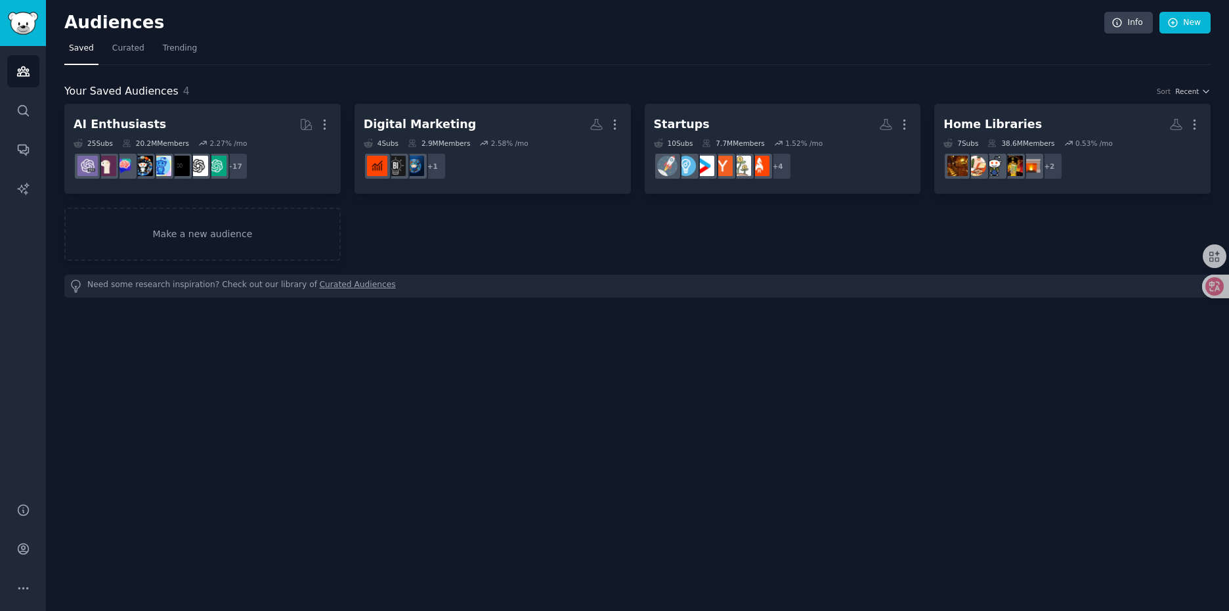
click at [773, 216] on div "AI Enthusiasts More 25 Sub s 20.2M Members 2.27 % /mo + 17 Digital Marketing Mo…" at bounding box center [637, 182] width 1146 height 157
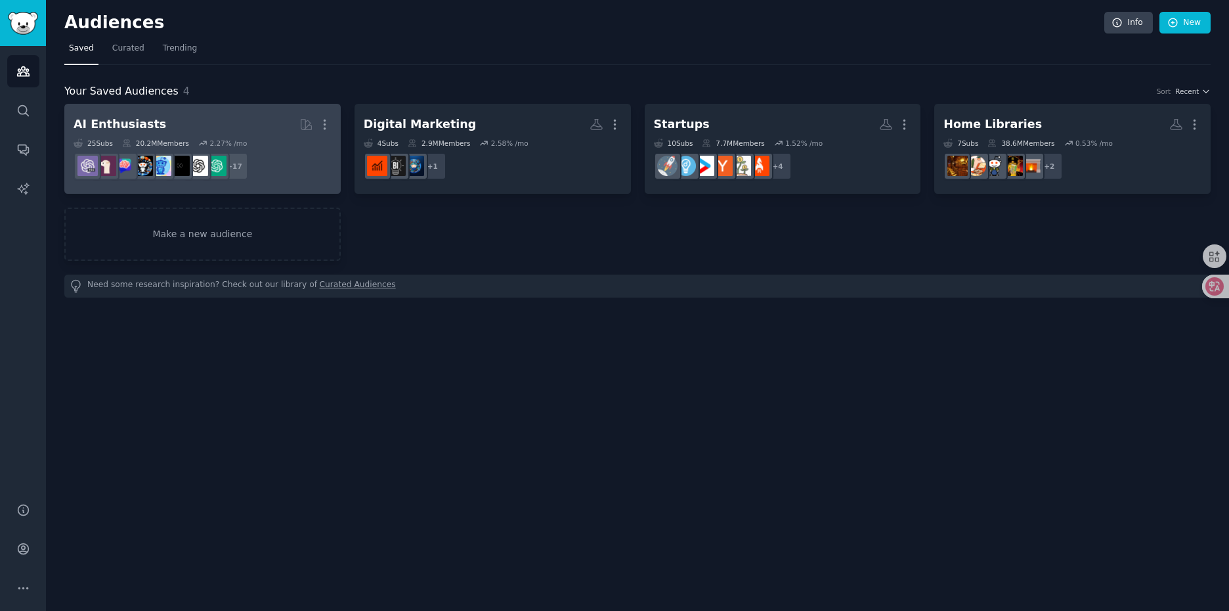
click at [265, 135] on h2 "AI Enthusiasts More" at bounding box center [203, 124] width 258 height 23
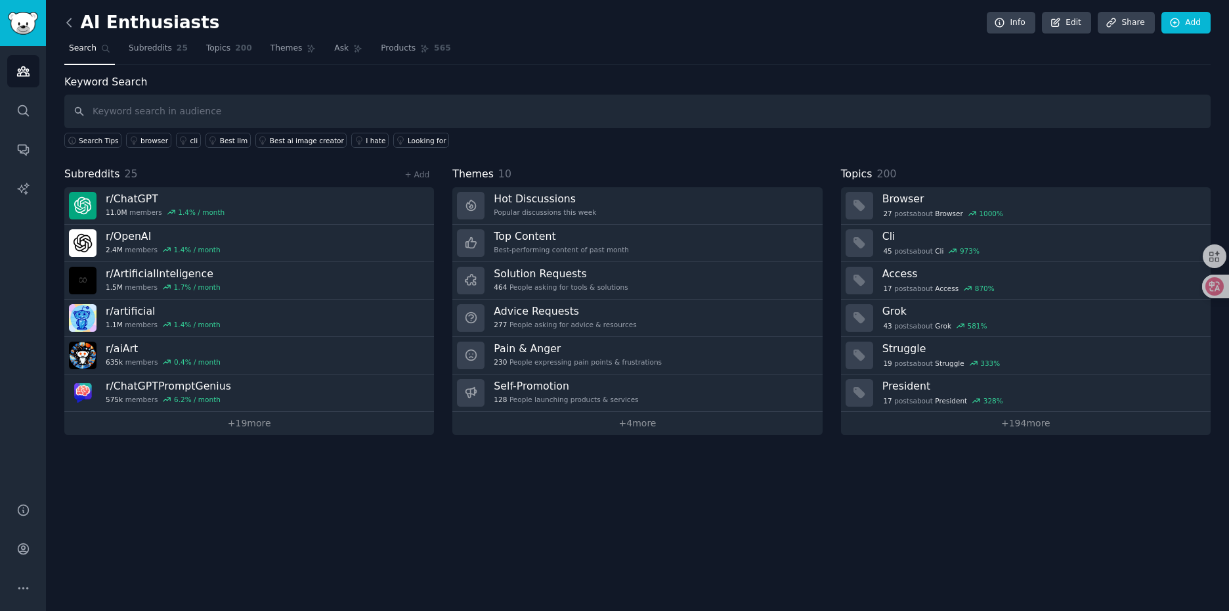
click at [72, 27] on icon at bounding box center [69, 23] width 14 height 14
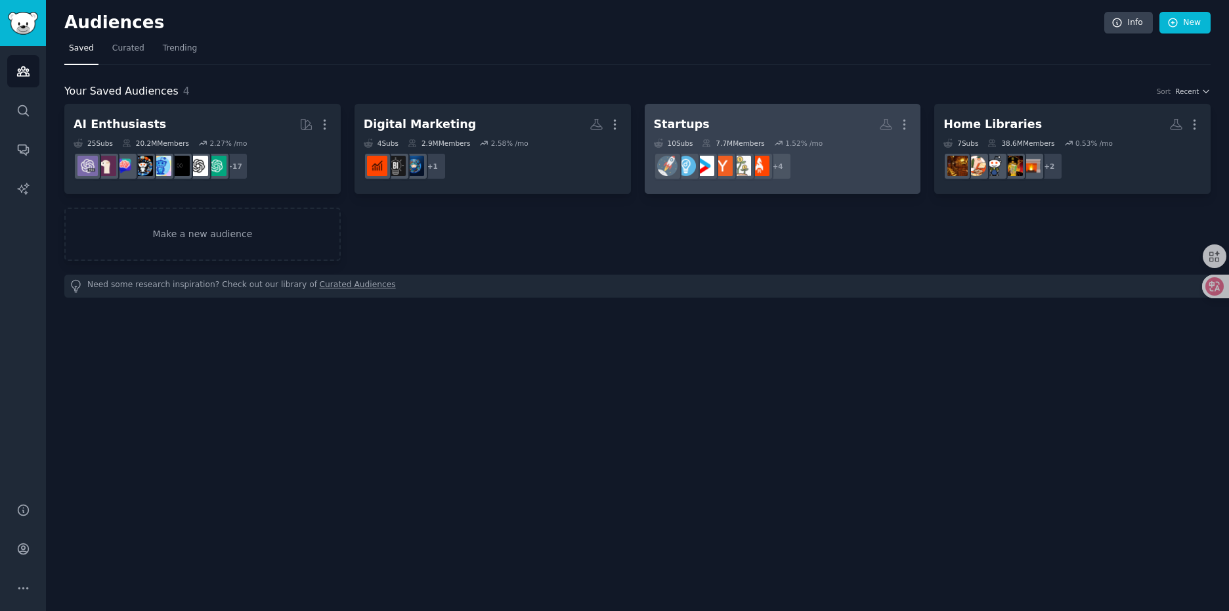
click at [774, 130] on h2 "Startups More" at bounding box center [783, 124] width 258 height 23
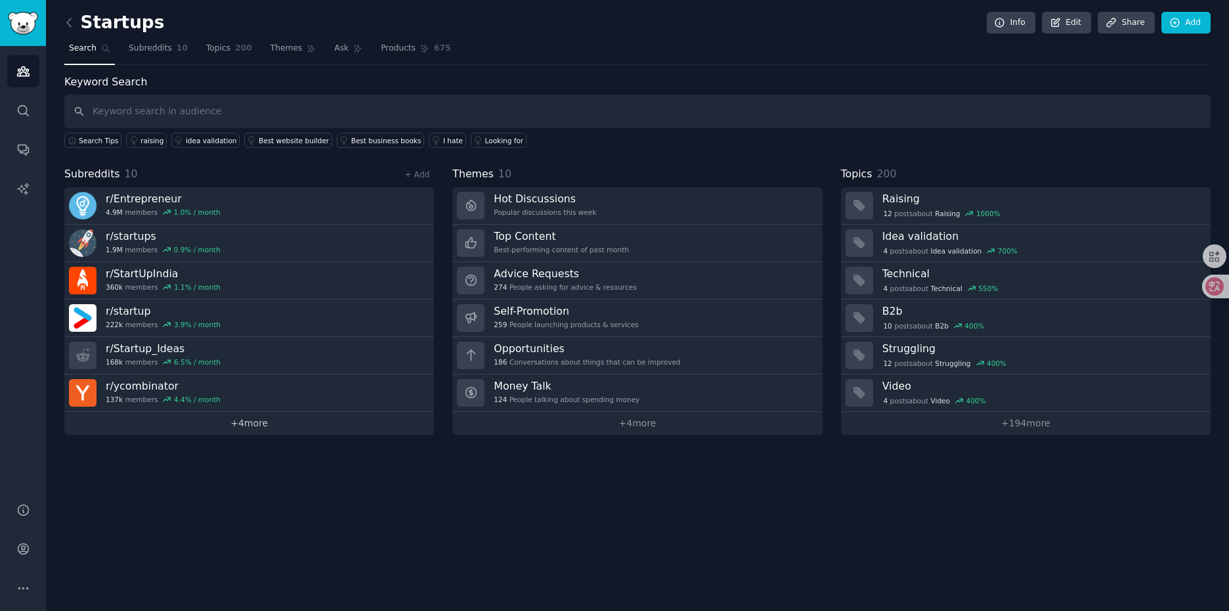
click at [247, 427] on link "+ 4 more" at bounding box center [249, 423] width 370 height 23
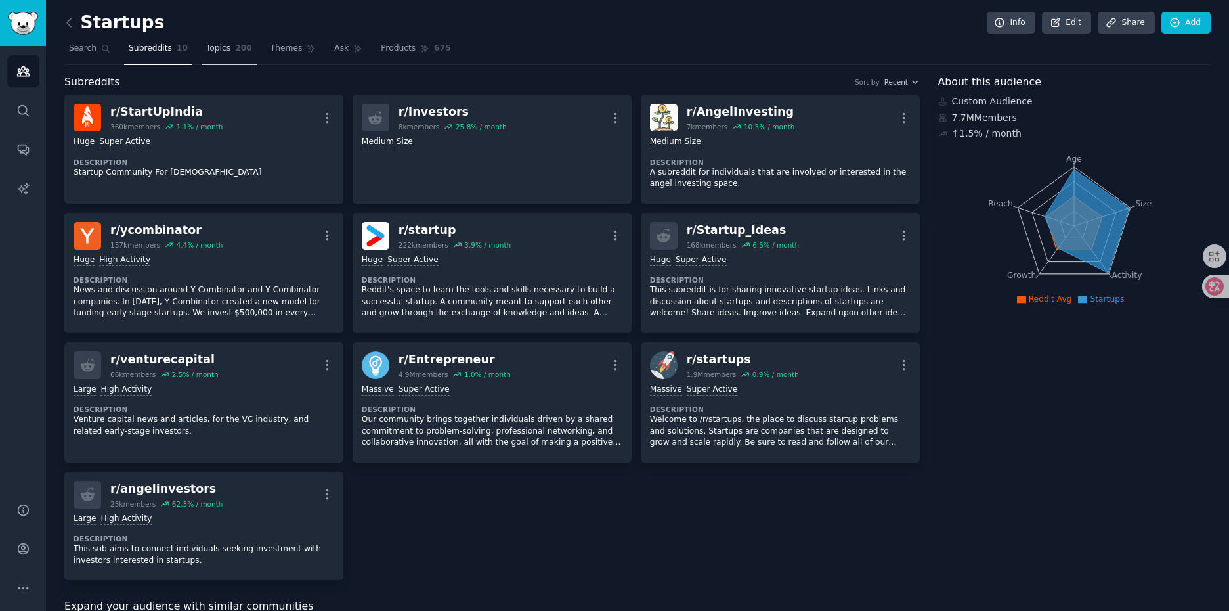
click at [215, 52] on span "Topics" at bounding box center [218, 49] width 24 height 12
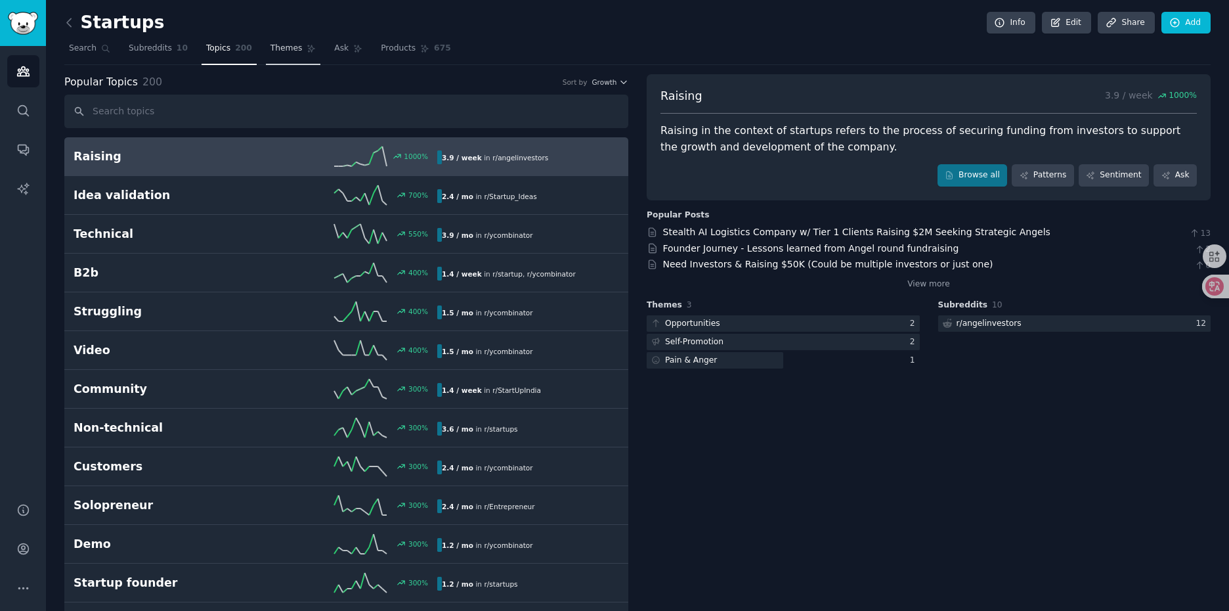
click at [278, 54] on span "Themes" at bounding box center [286, 49] width 32 height 12
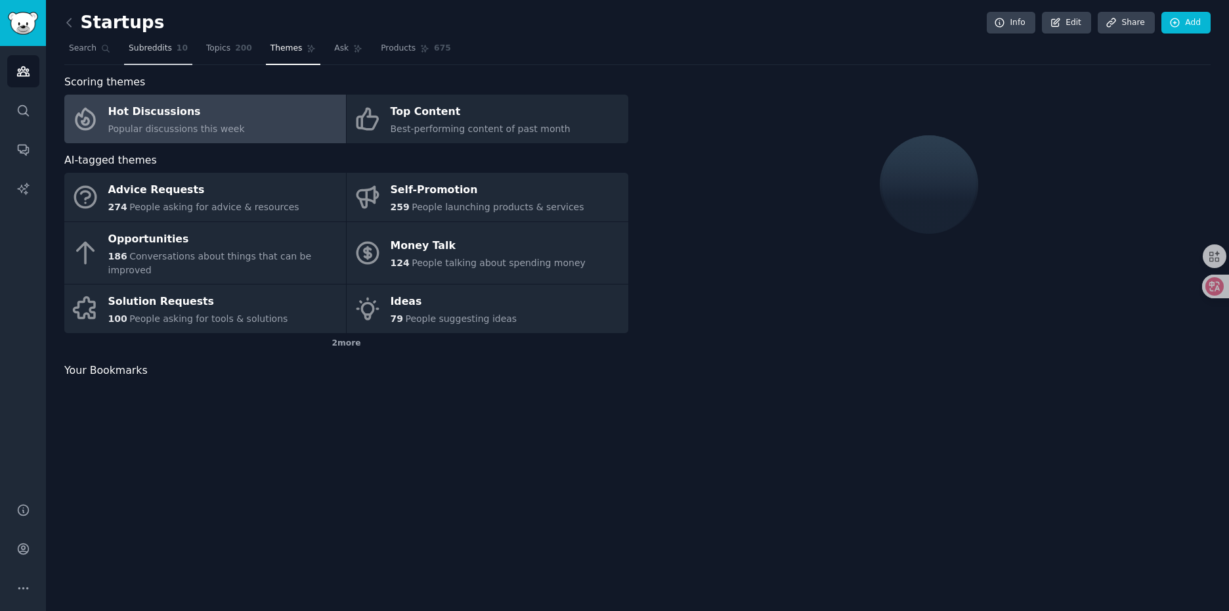
click at [153, 45] on span "Subreddits" at bounding box center [150, 49] width 43 height 12
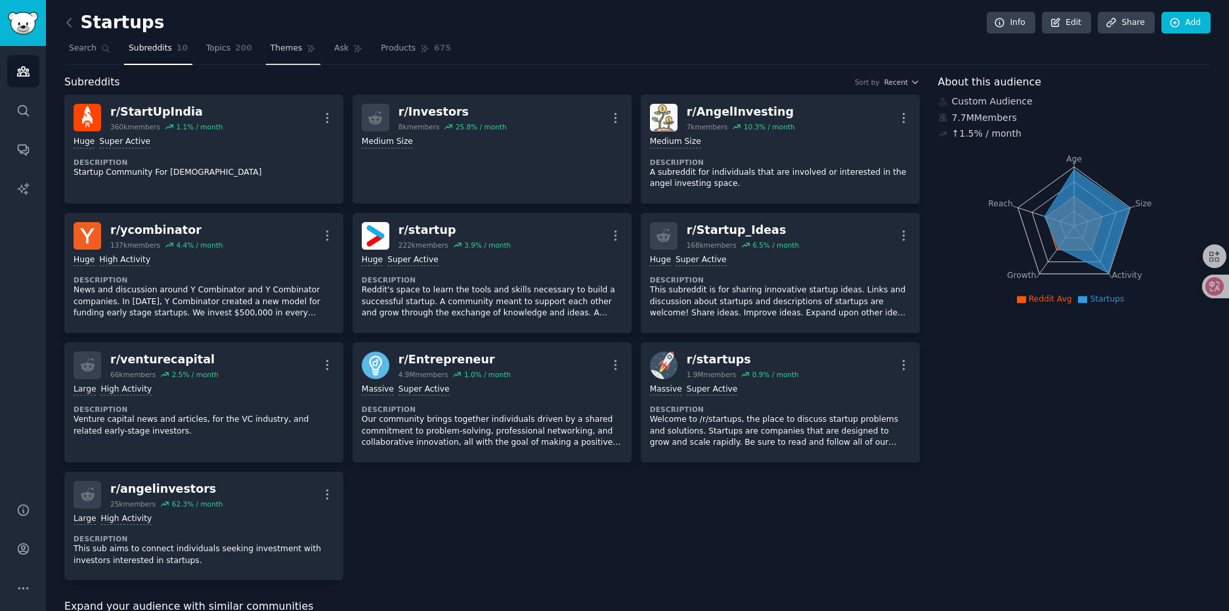
click at [276, 52] on span "Themes" at bounding box center [286, 49] width 32 height 12
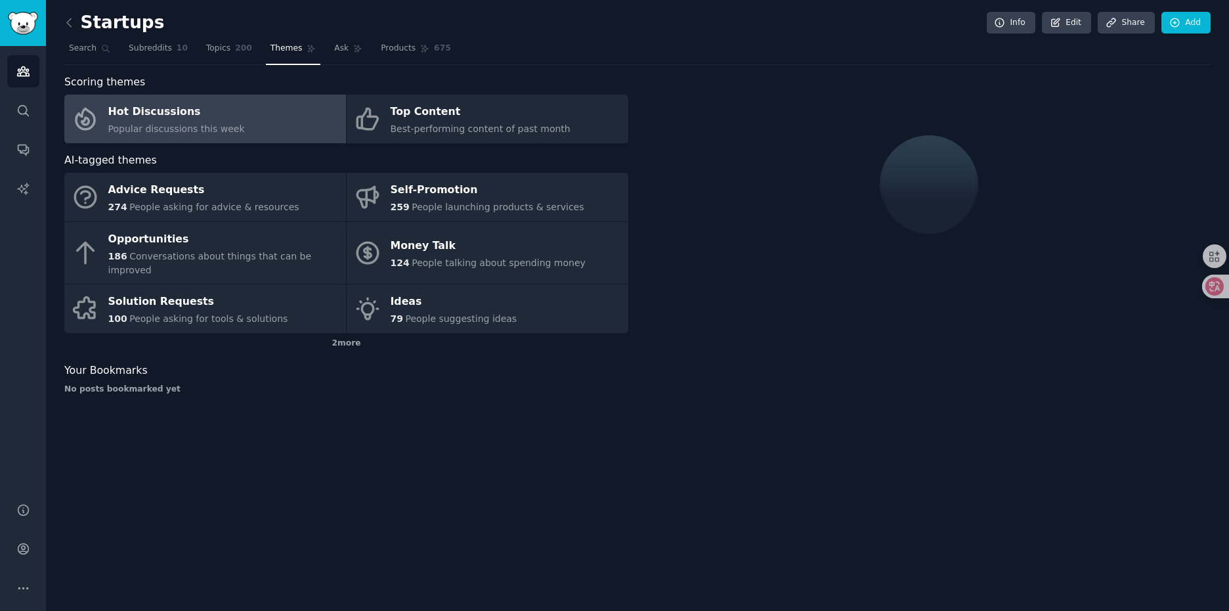
click at [177, 114] on div "Hot Discussions" at bounding box center [176, 112] width 137 height 21
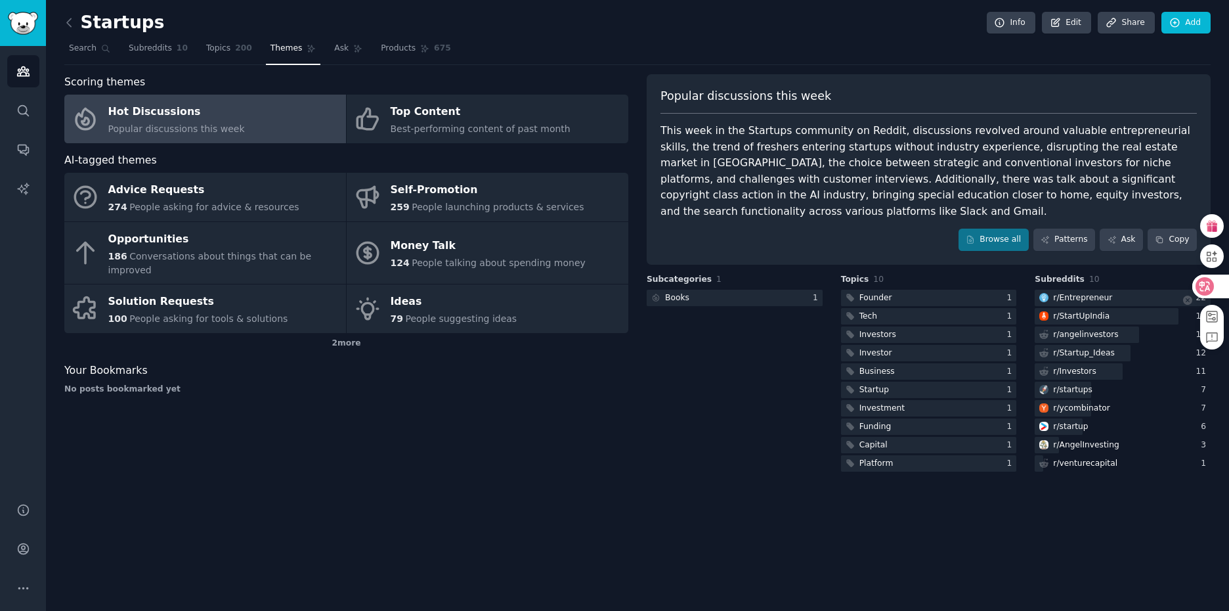
click at [1205, 288] on icon at bounding box center [1204, 286] width 13 height 13
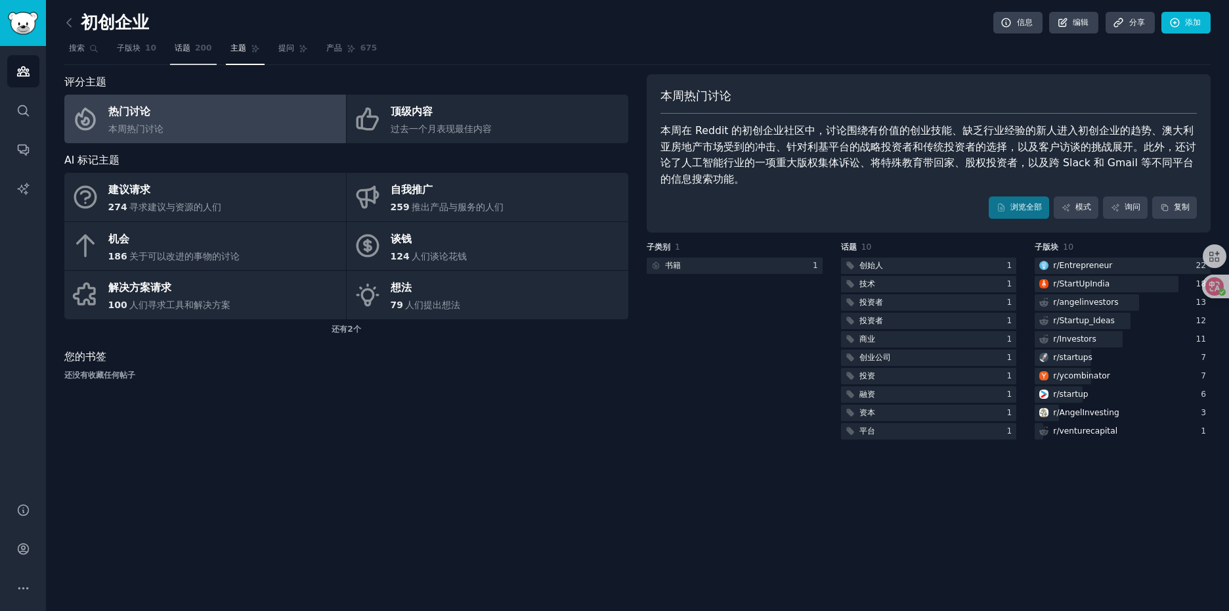
click at [198, 51] on span "200" at bounding box center [203, 49] width 17 height 12
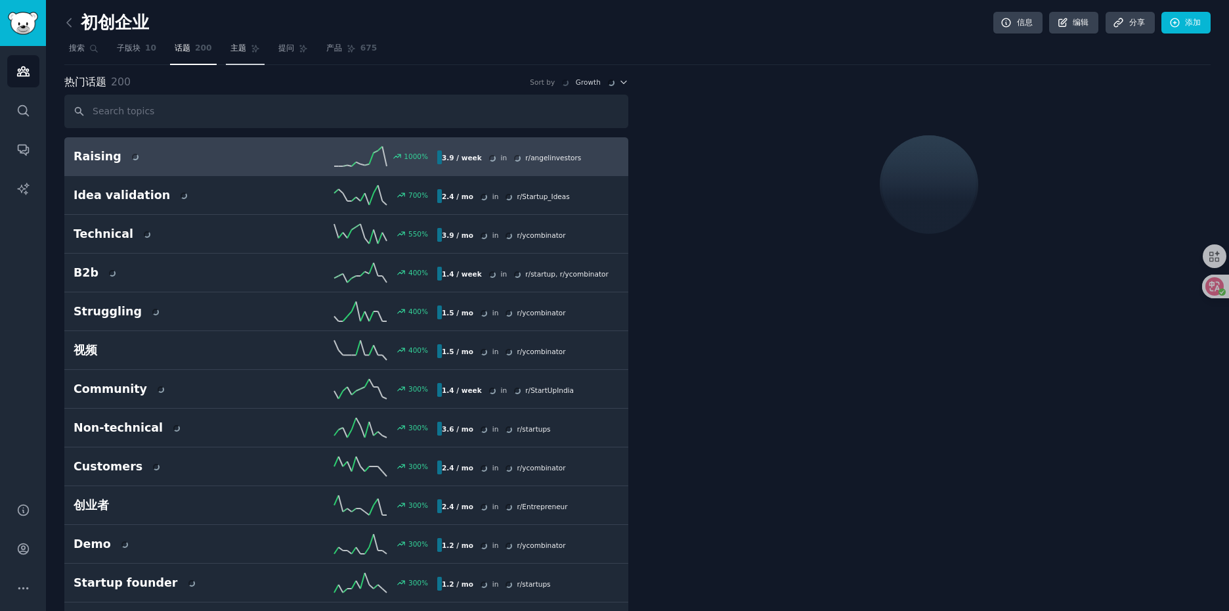
click at [240, 49] on font "主题" at bounding box center [238, 47] width 16 height 9
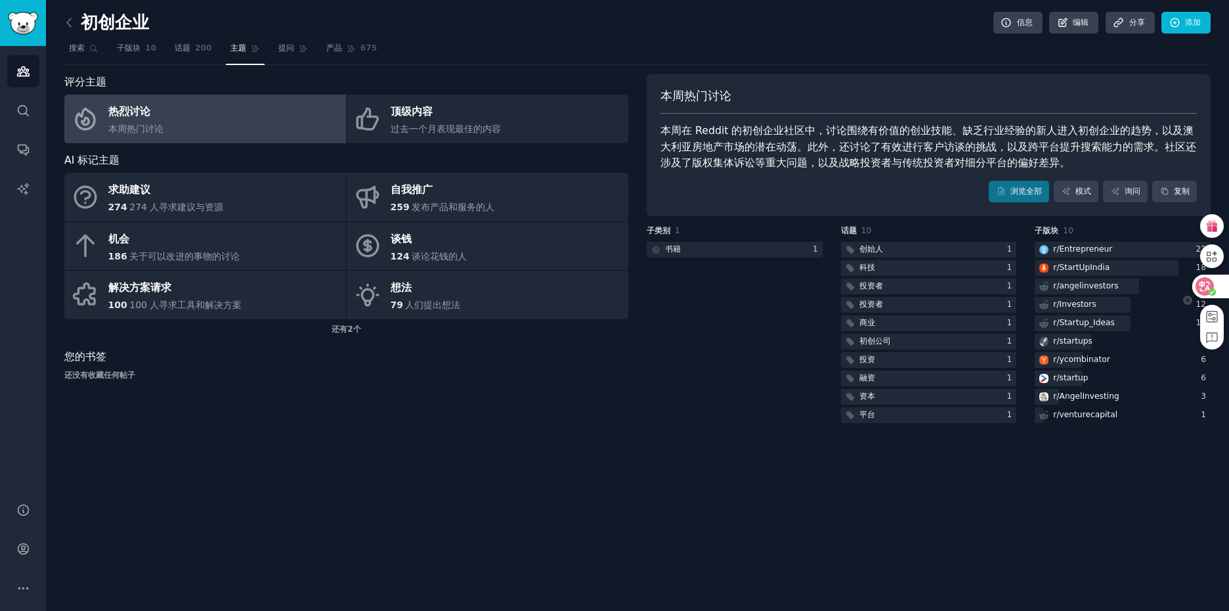
click at [1214, 288] on icon at bounding box center [1212, 291] width 7 height 7
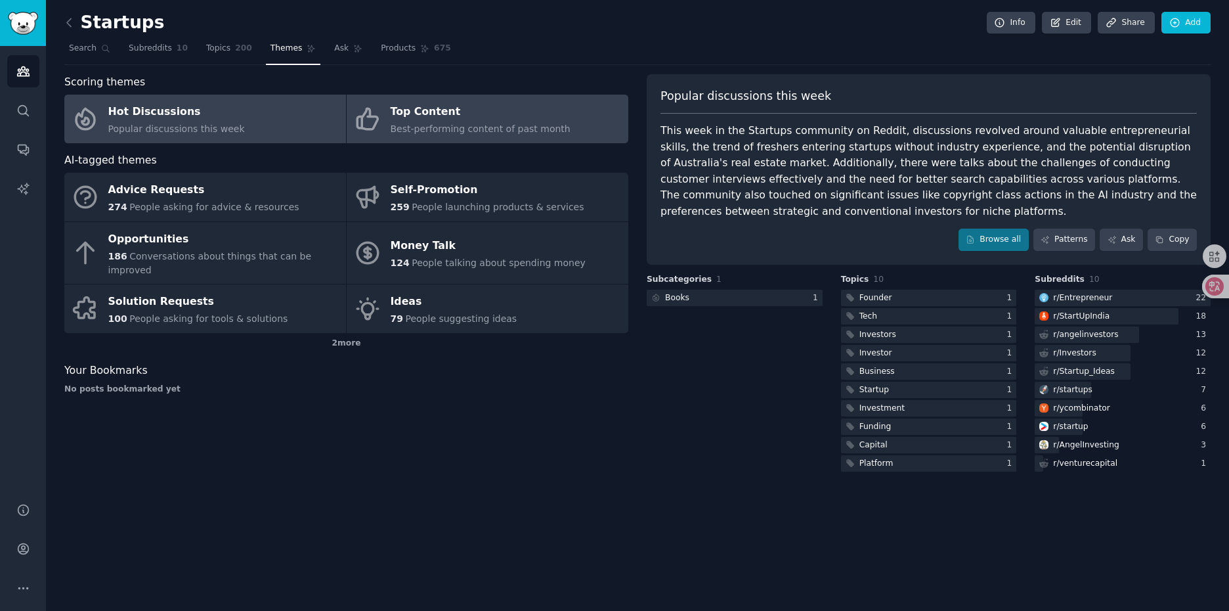
click at [435, 129] on span "Best-performing content of past month" at bounding box center [481, 128] width 180 height 11
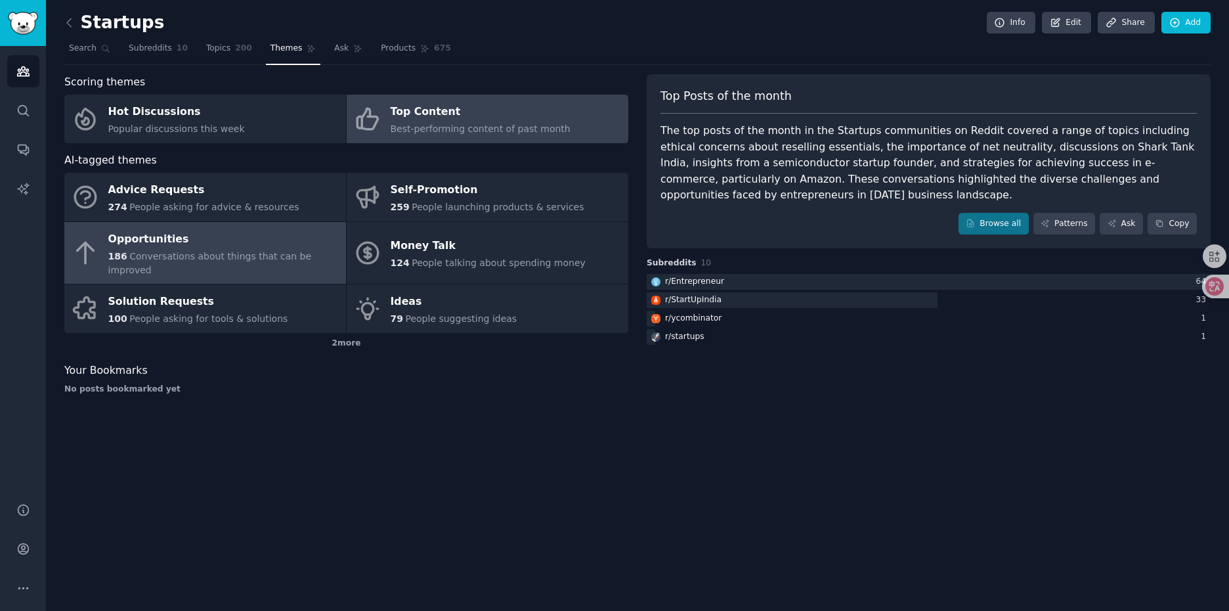
click at [221, 251] on span "Conversations about things that can be improved" at bounding box center [210, 263] width 204 height 24
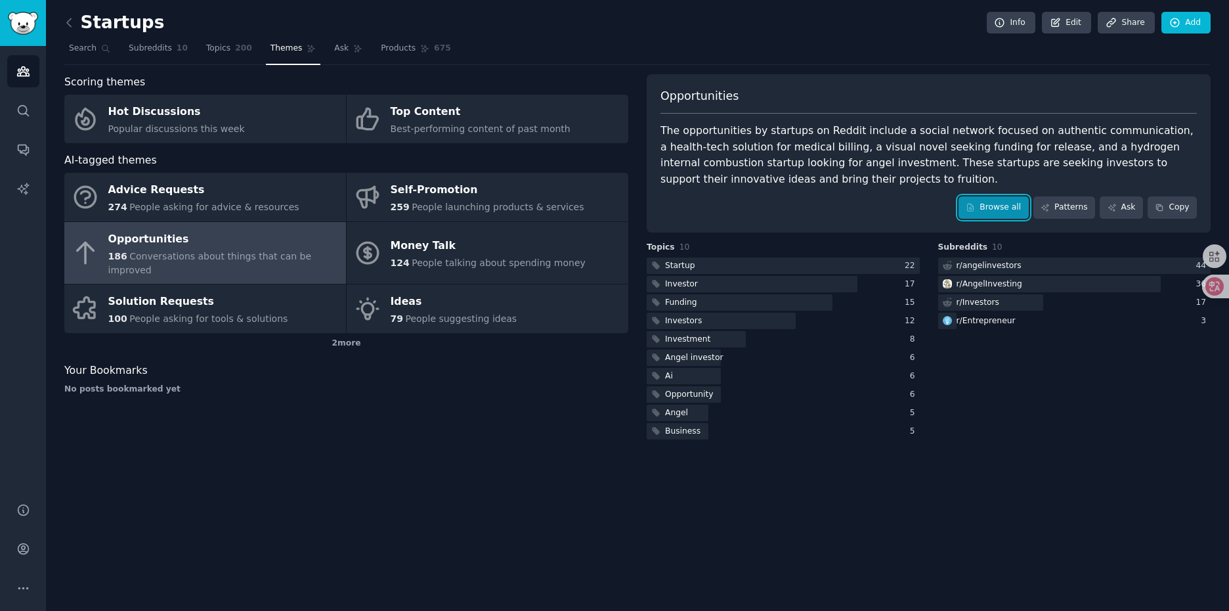
click at [1012, 211] on link "Browse all" at bounding box center [993, 207] width 70 height 22
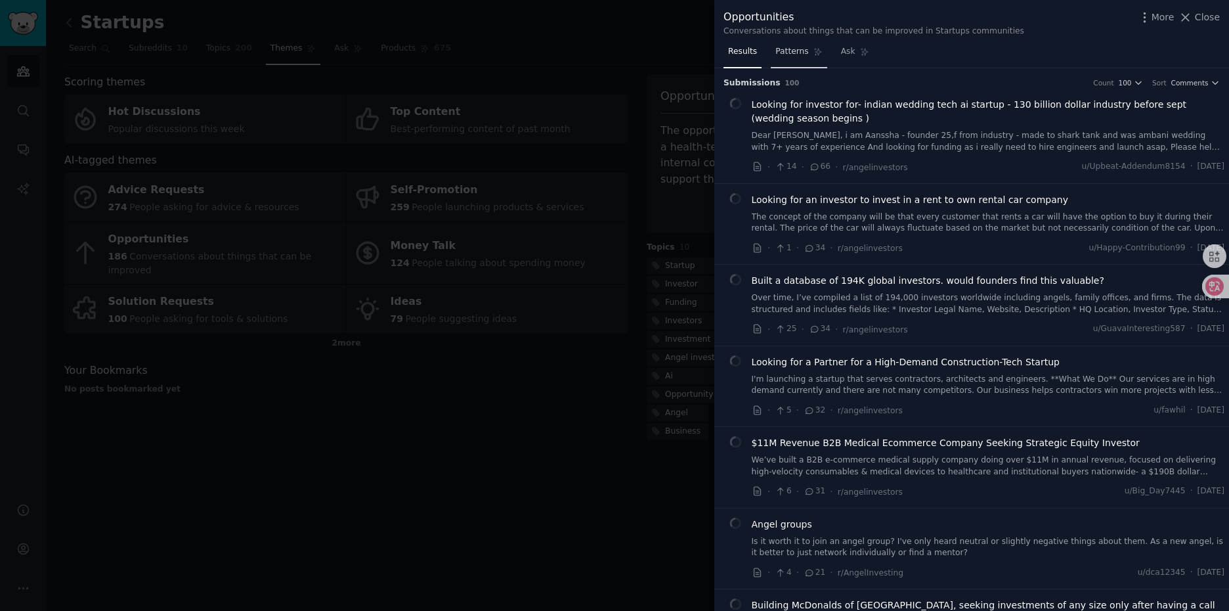
click at [781, 49] on span "Patterns" at bounding box center [791, 52] width 33 height 12
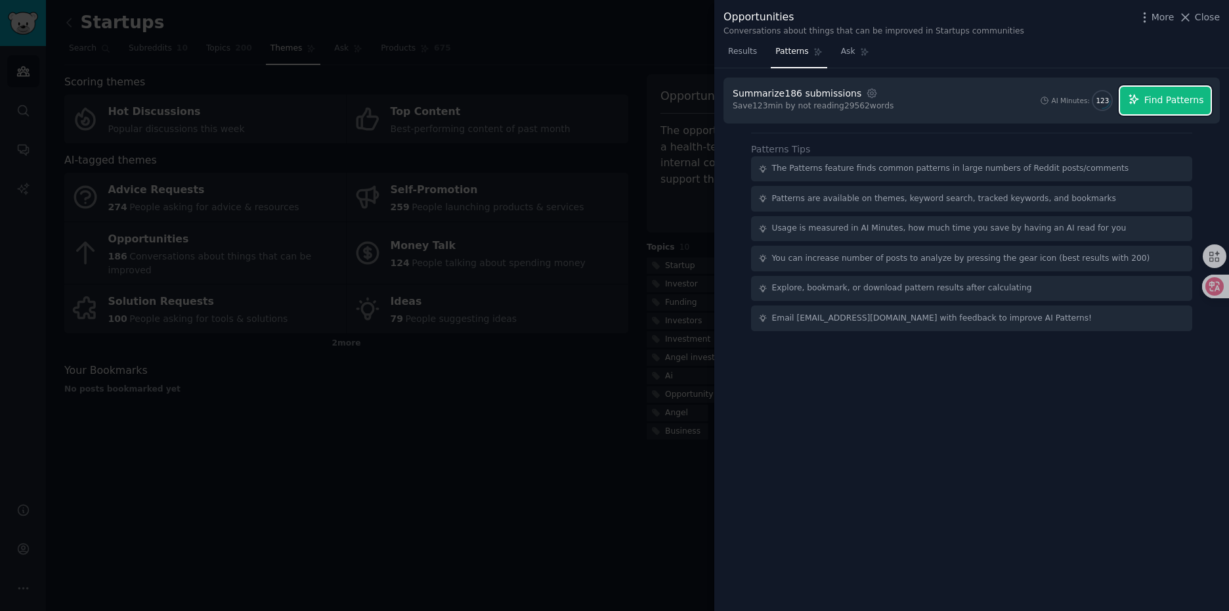
click at [1166, 102] on span "Find Patterns" at bounding box center [1174, 100] width 60 height 14
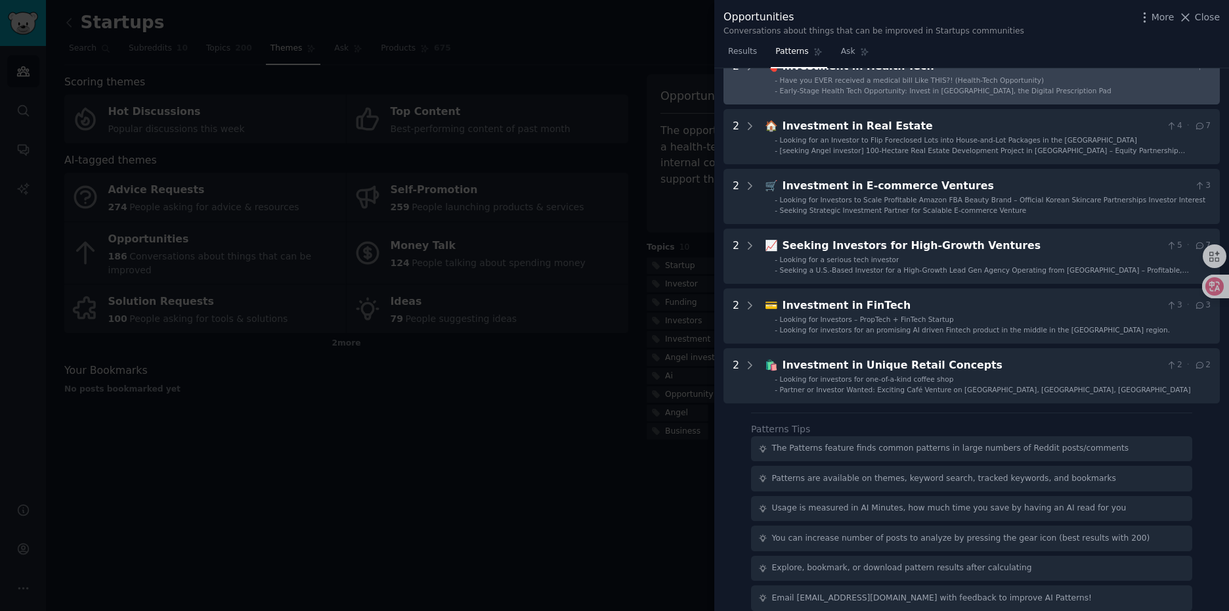
scroll to position [372, 0]
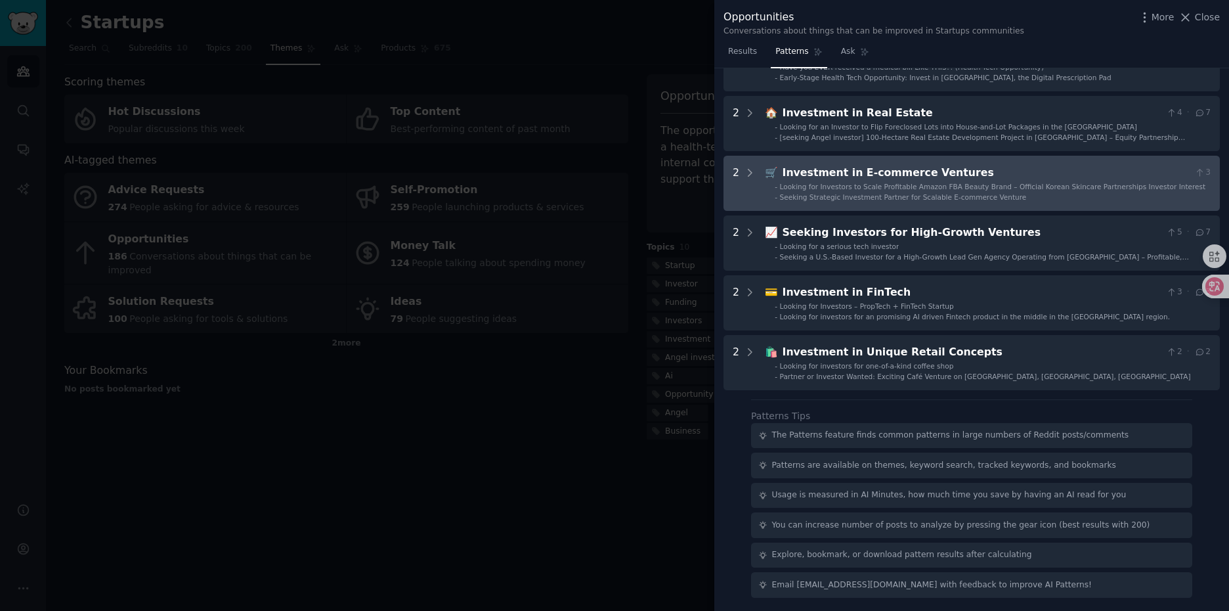
click at [966, 175] on div "Investment in E-commerce Ventures" at bounding box center [985, 173] width 407 height 16
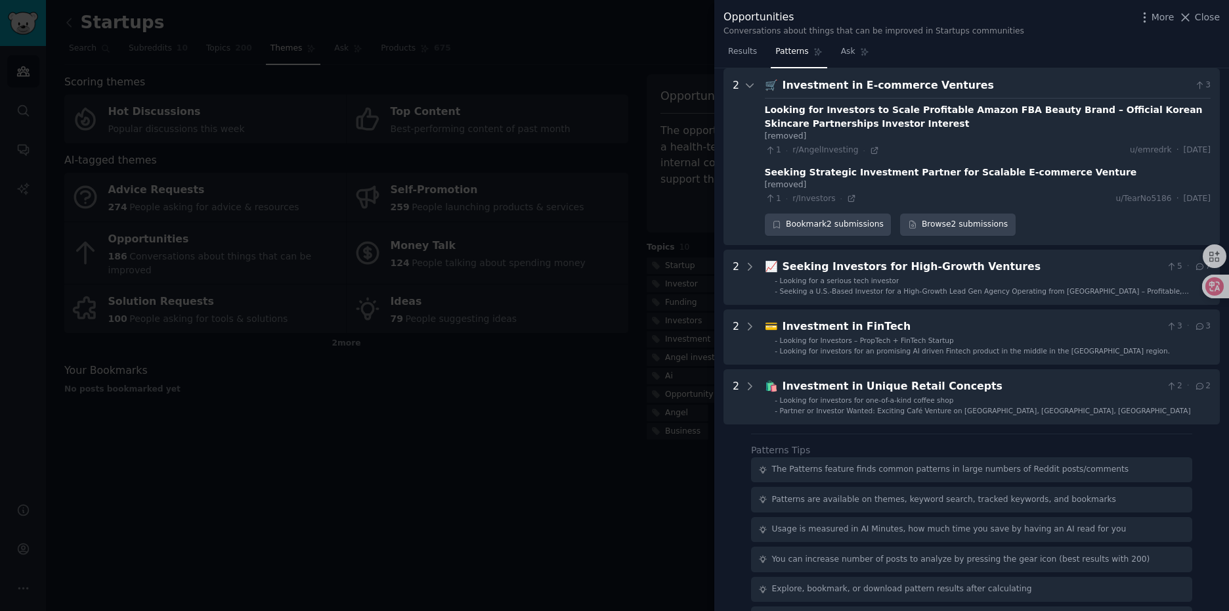
scroll to position [394, 0]
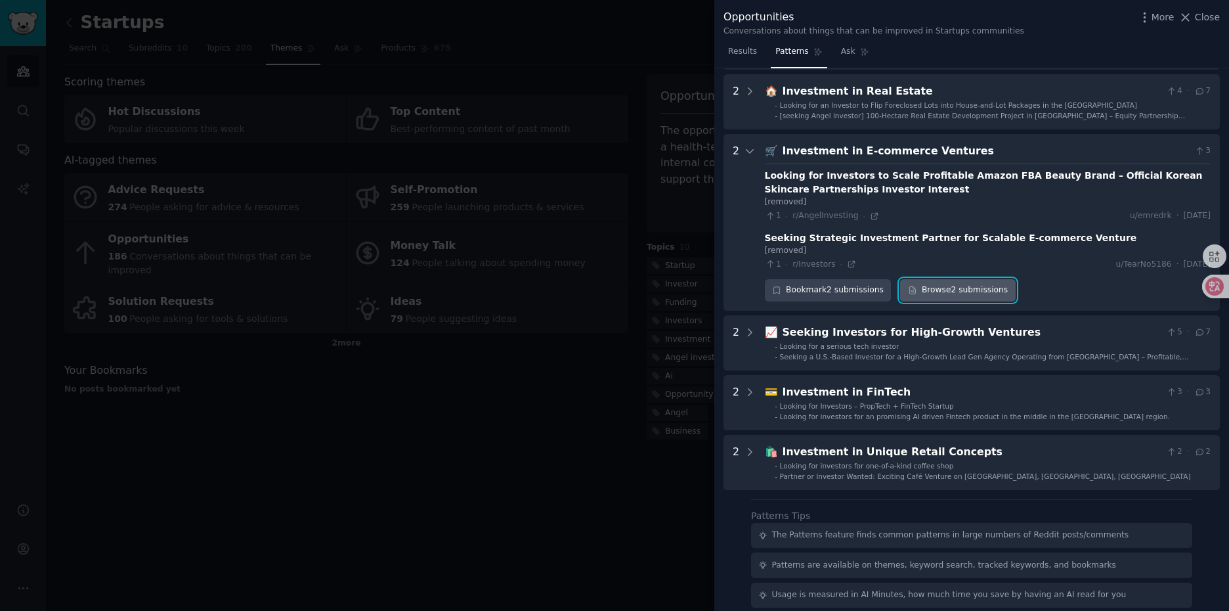
click at [974, 297] on link "Browse 2 submissions" at bounding box center [957, 290] width 115 height 22
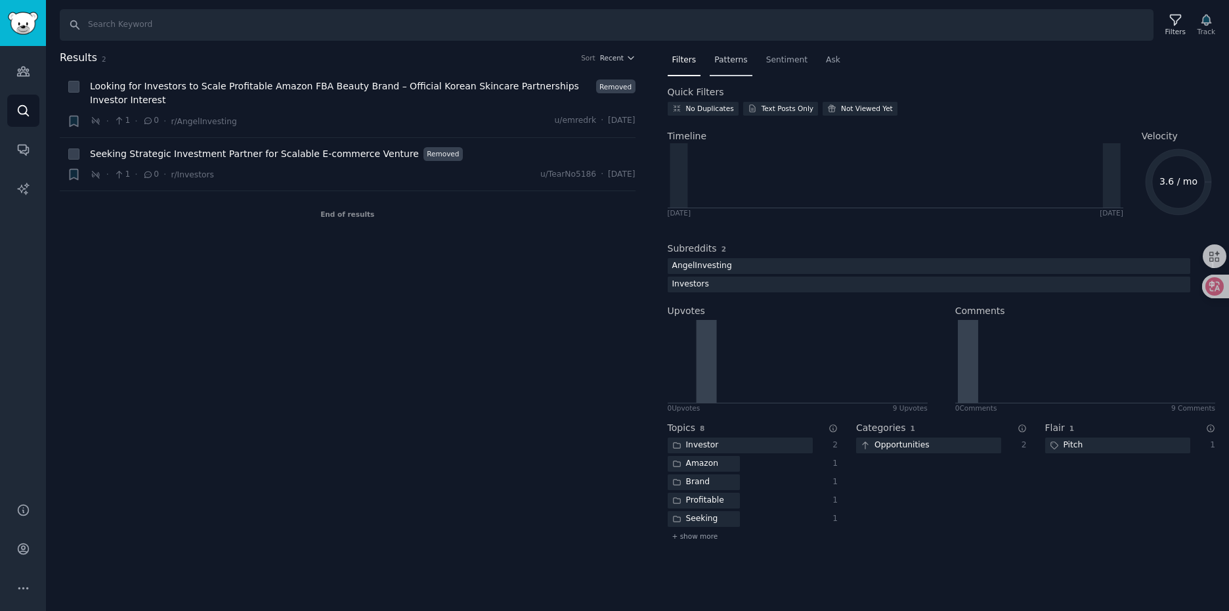
click at [733, 51] on div "Patterns" at bounding box center [731, 63] width 42 height 27
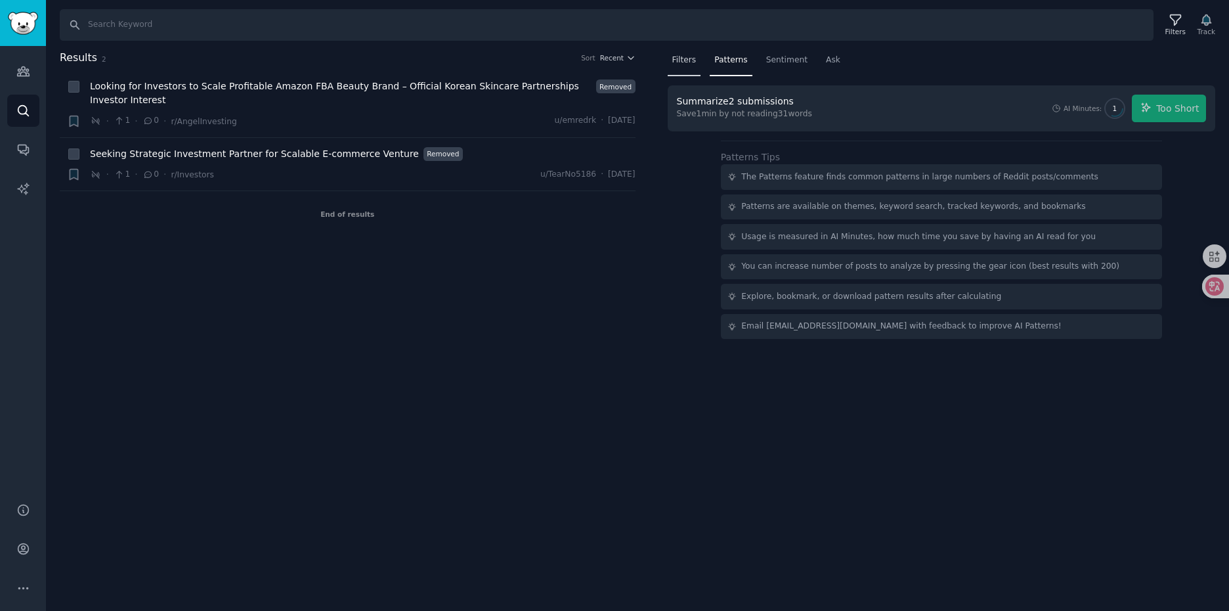
click at [683, 63] on span "Filters" at bounding box center [684, 60] width 24 height 12
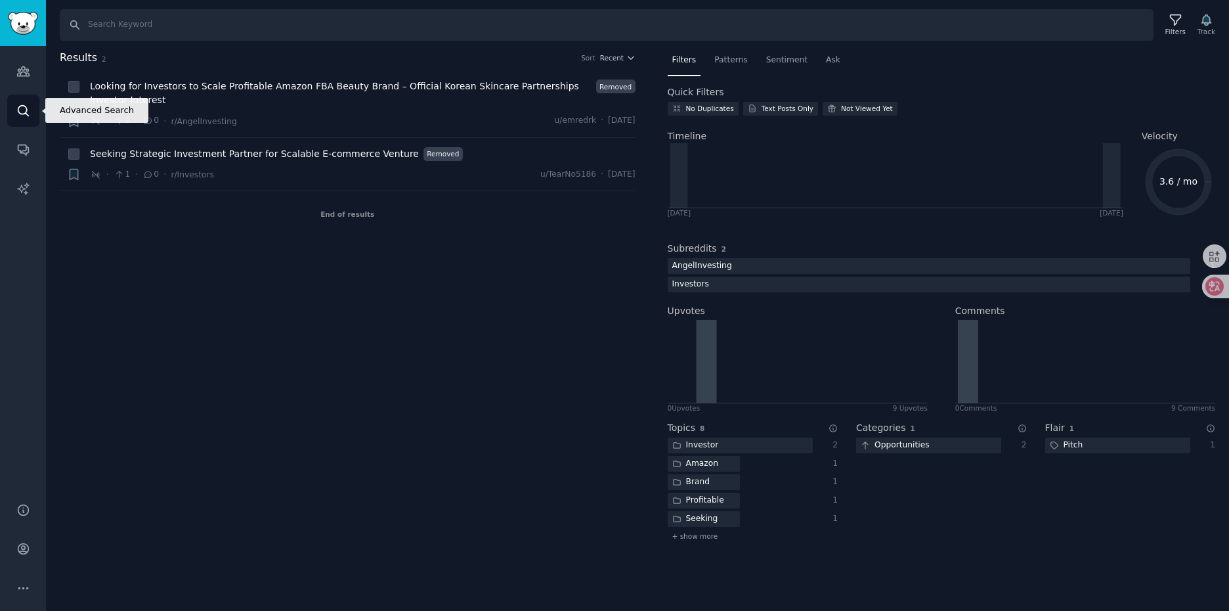
click at [24, 107] on icon "Sidebar" at bounding box center [23, 111] width 14 height 14
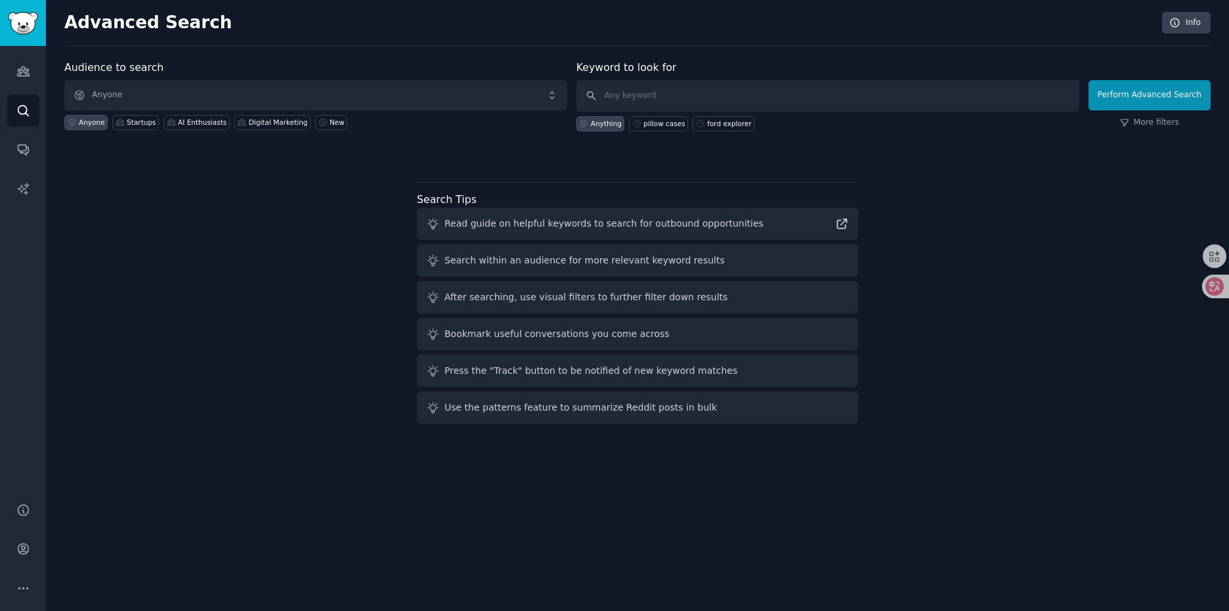
click at [233, 217] on div "Audience to search Anyone Anyone Startups AI Enthusiasts Digital Marketing New …" at bounding box center [637, 244] width 1146 height 369
click at [26, 76] on icon "Sidebar" at bounding box center [23, 71] width 14 height 14
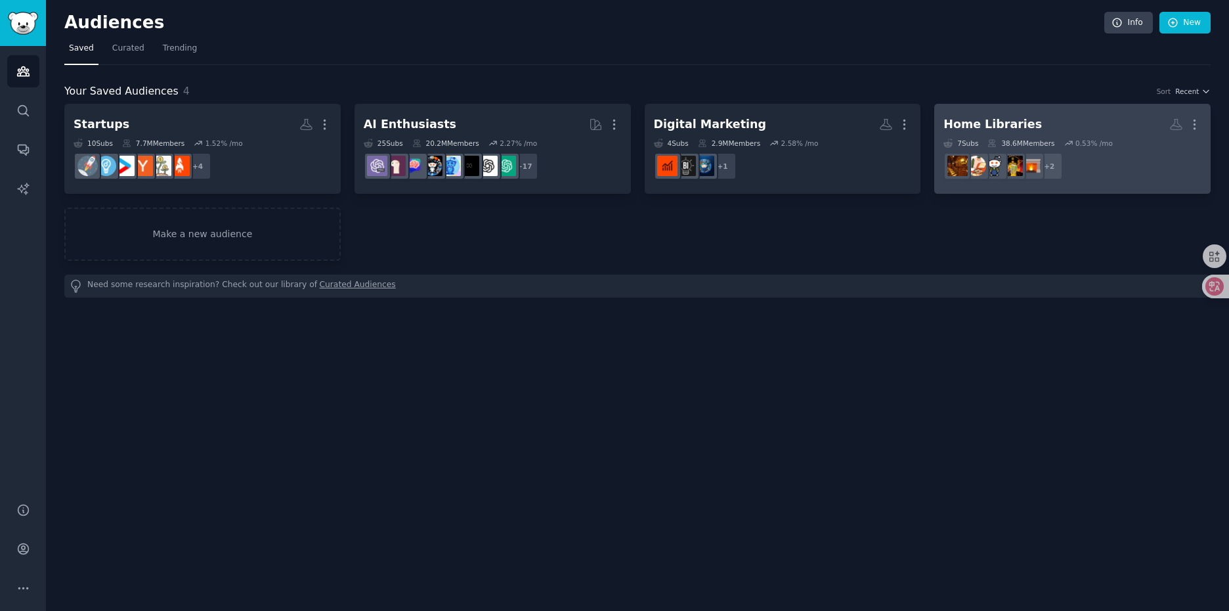
click at [1061, 120] on h2 "Home Libraries More" at bounding box center [1072, 124] width 258 height 23
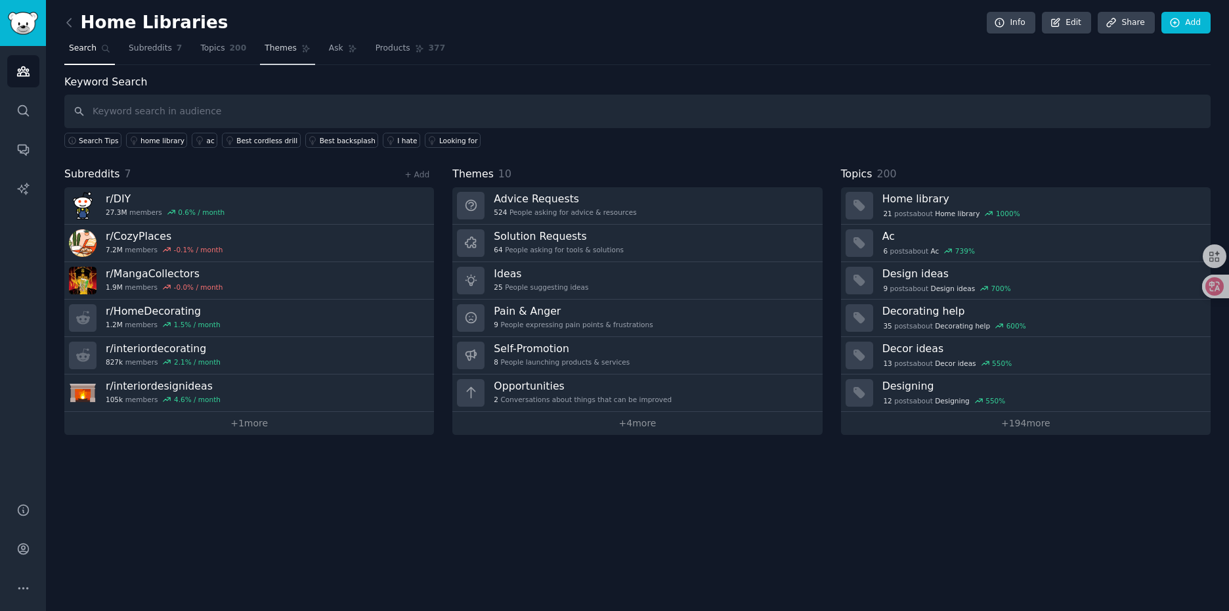
click at [268, 53] on span "Themes" at bounding box center [281, 49] width 32 height 12
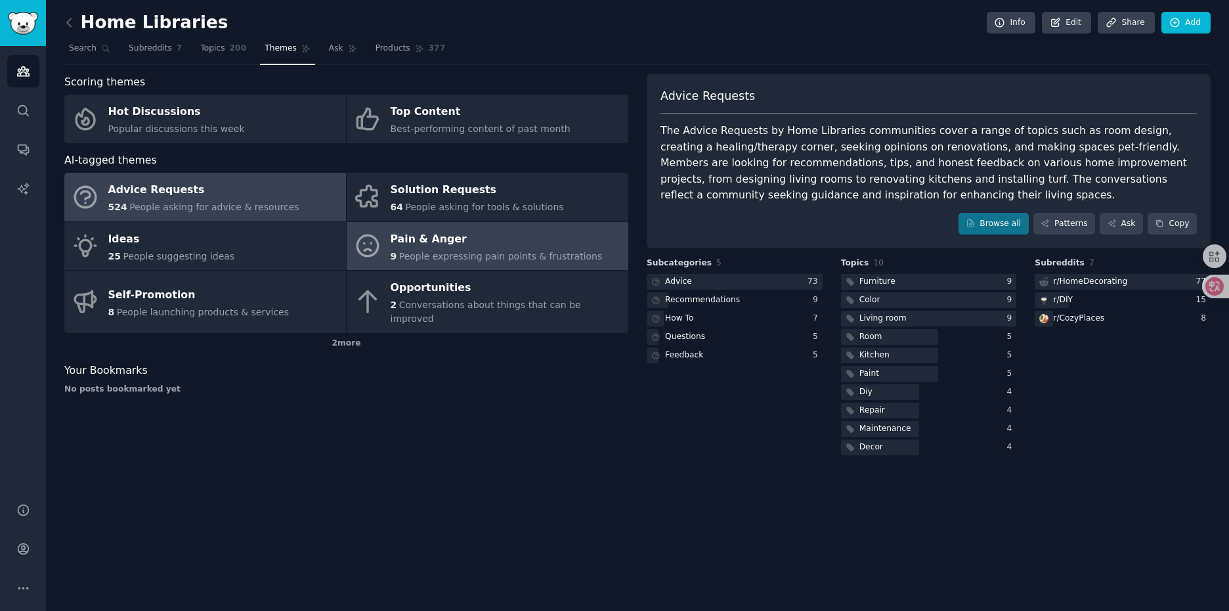
click at [435, 244] on div "Pain & Anger" at bounding box center [497, 238] width 212 height 21
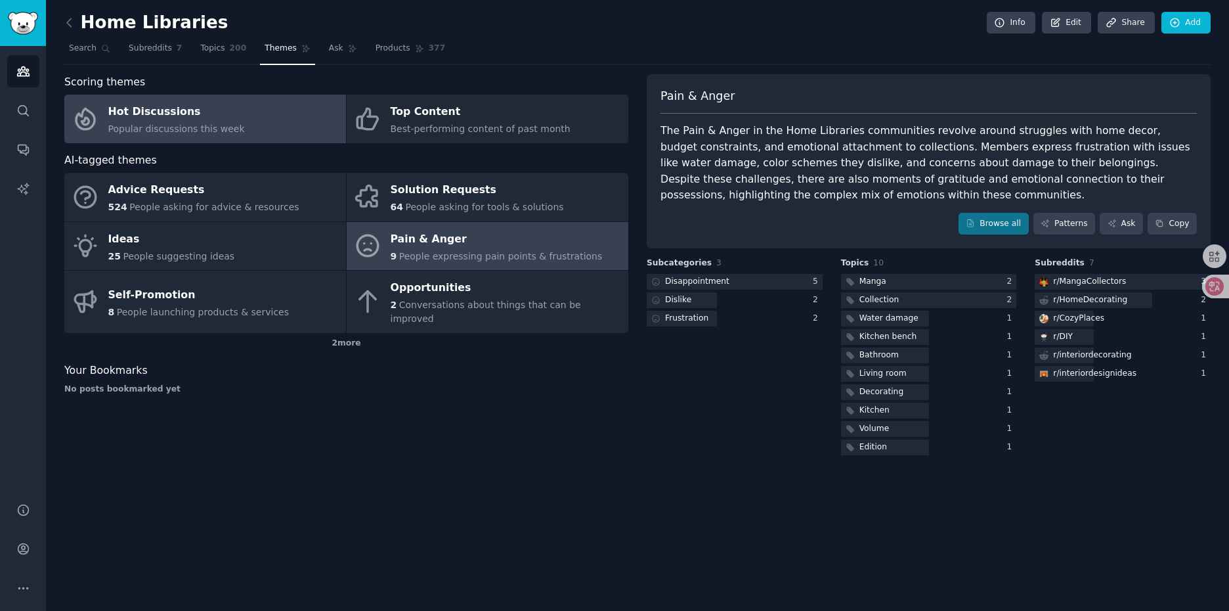
click at [200, 114] on div "Hot Discussions" at bounding box center [176, 112] width 137 height 21
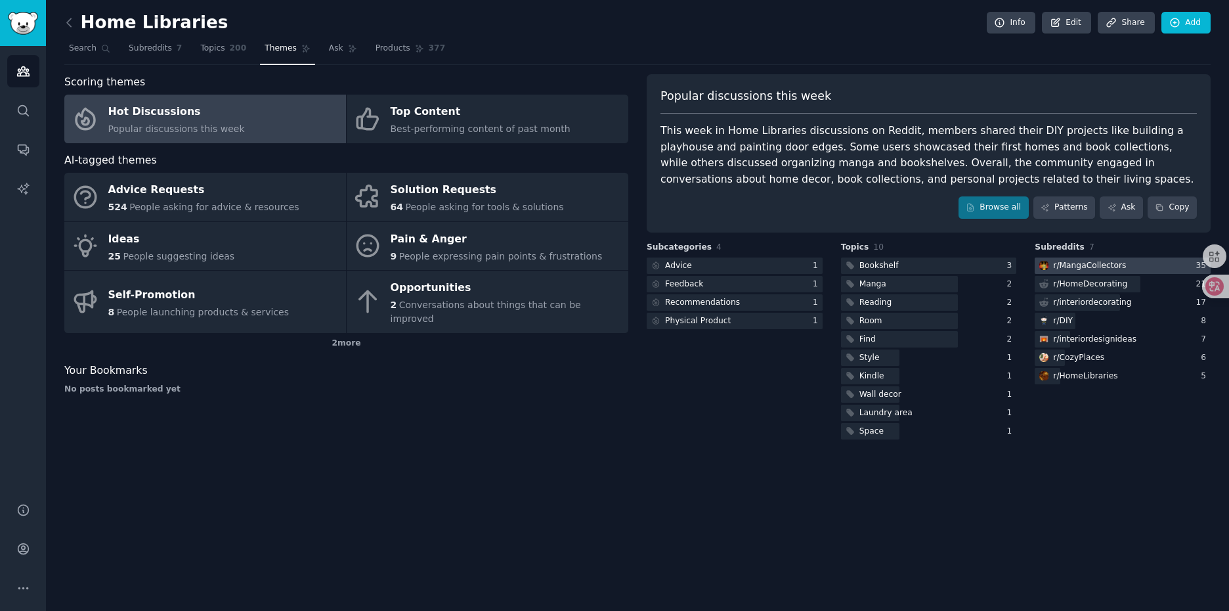
click at [1105, 268] on div "r/ MangaCollectors" at bounding box center [1089, 266] width 73 height 12
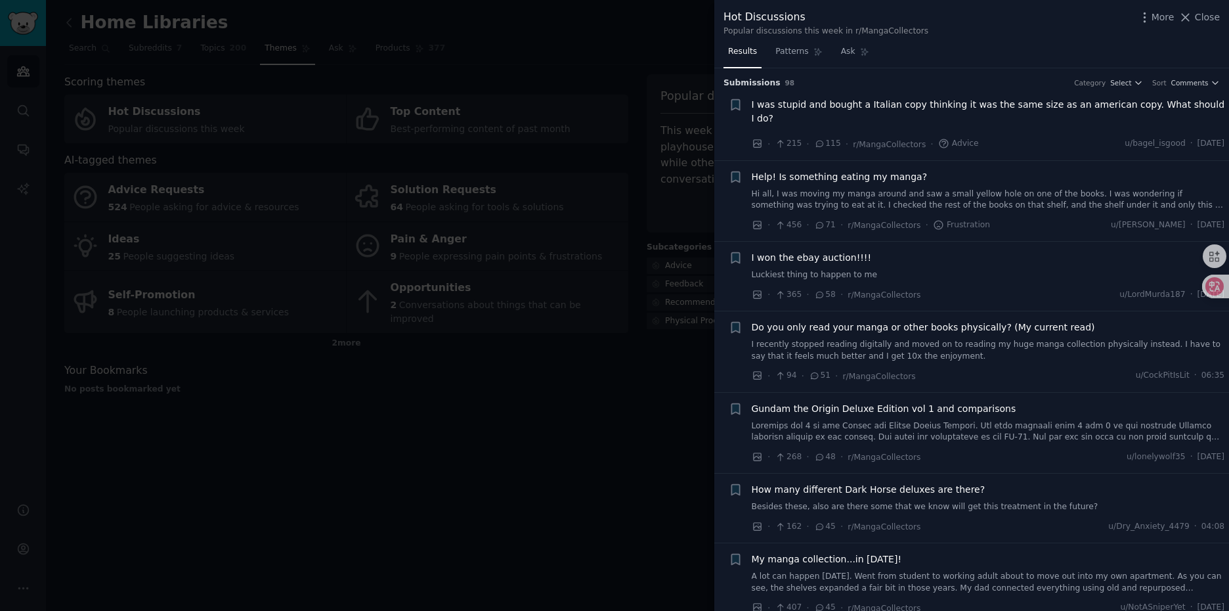
click at [1040, 108] on span "I was stupid and bought a Italian copy thinking it was the same size as an amer…" at bounding box center [988, 112] width 473 height 28
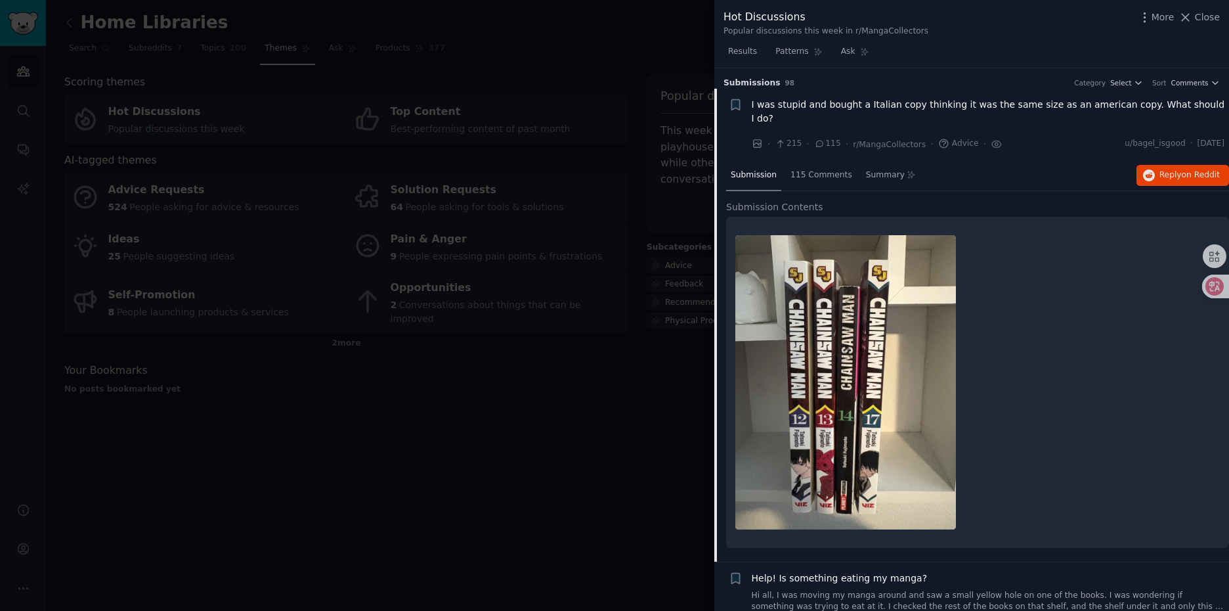
click at [929, 108] on span "I was stupid and bought a Italian copy thinking it was the same size as an amer…" at bounding box center [988, 112] width 473 height 28
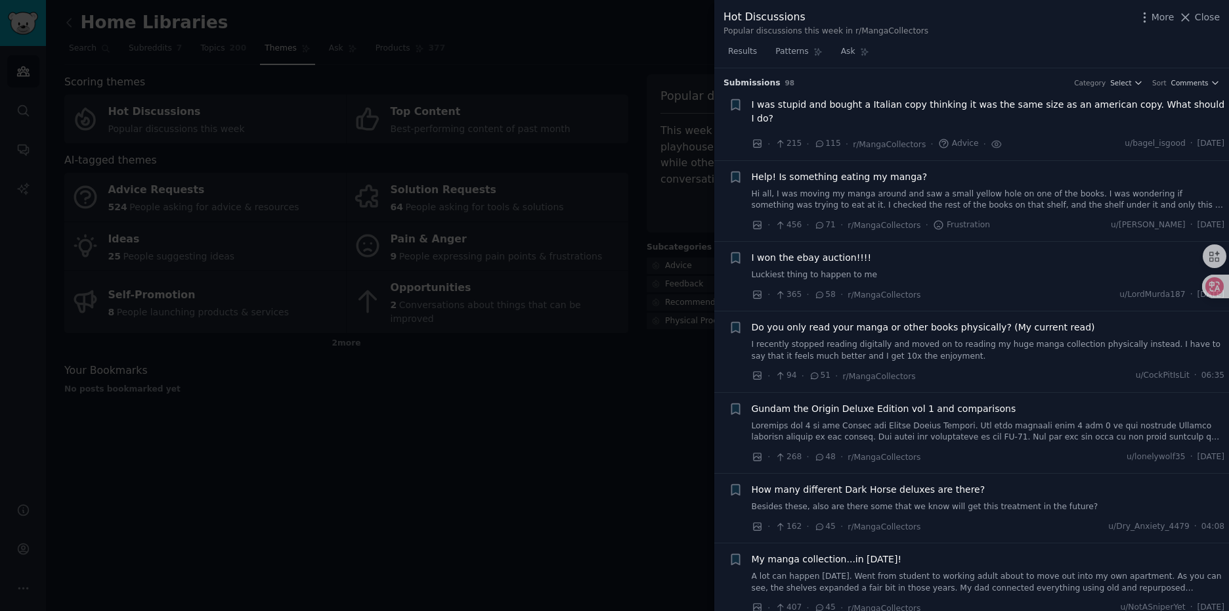
scroll to position [21, 0]
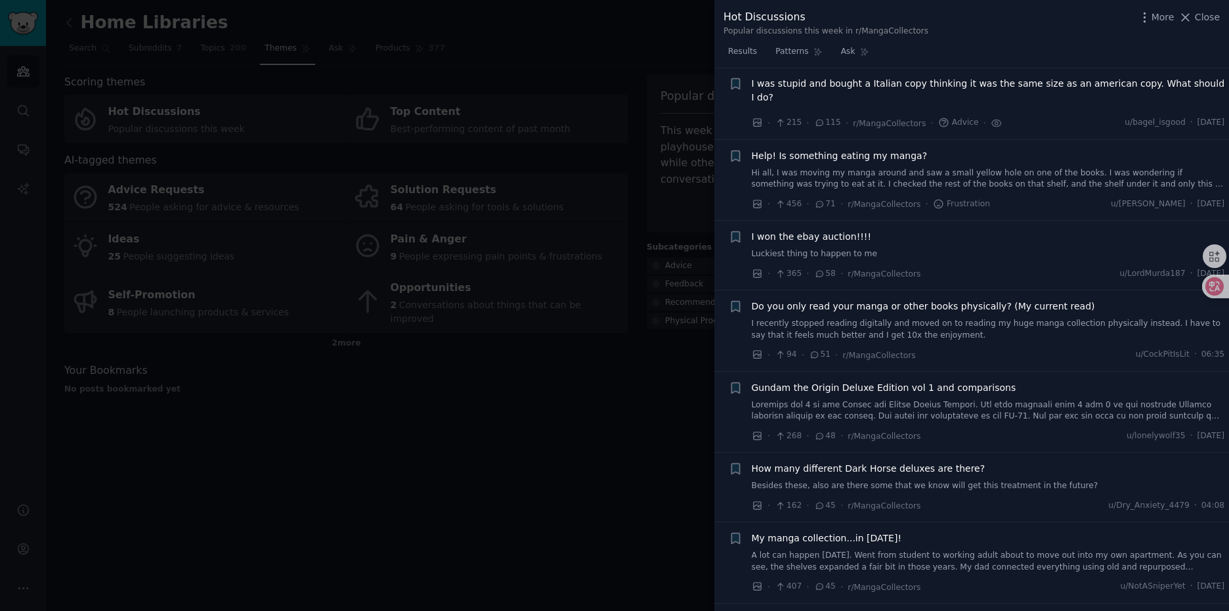
click at [887, 152] on span "Help! Is something eating my manga?" at bounding box center [840, 156] width 176 height 14
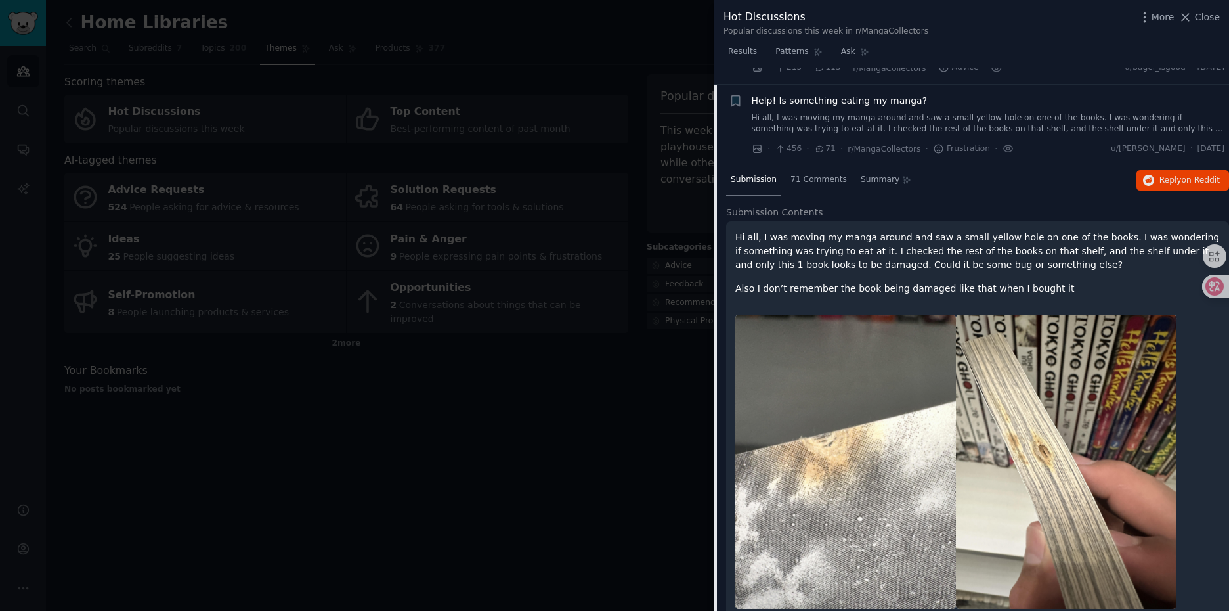
scroll to position [93, 0]
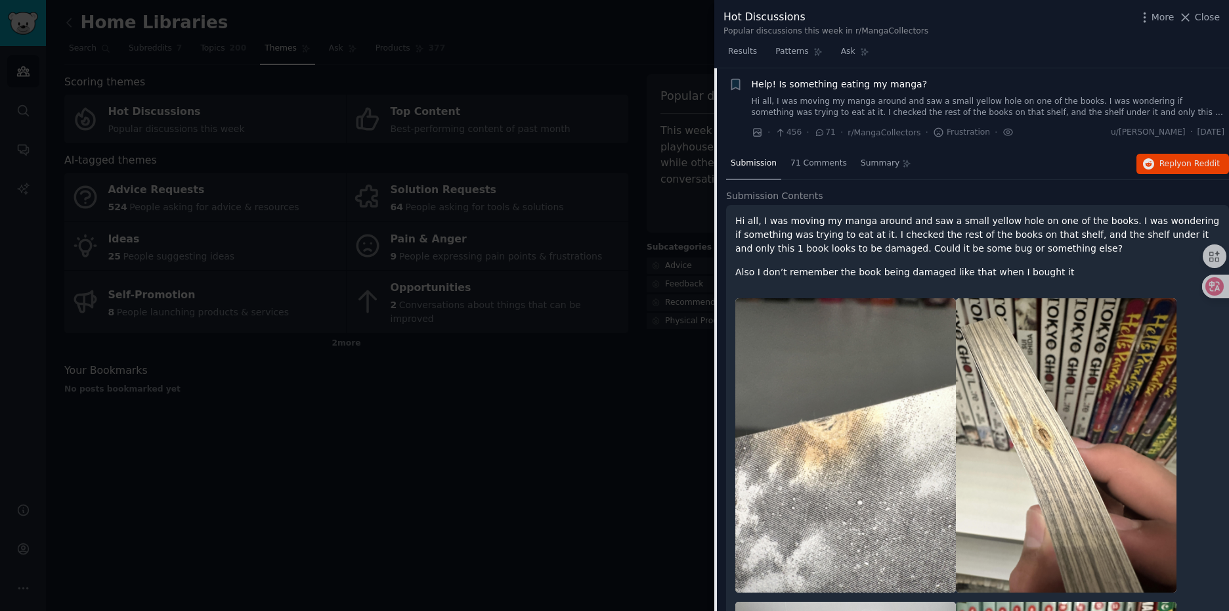
click at [899, 83] on span "Help! Is something eating my manga?" at bounding box center [840, 84] width 176 height 14
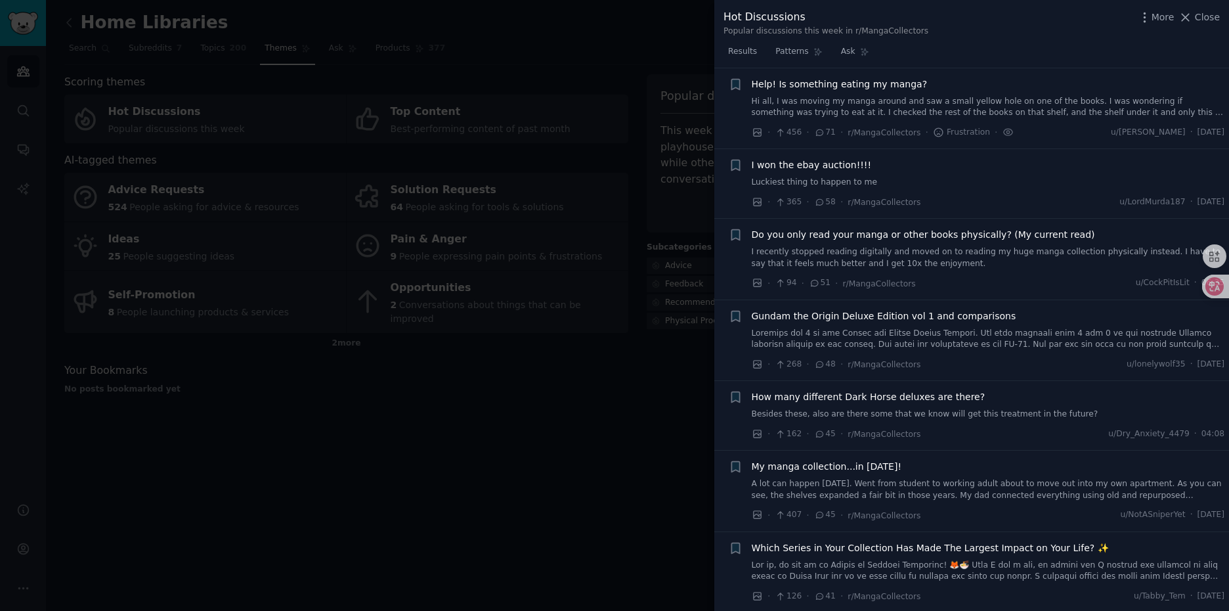
click at [859, 164] on span "I won the ebay auction!!!!" at bounding box center [812, 165] width 120 height 14
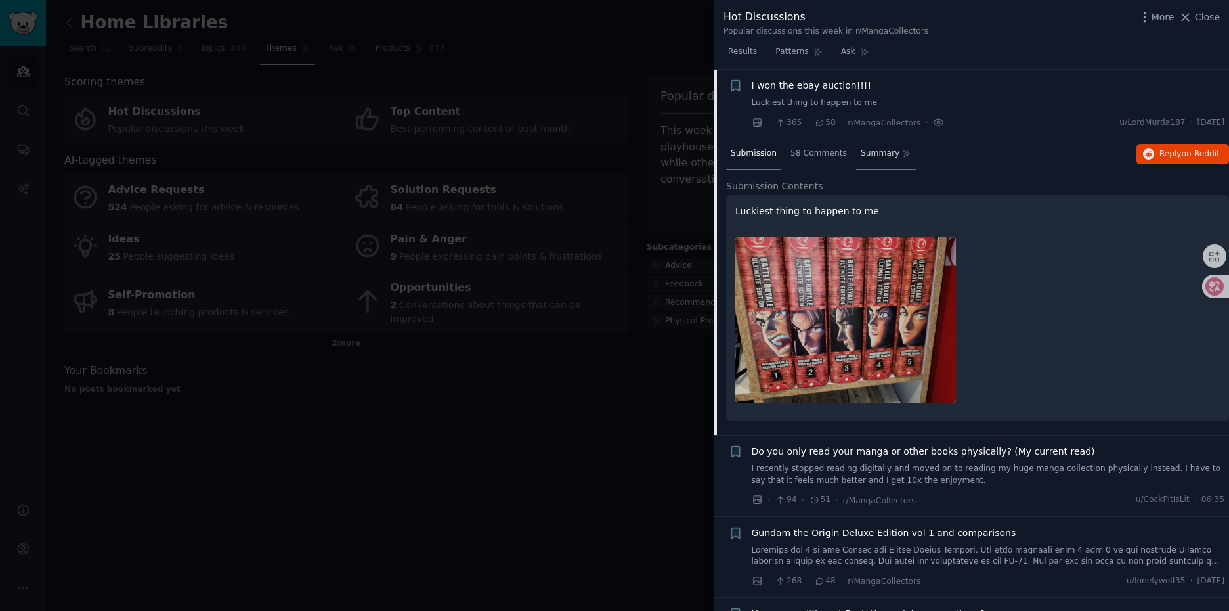
scroll to position [174, 0]
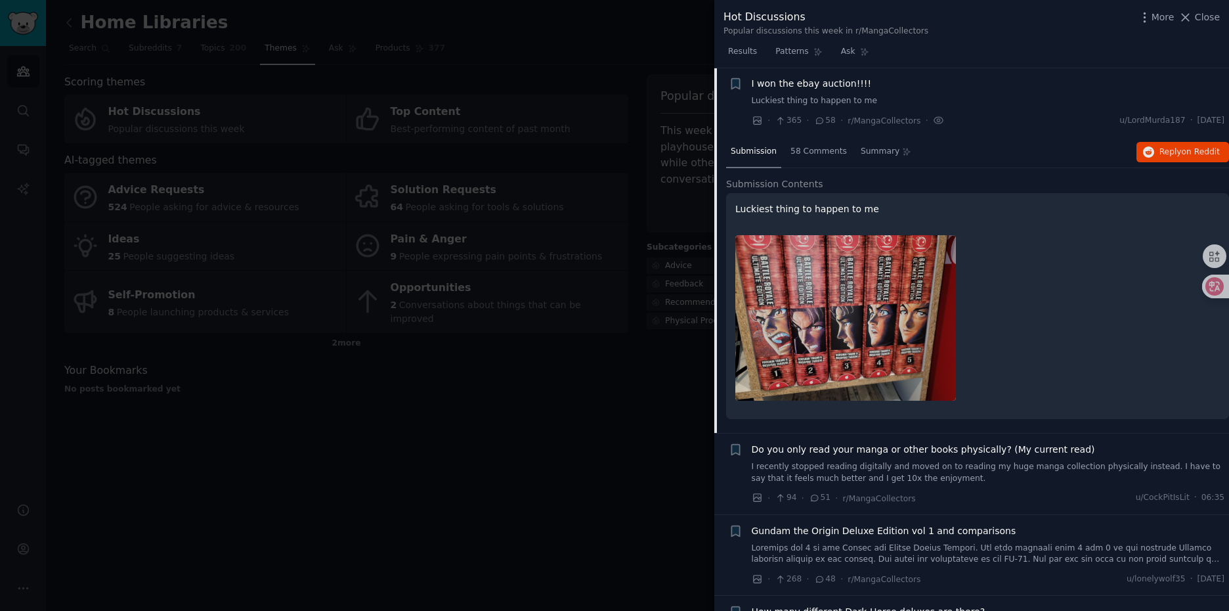
click at [855, 81] on span "I won the ebay auction!!!!" at bounding box center [812, 84] width 120 height 14
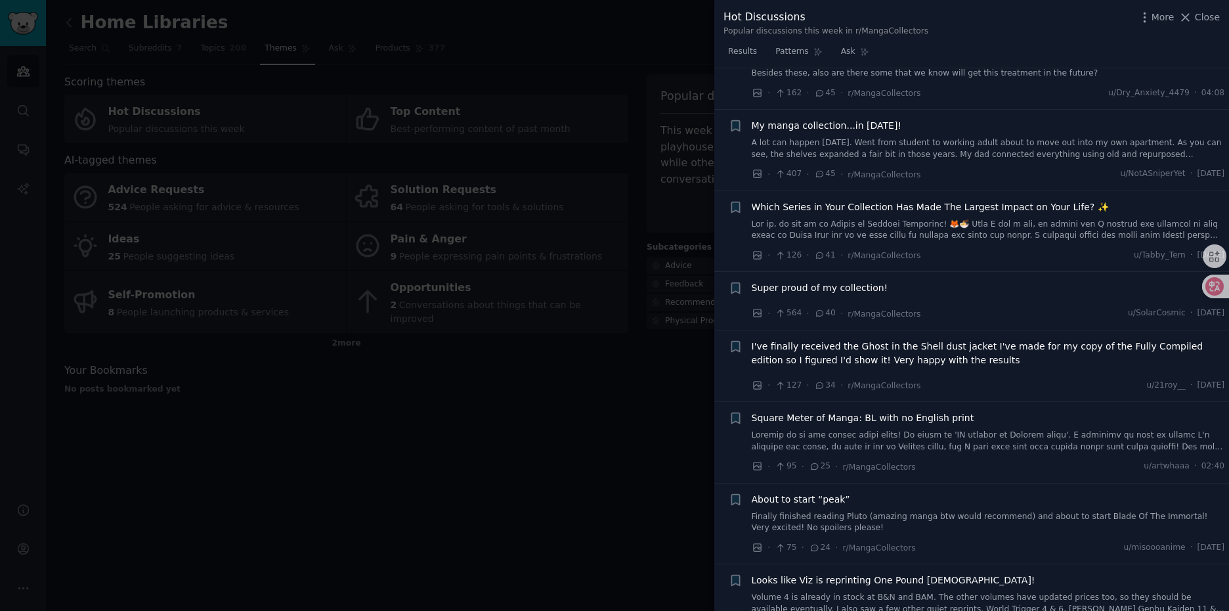
scroll to position [437, 0]
click at [618, 425] on div at bounding box center [614, 305] width 1229 height 611
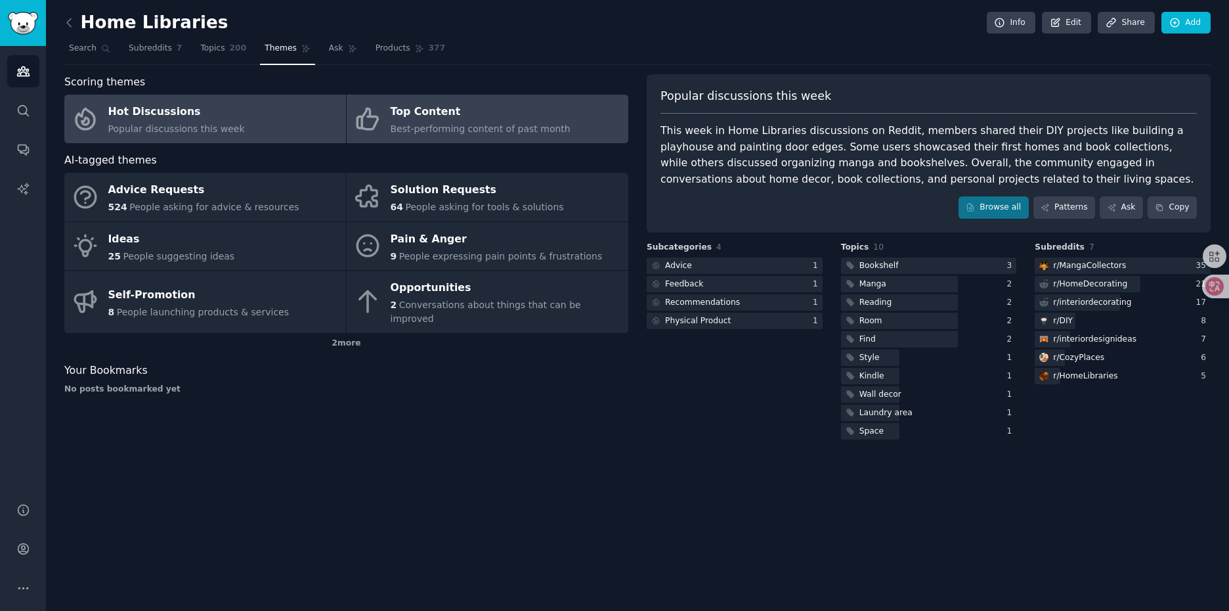
click at [513, 113] on div "Top Content" at bounding box center [481, 112] width 180 height 21
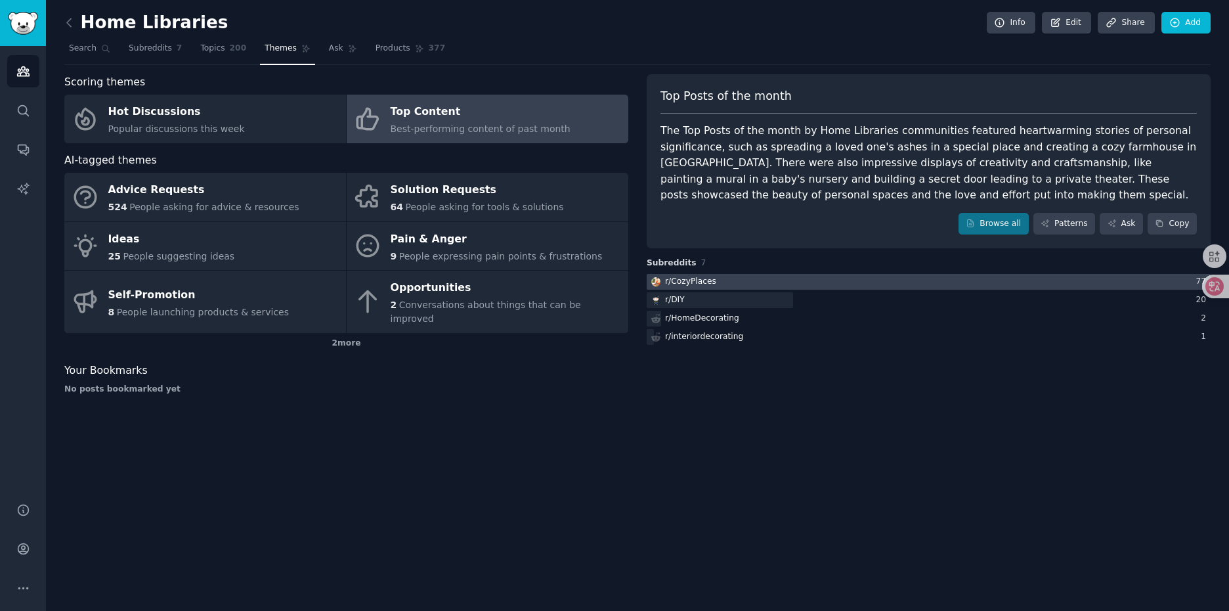
click at [708, 280] on div "r/ CozyPlaces" at bounding box center [690, 282] width 51 height 12
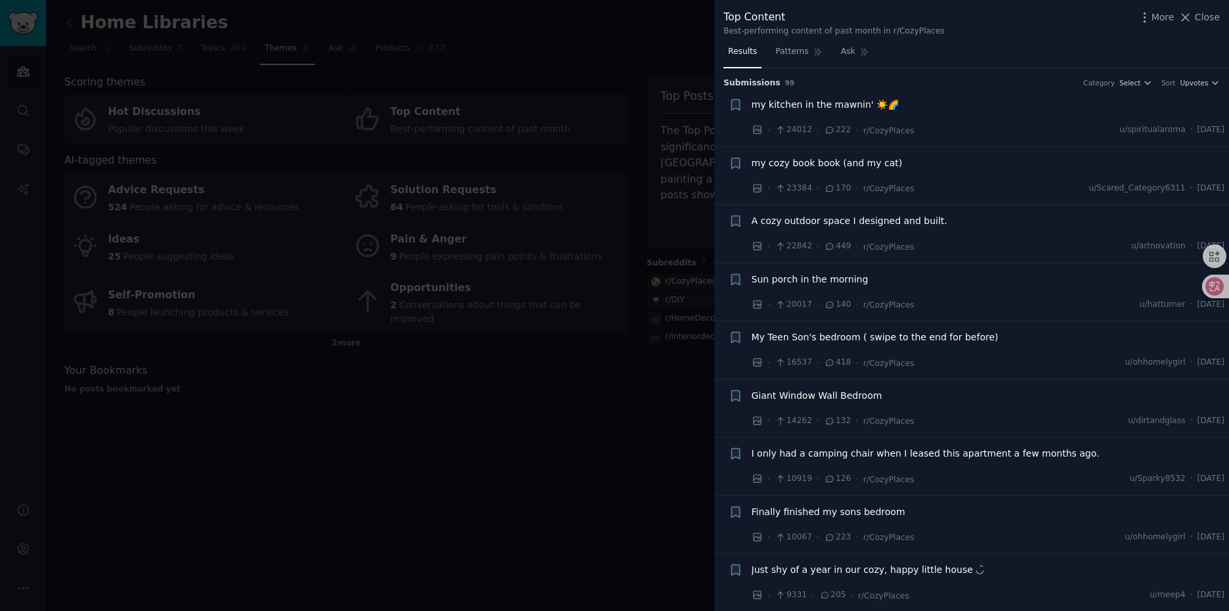
click at [852, 106] on span "my kitchen in the mawnin' ☀️🌈" at bounding box center [826, 105] width 148 height 14
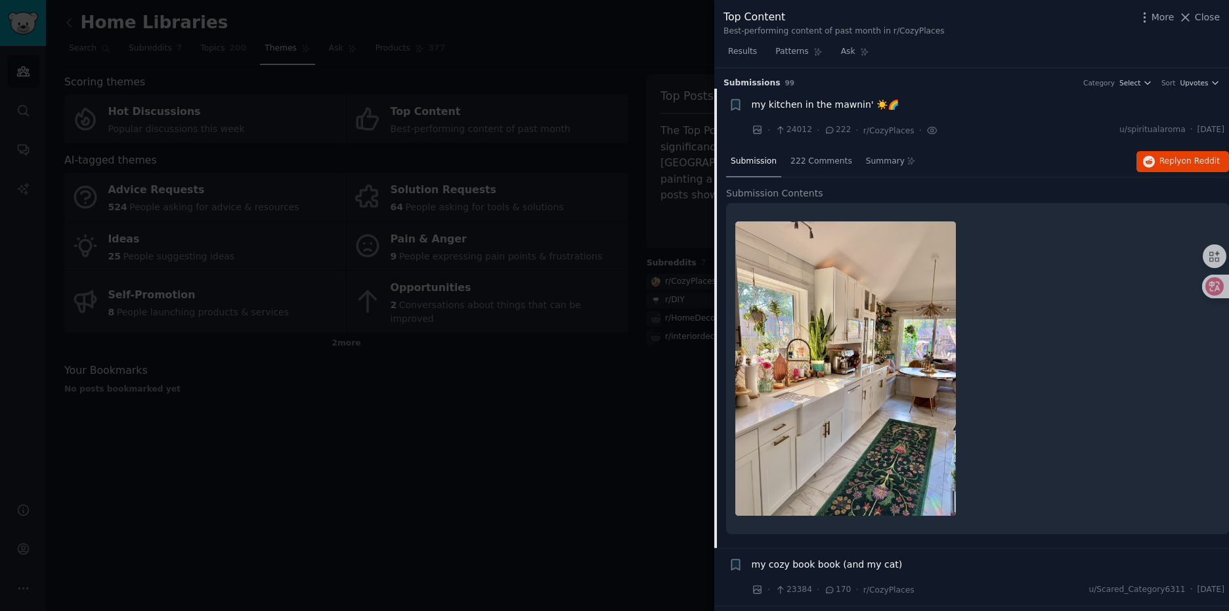
scroll to position [21, 0]
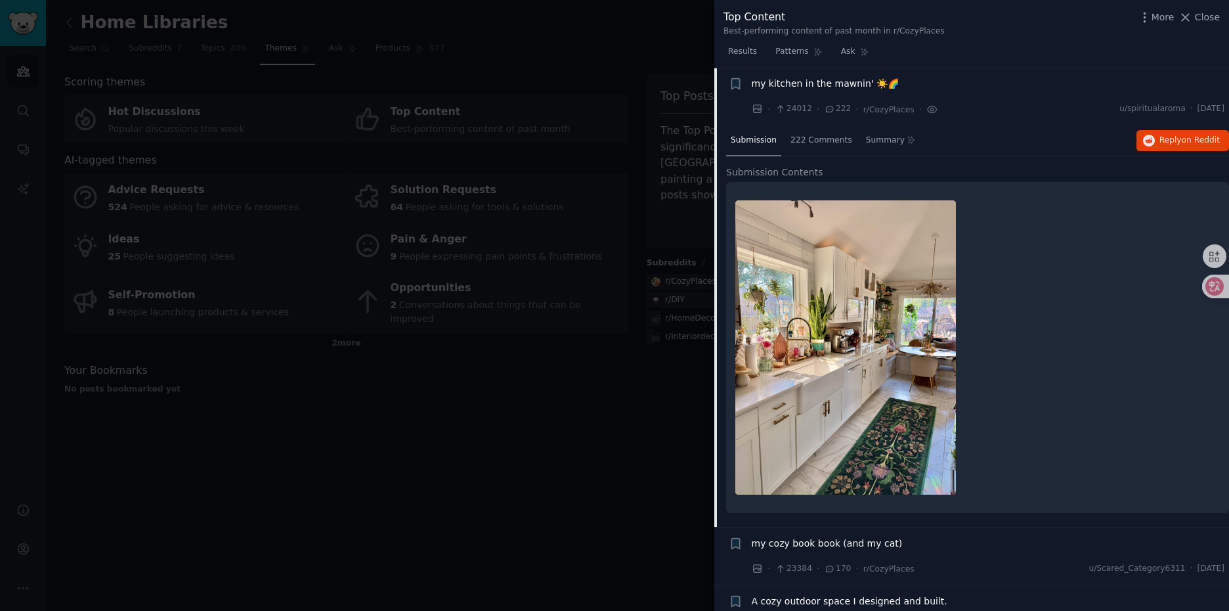
click at [851, 319] on img at bounding box center [845, 347] width 221 height 294
click at [856, 311] on img at bounding box center [845, 347] width 221 height 294
click at [856, 310] on img at bounding box center [845, 347] width 221 height 294
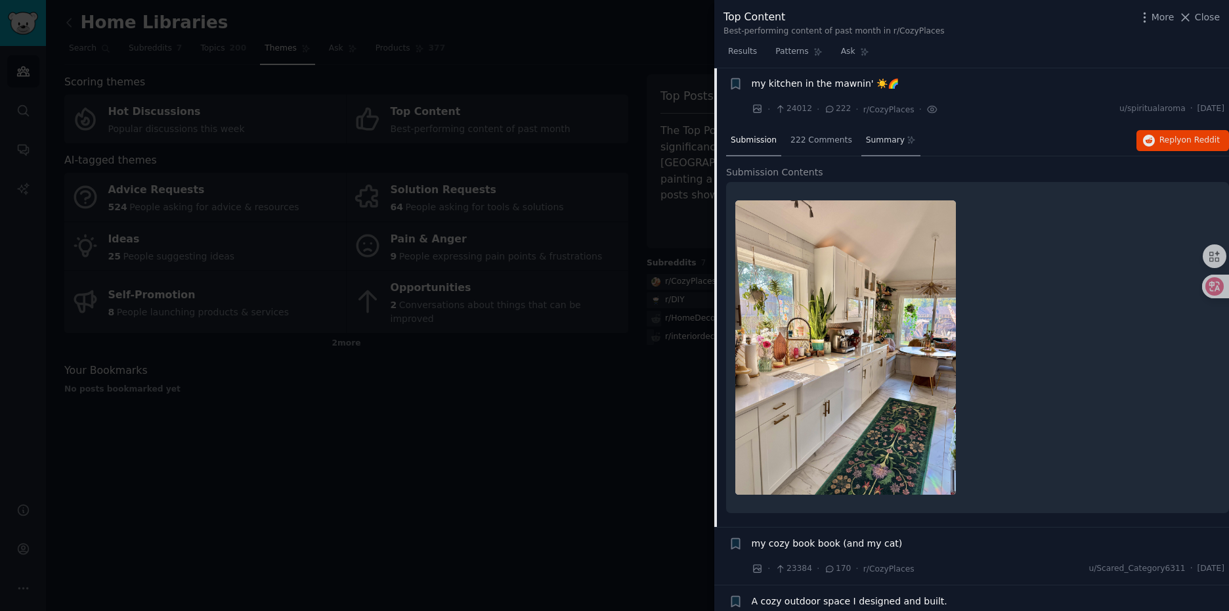
click at [882, 139] on span "Summary" at bounding box center [885, 141] width 39 height 12
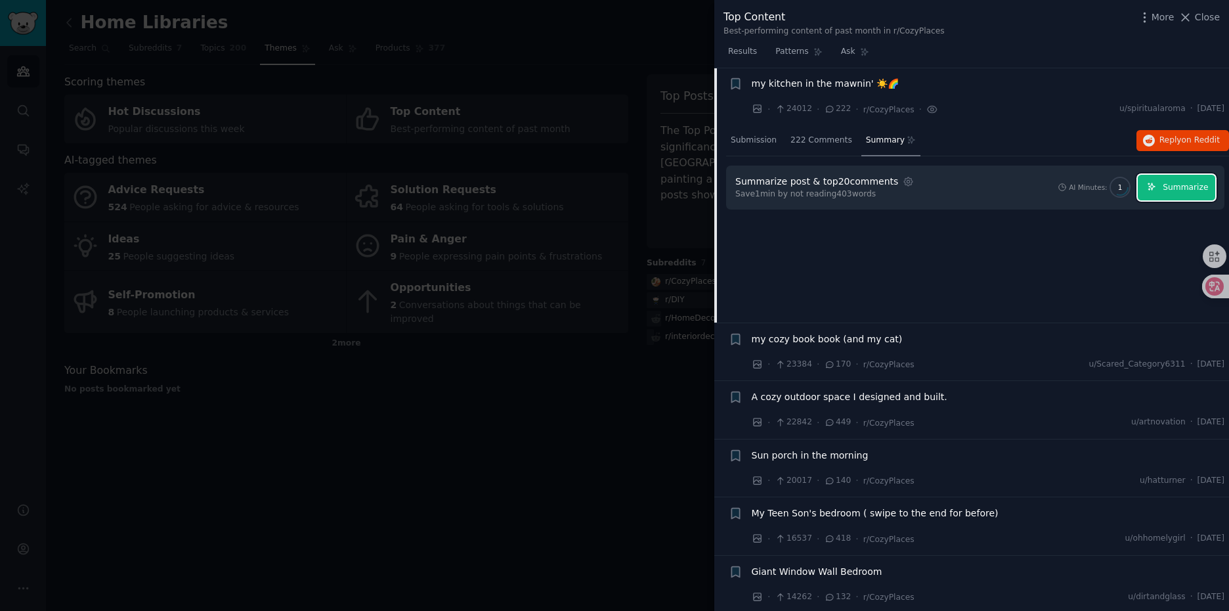
click at [1170, 189] on span "Summarize" at bounding box center [1185, 188] width 45 height 12
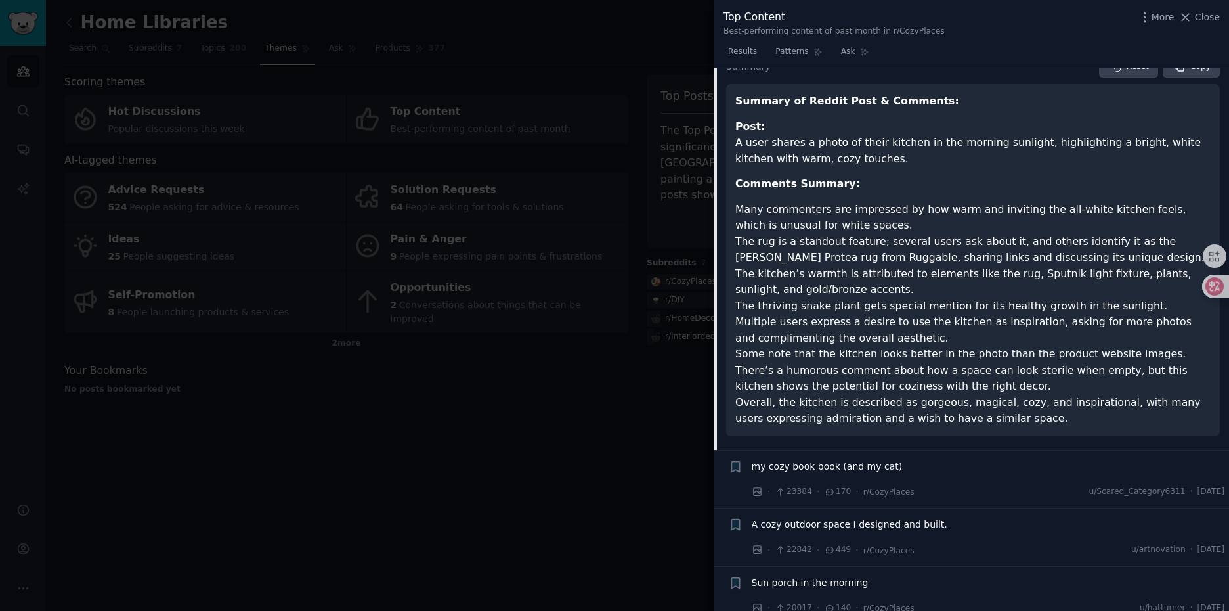
scroll to position [152, 0]
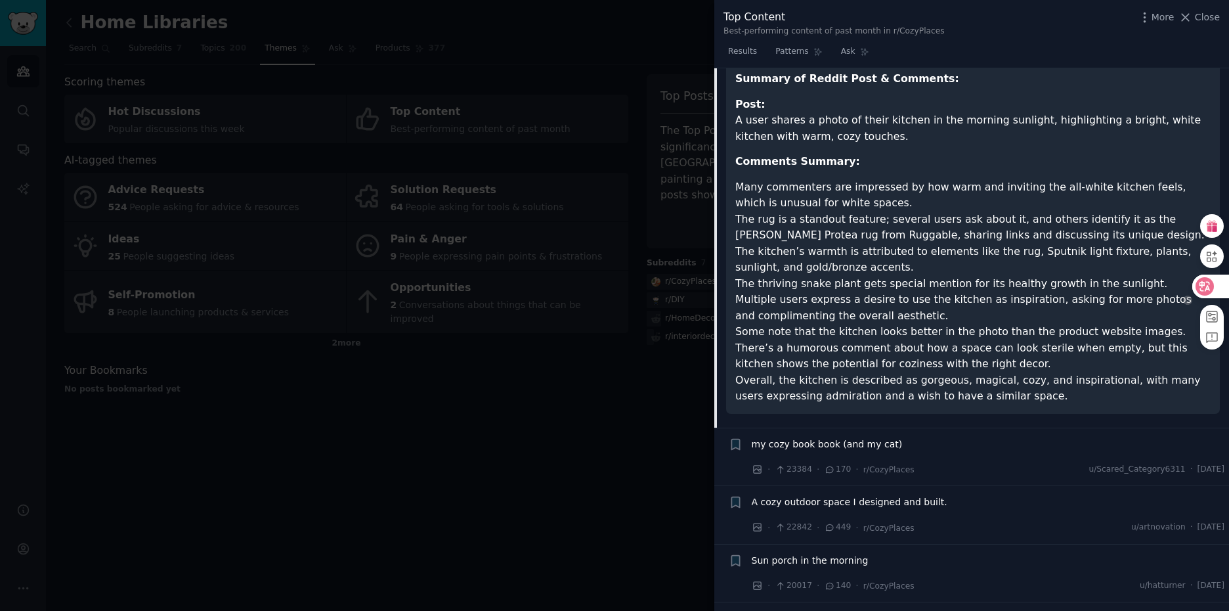
click at [1205, 284] on icon at bounding box center [1204, 286] width 11 height 11
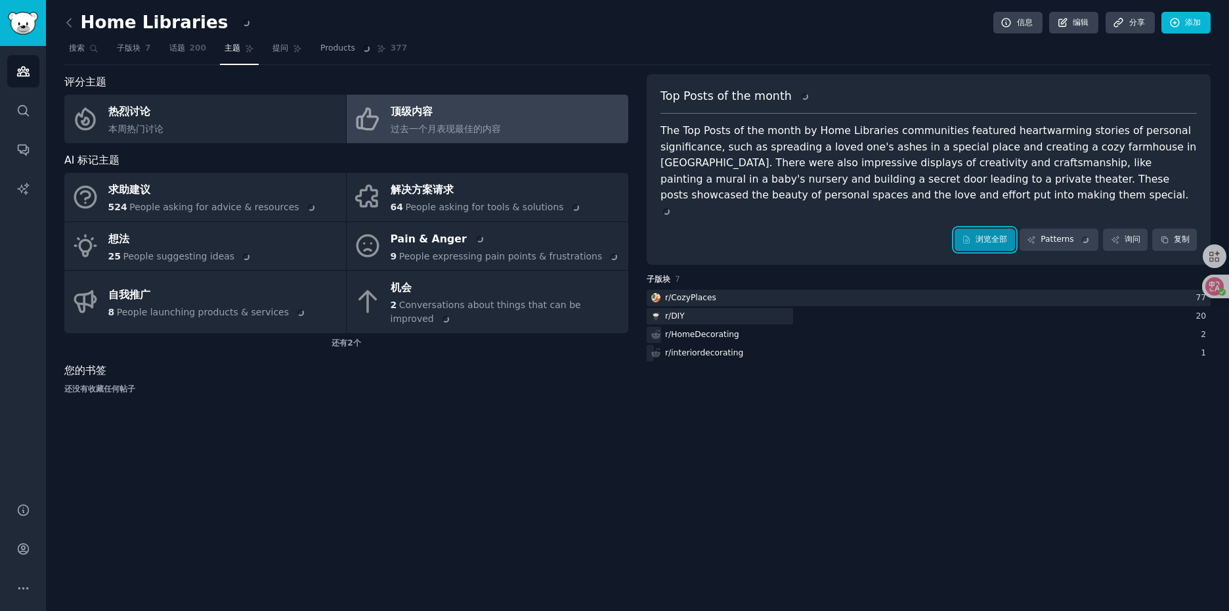
click at [991, 230] on link "浏览全部" at bounding box center [984, 239] width 60 height 22
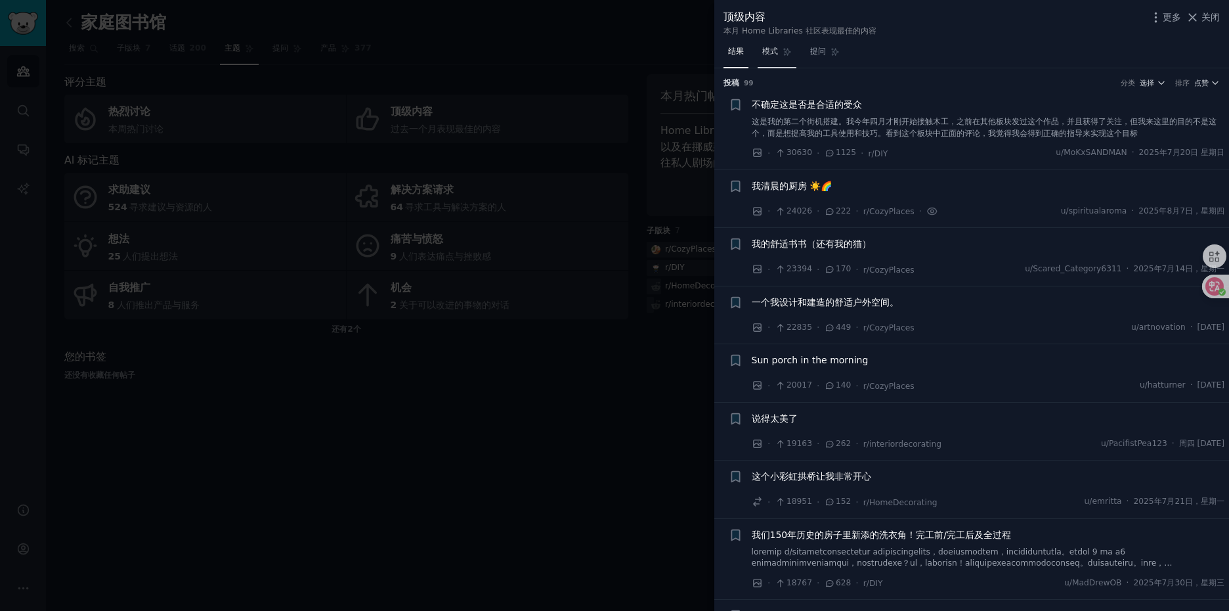
click at [777, 52] on font "模式" at bounding box center [770, 51] width 16 height 9
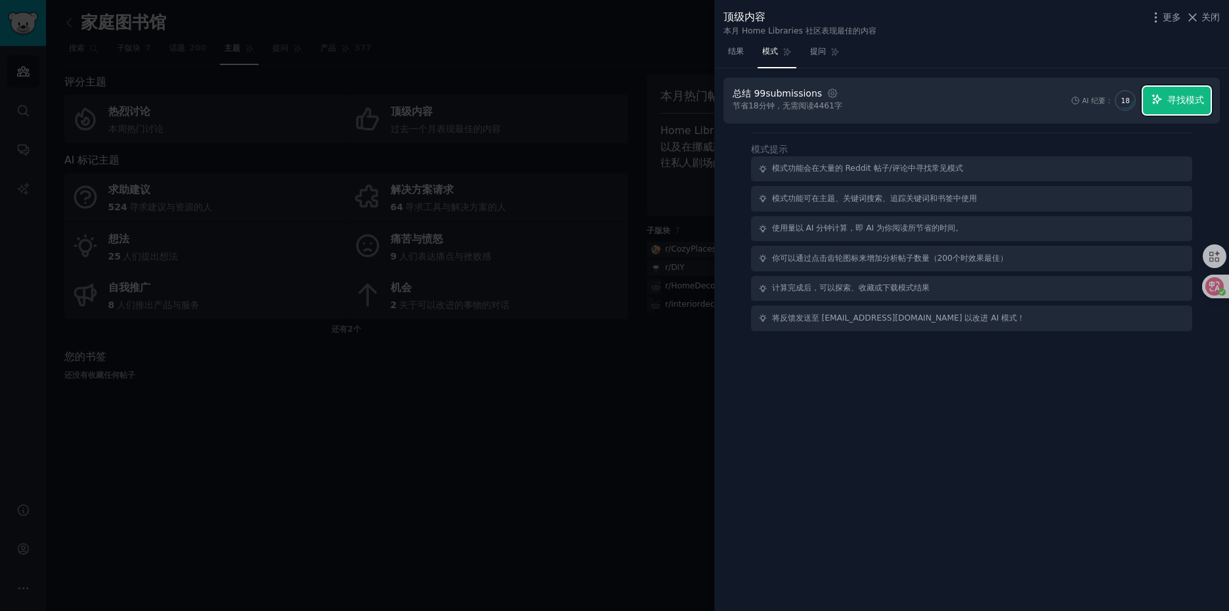
click at [1160, 103] on icon "button" at bounding box center [1157, 99] width 12 height 12
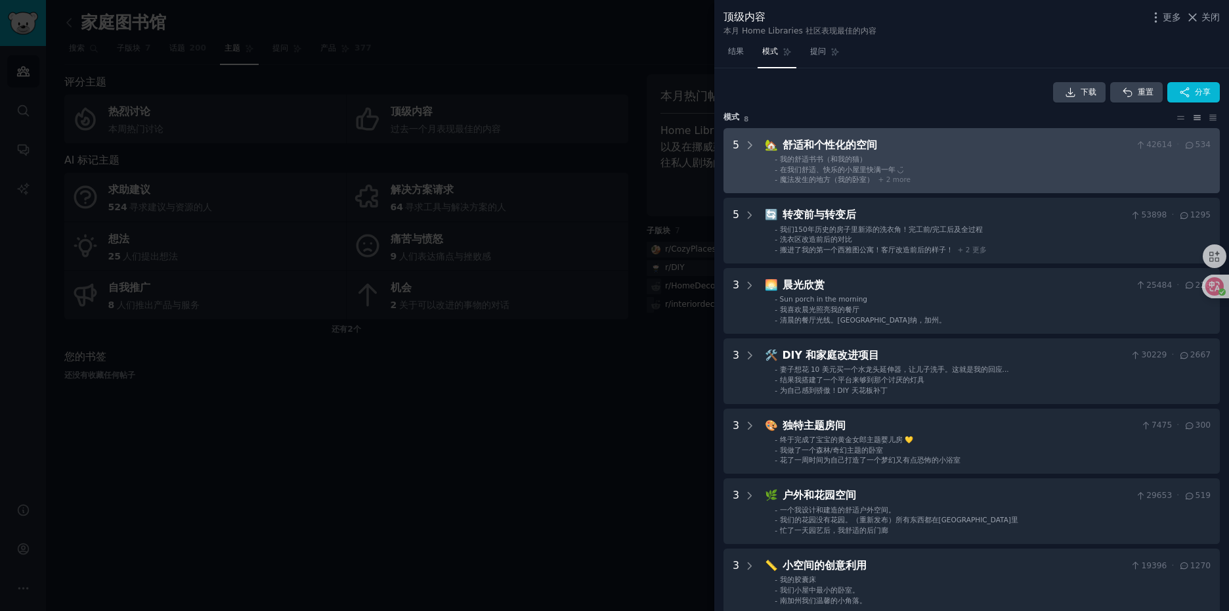
click at [888, 163] on ul "- 我的舒适书书（和我的猫） - 在我们舒适、快乐的小屋里快满一年 ◡̈ - 魔法发生的地方（我的卧室） + 2 more" at bounding box center [987, 169] width 445 height 30
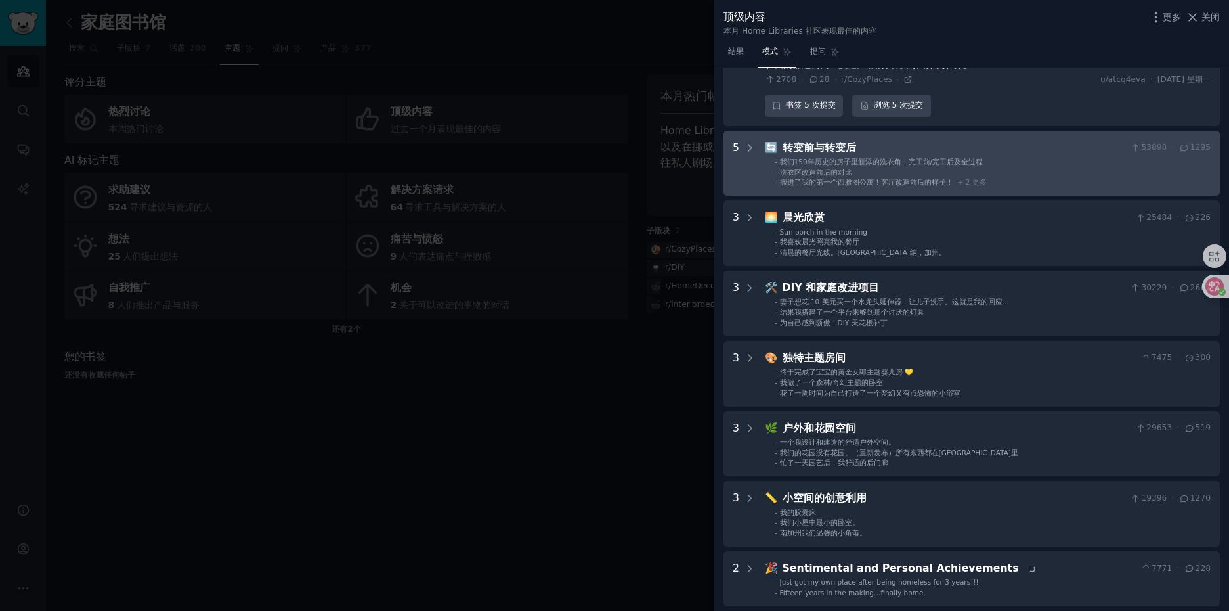
scroll to position [388, 0]
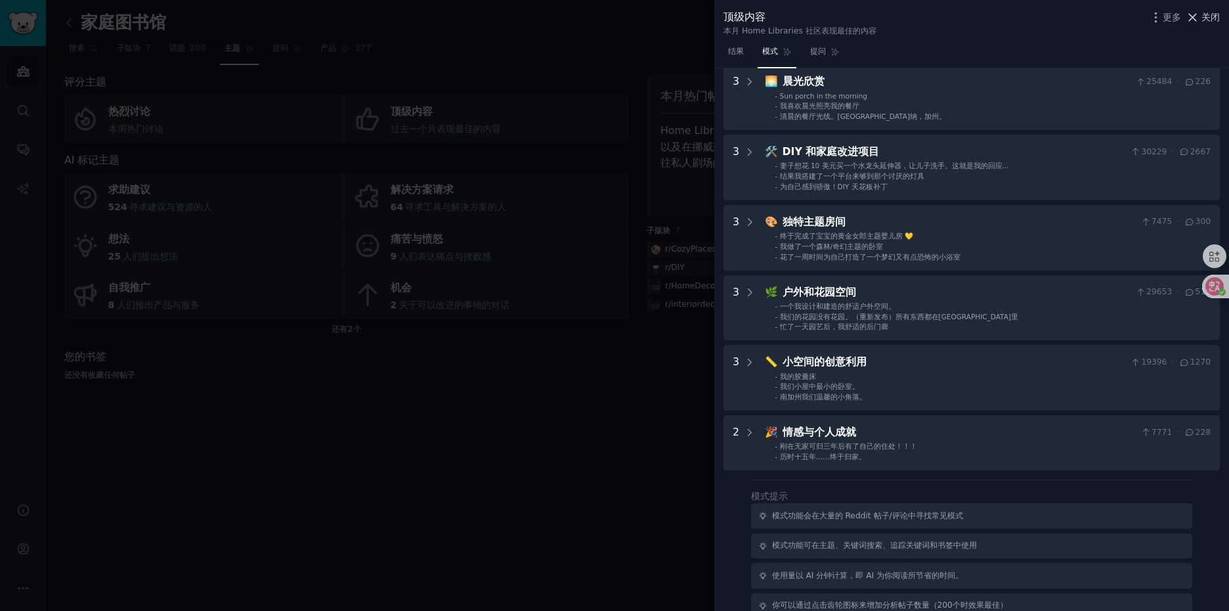
click at [1202, 14] on font "关闭" at bounding box center [1210, 17] width 18 height 11
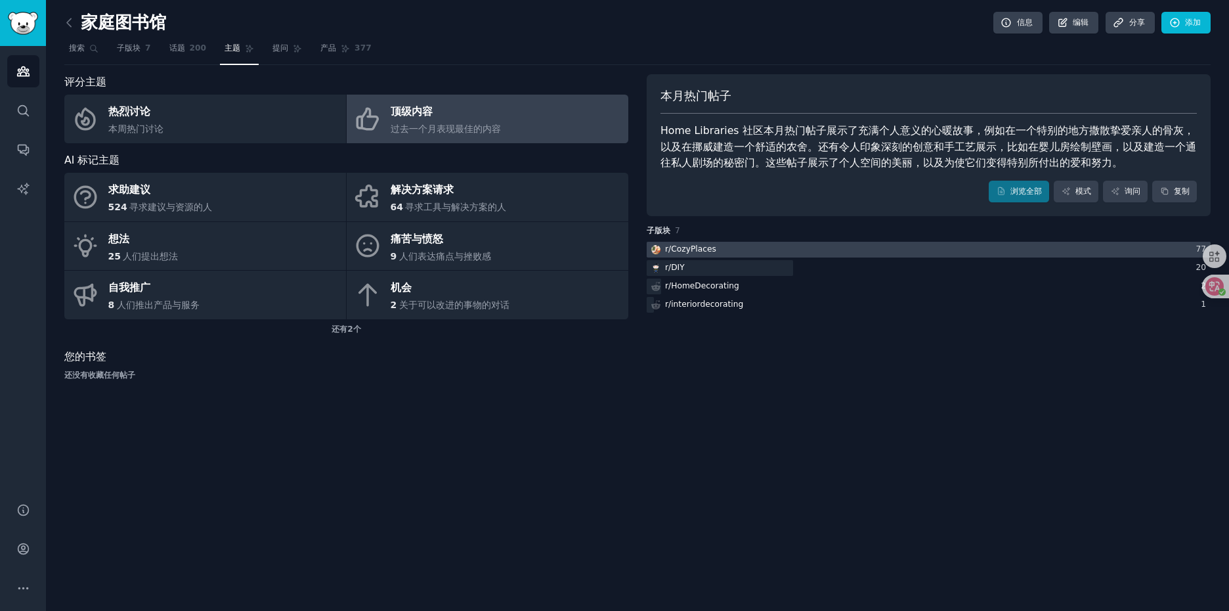
click at [689, 251] on div "r/ CozyPlaces" at bounding box center [690, 250] width 51 height 12
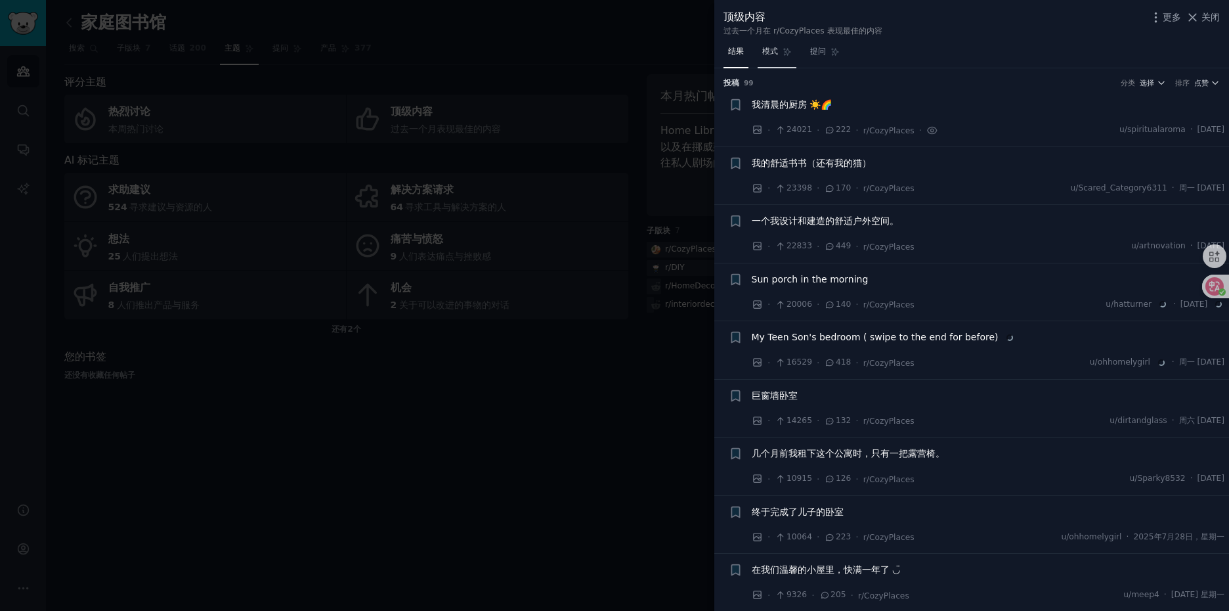
click at [775, 51] on font "模式" at bounding box center [770, 51] width 16 height 9
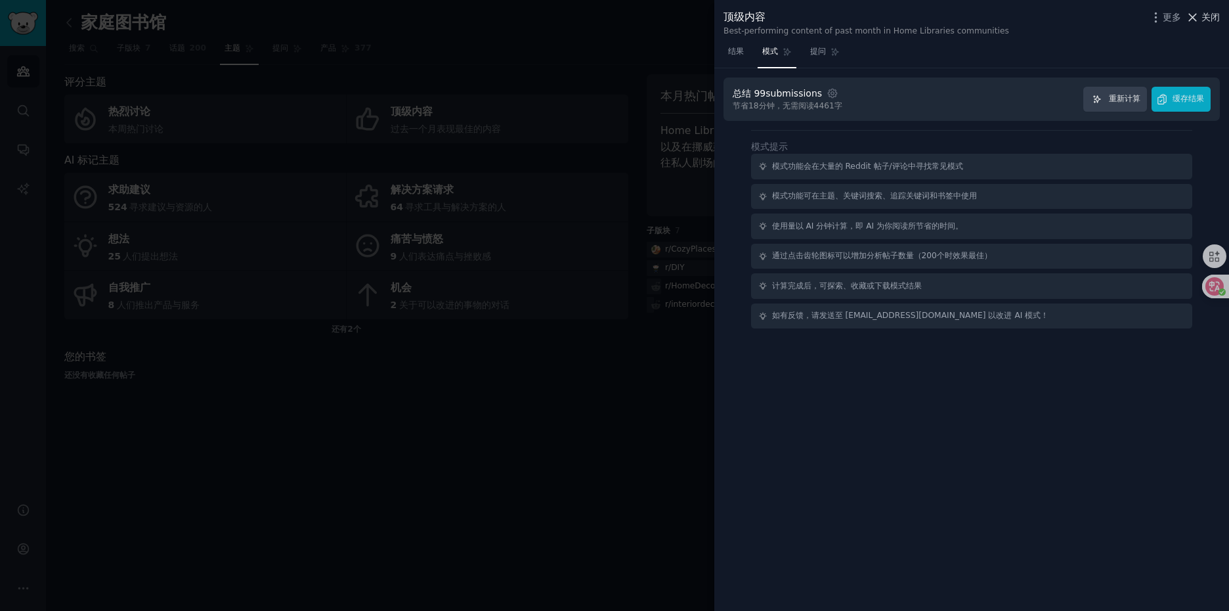
click at [1210, 20] on font "关闭" at bounding box center [1210, 17] width 18 height 11
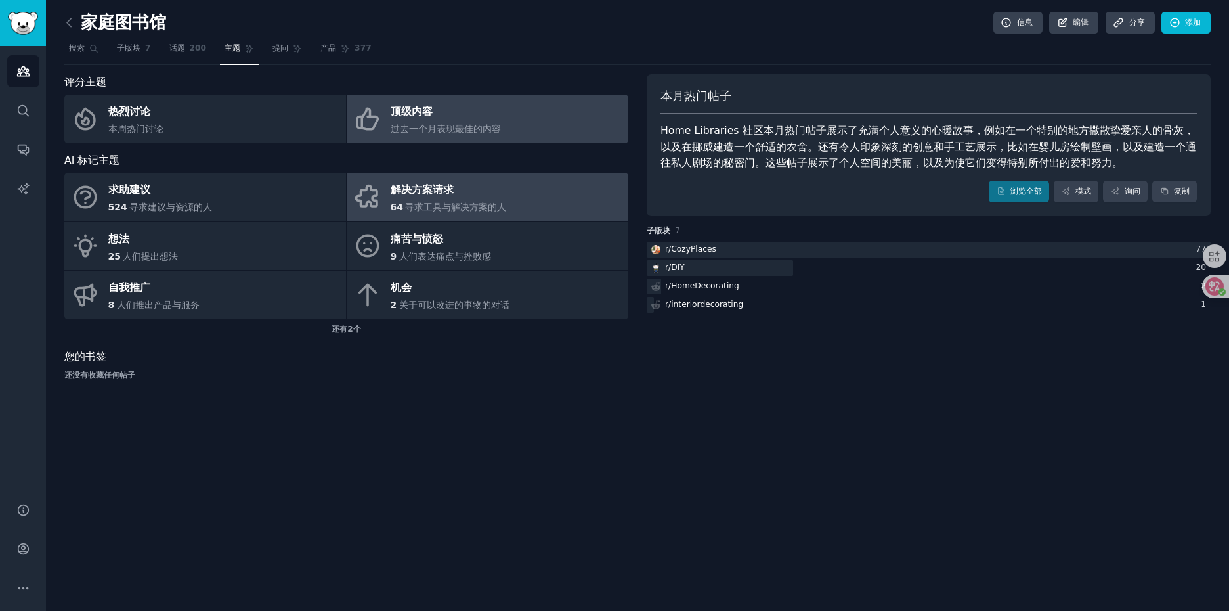
click at [405, 190] on font "解决方案请求" at bounding box center [422, 189] width 63 height 12
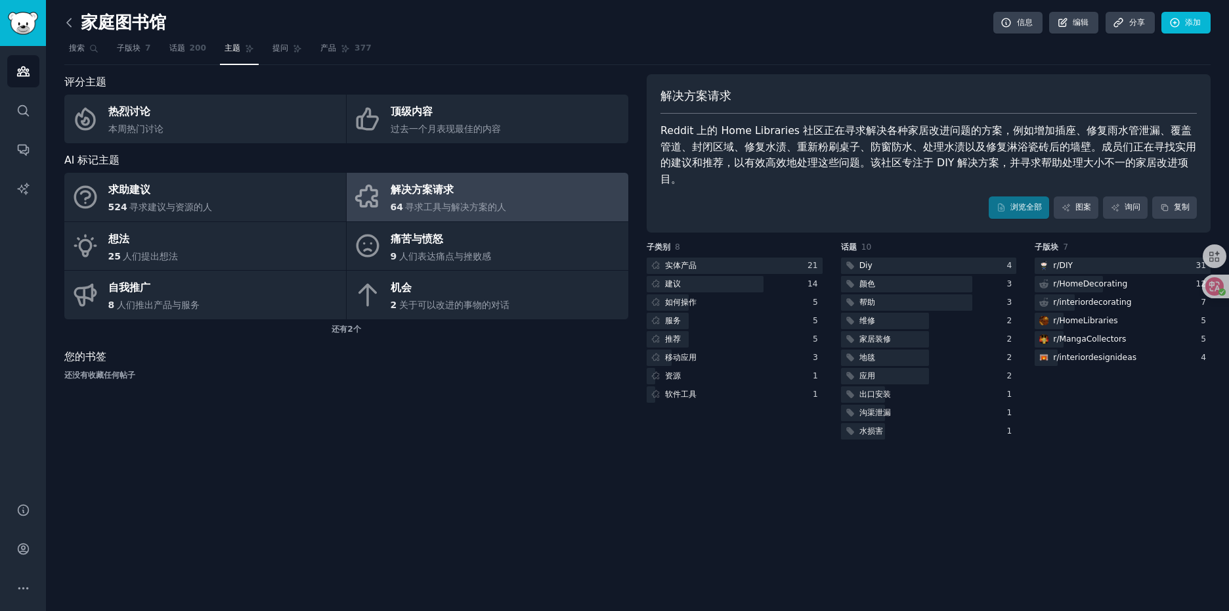
click at [69, 28] on icon at bounding box center [69, 23] width 14 height 14
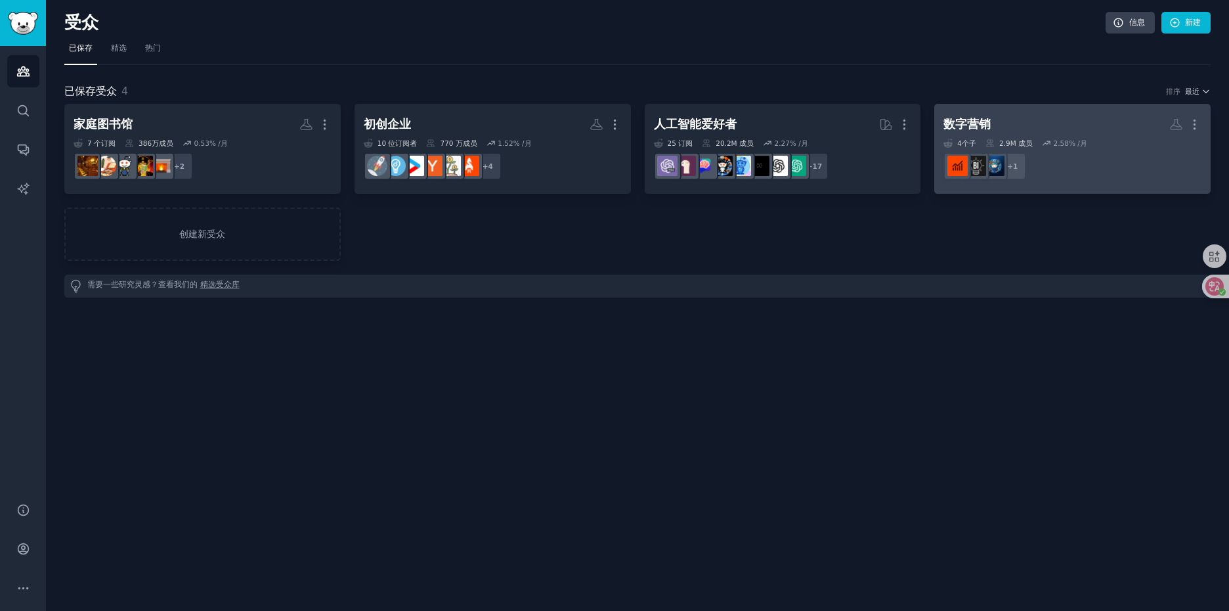
click at [1086, 121] on h2 "数字营销 More" at bounding box center [1072, 124] width 258 height 23
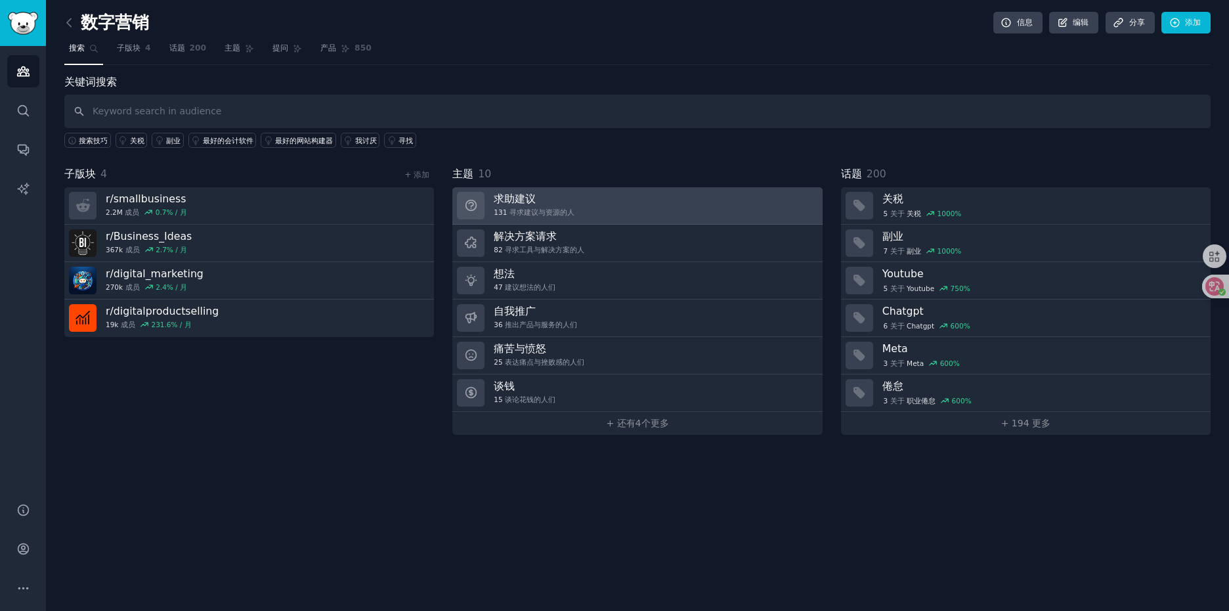
click at [601, 207] on link "求助建议 131 寻求建议与资源的人" at bounding box center [637, 205] width 370 height 37
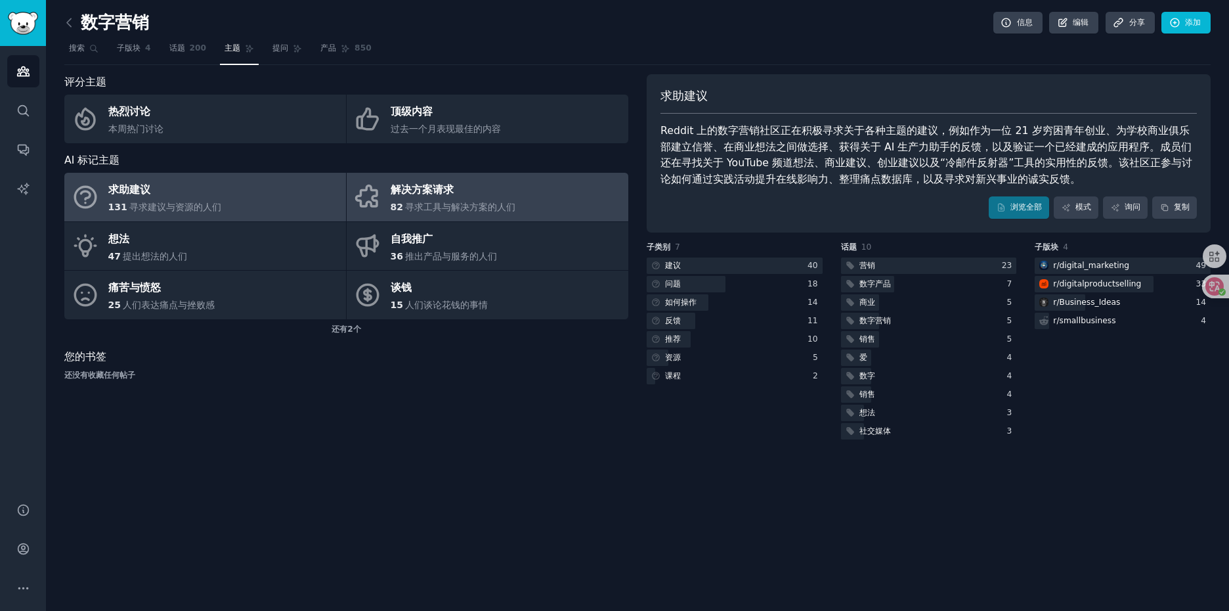
click at [469, 189] on div "解决方案请求" at bounding box center [453, 190] width 125 height 21
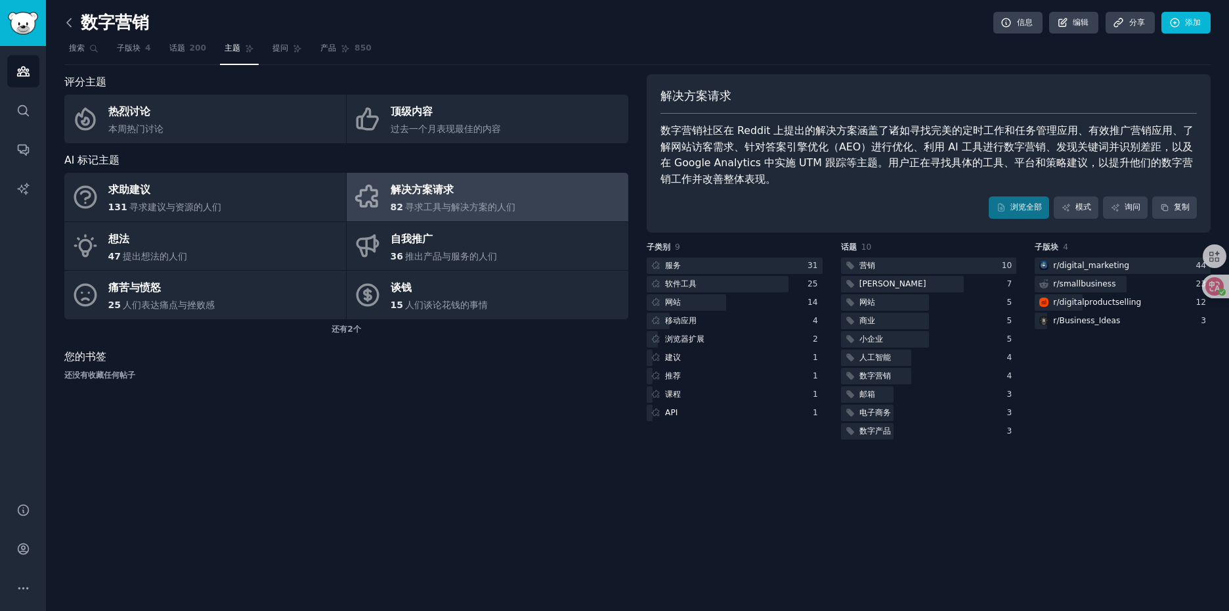
click at [72, 28] on icon at bounding box center [69, 23] width 14 height 14
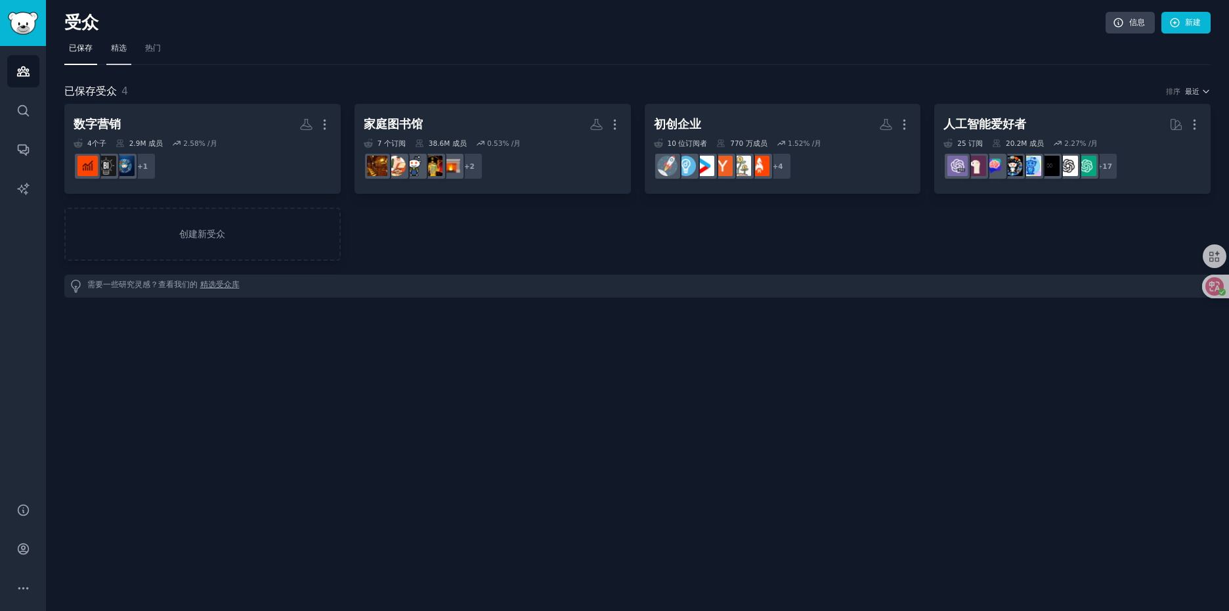
click at [114, 53] on font "精选" at bounding box center [119, 47] width 16 height 9
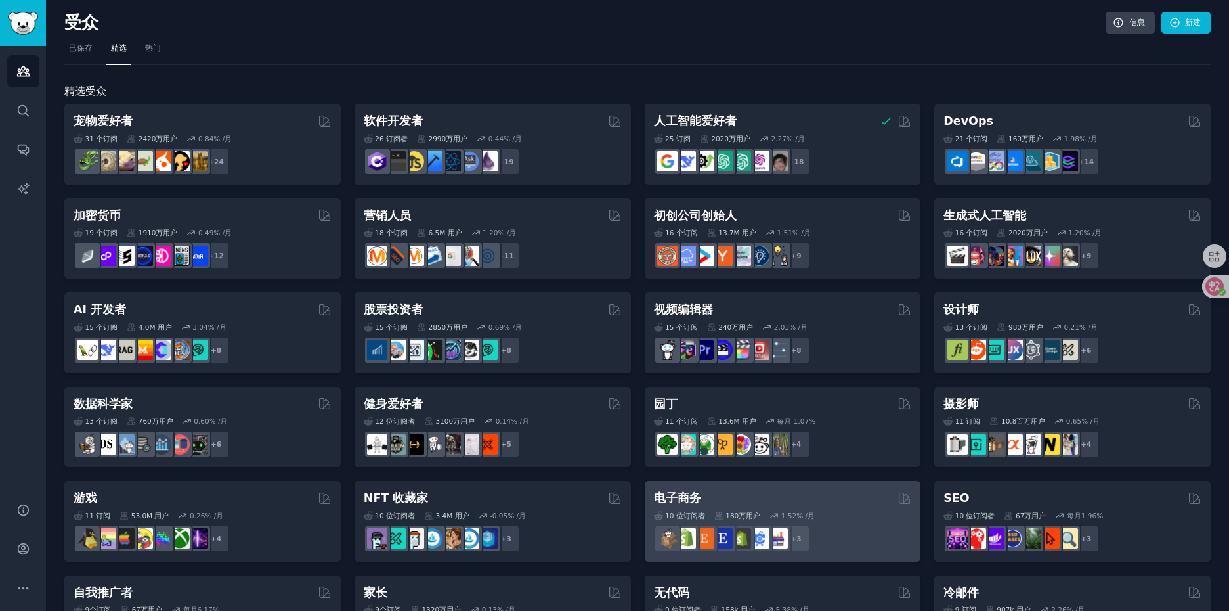
click at [830, 494] on div "电子商务" at bounding box center [783, 498] width 258 height 16
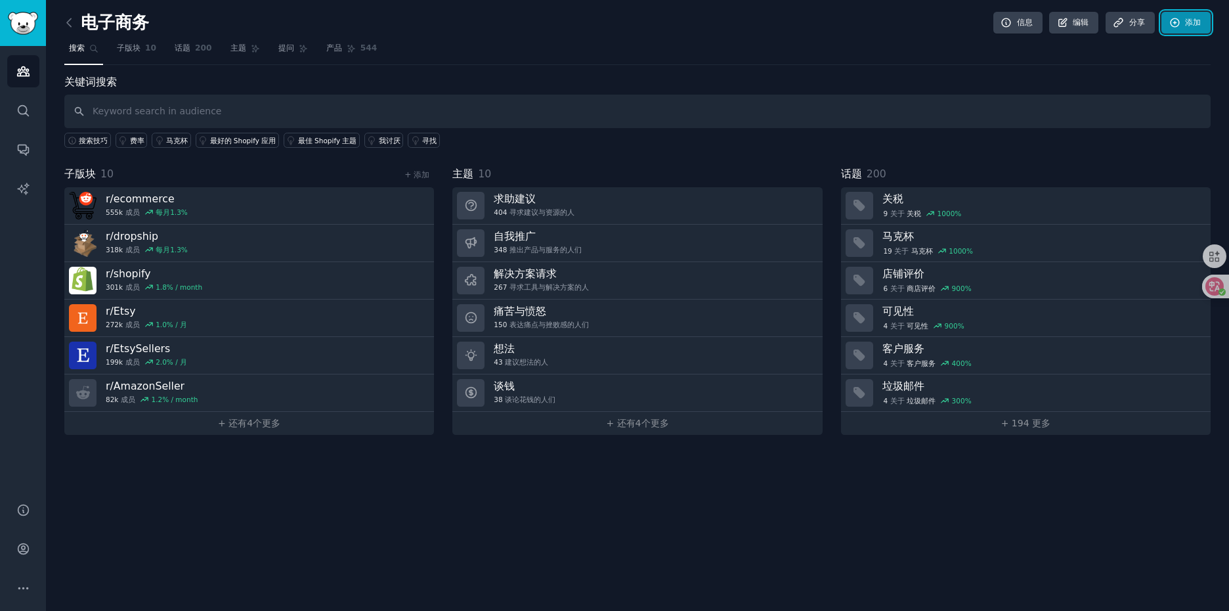
click at [1186, 21] on font "添加" at bounding box center [1193, 22] width 16 height 9
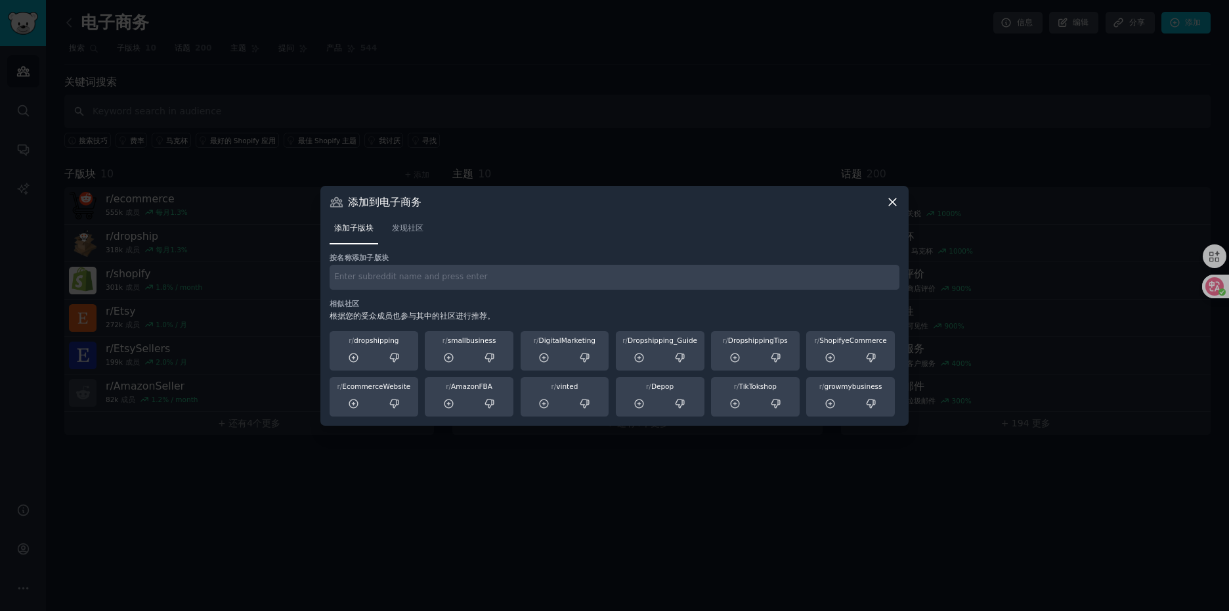
click at [458, 277] on input "text" at bounding box center [615, 278] width 570 height 26
click at [351, 360] on icon at bounding box center [354, 358] width 12 height 12
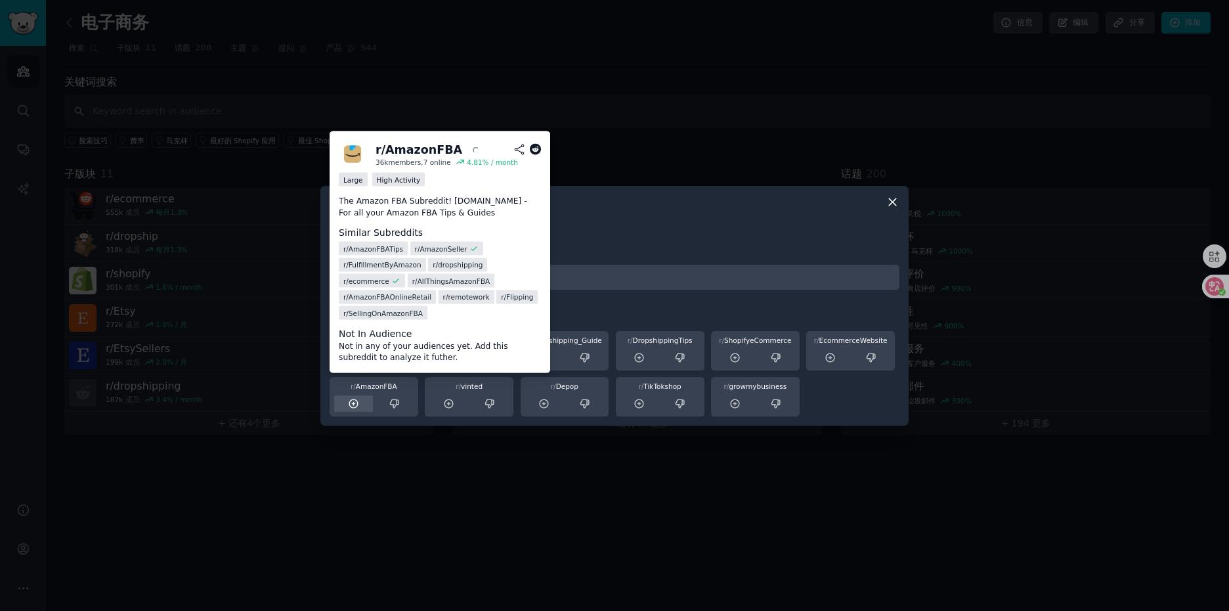
click at [350, 404] on icon at bounding box center [354, 404] width 12 height 12
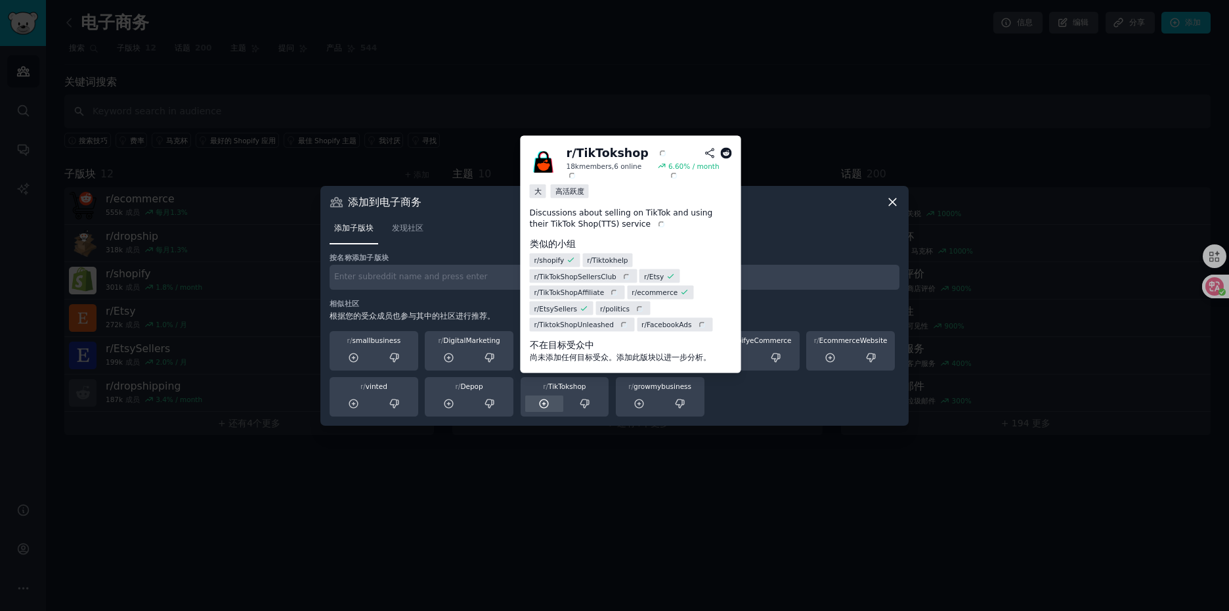
click at [544, 400] on icon at bounding box center [544, 404] width 12 height 12
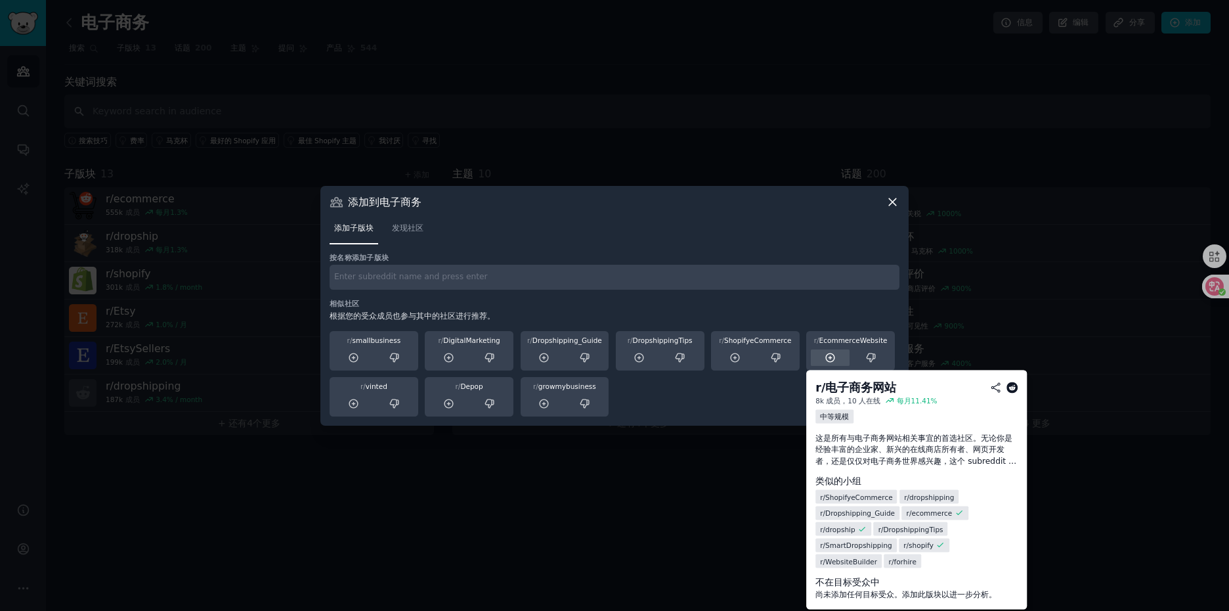
click at [830, 357] on icon at bounding box center [830, 357] width 9 height 9
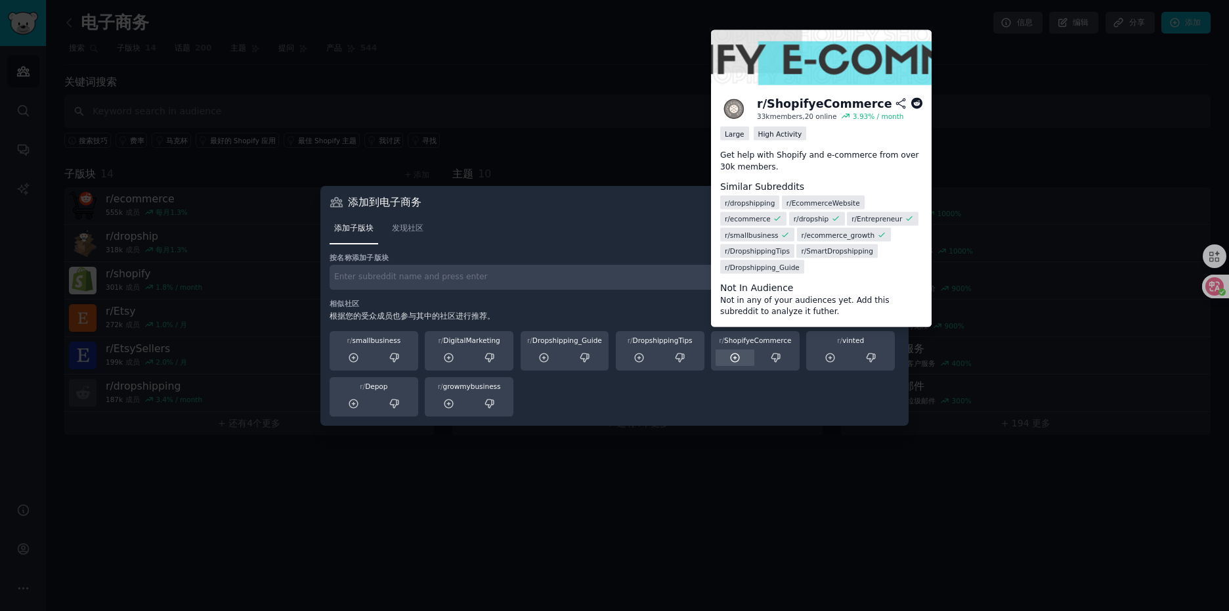
click at [736, 359] on icon at bounding box center [735, 358] width 12 height 12
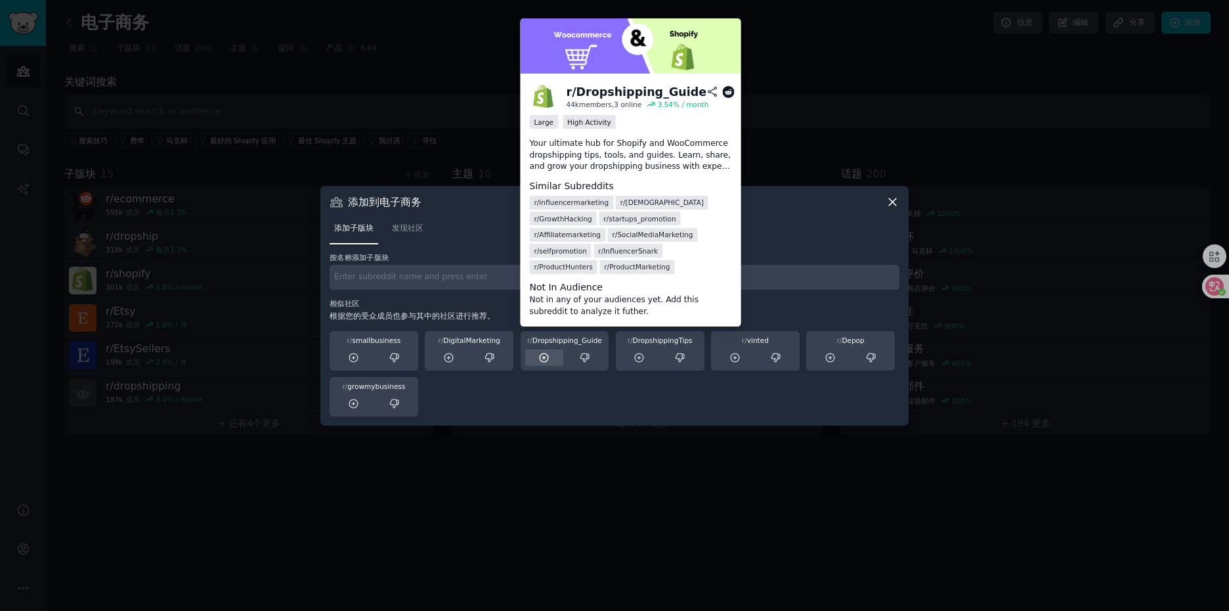
click at [546, 356] on icon at bounding box center [544, 358] width 12 height 12
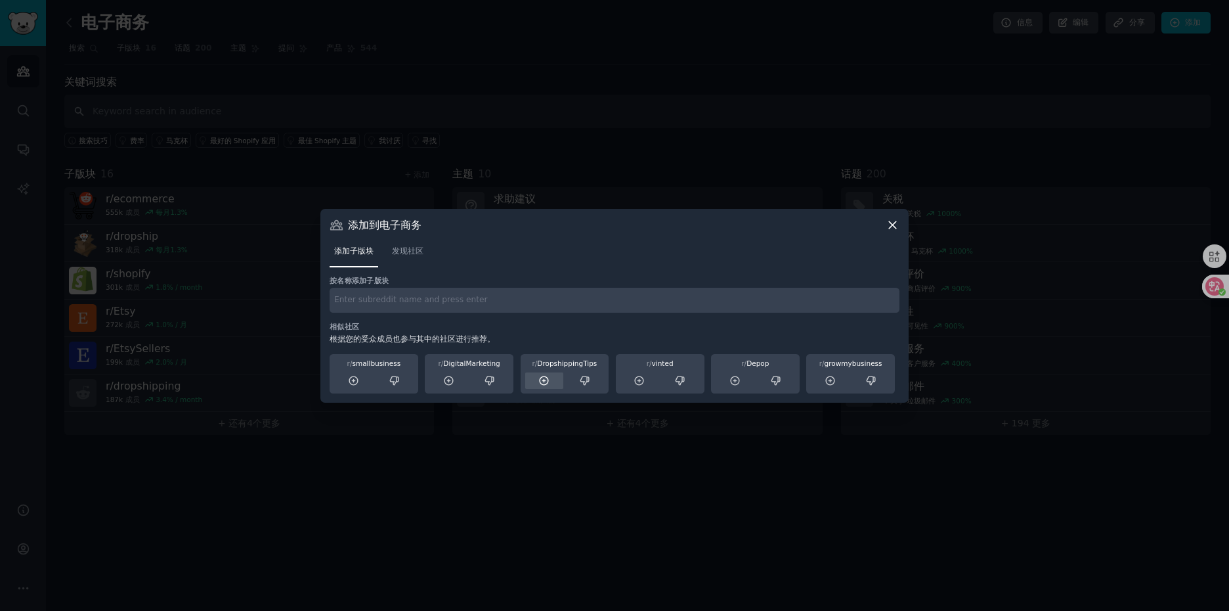
click at [546, 381] on icon at bounding box center [544, 381] width 12 height 12
click at [426, 299] on input "text" at bounding box center [615, 301] width 570 height 26
type input "E-commerce"
click at [775, 232] on div "添加子版块 发现社区" at bounding box center [615, 254] width 570 height 45
click at [893, 224] on icon at bounding box center [892, 224] width 7 height 7
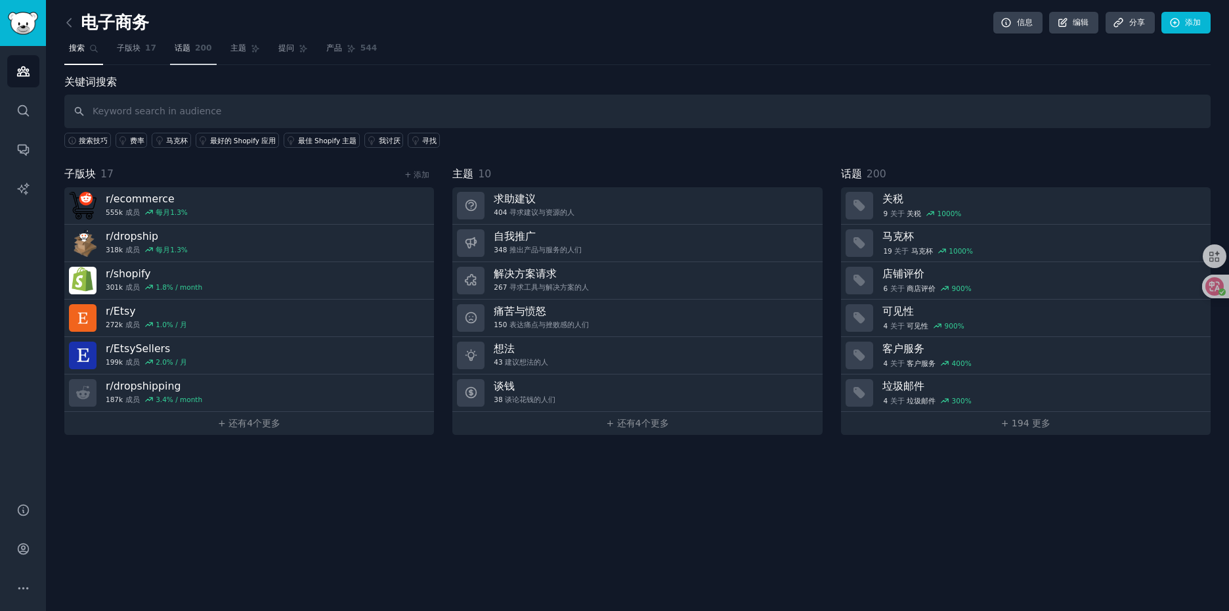
click at [199, 51] on span "200" at bounding box center [203, 49] width 17 height 12
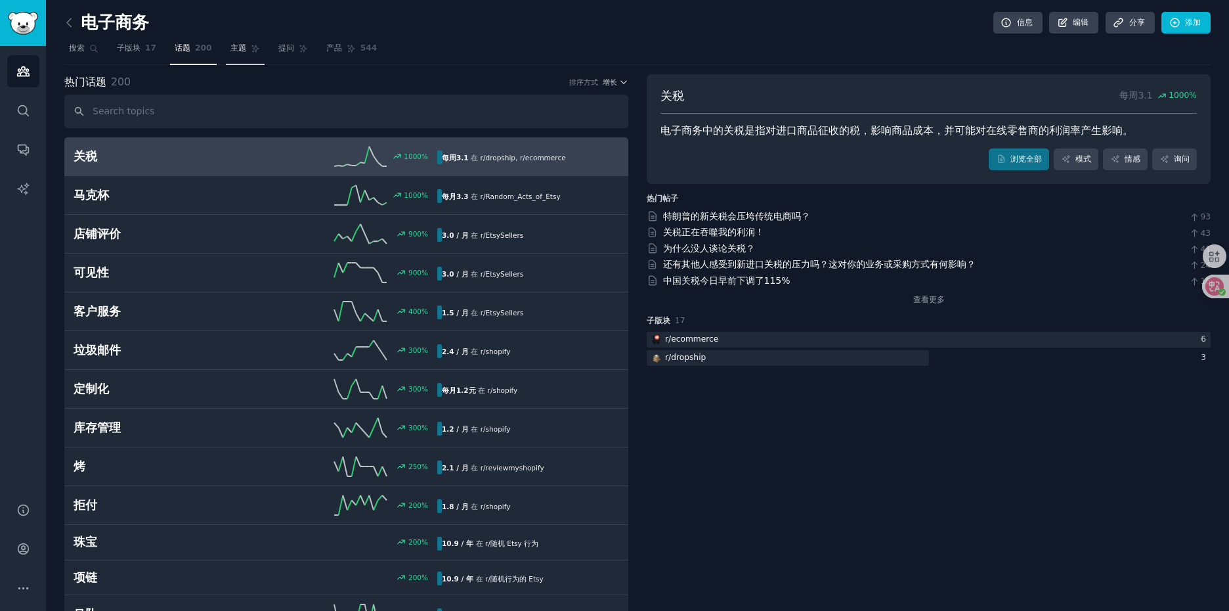
click at [242, 54] on span "主题" at bounding box center [238, 49] width 16 height 12
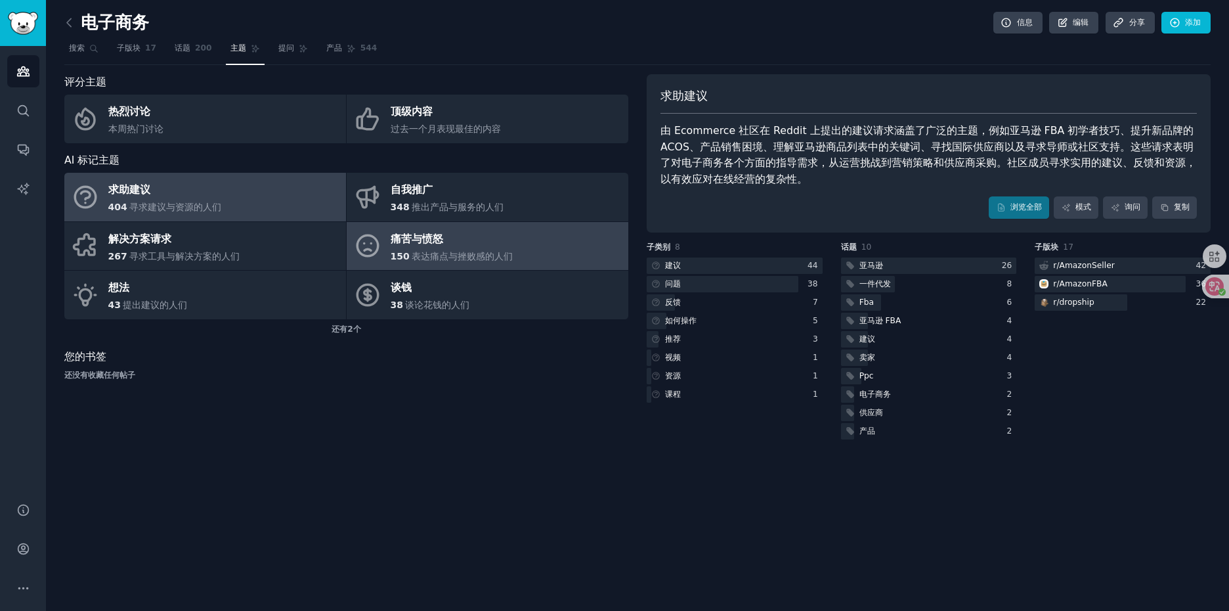
click at [443, 245] on div "痛苦与愤怒" at bounding box center [452, 238] width 123 height 21
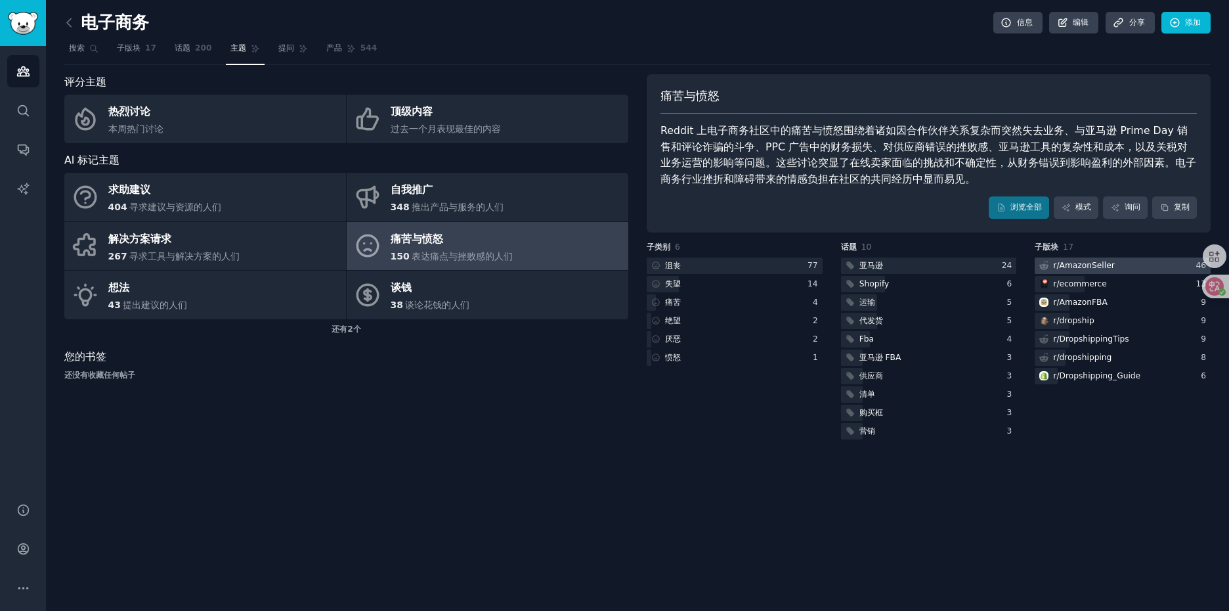
click at [1090, 260] on div "r/ AmazonSeller" at bounding box center [1083, 266] width 61 height 12
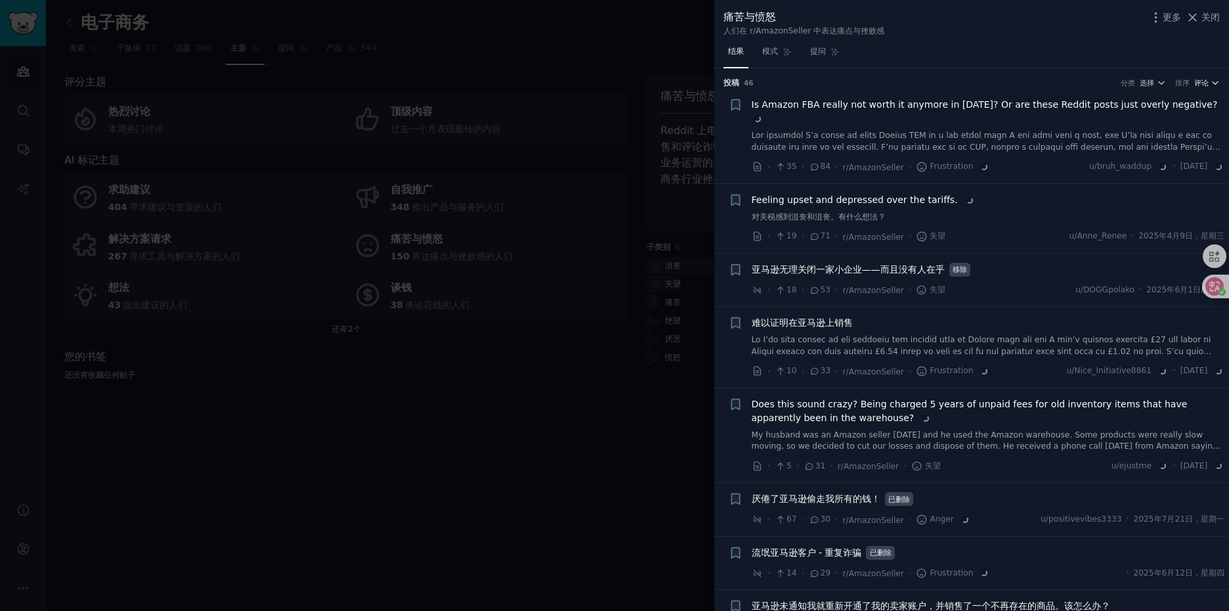
click at [1207, 83] on button "评论" at bounding box center [1207, 82] width 26 height 9
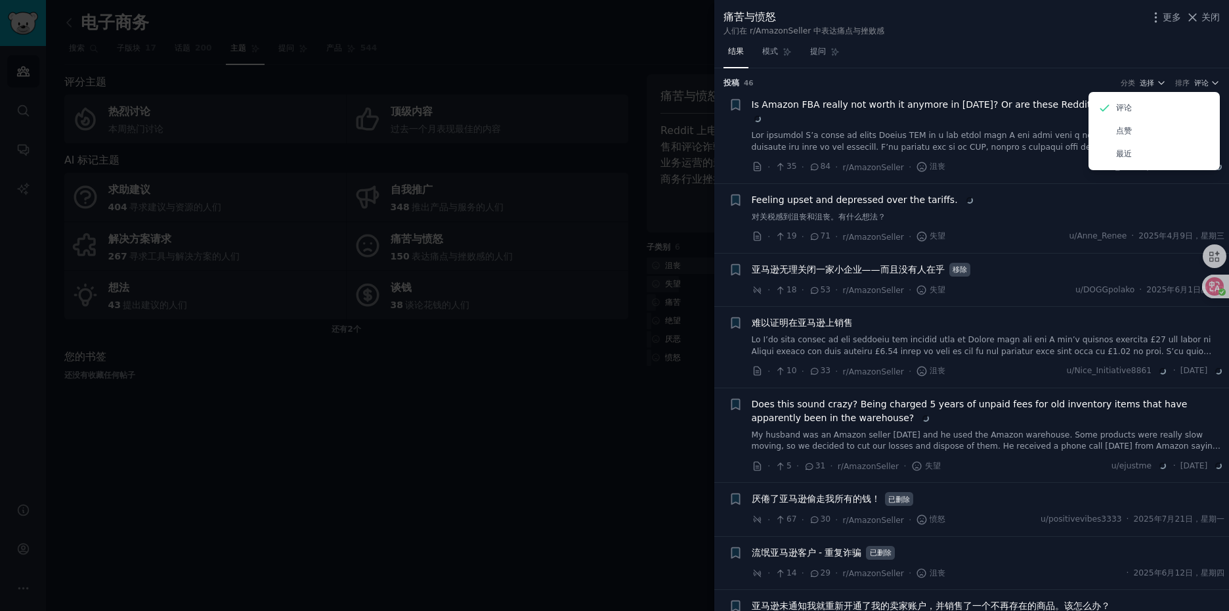
click at [1037, 42] on div "结果 模式 提问" at bounding box center [971, 54] width 515 height 27
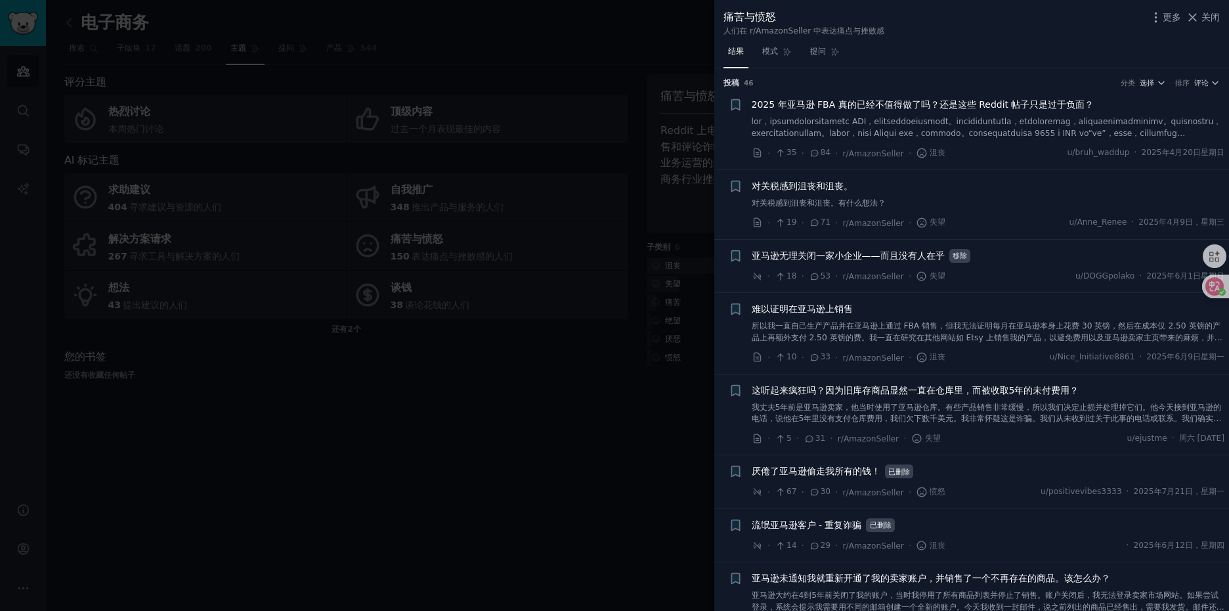
click at [1162, 126] on font at bounding box center [987, 150] width 470 height 67
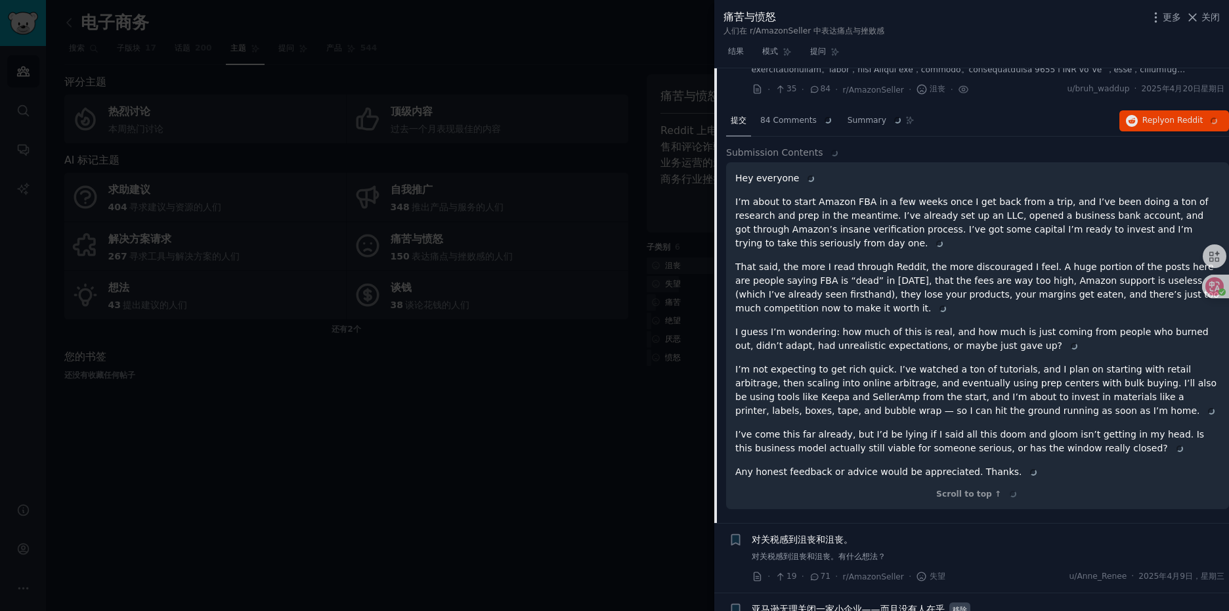
scroll to position [87, 0]
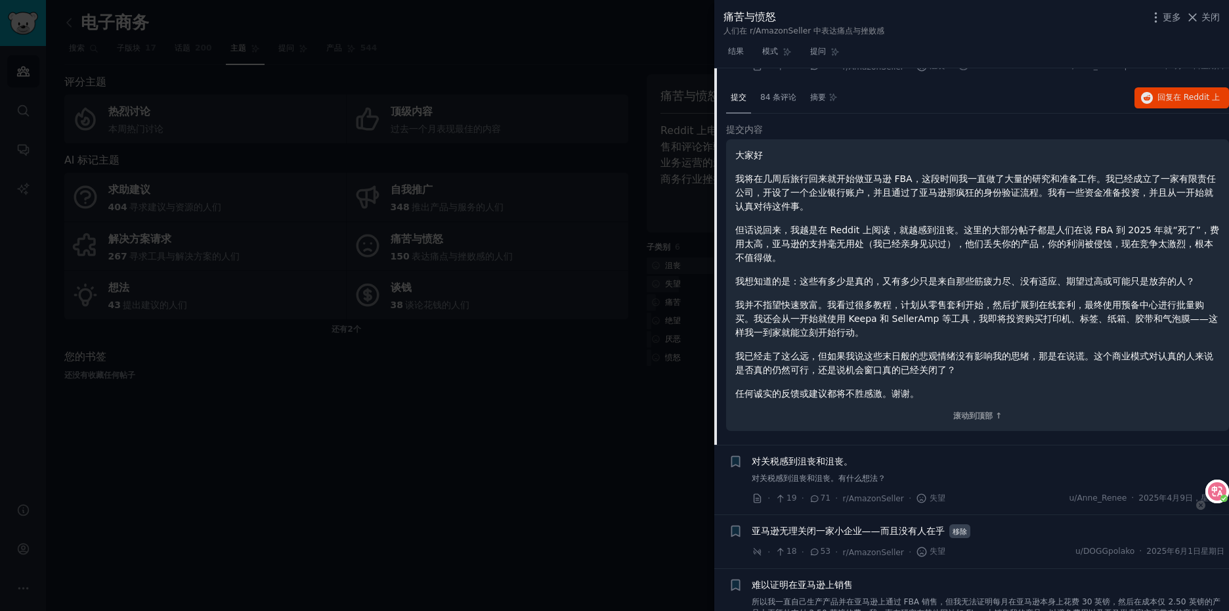
drag, startPoint x: 1209, startPoint y: 288, endPoint x: 1233, endPoint y: 555, distance: 268.2
click at [1228, 555] on html "Audiences Search Conversations AI Reports Help Account More 电子商务 信息 编辑 分享 添加 搜索…" at bounding box center [614, 305] width 1229 height 611
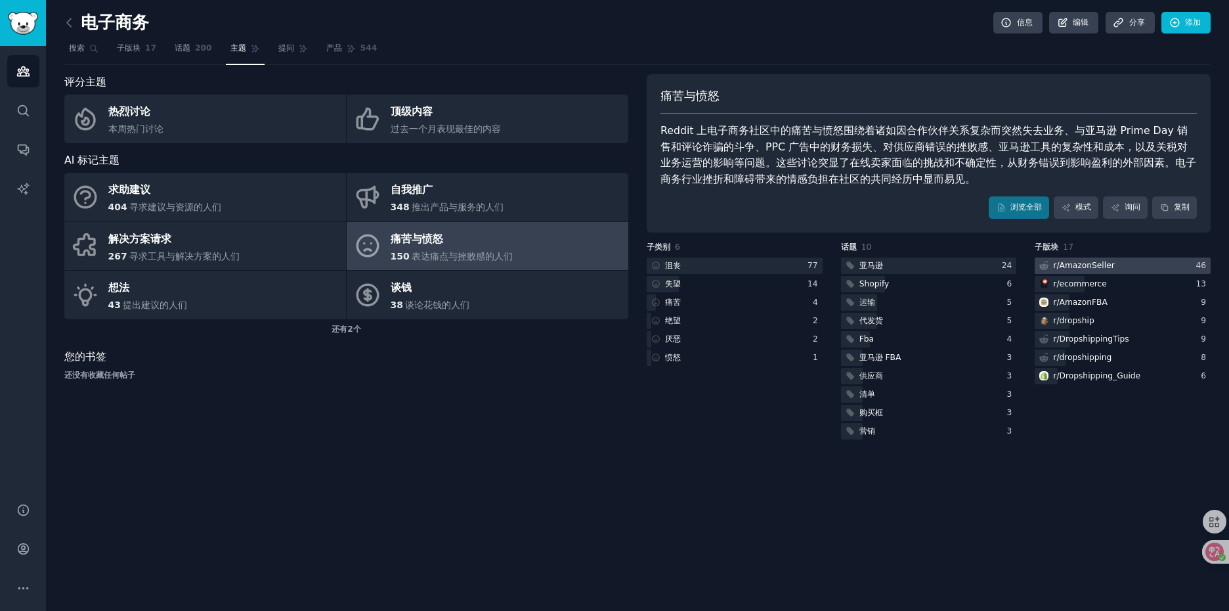
click at [1090, 263] on div "r/ AmazonSeller" at bounding box center [1083, 266] width 61 height 12
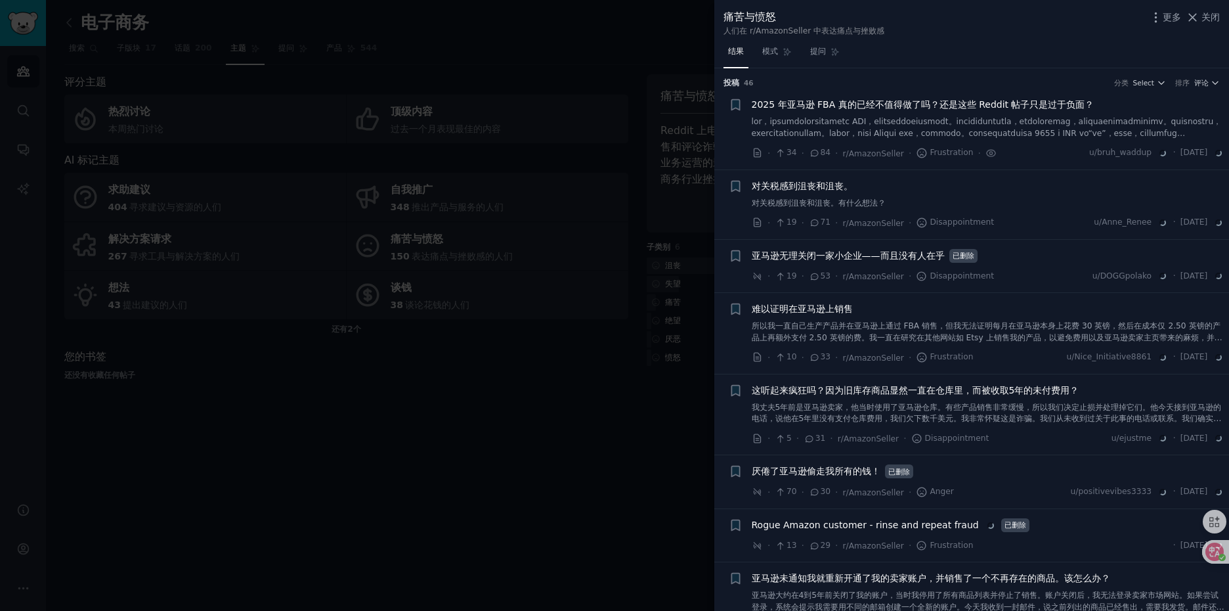
click at [979, 99] on font "2025 年亚马逊 FBA 真的已经不值得做了吗？还是这些 Reddit 帖子只是过于负面？" at bounding box center [923, 104] width 343 height 11
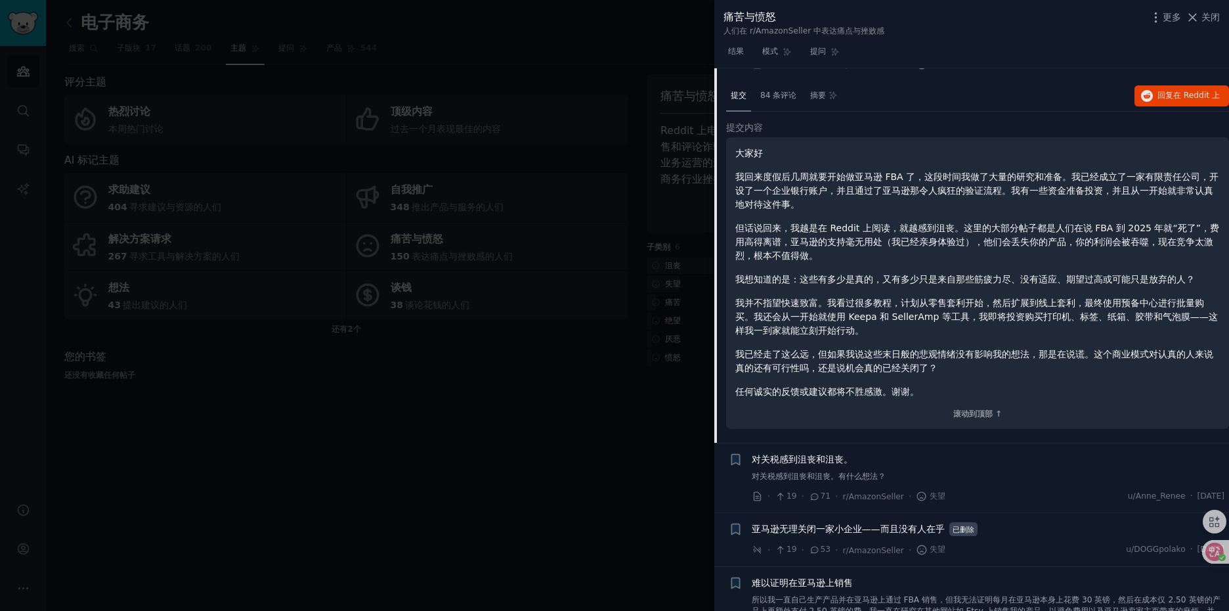
scroll to position [87, 0]
click at [771, 98] on font "84 条评论" at bounding box center [778, 97] width 36 height 9
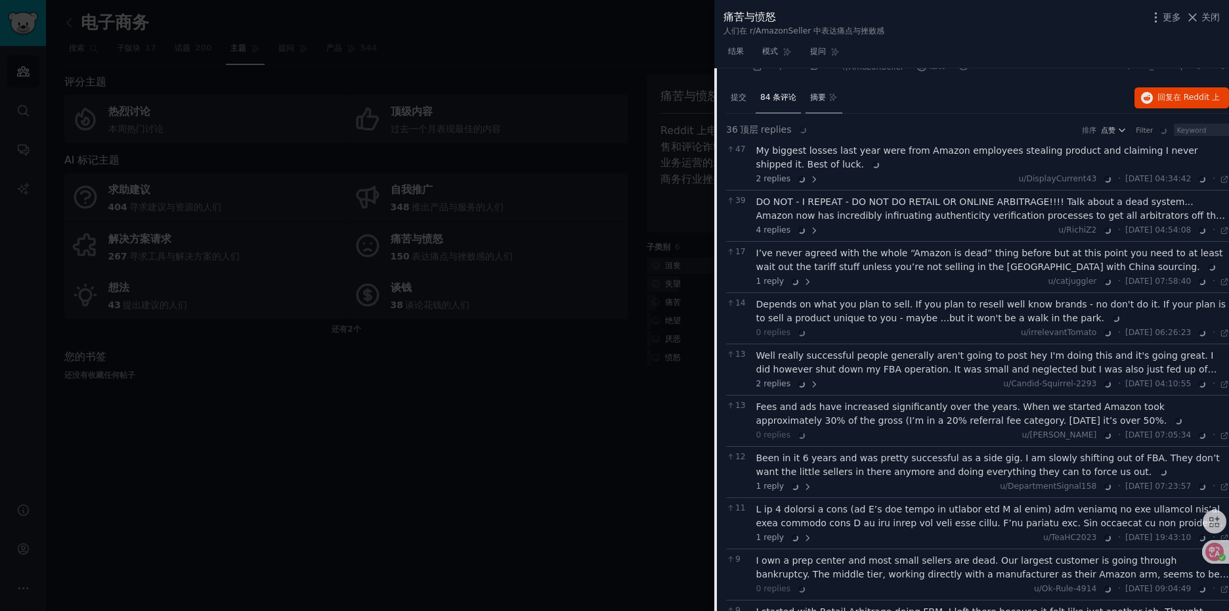
click at [827, 99] on div "摘要" at bounding box center [823, 99] width 37 height 32
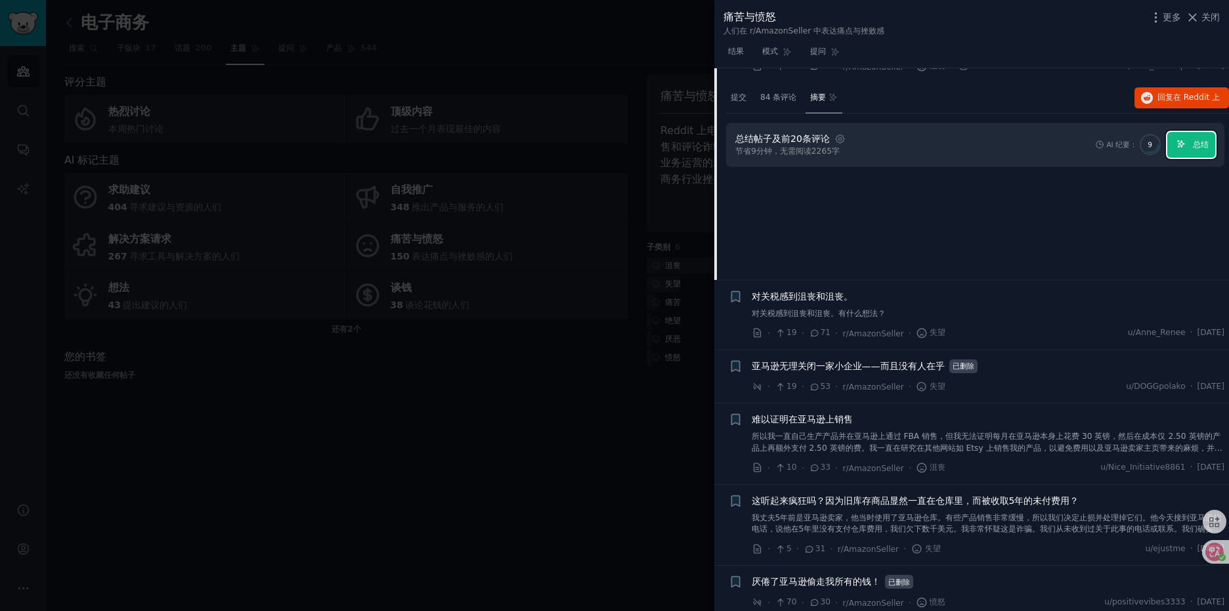
click at [1188, 149] on button "总结" at bounding box center [1191, 145] width 48 height 26
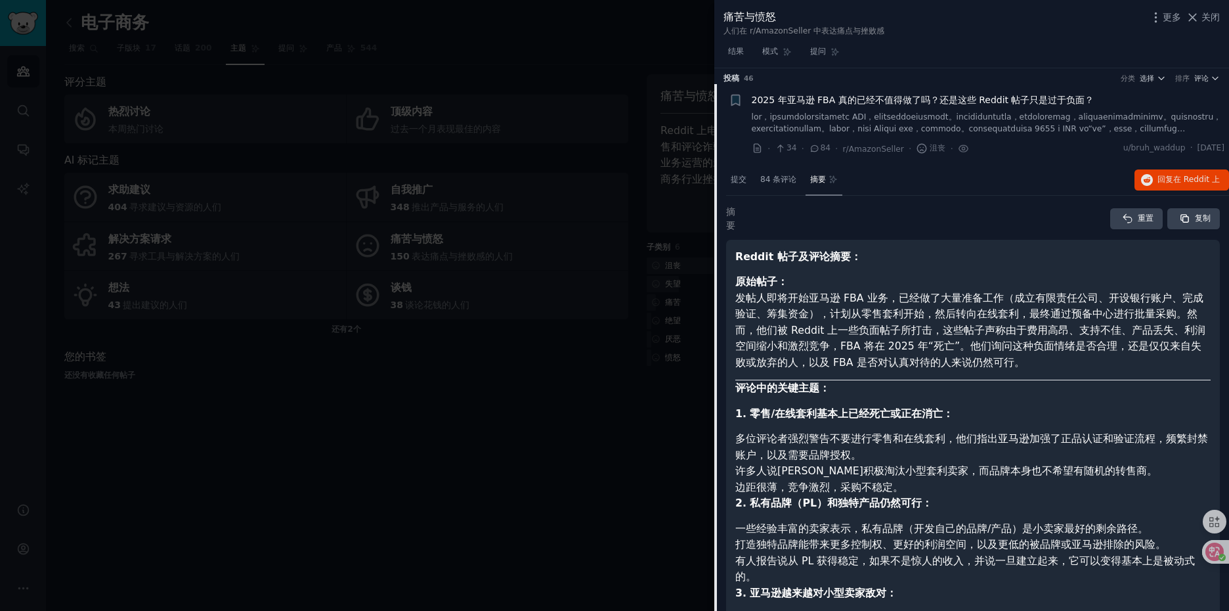
scroll to position [0, 0]
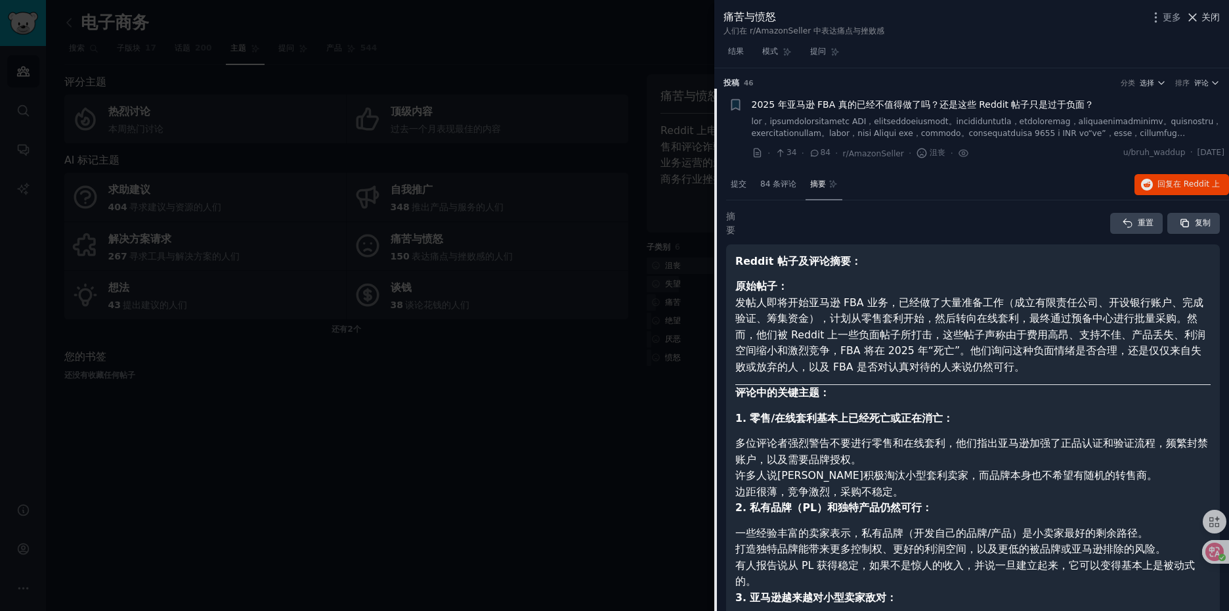
click at [1197, 20] on icon at bounding box center [1193, 18] width 14 height 14
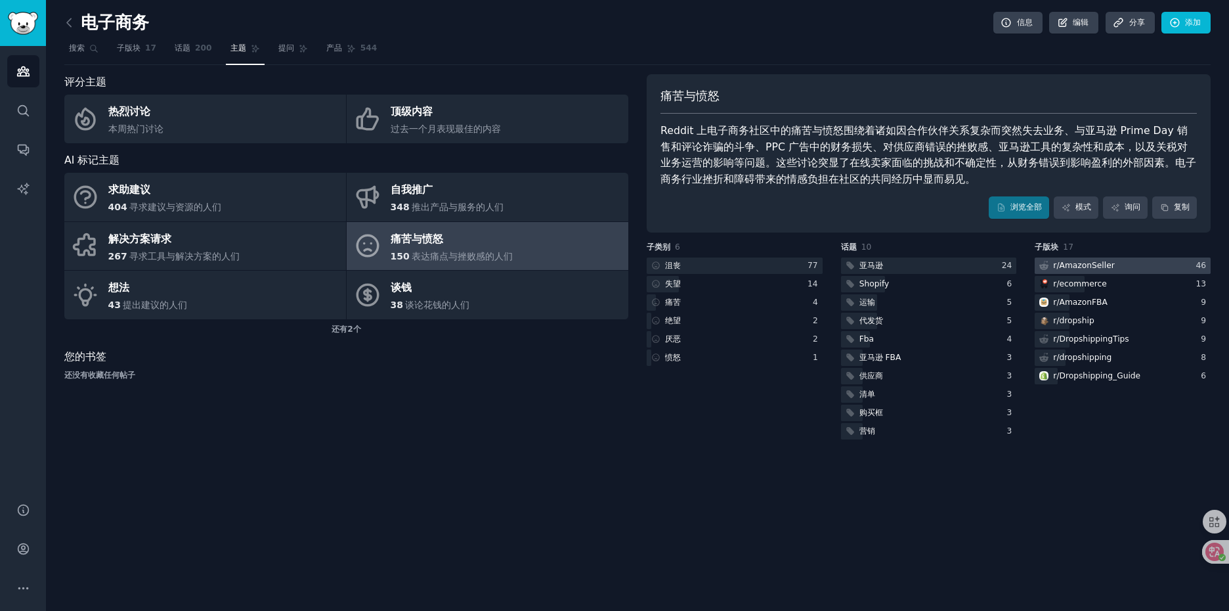
click at [1092, 263] on div "r/ AmazonSeller" at bounding box center [1083, 266] width 61 height 12
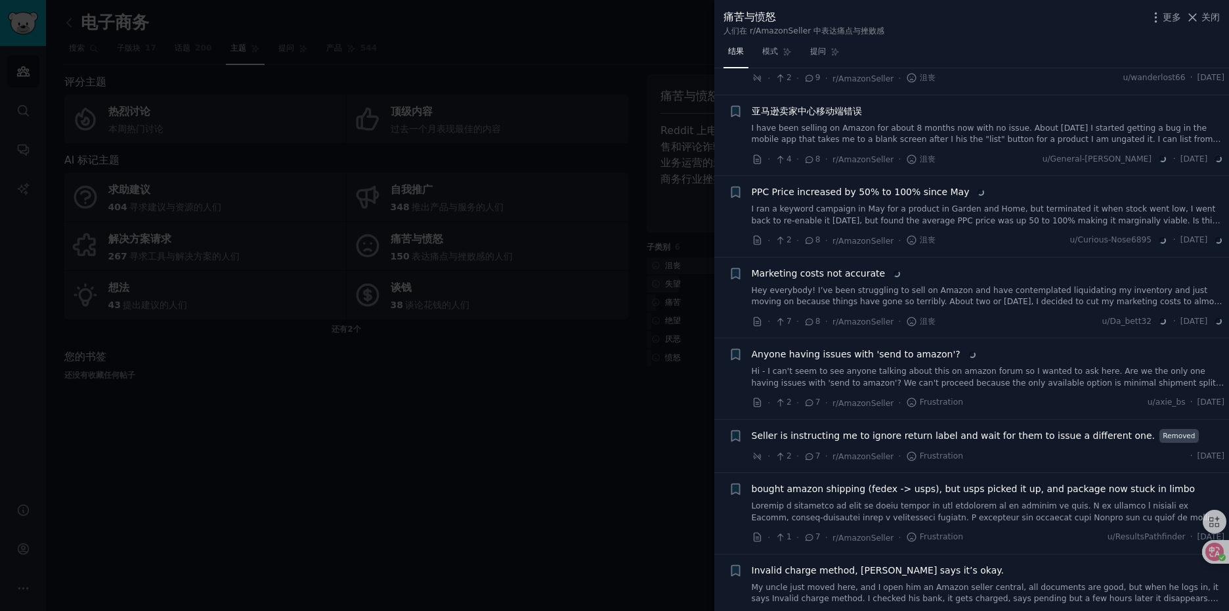
scroll to position [2166, 0]
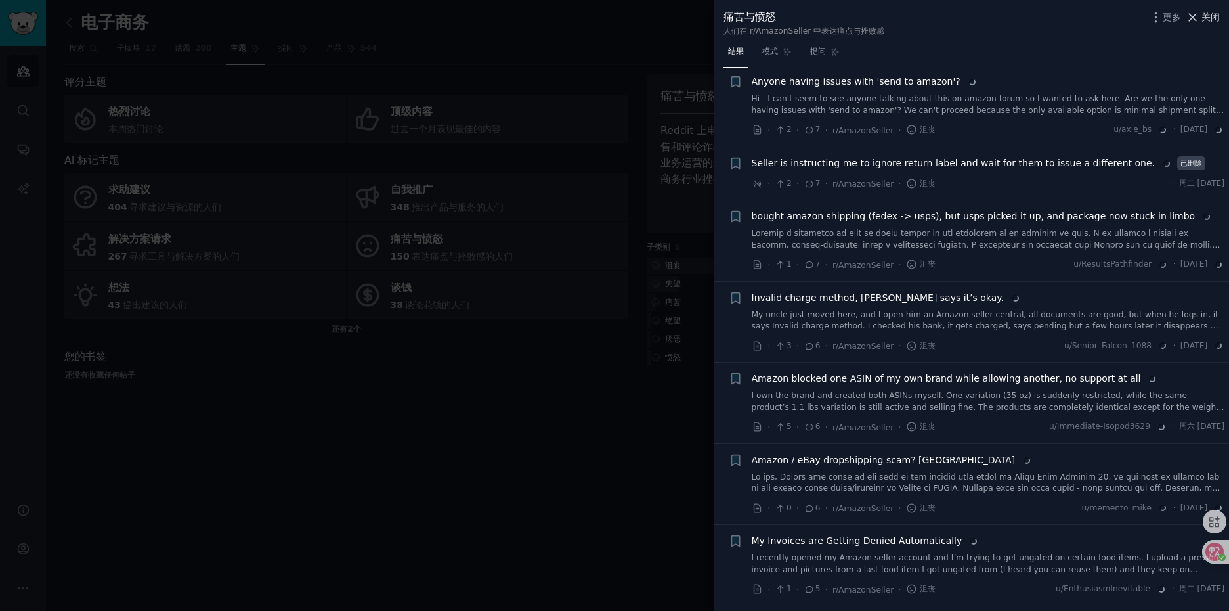
click at [1218, 14] on font "关闭" at bounding box center [1210, 17] width 18 height 11
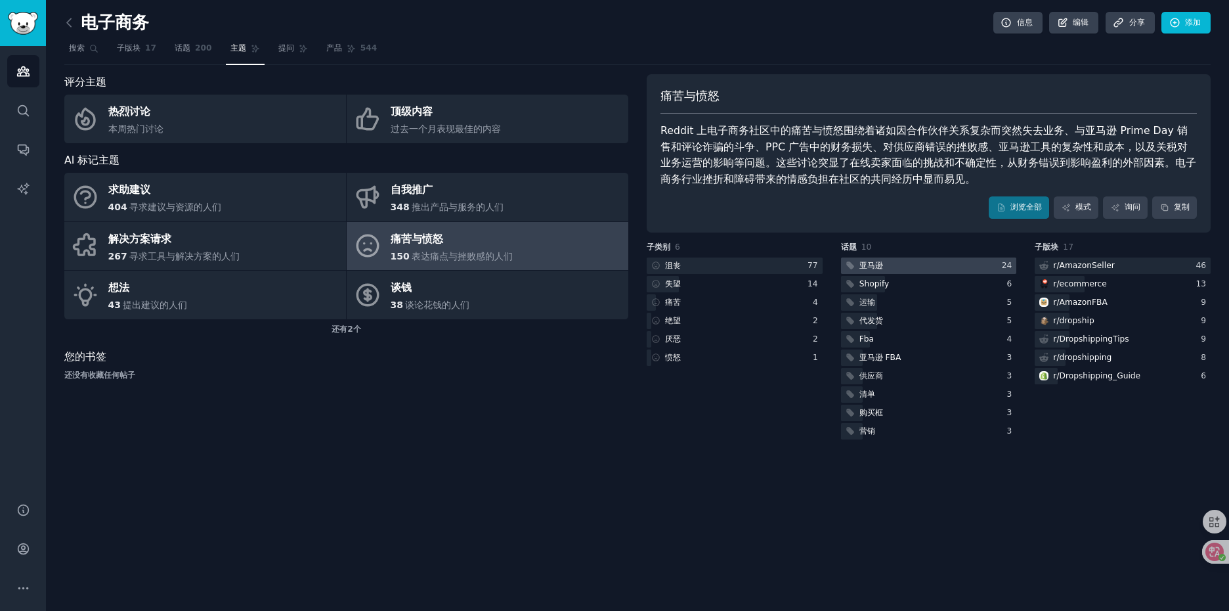
click at [872, 265] on font "亚马逊" at bounding box center [871, 265] width 24 height 9
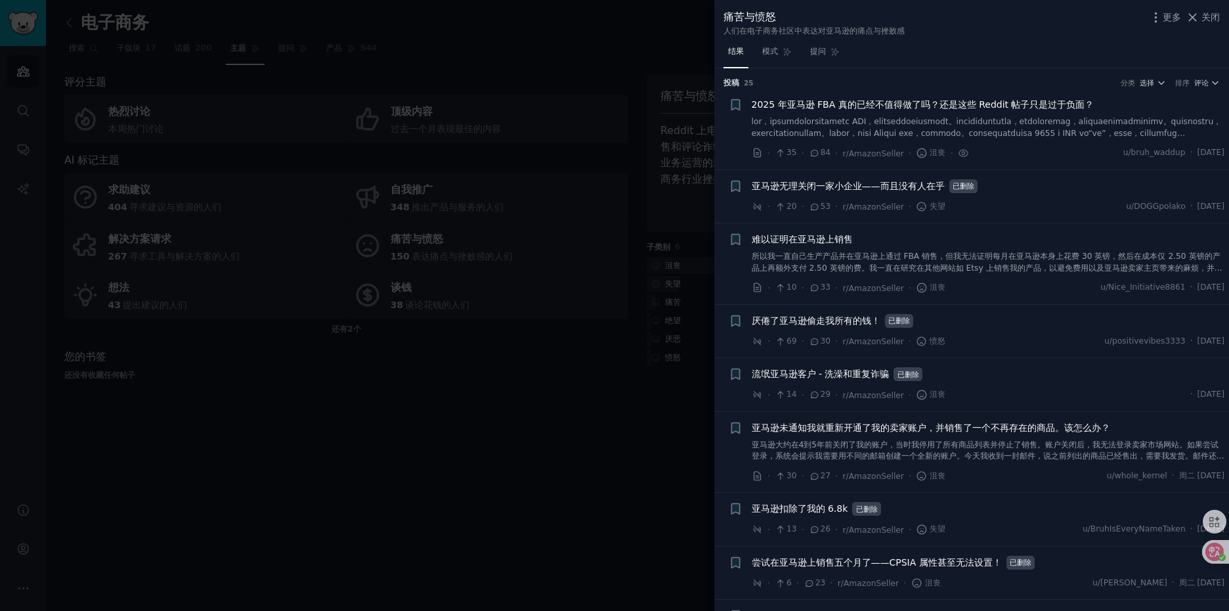
click at [782, 51] on link "模式" at bounding box center [777, 54] width 39 height 27
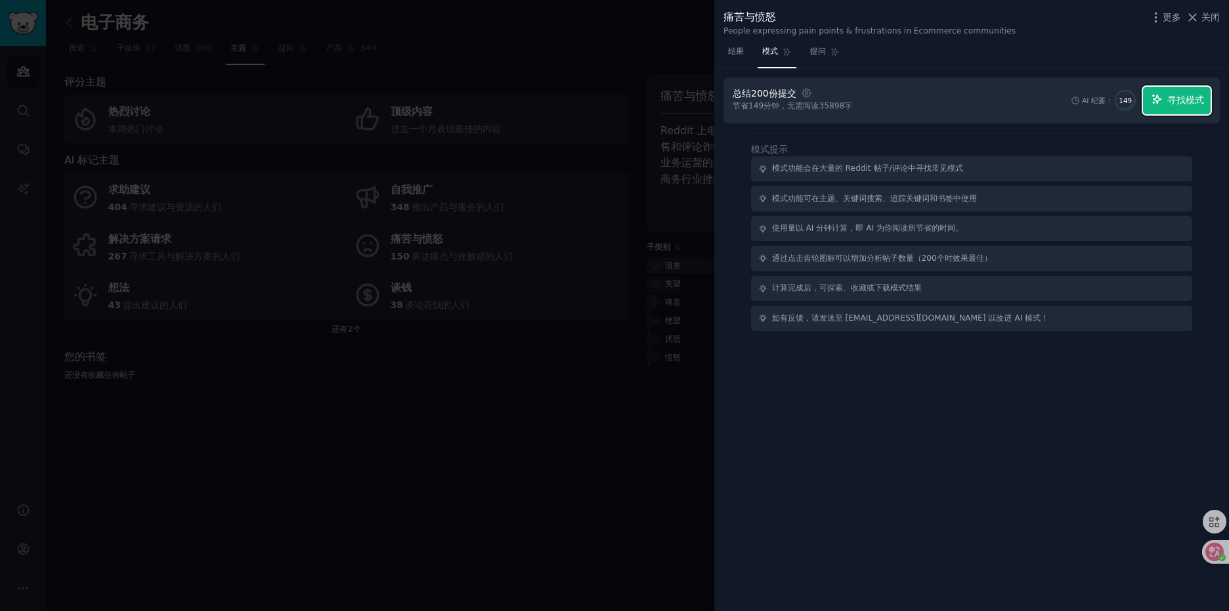
click at [1195, 100] on font "寻找模式" at bounding box center [1185, 100] width 37 height 11
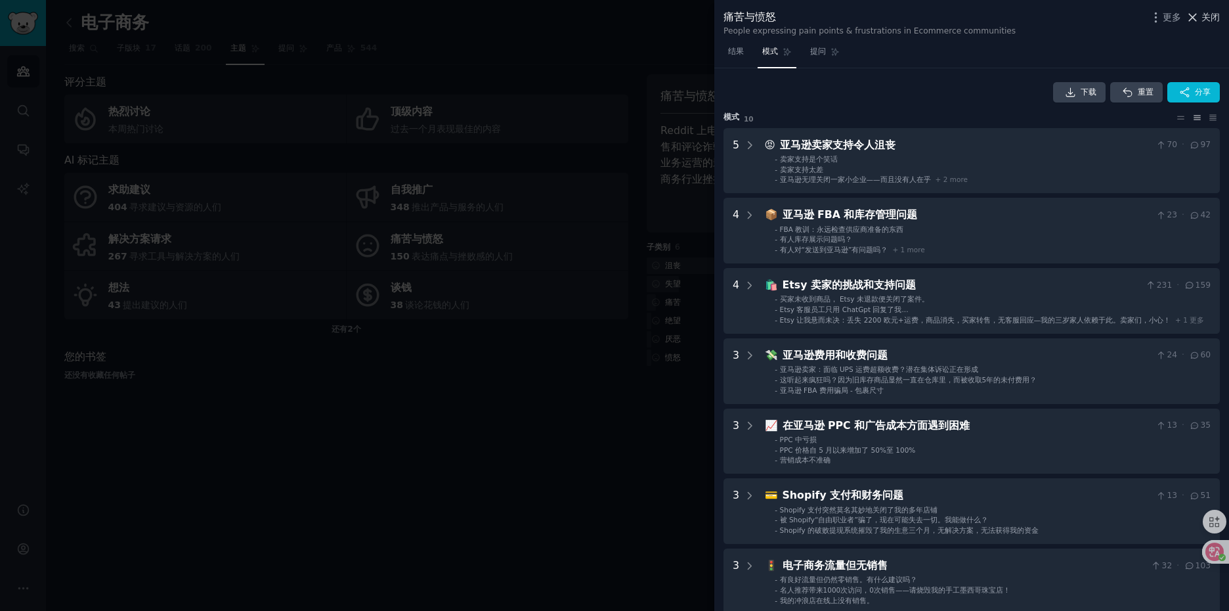
click at [1219, 15] on font "关闭" at bounding box center [1210, 17] width 18 height 11
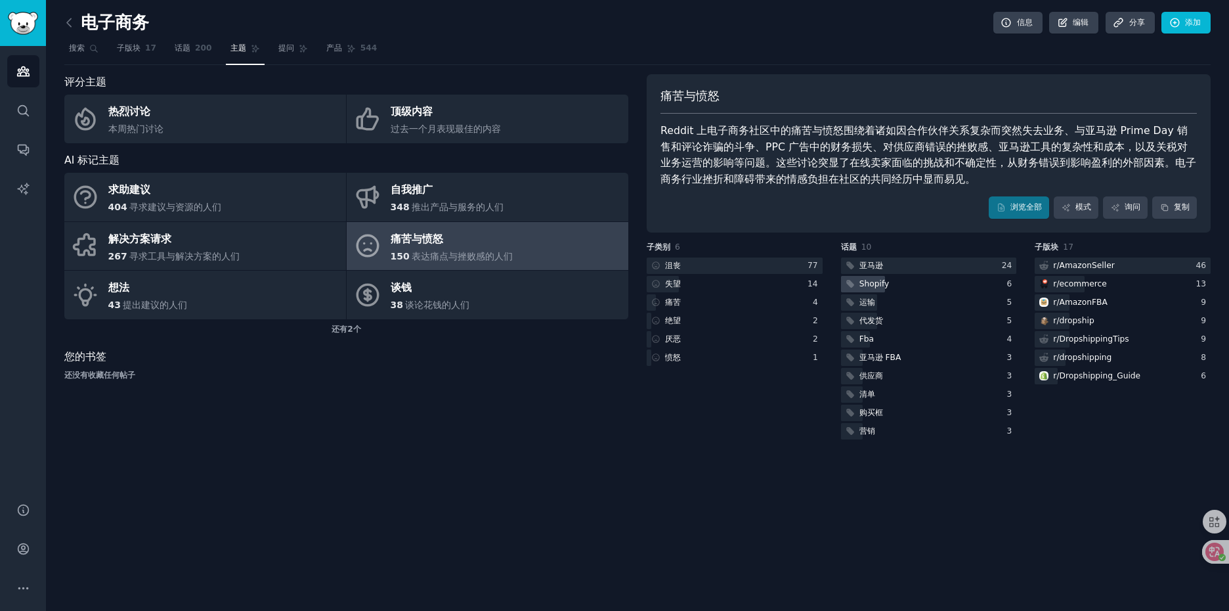
click at [876, 287] on div "Shopify" at bounding box center [874, 284] width 30 height 12
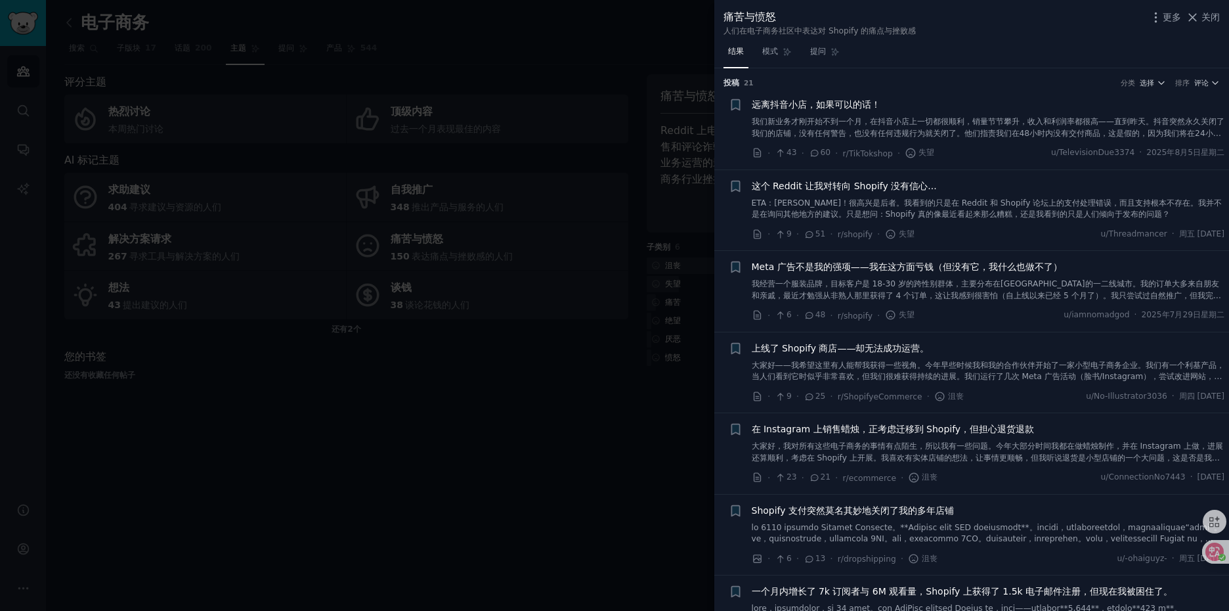
click at [1001, 116] on link "我们新业务才刚开始不到一个月，在抖音小店上一切都很顺利，销量节节攀升，收入和利润率都很高——直到昨天。抖音突然永久关闭了我们的店铺，没有任何警告，也没有任何违…" at bounding box center [988, 127] width 473 height 23
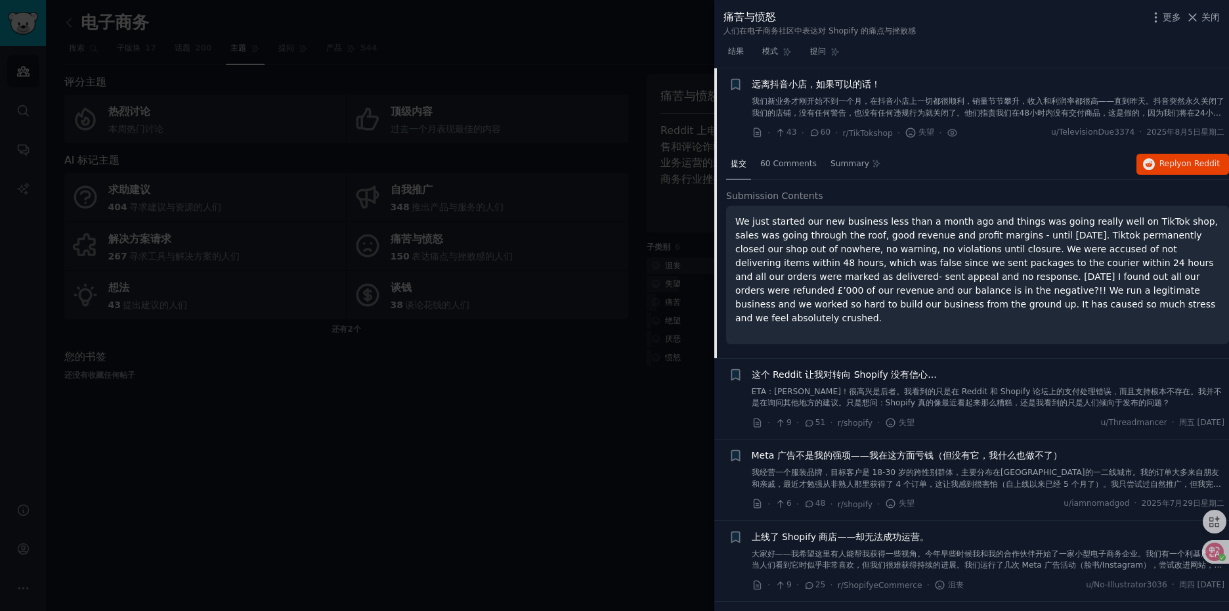
scroll to position [21, 0]
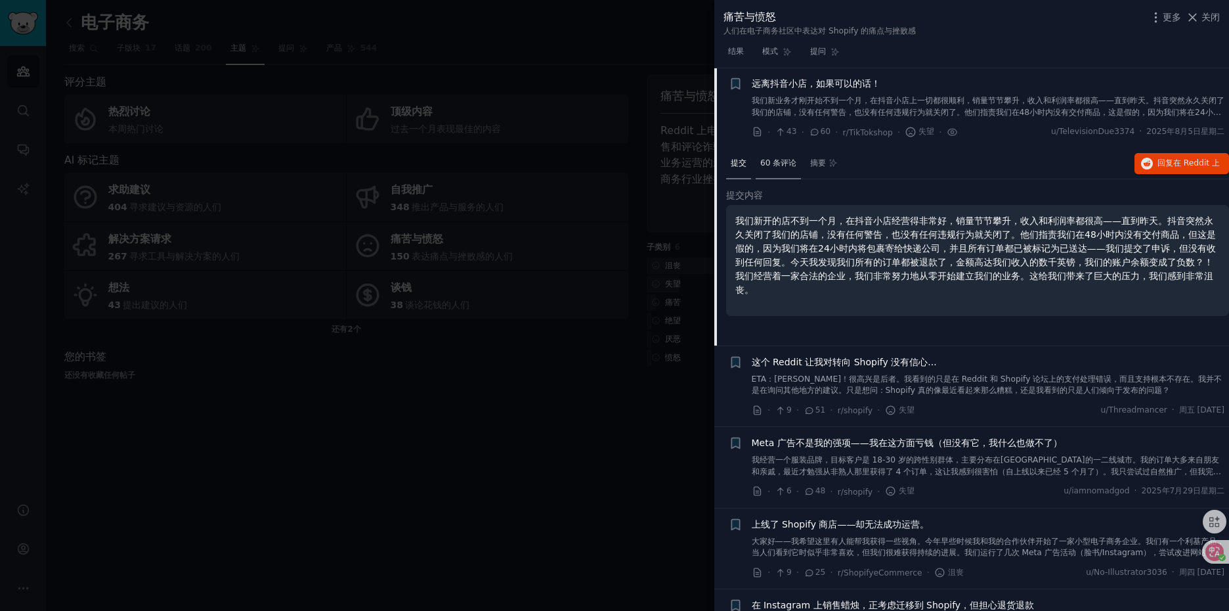
click at [793, 156] on div "60 条评论" at bounding box center [778, 164] width 45 height 32
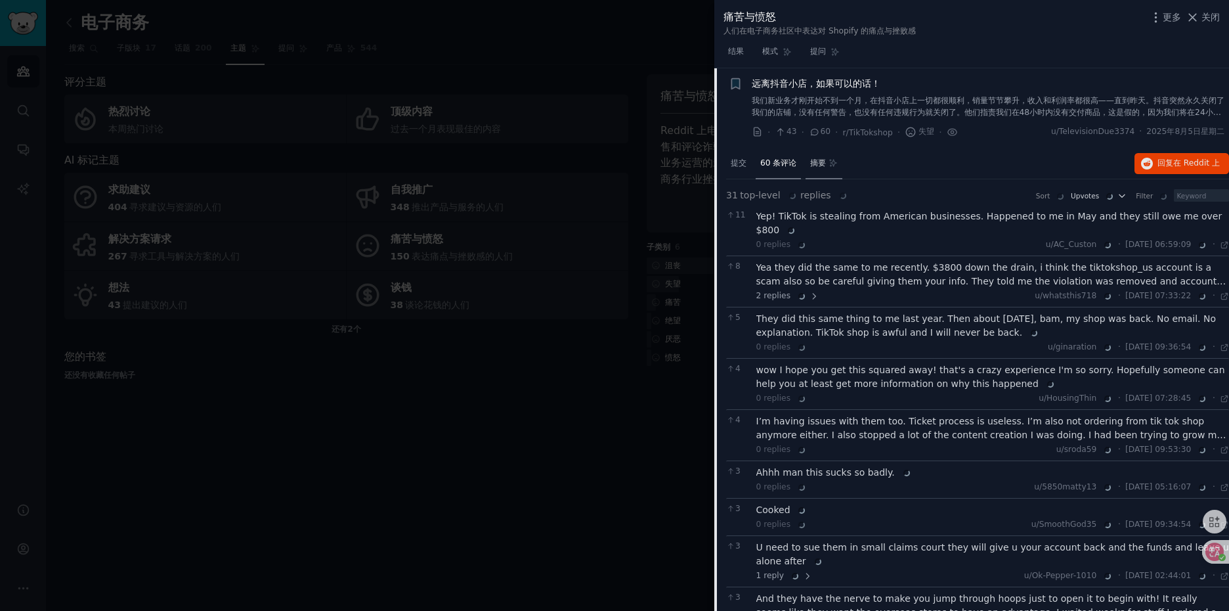
click at [828, 161] on icon at bounding box center [832, 162] width 9 height 9
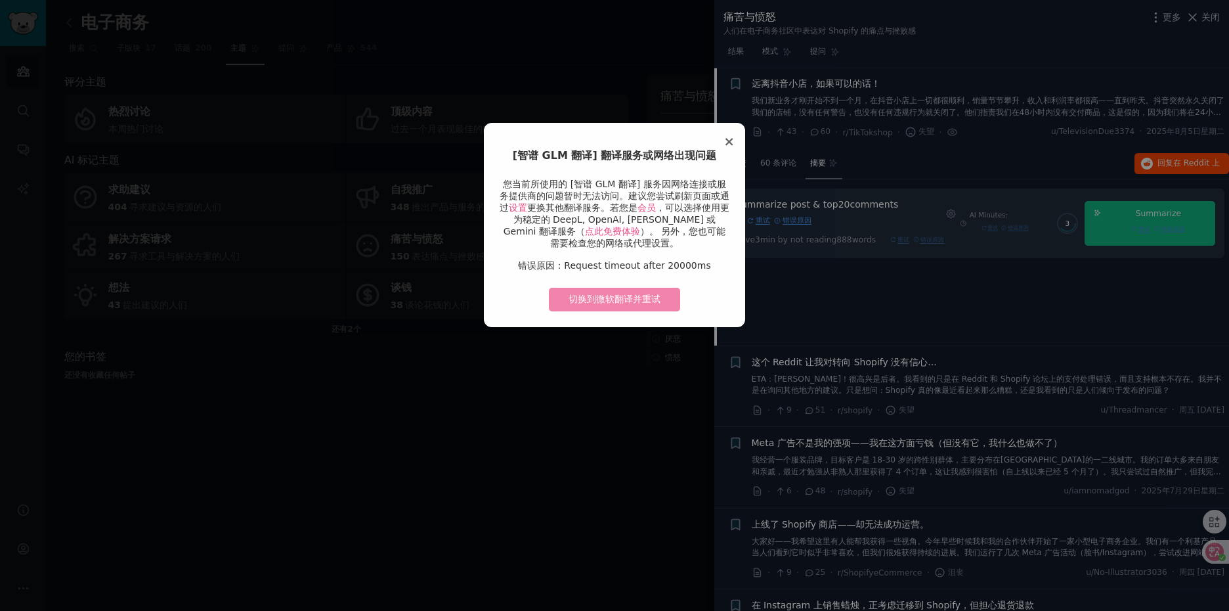
click at [650, 304] on button "切换到微软翻译并重试" at bounding box center [614, 300] width 131 height 24
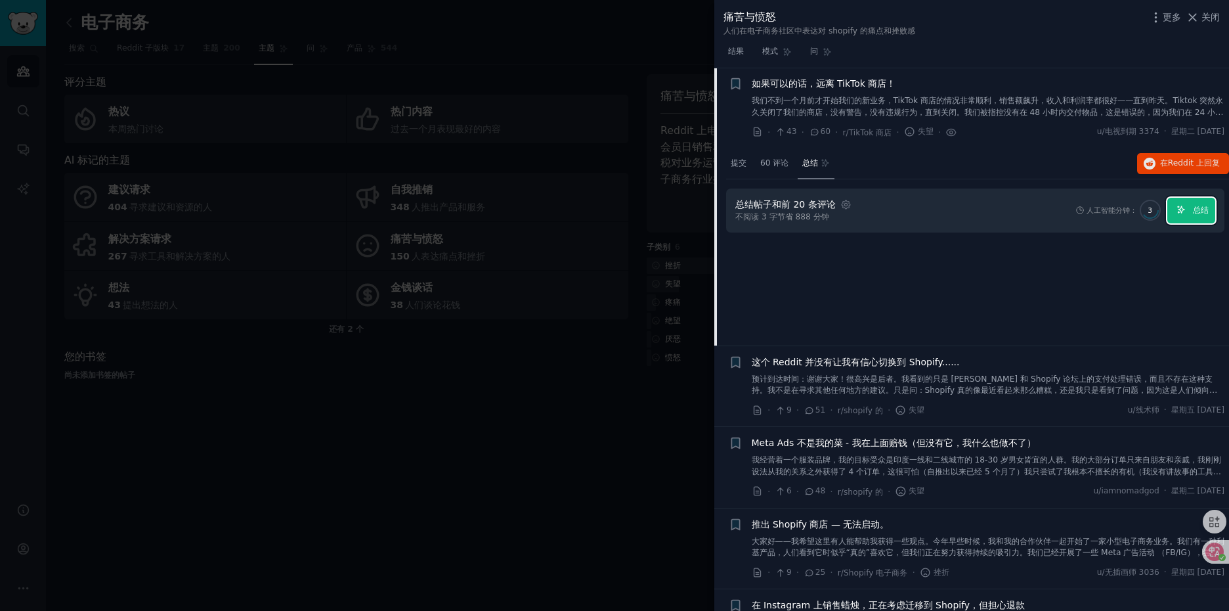
click at [1193, 213] on font "总结" at bounding box center [1201, 209] width 16 height 9
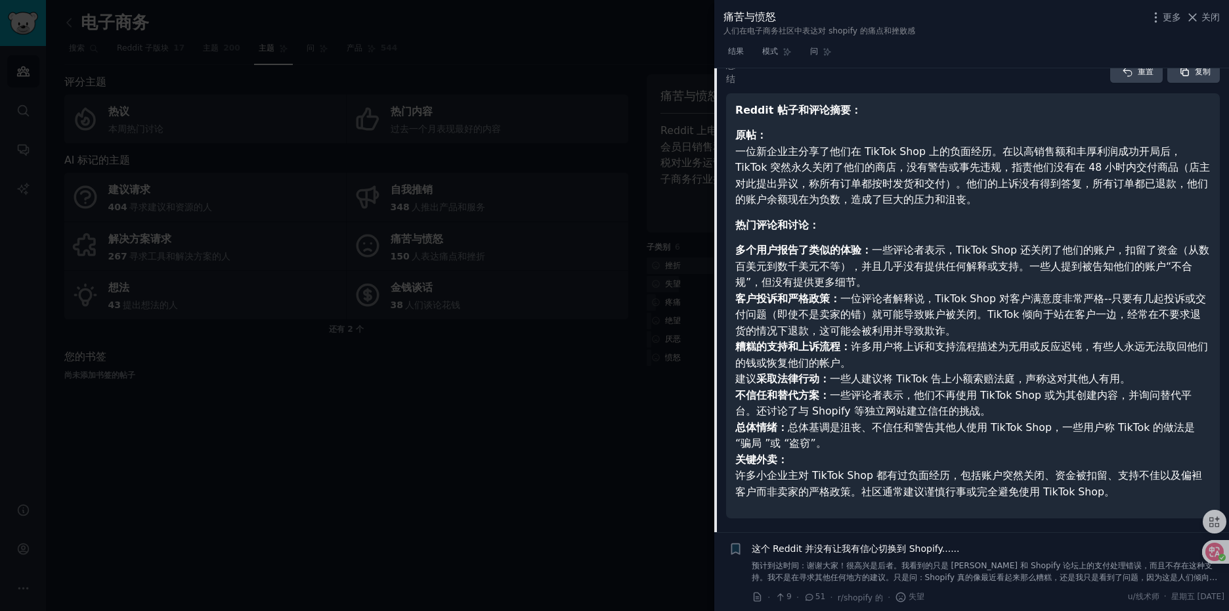
scroll to position [152, 0]
click at [1201, 17] on font "关闭" at bounding box center [1210, 17] width 18 height 11
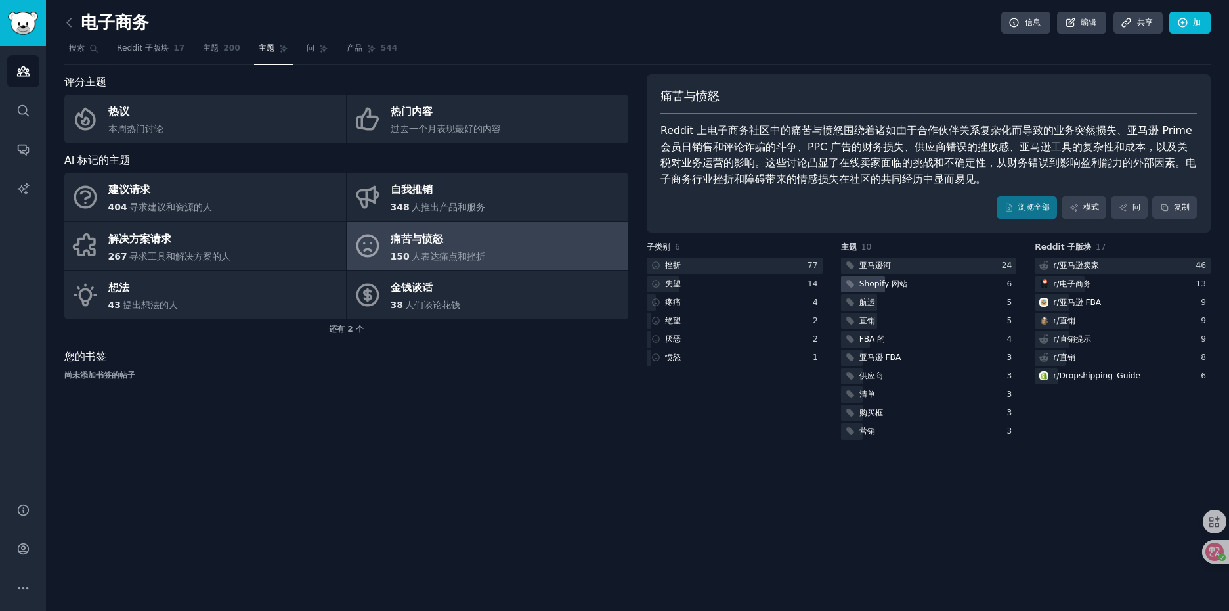
click at [900, 279] on font "Shopify 网站" at bounding box center [883, 283] width 48 height 9
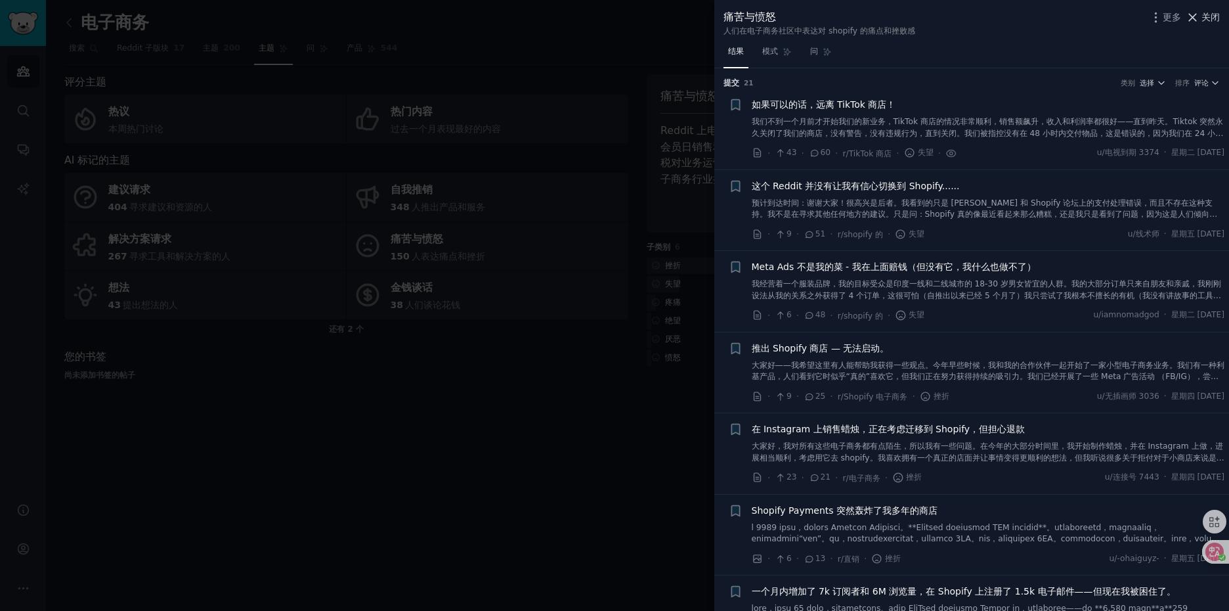
click at [1210, 18] on font "关闭" at bounding box center [1210, 17] width 18 height 11
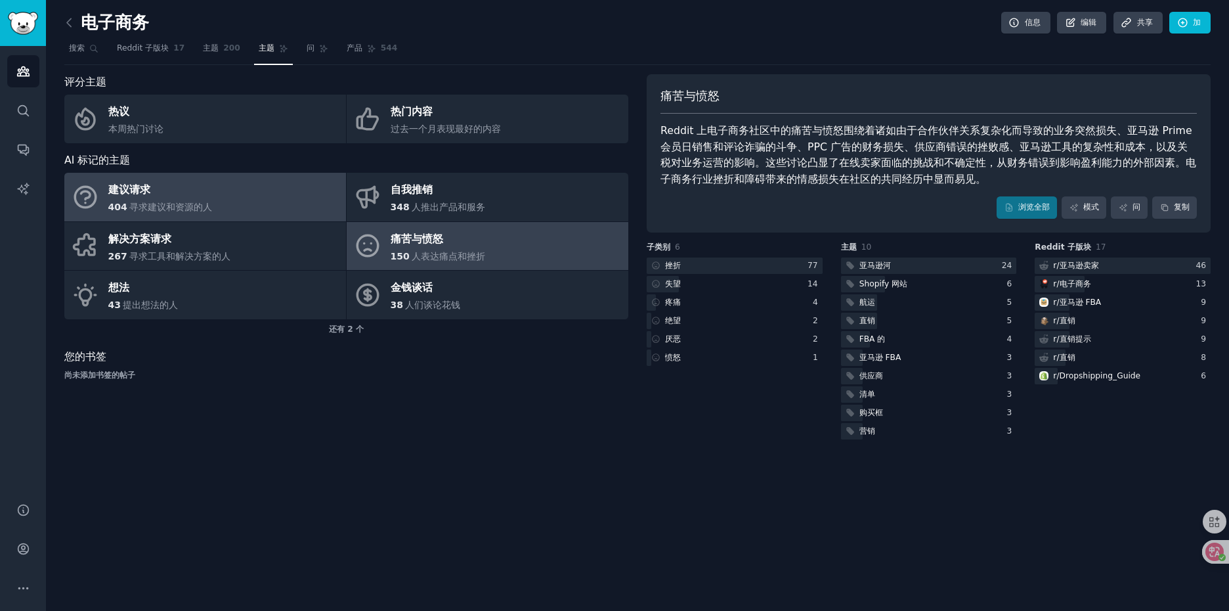
click at [142, 196] on font "建议请求" at bounding box center [129, 189] width 42 height 12
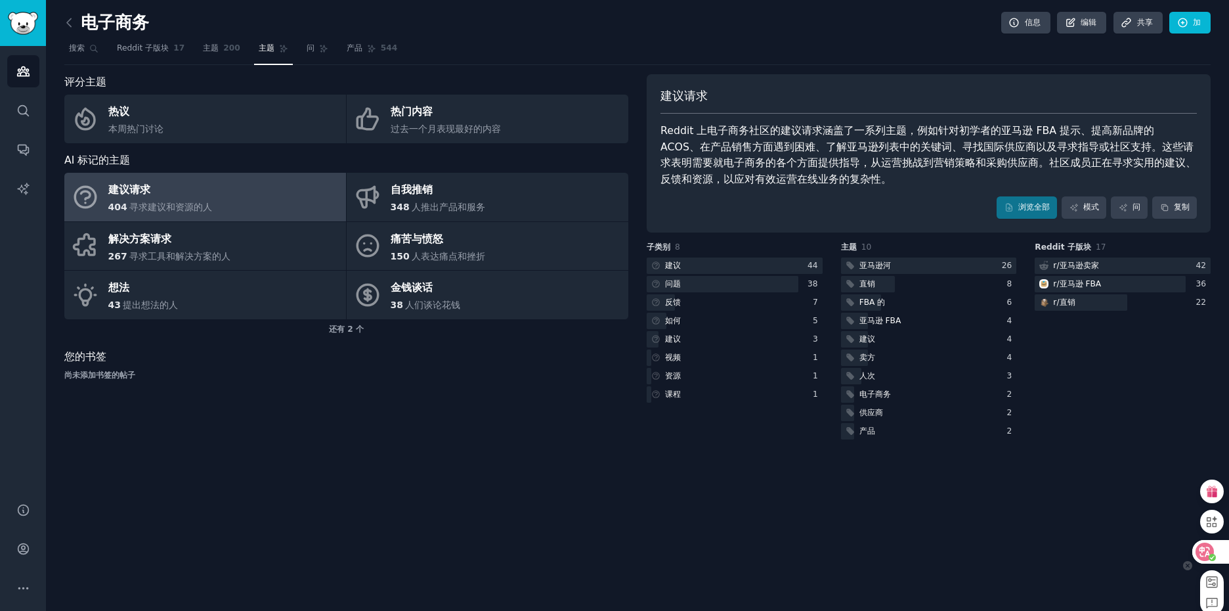
click at [1206, 557] on icon at bounding box center [1204, 551] width 13 height 13
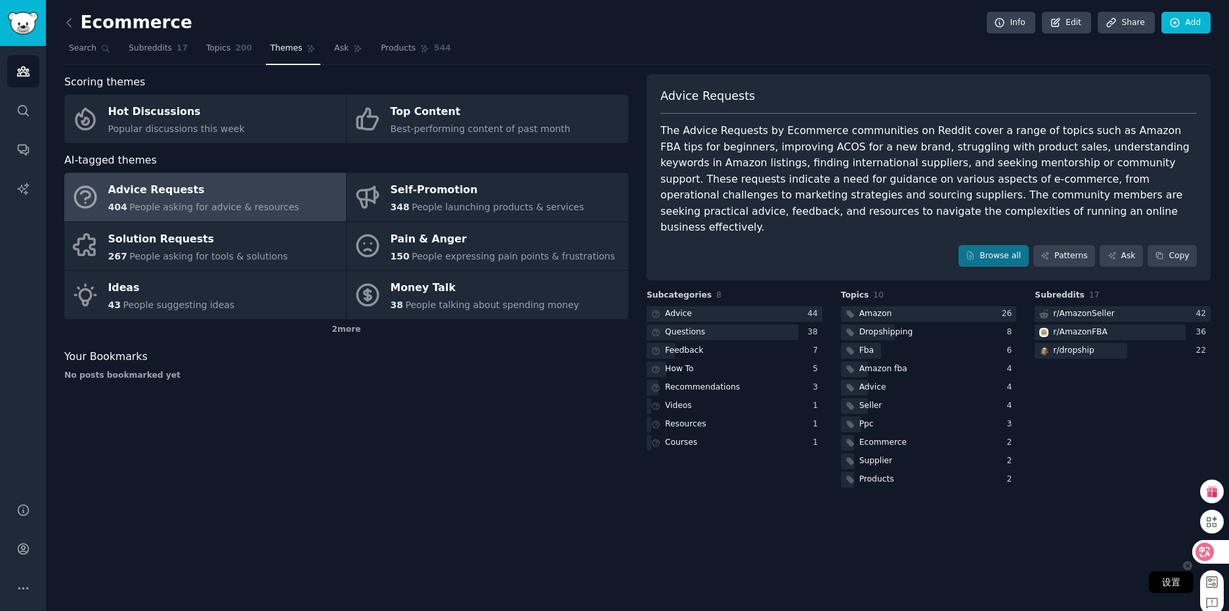
click at [1209, 585] on rect at bounding box center [1212, 581] width 11 height 11
select select "mini"
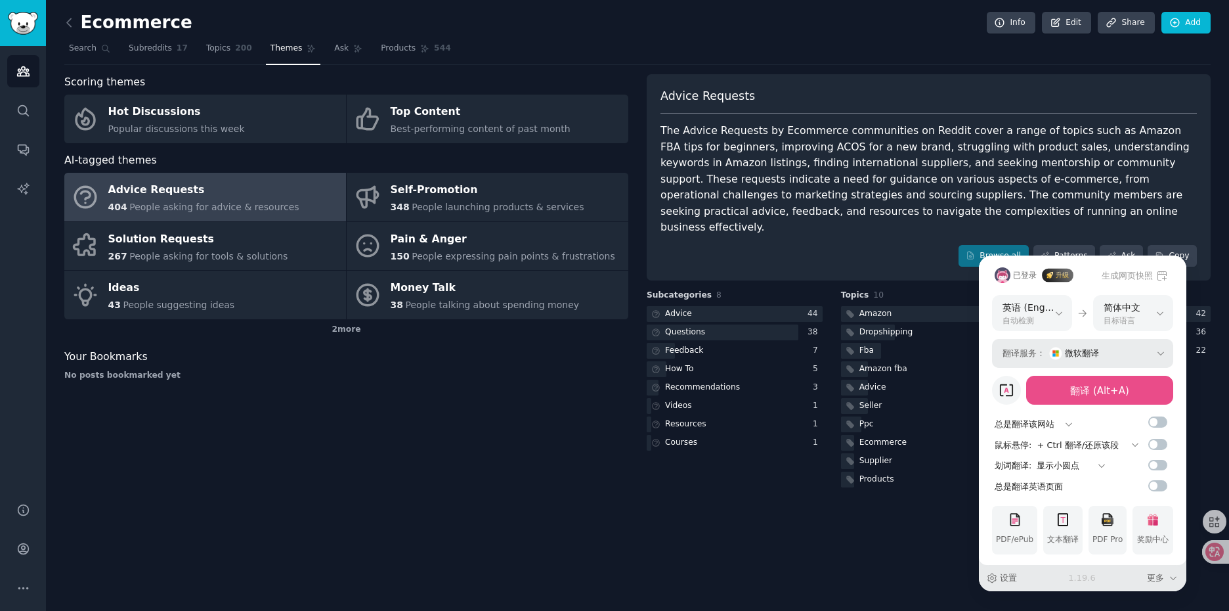
click at [1142, 356] on div "微软翻译" at bounding box center [1102, 353] width 106 height 20
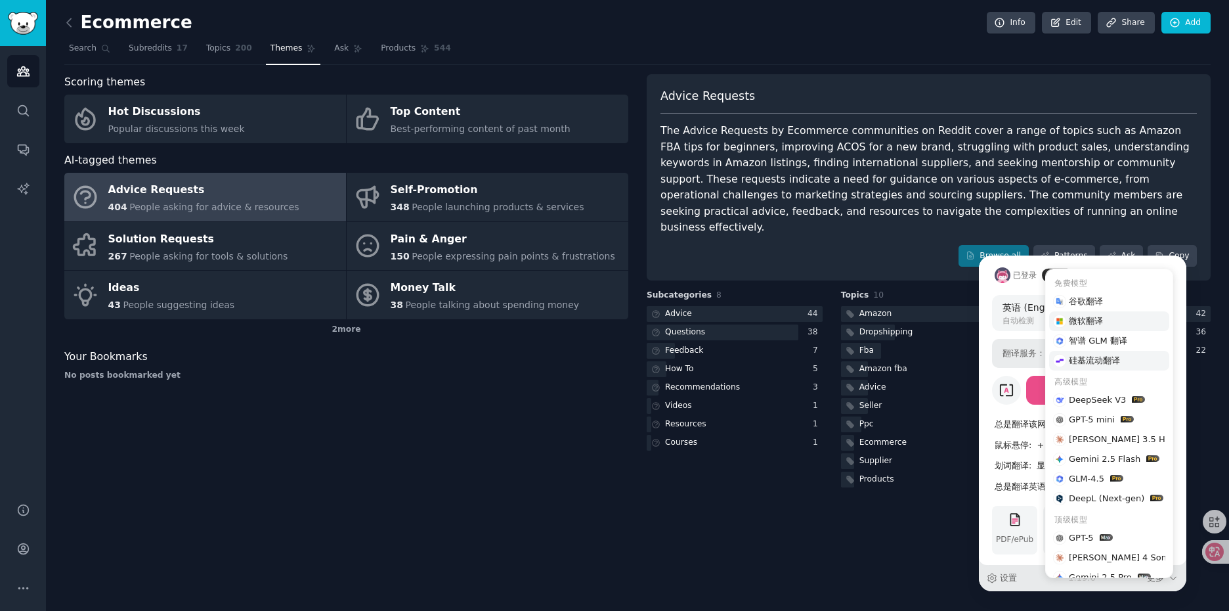
click at [1115, 358] on span "硅基流动翻译" at bounding box center [1094, 361] width 51 height 20
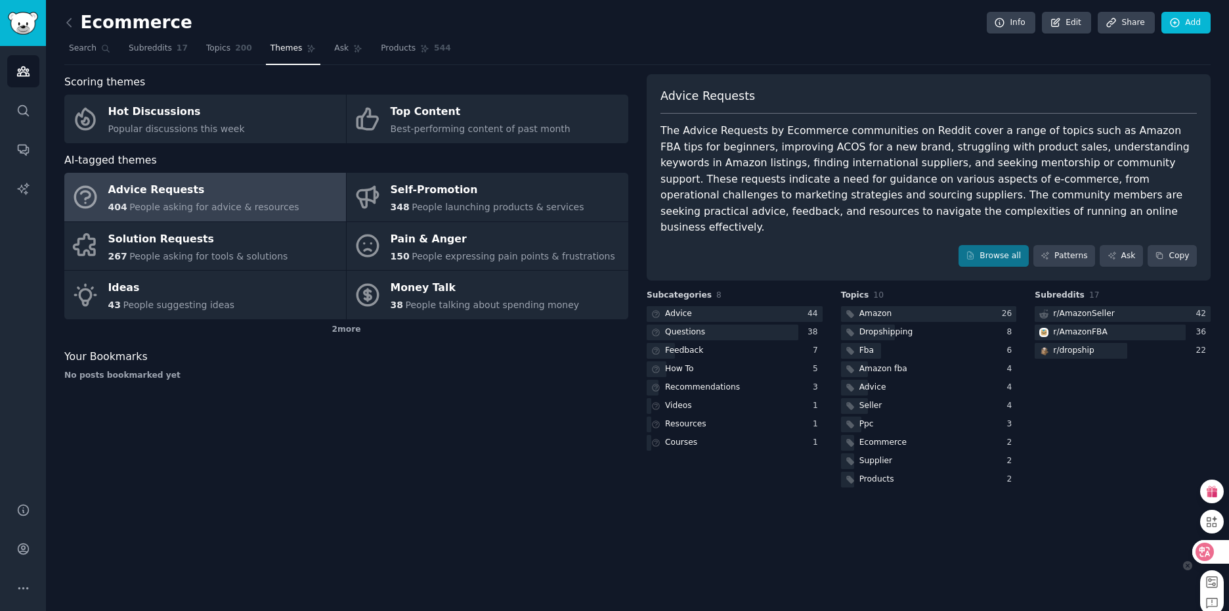
click at [1204, 551] on icon at bounding box center [1204, 551] width 11 height 11
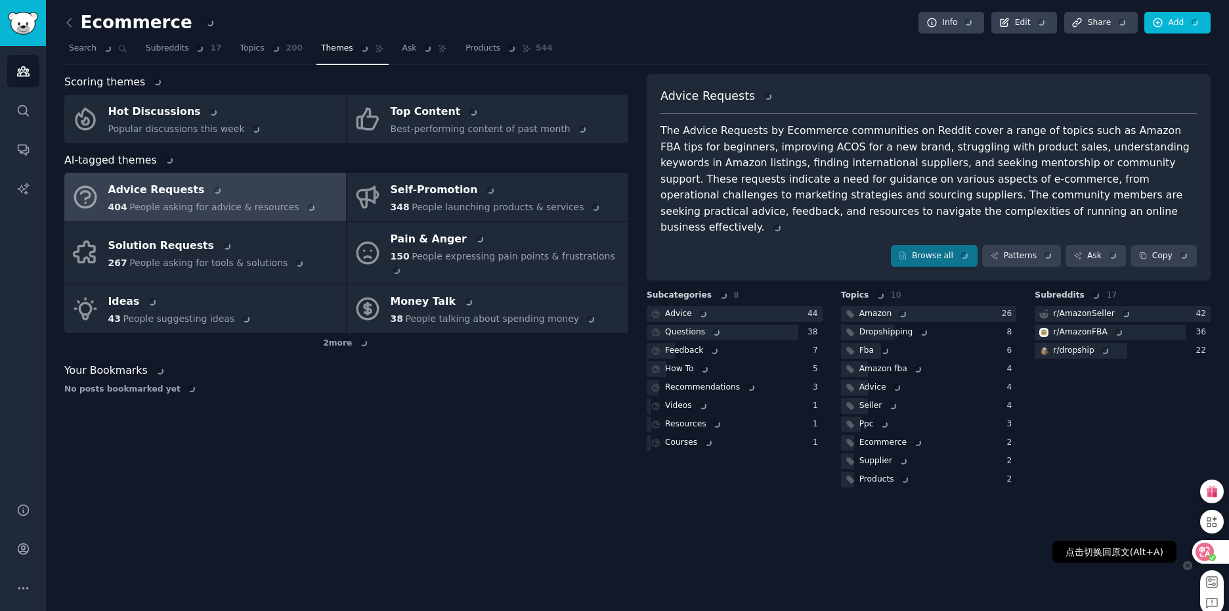
click at [1200, 550] on icon at bounding box center [1204, 551] width 11 height 11
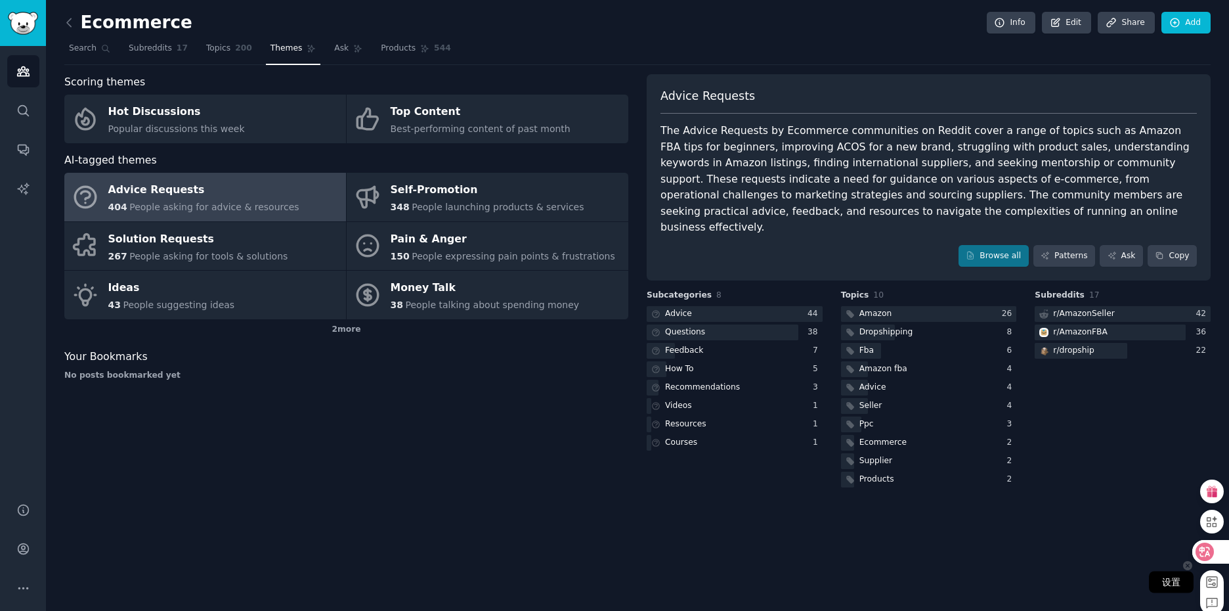
click at [1209, 578] on rect at bounding box center [1212, 581] width 11 height 11
select select "mini"
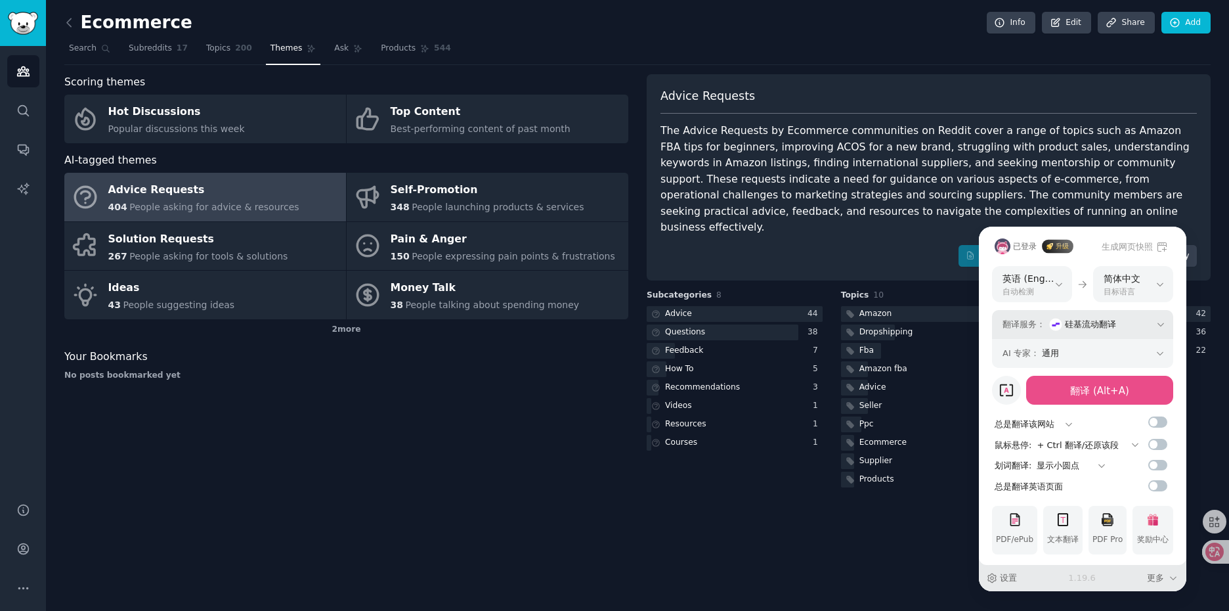
click at [1126, 326] on div "硅基流动翻译" at bounding box center [1102, 324] width 106 height 20
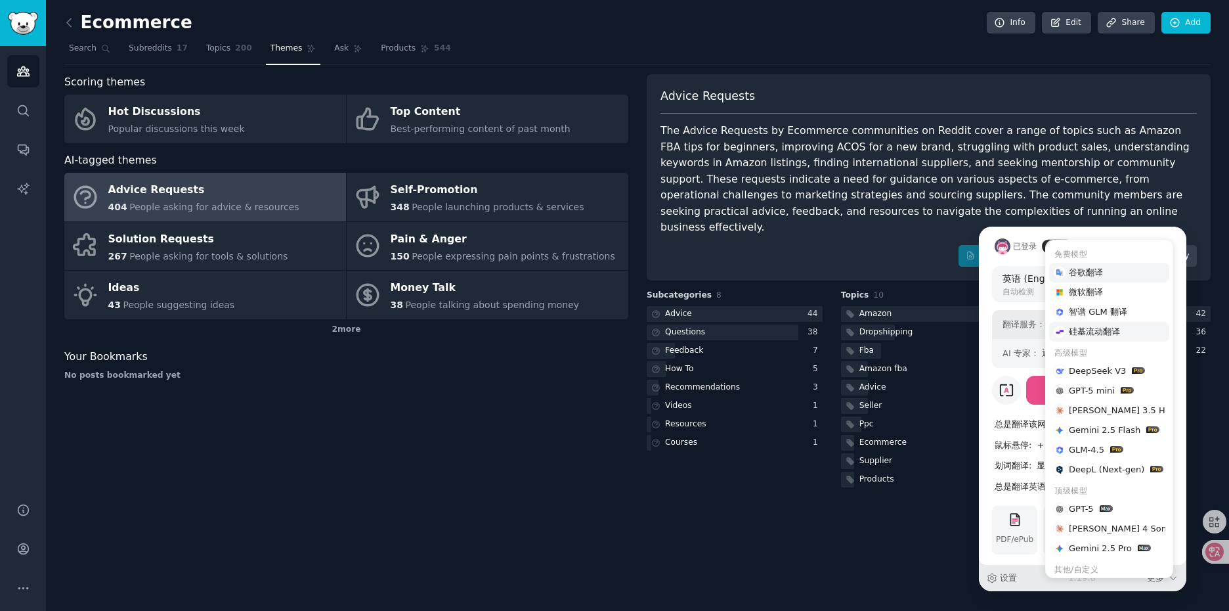
click at [1111, 274] on div "谷歌翻译" at bounding box center [1109, 273] width 120 height 20
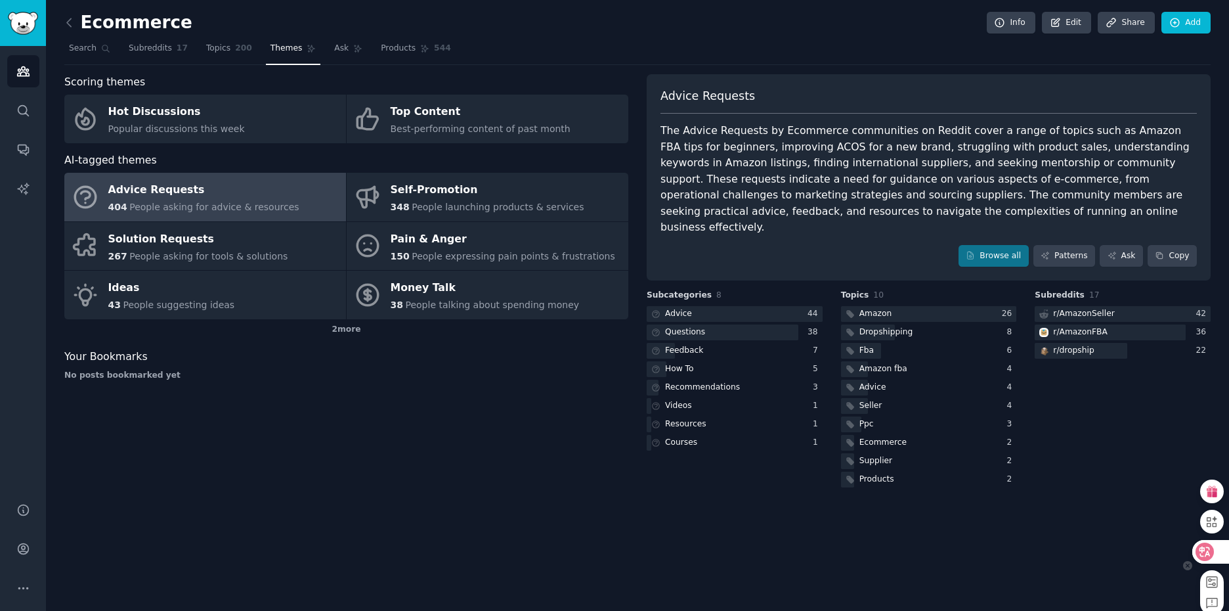
click at [1202, 553] on icon at bounding box center [1204, 551] width 11 height 11
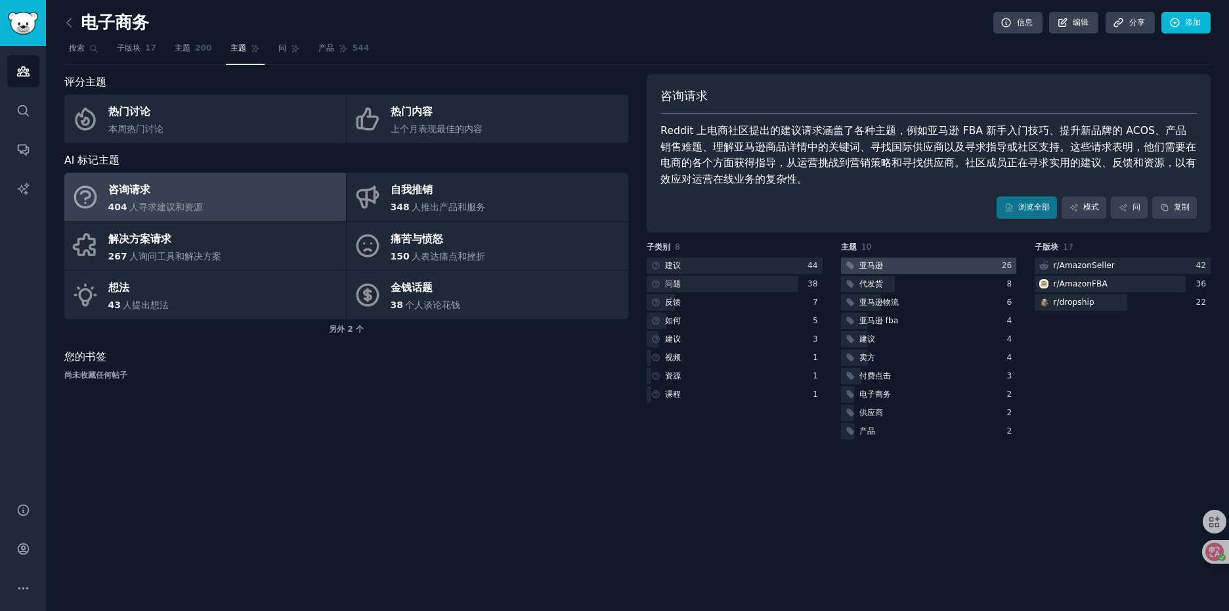
click at [937, 267] on div at bounding box center [929, 265] width 176 height 16
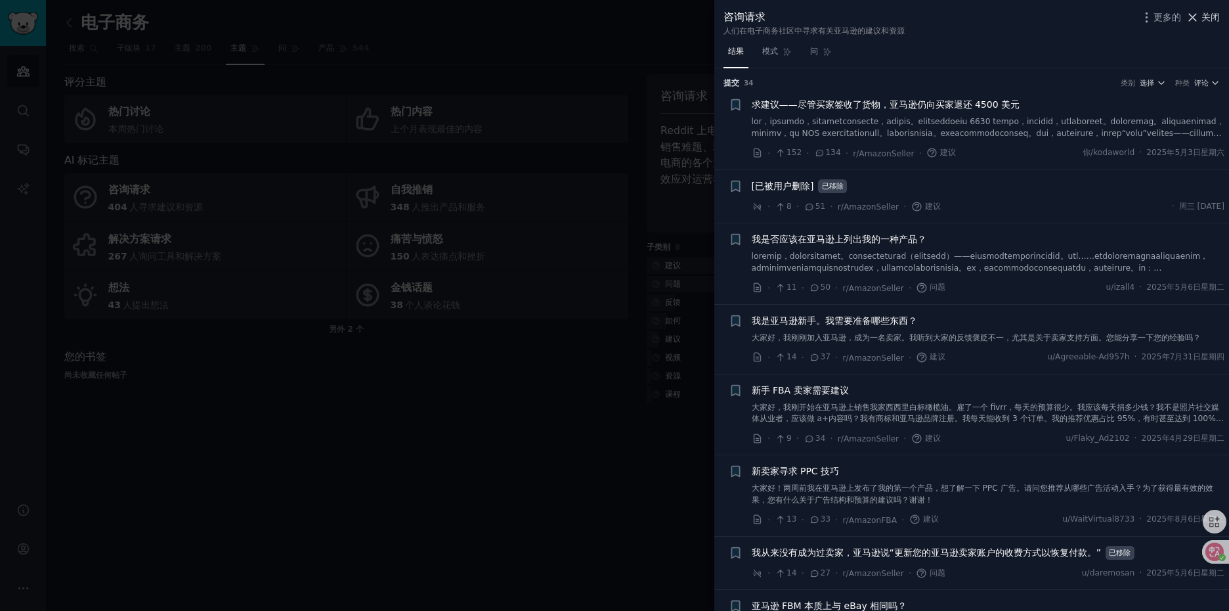
click at [1213, 22] on font "关闭" at bounding box center [1210, 17] width 18 height 11
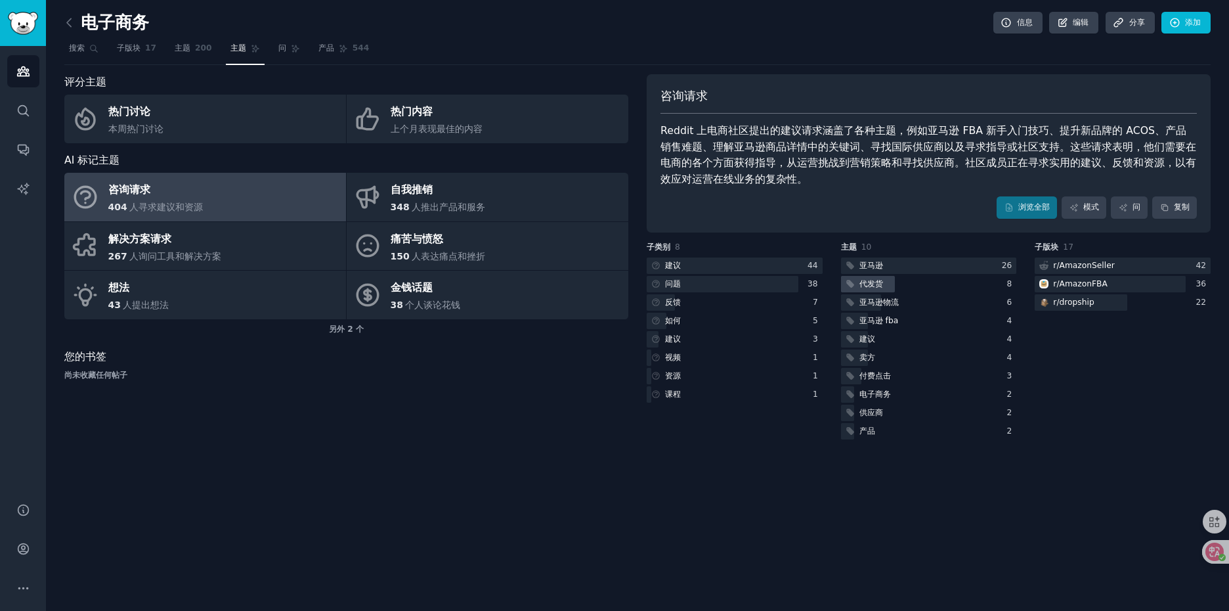
click at [878, 283] on font "代发货" at bounding box center [871, 283] width 24 height 9
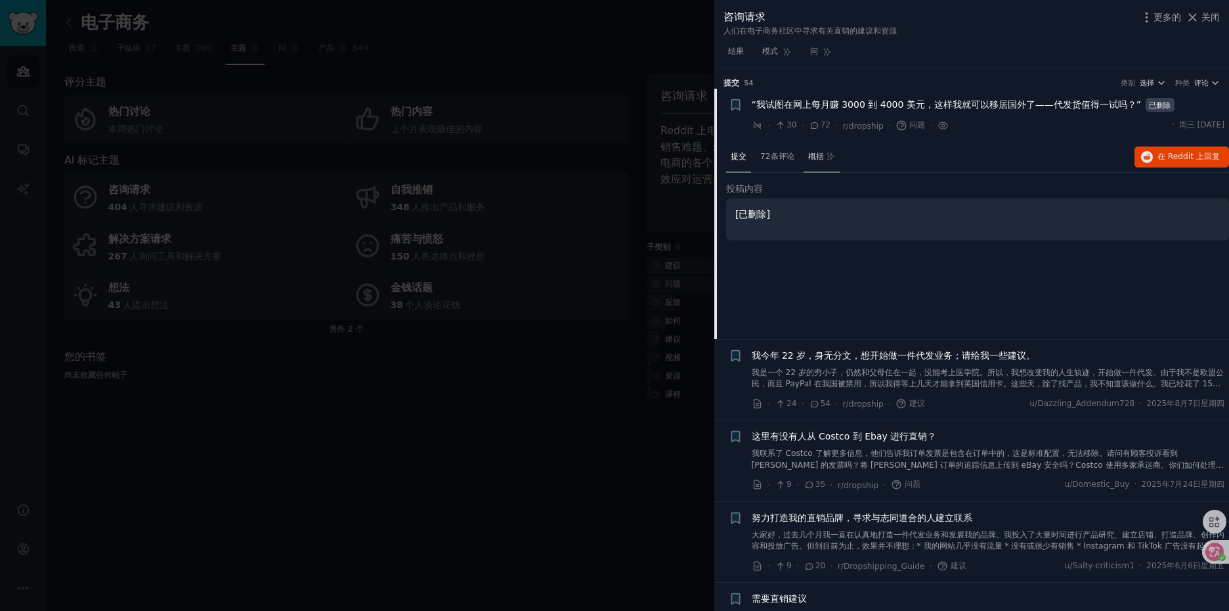
scroll to position [21, 0]
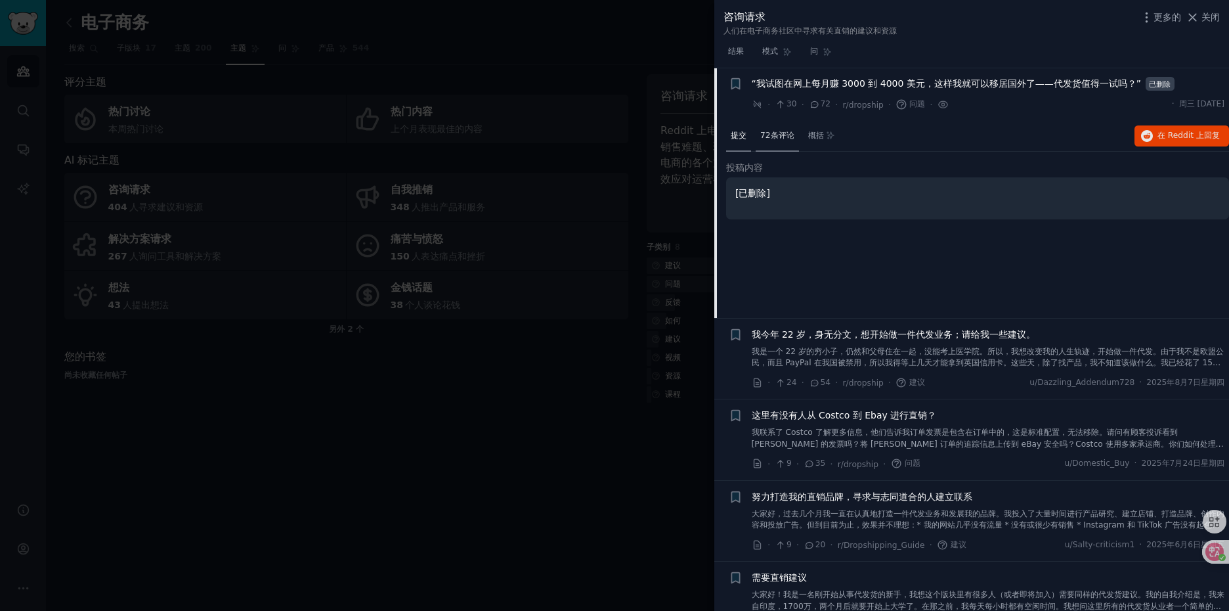
click at [781, 135] on font "72条评论" at bounding box center [777, 135] width 34 height 9
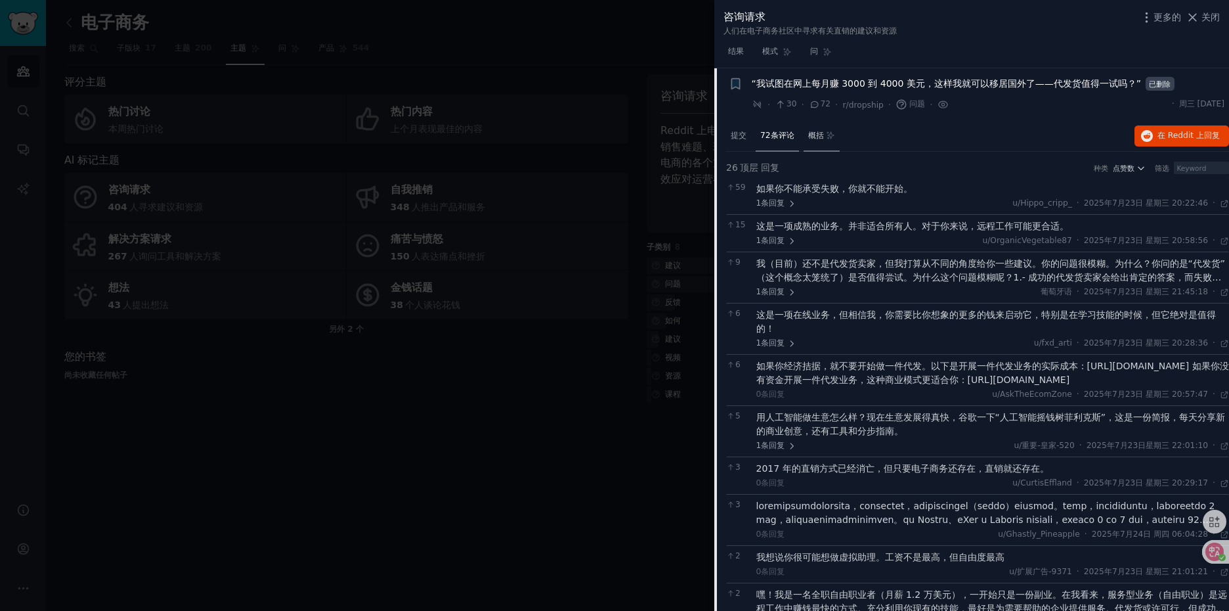
click at [820, 137] on font "概括" at bounding box center [816, 135] width 16 height 9
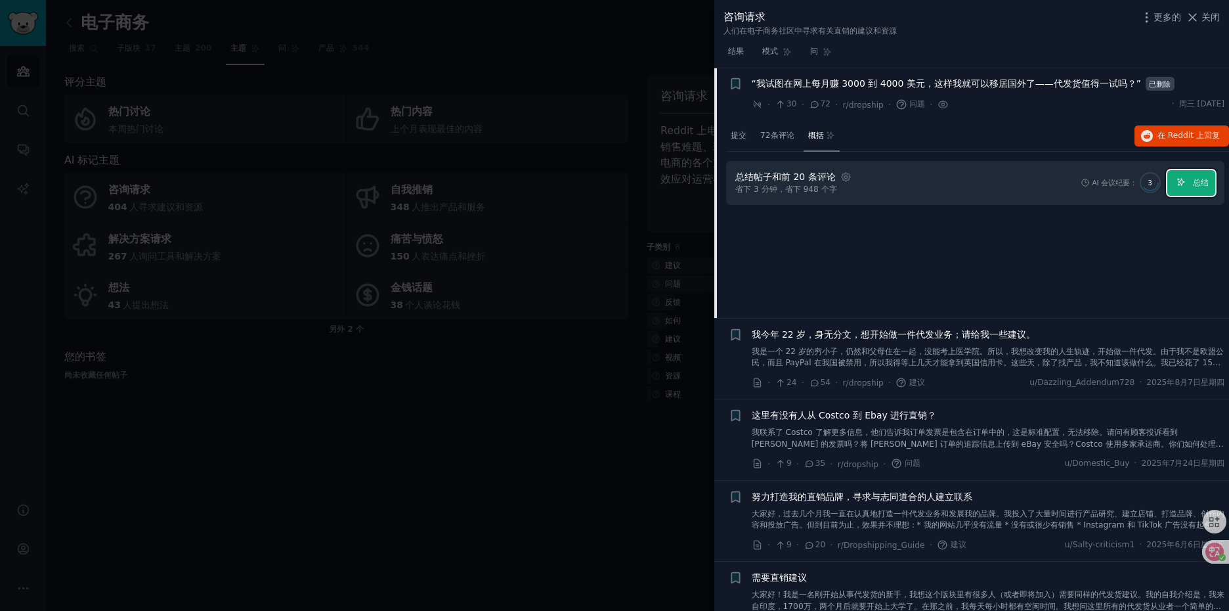
drag, startPoint x: 1190, startPoint y: 181, endPoint x: 1158, endPoint y: 181, distance: 32.2
click at [1193, 181] on font "总结" at bounding box center [1201, 182] width 16 height 9
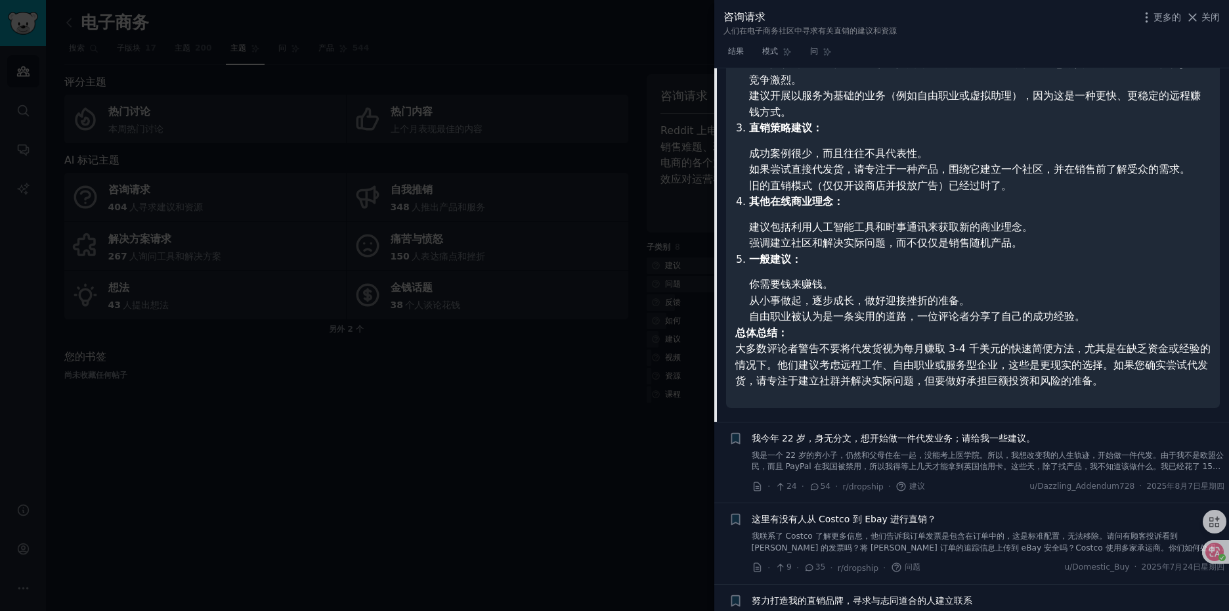
scroll to position [415, 0]
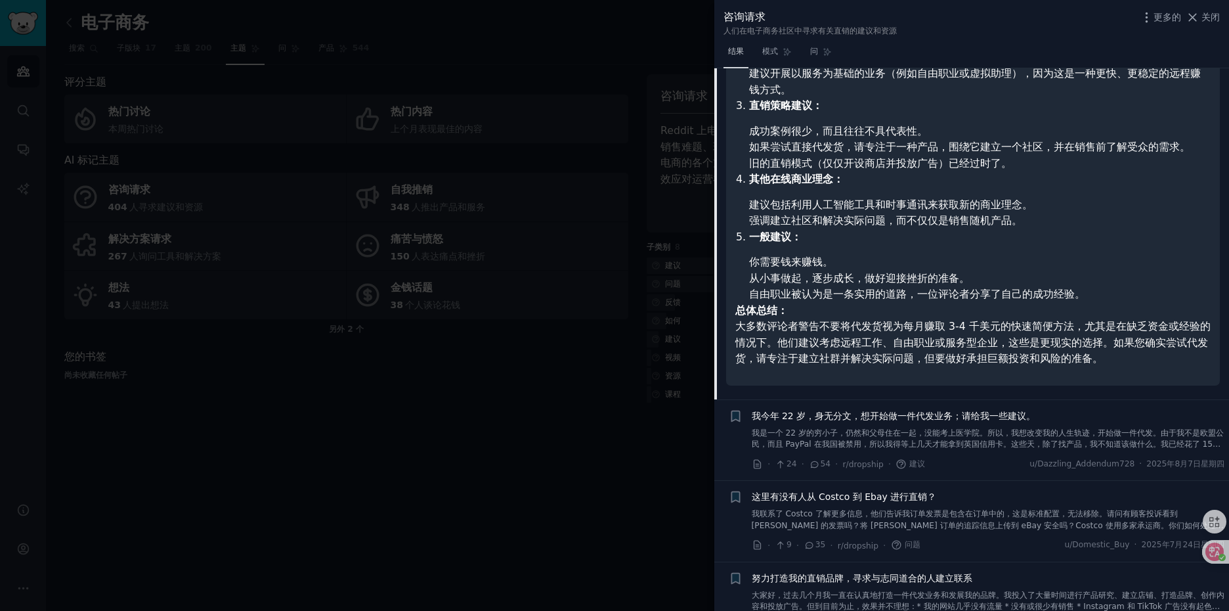
click at [742, 54] on font "结果" at bounding box center [736, 51] width 16 height 9
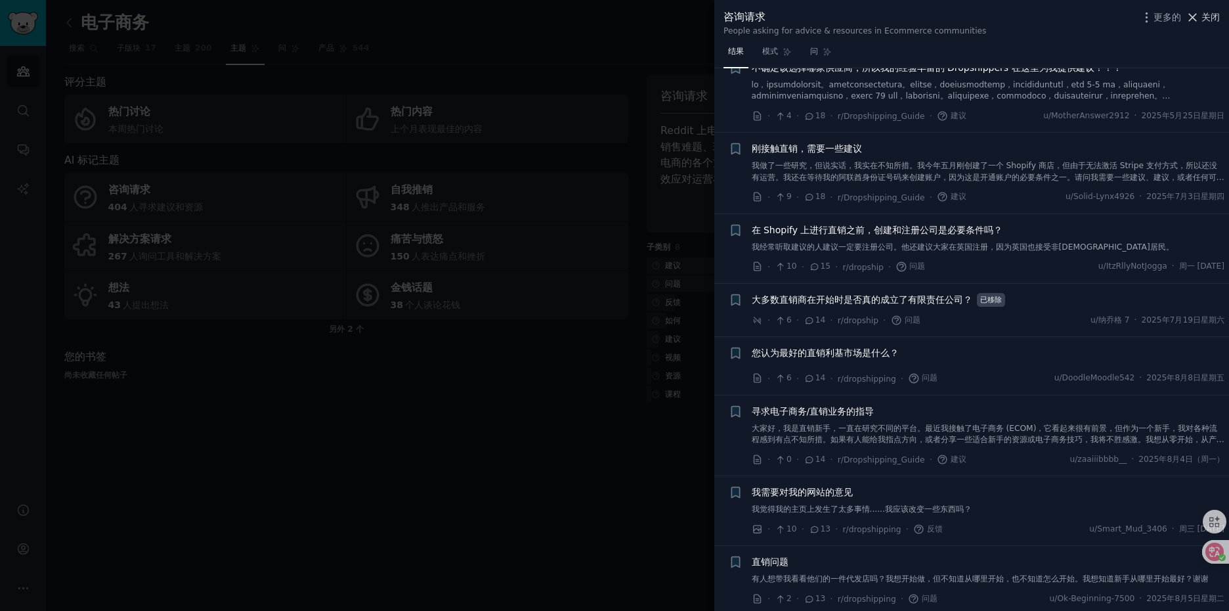
click at [1201, 20] on font "关闭" at bounding box center [1210, 17] width 18 height 11
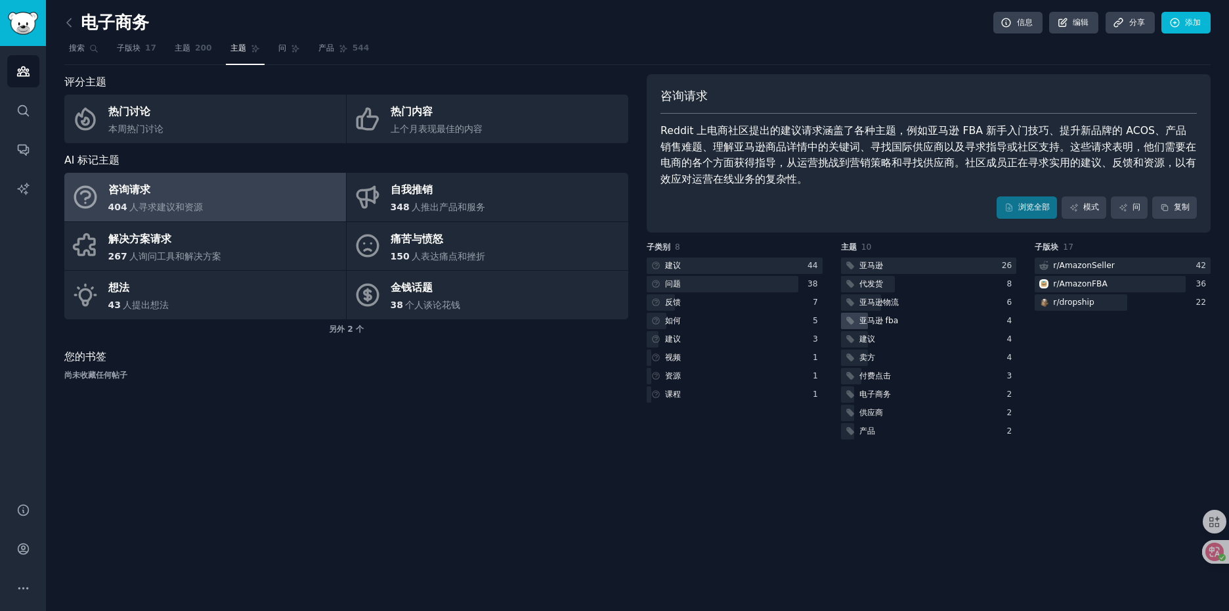
click at [873, 319] on font "亚马逊 fba" at bounding box center [878, 320] width 39 height 9
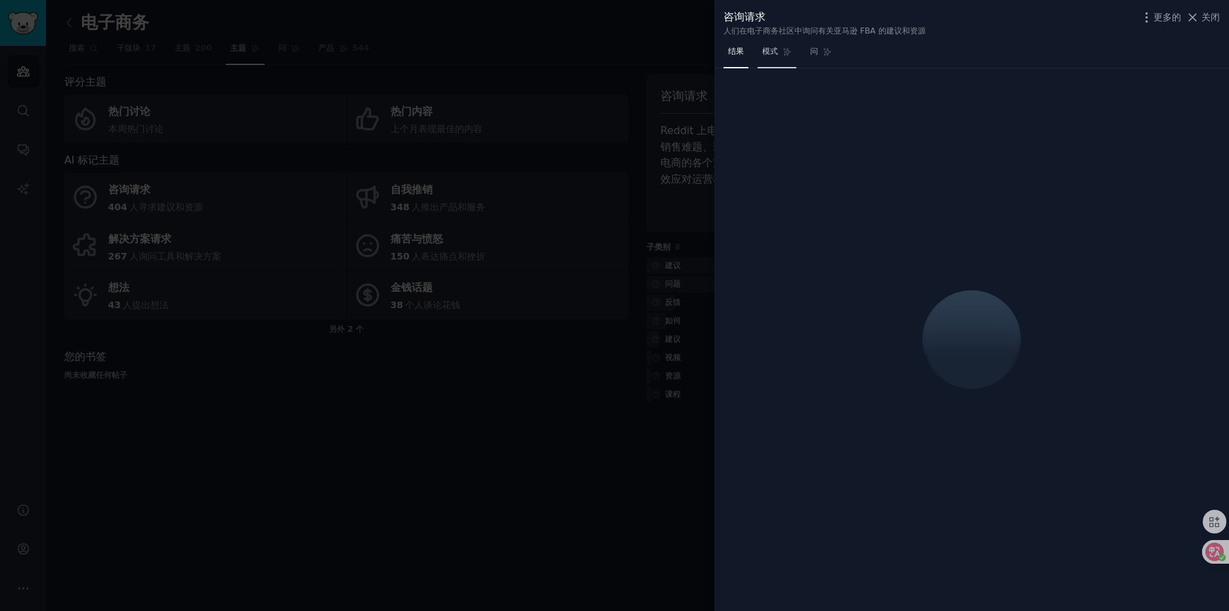
click at [775, 53] on font "模式" at bounding box center [770, 51] width 16 height 9
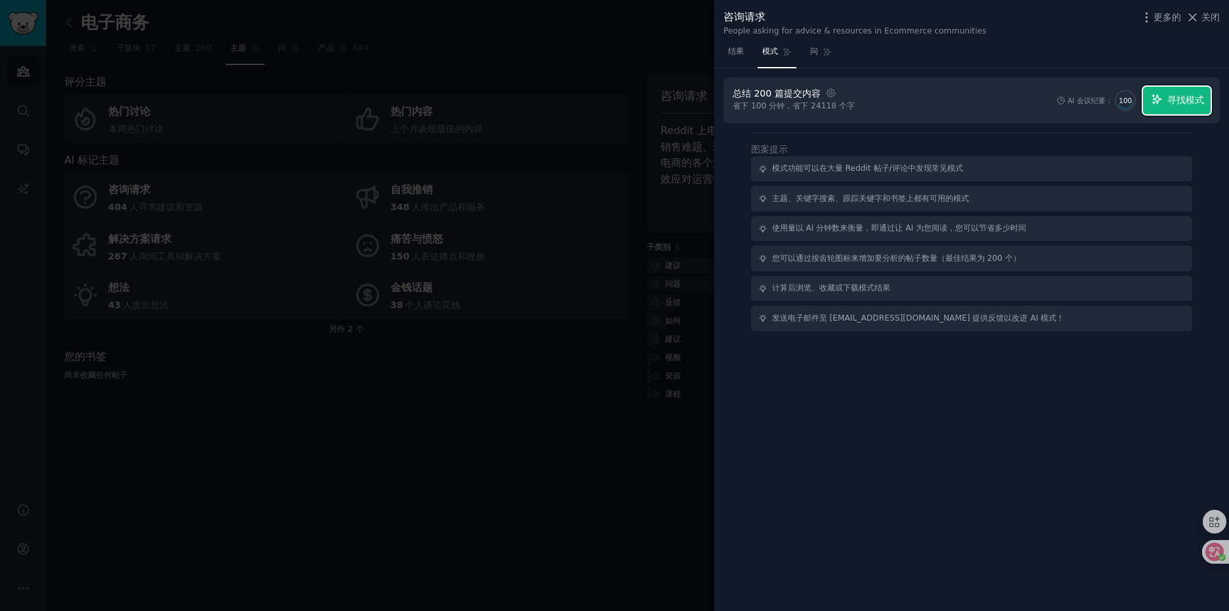
click at [1167, 108] on button "寻找模式" at bounding box center [1177, 101] width 68 height 28
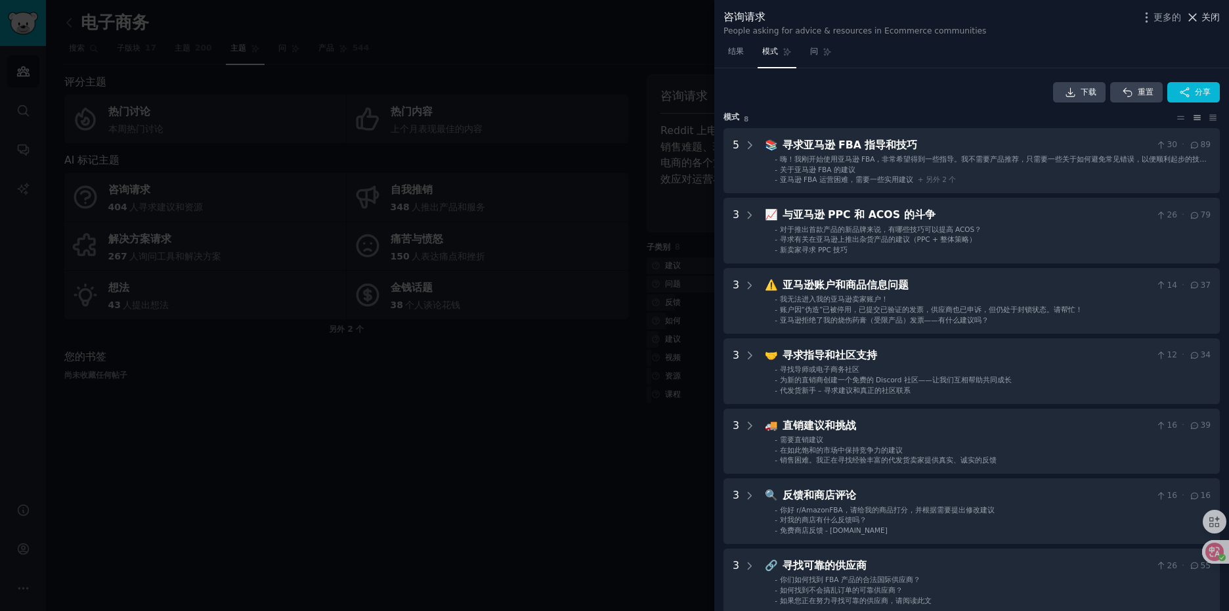
click at [1211, 18] on font "关闭" at bounding box center [1210, 17] width 18 height 11
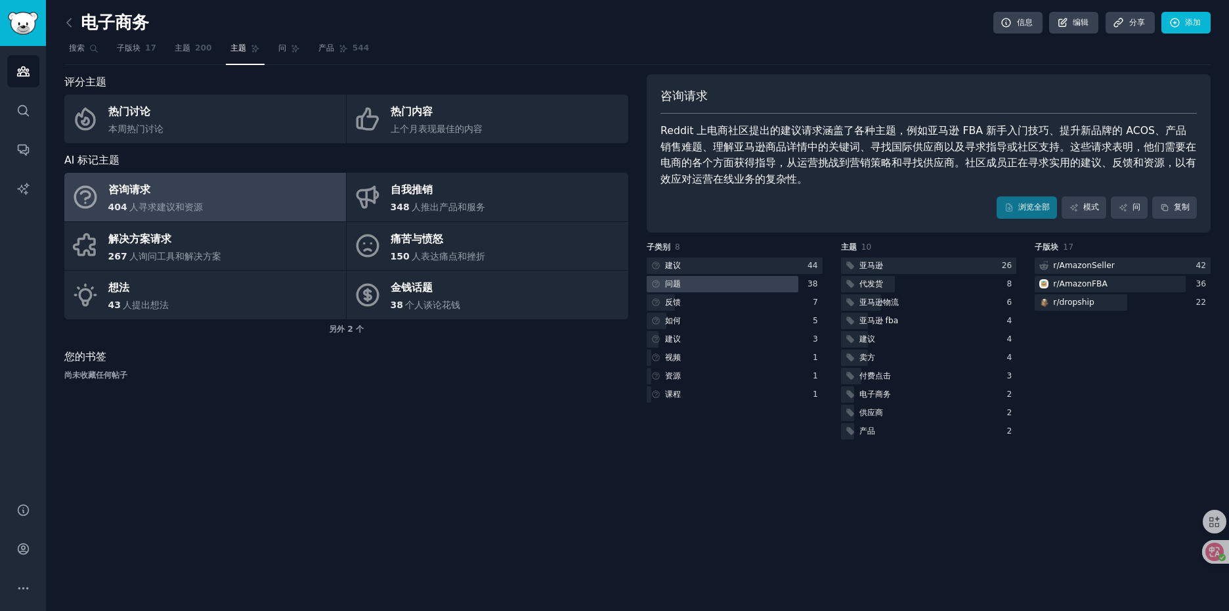
click at [674, 283] on font "问题" at bounding box center [673, 283] width 16 height 9
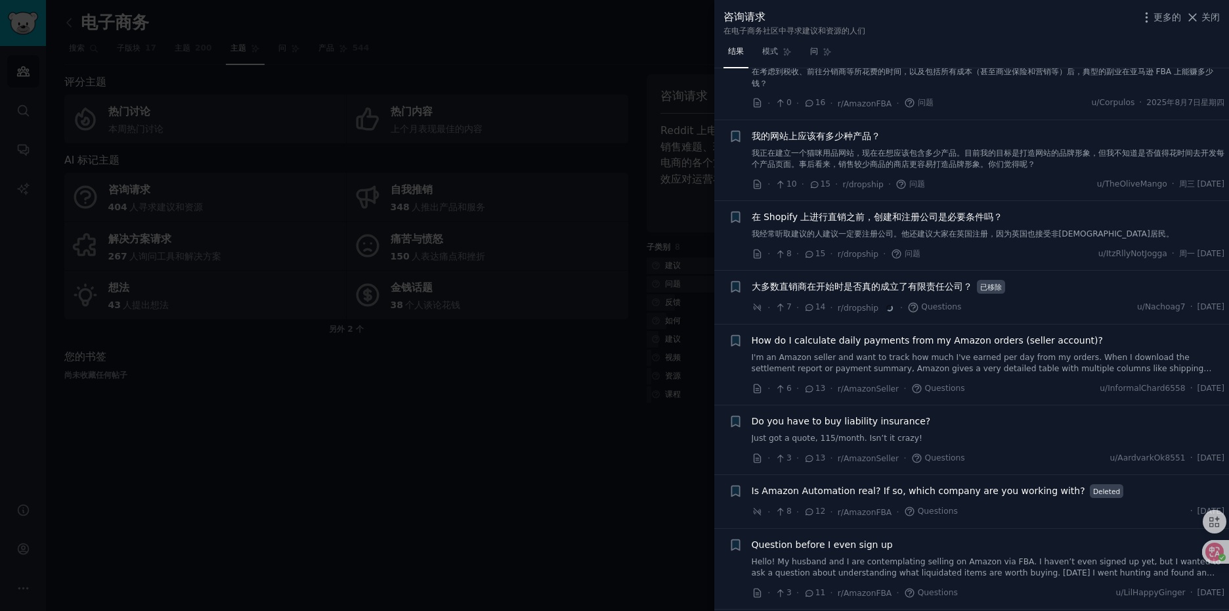
scroll to position [591, 0]
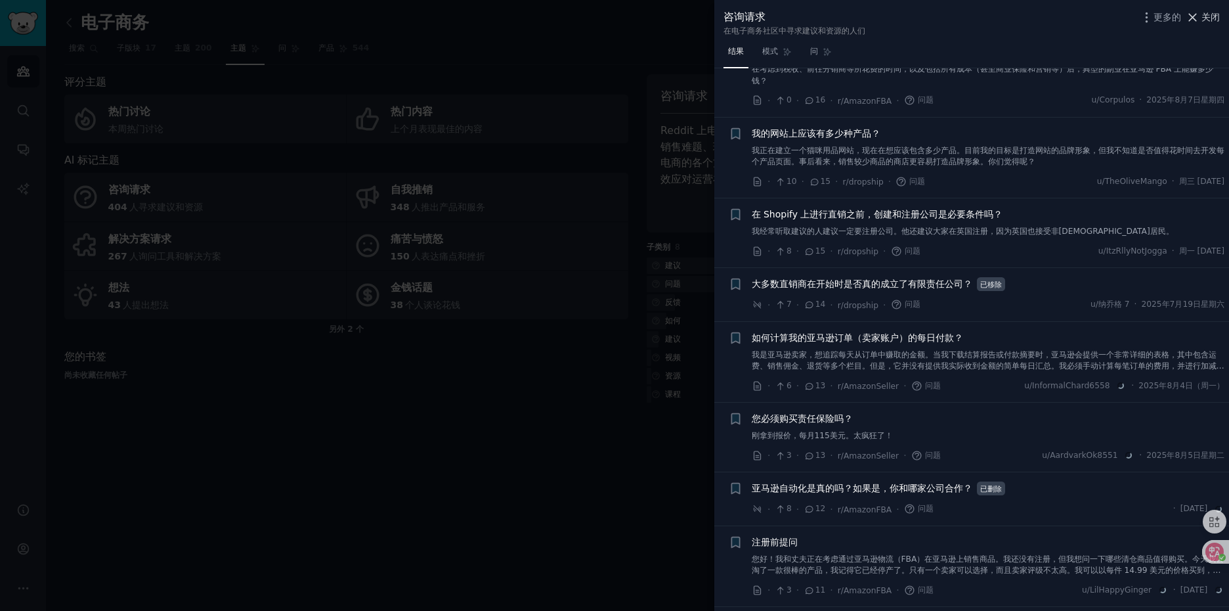
click at [1211, 17] on font "关闭" at bounding box center [1210, 17] width 18 height 11
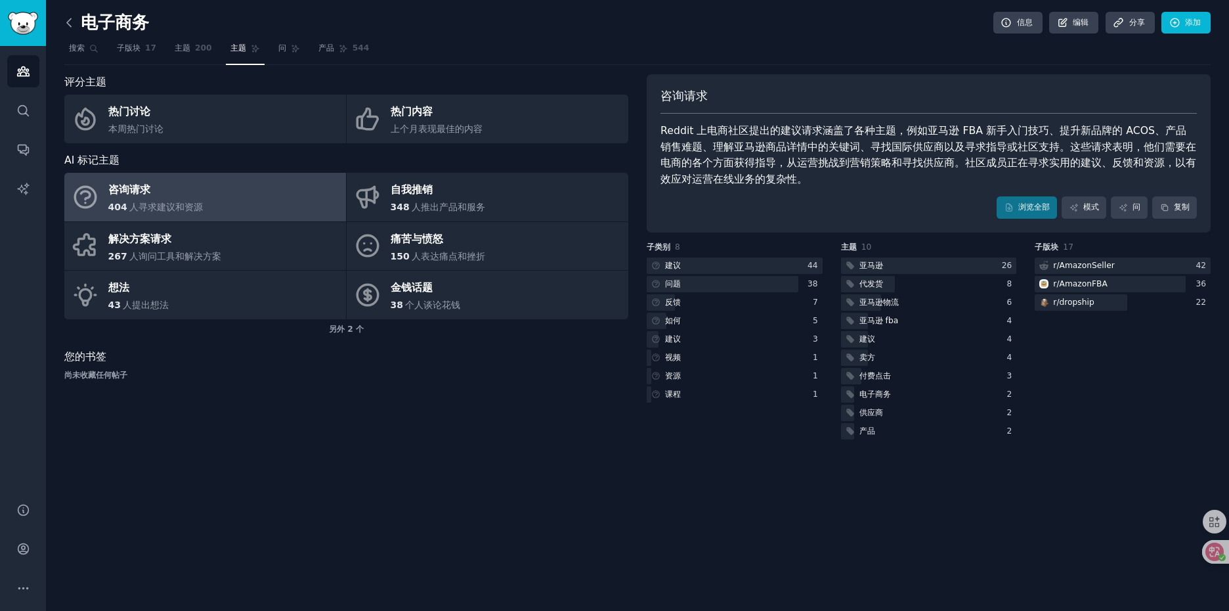
click at [71, 22] on icon at bounding box center [69, 23] width 14 height 14
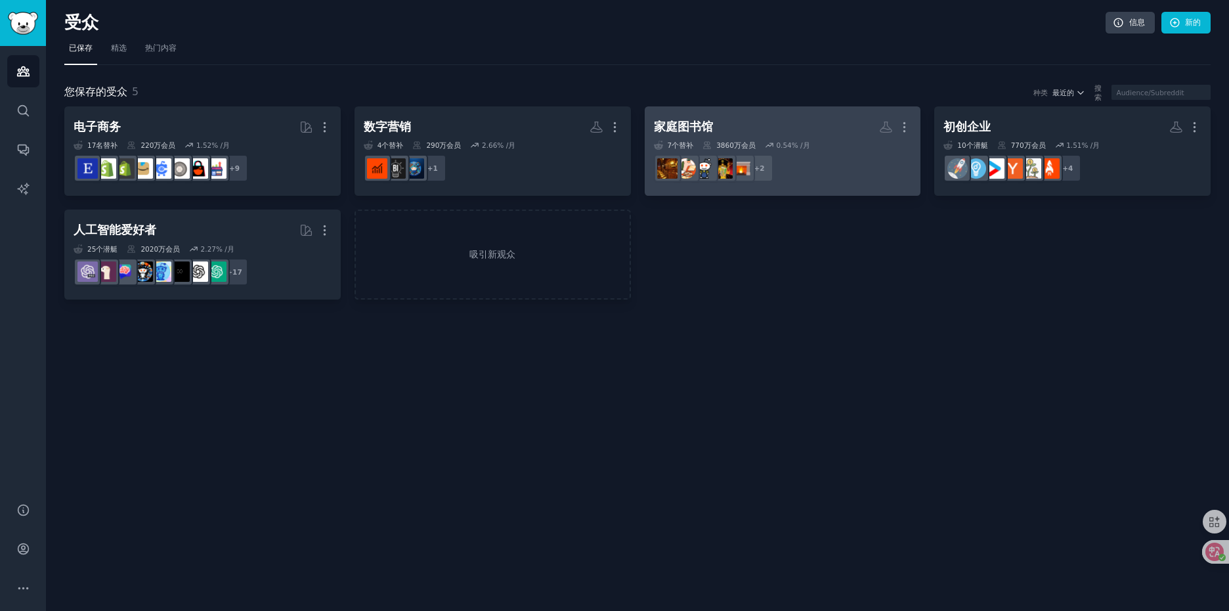
click at [791, 125] on h2 "家庭图书馆 自定义受众 More" at bounding box center [783, 127] width 258 height 23
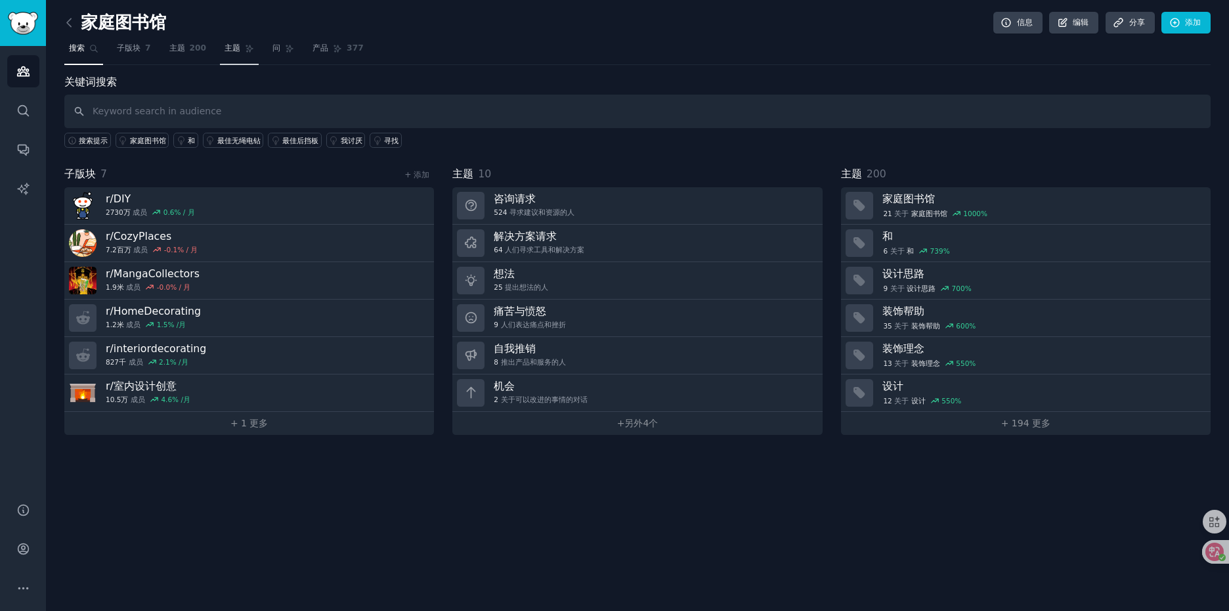
click at [184, 50] on font "主题" at bounding box center [177, 47] width 16 height 9
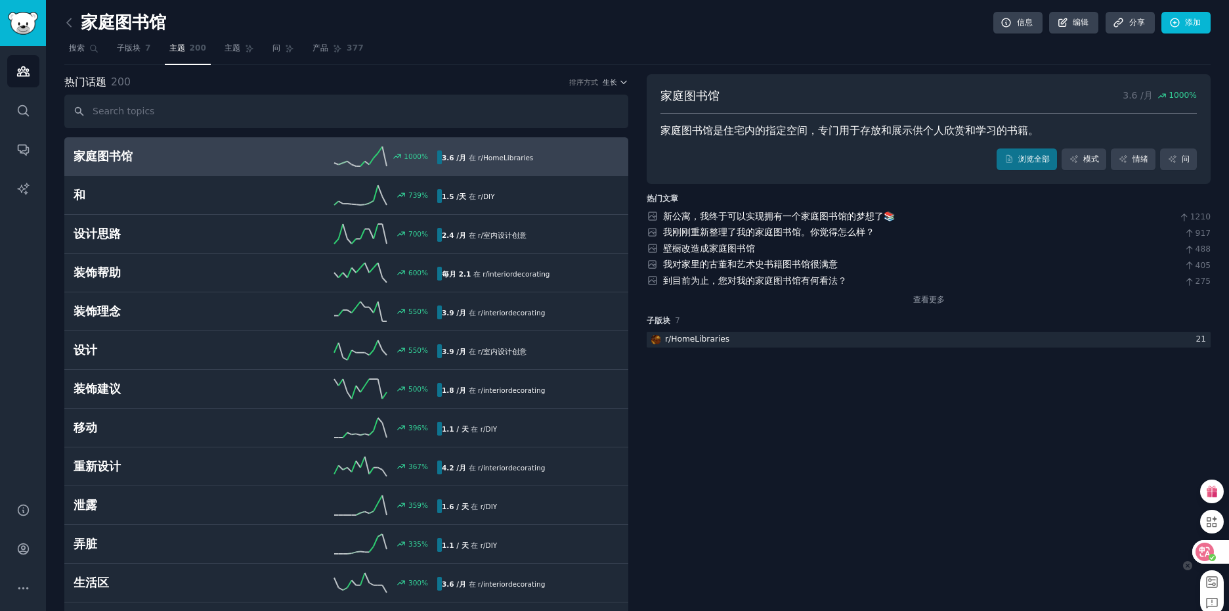
click at [1207, 556] on icon at bounding box center [1204, 551] width 13 height 13
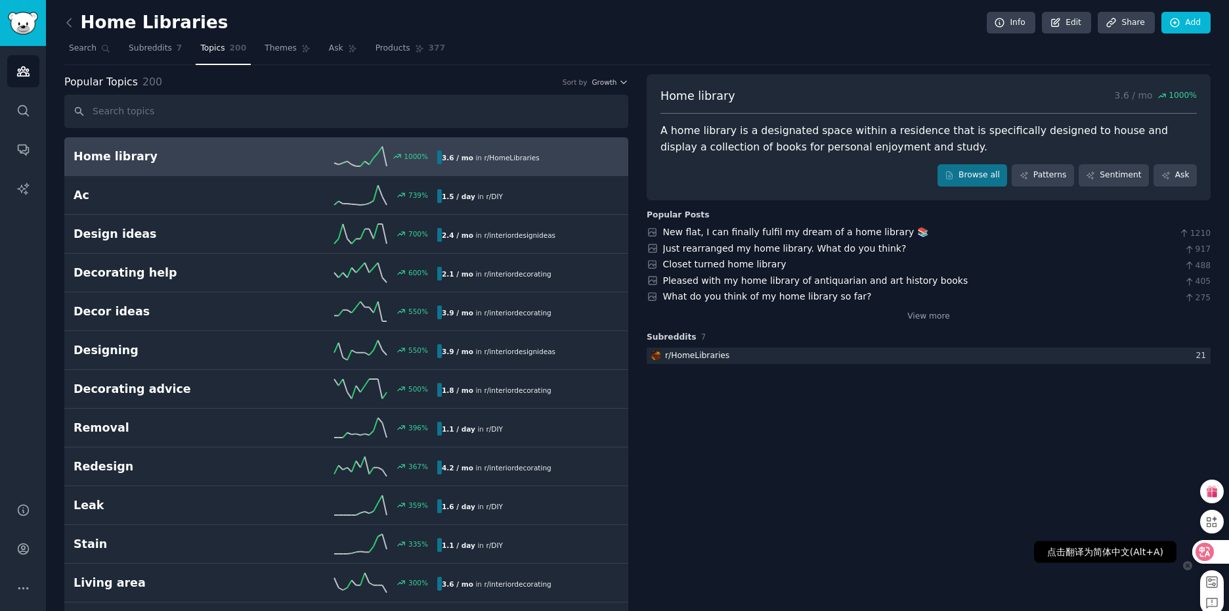
click at [1207, 556] on icon at bounding box center [1204, 551] width 13 height 13
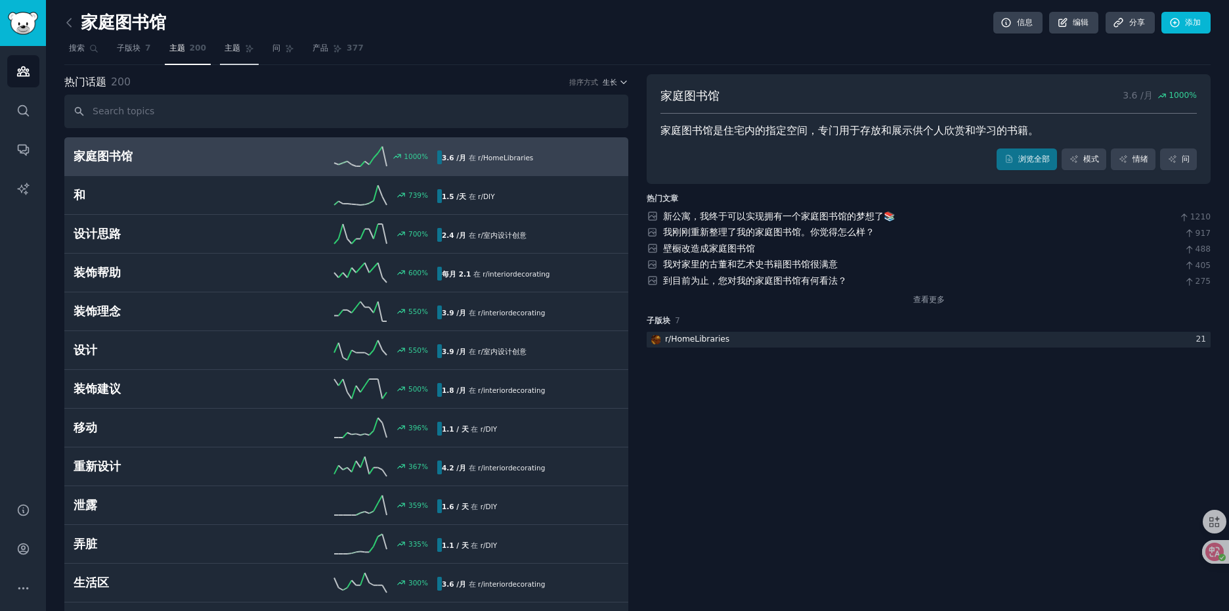
click at [236, 52] on font "主题" at bounding box center [233, 47] width 16 height 9
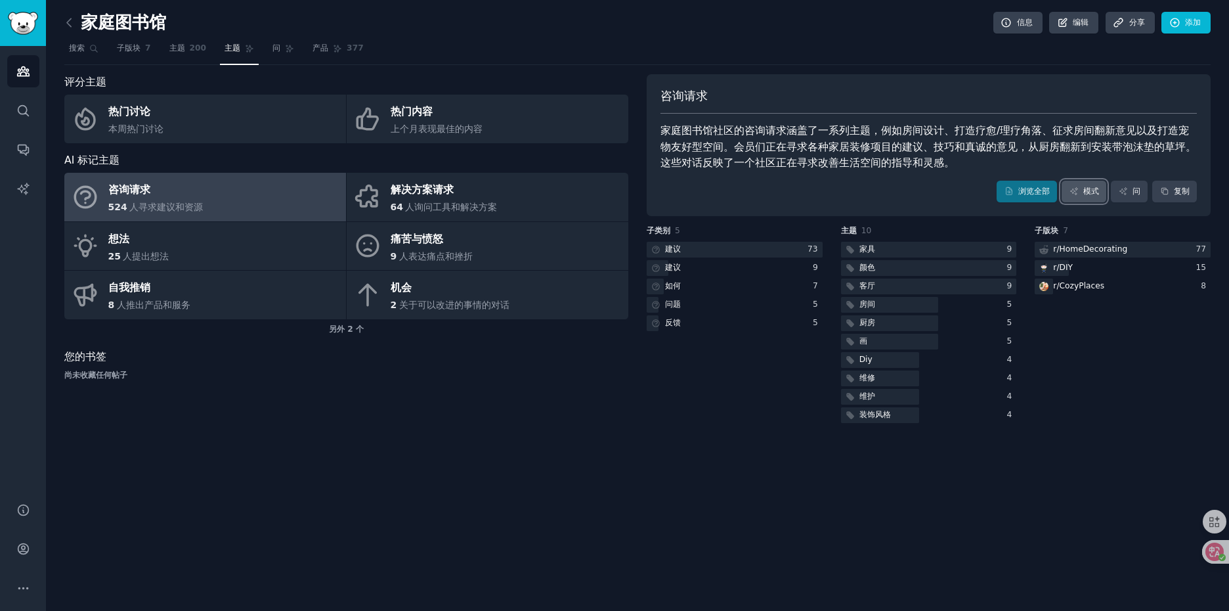
click at [1079, 193] on link "模式" at bounding box center [1083, 192] width 45 height 22
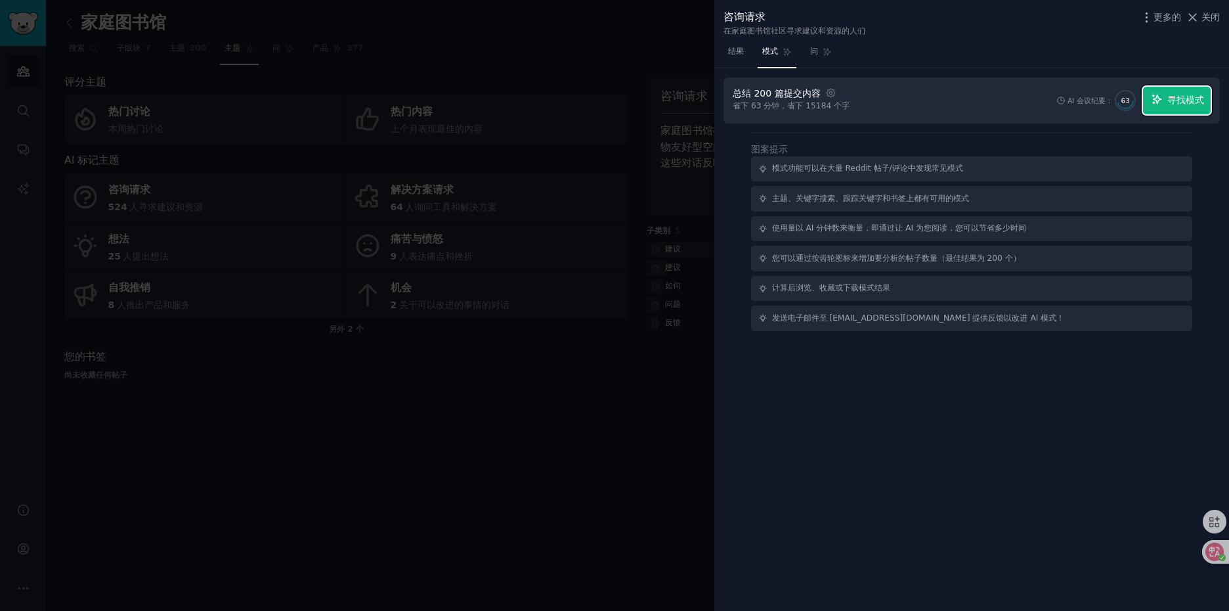
drag, startPoint x: 1174, startPoint y: 104, endPoint x: 1160, endPoint y: 106, distance: 14.6
click at [1174, 104] on font "寻找模式" at bounding box center [1185, 100] width 37 height 11
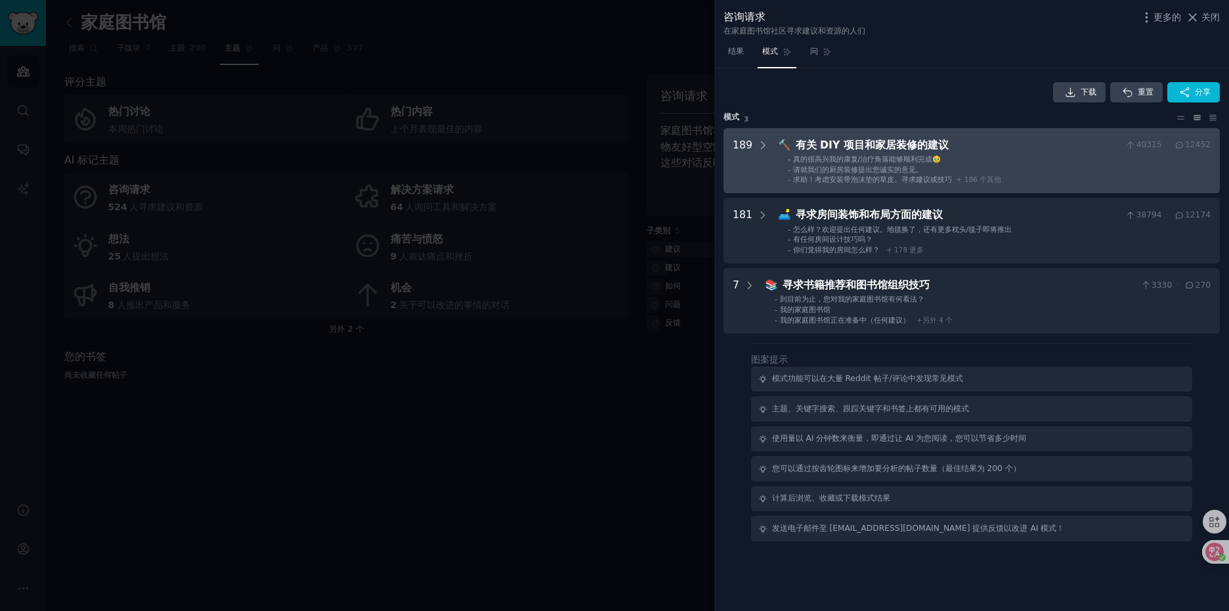
click at [1013, 153] on div "🔨 有关 DIY 项目和家居装修的建议 40315 · 12452 - 真的很高兴我的康复/治疗角落能够顺利完成🥹 - 请就我们的厨房装修提出您诚实的意见。 …" at bounding box center [994, 160] width 433 height 47
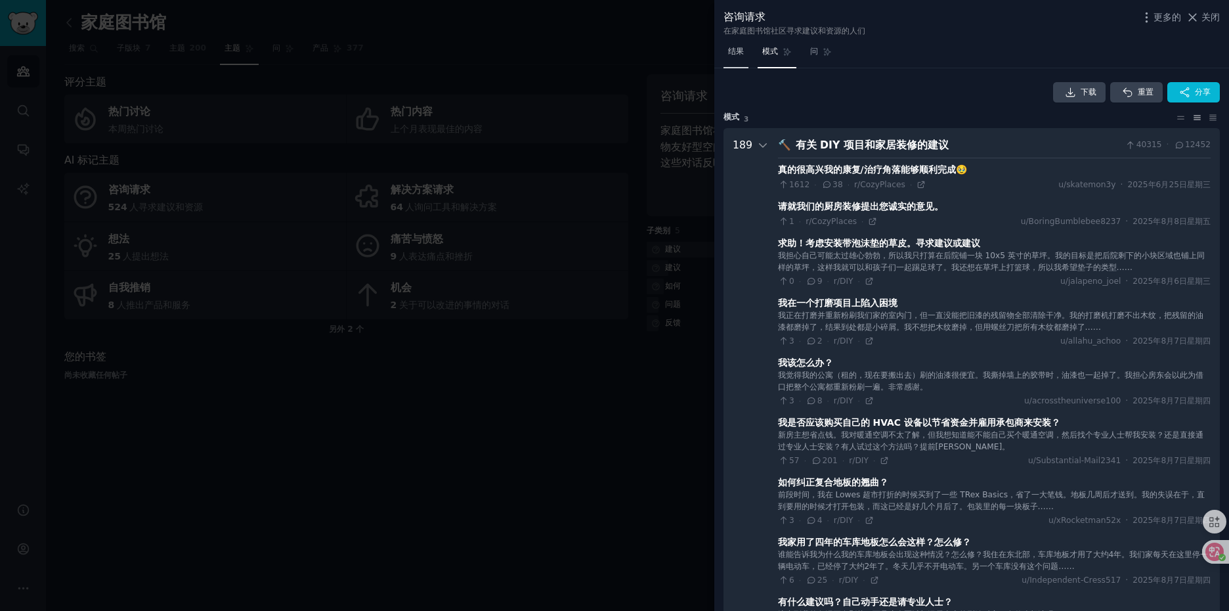
click at [735, 45] on link "结果" at bounding box center [735, 54] width 25 height 27
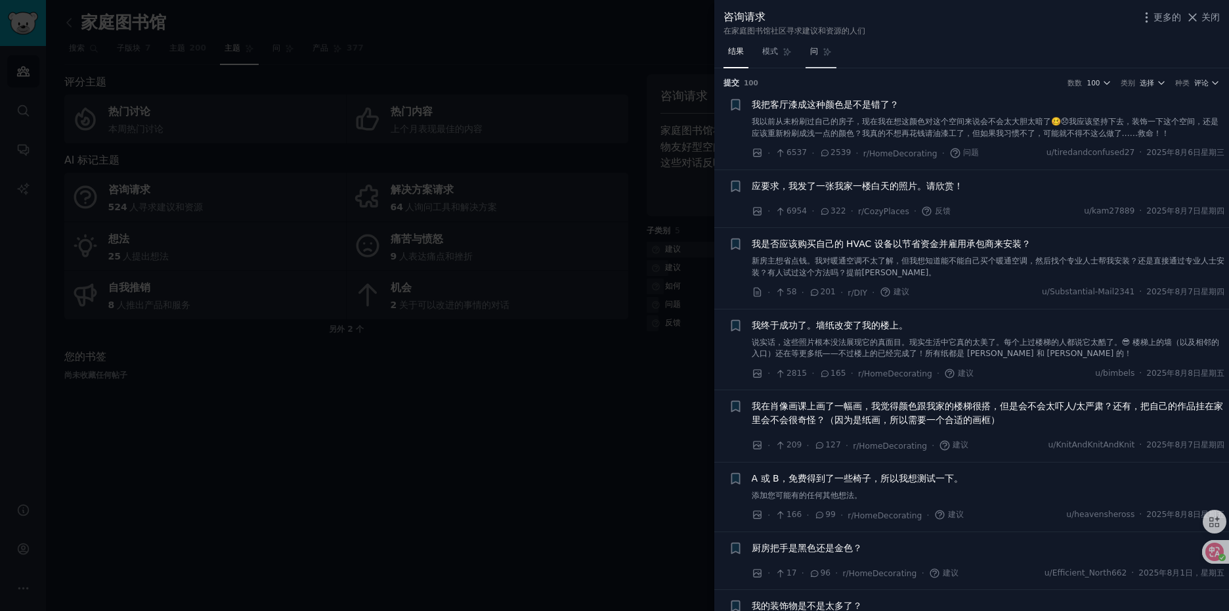
click at [819, 56] on link "问" at bounding box center [820, 54] width 31 height 27
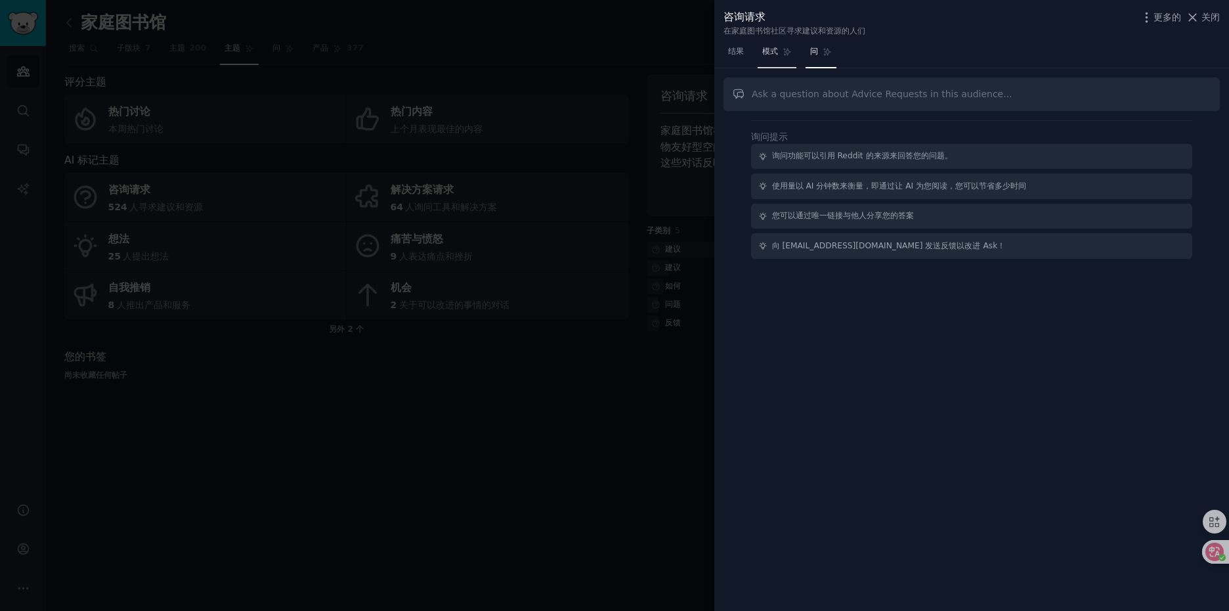
click at [767, 52] on font "模式" at bounding box center [770, 51] width 16 height 9
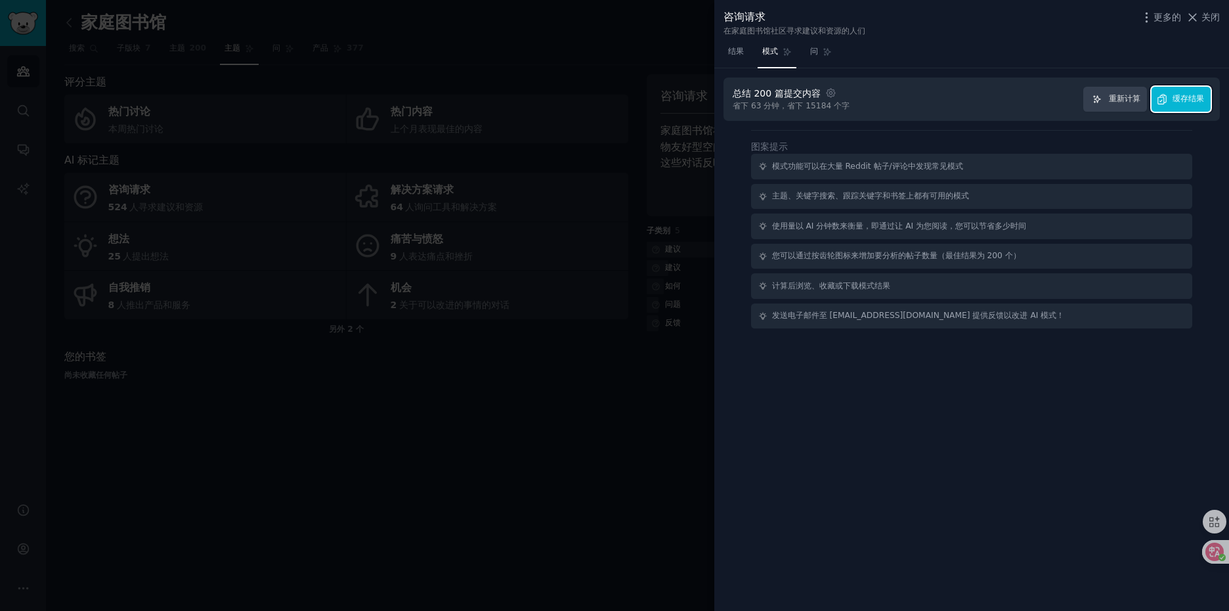
click at [1178, 101] on font "缓存结果" at bounding box center [1188, 98] width 32 height 9
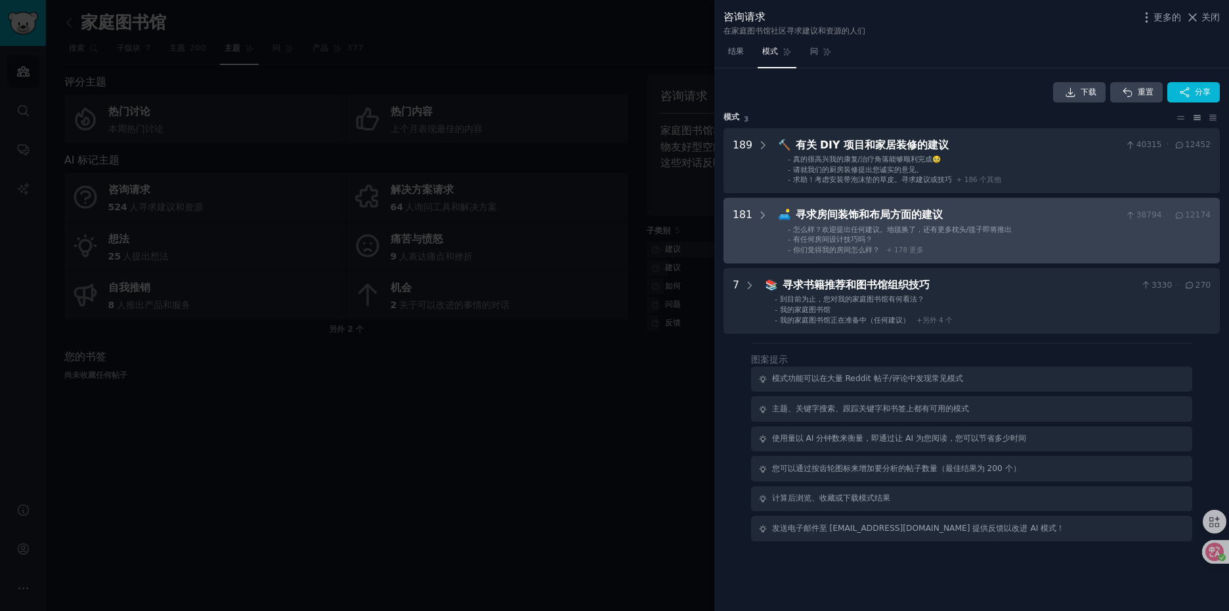
click at [851, 211] on font "寻求房间装饰和布局方面的建议" at bounding box center [869, 214] width 147 height 12
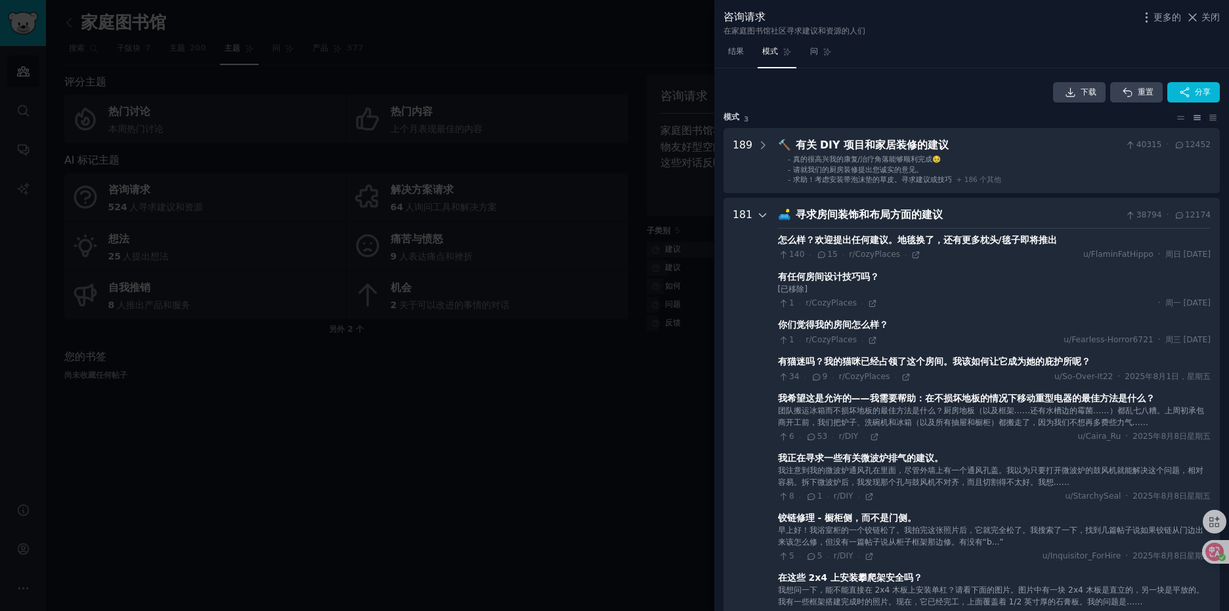
click at [760, 219] on icon at bounding box center [763, 215] width 12 height 12
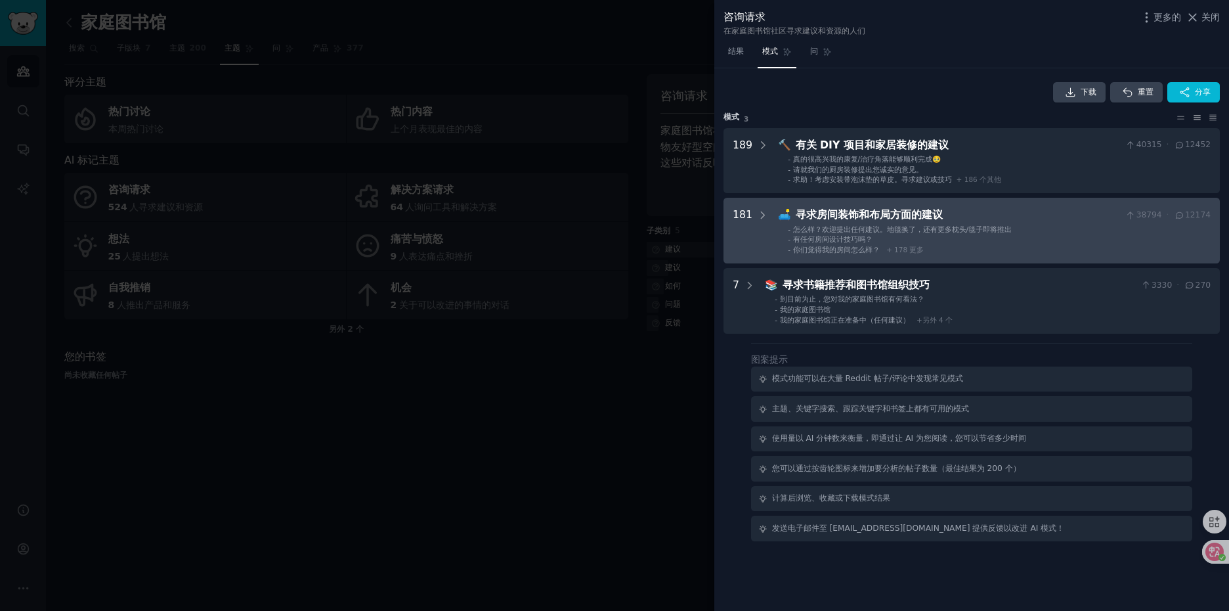
click at [901, 247] on span "+ 178 更多" at bounding box center [905, 250] width 38 height 8
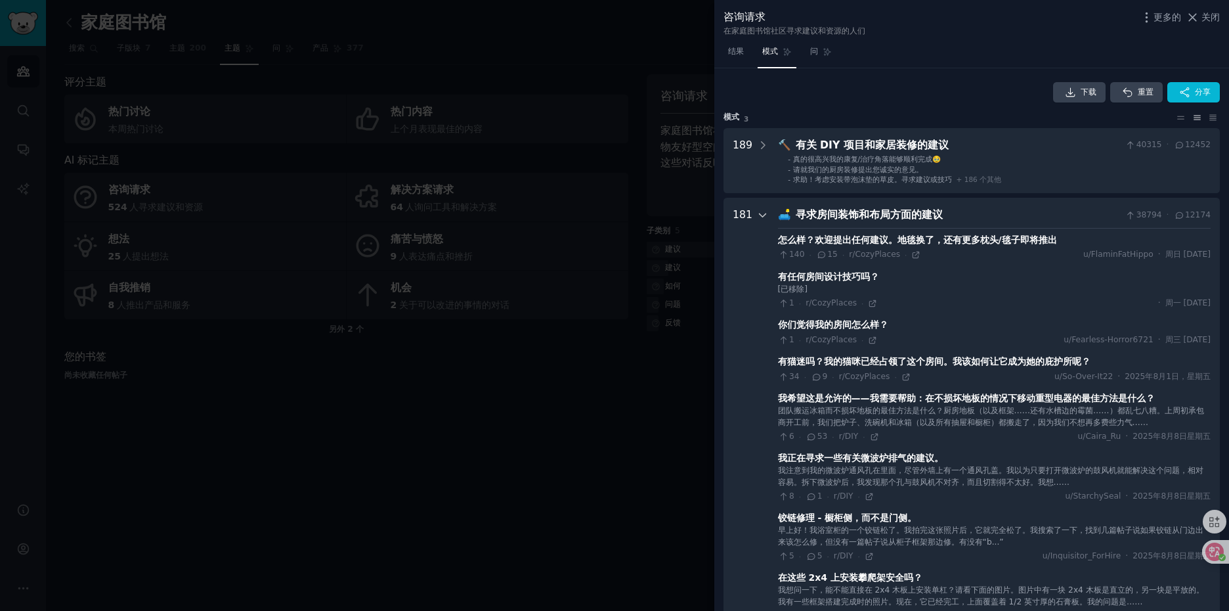
click at [761, 219] on icon at bounding box center [763, 215] width 12 height 12
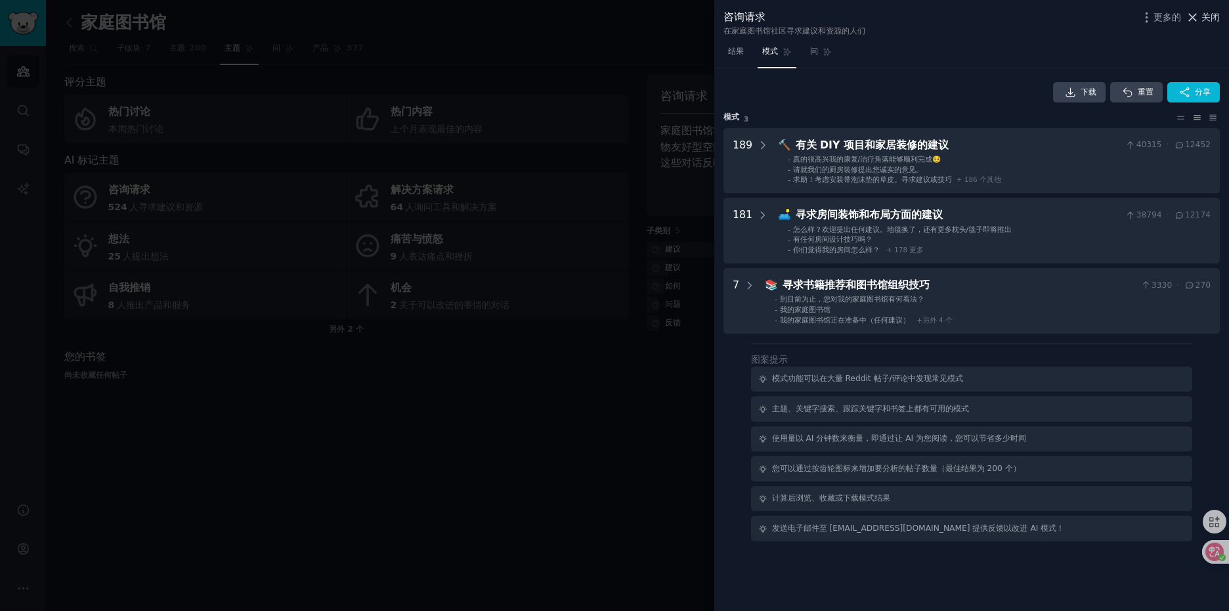
click at [1207, 24] on span "关闭" at bounding box center [1210, 18] width 18 height 14
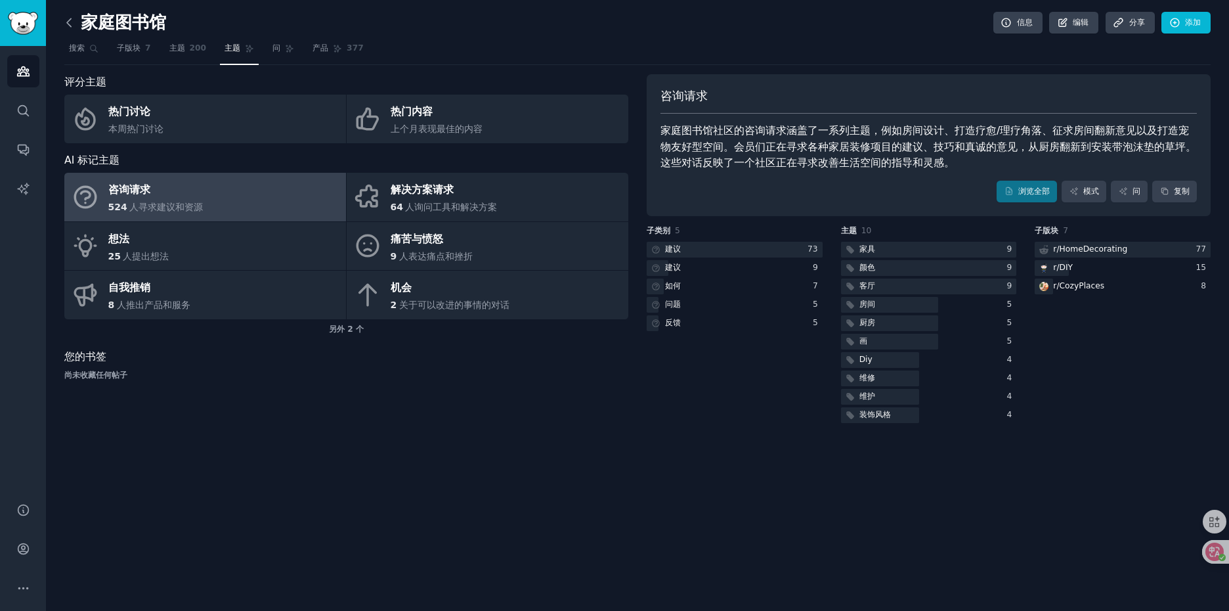
click at [66, 28] on icon at bounding box center [69, 23] width 14 height 14
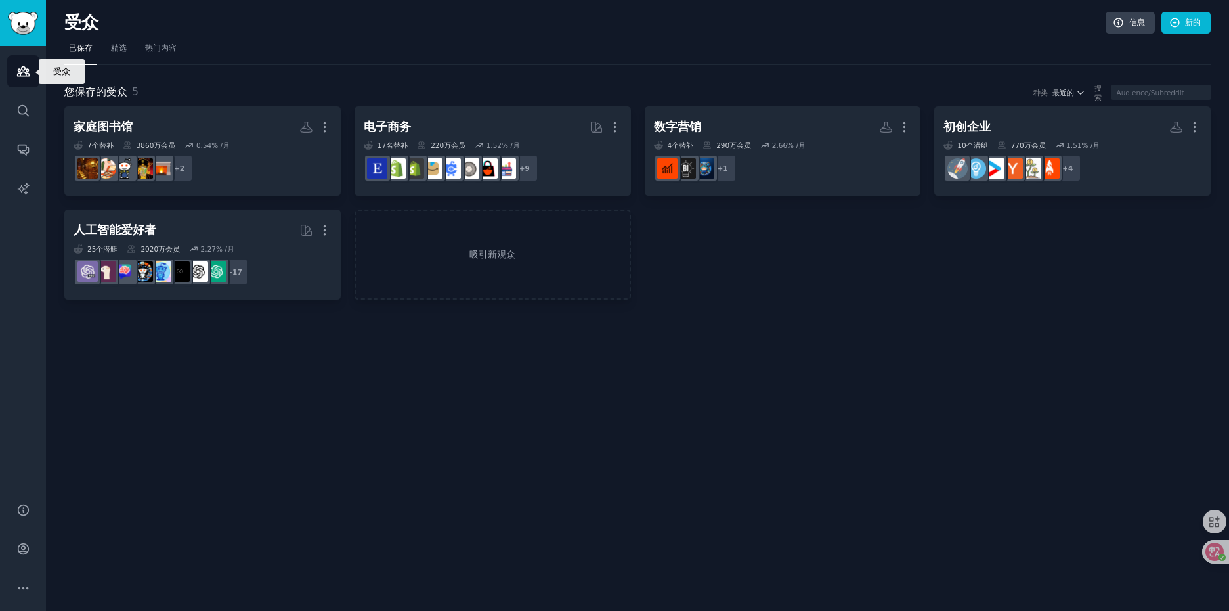
click at [30, 66] on icon "Sidebar" at bounding box center [23, 71] width 14 height 14
click at [35, 72] on link "Audiences" at bounding box center [23, 71] width 32 height 32
click at [158, 49] on font "热门内容" at bounding box center [161, 47] width 32 height 9
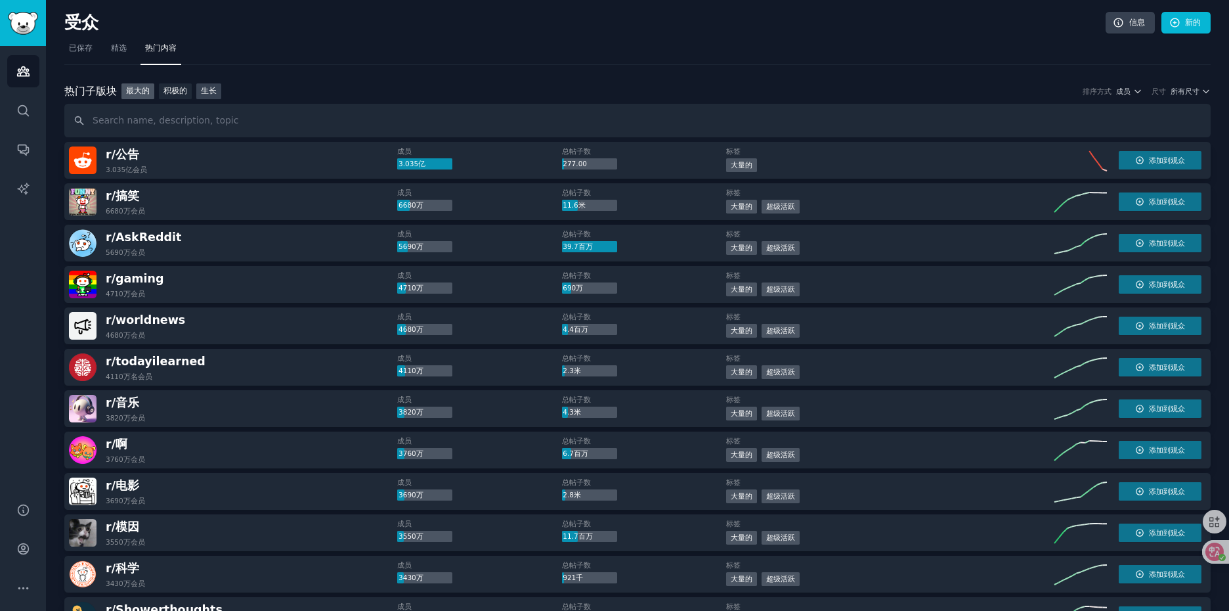
click at [213, 90] on font "生长" at bounding box center [209, 90] width 16 height 9
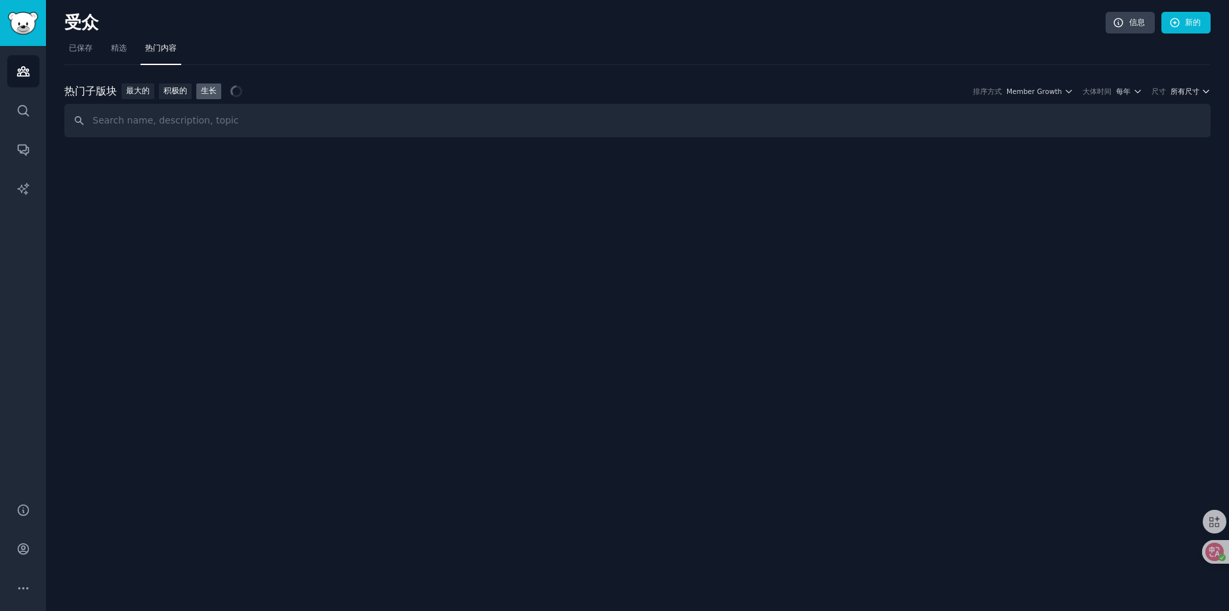
click at [1195, 91] on font "所有尺寸" at bounding box center [1184, 91] width 29 height 8
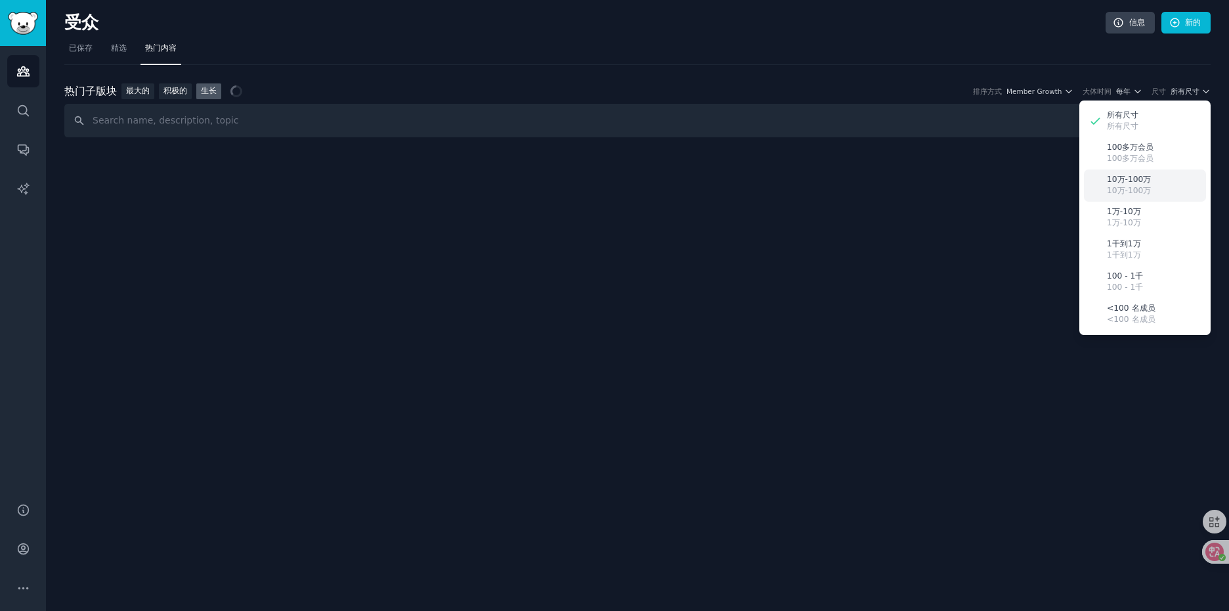
click at [1163, 184] on div "10万-100万 10万-100万" at bounding box center [1145, 185] width 122 height 32
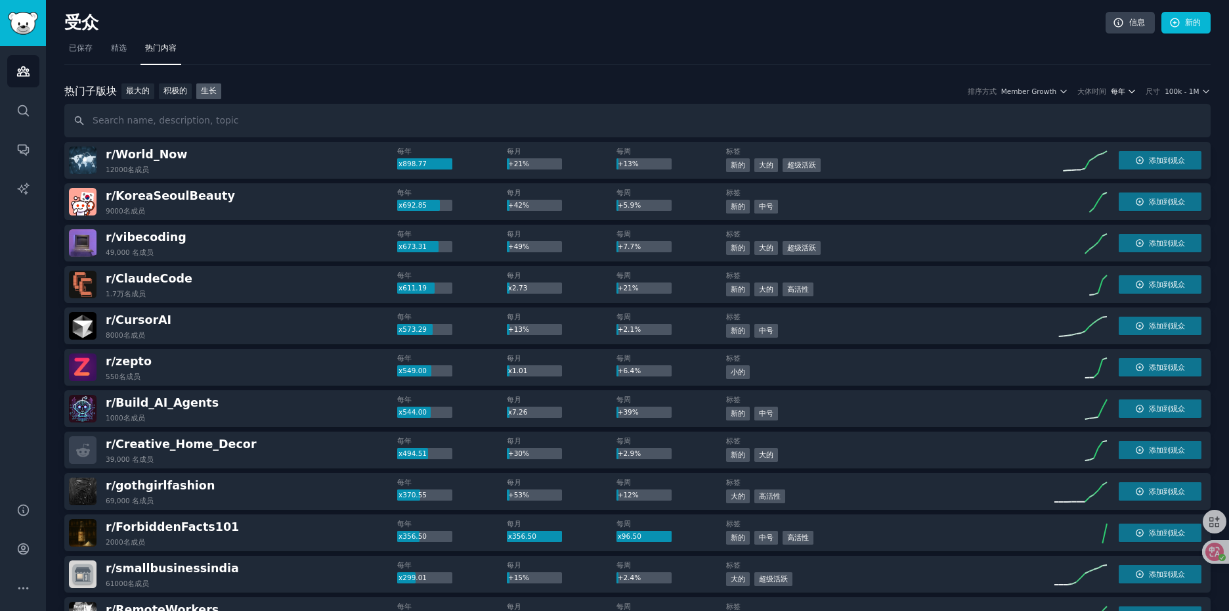
click at [1121, 93] on font "每年" at bounding box center [1118, 91] width 14 height 8
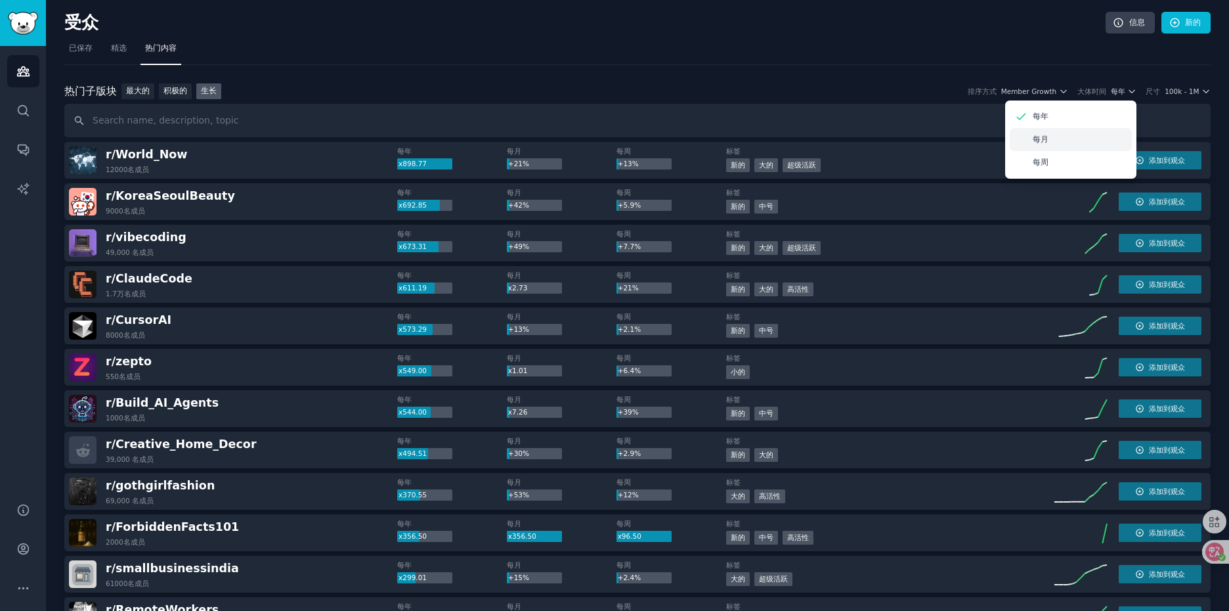
click at [1069, 136] on div "每月" at bounding box center [1071, 139] width 122 height 23
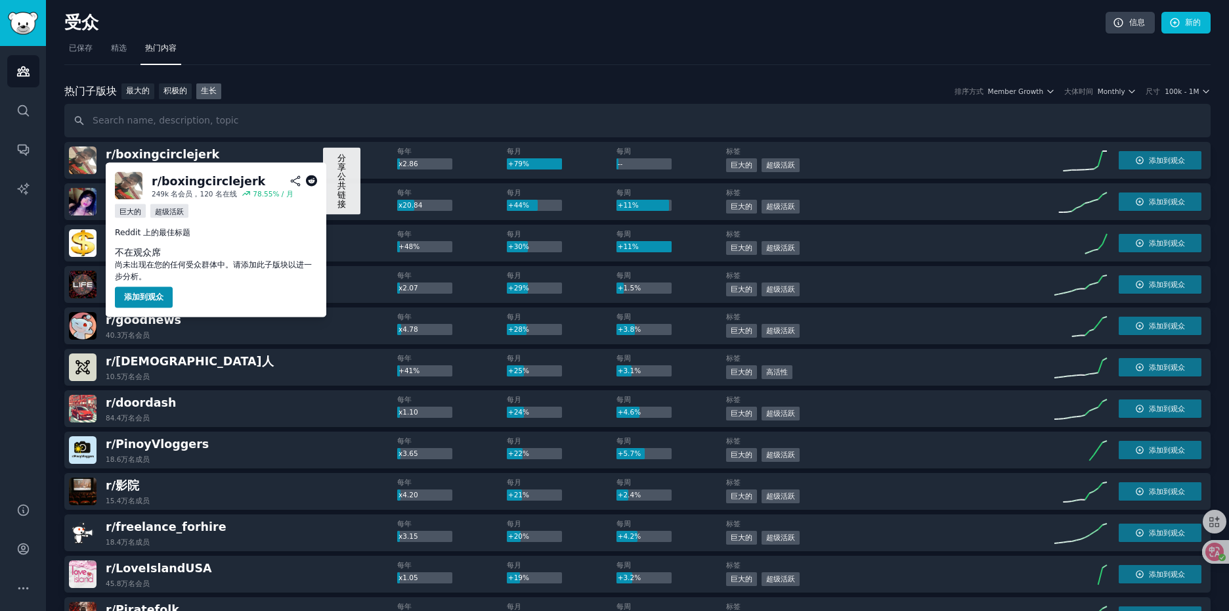
click at [312, 180] on icon at bounding box center [312, 181] width 12 height 12
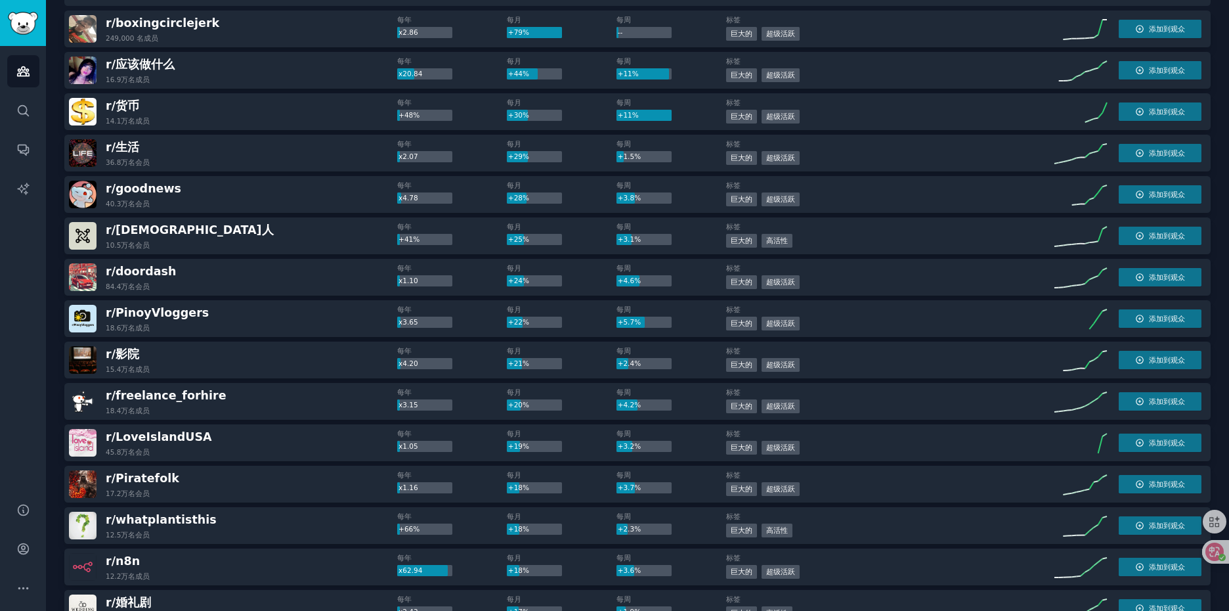
scroll to position [66, 0]
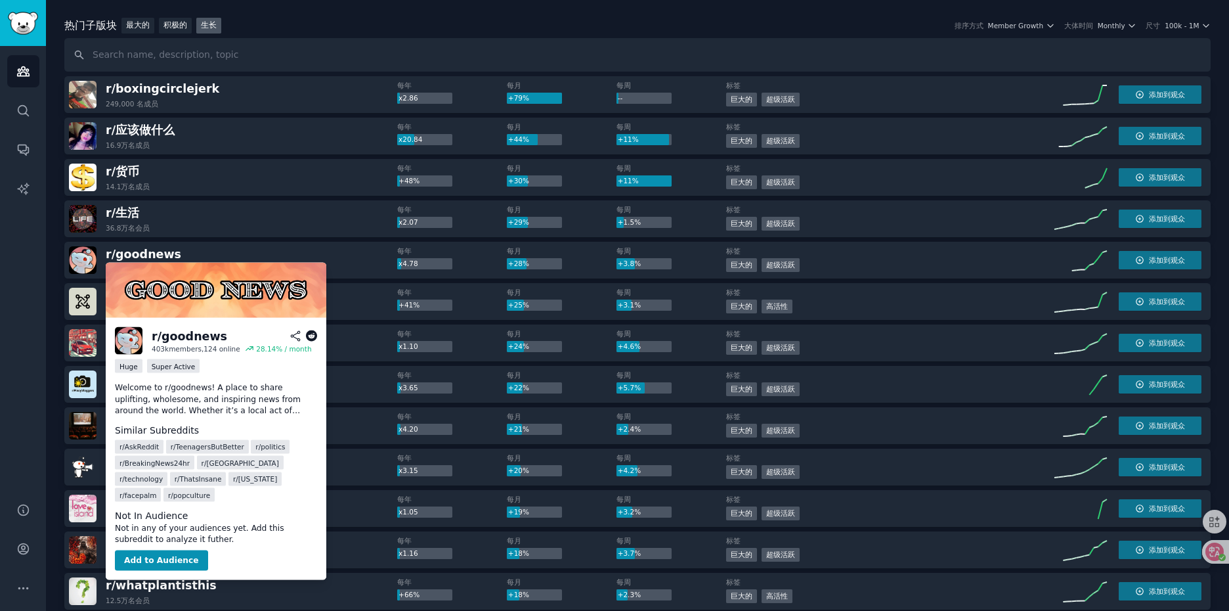
click at [309, 335] on icon at bounding box center [312, 336] width 12 height 12
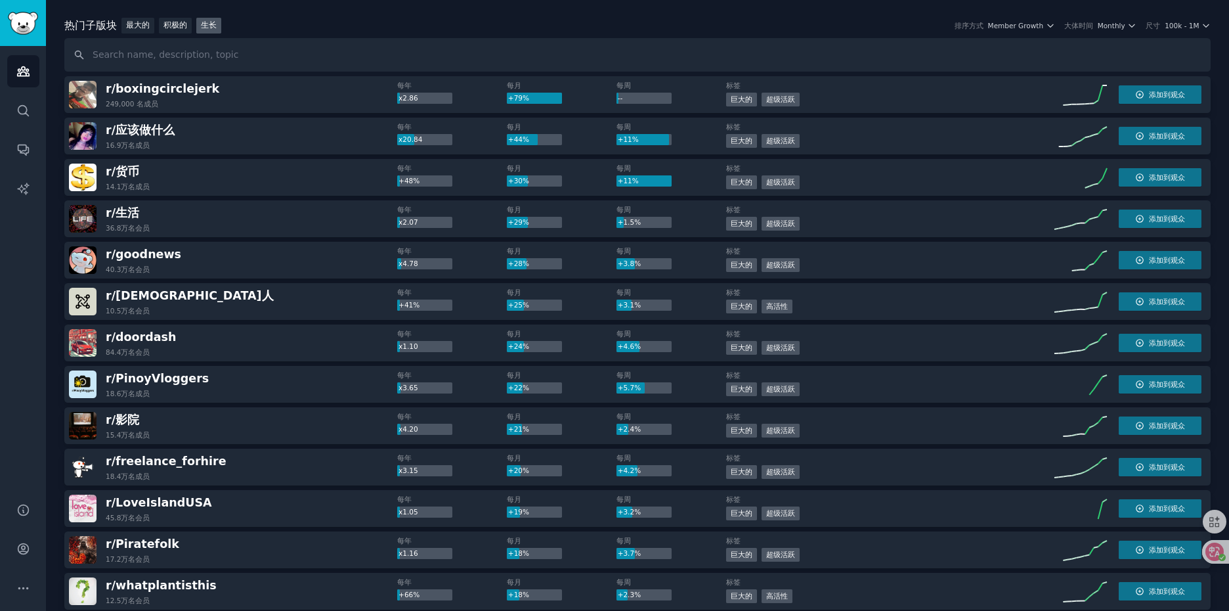
scroll to position [131, 0]
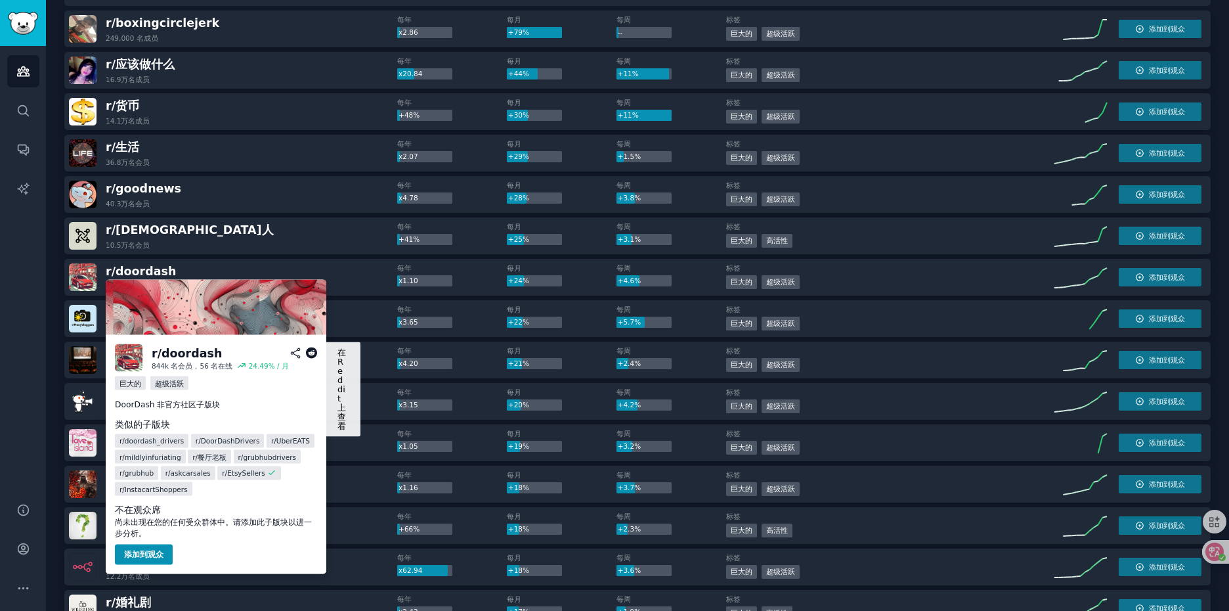
click at [312, 353] on icon at bounding box center [312, 353] width 12 height 12
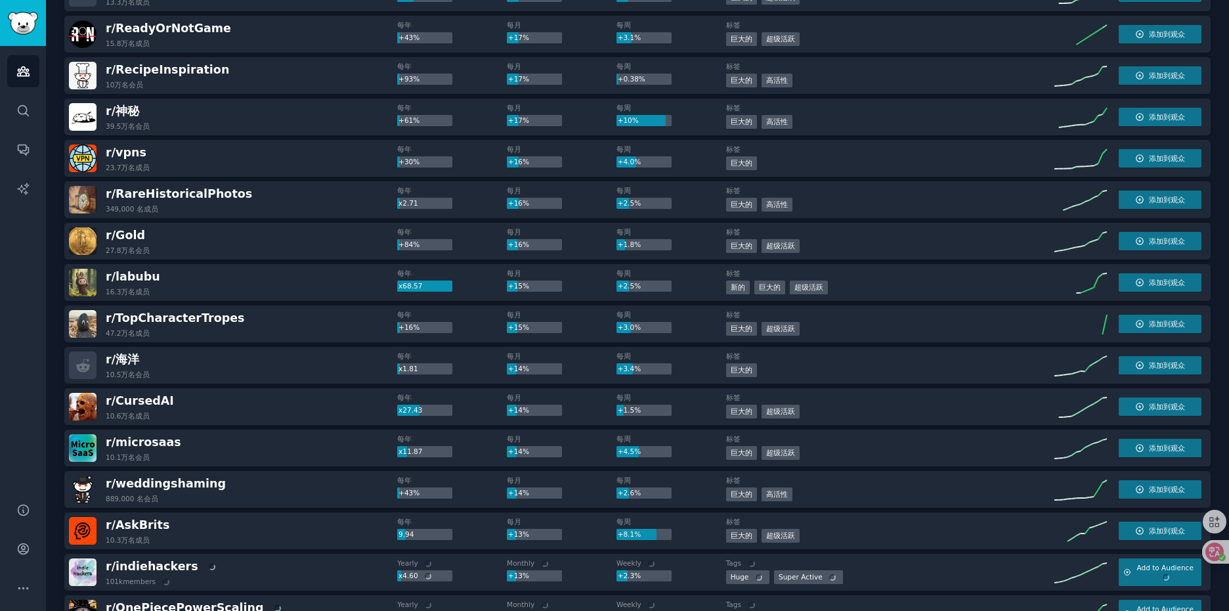
scroll to position [853, 0]
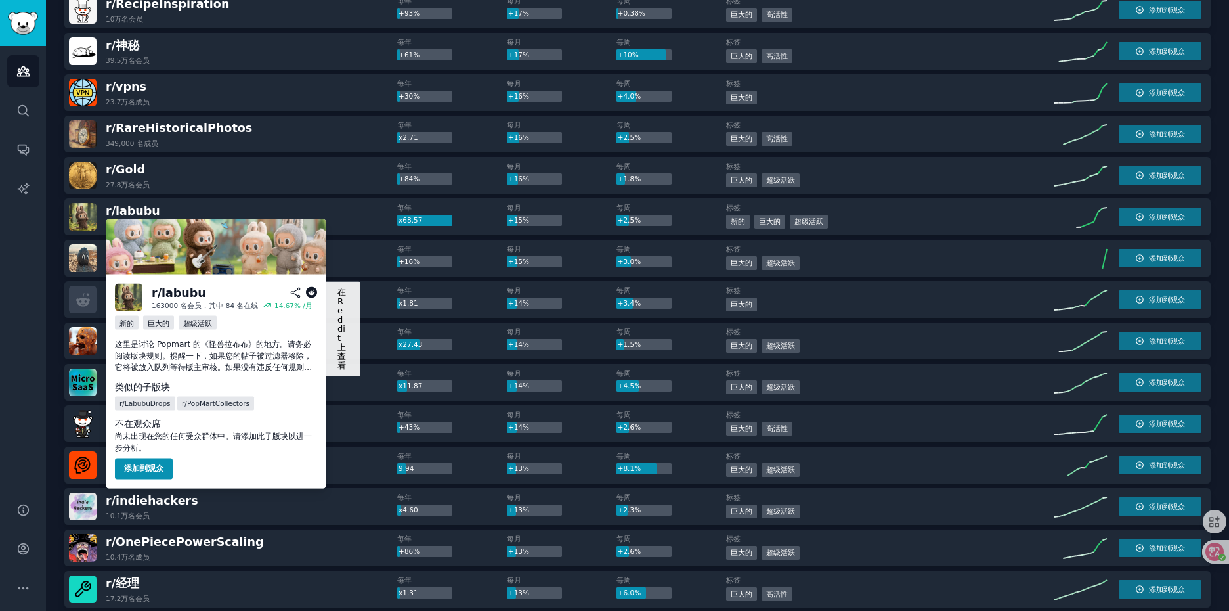
click at [313, 291] on icon at bounding box center [312, 293] width 12 height 12
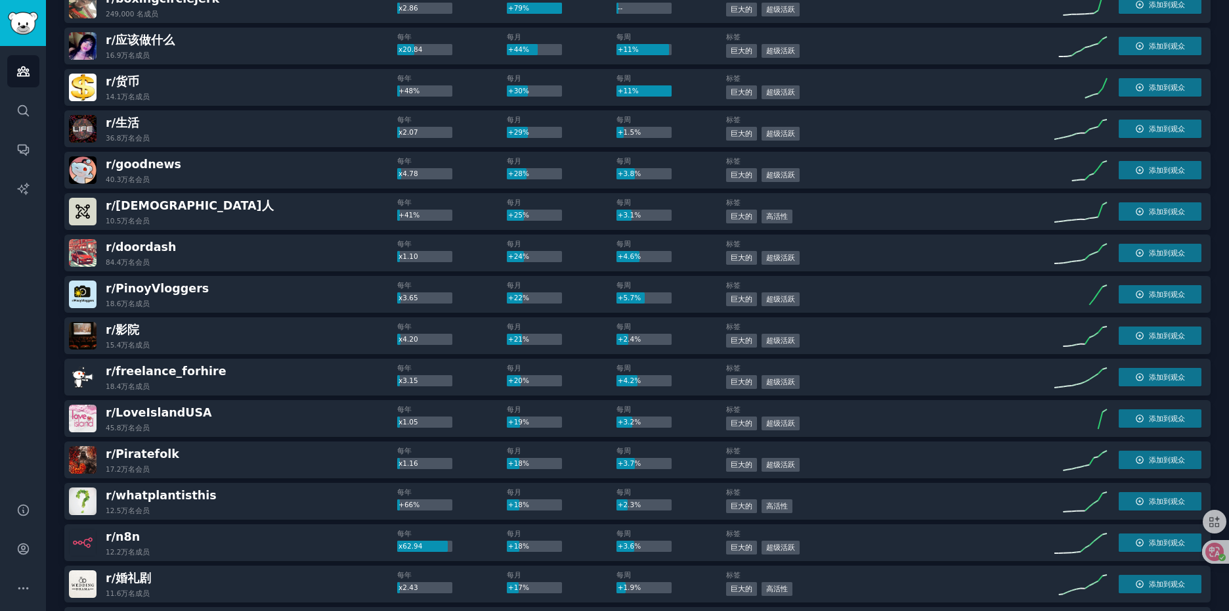
scroll to position [0, 0]
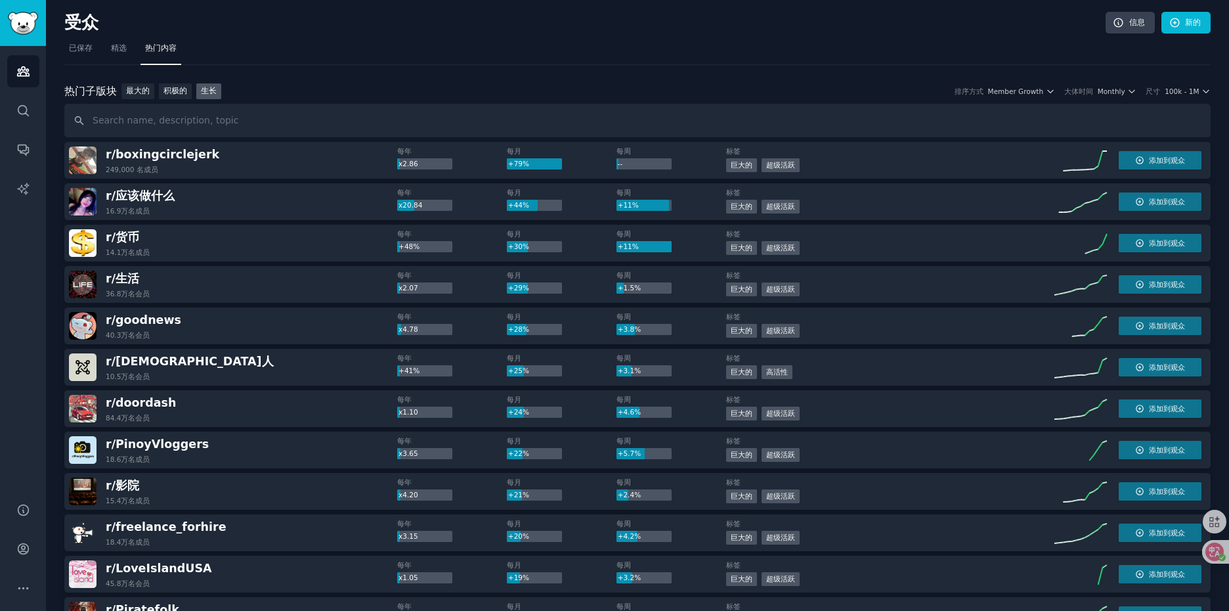
click at [1117, 101] on div "热门子版块 Top Subreddits 最大的 积极的 生长 排序方式 Member Growth 大体时间 Monthly 尺寸 100k - 1M" at bounding box center [637, 110] width 1146 height 54
click at [1120, 93] on span "Monthly" at bounding box center [1112, 91] width 28 height 9
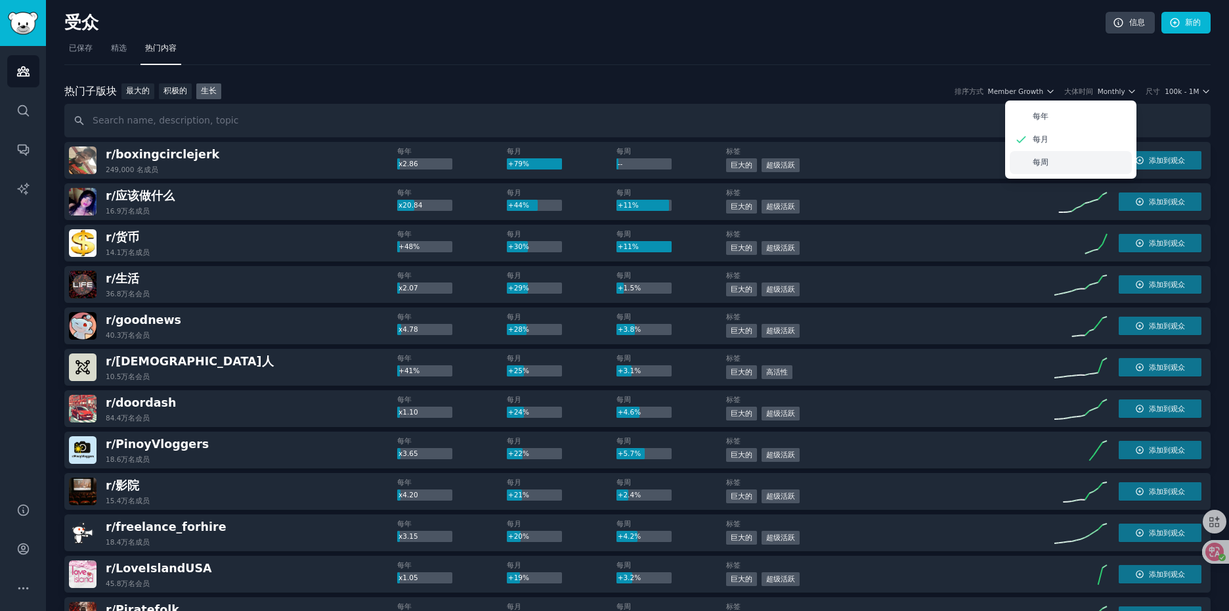
click at [1055, 161] on div "每周" at bounding box center [1071, 162] width 122 height 23
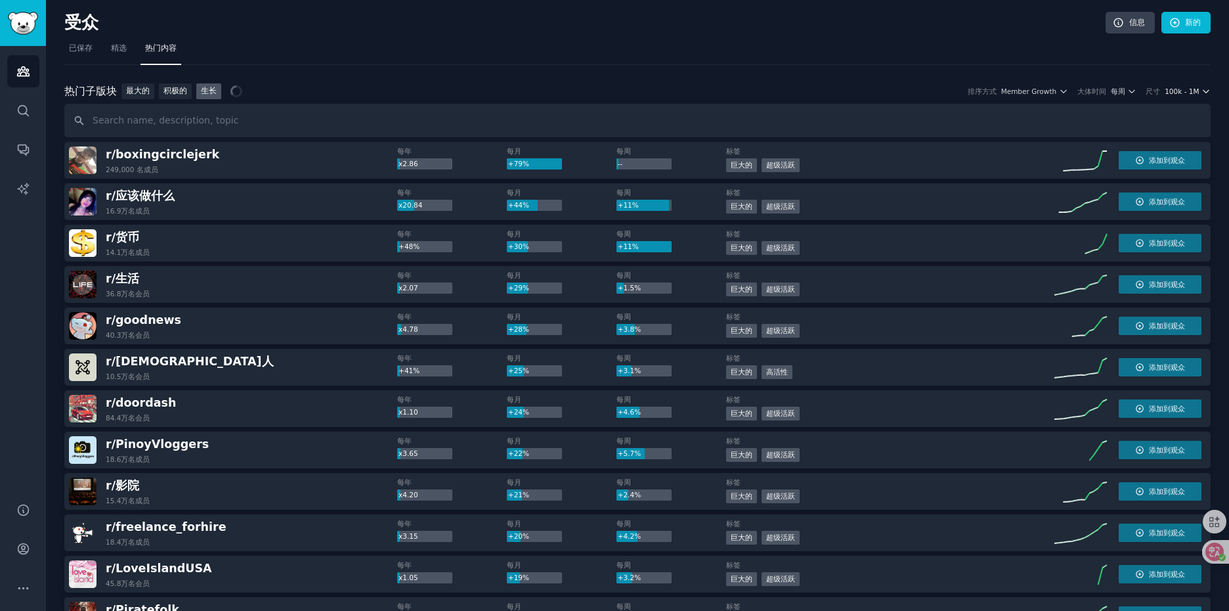
click at [1193, 91] on span "100k - 1M" at bounding box center [1182, 91] width 34 height 9
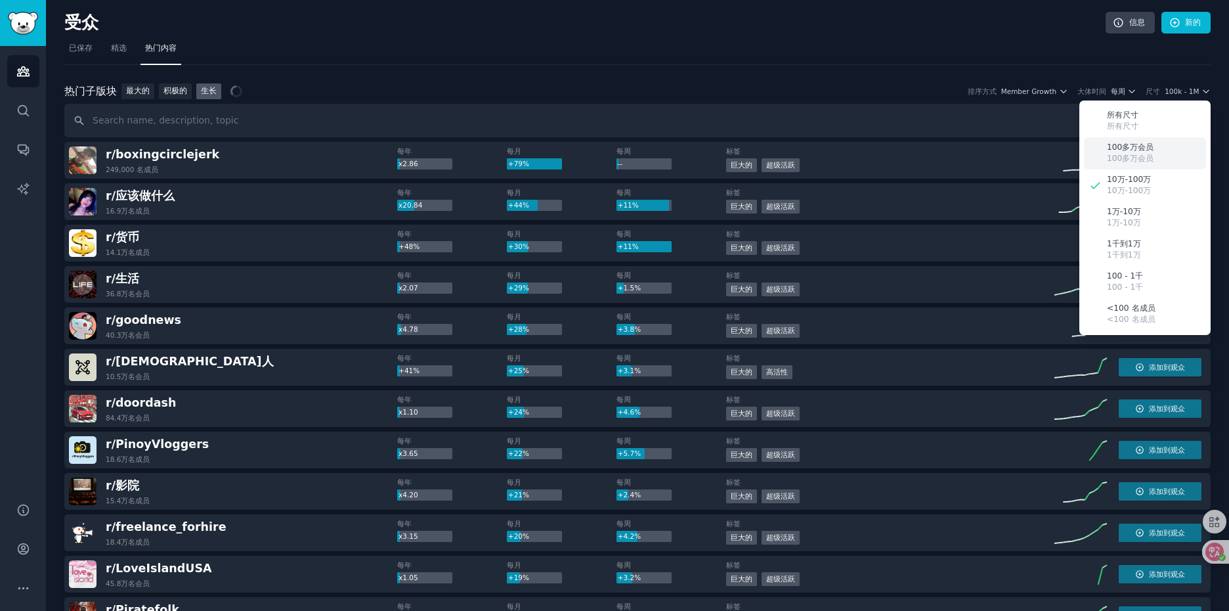
click at [1143, 154] on font "100多万会员" at bounding box center [1130, 158] width 47 height 9
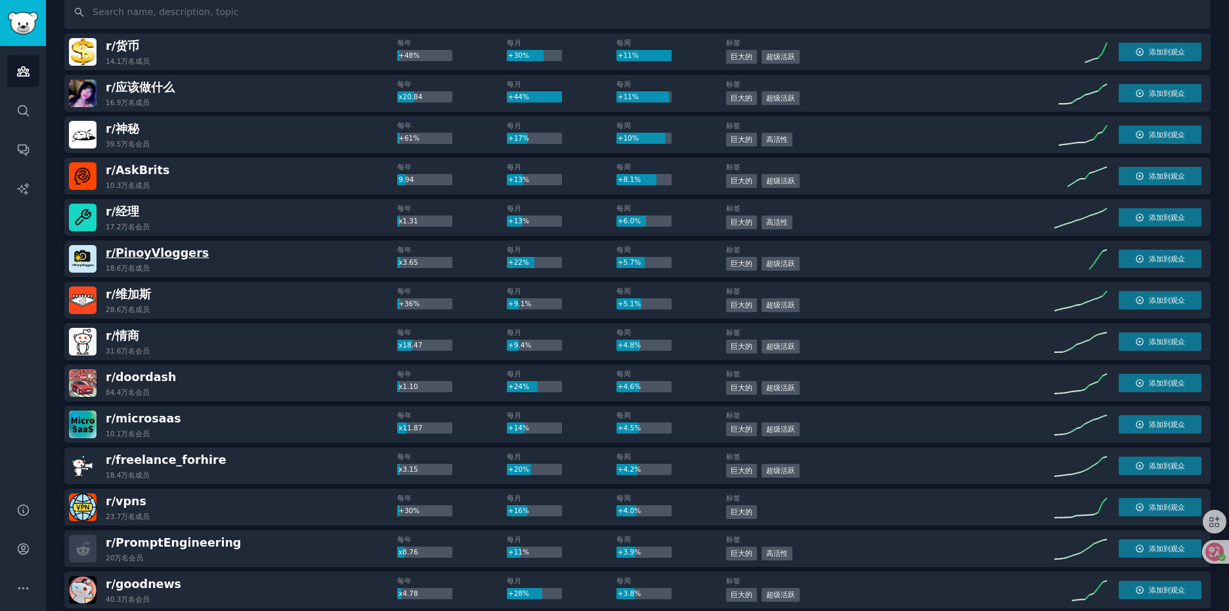
scroll to position [131, 0]
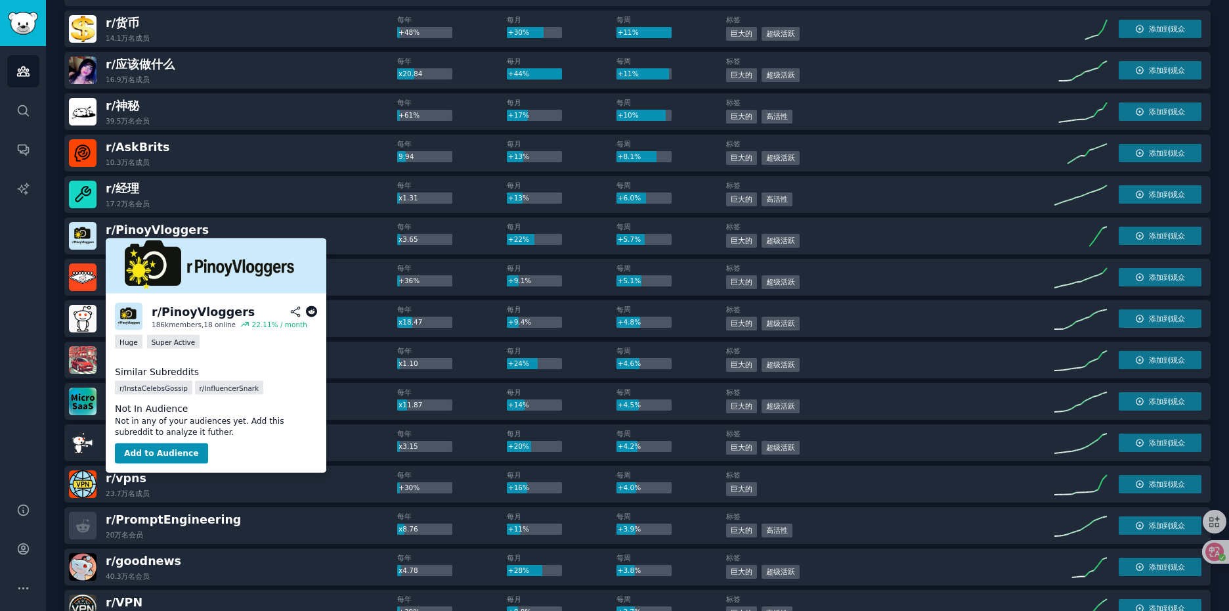
click at [313, 314] on icon at bounding box center [312, 312] width 12 height 12
click at [309, 314] on icon at bounding box center [312, 312] width 12 height 12
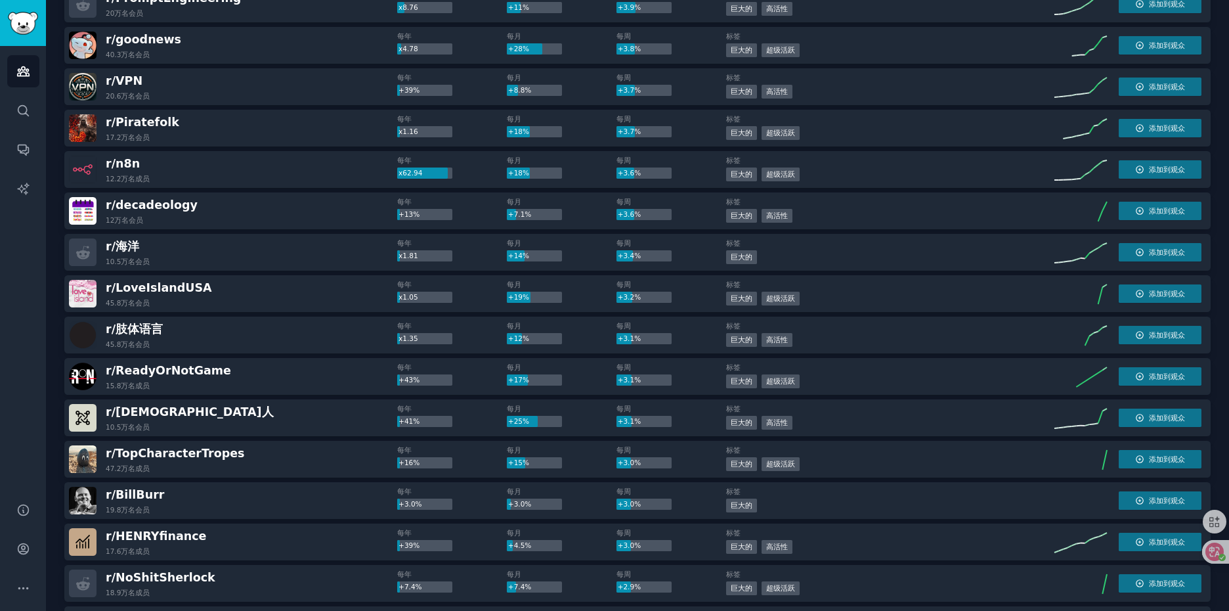
scroll to position [656, 0]
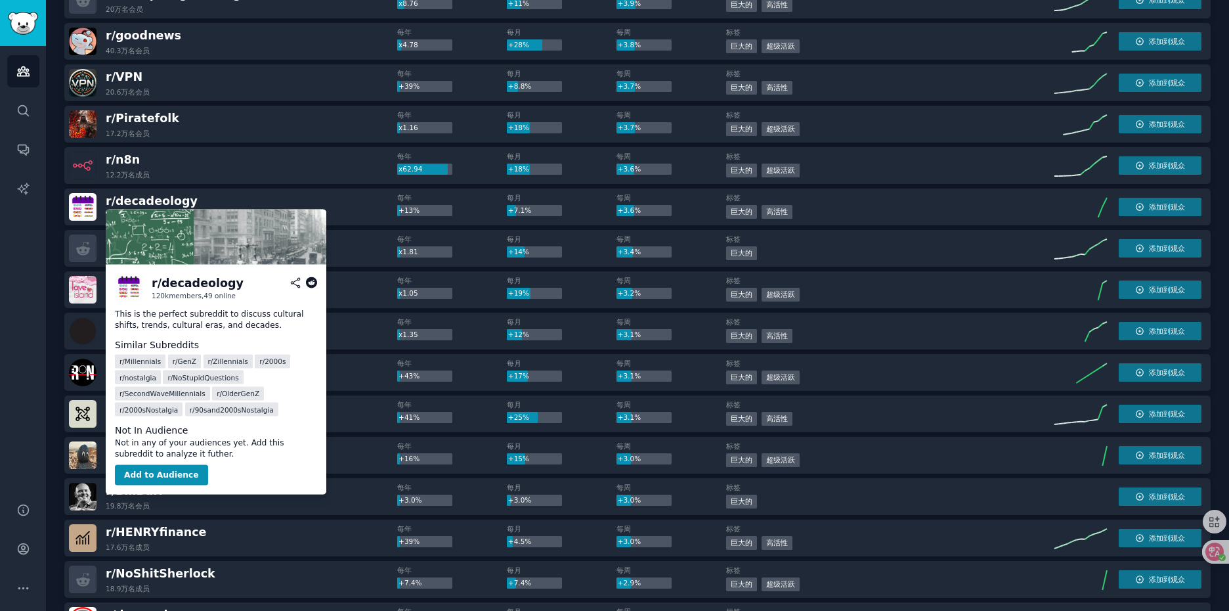
click at [307, 282] on icon at bounding box center [312, 283] width 12 height 12
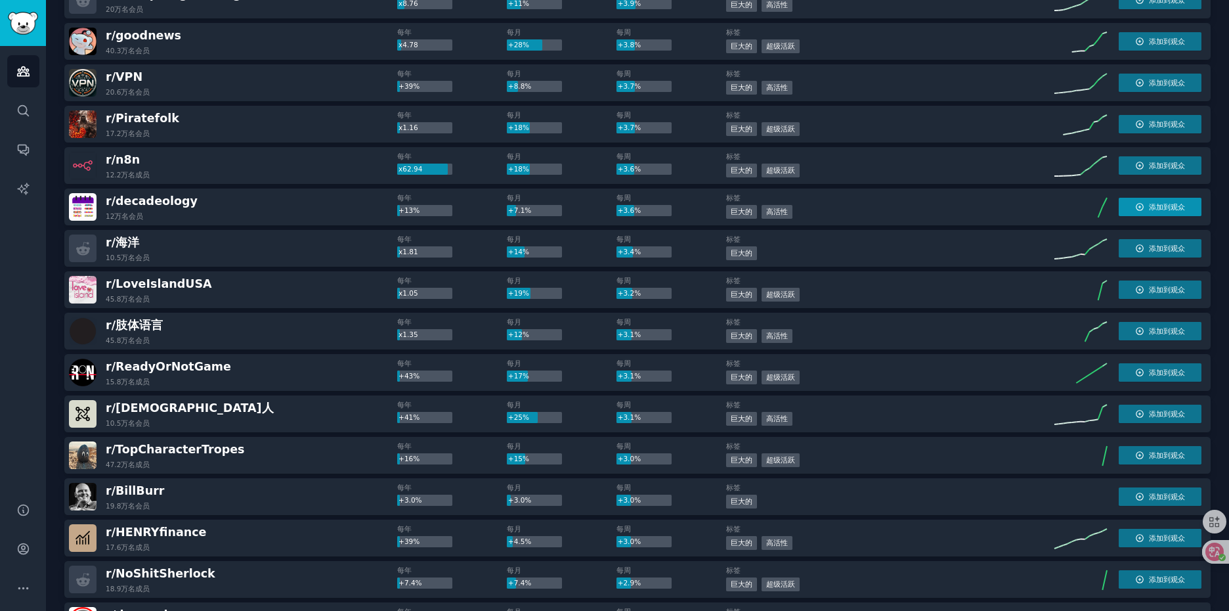
click at [1168, 209] on font "添加到观众" at bounding box center [1167, 207] width 36 height 8
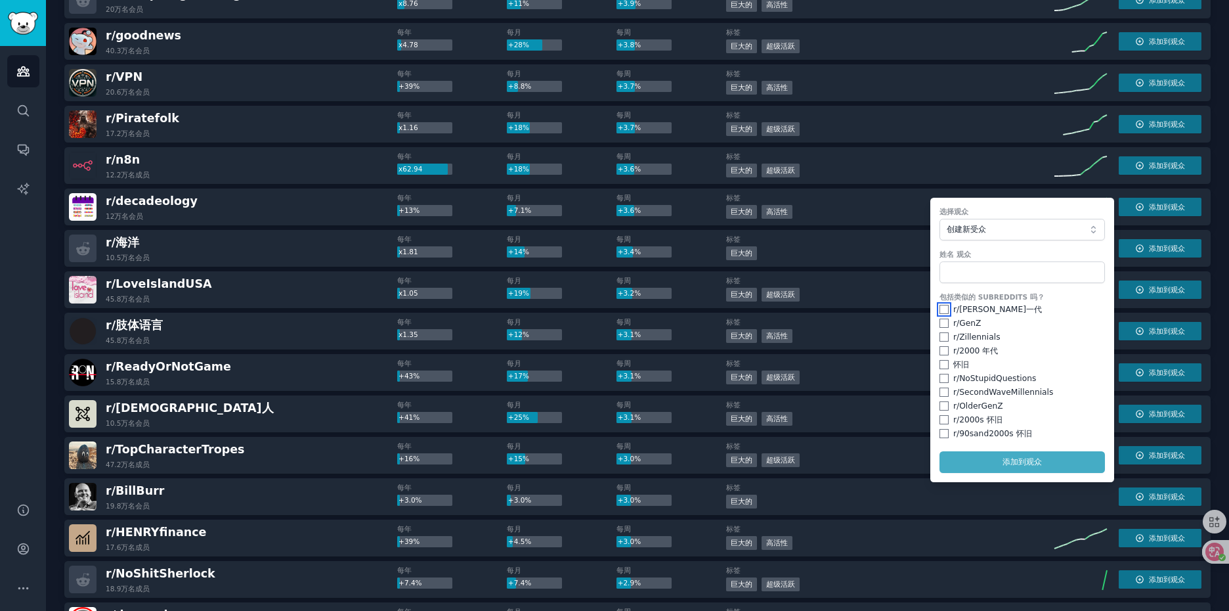
click at [941, 308] on input "checkbox" at bounding box center [943, 309] width 9 height 9
checkbox input "true"
click at [941, 319] on input "checkbox" at bounding box center [943, 322] width 9 height 9
checkbox input "true"
click at [1044, 332] on div "r/ Zillennials" at bounding box center [1021, 338] width 165 height 12
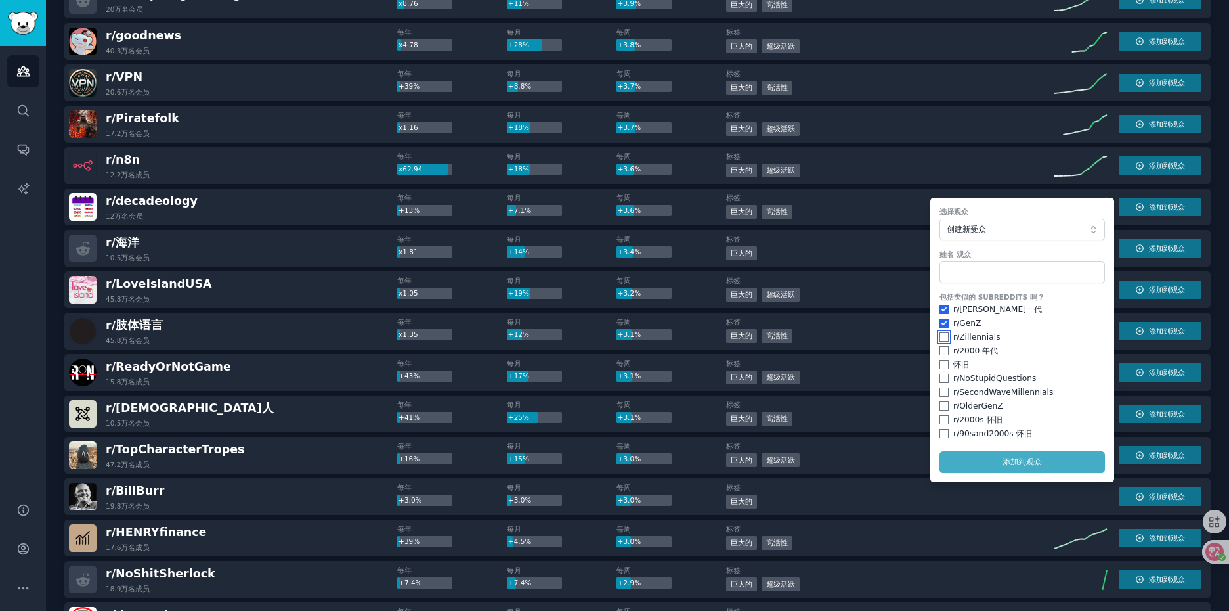
click at [942, 337] on input "checkbox" at bounding box center [943, 336] width 9 height 9
checkbox input "true"
click at [941, 351] on input "checkbox" at bounding box center [943, 350] width 9 height 9
checkbox input "true"
click at [943, 406] on input "checkbox" at bounding box center [943, 405] width 9 height 9
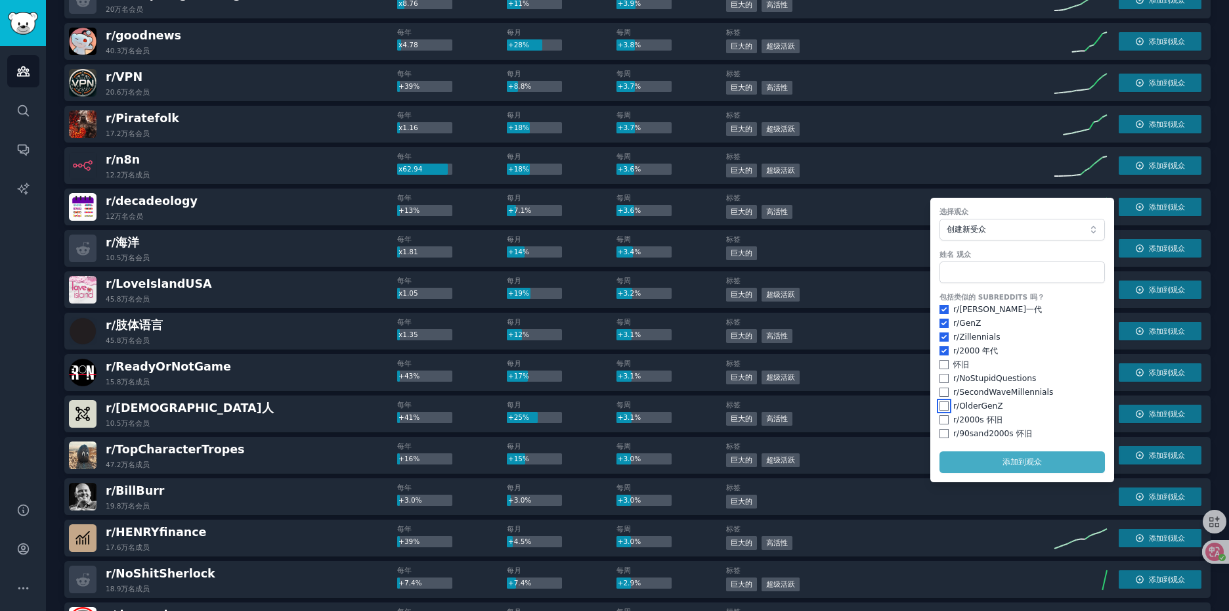
checkbox input "true"
click at [943, 351] on input "checkbox" at bounding box center [943, 350] width 9 height 9
checkbox input "false"
click at [941, 333] on input "checkbox" at bounding box center [943, 336] width 9 height 9
checkbox input "false"
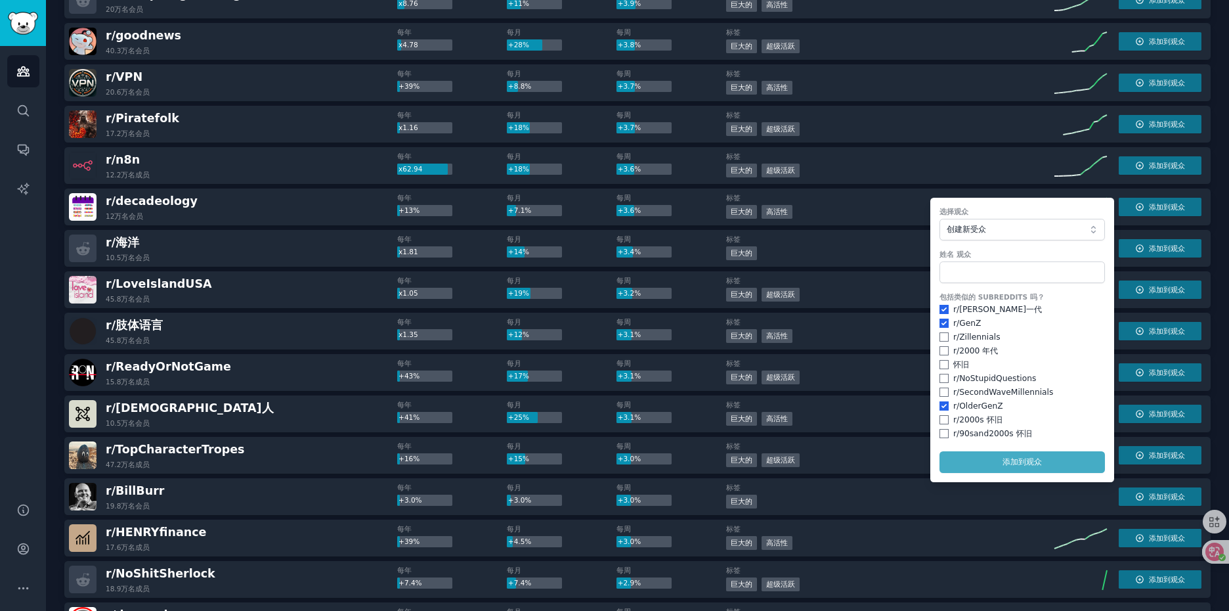
click at [1051, 332] on div "r/ Zillennials" at bounding box center [1021, 338] width 165 height 12
click at [945, 418] on input "checkbox" at bounding box center [943, 419] width 9 height 9
checkbox input "true"
click at [941, 433] on input "checkbox" at bounding box center [943, 433] width 9 height 9
checkbox input "true"
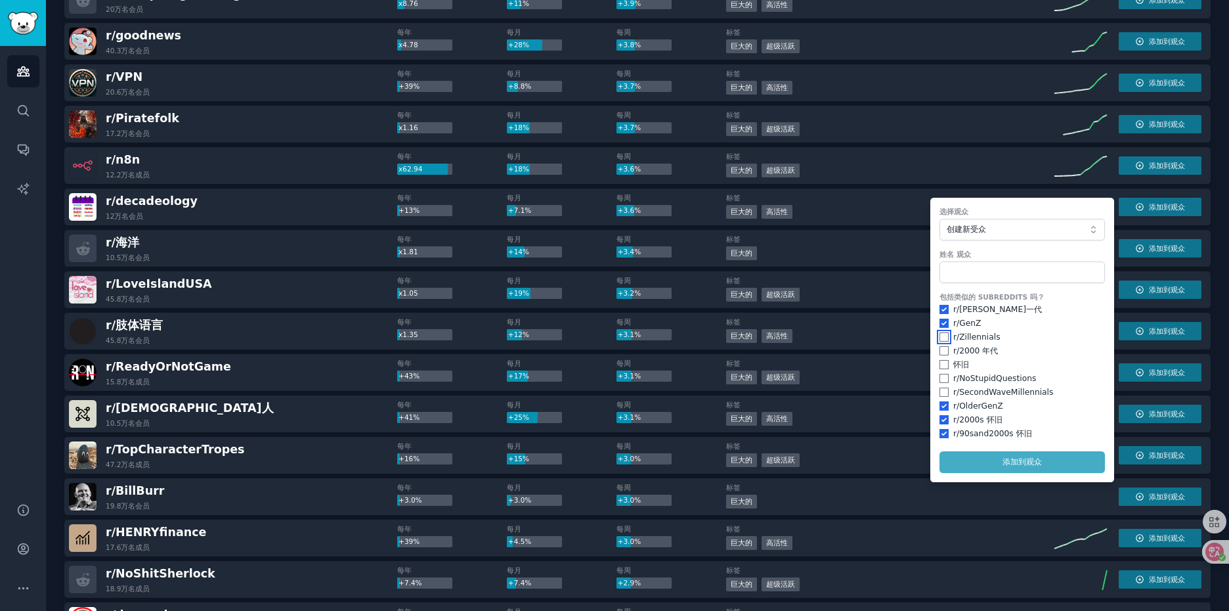
drag, startPoint x: 941, startPoint y: 337, endPoint x: 939, endPoint y: 344, distance: 7.7
click at [941, 339] on input "checkbox" at bounding box center [943, 336] width 9 height 9
checkbox input "true"
click at [941, 350] on input "checkbox" at bounding box center [943, 350] width 9 height 9
checkbox input "true"
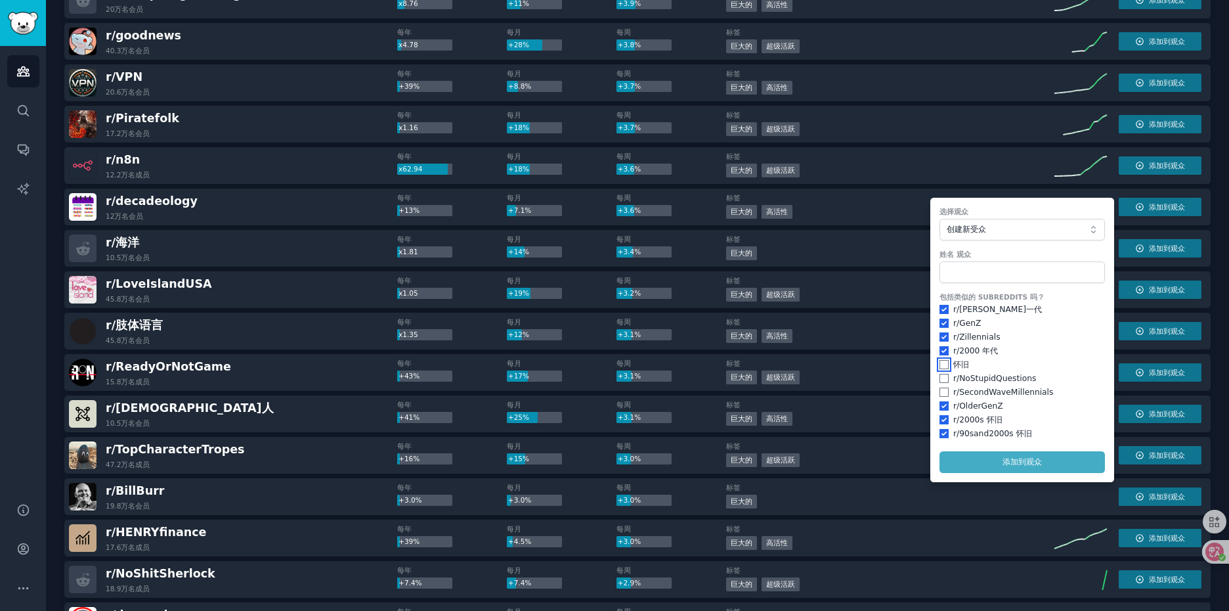
click at [940, 362] on input "checkbox" at bounding box center [943, 364] width 9 height 9
checkbox input "true"
click at [939, 393] on input "checkbox" at bounding box center [943, 391] width 9 height 9
checkbox input "true"
click at [1004, 466] on form "选择观众 创建新受众 姓名 观众 包括类似的 SUBREDDITS 吗？ r/千禧一代 r/ GenZ r/ Zillennials r/2000 年代 怀旧…" at bounding box center [1022, 340] width 184 height 284
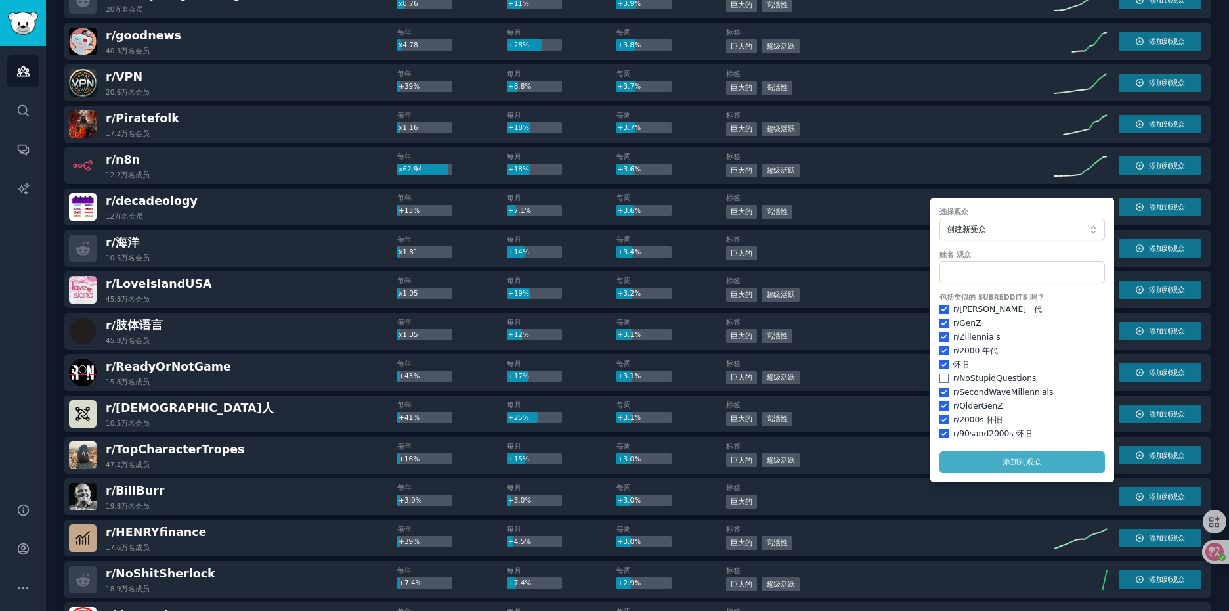
click at [1004, 461] on form "选择观众 创建新受众 姓名 观众 包括类似的 SUBREDDITS 吗？ r/千禧一代 r/ GenZ r/ Zillennials r/2000 年代 怀旧…" at bounding box center [1022, 340] width 184 height 284
click at [976, 265] on input "text" at bounding box center [1021, 272] width 165 height 22
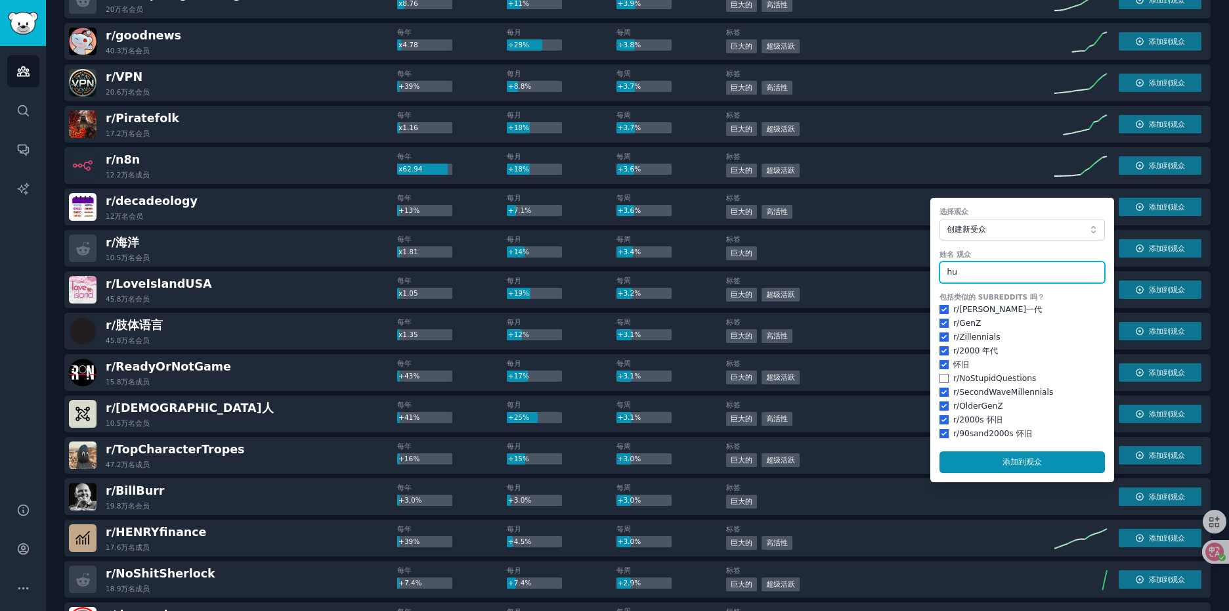
type input "h"
type input "怀旧文化 GenZ"
click at [1032, 471] on button "添加到观众" at bounding box center [1021, 462] width 165 height 22
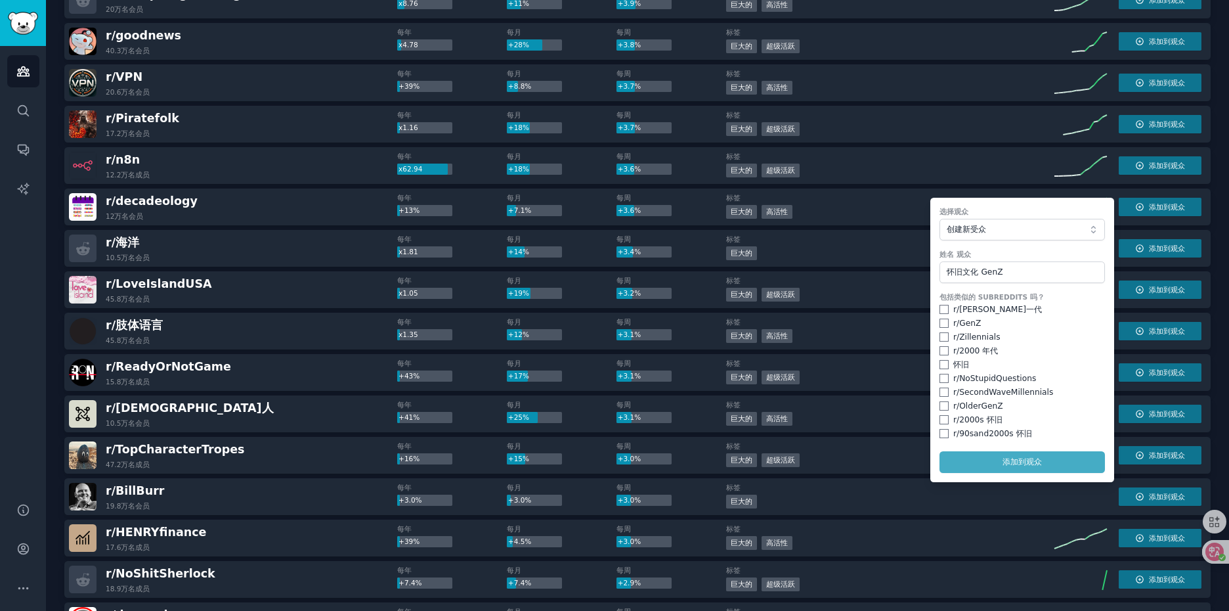
checkbox input "false"
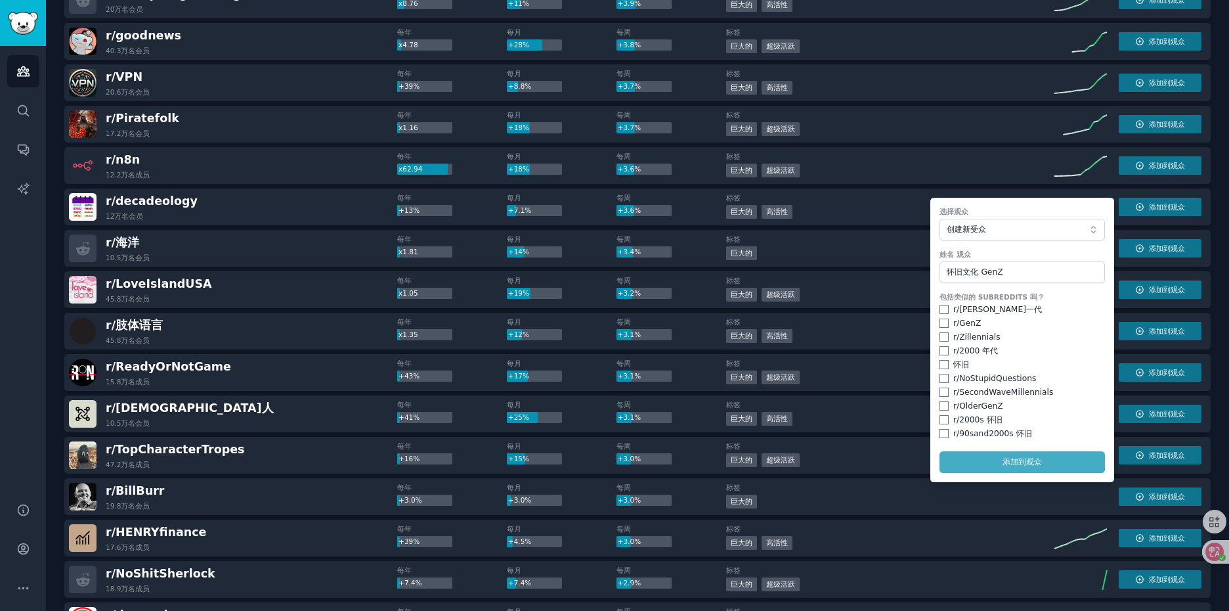
checkbox input "false"
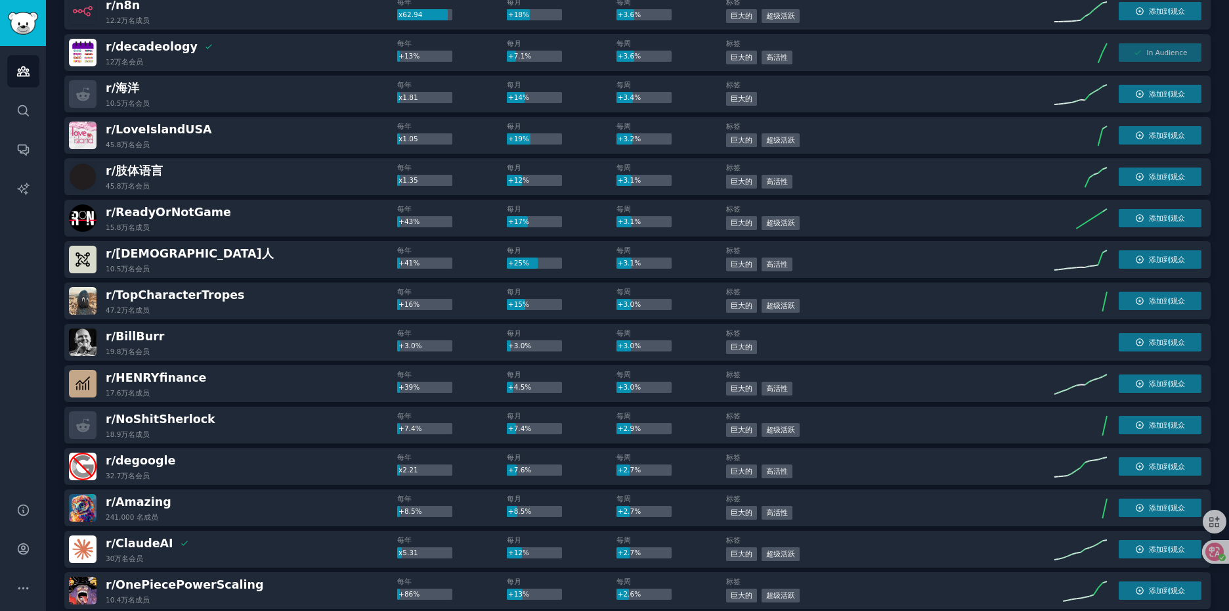
scroll to position [788, 0]
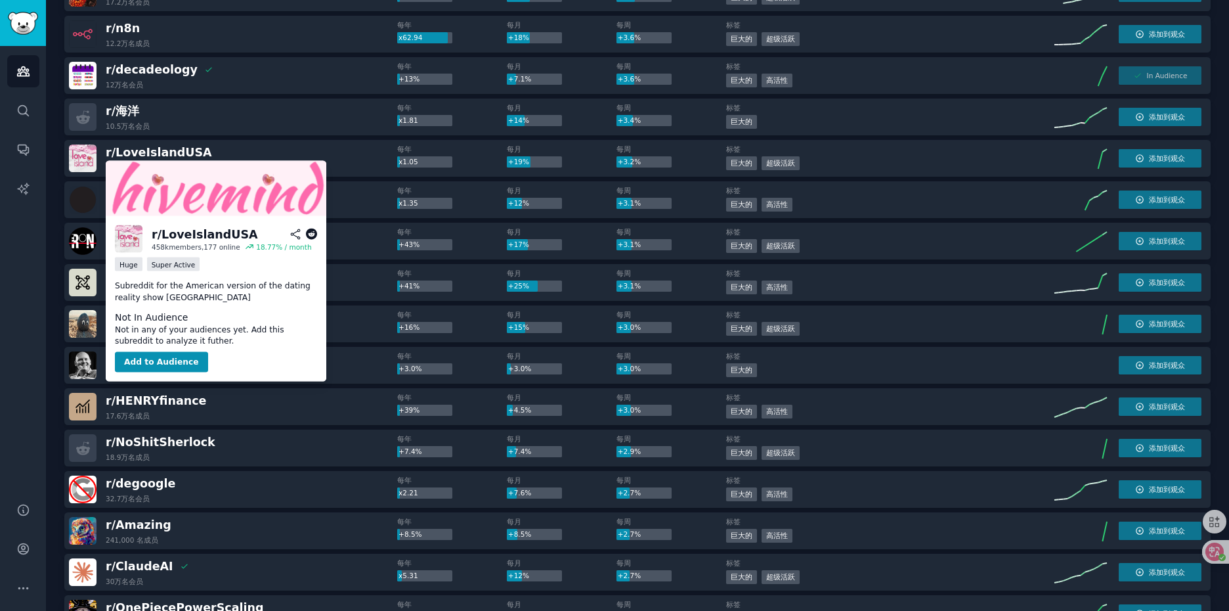
click at [307, 237] on icon at bounding box center [312, 234] width 12 height 12
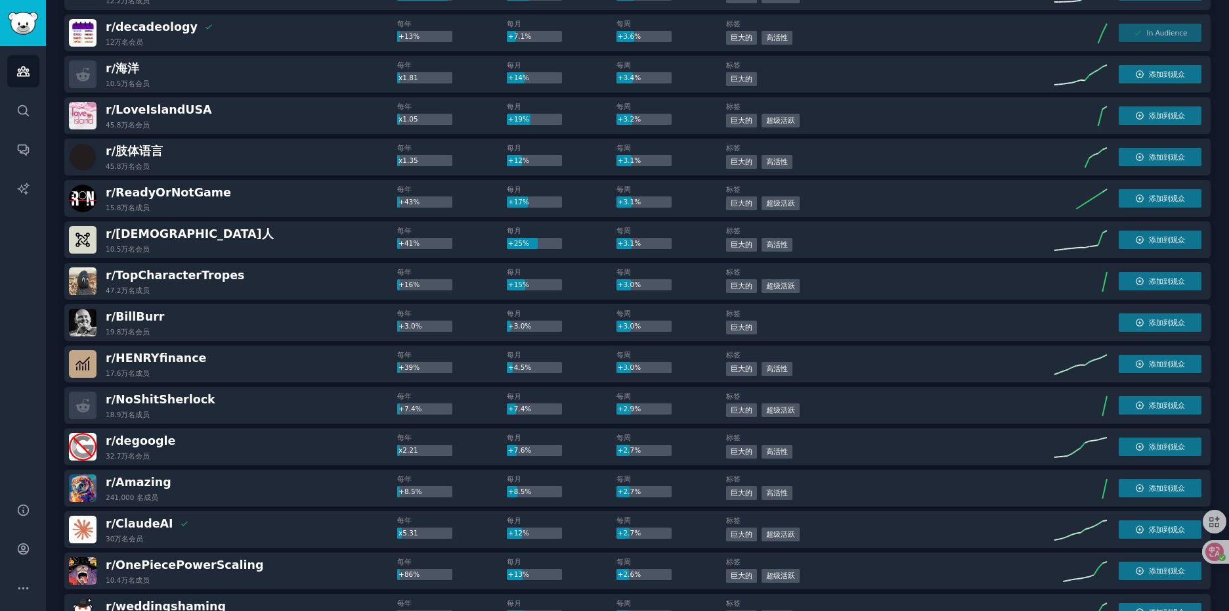
scroll to position [853, 0]
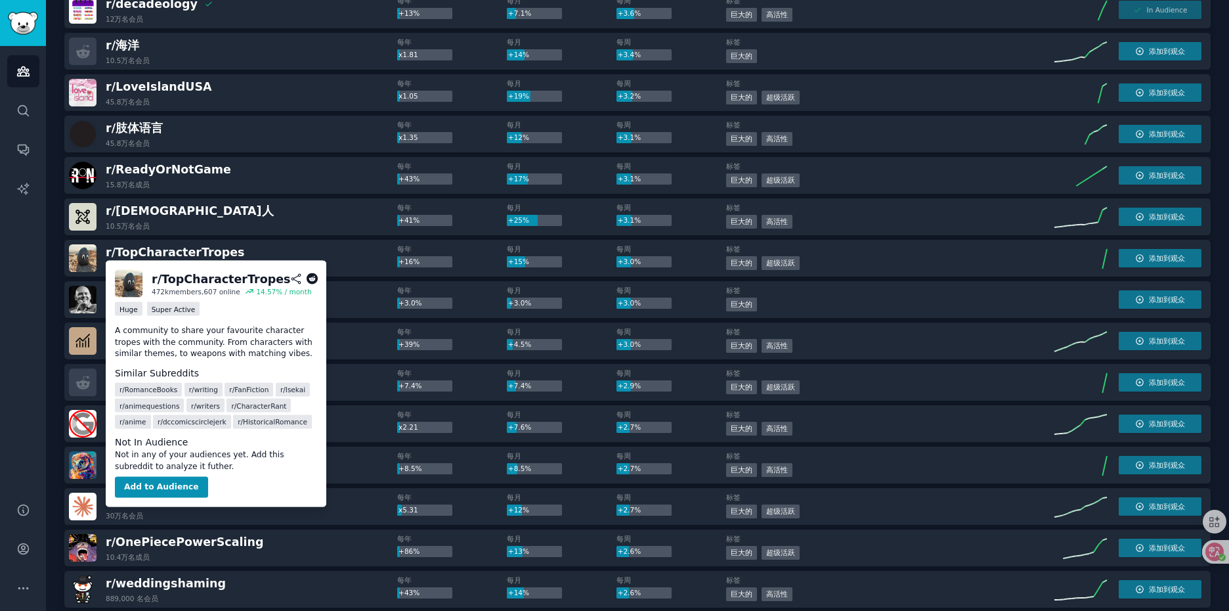
click at [313, 280] on icon at bounding box center [313, 279] width 12 height 12
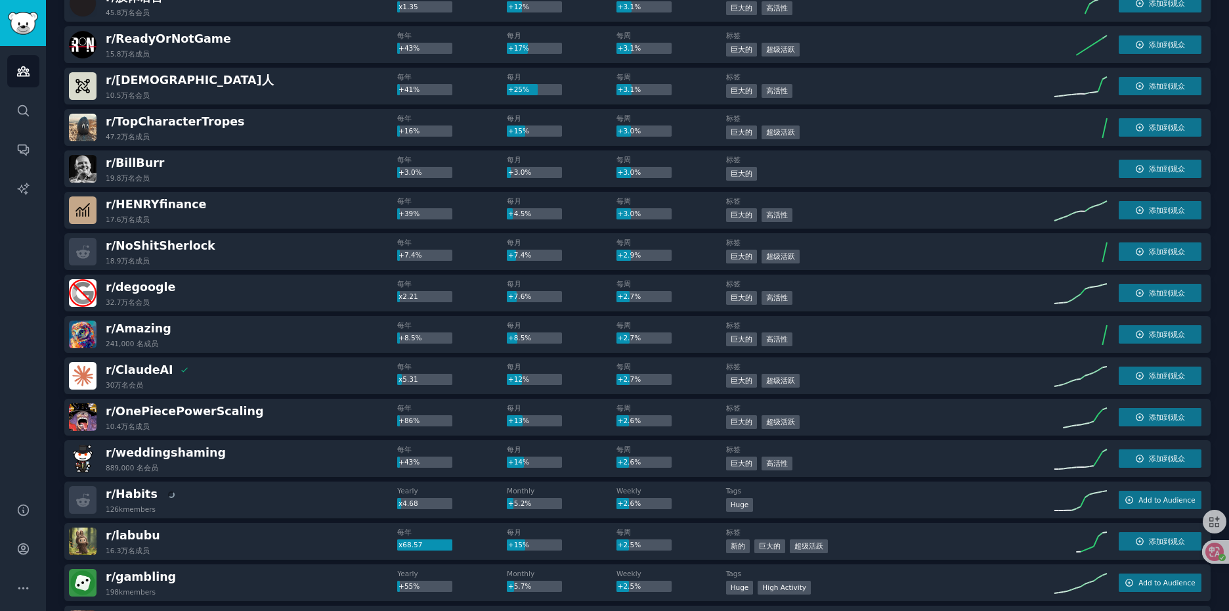
scroll to position [985, 0]
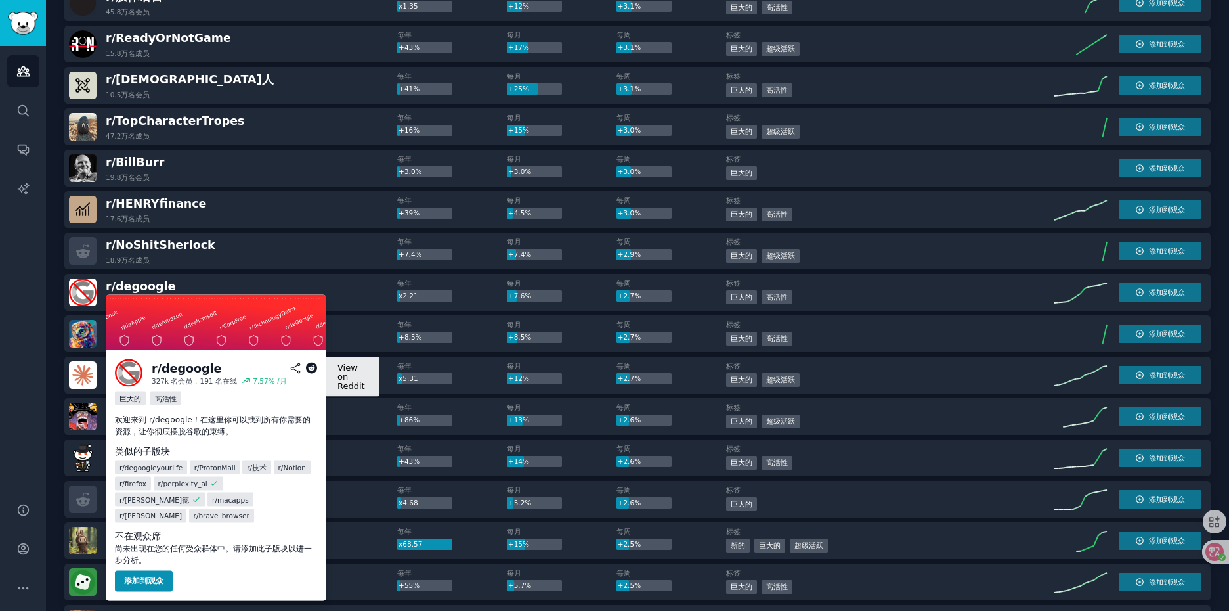
click at [310, 366] on icon at bounding box center [312, 368] width 12 height 12
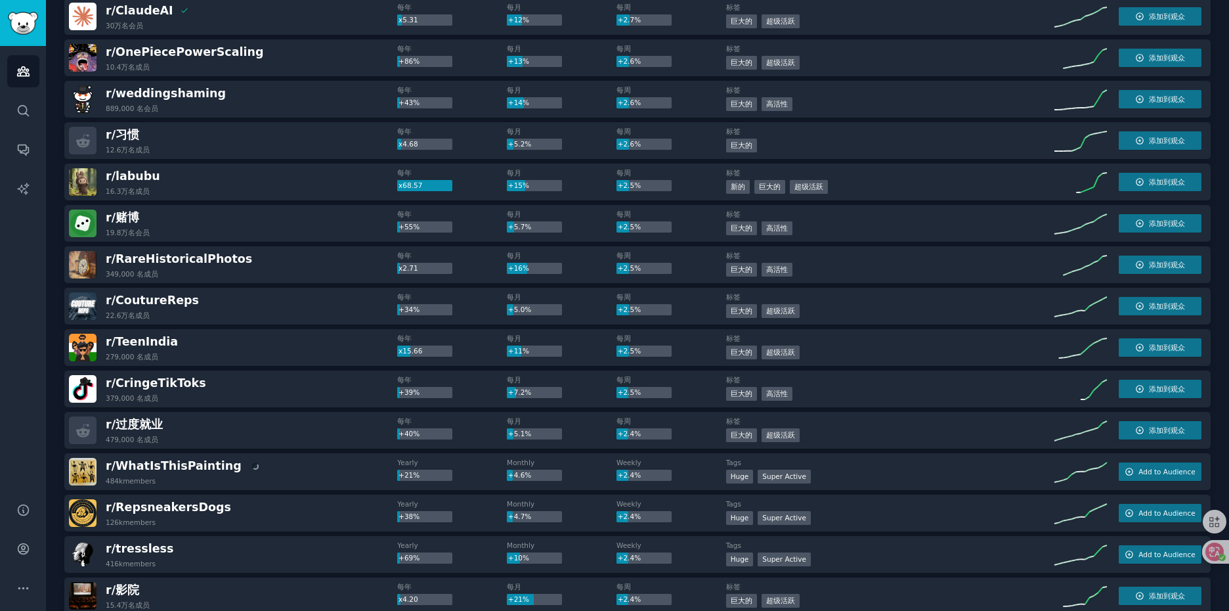
scroll to position [1379, 0]
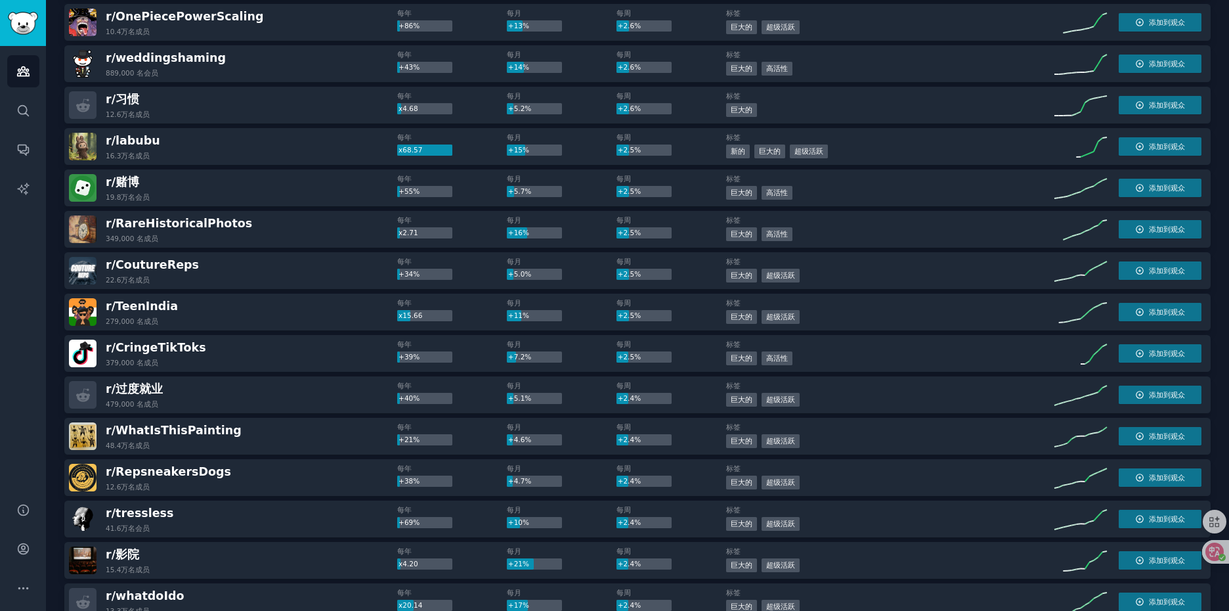
drag, startPoint x: 339, startPoint y: 201, endPoint x: 316, endPoint y: 196, distance: 23.6
click at [316, 196] on div "r/赌博 19.8万名会员" at bounding box center [233, 188] width 328 height 28
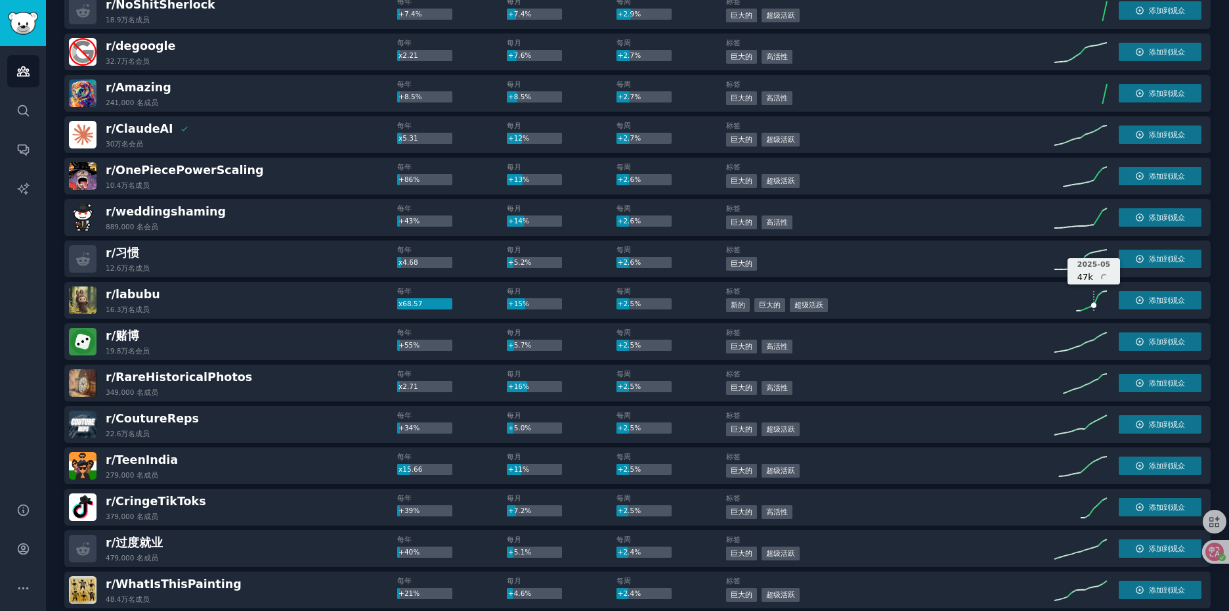
scroll to position [1684, 0]
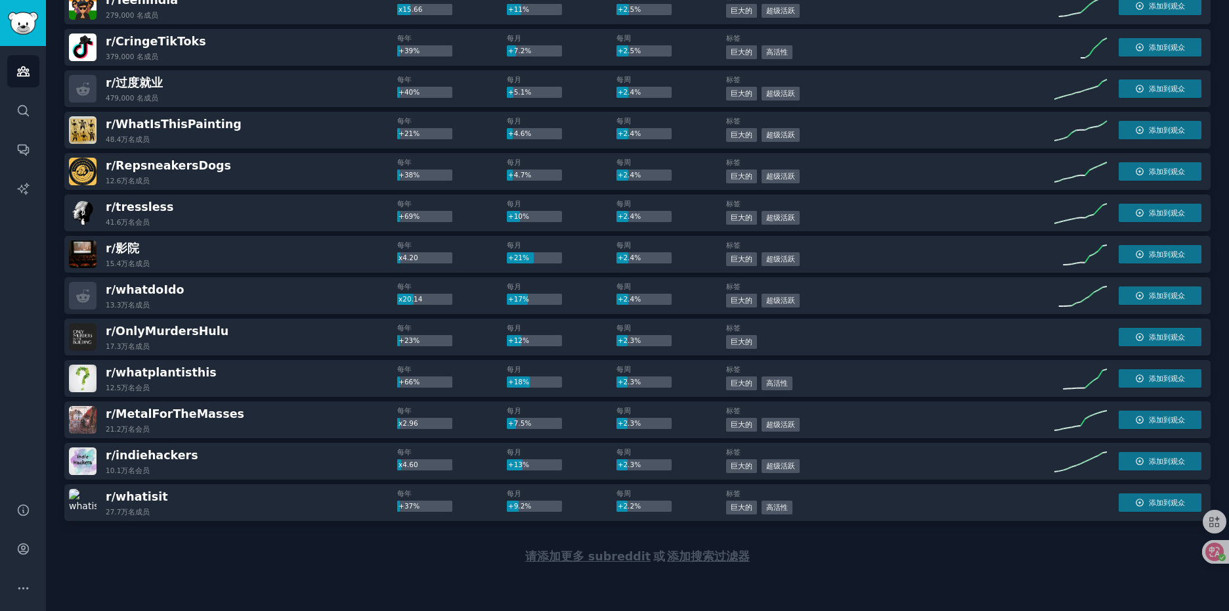
click at [608, 556] on span "请添加更多 subreddit" at bounding box center [587, 555] width 125 height 13
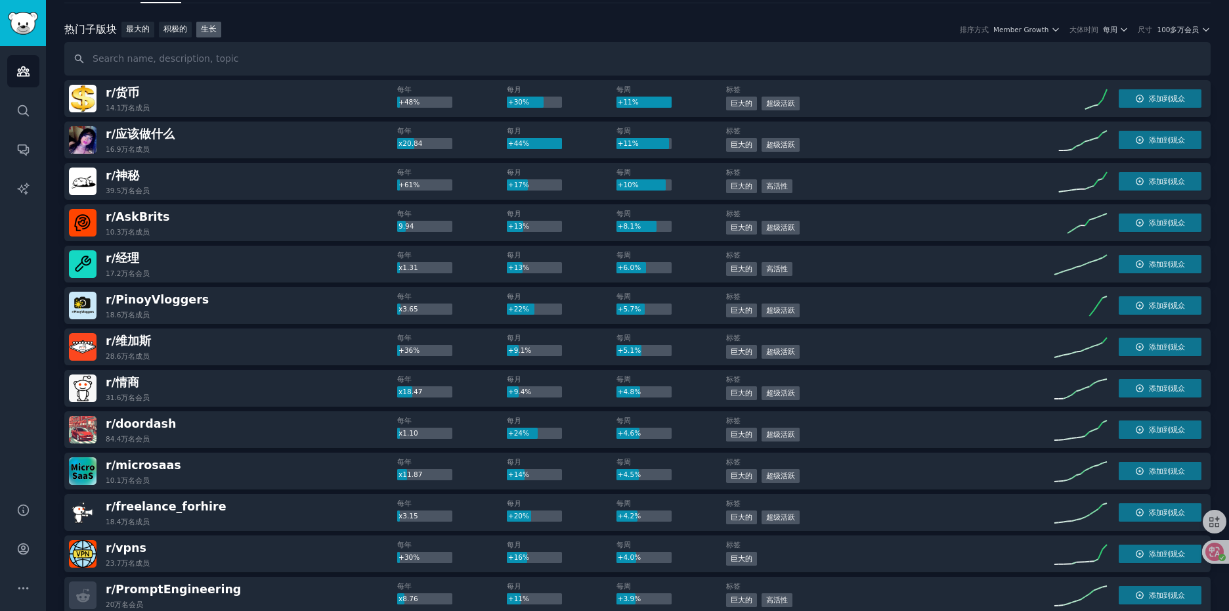
scroll to position [0, 0]
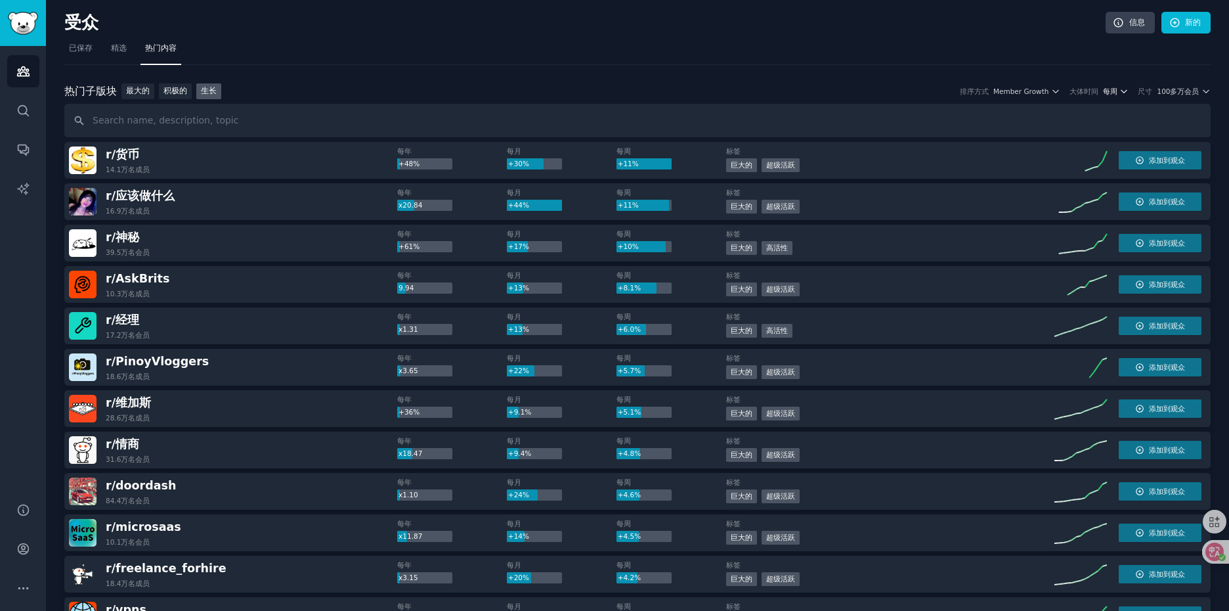
click at [1112, 94] on font "每周" at bounding box center [1110, 91] width 14 height 8
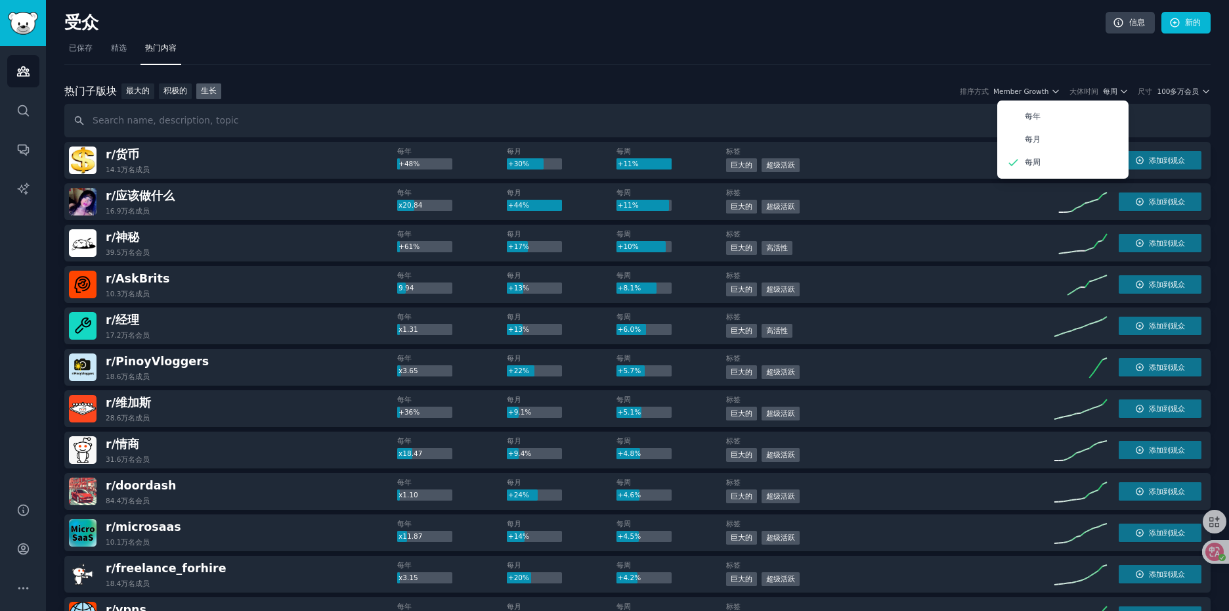
click at [1054, 49] on nav "已保存 精选 热门内容" at bounding box center [637, 51] width 1146 height 27
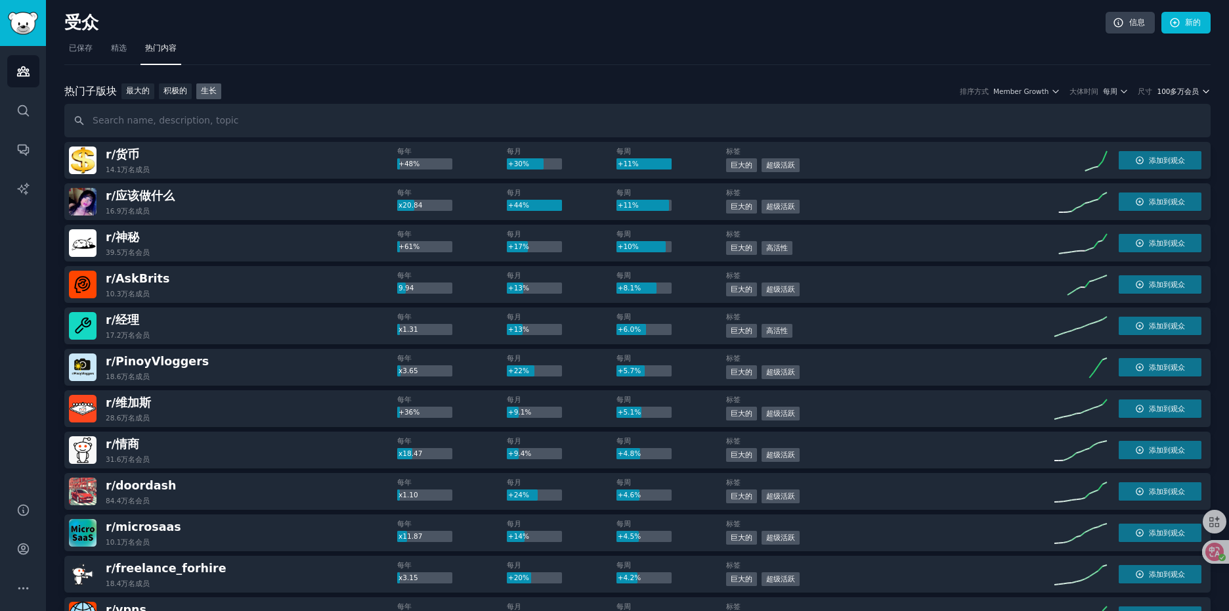
click at [1175, 91] on font "100多万会员" at bounding box center [1178, 91] width 42 height 8
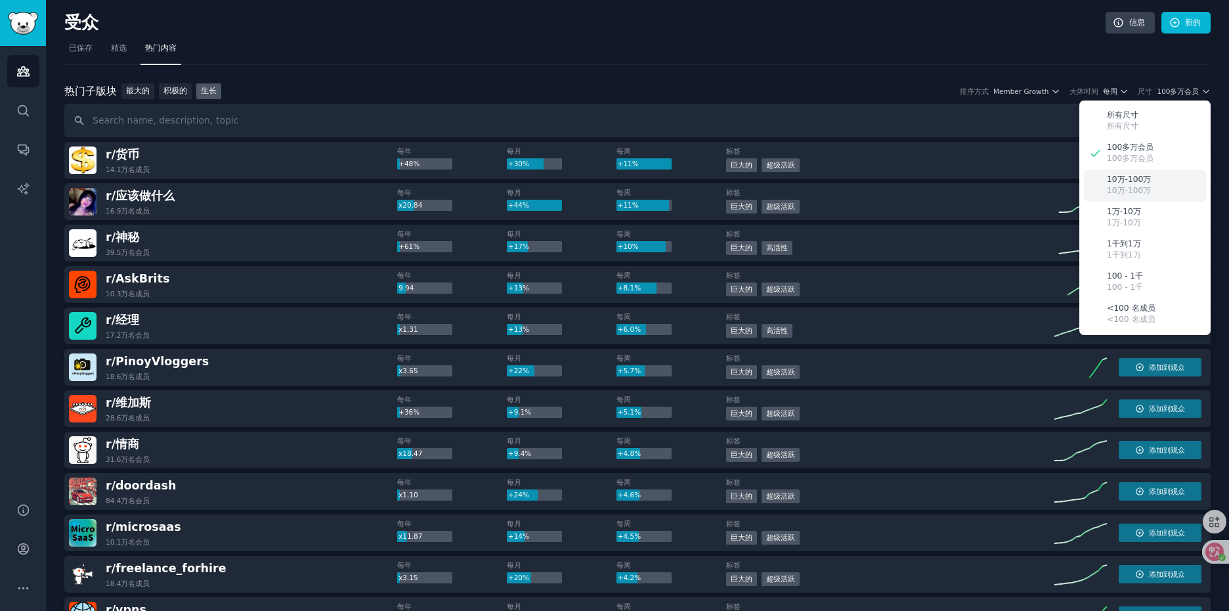
click at [1138, 181] on font "10万-100万" at bounding box center [1129, 179] width 44 height 9
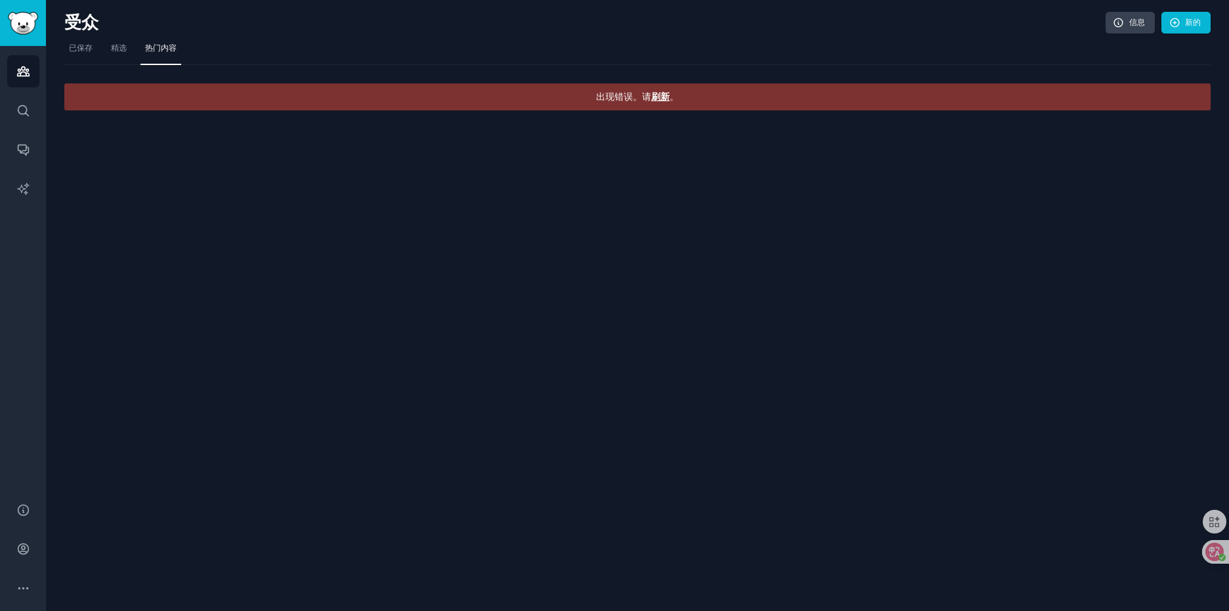
click at [655, 98] on span "刷新" at bounding box center [660, 96] width 18 height 11
click at [661, 95] on span "刷新" at bounding box center [660, 96] width 18 height 11
click at [665, 94] on span "刷新" at bounding box center [660, 96] width 18 height 11
click at [665, 93] on span "刷新" at bounding box center [660, 96] width 18 height 11
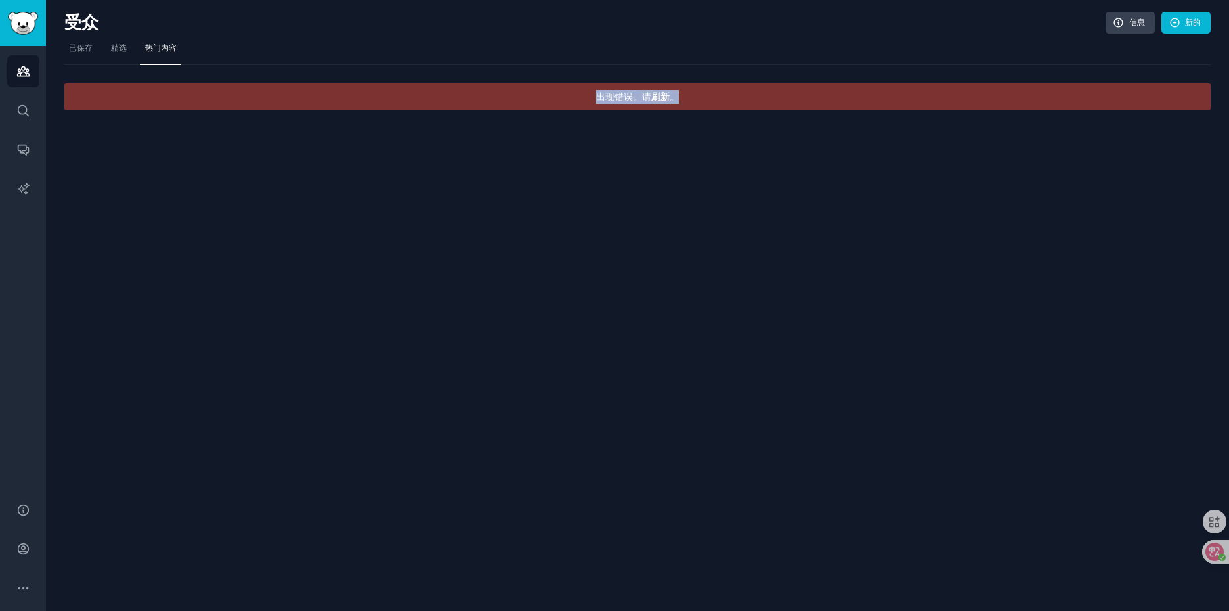
click at [647, 99] on font "出现错误。请 刷新 。" at bounding box center [637, 96] width 83 height 11
click at [651, 99] on span "刷新" at bounding box center [660, 96] width 18 height 11
click at [665, 63] on nav "已保存 精选 热门内容" at bounding box center [637, 51] width 1146 height 27
click at [654, 95] on span "刷新" at bounding box center [660, 96] width 18 height 11
click at [654, 96] on span "刷新" at bounding box center [660, 96] width 18 height 11
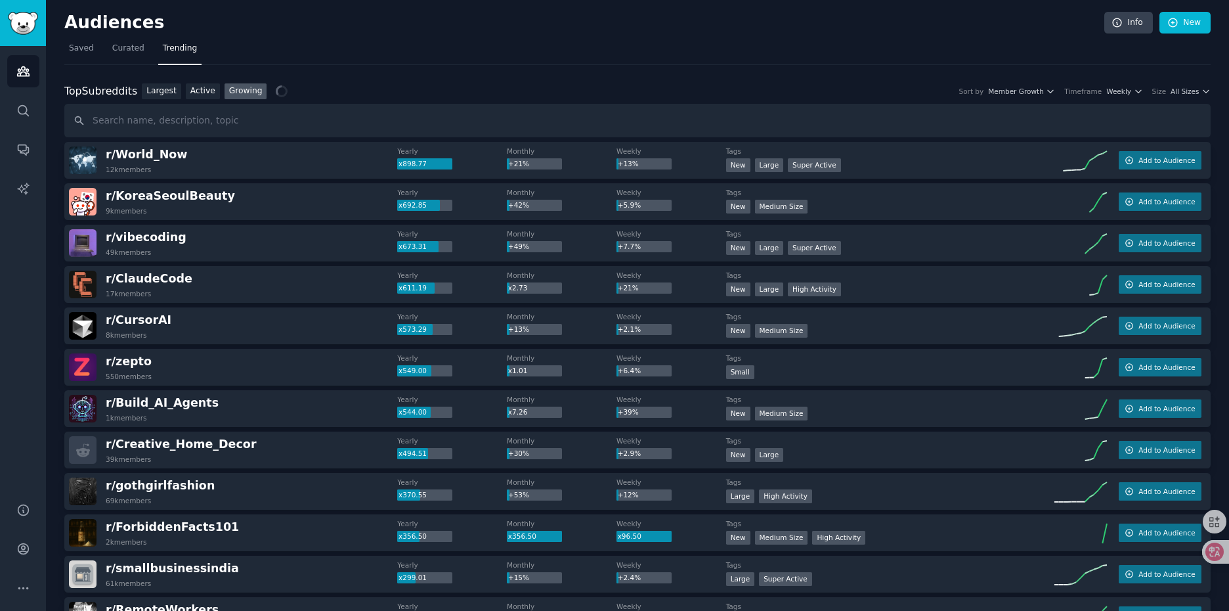
click at [1041, 91] on span "Member Growth" at bounding box center [1016, 91] width 56 height 9
drag, startPoint x: 1039, startPoint y: 64, endPoint x: 975, endPoint y: 70, distance: 63.9
click at [1029, 92] on span "Member Growth" at bounding box center [1016, 91] width 56 height 9
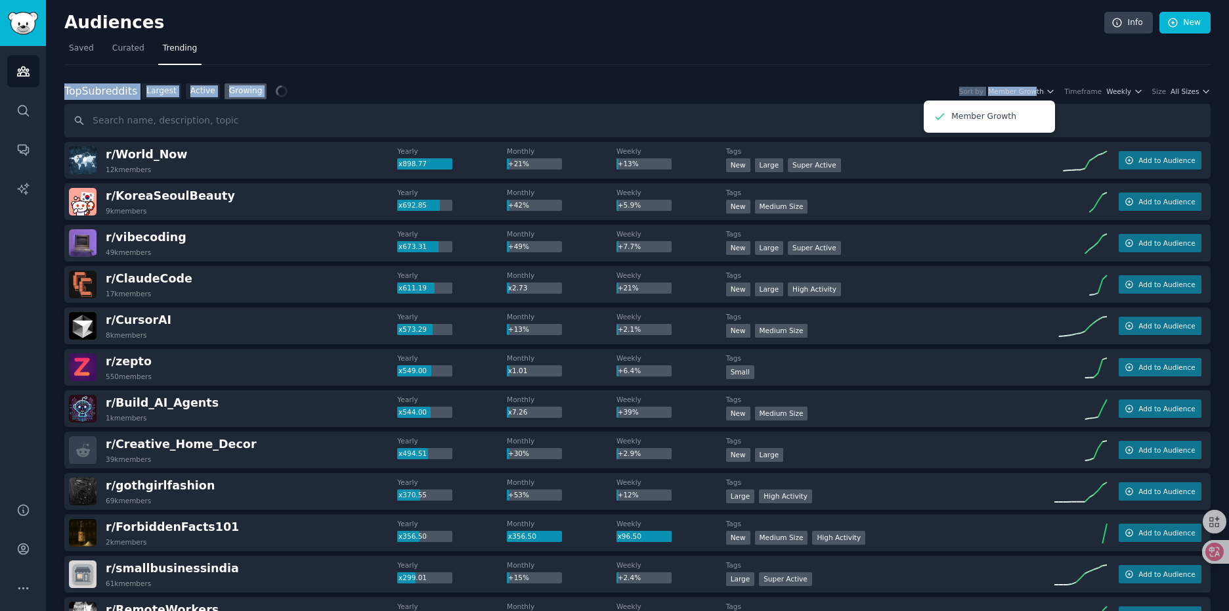
click at [858, 87] on div "Top Subreddits Top Subreddits Largest Active Growing Sort by Member Growth Memb…" at bounding box center [637, 91] width 1146 height 16
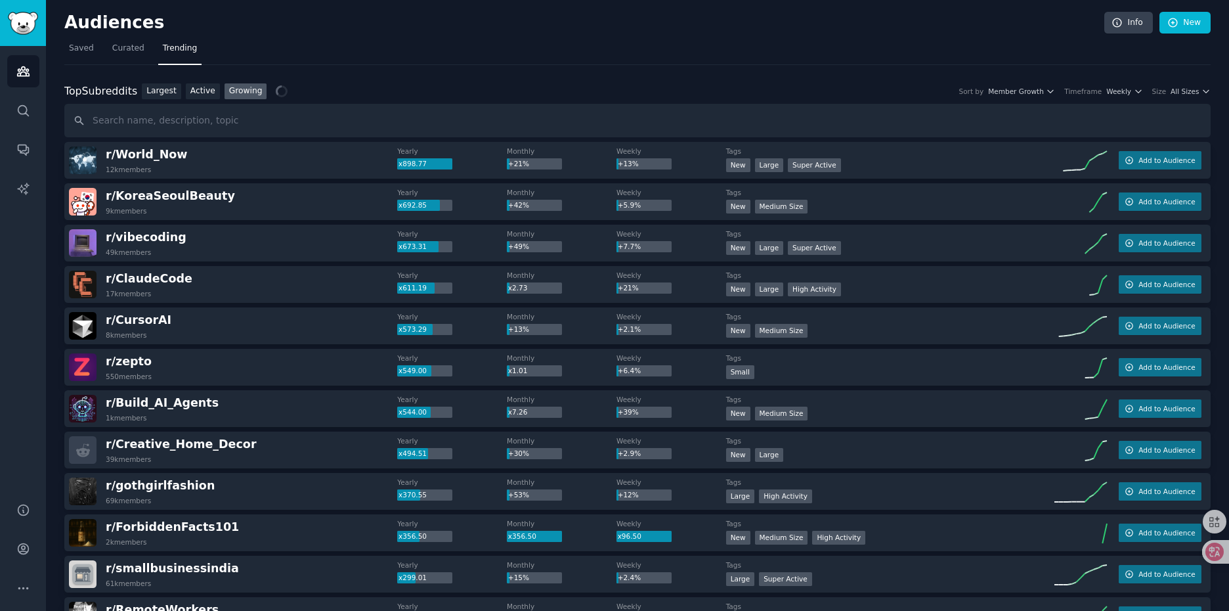
click at [855, 87] on div "Top Subreddits Top Subreddits Largest Active Growing Sort by Member Growth Time…" at bounding box center [637, 91] width 1146 height 16
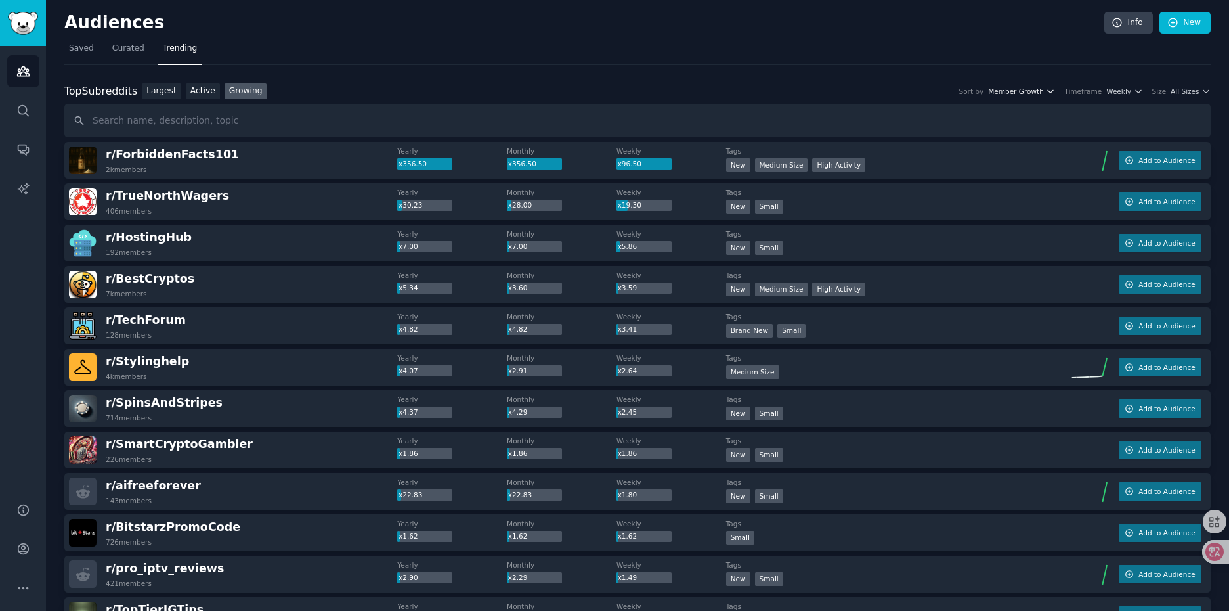
click at [1033, 91] on span "Member Growth" at bounding box center [1016, 91] width 56 height 9
click at [884, 89] on div "Top Subreddits Top Subreddits Largest Active Growing Sort by Member Growth Memb…" at bounding box center [637, 91] width 1146 height 16
click at [1041, 89] on span "Member Growth" at bounding box center [1016, 91] width 56 height 9
click at [1120, 92] on span "Weekly" at bounding box center [1118, 91] width 25 height 9
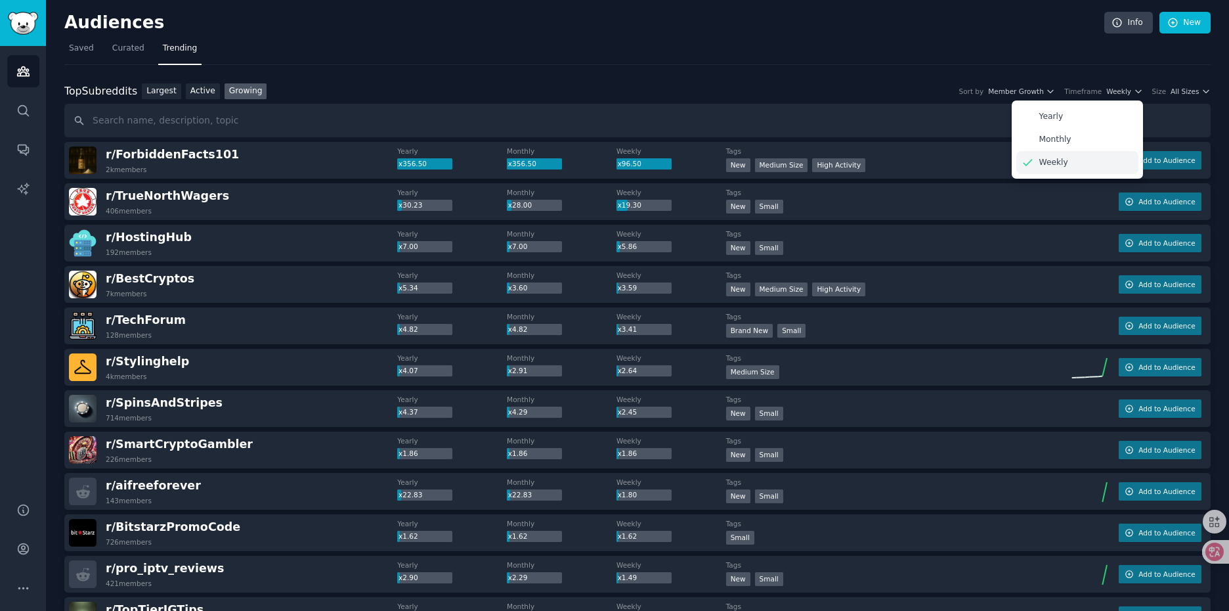
click at [1064, 155] on div "Weekly" at bounding box center [1077, 162] width 122 height 23
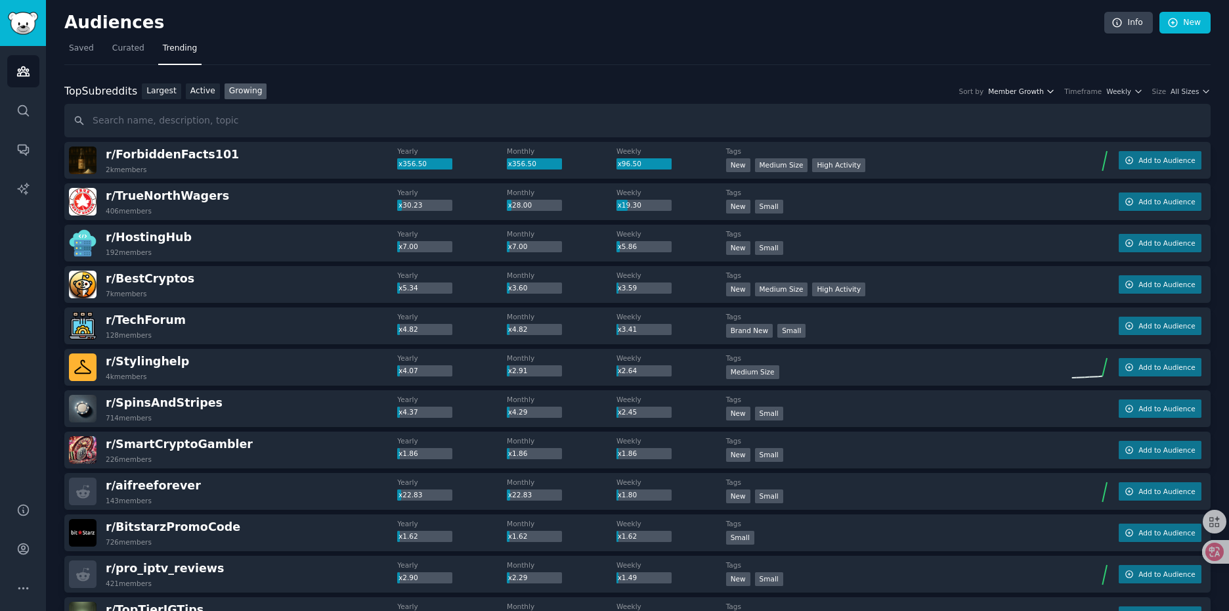
click at [1034, 94] on span "Member Growth" at bounding box center [1016, 91] width 56 height 9
click at [1040, 91] on span "Member Growth" at bounding box center [1016, 91] width 56 height 9
click at [1181, 92] on span "All Sizes" at bounding box center [1184, 91] width 28 height 9
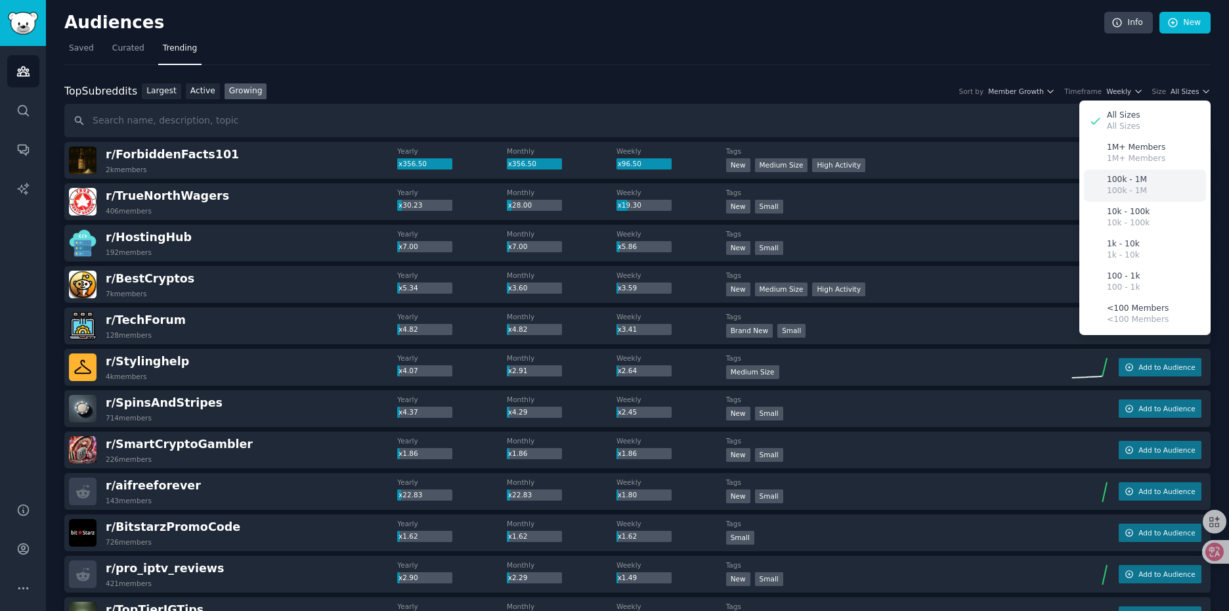
click at [1134, 183] on p "100k - 1M" at bounding box center [1127, 180] width 40 height 12
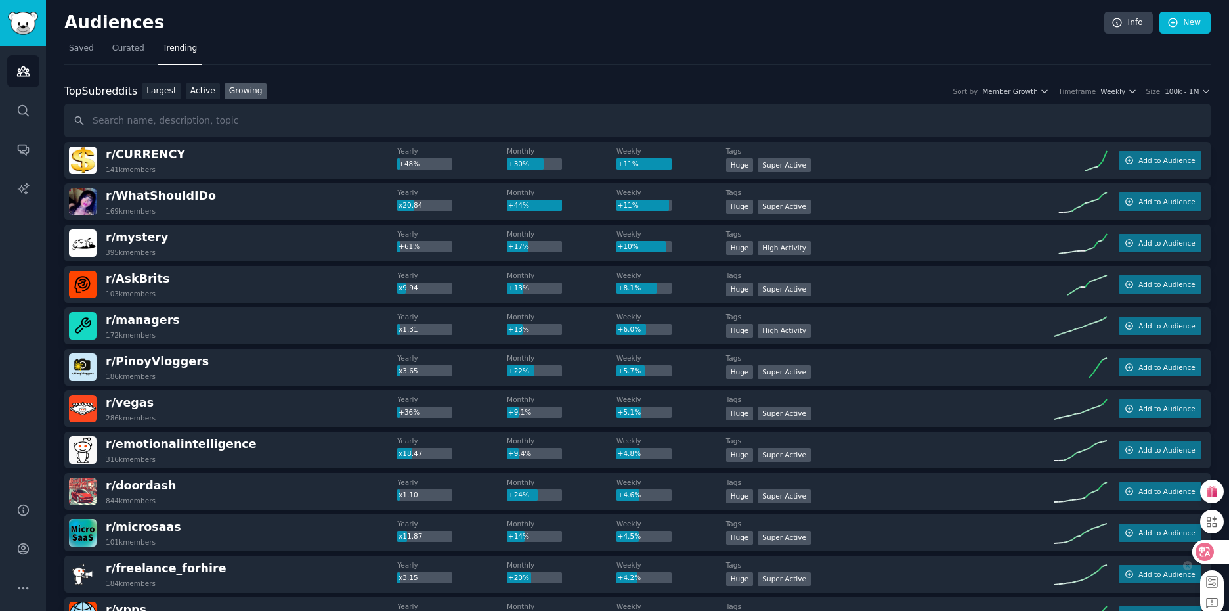
click at [1212, 549] on icon at bounding box center [1204, 551] width 18 height 18
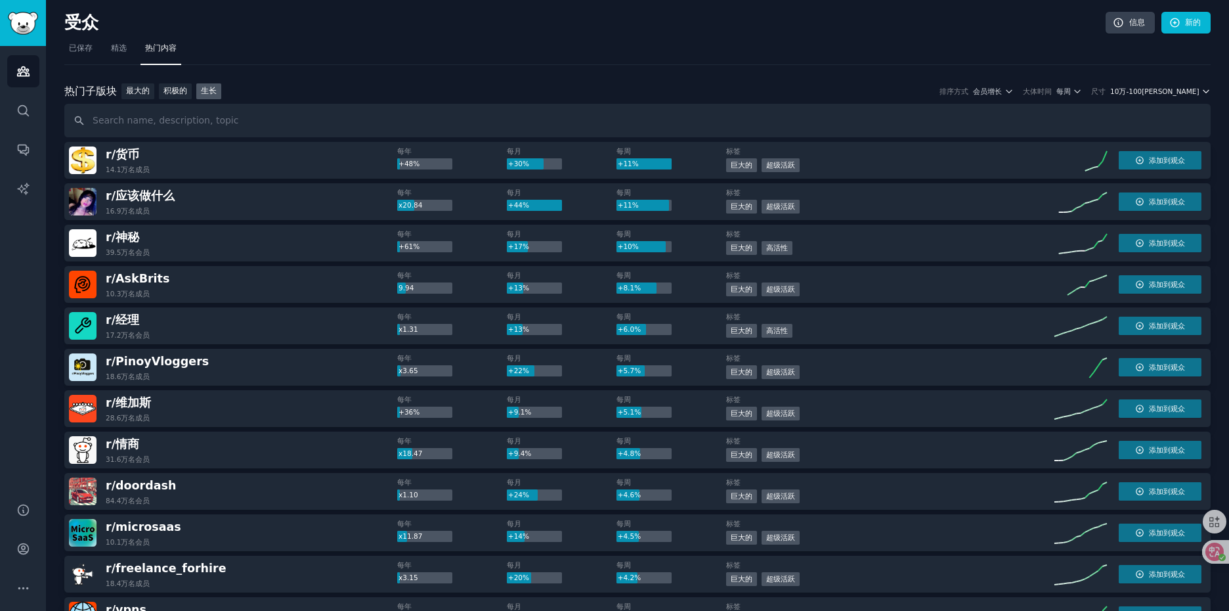
click at [1182, 93] on font "10万-100万" at bounding box center [1154, 91] width 89 height 8
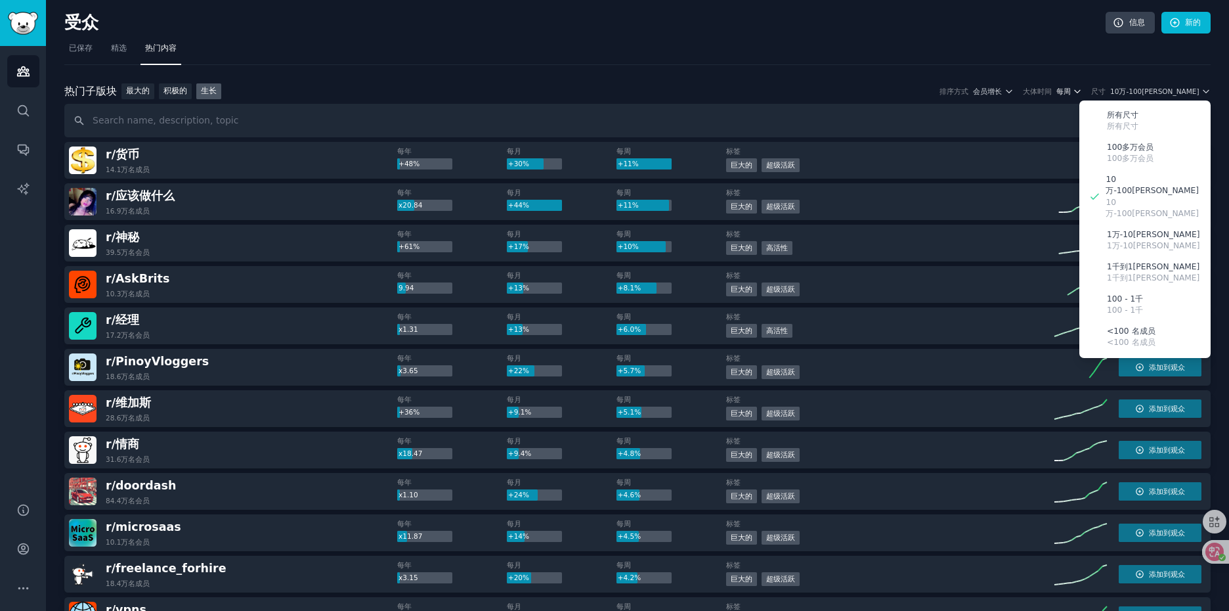
click at [1082, 92] on icon "button" at bounding box center [1077, 91] width 9 height 9
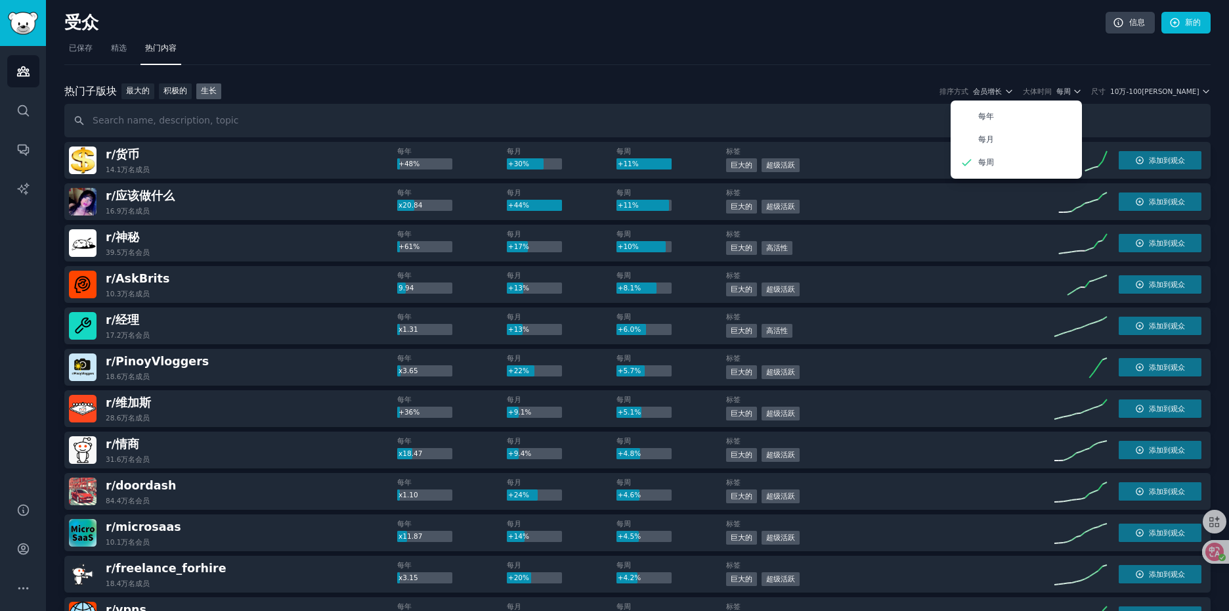
click at [1063, 49] on nav "已保存 精选 热门内容" at bounding box center [637, 51] width 1146 height 27
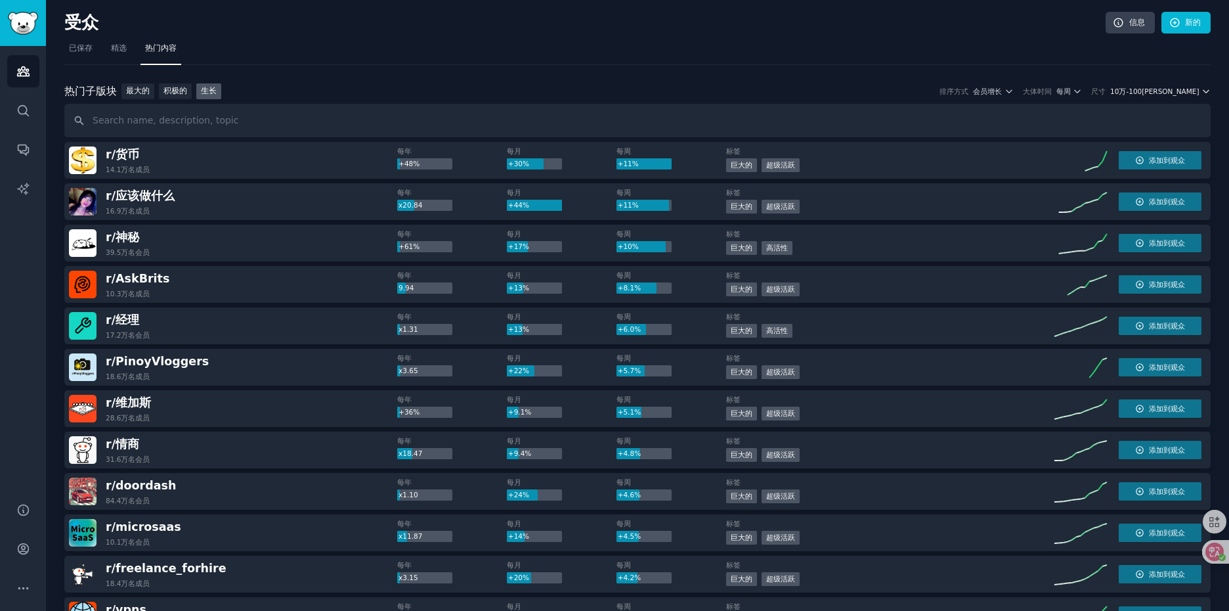
click at [1173, 90] on font "10万-100万" at bounding box center [1154, 91] width 89 height 8
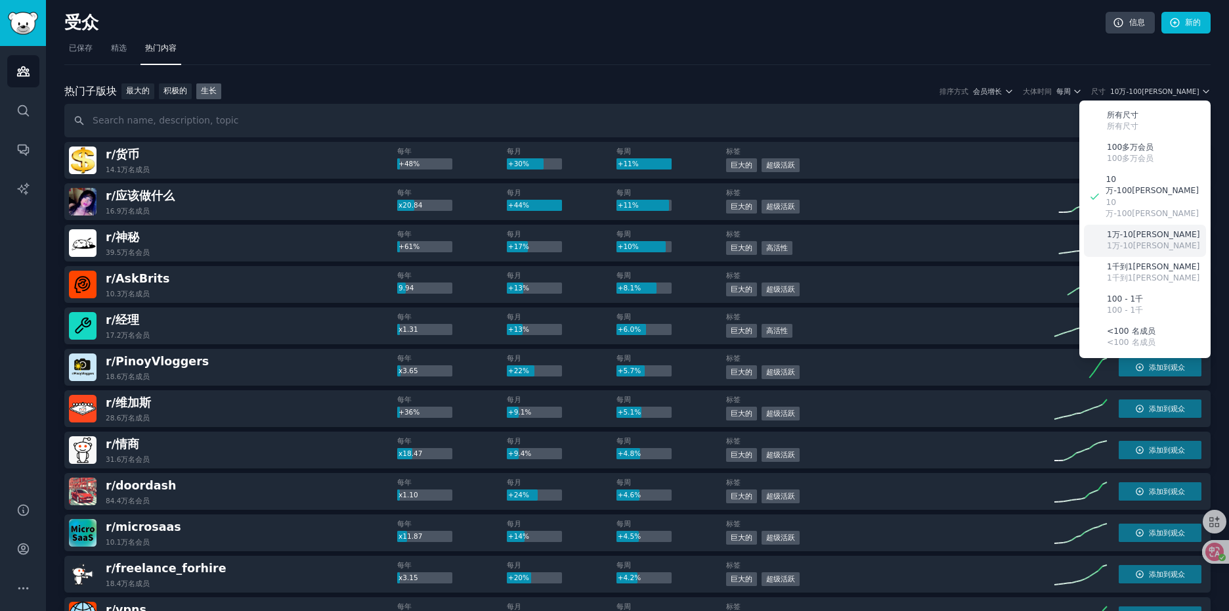
click at [1133, 230] on font "1万-10[PERSON_NAME]" at bounding box center [1153, 234] width 93 height 9
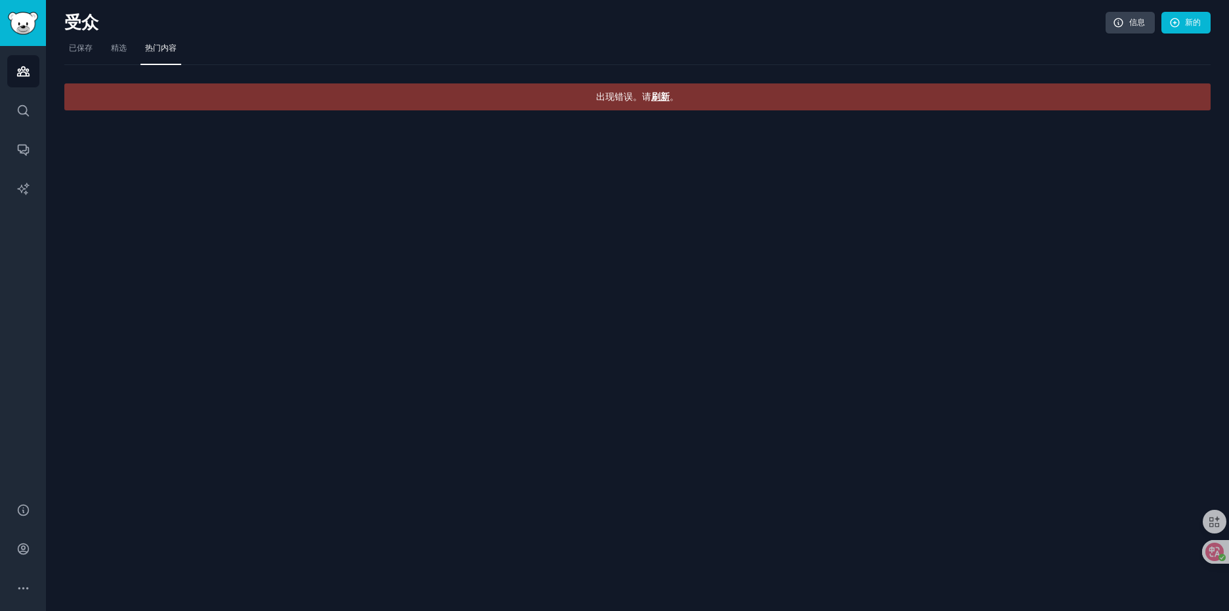
click at [661, 93] on span "刷新" at bounding box center [660, 96] width 18 height 11
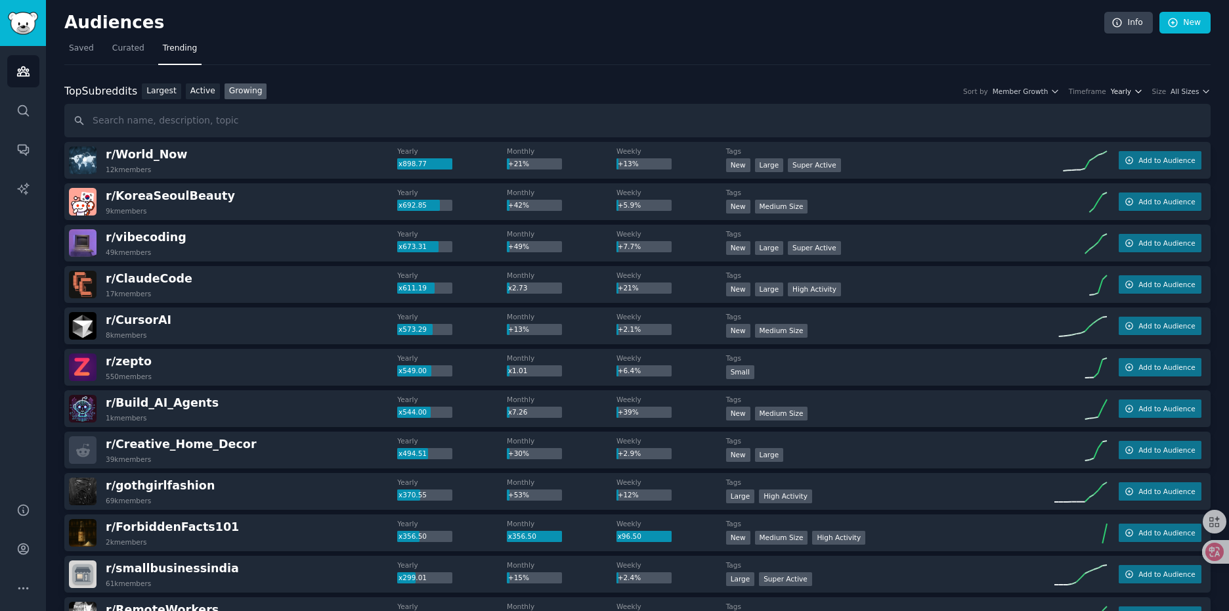
click at [1134, 95] on icon "button" at bounding box center [1138, 91] width 9 height 9
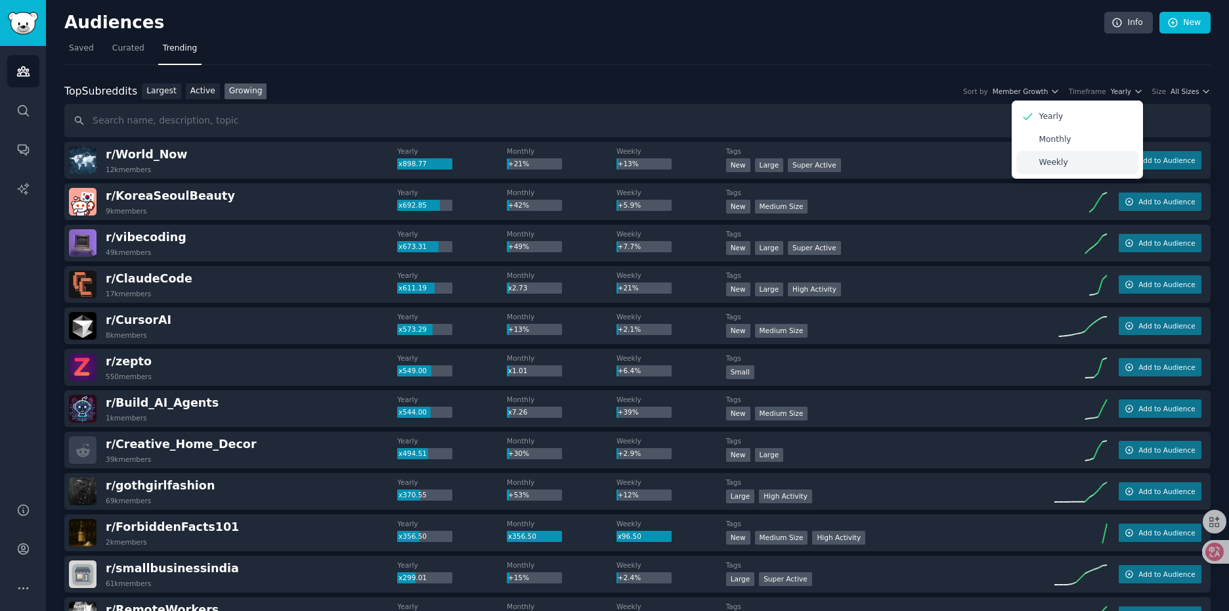
click at [1071, 160] on div "Weekly" at bounding box center [1077, 162] width 122 height 23
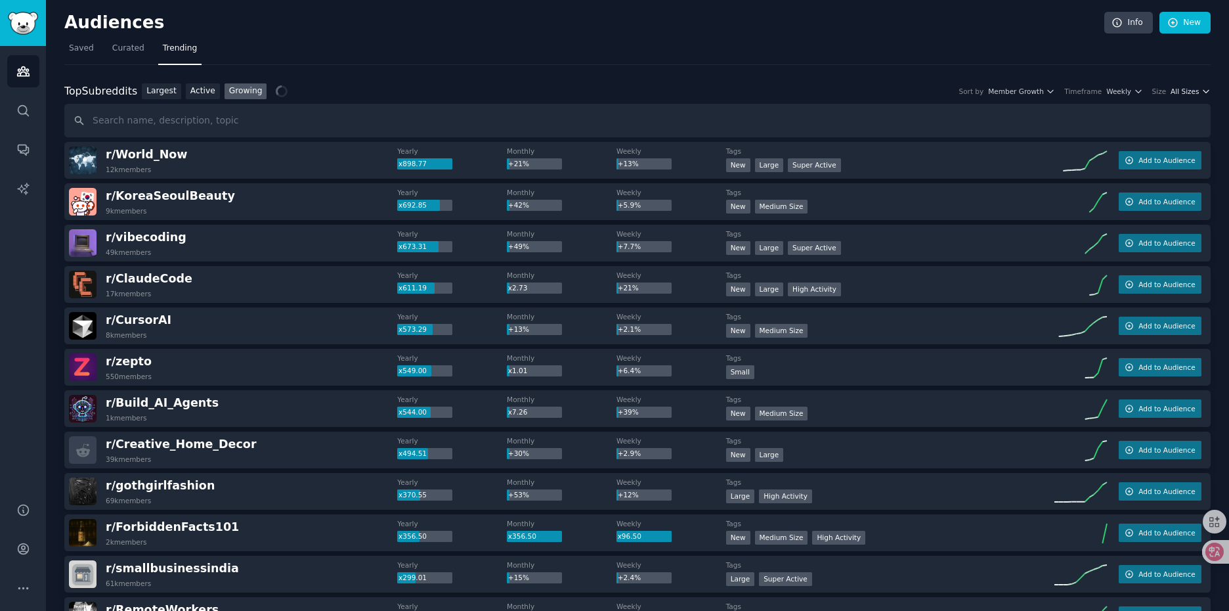
click at [1195, 90] on span "All Sizes" at bounding box center [1184, 91] width 28 height 9
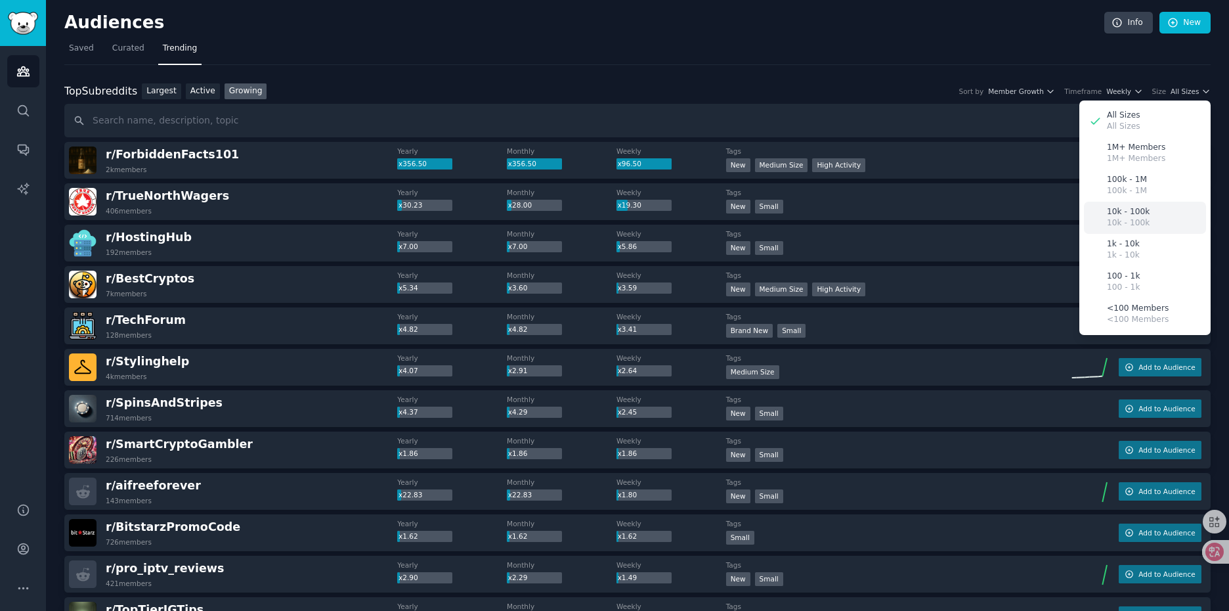
click at [1134, 217] on p "10k - 100k" at bounding box center [1128, 223] width 43 height 12
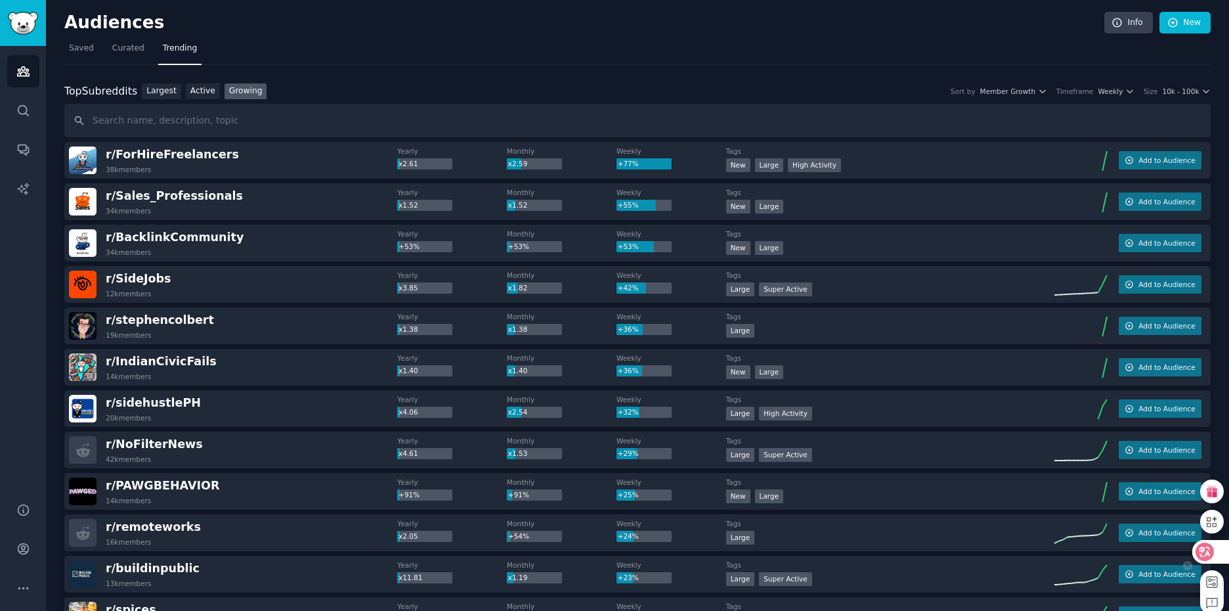
click at [1206, 555] on icon at bounding box center [1204, 551] width 11 height 11
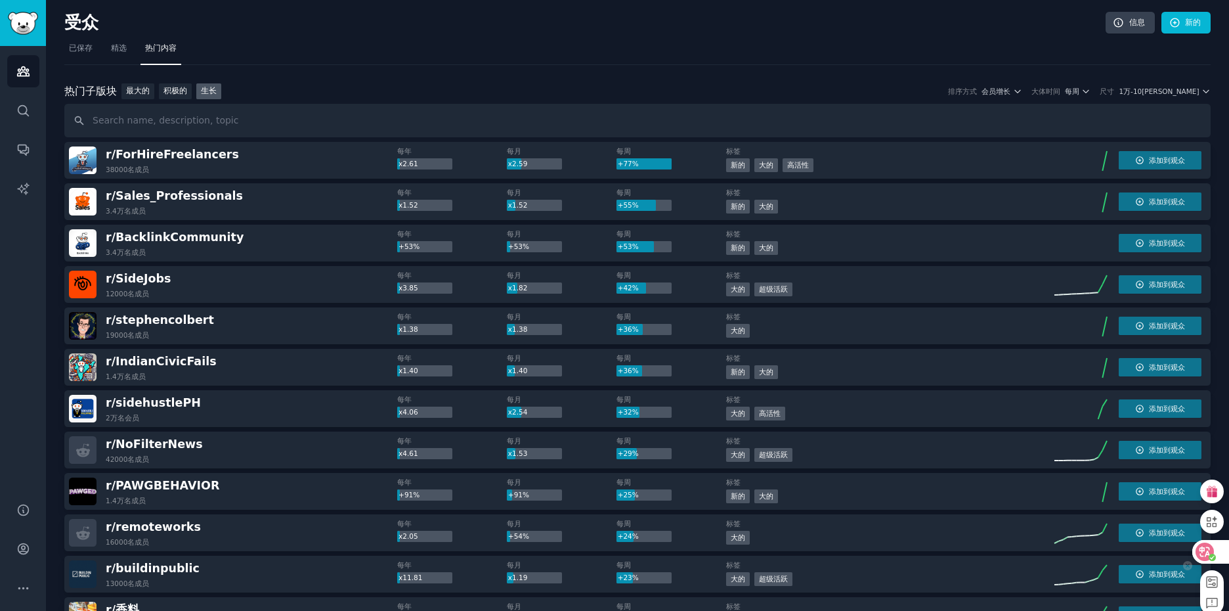
click at [1200, 549] on icon at bounding box center [1204, 551] width 11 height 11
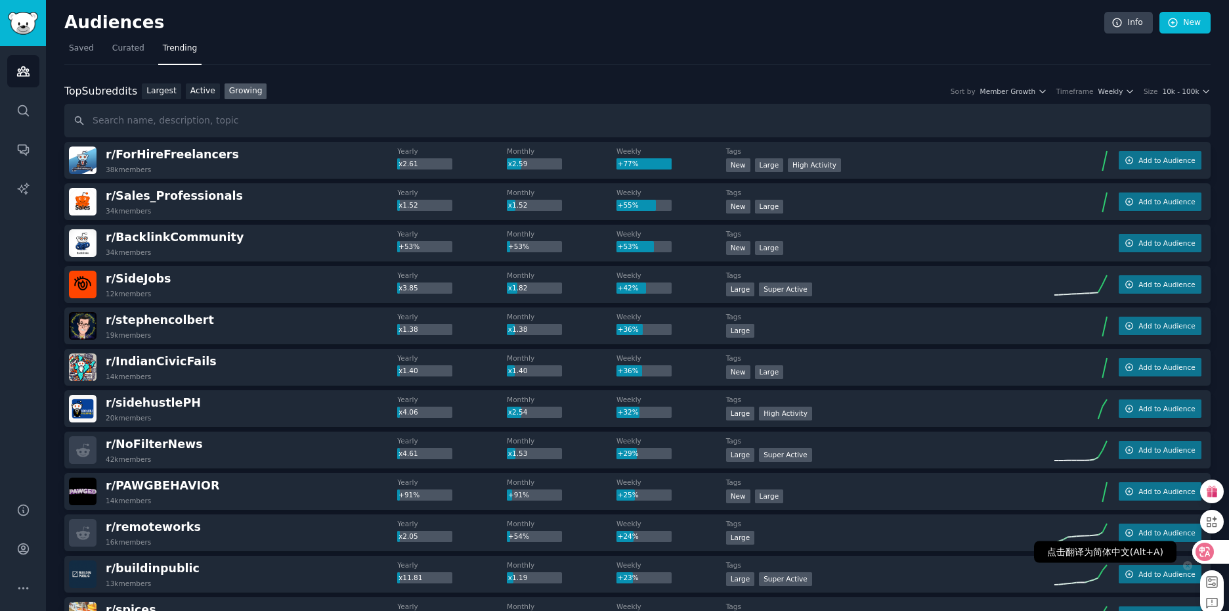
click at [1207, 551] on icon at bounding box center [1204, 551] width 11 height 11
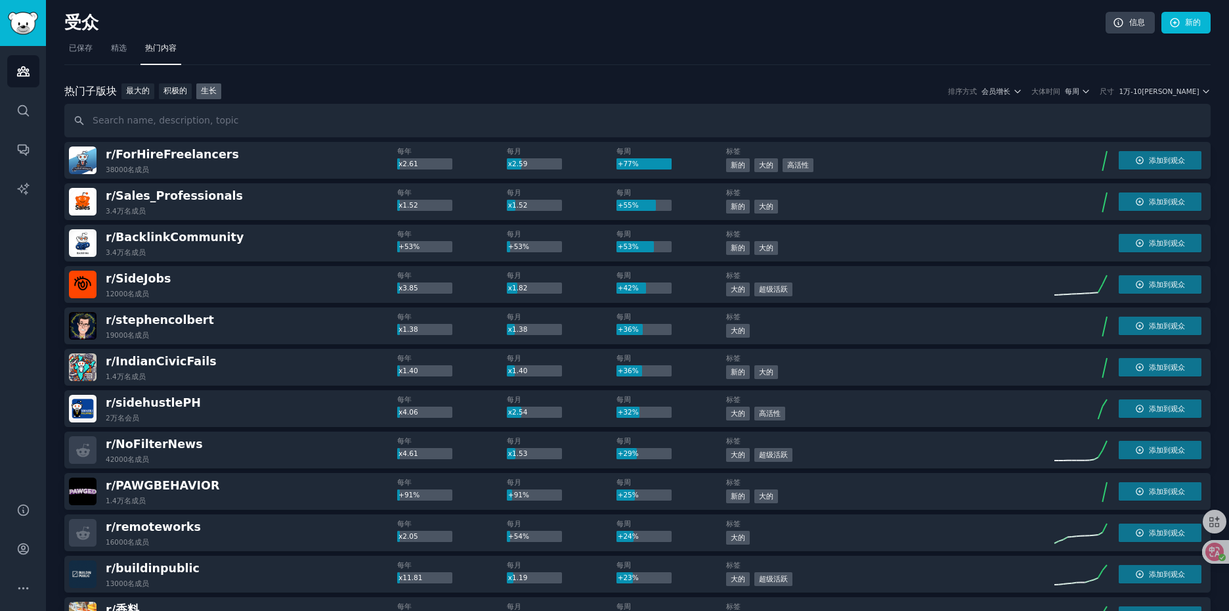
click at [79, 56] on link "已保存" at bounding box center [80, 51] width 33 height 27
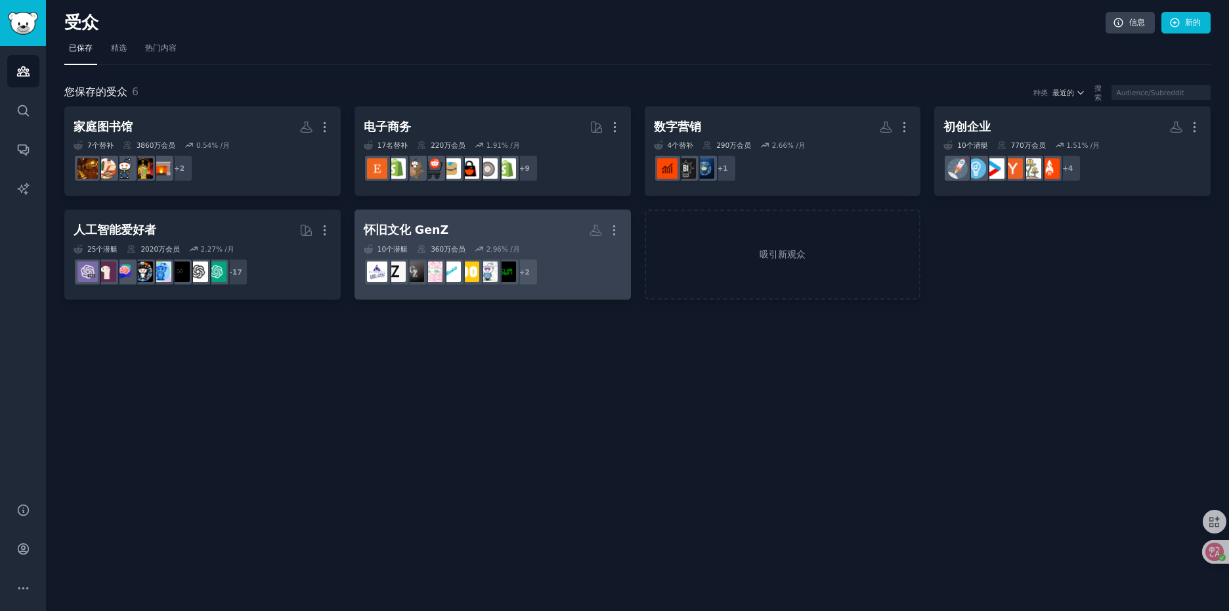
click at [530, 238] on h2 "怀旧文化 GenZ More" at bounding box center [493, 230] width 258 height 23
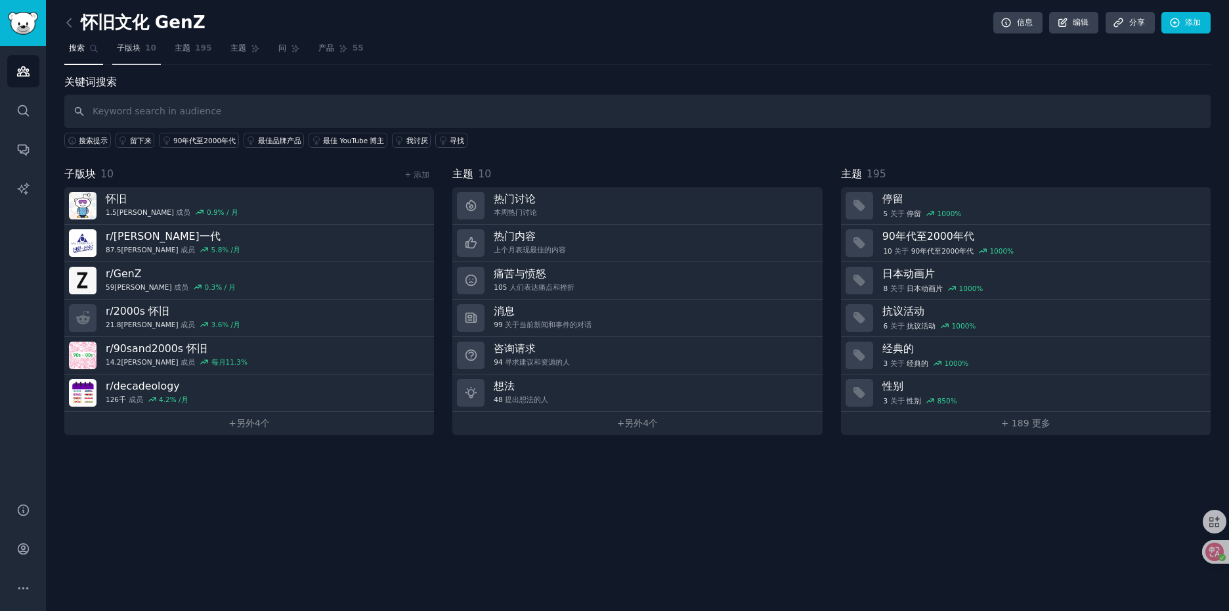
click at [135, 50] on font "子版块" at bounding box center [129, 47] width 24 height 9
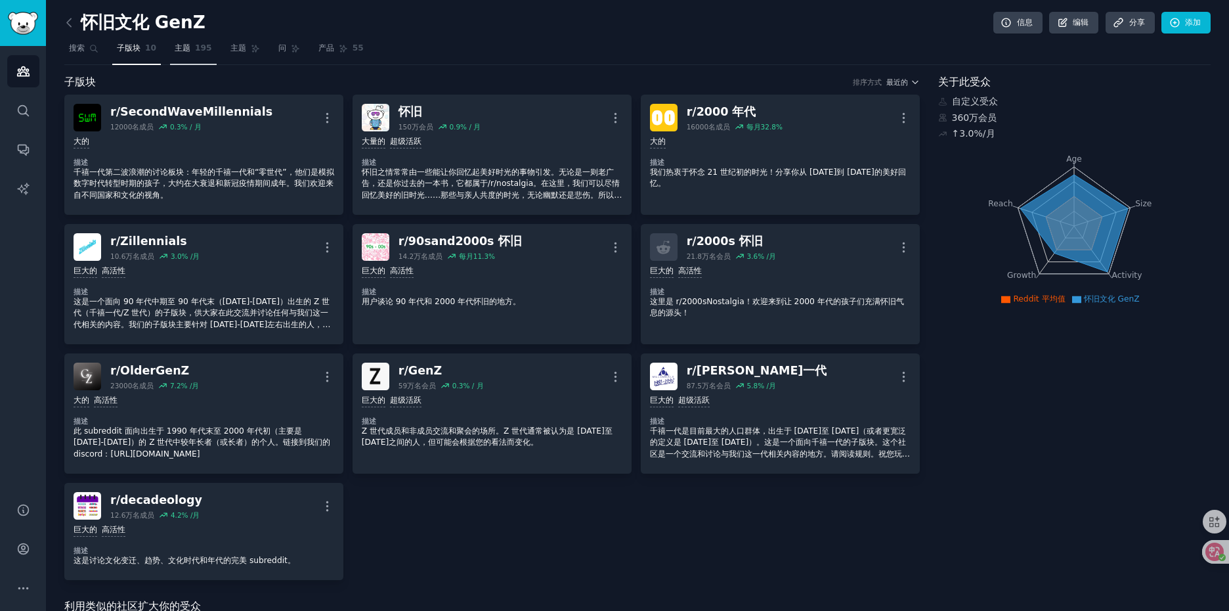
click at [198, 53] on span "195" at bounding box center [203, 49] width 17 height 12
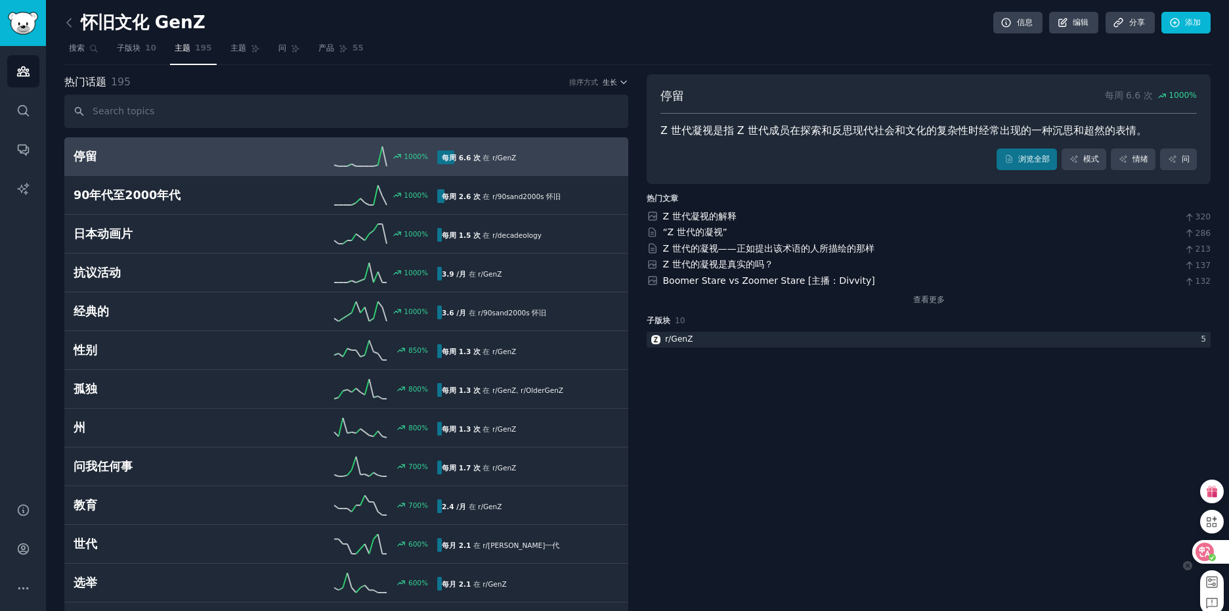
click at [1208, 554] on icon at bounding box center [1204, 551] width 11 height 11
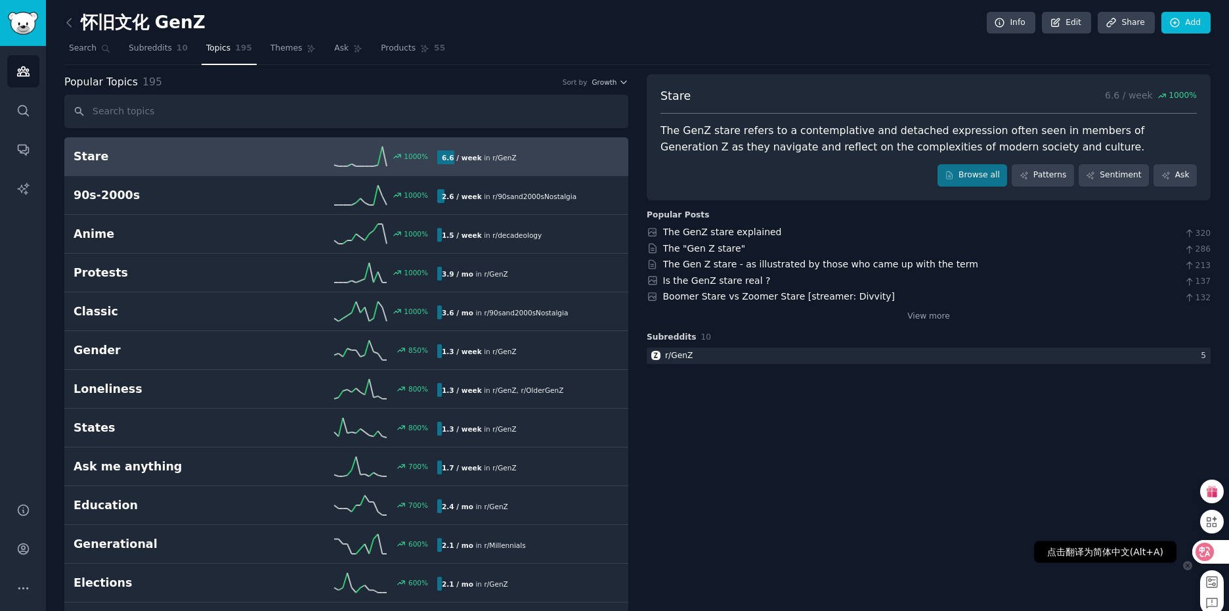
click at [1208, 554] on icon at bounding box center [1204, 551] width 11 height 11
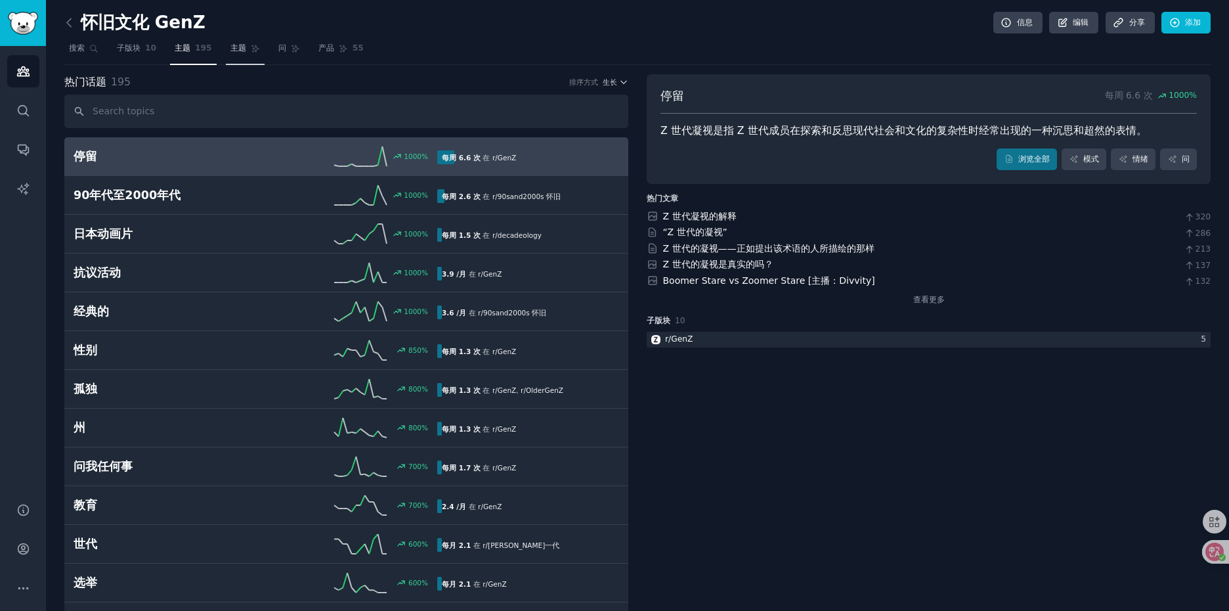
click at [244, 53] on span "主题" at bounding box center [238, 49] width 16 height 12
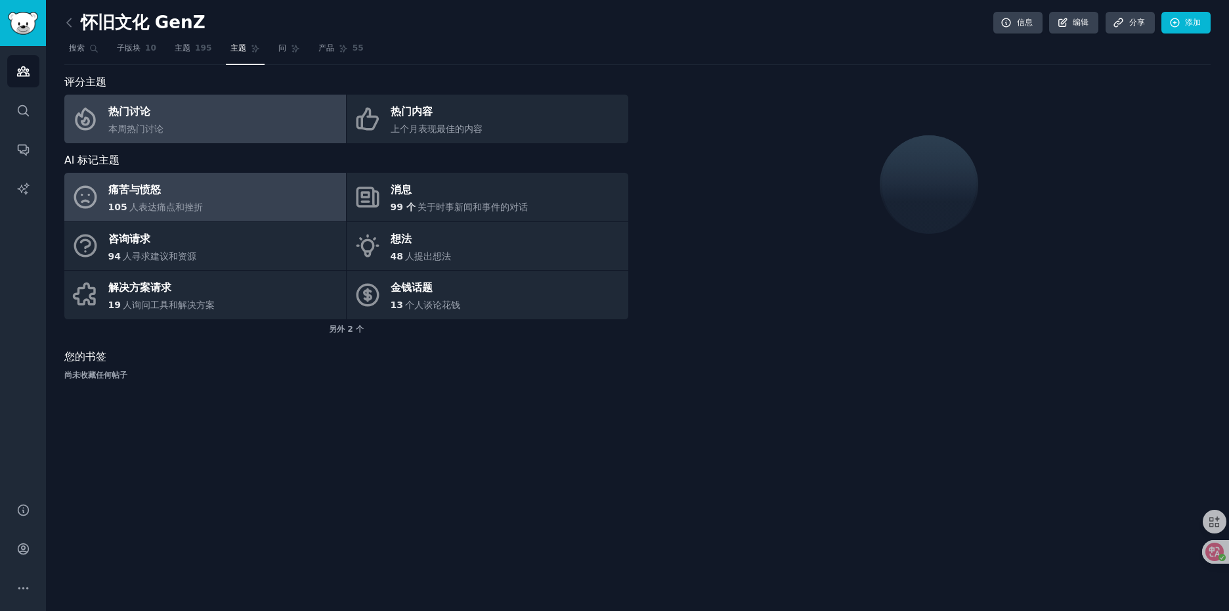
click at [230, 190] on link "痛苦与愤怒 105 人表达痛点和挫折" at bounding box center [205, 197] width 282 height 49
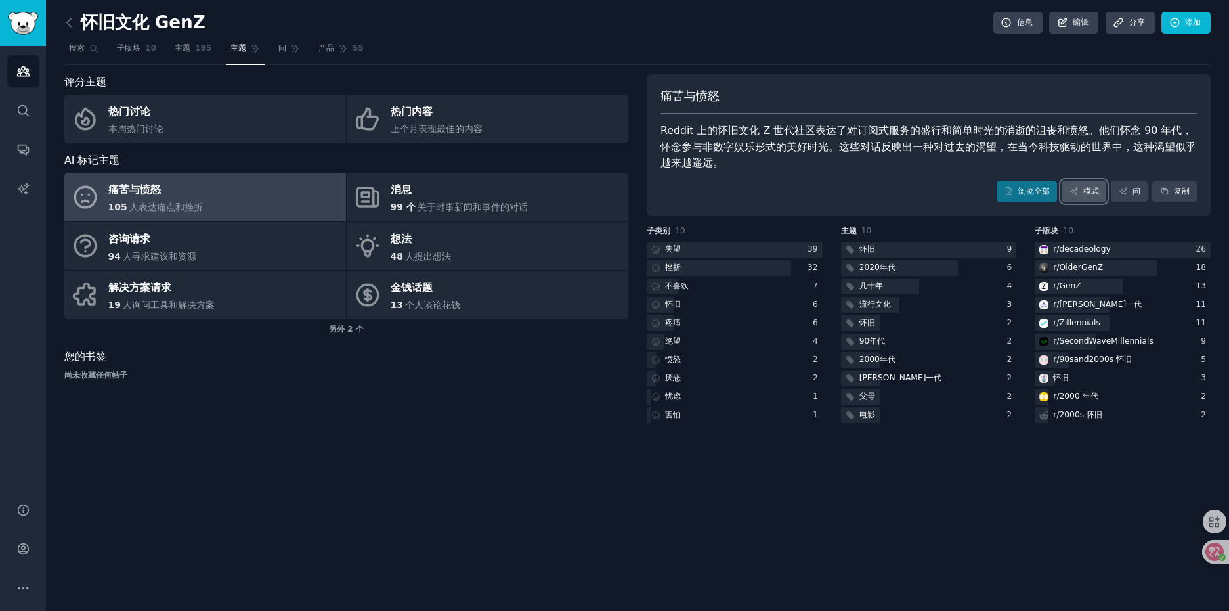
click at [1087, 192] on font "模式" at bounding box center [1091, 190] width 16 height 9
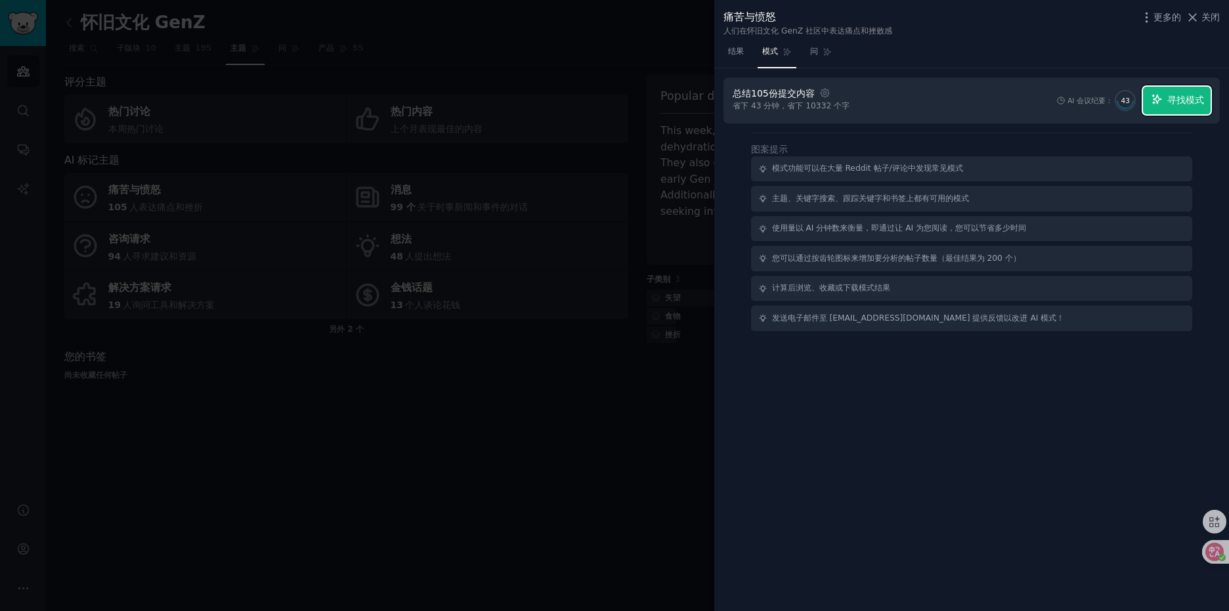
click at [1188, 102] on font "寻找模式" at bounding box center [1185, 100] width 37 height 11
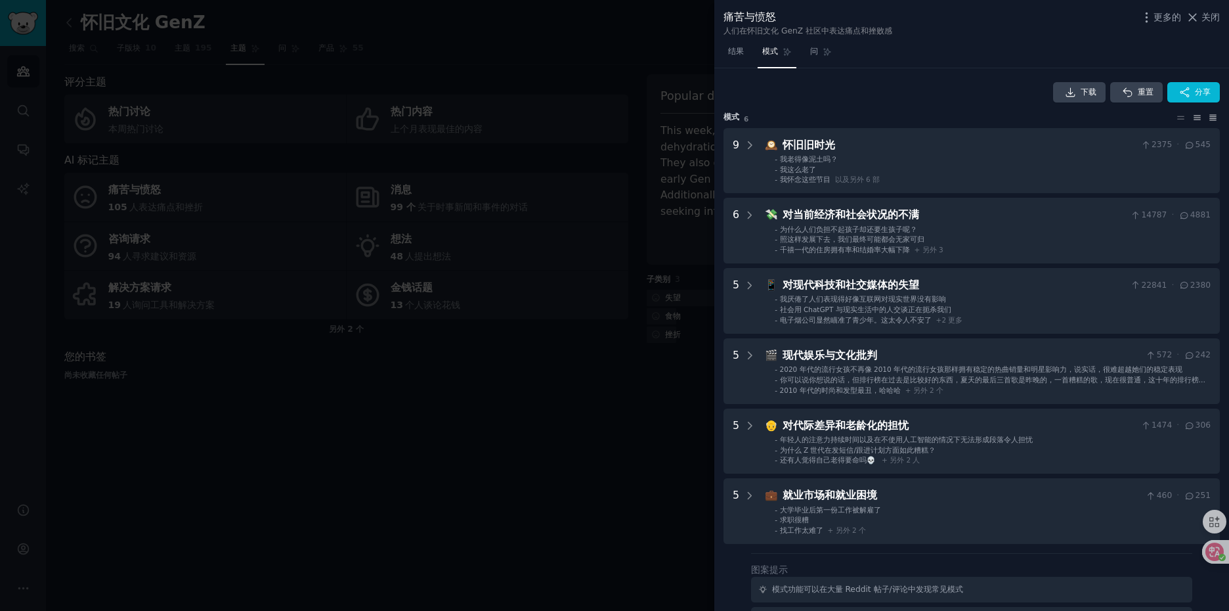
click at [1212, 116] on icon at bounding box center [1213, 117] width 7 height 5
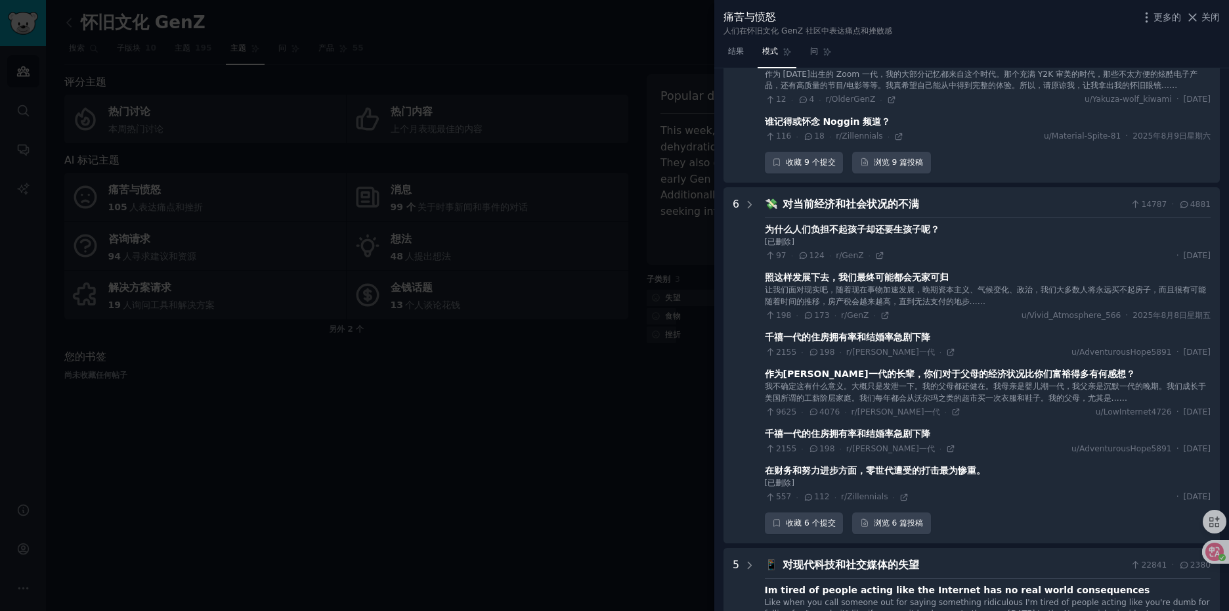
scroll to position [460, 0]
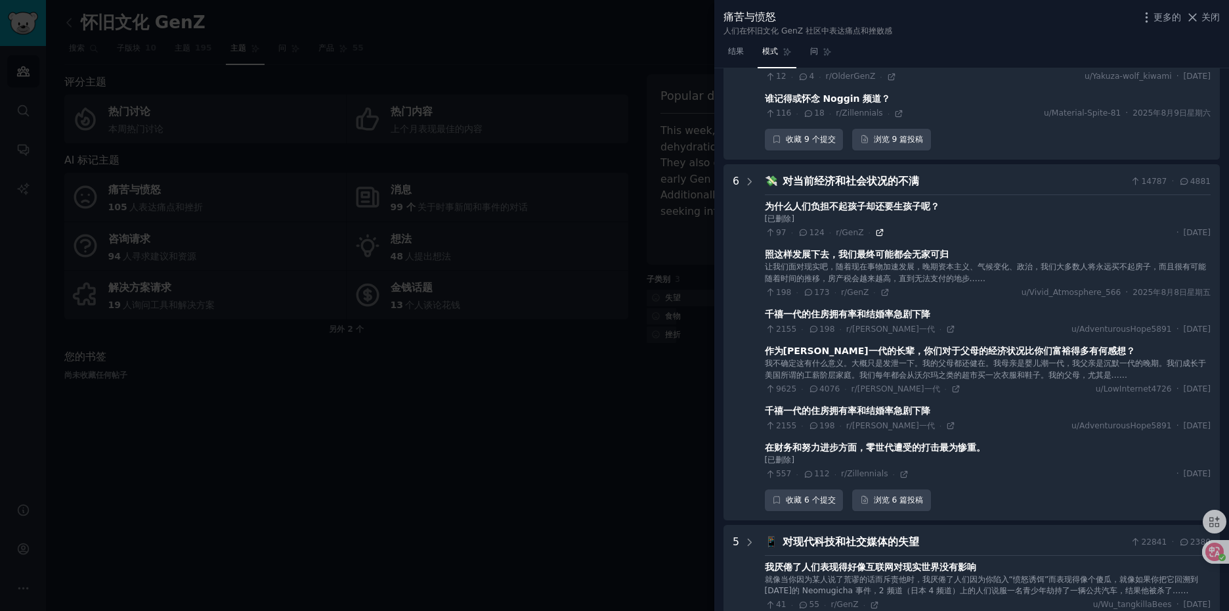
click at [877, 231] on icon at bounding box center [879, 232] width 9 height 9
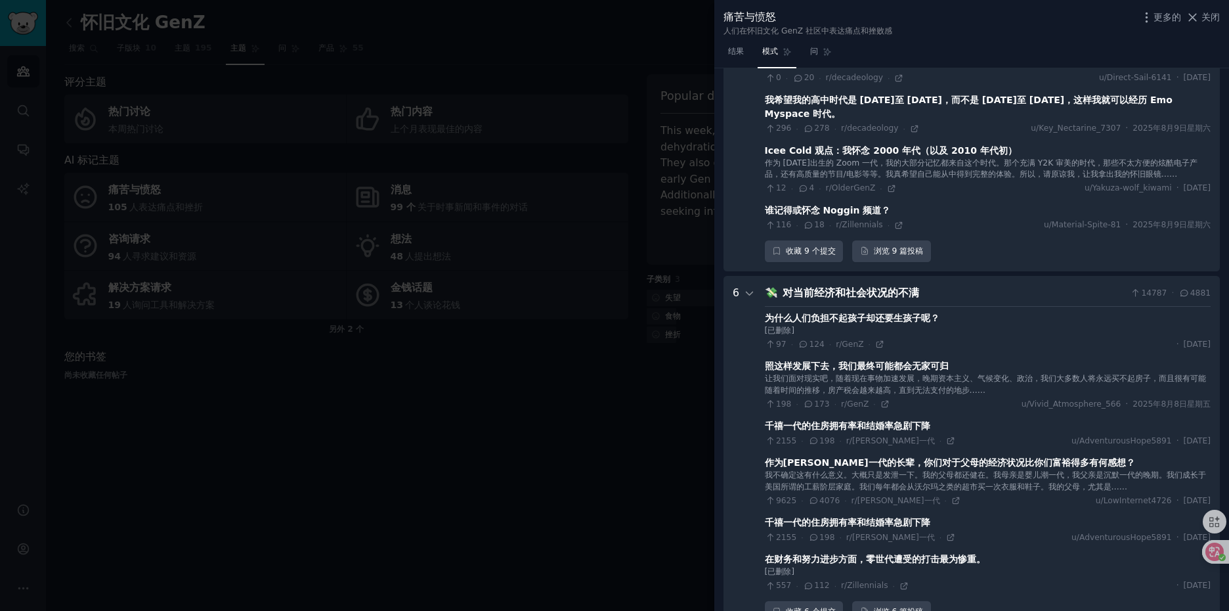
scroll to position [293, 0]
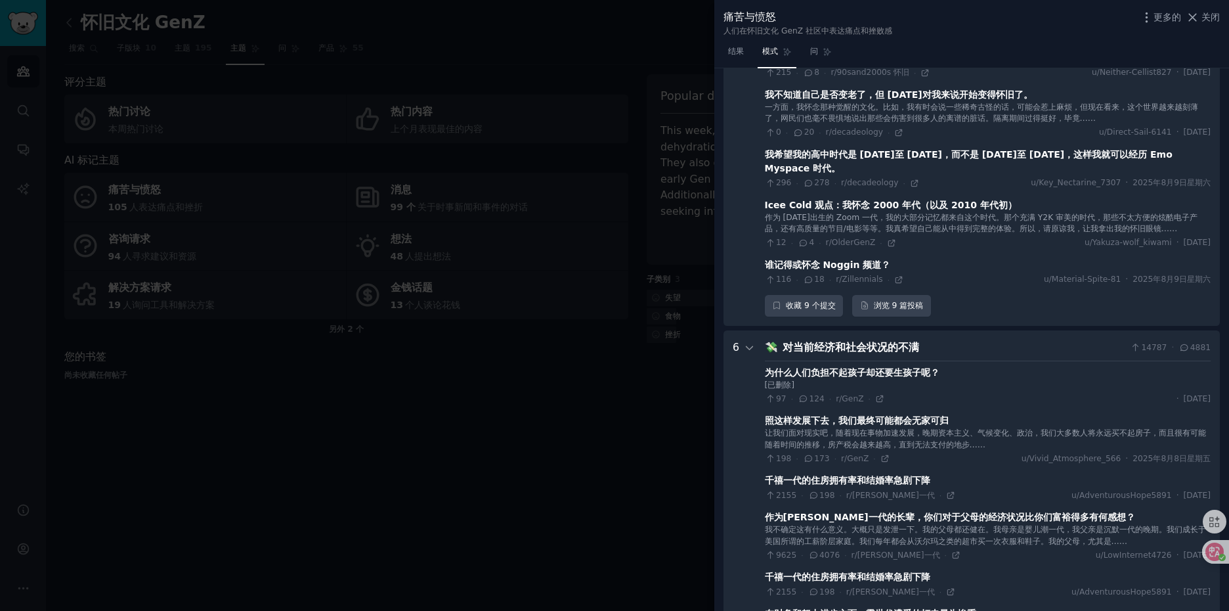
click at [893, 349] on font "对当前经济和社会状况的不满" at bounding box center [850, 347] width 137 height 12
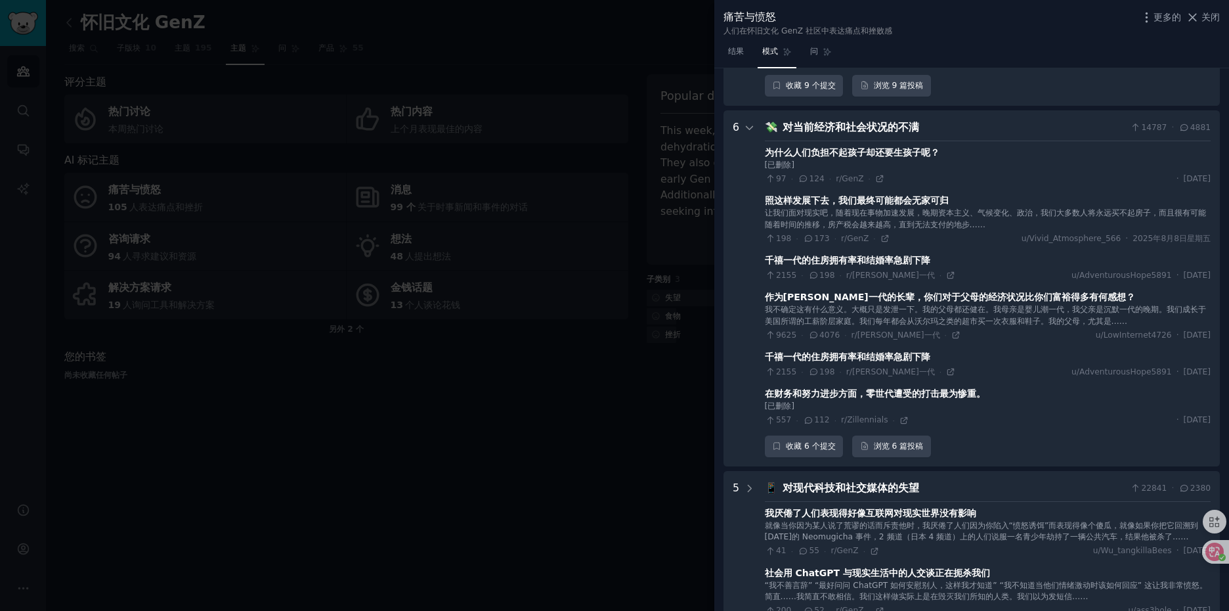
scroll to position [490, 0]
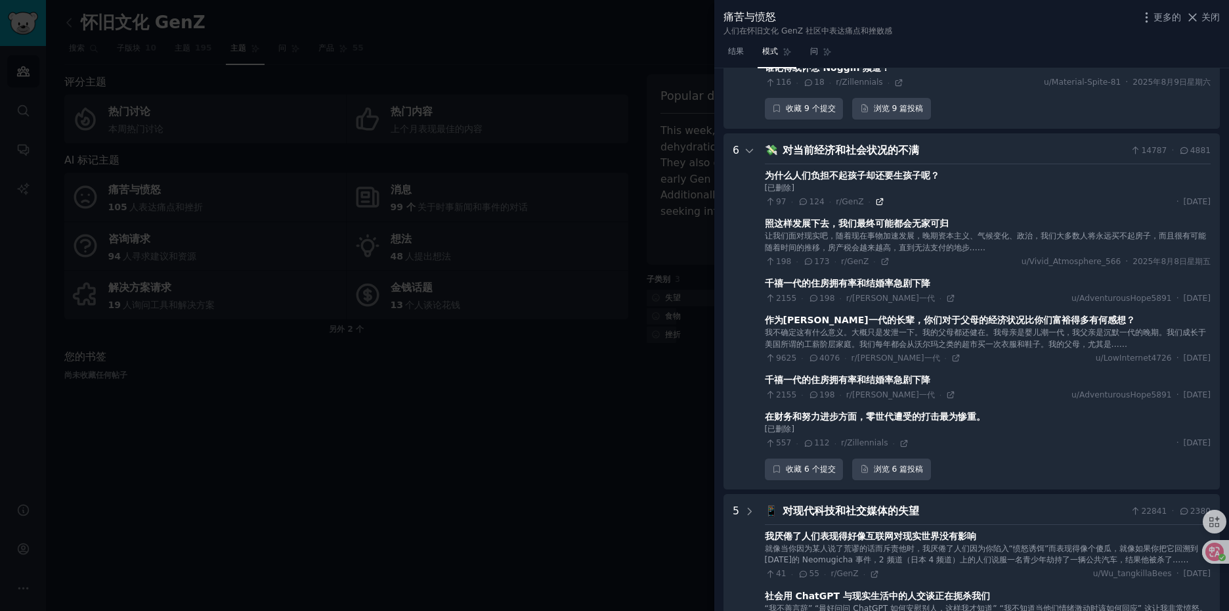
click at [876, 201] on icon at bounding box center [879, 202] width 6 height 6
click at [737, 47] on font "结果" at bounding box center [736, 51] width 16 height 9
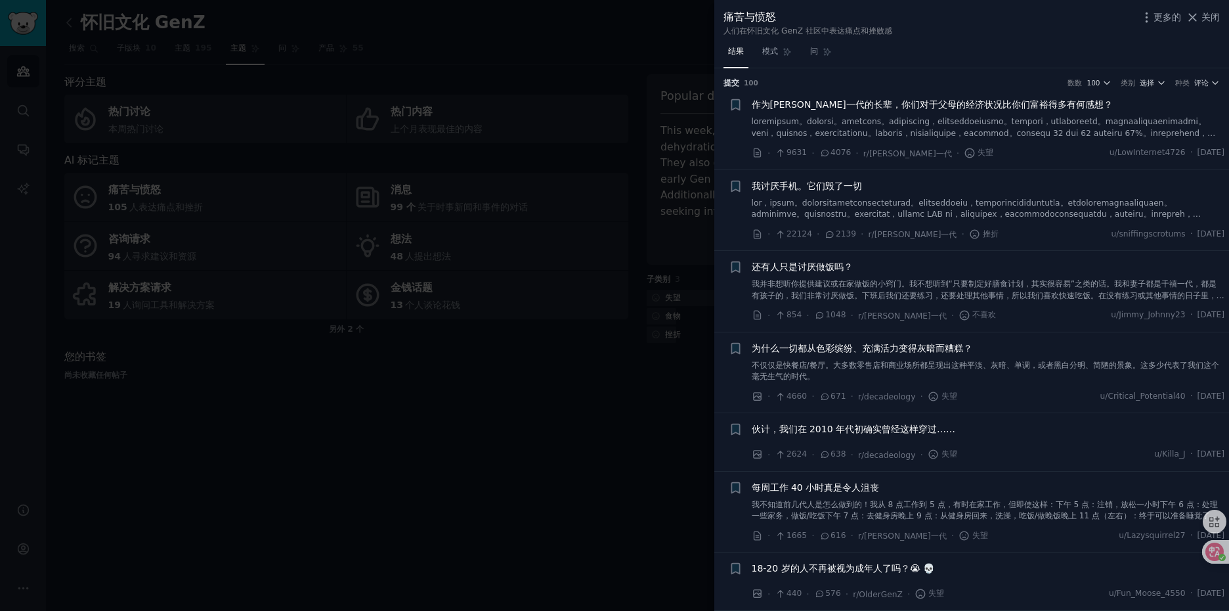
click at [891, 99] on font "作为[PERSON_NAME]一代的长辈，你们对于父母的经济状况比你们富裕得多有何感想？" at bounding box center [932, 104] width 361 height 11
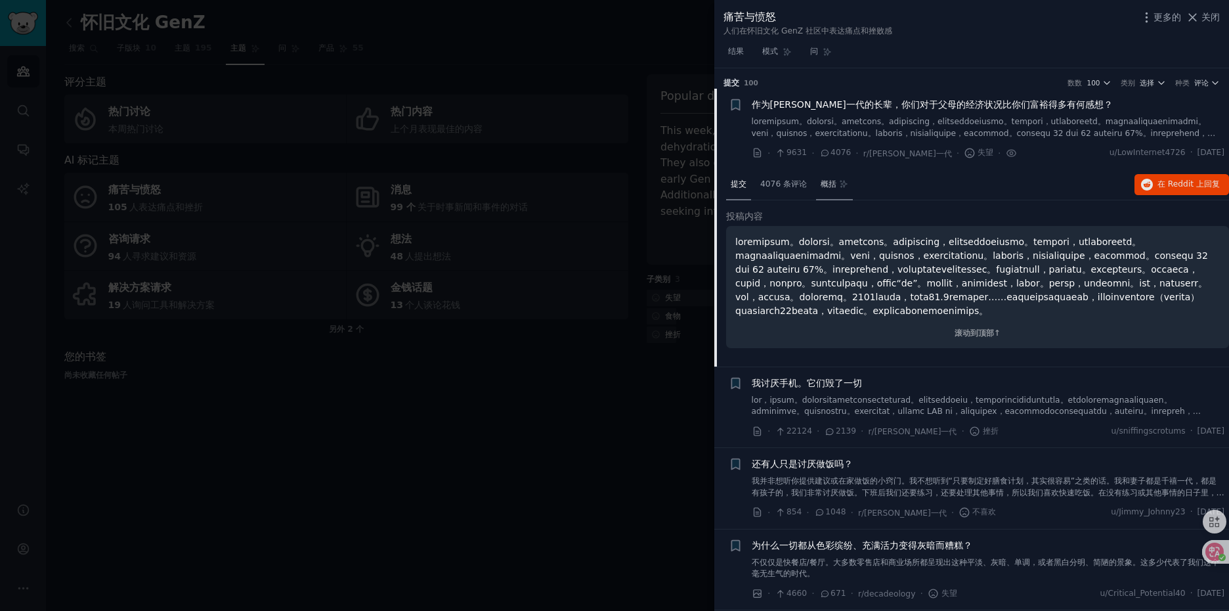
click at [828, 188] on font "概括" at bounding box center [829, 183] width 16 height 9
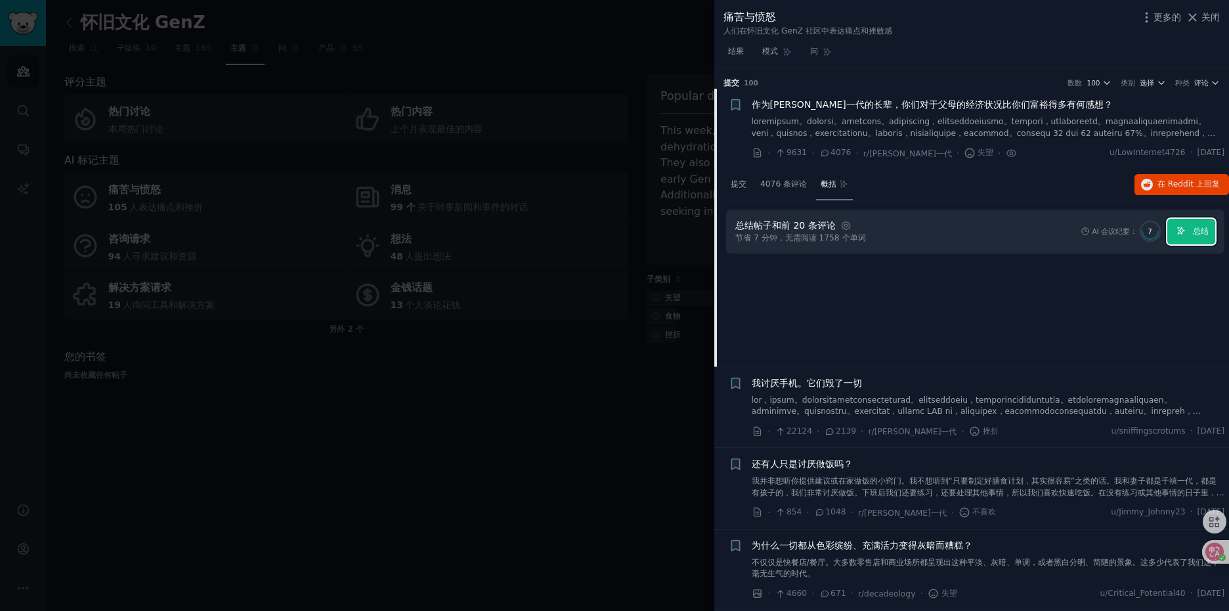
click at [1193, 226] on font "总结" at bounding box center [1201, 230] width 16 height 9
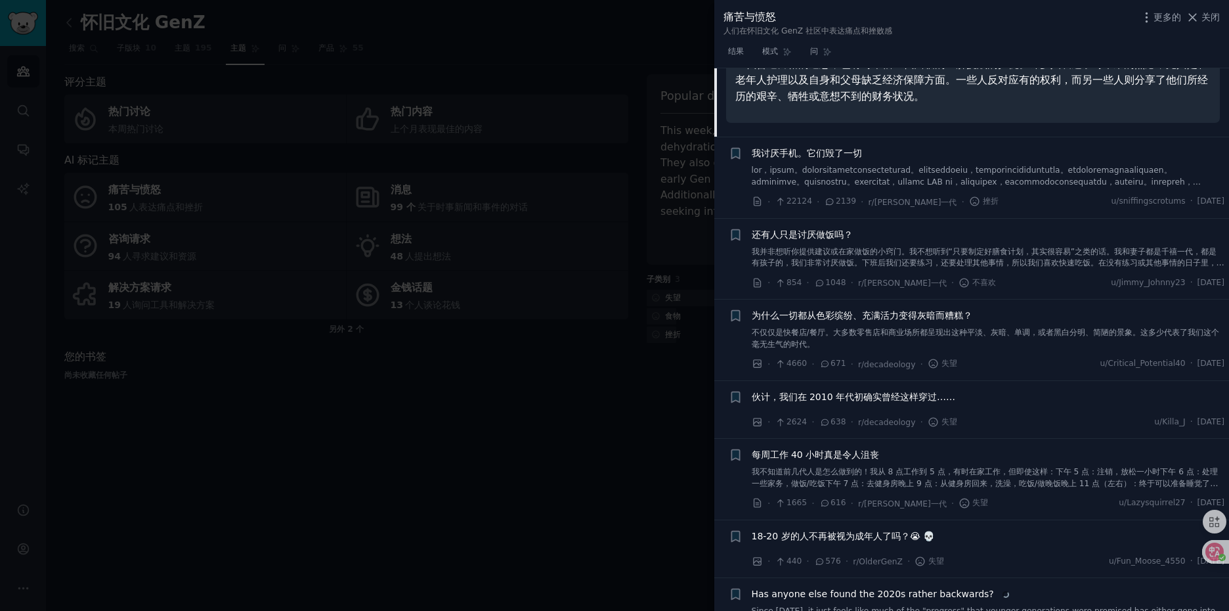
scroll to position [788, 0]
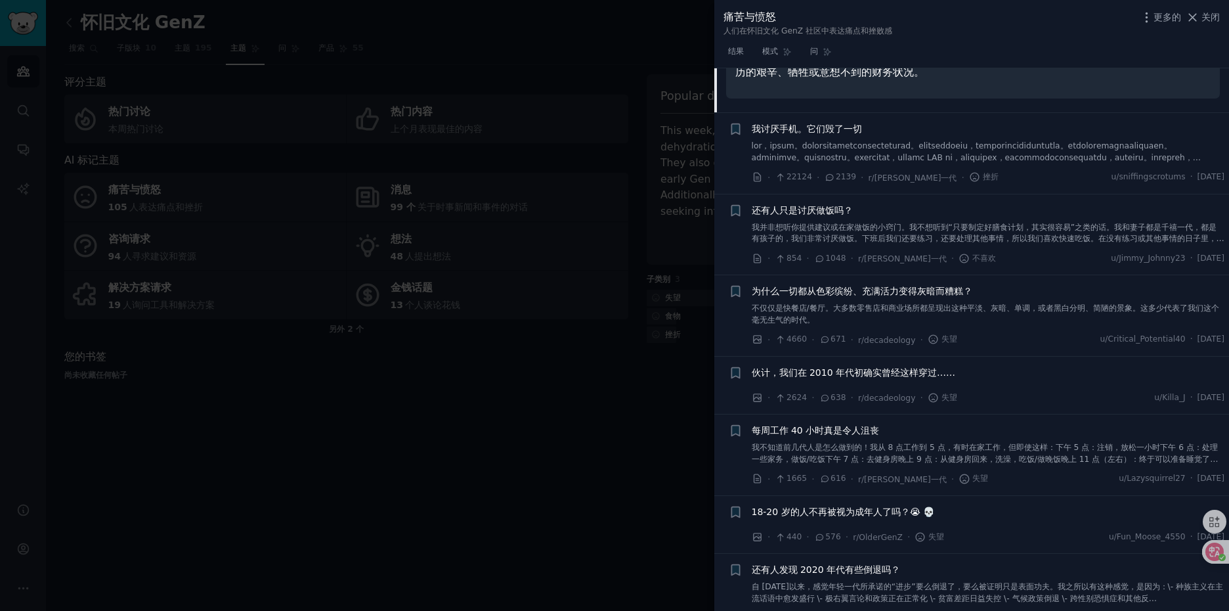
click at [839, 127] on font "我讨厌手机。它们毁了一切" at bounding box center [807, 128] width 110 height 11
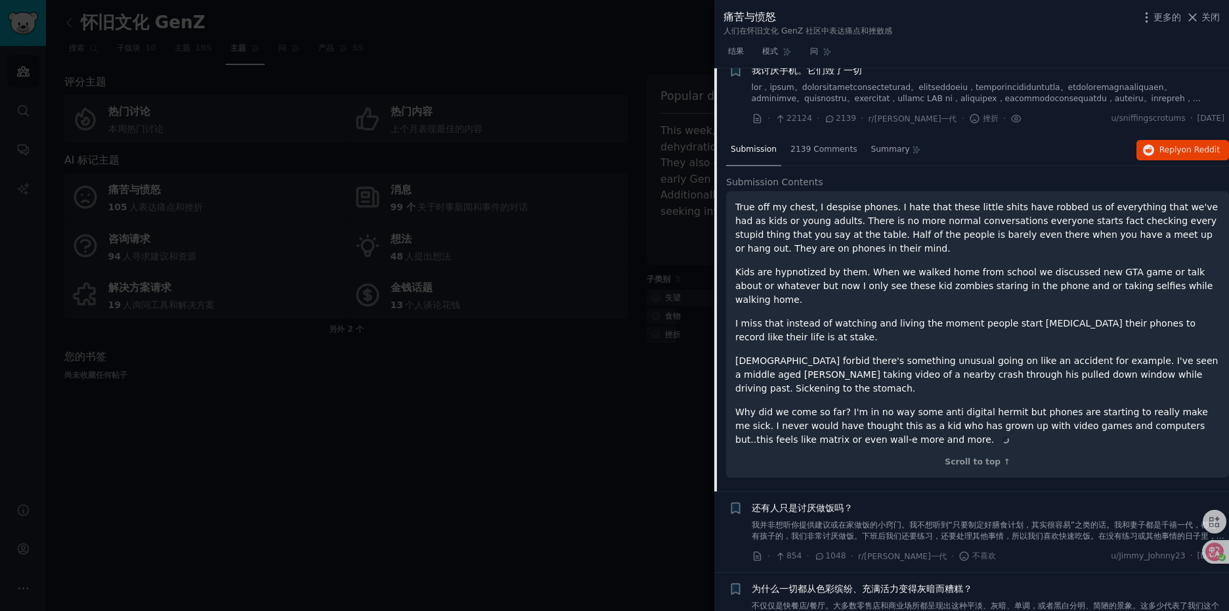
scroll to position [102, 0]
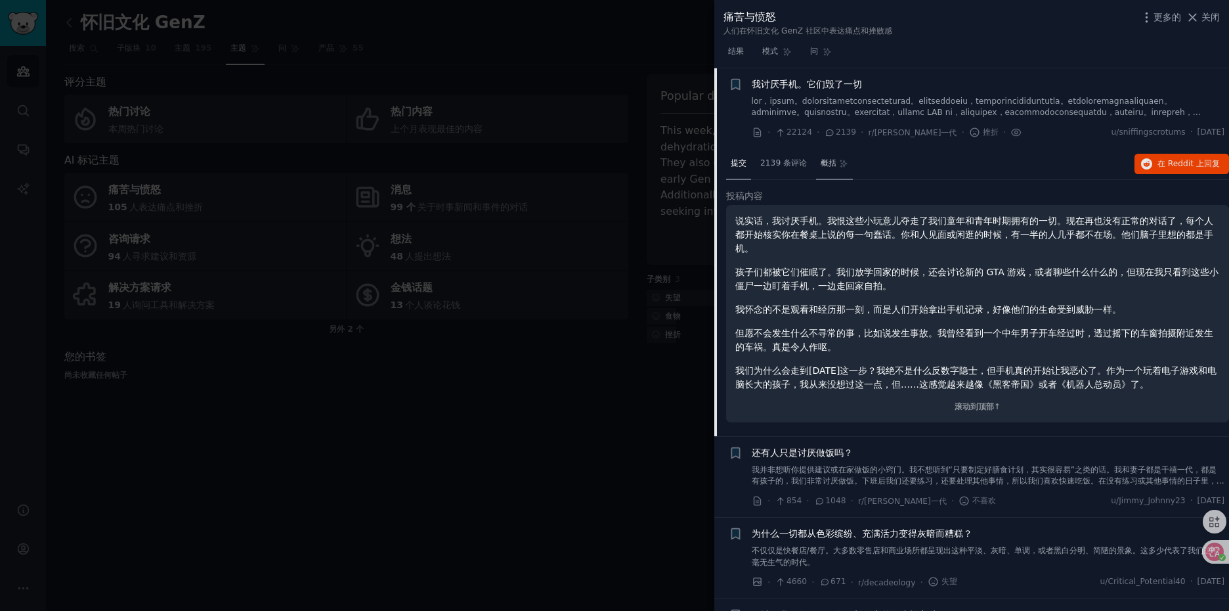
click at [833, 165] on font "概括" at bounding box center [829, 162] width 16 height 9
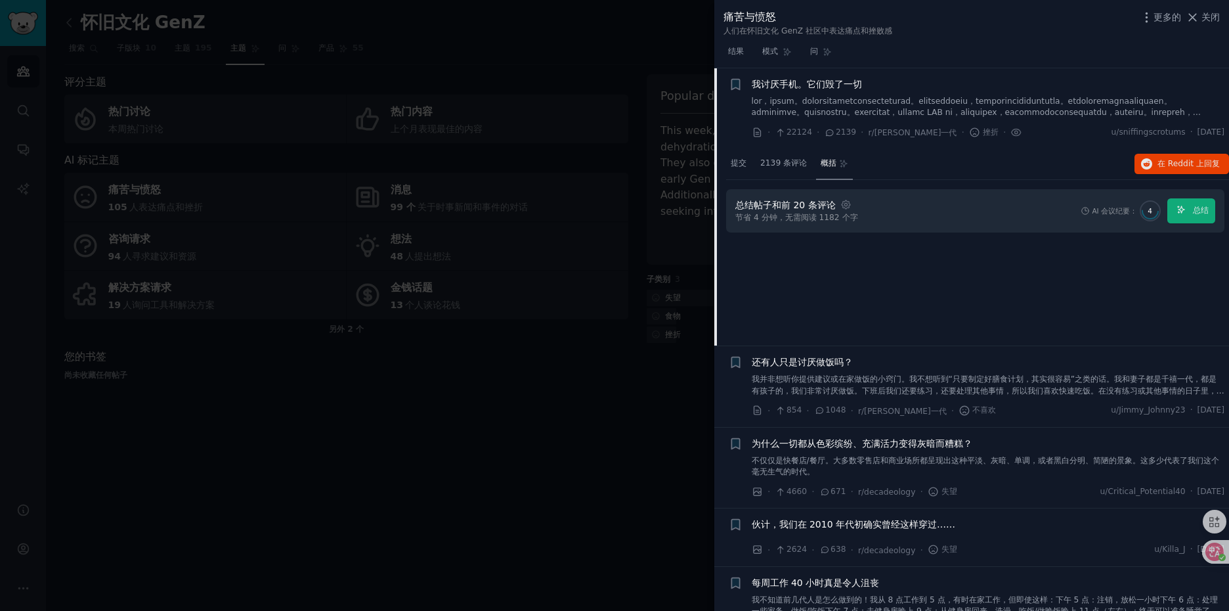
click at [549, 69] on div at bounding box center [614, 305] width 1229 height 611
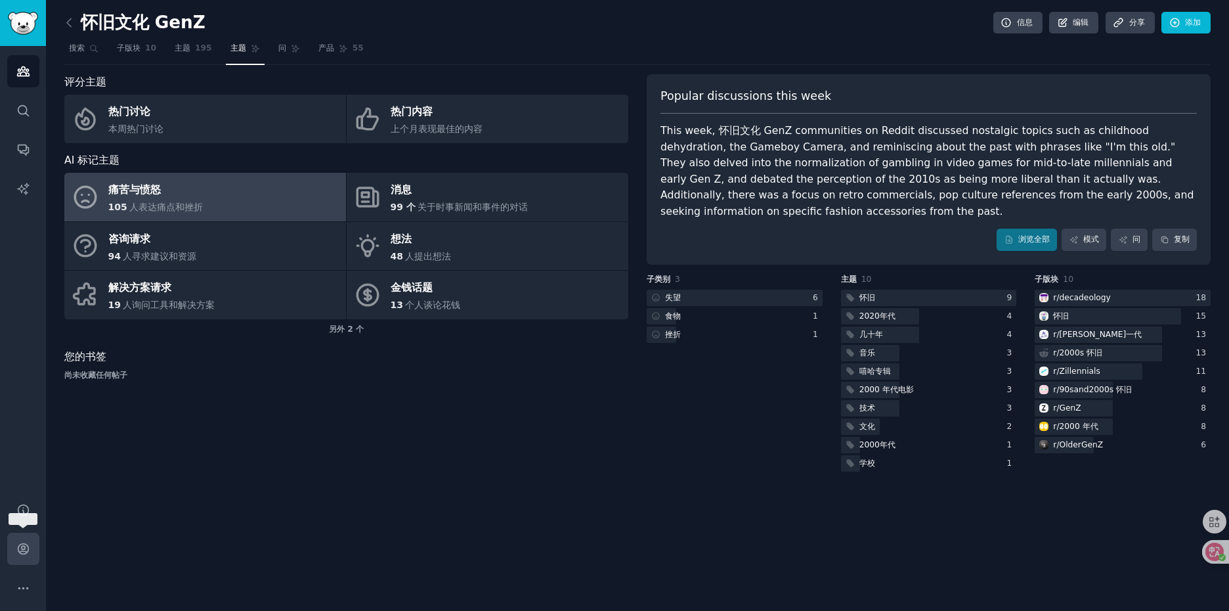
click at [25, 546] on icon "Sidebar" at bounding box center [23, 549] width 11 height 11
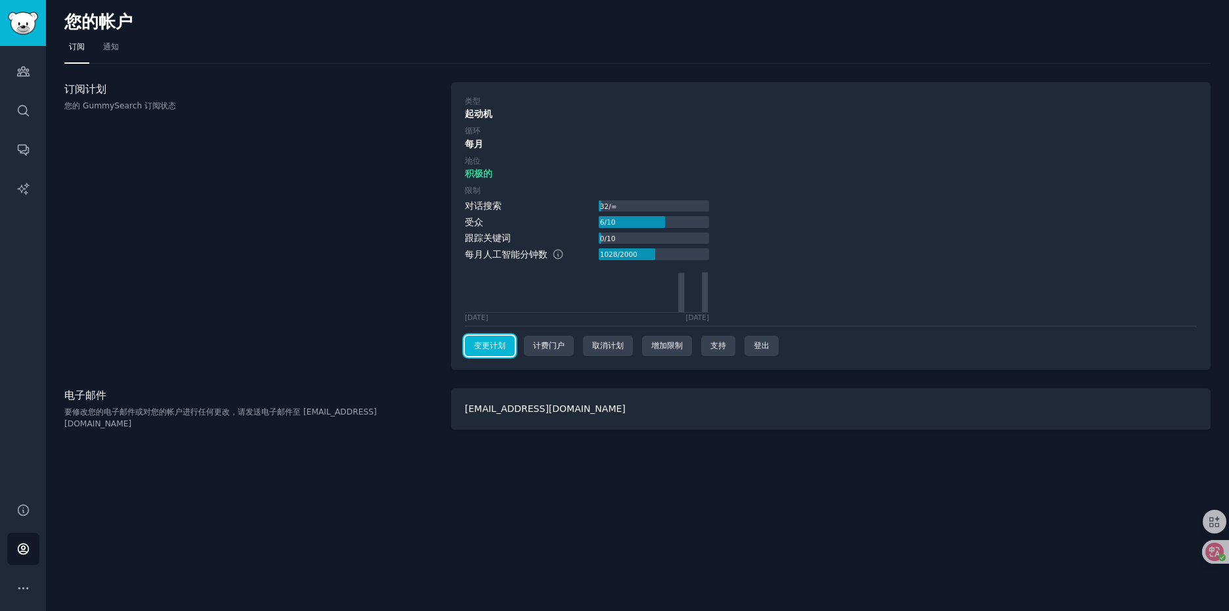
click at [503, 346] on font "变更计划" at bounding box center [490, 345] width 32 height 9
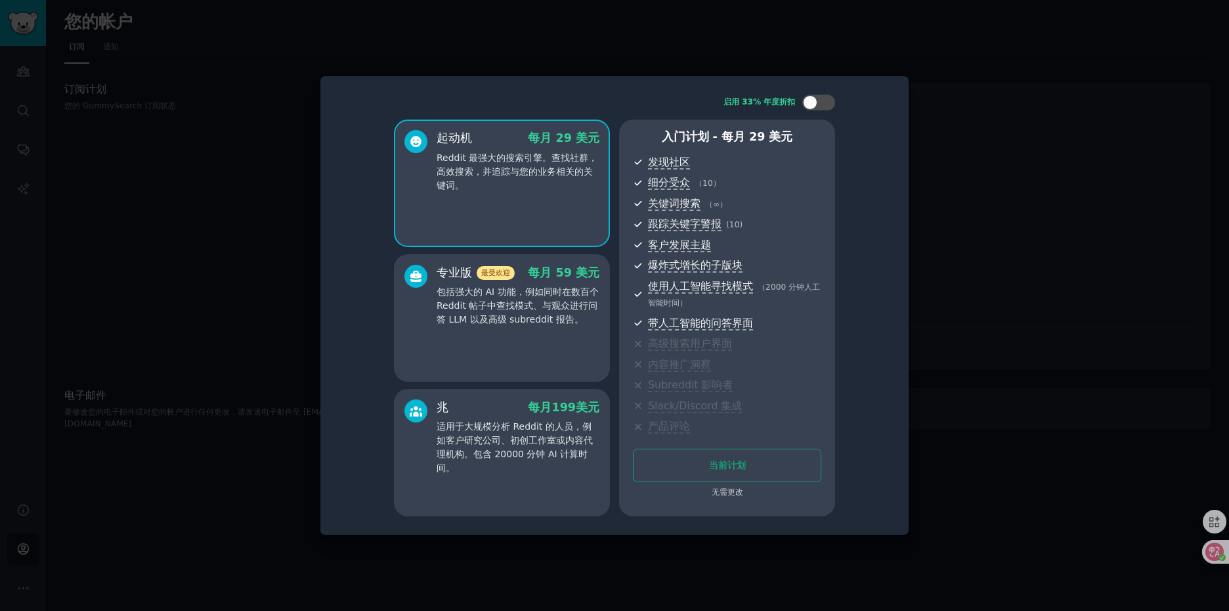
click at [551, 310] on font "包括强大的 AI 功能，例如同时在数百个 Reddit 帖子中查找模式、与观众进行问答 LLM 以及高级 subreddit 报告。" at bounding box center [518, 305] width 162 height 38
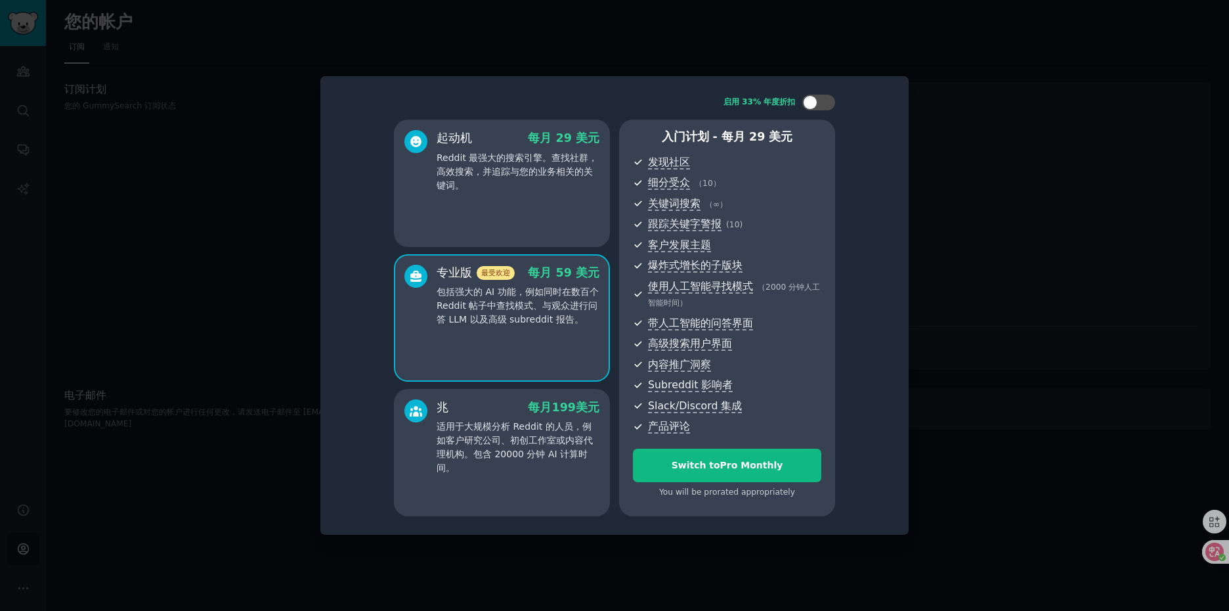
click at [551, 215] on div "起动机 每月 29 美元 Reddit 最强大的搜索引擎。查找社群，高效搜索，并追踪与您的业务相关的关键词。" at bounding box center [502, 182] width 216 height 127
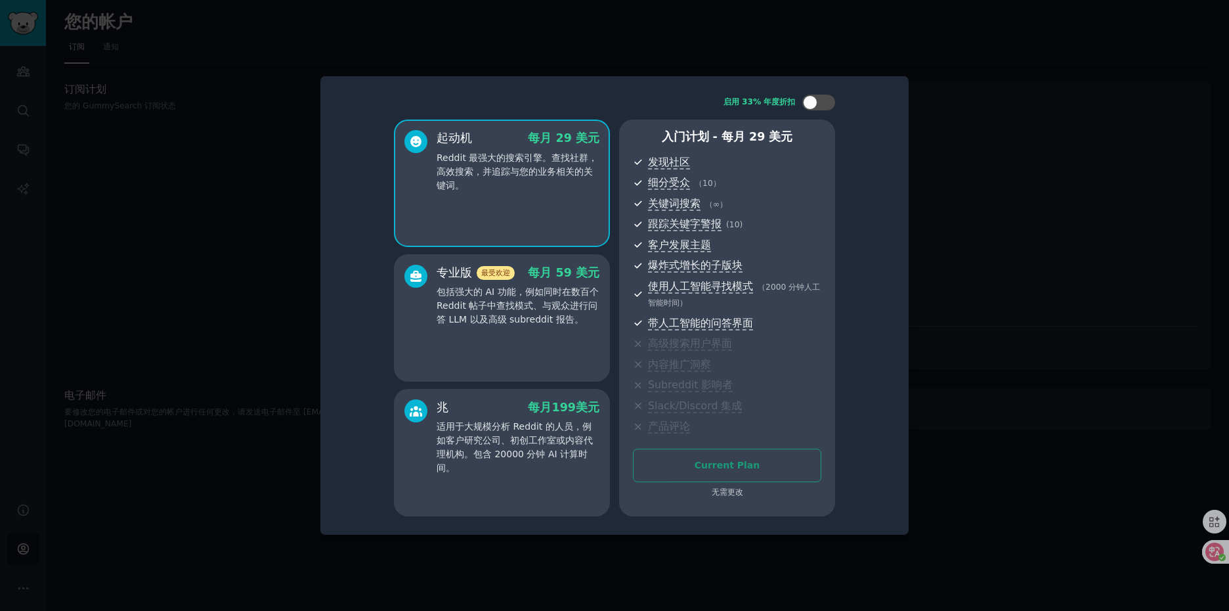
click at [544, 302] on font "包括强大的 AI 功能，例如同时在数百个 Reddit 帖子中查找模式、与观众进行问答 LLM 以及高级 subreddit 报告。" at bounding box center [518, 305] width 162 height 38
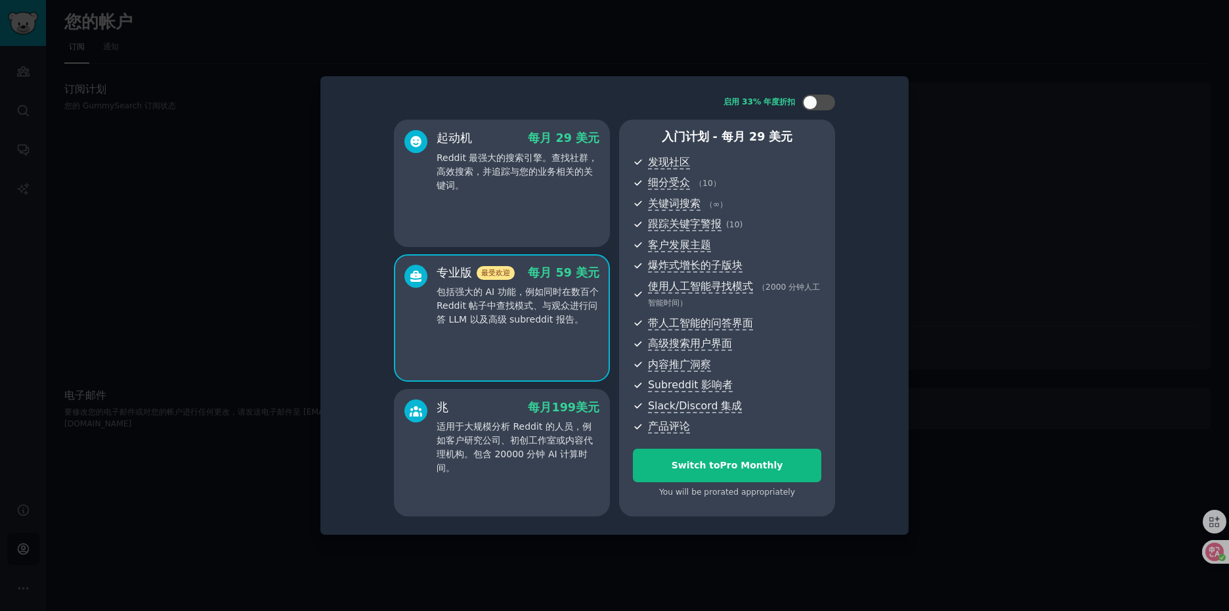
click at [511, 427] on font "适用于大规模分析 Reddit 的人员，例如客户研究公司、初创工作室或内容代理机构。包含 20000 分钟 AI 计算时间。" at bounding box center [515, 447] width 156 height 52
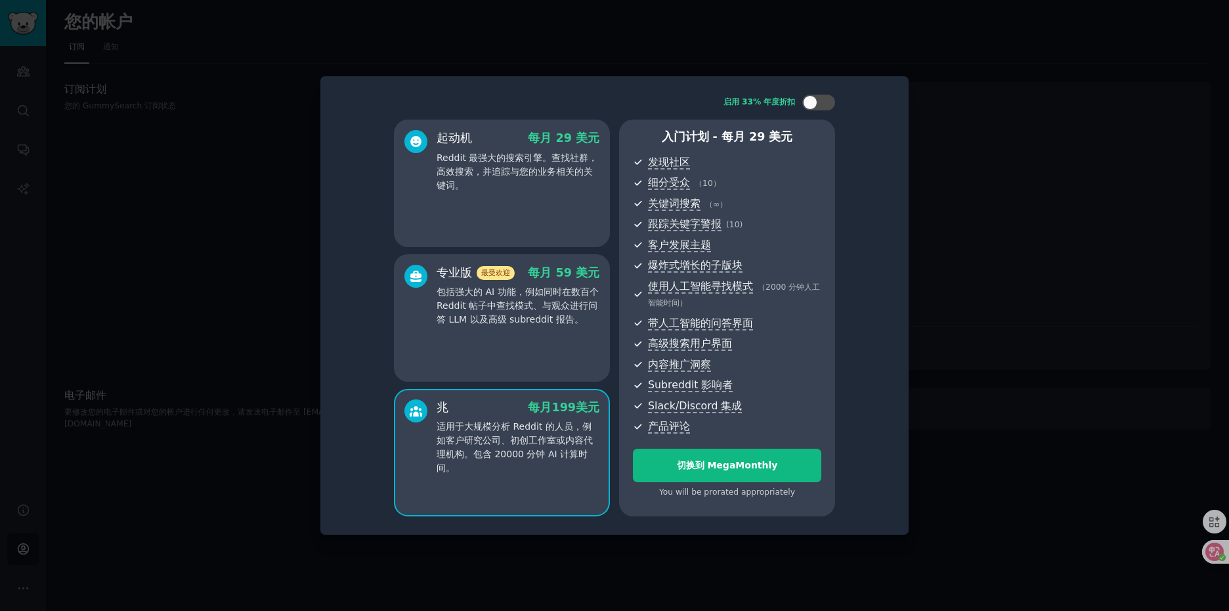
click at [525, 338] on div "专业版 最受欢迎 每月 59 美元 包括强大的 AI 功能，例如同时在数百个 Reddit 帖子中查找模式、与观众进行问答 LLM 以及高级 subreddi…" at bounding box center [502, 317] width 216 height 127
click at [538, 215] on div "起动机 每月 29 美元 Reddit 最强大的搜索引擎。查找社群，高效搜索，并追踪与您的业务相关的关键词。" at bounding box center [502, 182] width 216 height 127
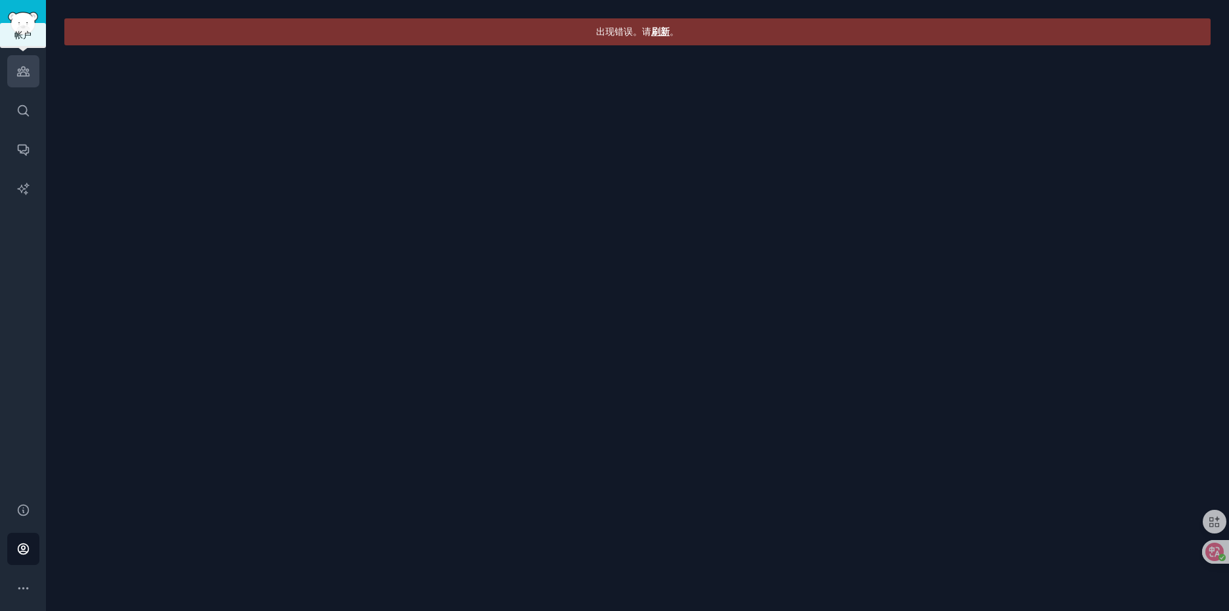
click at [22, 73] on icon "Sidebar" at bounding box center [23, 71] width 14 height 14
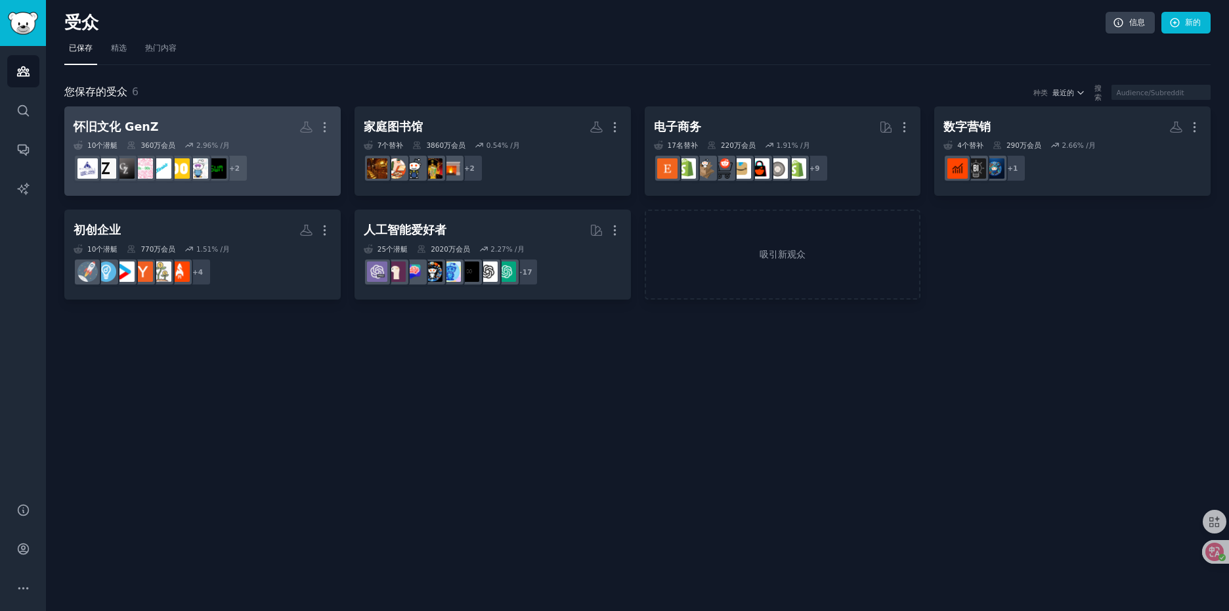
click at [249, 118] on h2 "怀旧文化 GenZ More" at bounding box center [203, 127] width 258 height 23
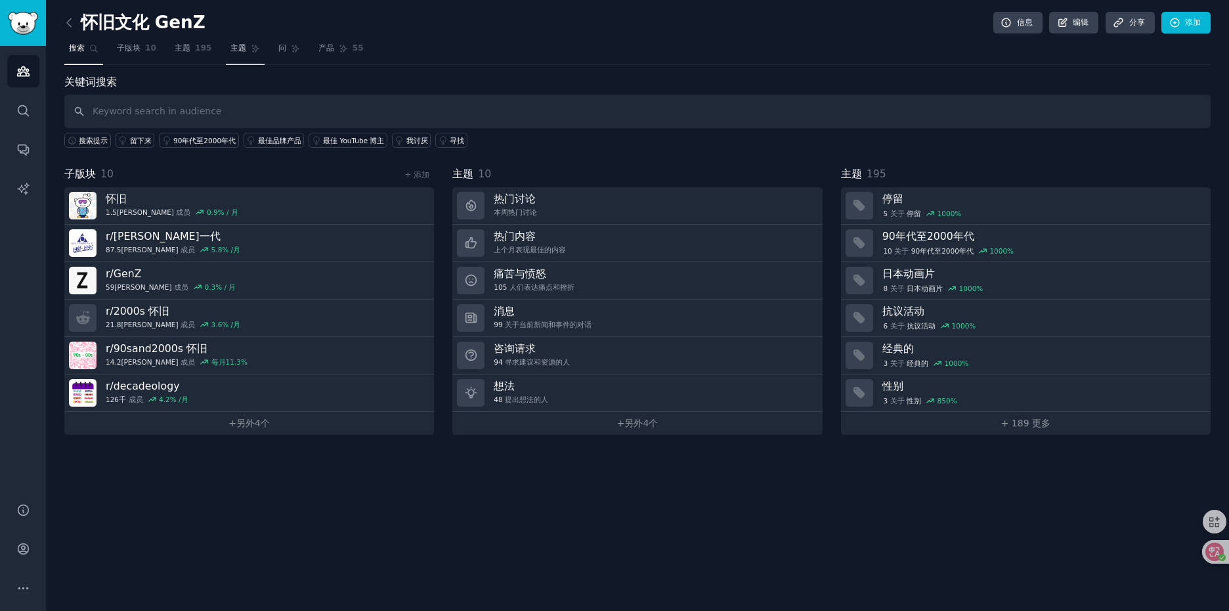
click at [238, 49] on font "主题" at bounding box center [238, 47] width 16 height 9
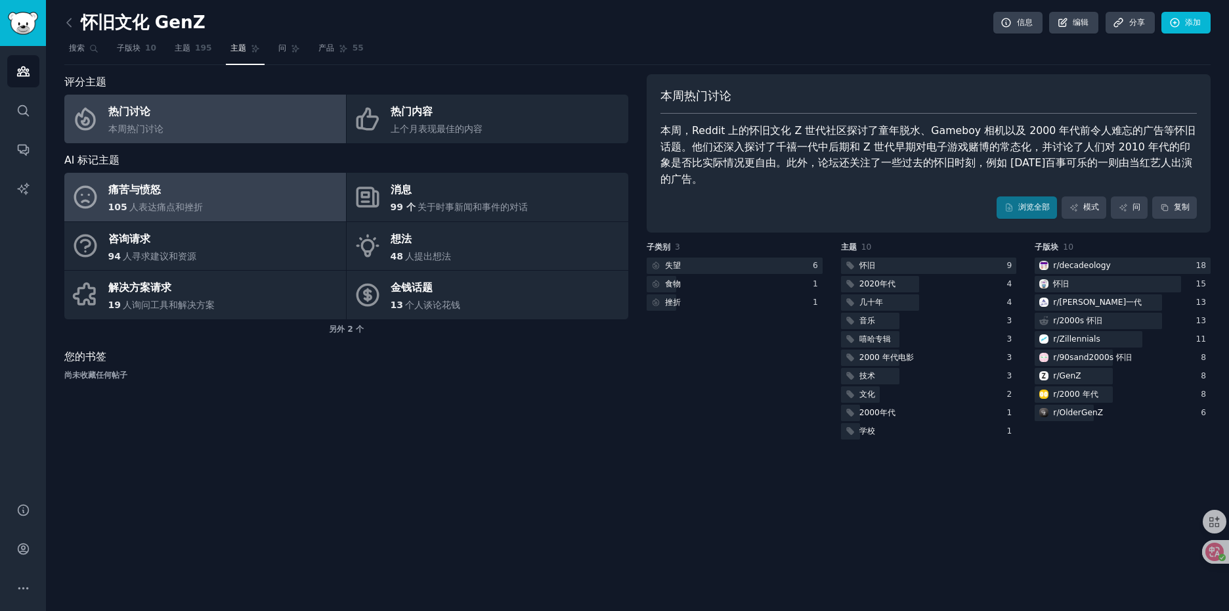
click at [221, 193] on link "痛苦与愤怒 105 人表达痛点和挫折" at bounding box center [205, 197] width 282 height 49
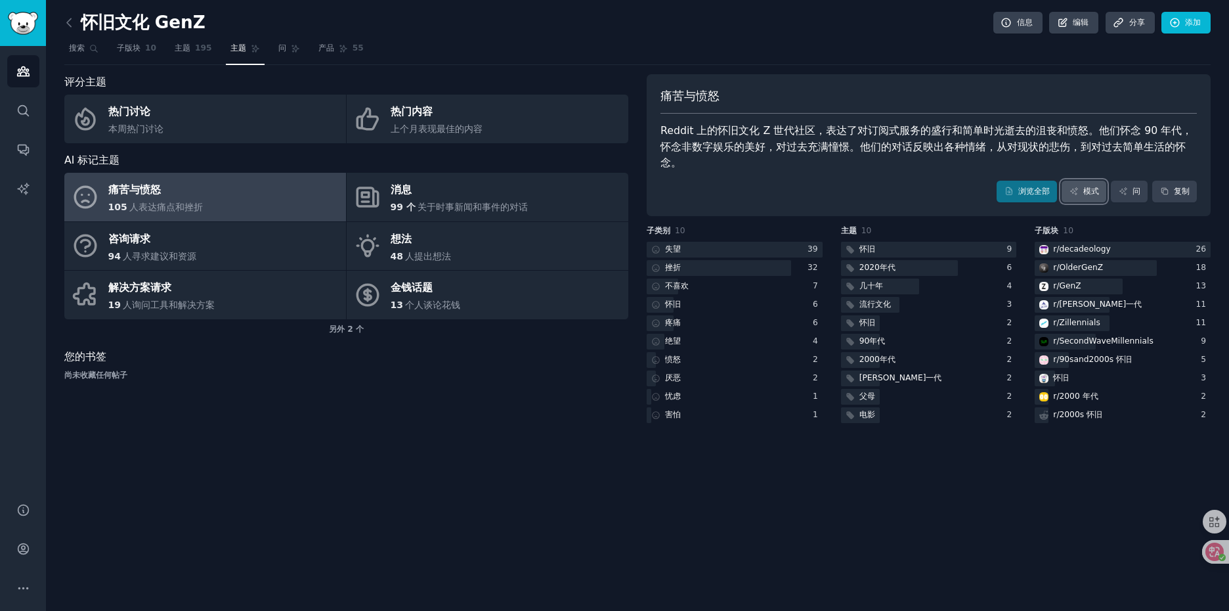
click at [1081, 181] on link "模式" at bounding box center [1083, 192] width 45 height 22
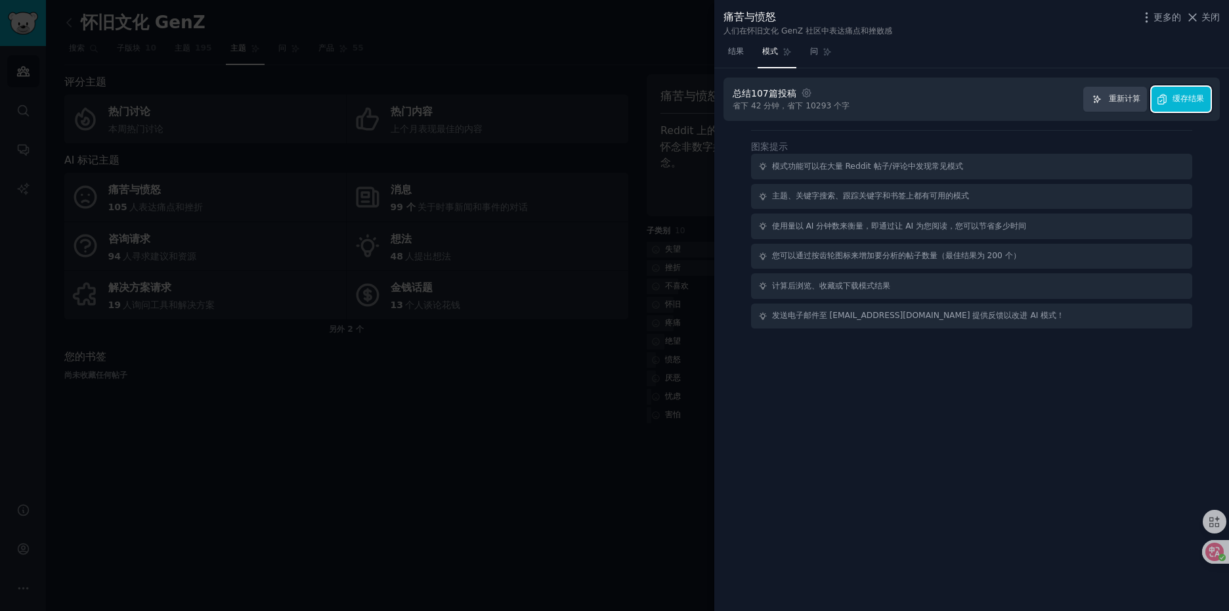
click at [1172, 104] on span "缓存结果" at bounding box center [1188, 99] width 32 height 12
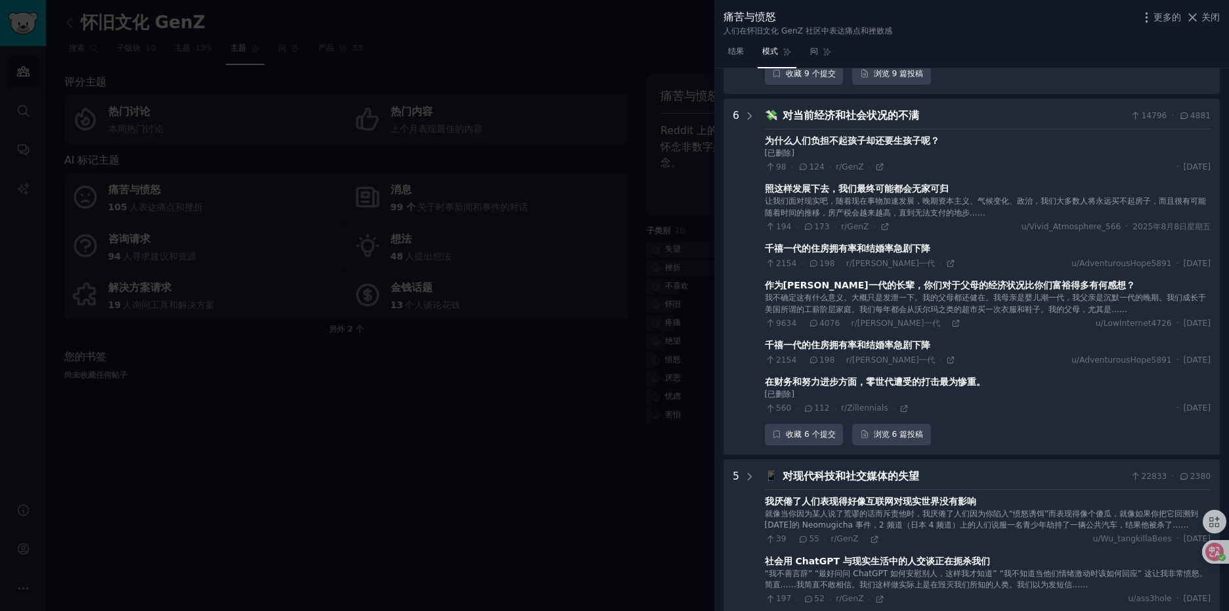
scroll to position [460, 0]
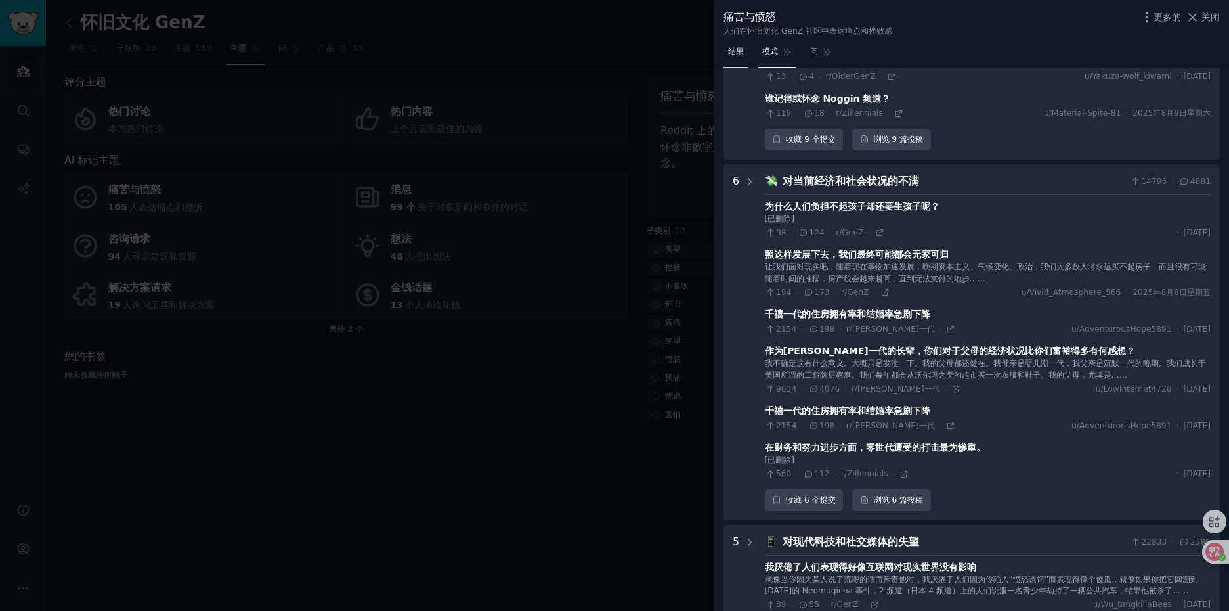
click at [733, 49] on font "结果" at bounding box center [736, 51] width 16 height 9
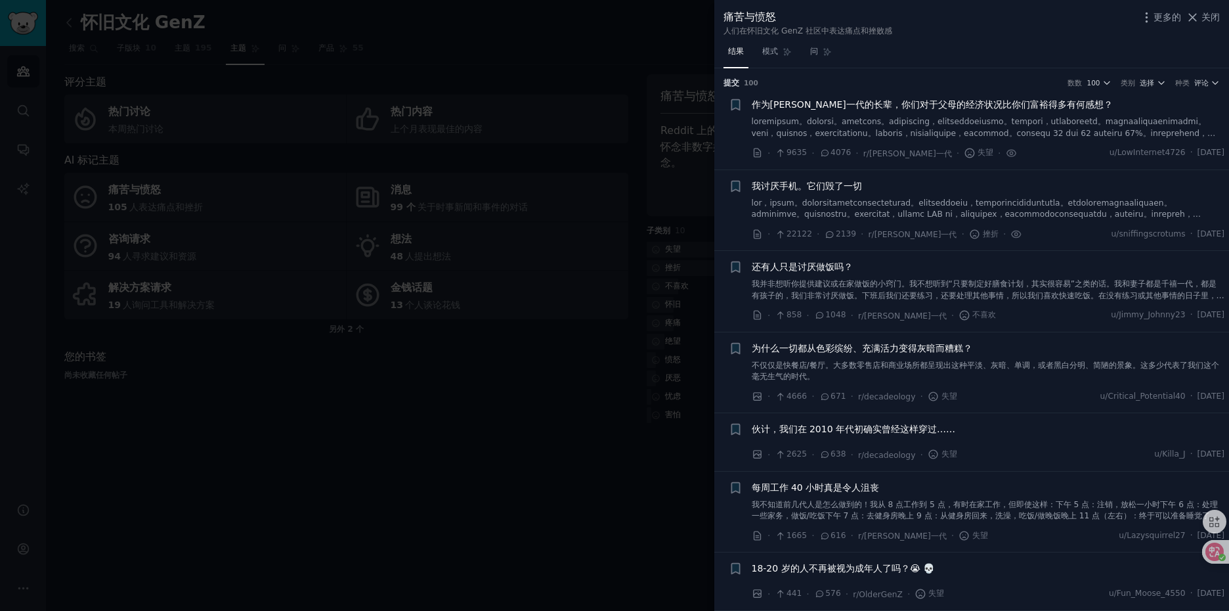
click at [847, 189] on font "我讨厌手机。它们毁了一切" at bounding box center [807, 186] width 110 height 11
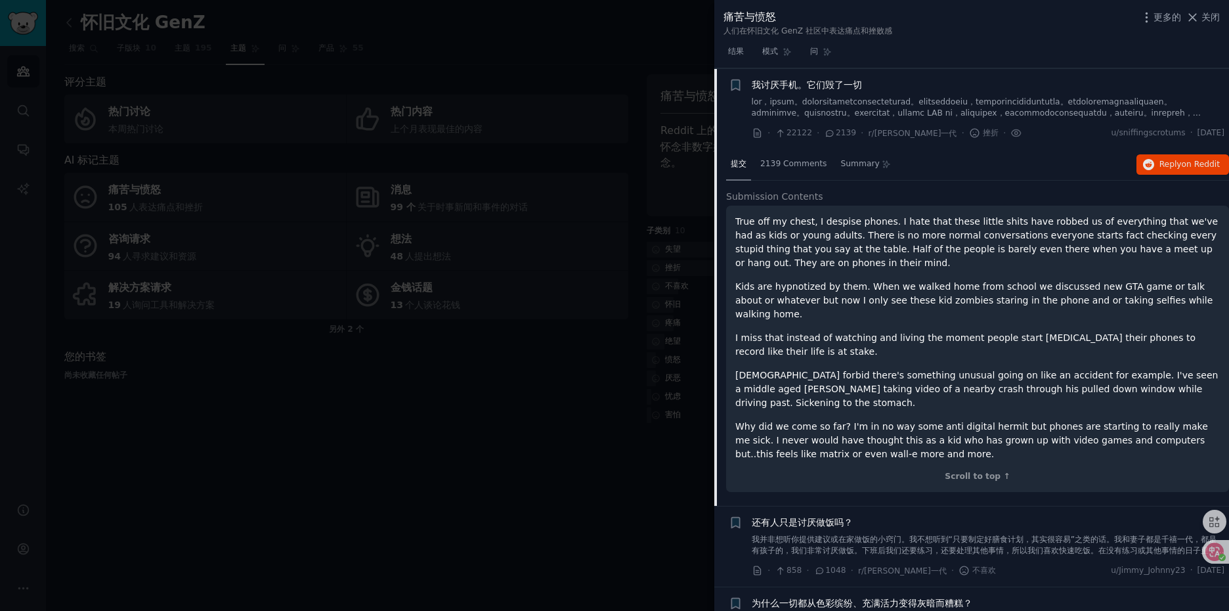
scroll to position [102, 0]
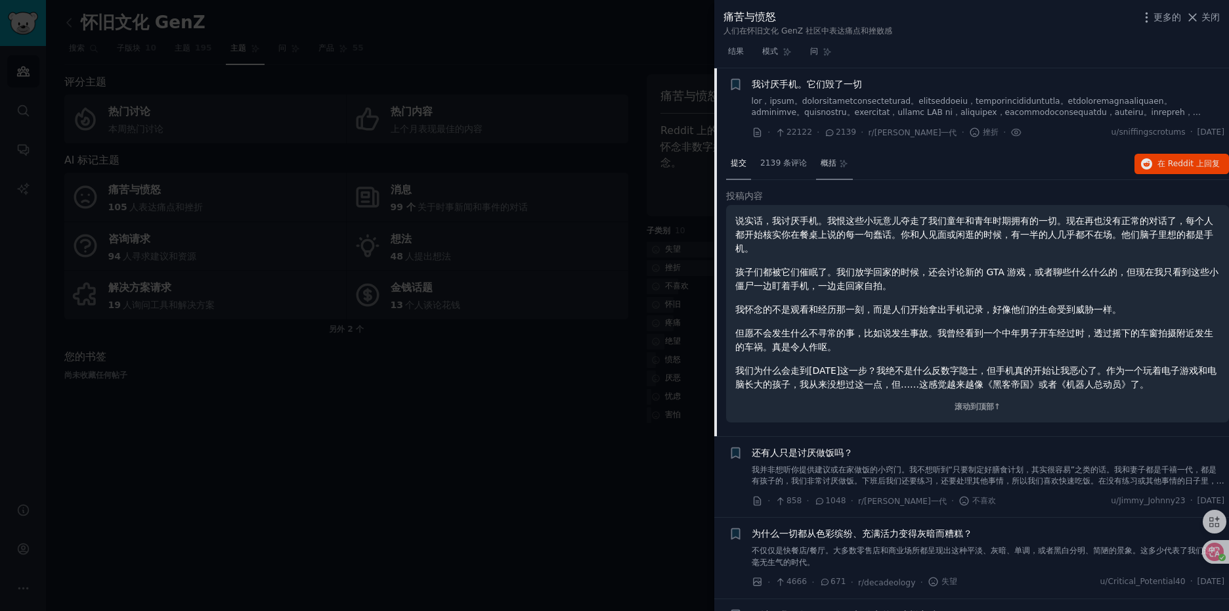
click at [834, 163] on font "概括" at bounding box center [829, 162] width 16 height 9
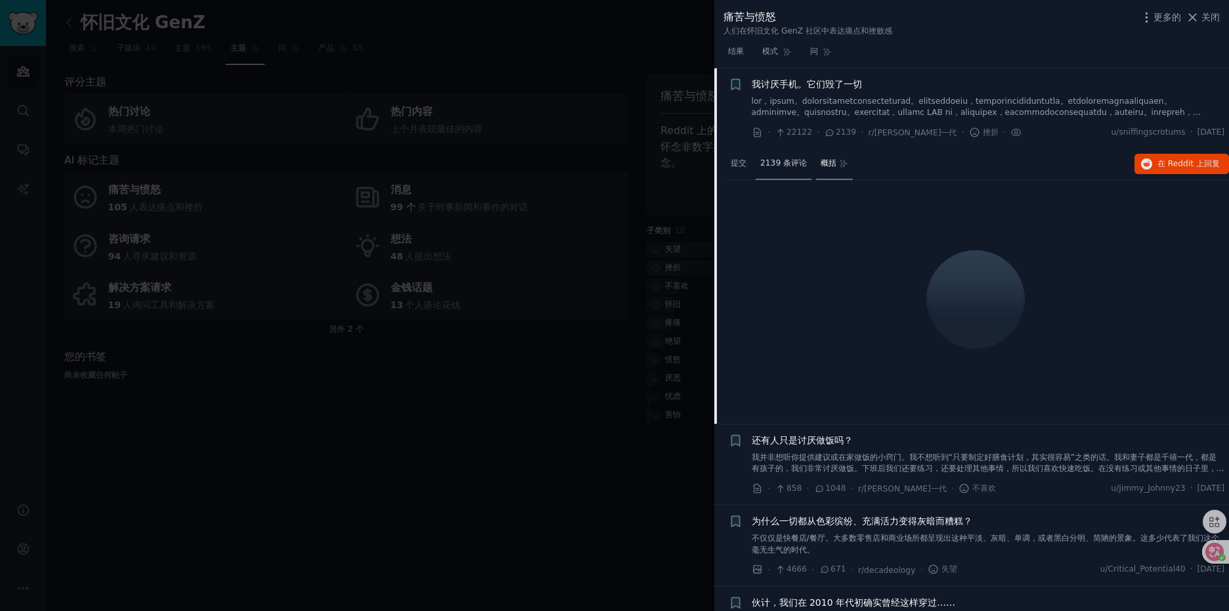
click at [787, 165] on font "2139 条评论" at bounding box center [783, 162] width 47 height 9
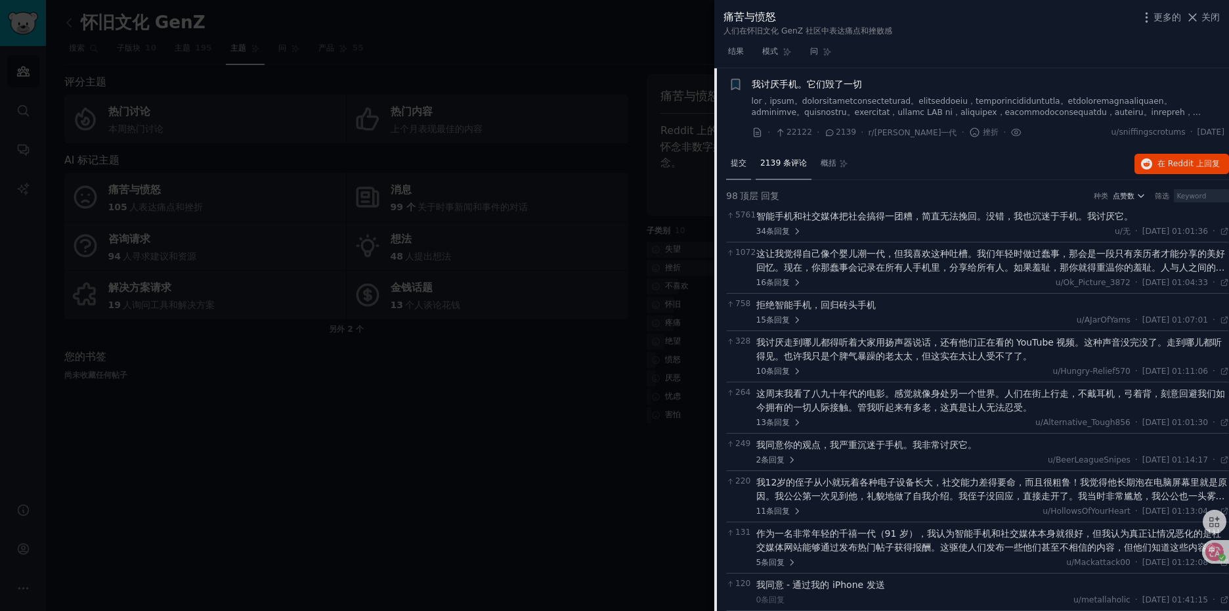
click at [743, 163] on font "提交" at bounding box center [739, 162] width 16 height 9
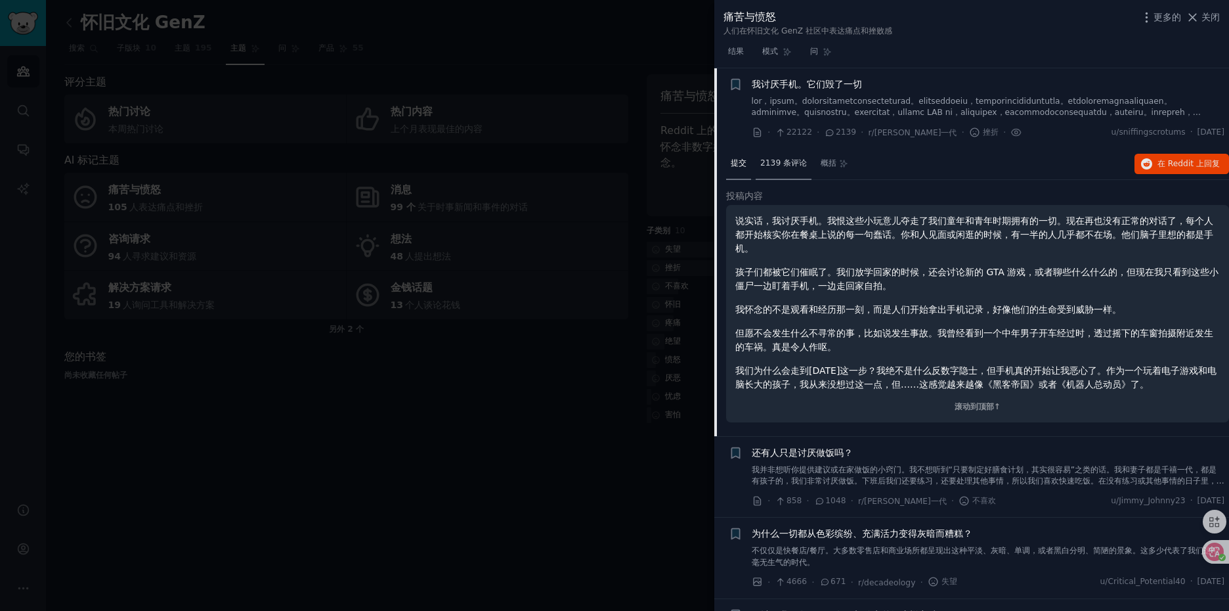
click at [792, 165] on font "2139 条评论" at bounding box center [783, 162] width 47 height 9
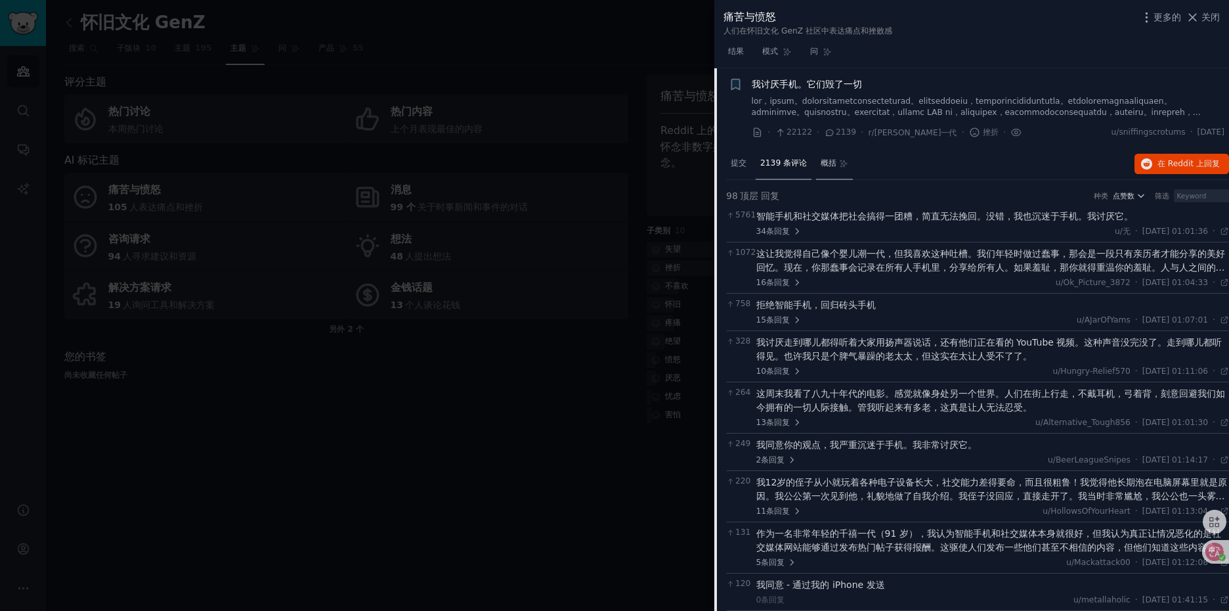
click at [833, 163] on font "概括" at bounding box center [829, 162] width 16 height 9
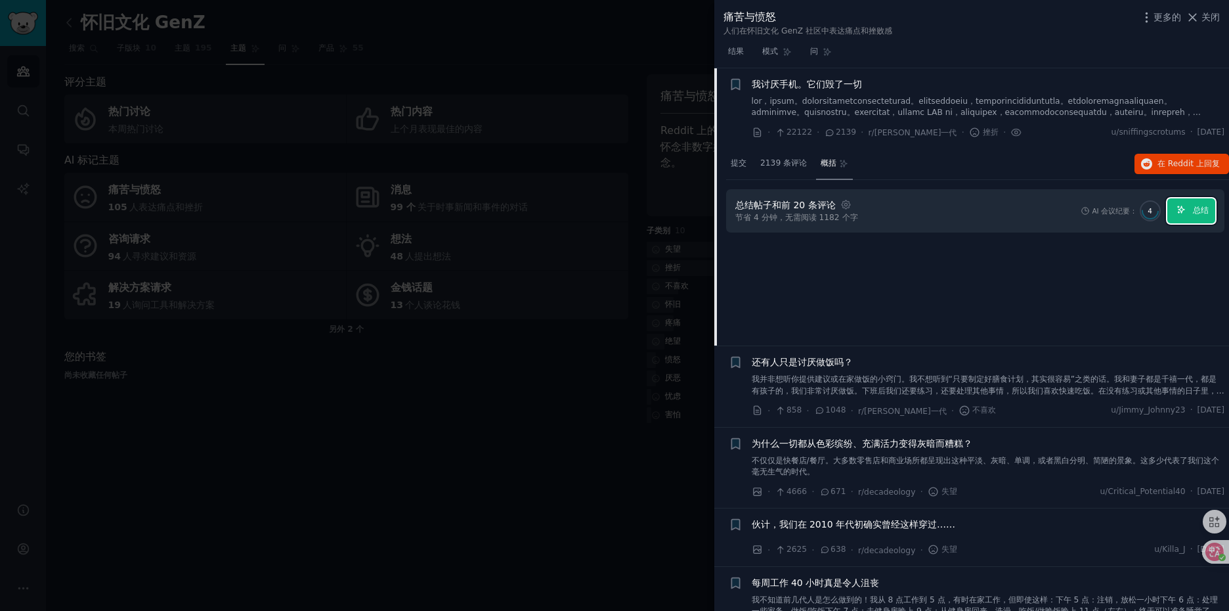
click at [1193, 215] on span "总结" at bounding box center [1201, 211] width 16 height 12
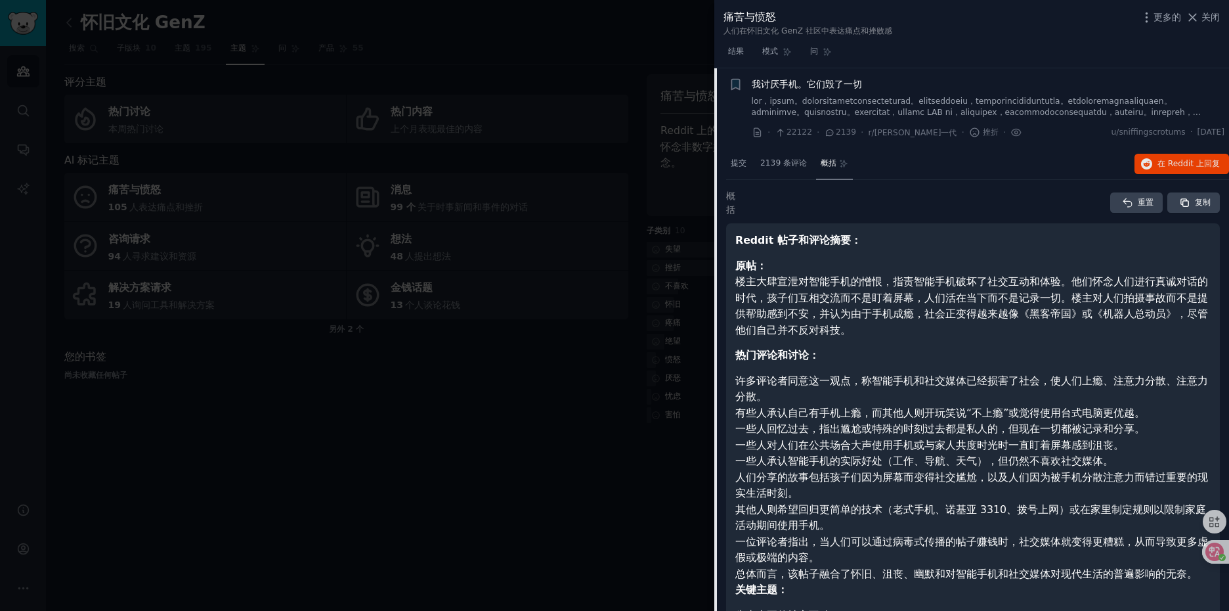
click at [834, 164] on font "概括" at bounding box center [829, 162] width 16 height 9
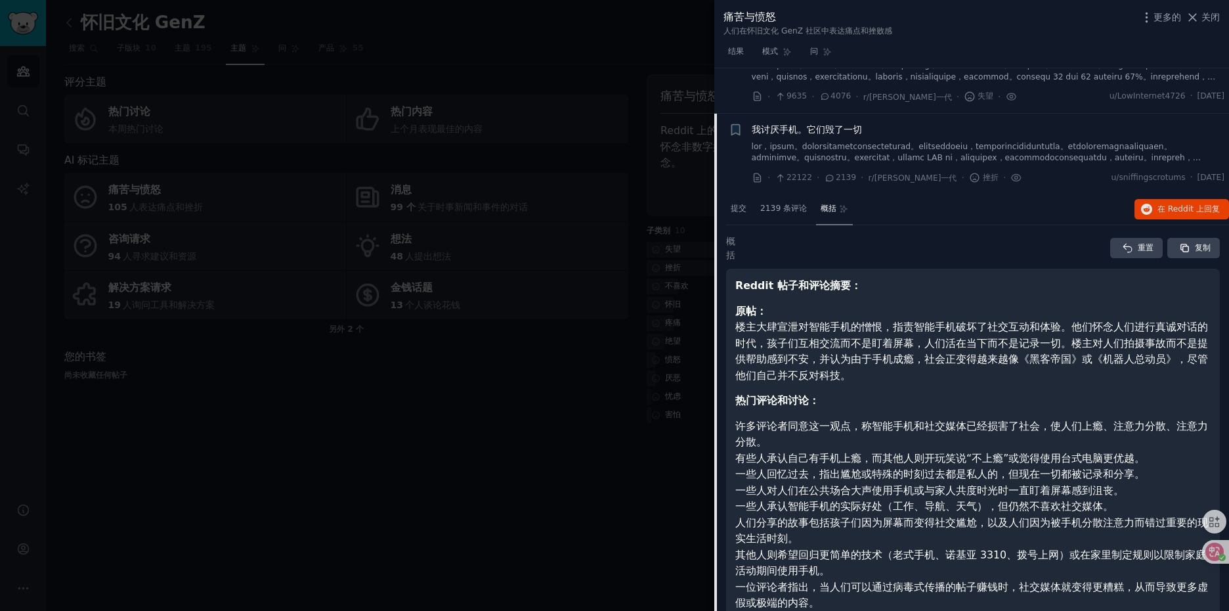
scroll to position [36, 0]
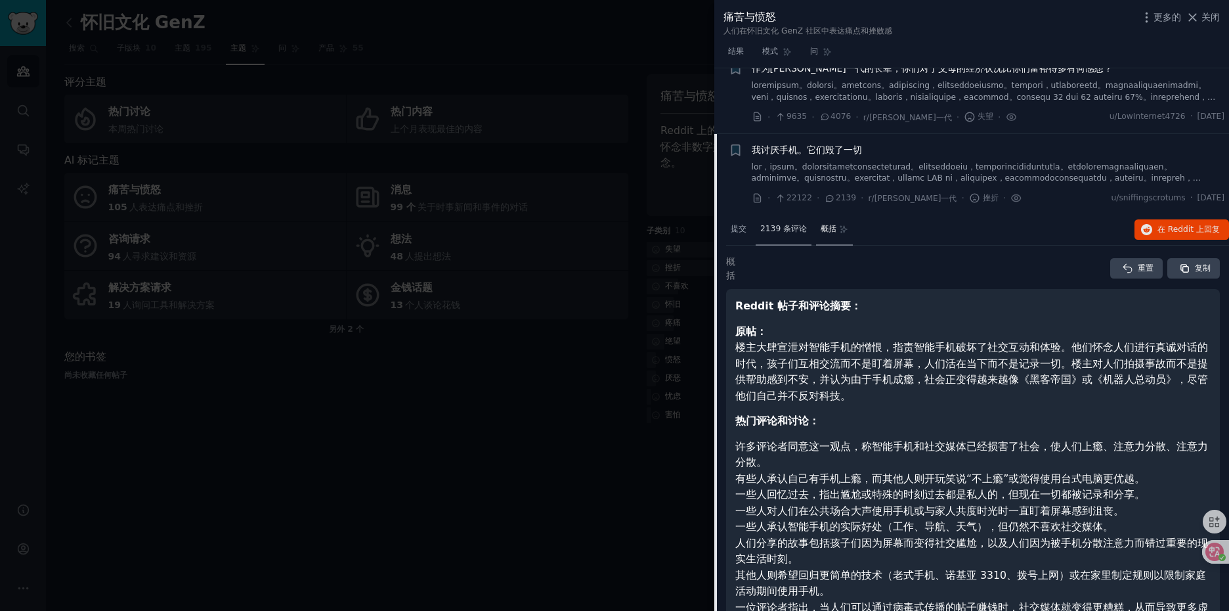
click at [790, 232] on font "2139 条评论" at bounding box center [783, 228] width 47 height 9
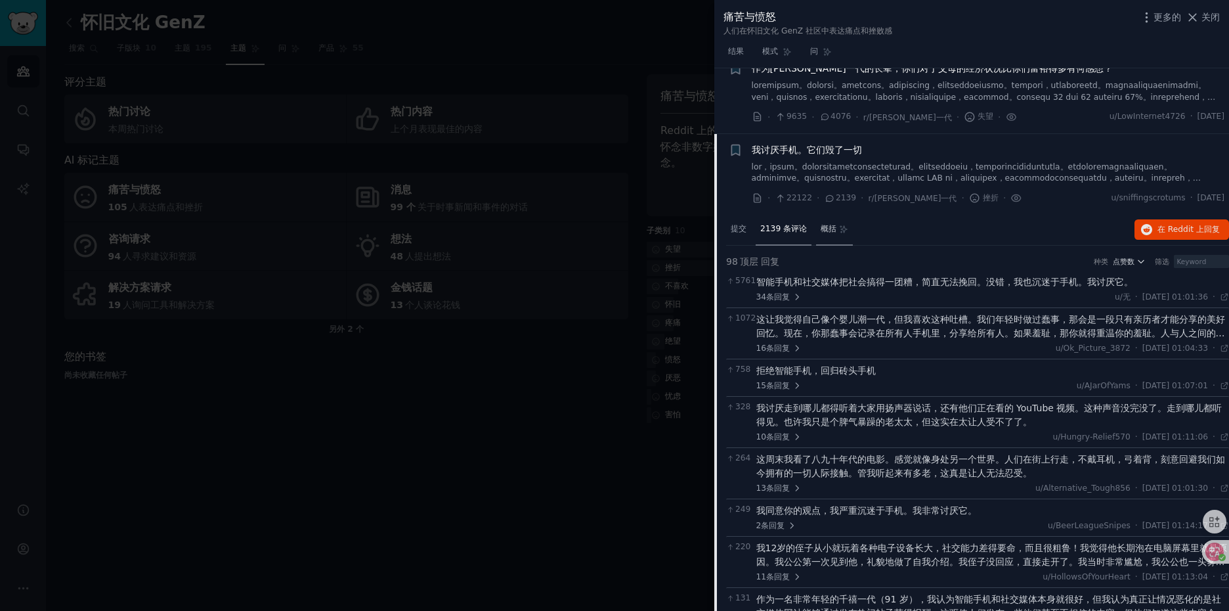
click at [830, 234] on span "概括" at bounding box center [829, 229] width 16 height 12
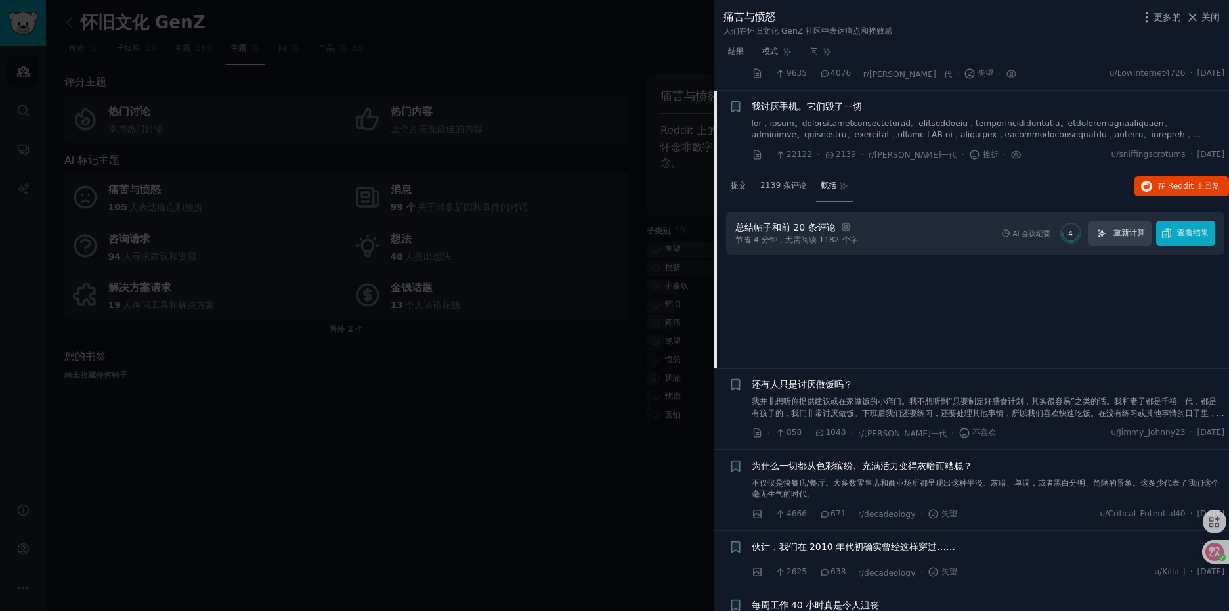
scroll to position [102, 0]
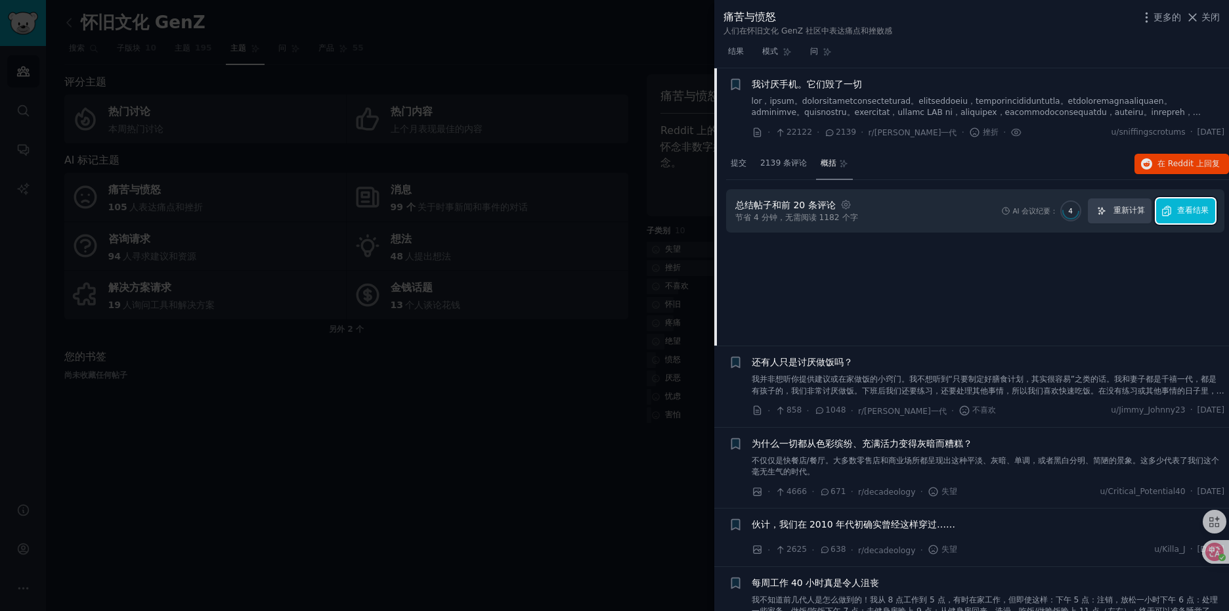
click at [1190, 211] on font "查看结果" at bounding box center [1193, 209] width 32 height 9
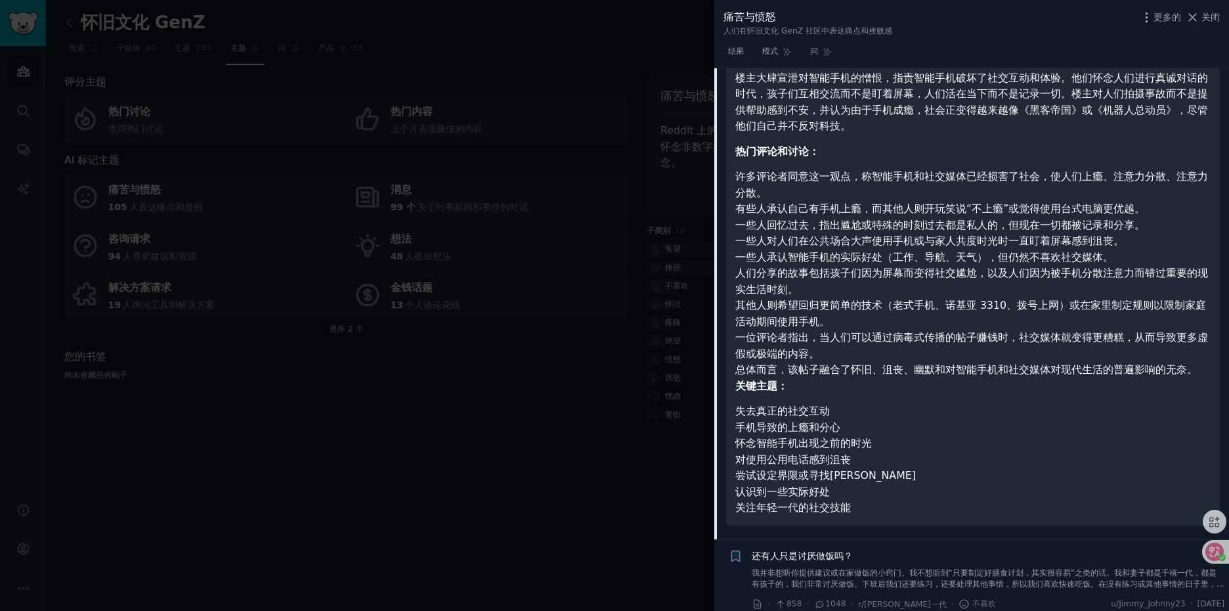
scroll to position [627, 0]
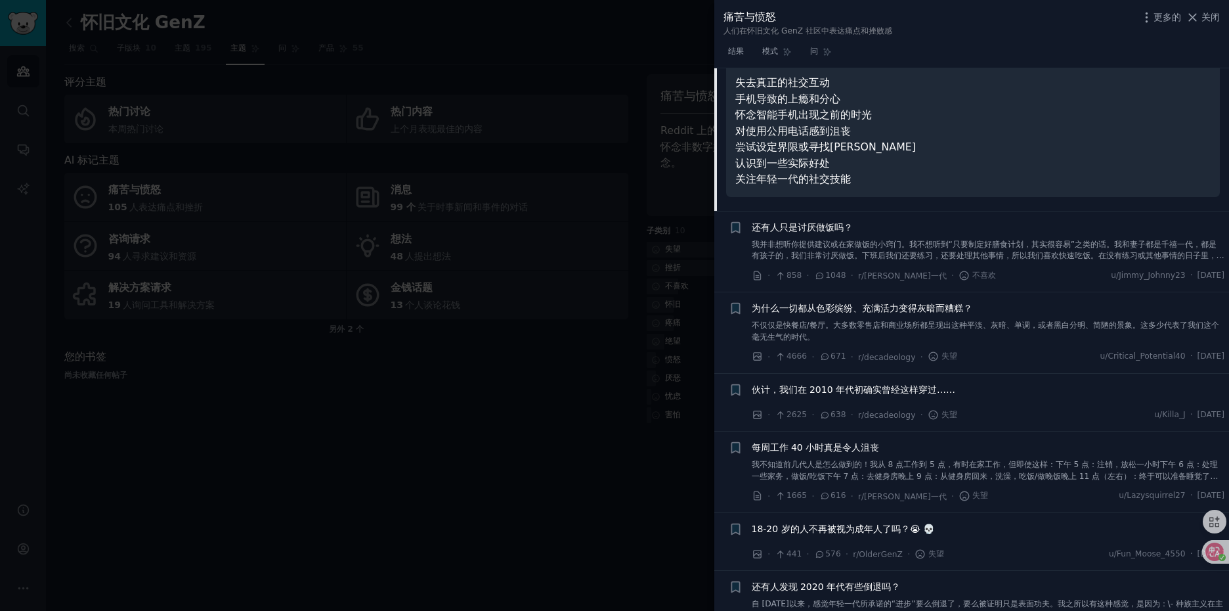
click at [827, 227] on font "还有人只是讨厌做饭吗？" at bounding box center [802, 227] width 101 height 11
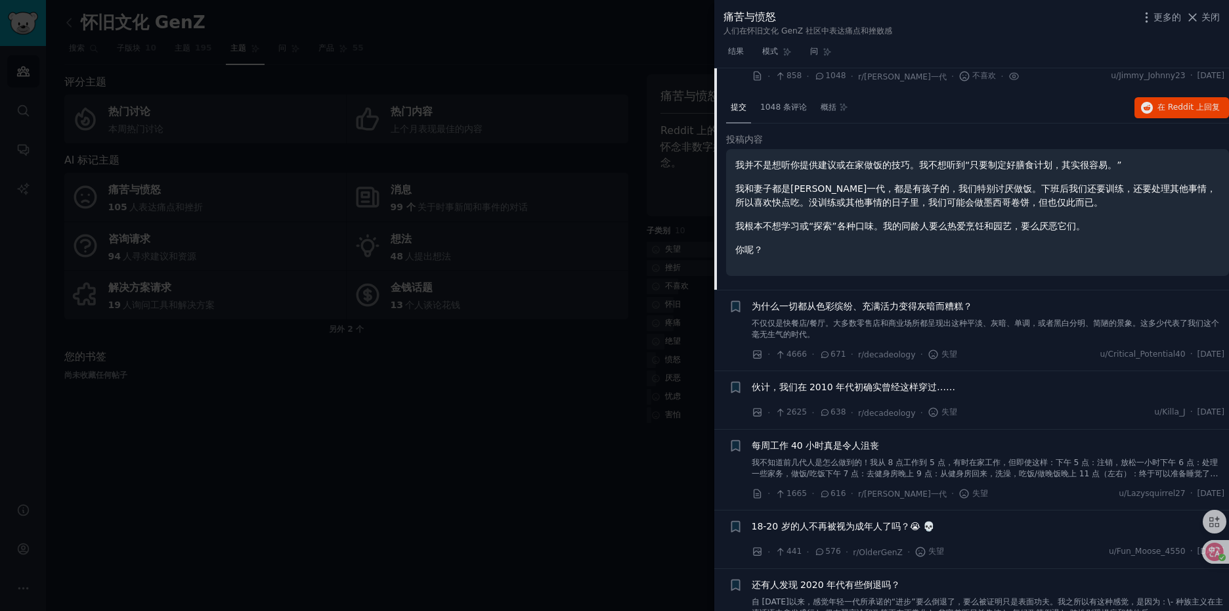
scroll to position [314, 0]
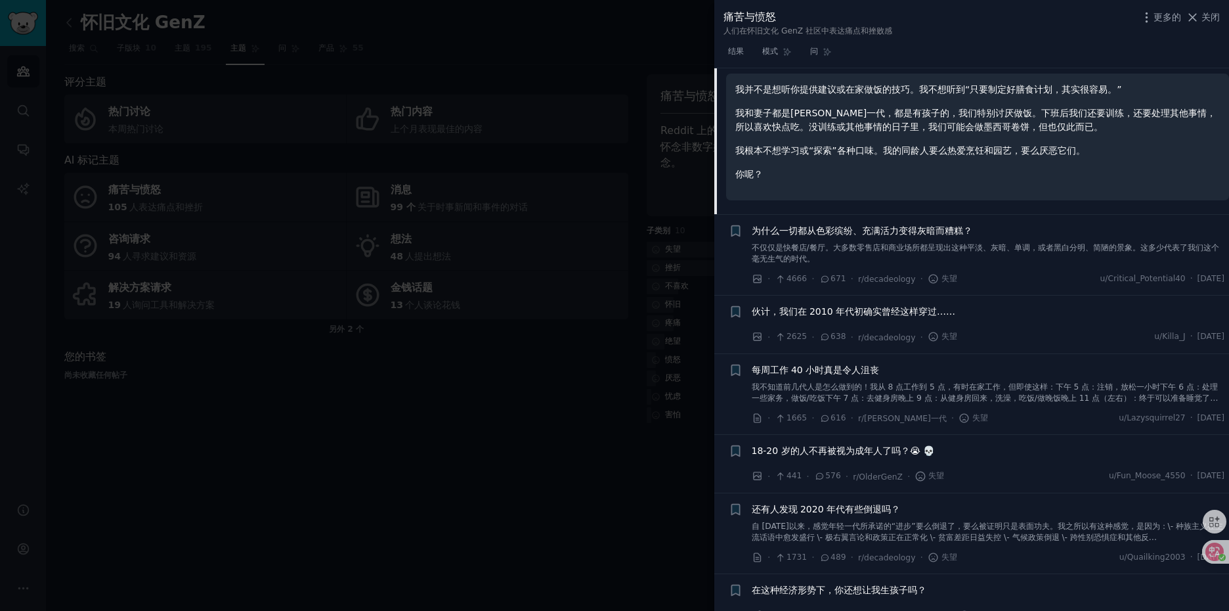
click at [886, 229] on font "为什么一切都从色彩缤纷、充满活力变得灰暗而糟糕？" at bounding box center [862, 230] width 221 height 11
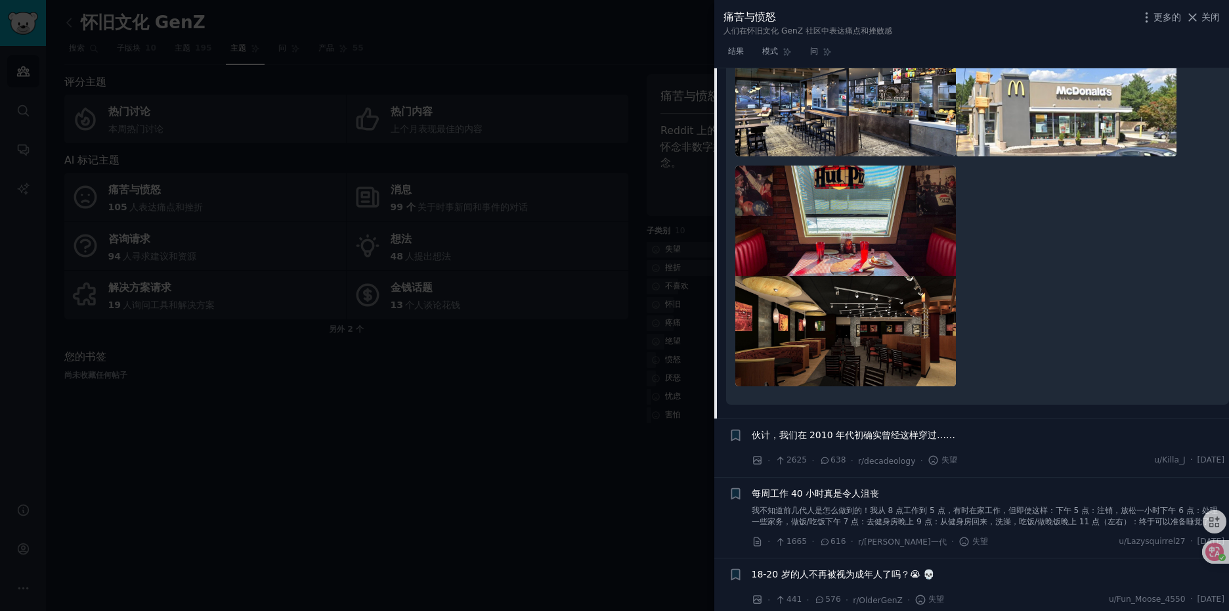
scroll to position [789, 0]
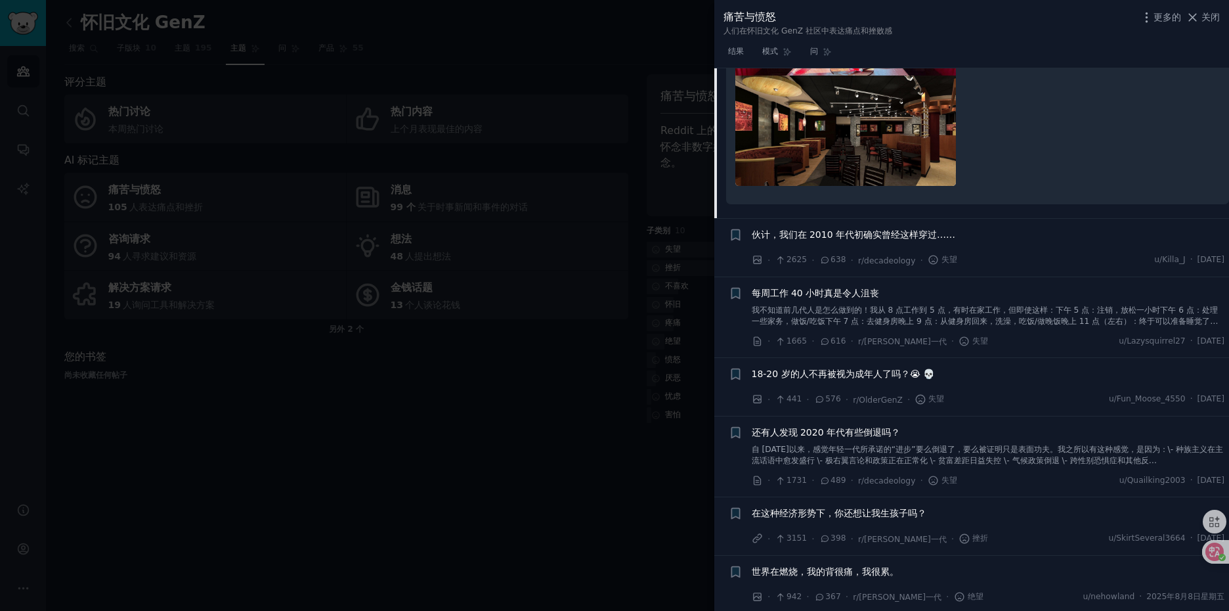
click at [878, 237] on font "伙计，我们在 2010 年代初确实曾经这样穿过……" at bounding box center [854, 234] width 204 height 11
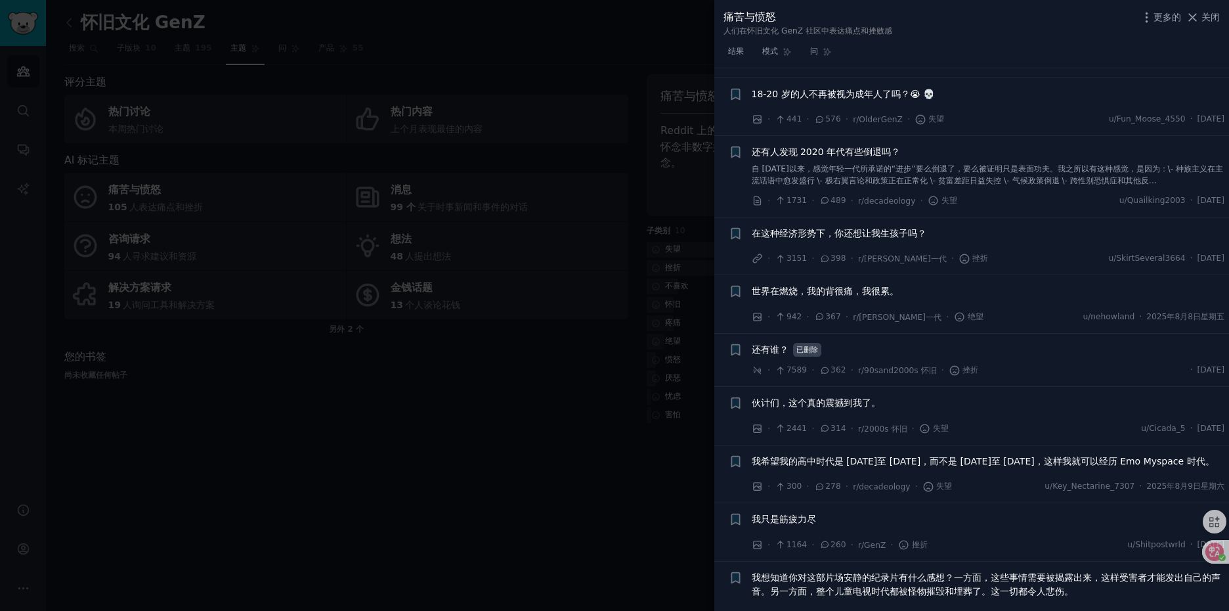
scroll to position [1133, 0]
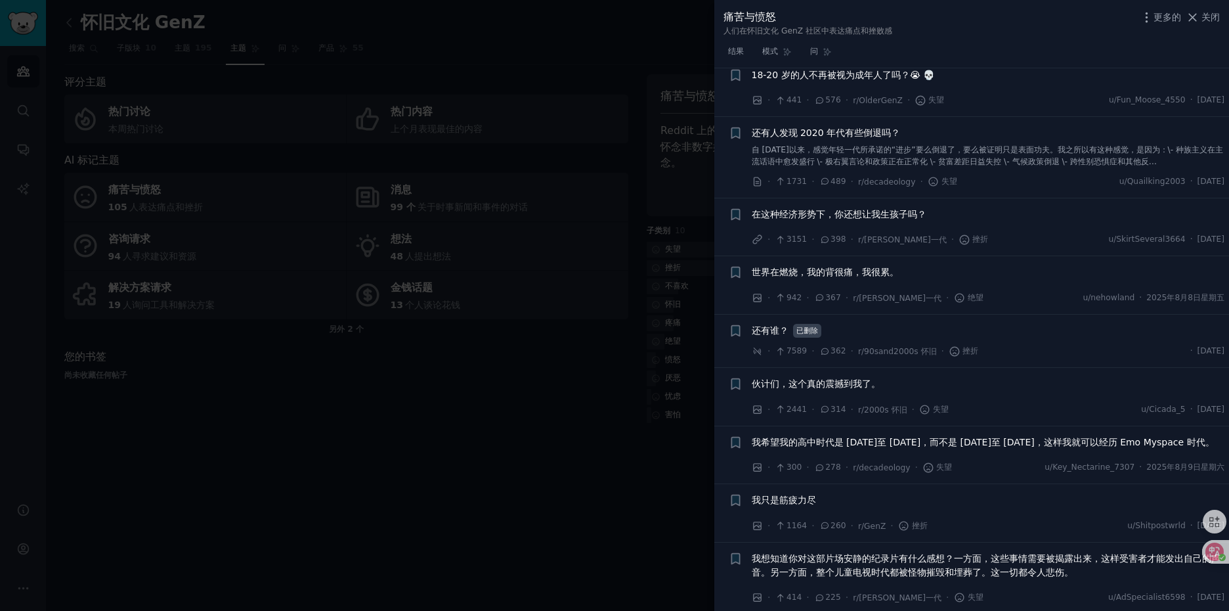
click at [861, 212] on font "在这种经济形势下，你还想让我生孩子吗？" at bounding box center [839, 214] width 175 height 11
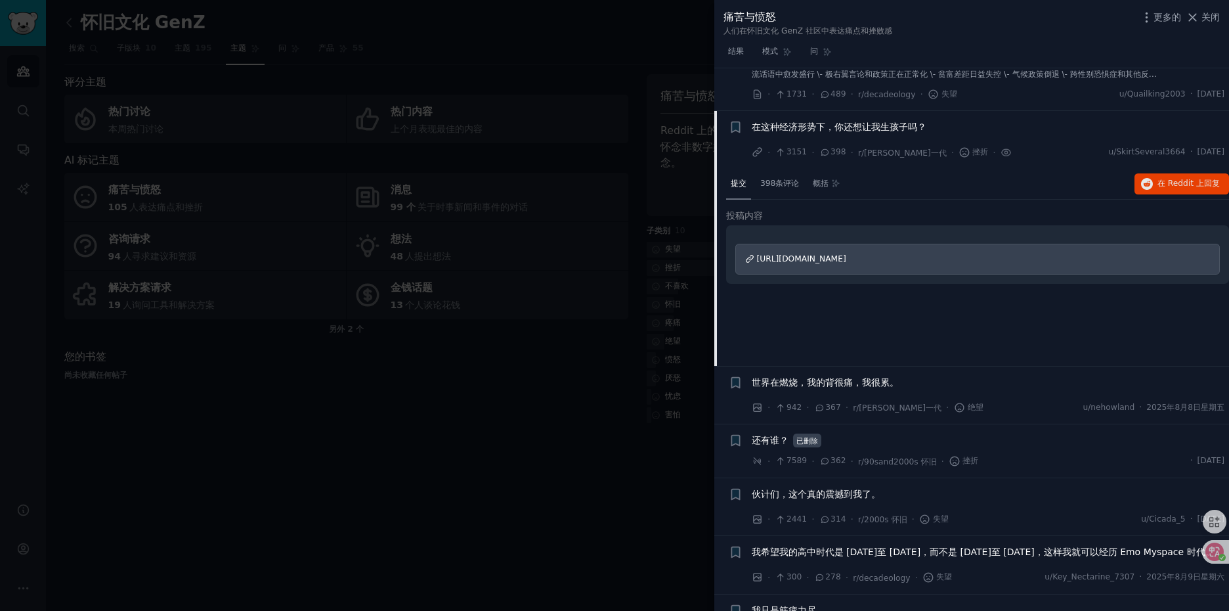
scroll to position [558, 0]
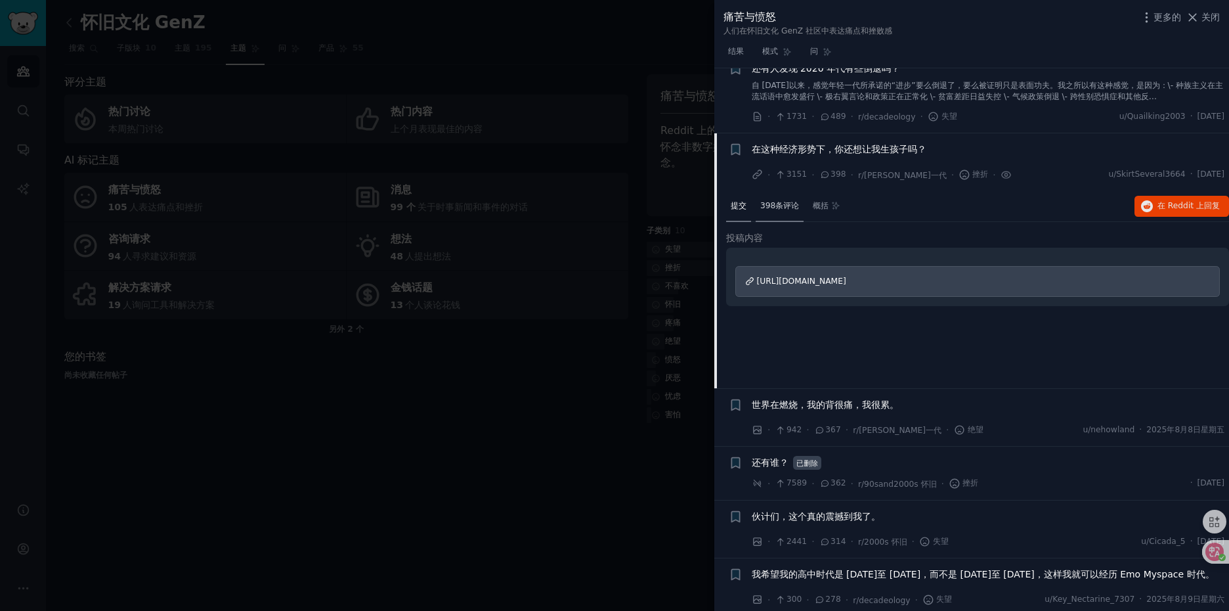
click at [791, 210] on font "398条评论" at bounding box center [779, 205] width 39 height 9
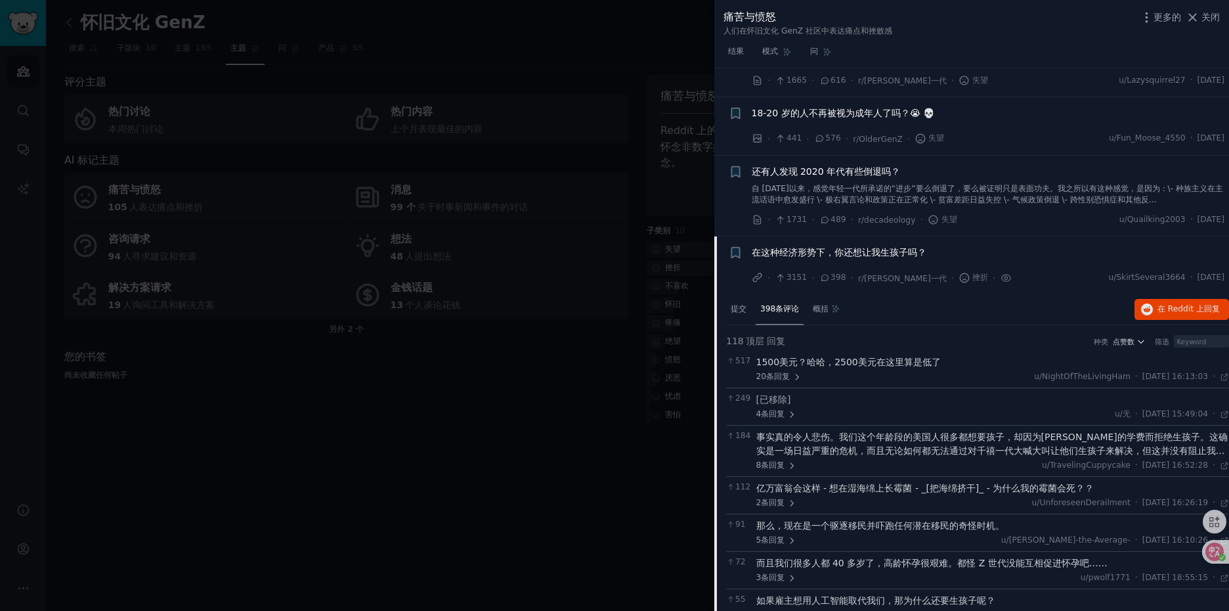
scroll to position [479, 0]
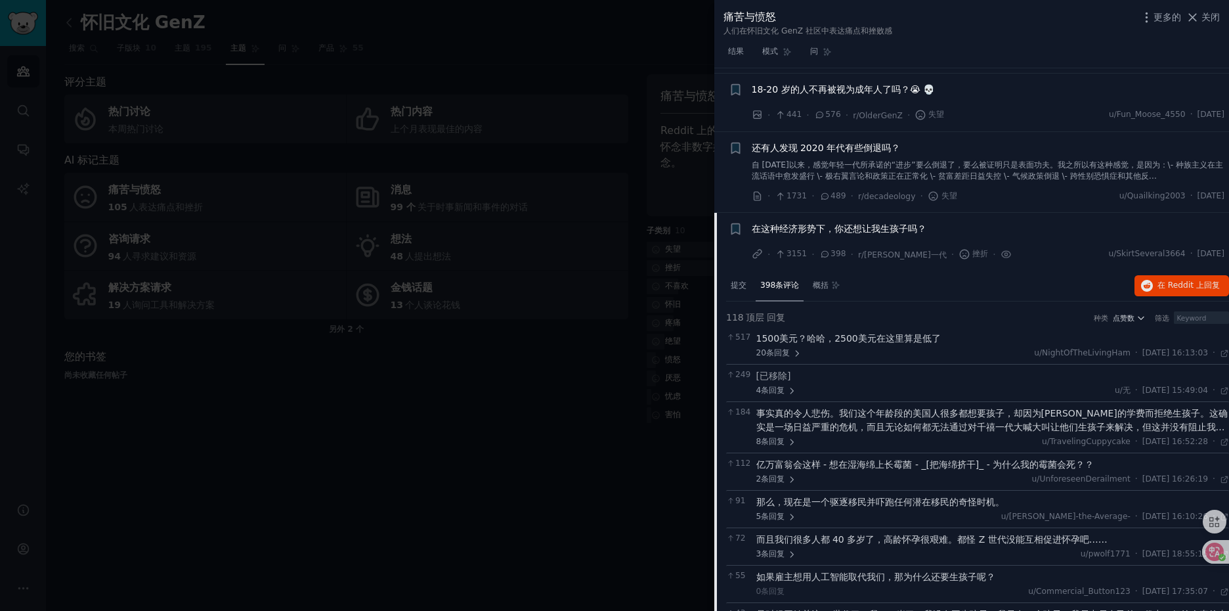
click at [779, 288] on font "398条评论" at bounding box center [779, 284] width 39 height 9
click at [781, 283] on font "398条评论" at bounding box center [779, 284] width 39 height 9
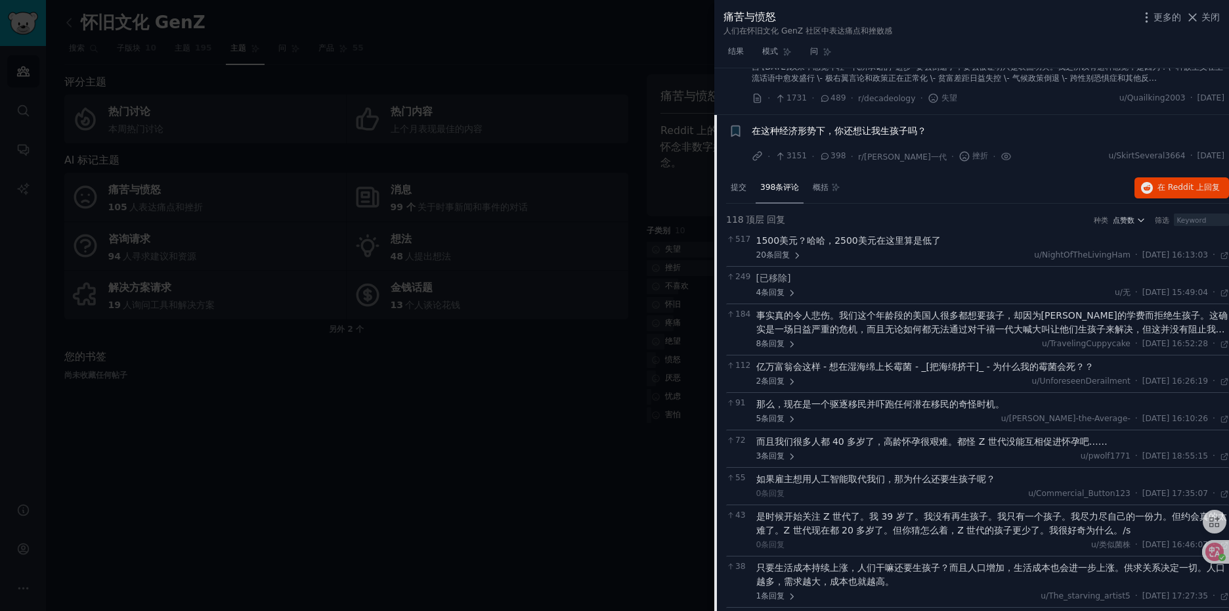
scroll to position [544, 0]
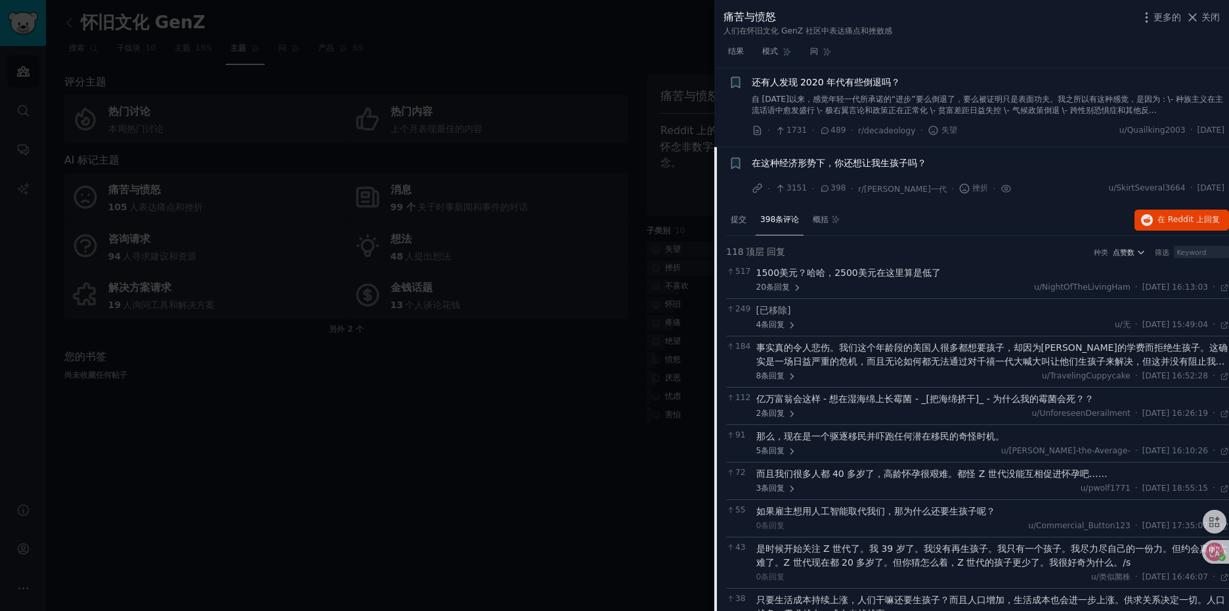
click at [781, 216] on font "398条评论" at bounding box center [779, 219] width 39 height 9
click at [738, 220] on font "提交" at bounding box center [739, 219] width 16 height 9
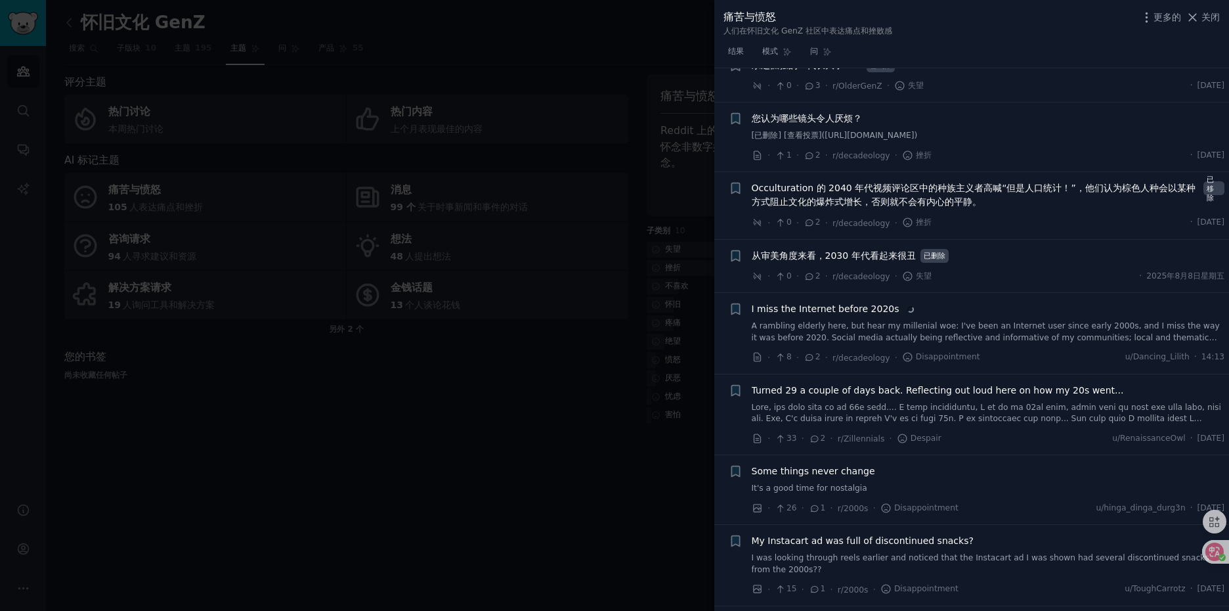
scroll to position [6255, 0]
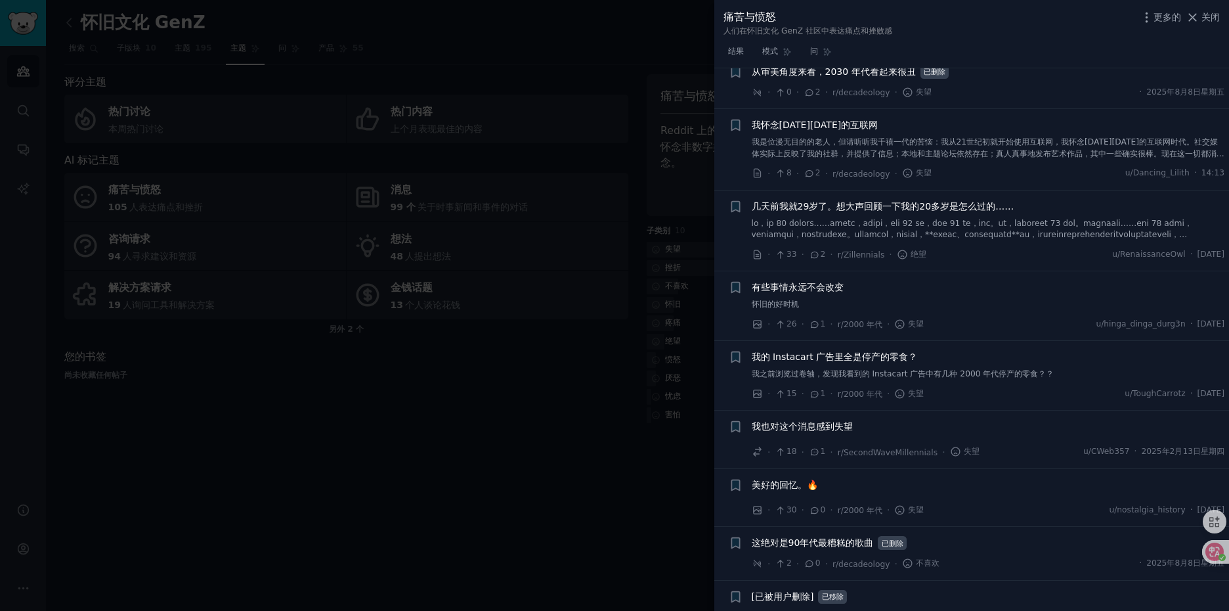
click at [526, 456] on div at bounding box center [614, 305] width 1229 height 611
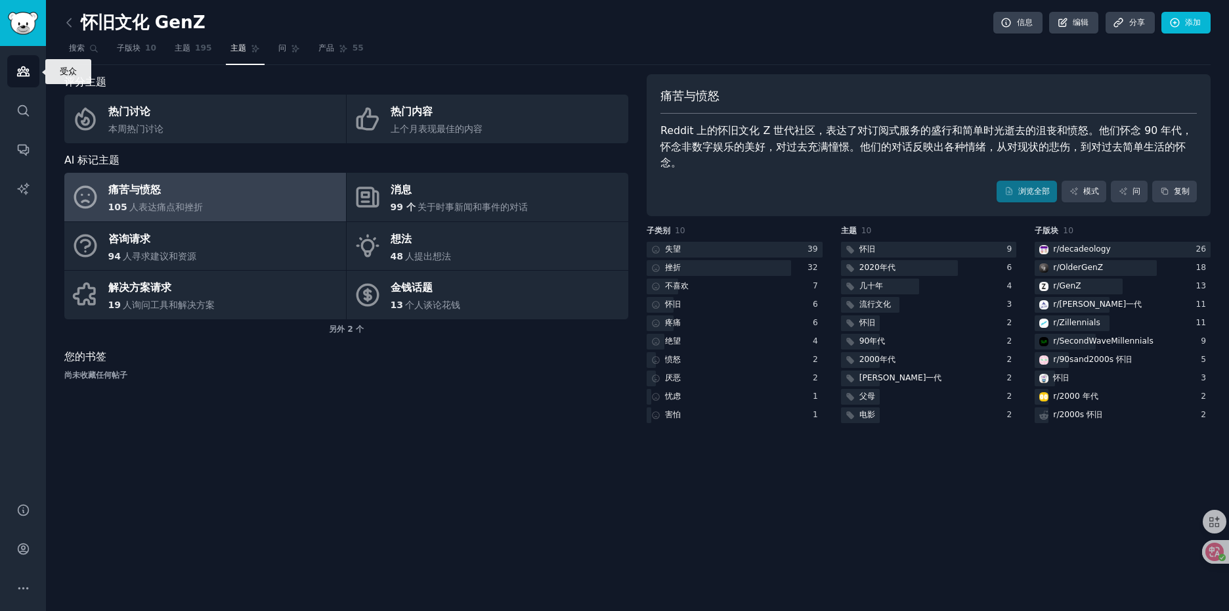
click at [23, 73] on icon "Sidebar" at bounding box center [23, 71] width 14 height 14
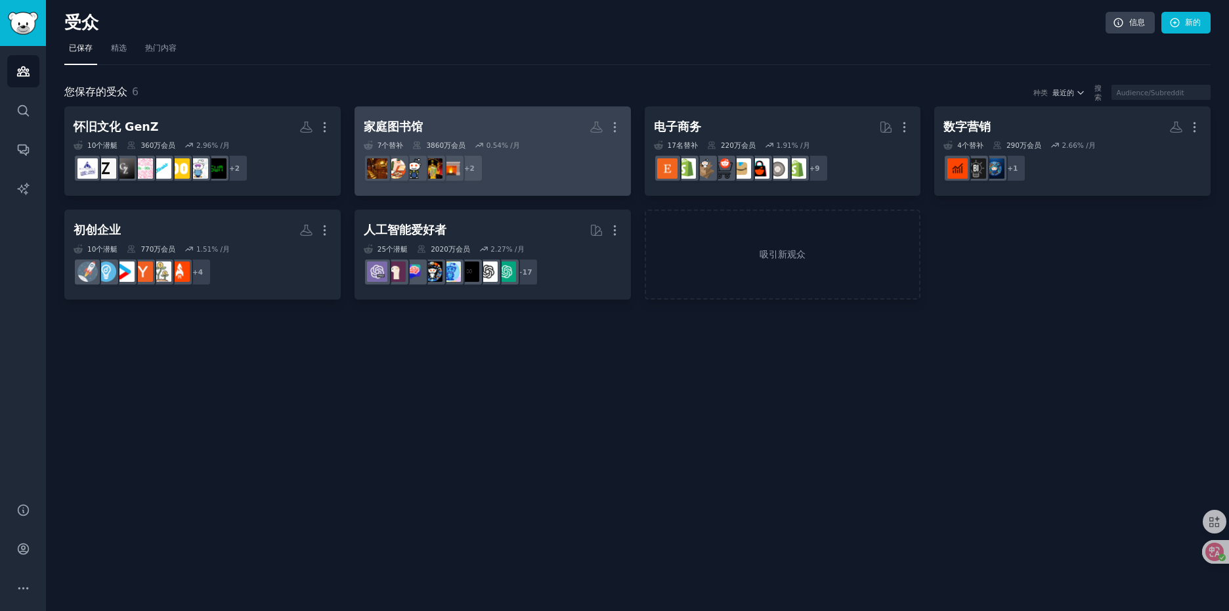
click at [534, 133] on h2 "家庭图书馆 More" at bounding box center [493, 127] width 258 height 23
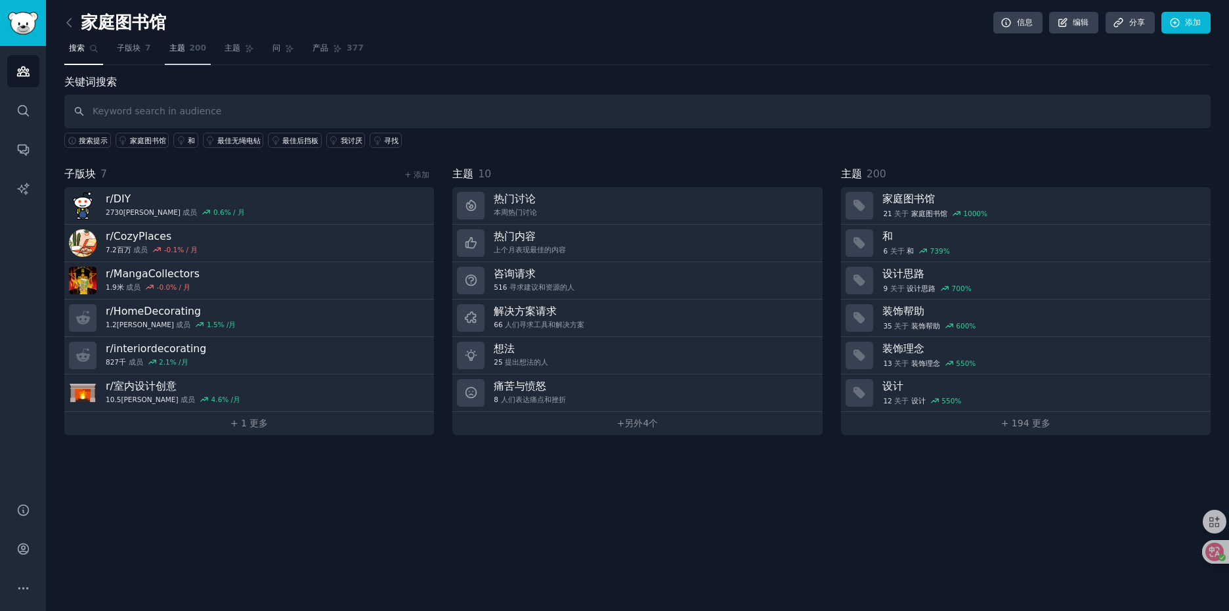
click at [181, 47] on font "主题" at bounding box center [177, 47] width 16 height 9
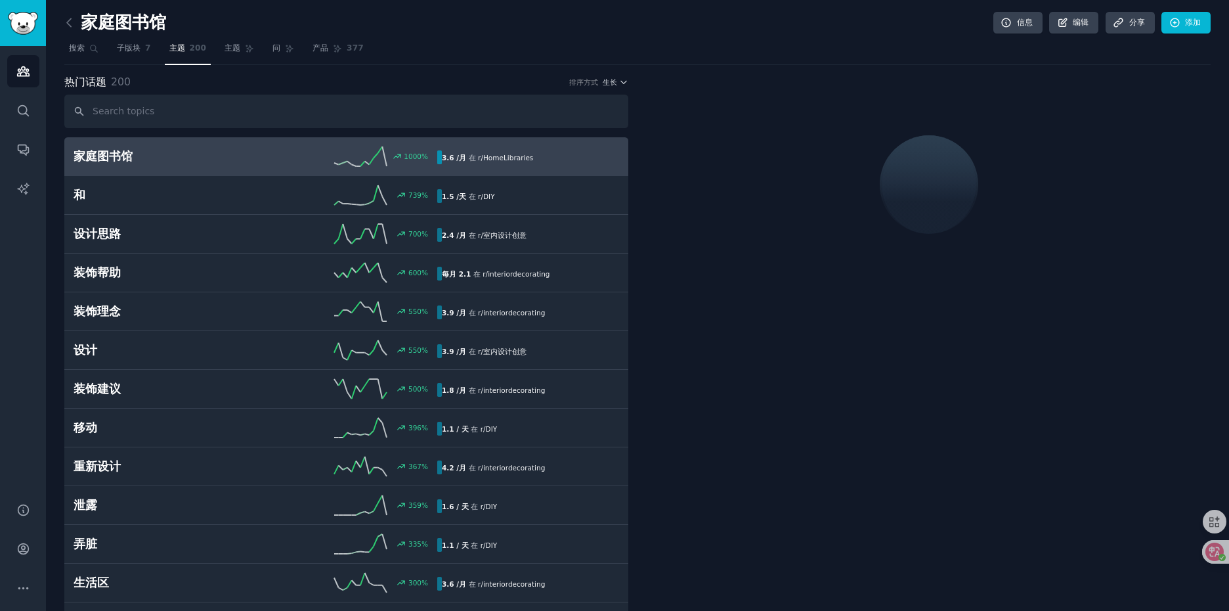
click at [118, 156] on font "家庭图书馆" at bounding box center [103, 156] width 59 height 13
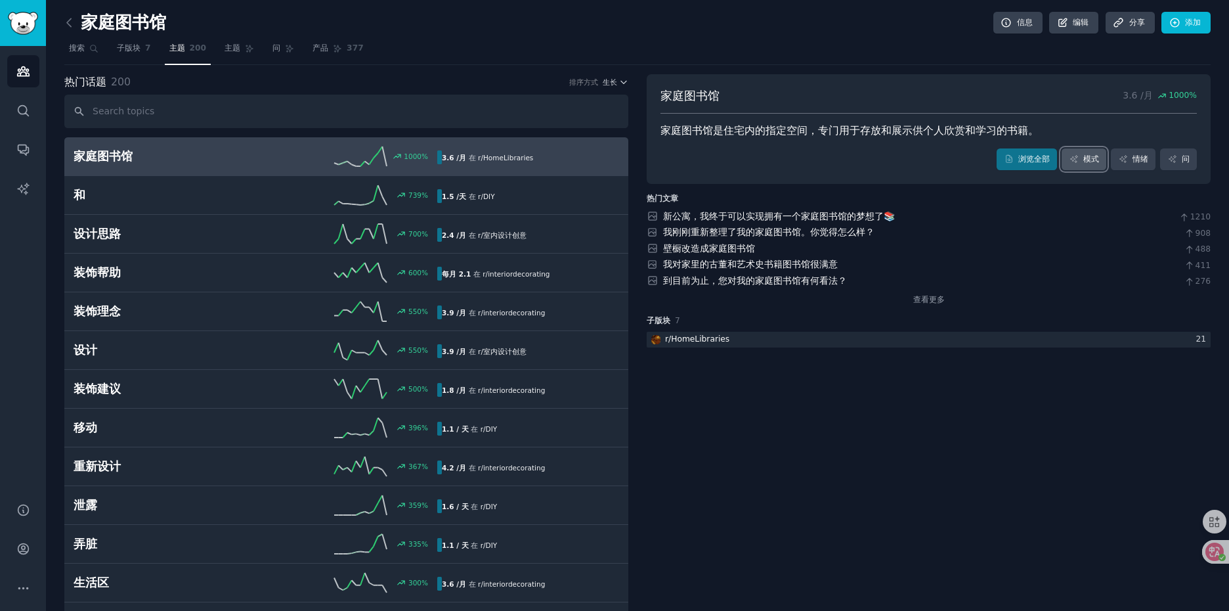
click at [1086, 159] on font "模式" at bounding box center [1091, 158] width 16 height 9
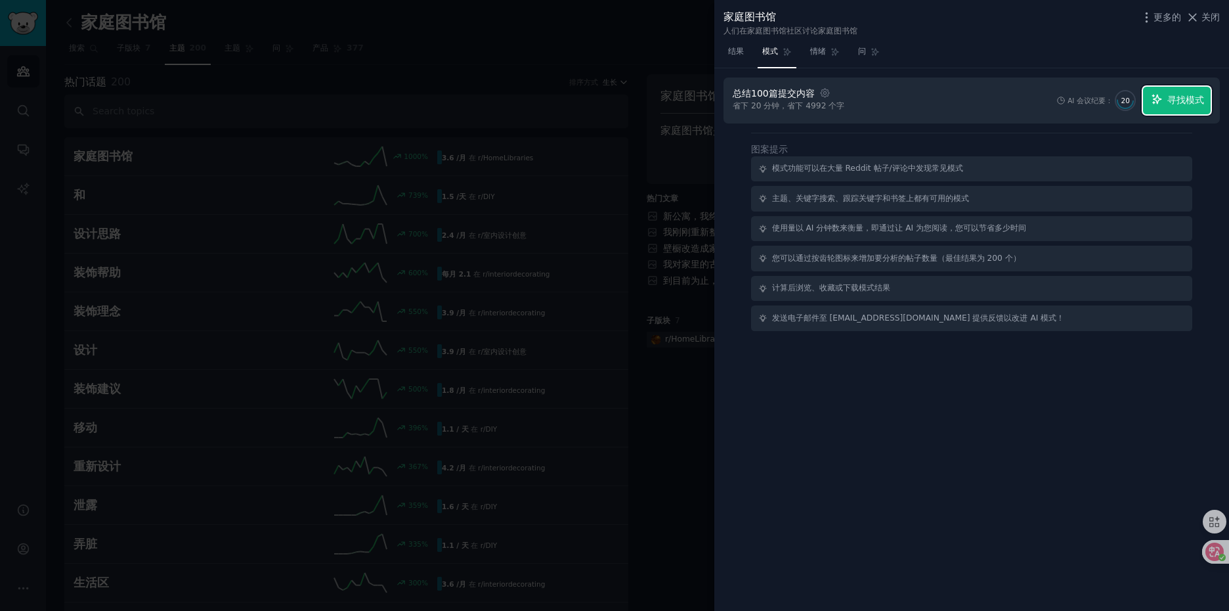
click at [1168, 105] on font "寻找模式" at bounding box center [1185, 100] width 37 height 11
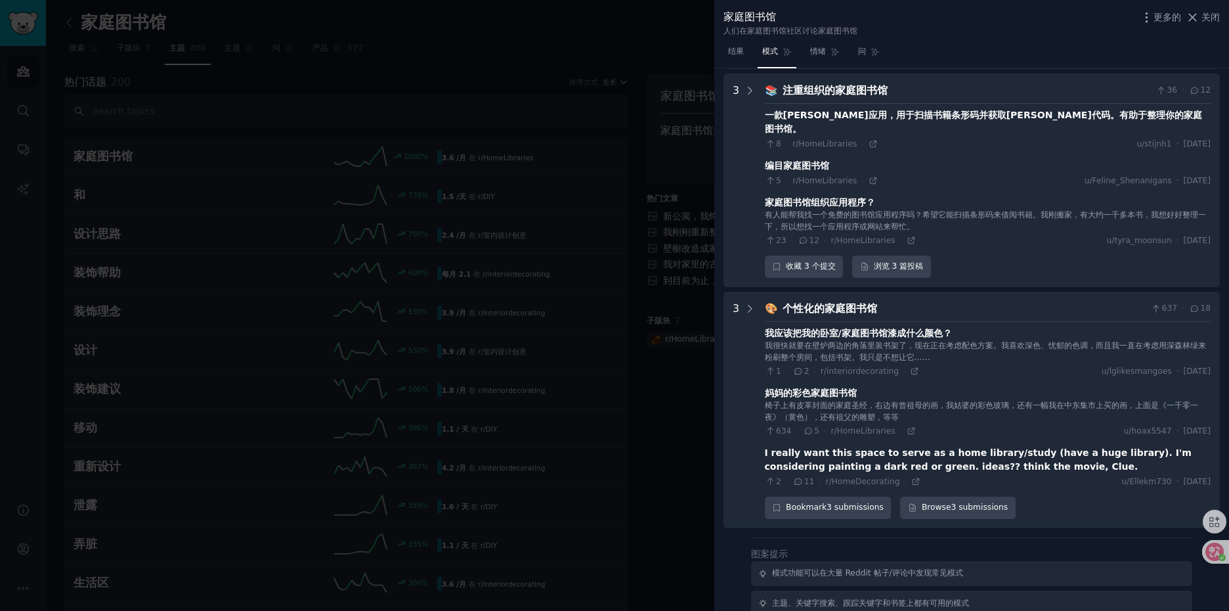
scroll to position [1767, 0]
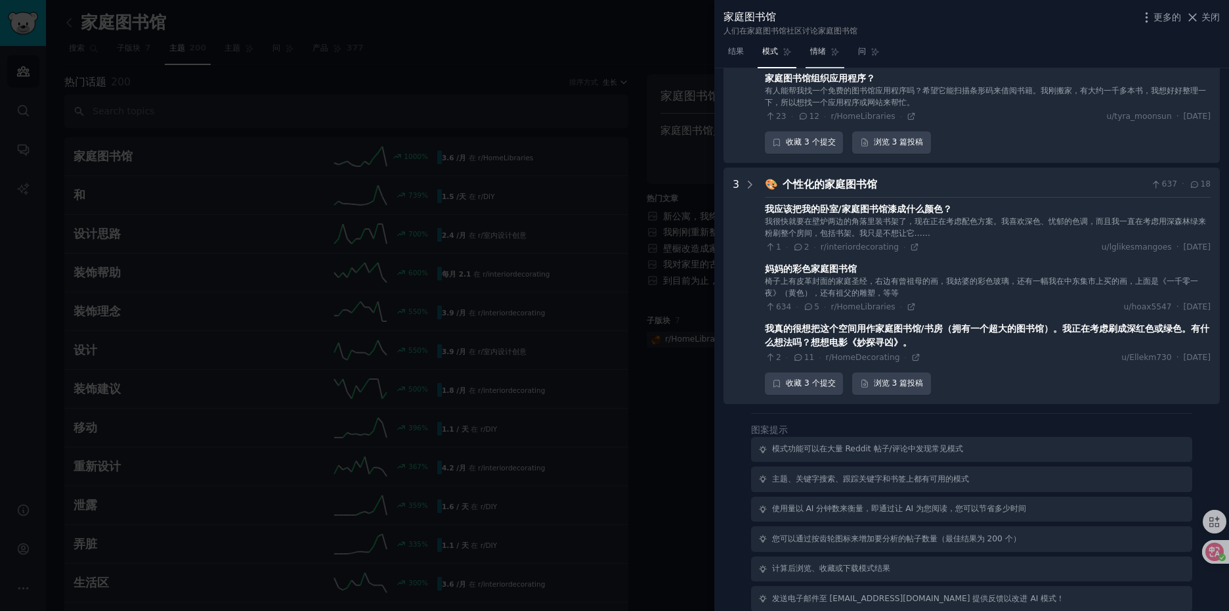
click at [820, 62] on link "情绪" at bounding box center [824, 54] width 39 height 27
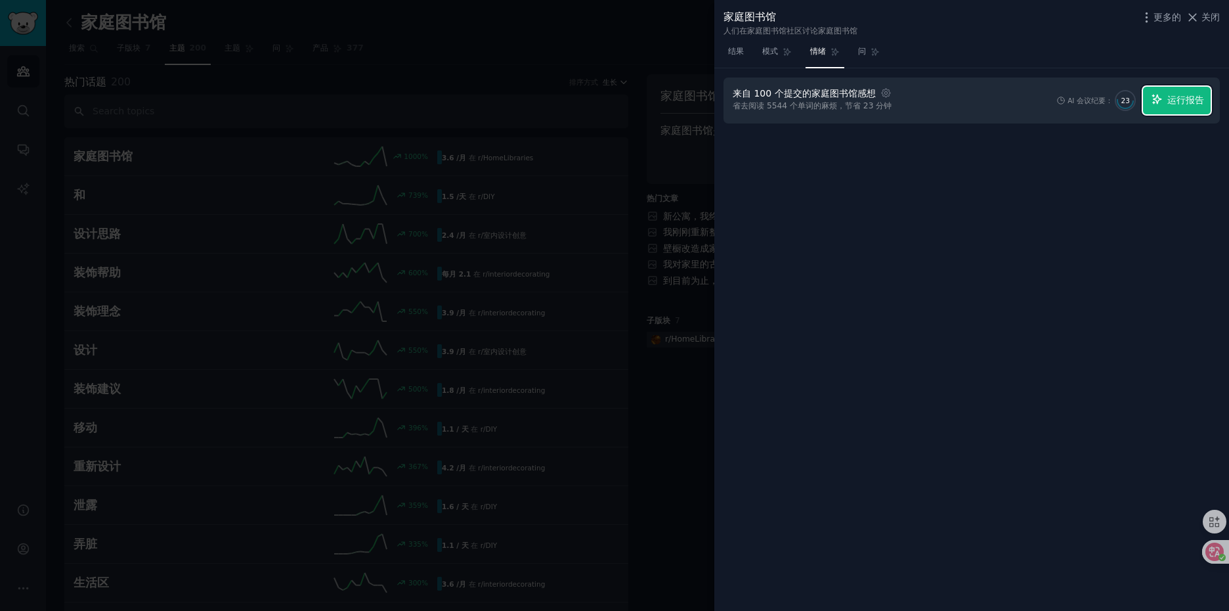
click at [1163, 98] on button "运行报告" at bounding box center [1177, 101] width 68 height 28
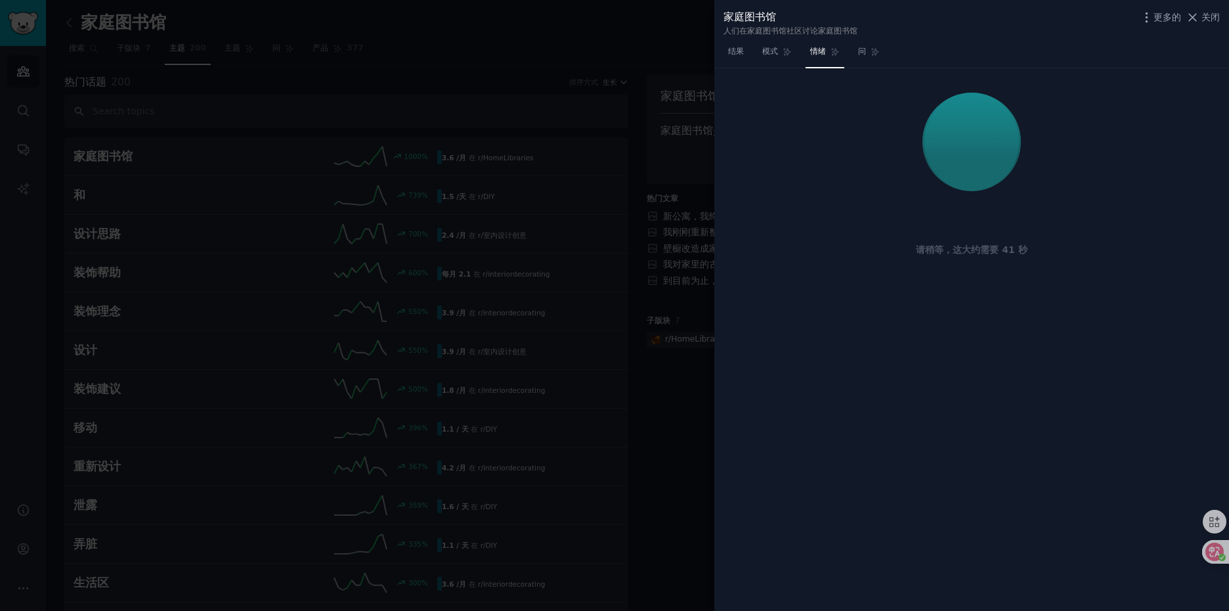
click at [926, 383] on div "请稍等，这大约需要 41 秒" at bounding box center [971, 339] width 515 height 543
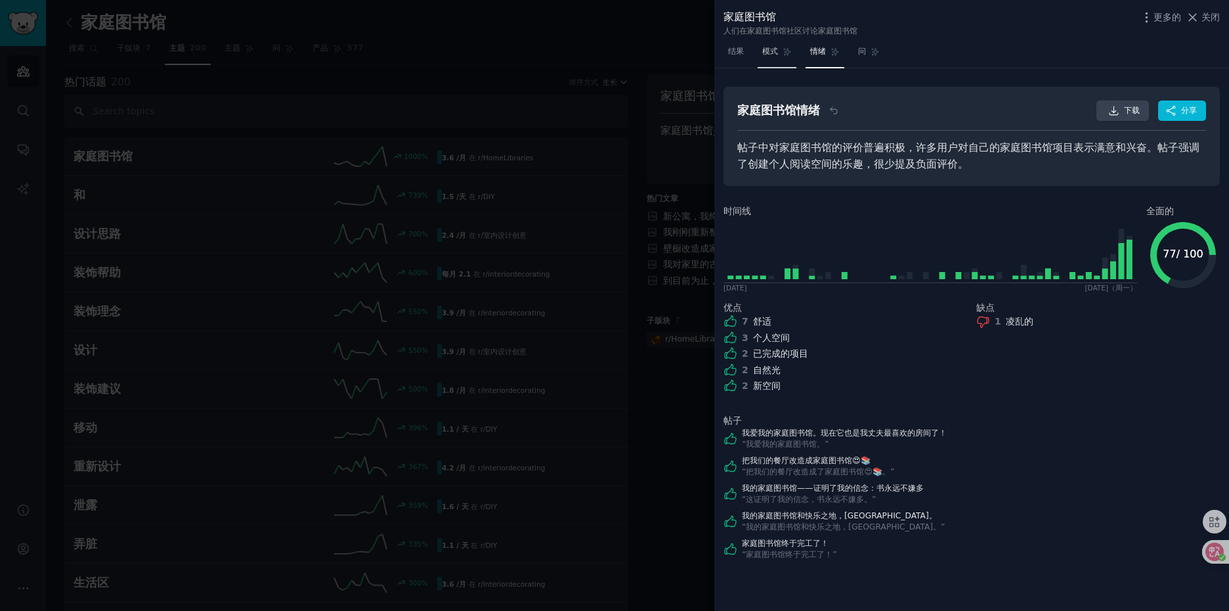
click at [777, 45] on link "模式" at bounding box center [777, 54] width 39 height 27
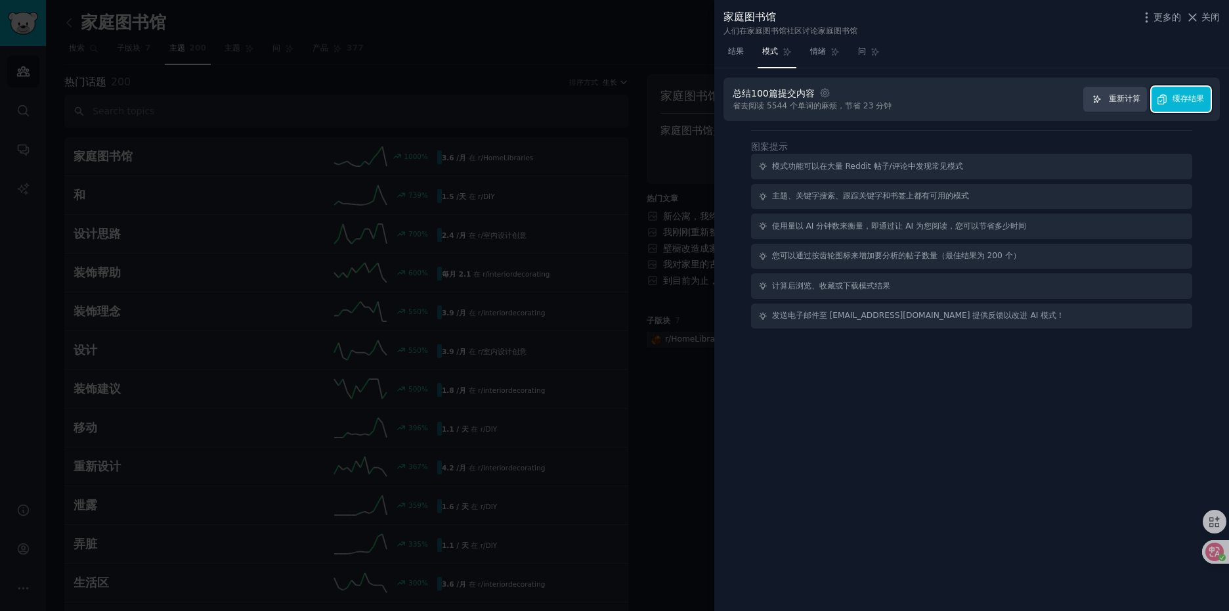
click at [1175, 102] on font "缓存结果" at bounding box center [1188, 98] width 32 height 9
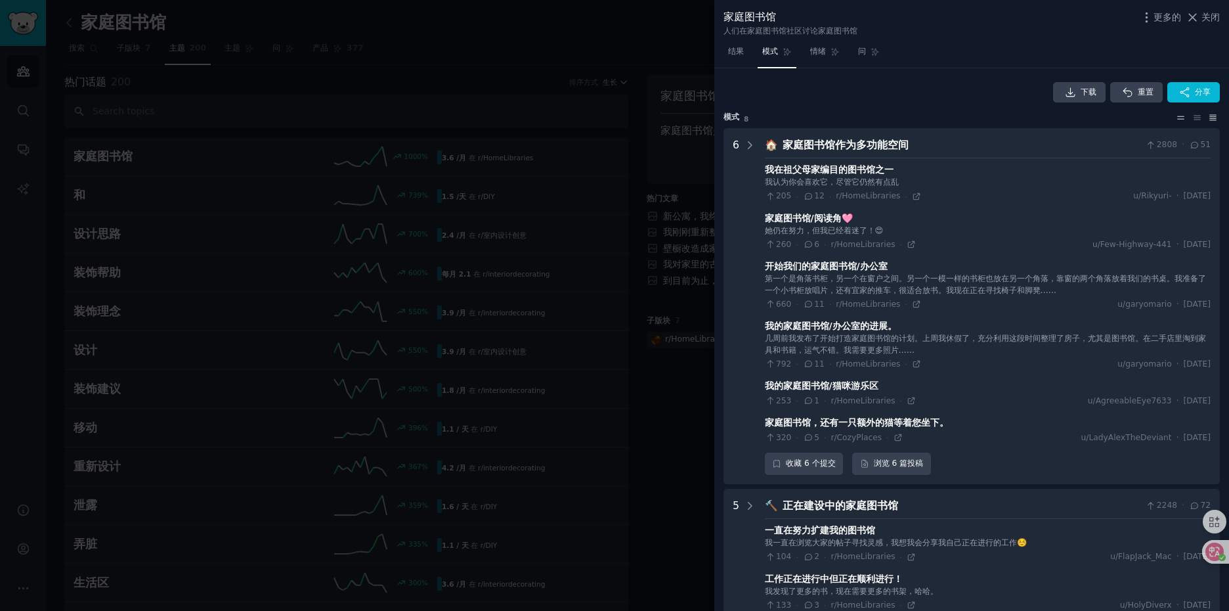
click at [1178, 118] on icon at bounding box center [1181, 117] width 14 height 9
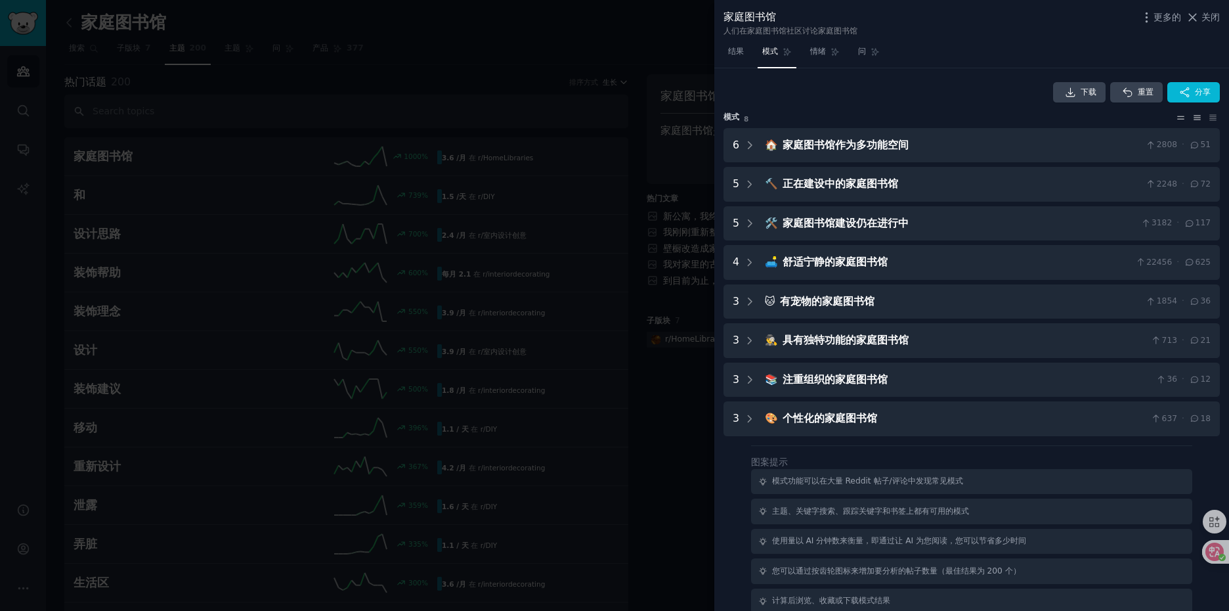
click at [1197, 118] on icon at bounding box center [1197, 117] width 14 height 9
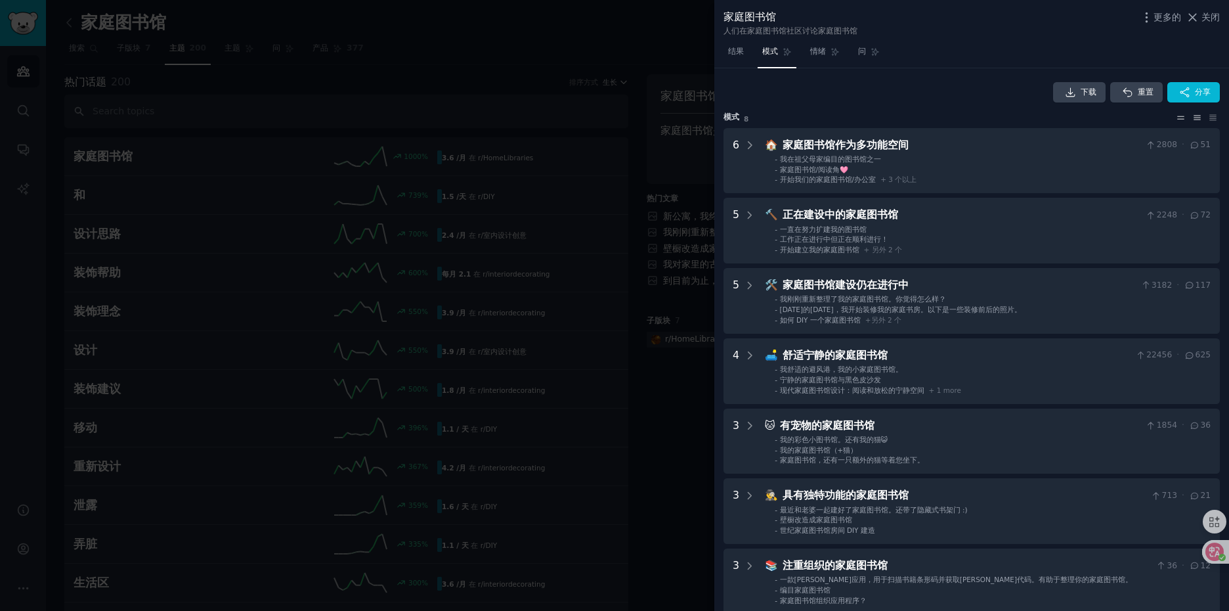
click at [1178, 121] on icon at bounding box center [1181, 117] width 14 height 9
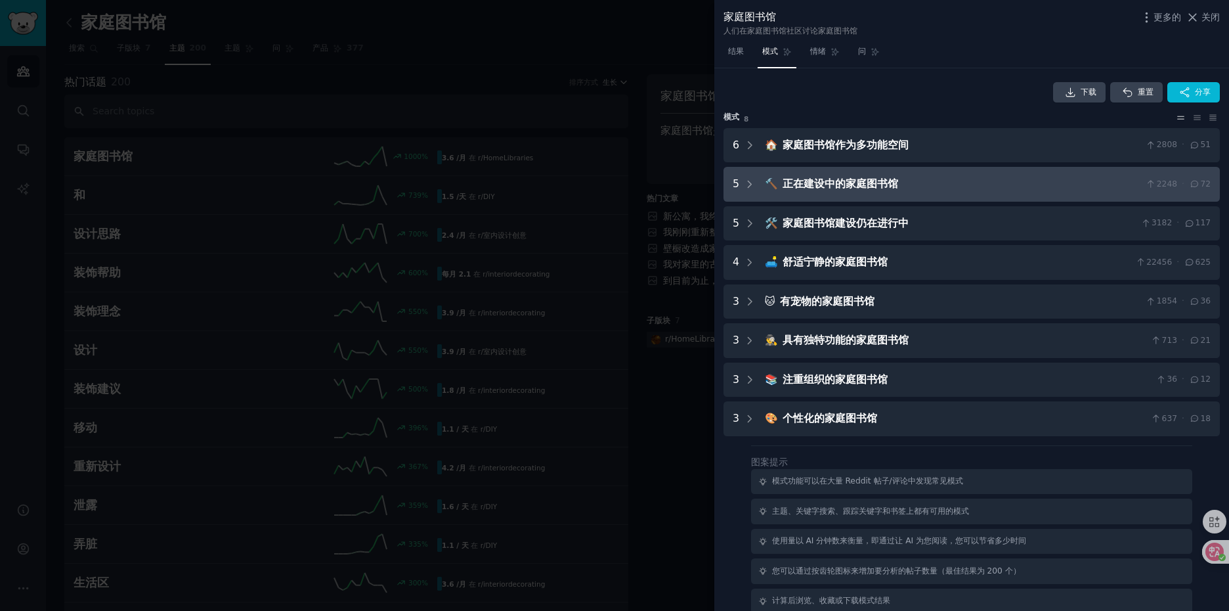
scroll to position [46, 0]
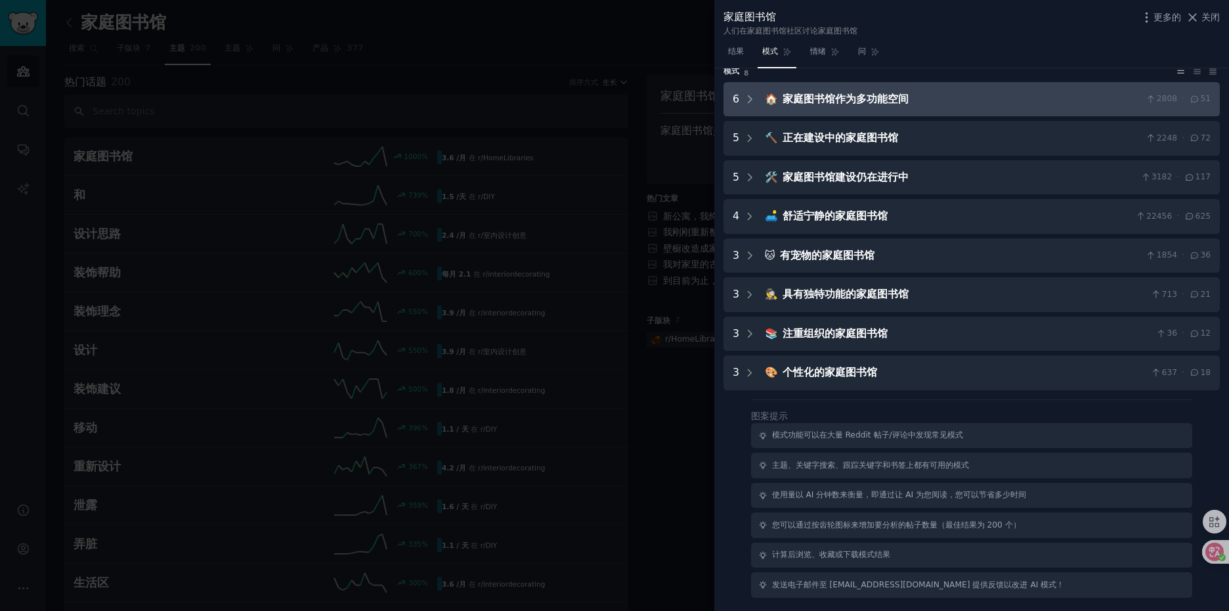
click at [944, 97] on div "家庭图书馆作为多功能空间" at bounding box center [961, 99] width 358 height 16
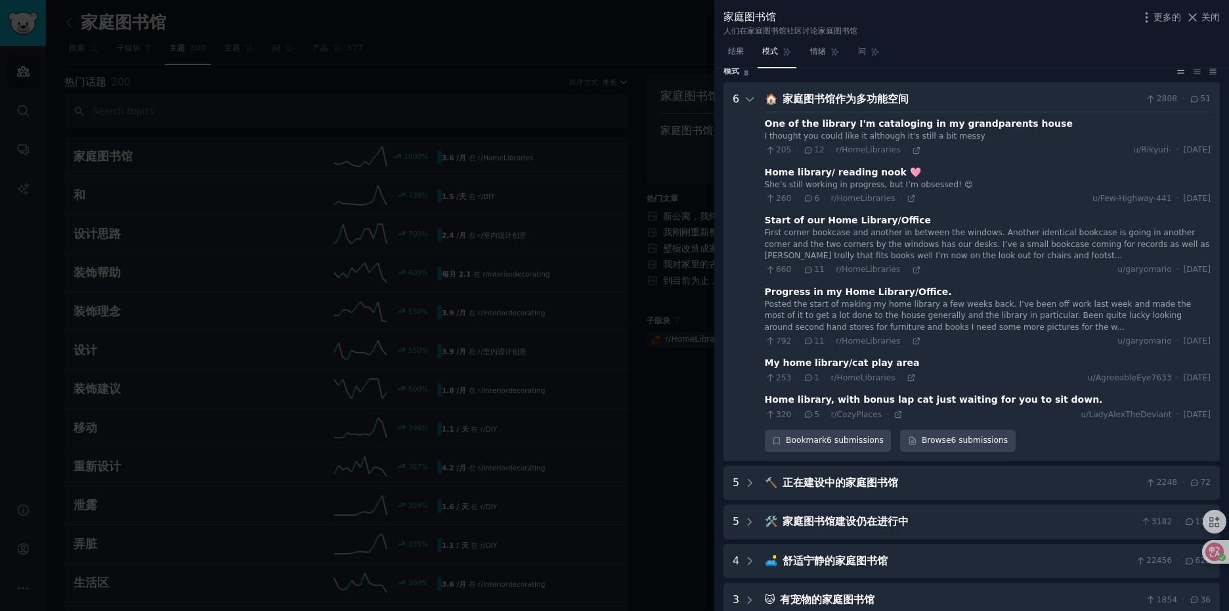
scroll to position [60, 0]
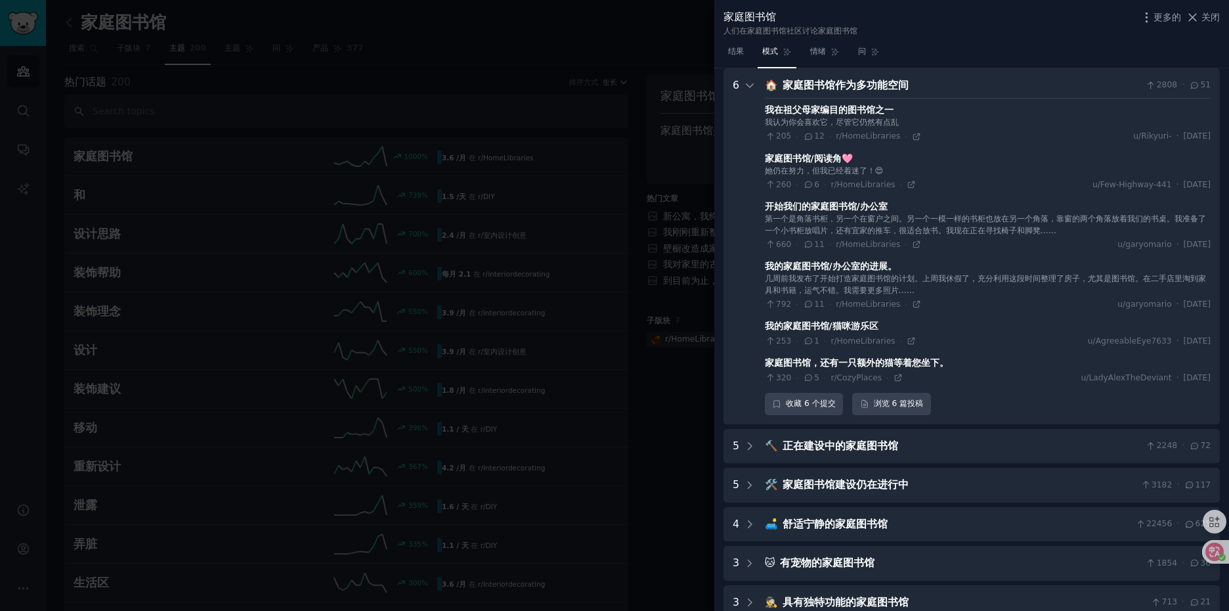
click at [956, 90] on div "家庭图书馆作为多功能空间" at bounding box center [961, 85] width 358 height 16
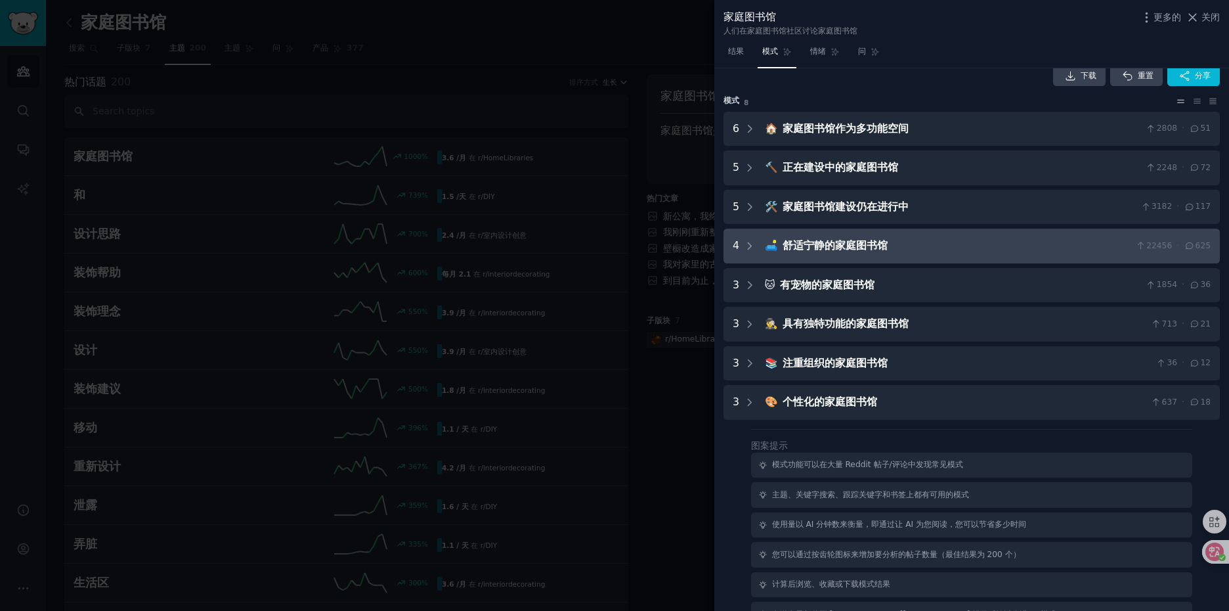
scroll to position [0, 0]
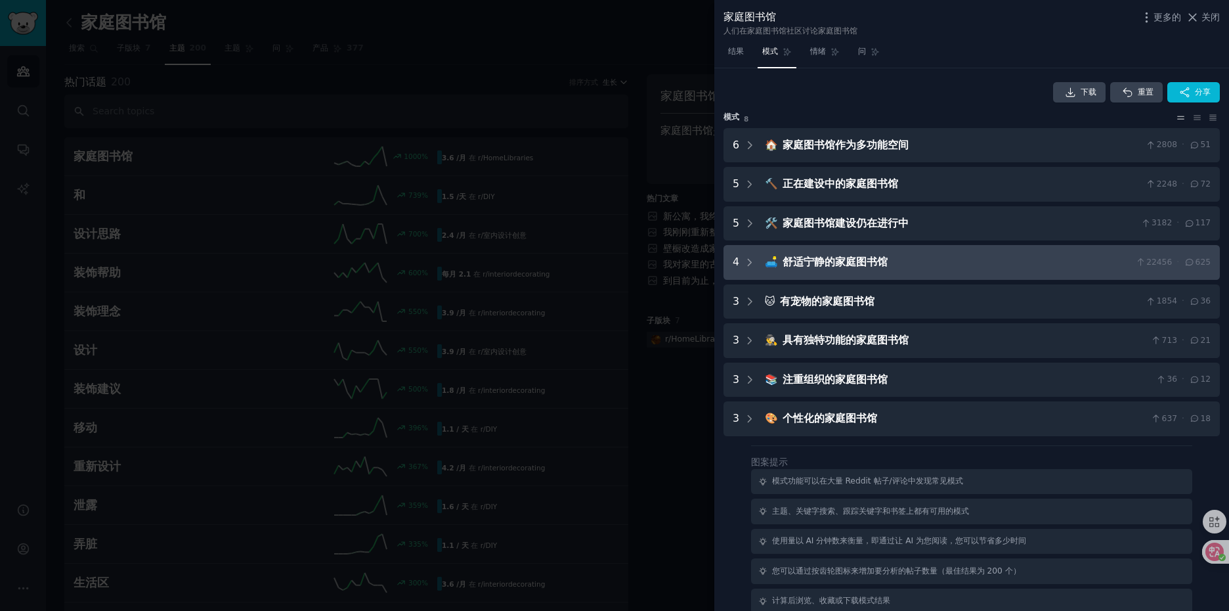
click at [874, 258] on font "舒适宁静的家庭图书馆" at bounding box center [834, 261] width 105 height 12
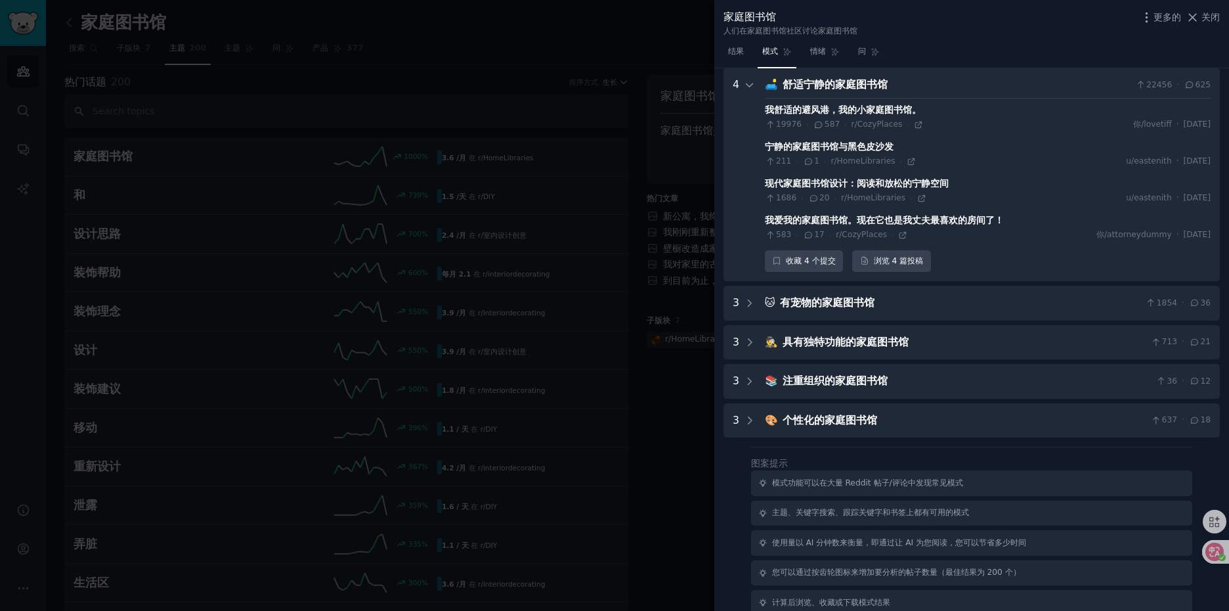
scroll to position [112, 0]
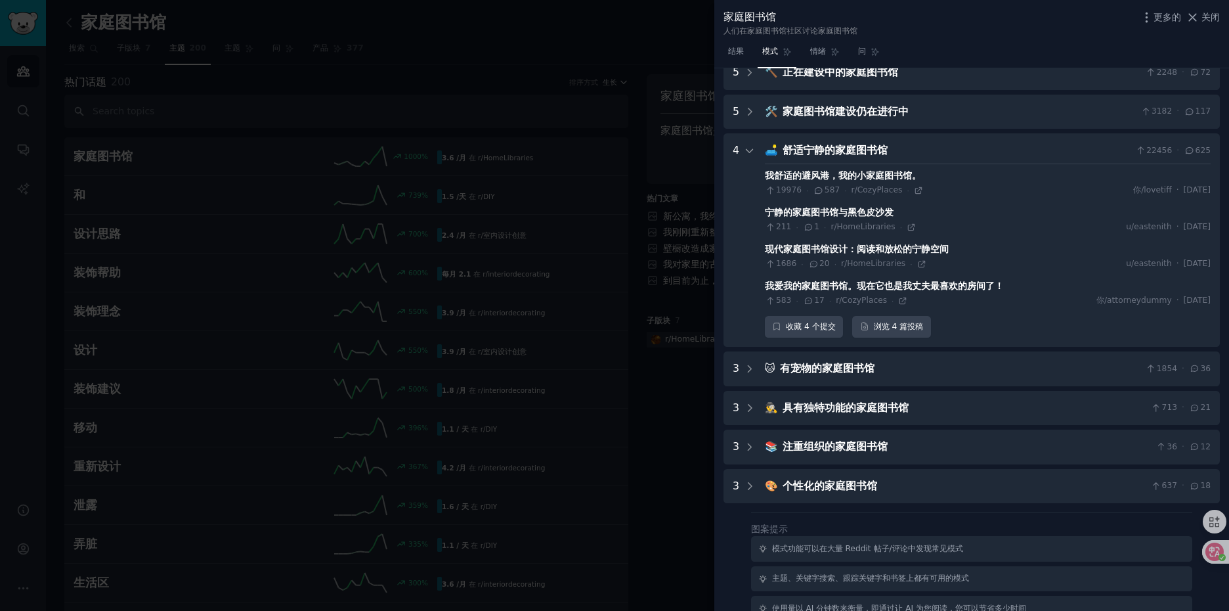
click at [883, 152] on font "舒适宁静的家庭图书馆" at bounding box center [834, 150] width 105 height 12
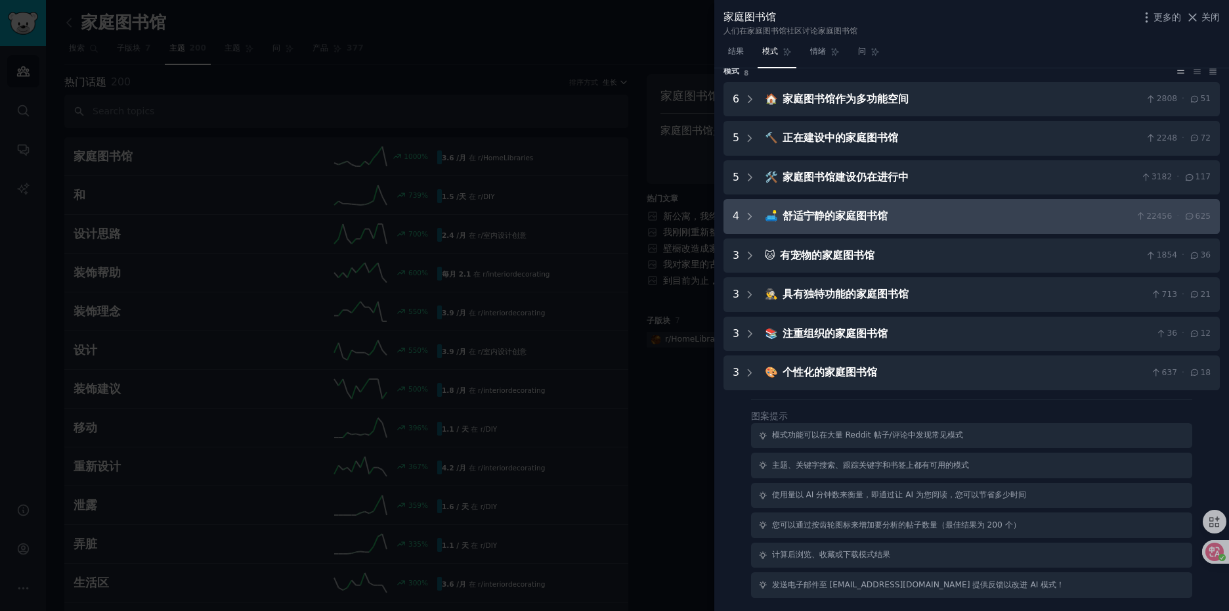
scroll to position [0, 0]
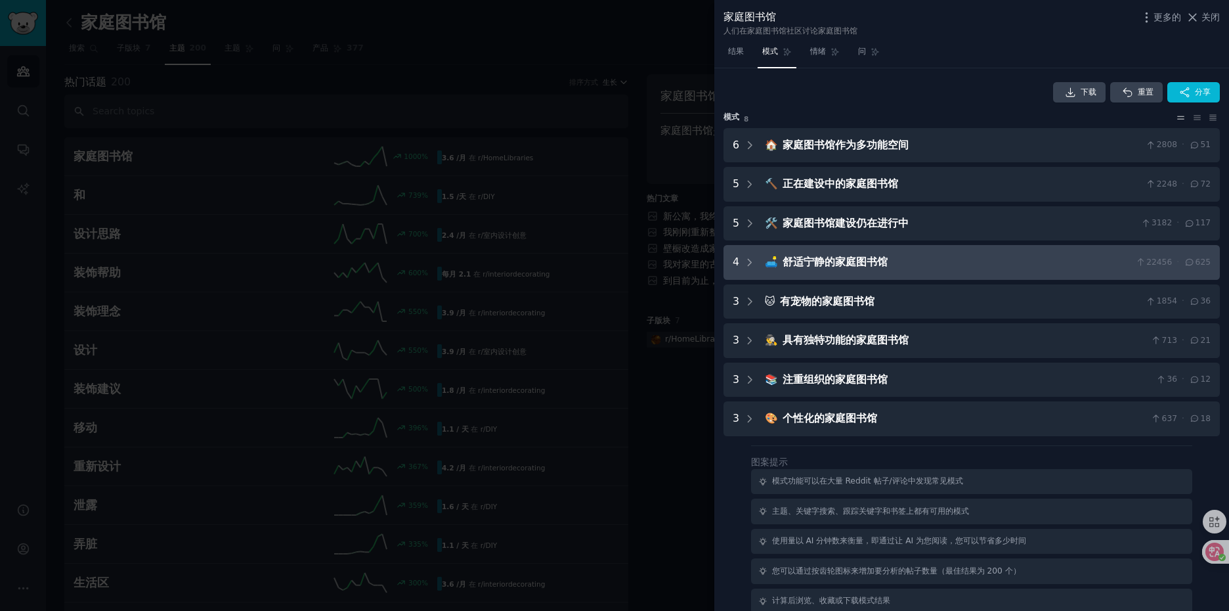
click at [868, 252] on Libraries "4 🛋️ 舒适宁静的家庭图书馆 22456 · 625" at bounding box center [971, 262] width 496 height 35
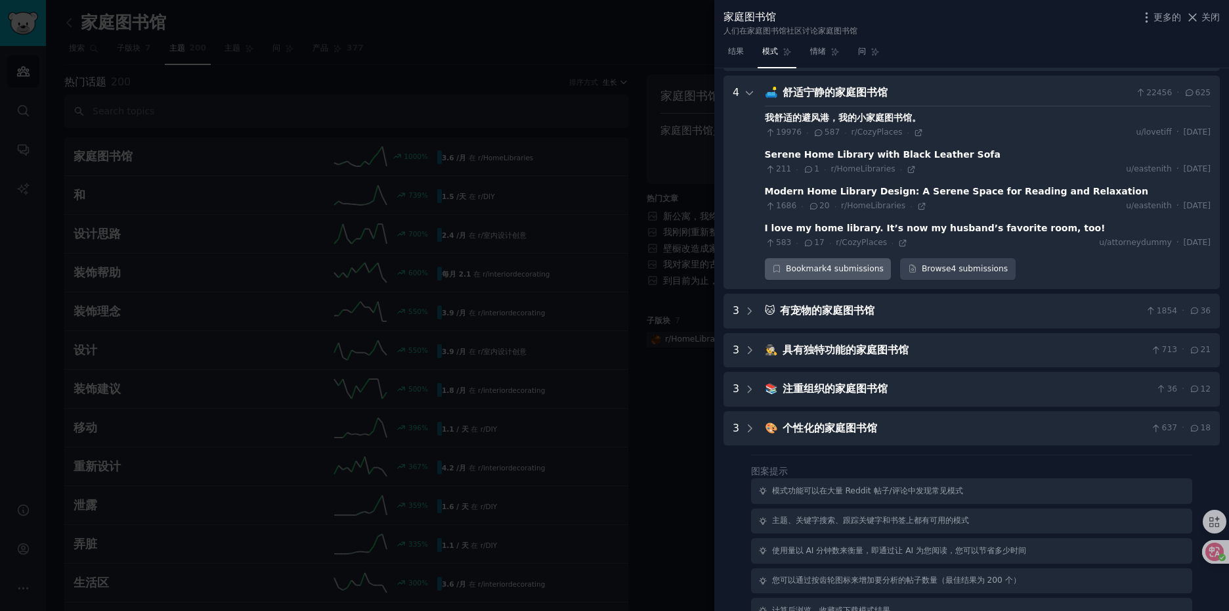
scroll to position [177, 0]
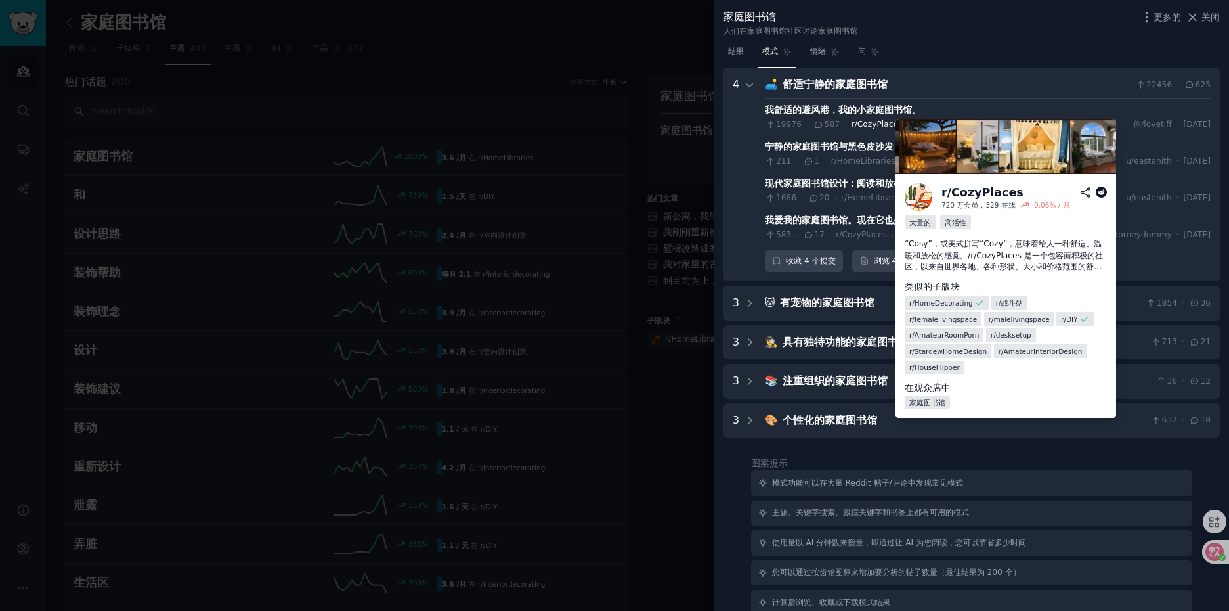
click at [872, 126] on span "r/CozyPlaces" at bounding box center [876, 123] width 51 height 9
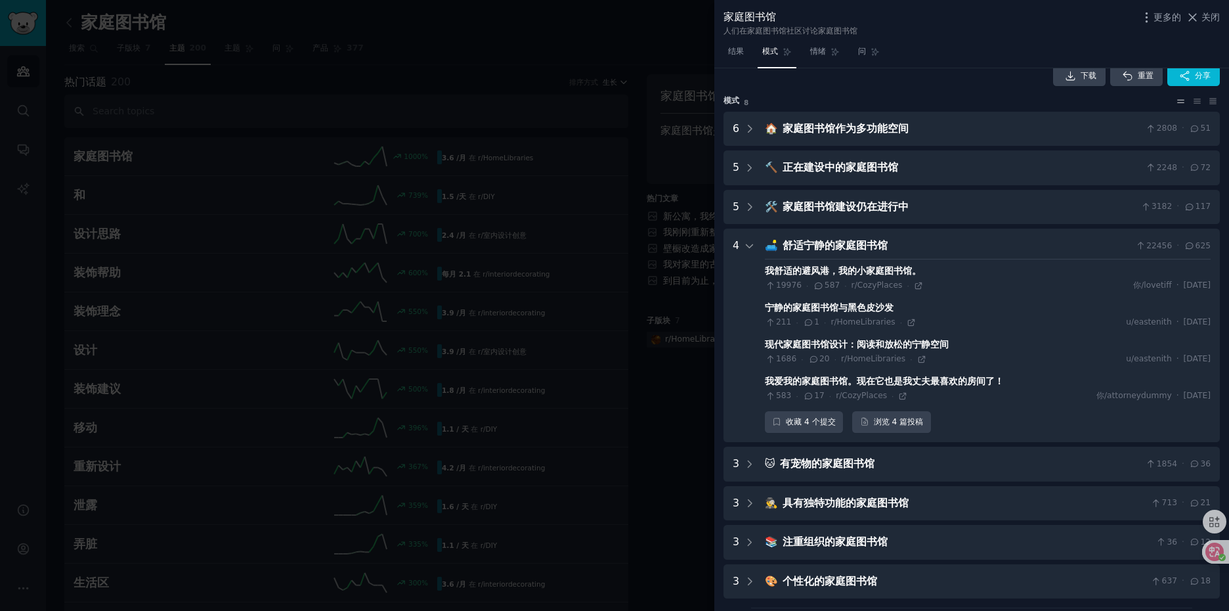
scroll to position [0, 0]
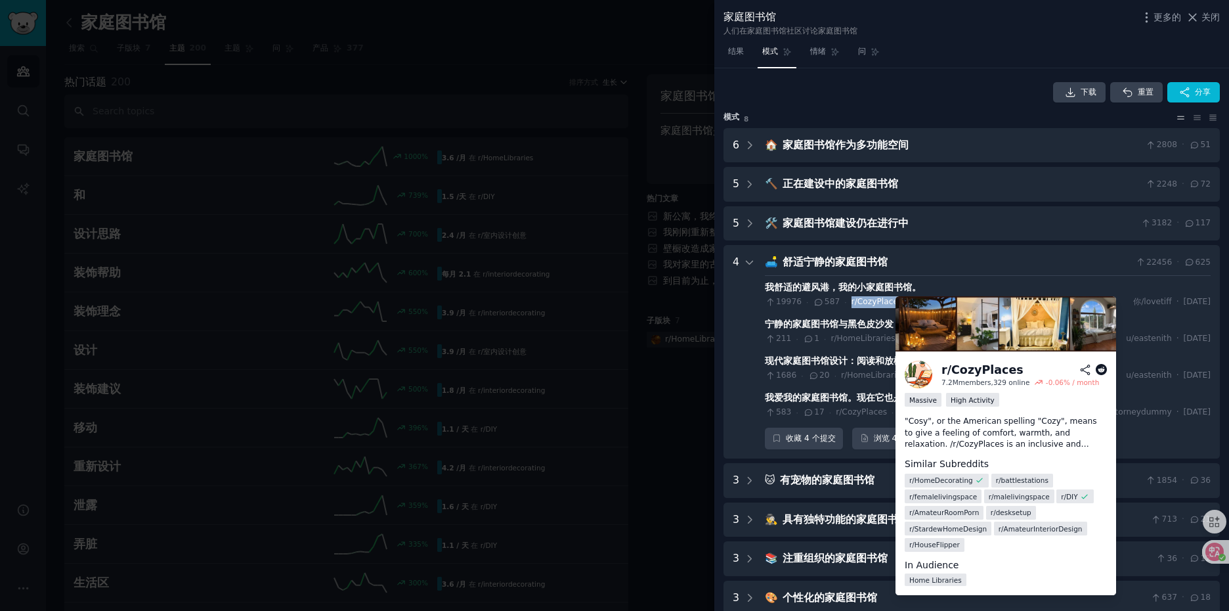
drag, startPoint x: 847, startPoint y: 305, endPoint x: 894, endPoint y: 305, distance: 46.6
click at [894, 305] on span "r/CozyPlaces" at bounding box center [876, 301] width 51 height 9
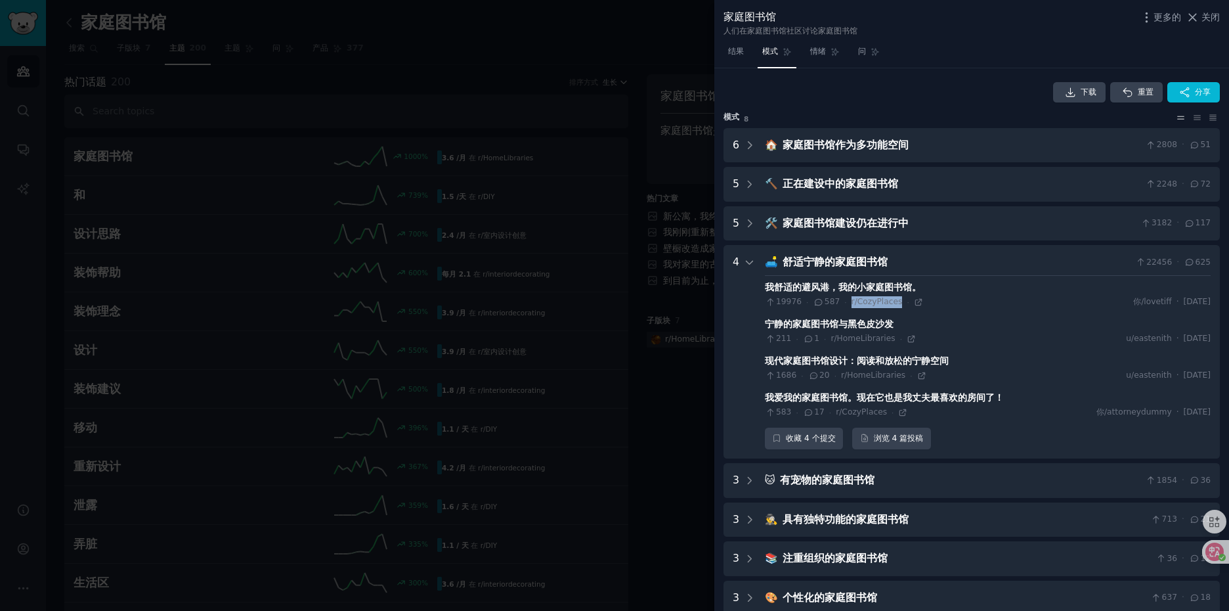
copy span "r/CozyPlaces"
click at [914, 302] on icon at bounding box center [918, 301] width 9 height 9
click at [925, 304] on div "19976 · 587 · r/CozyPlaces · 你/lovetiff · 2024年1月27日星期六" at bounding box center [988, 302] width 446 height 12
click at [829, 263] on font "舒适宁静的家庭图书馆" at bounding box center [834, 261] width 105 height 12
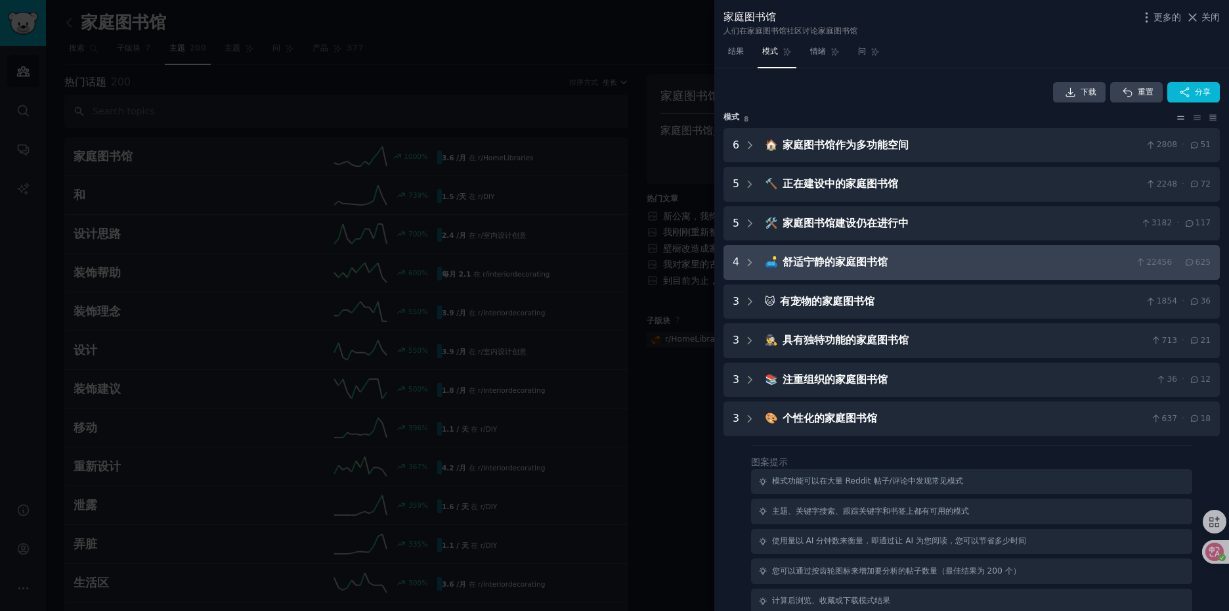
click at [1079, 263] on div "舒适宁静的家庭图书馆" at bounding box center [956, 262] width 348 height 16
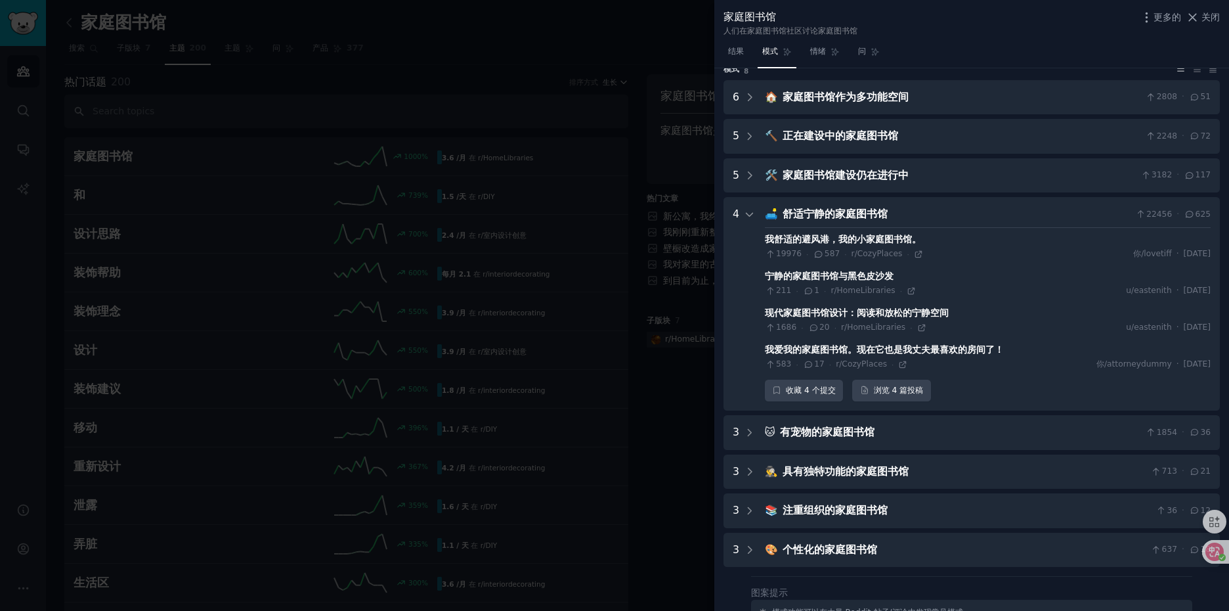
scroll to position [46, 0]
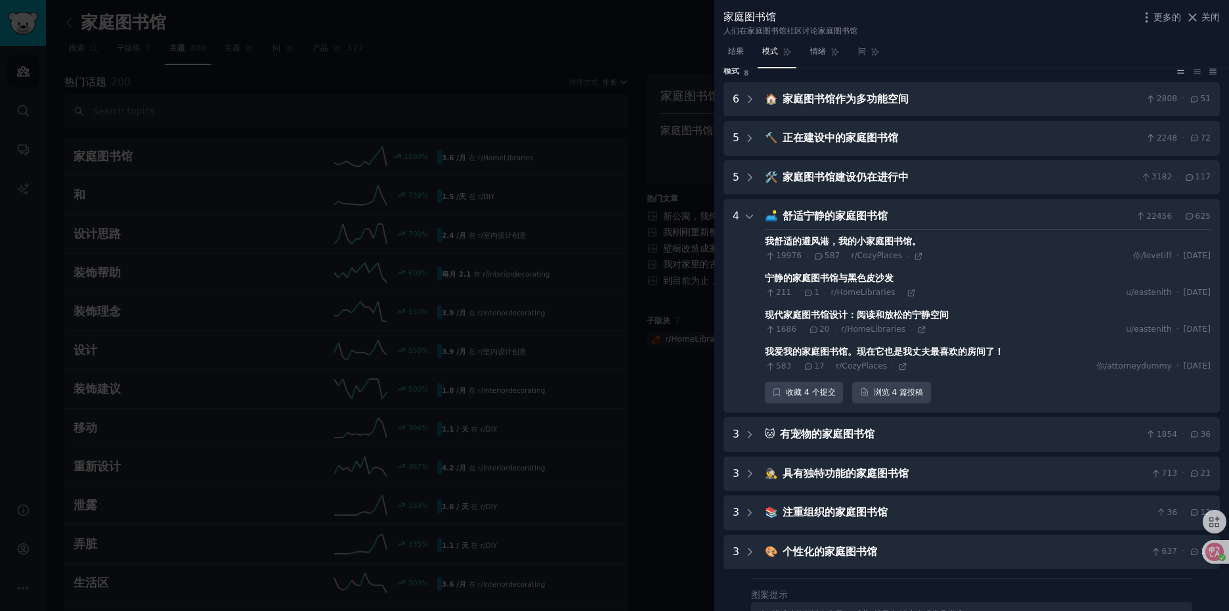
click at [928, 213] on div "舒适宁静的家庭图书馆" at bounding box center [956, 216] width 348 height 16
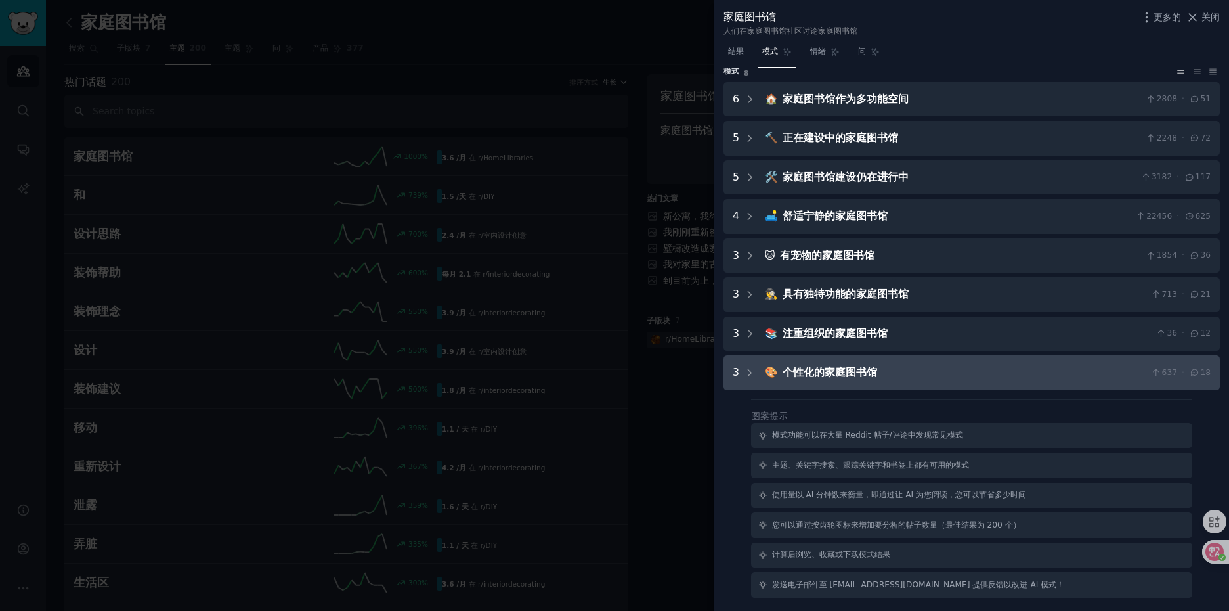
click at [903, 374] on div "个性化的家庭图书馆" at bounding box center [964, 372] width 364 height 16
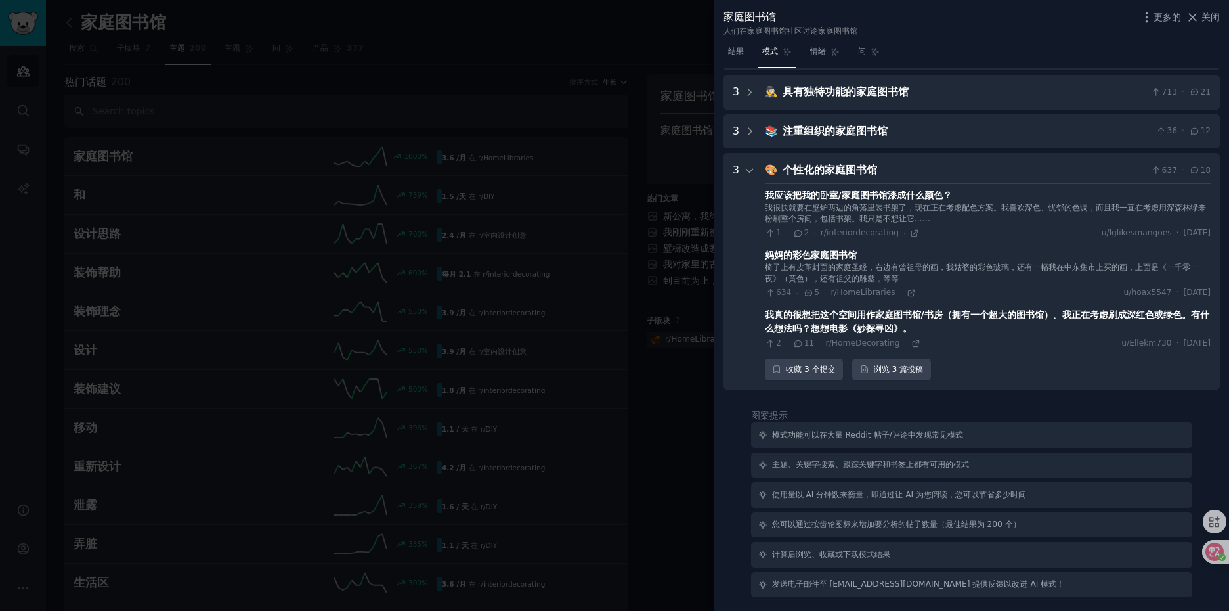
scroll to position [248, 0]
click at [913, 170] on div "个性化的家庭图书馆" at bounding box center [964, 170] width 364 height 16
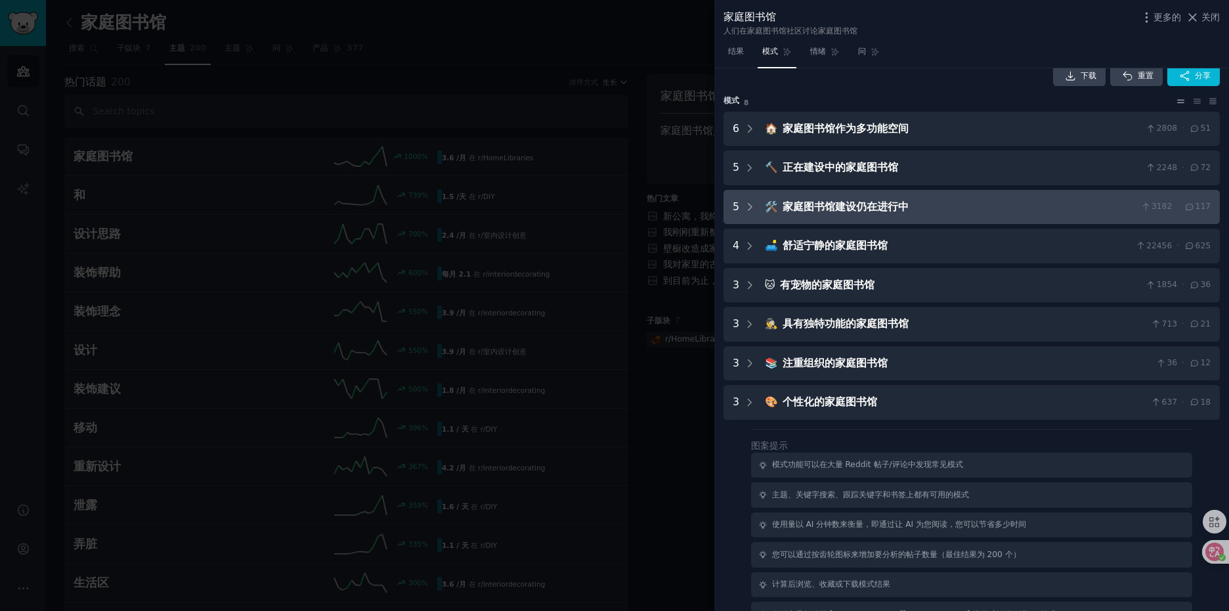
scroll to position [0, 0]
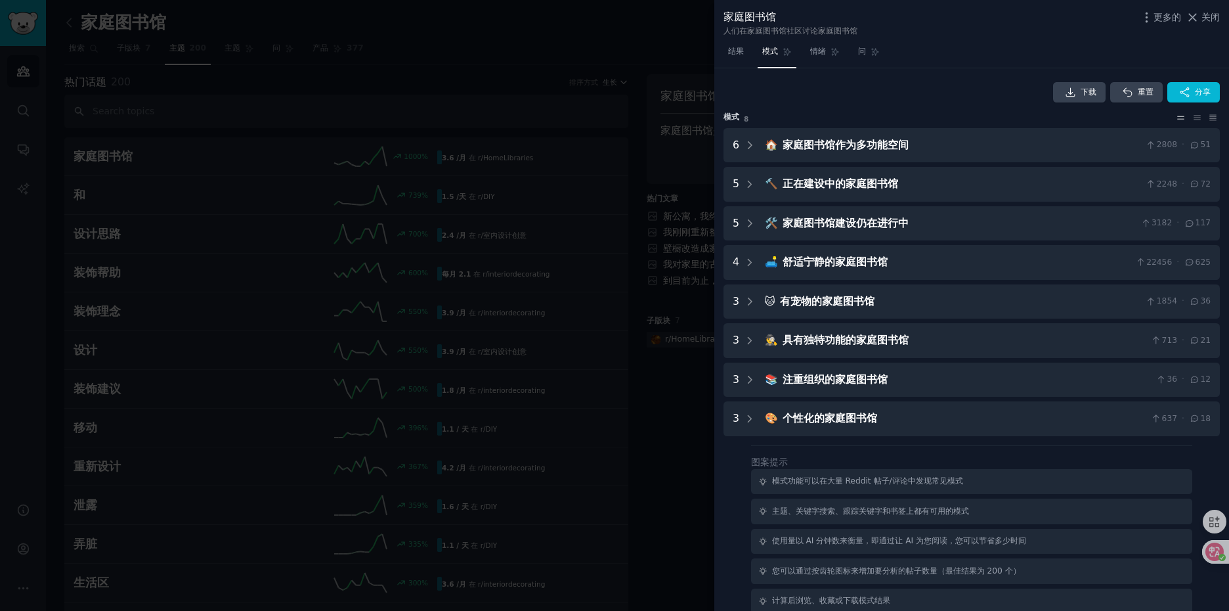
click at [677, 33] on div at bounding box center [614, 305] width 1229 height 611
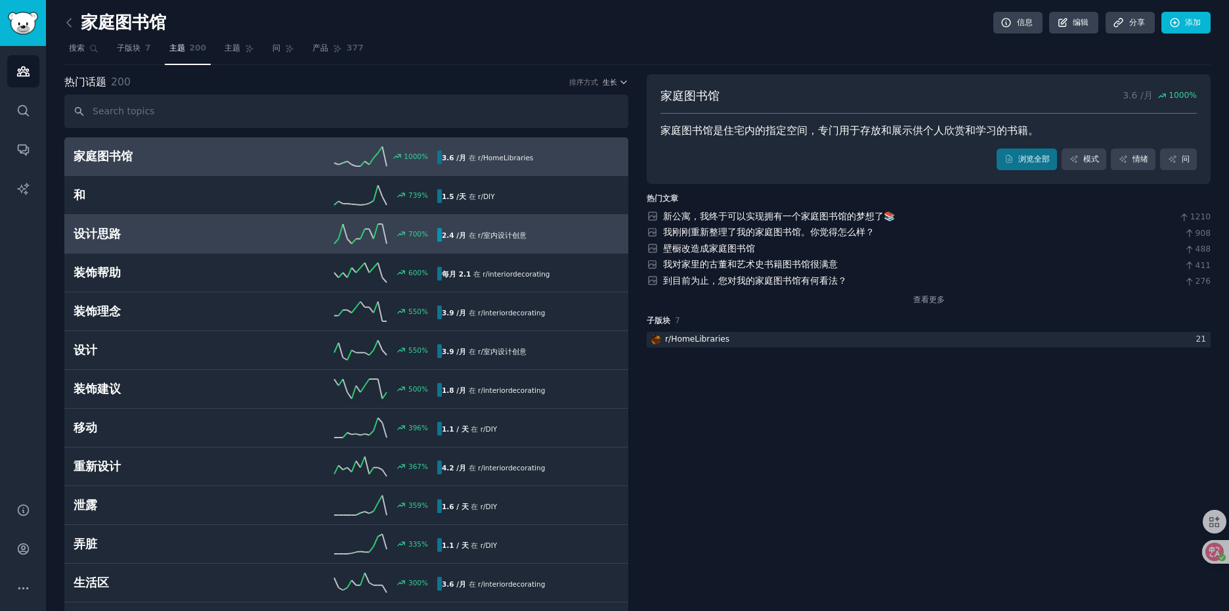
click at [240, 238] on h2 "设计思路" at bounding box center [165, 234] width 182 height 16
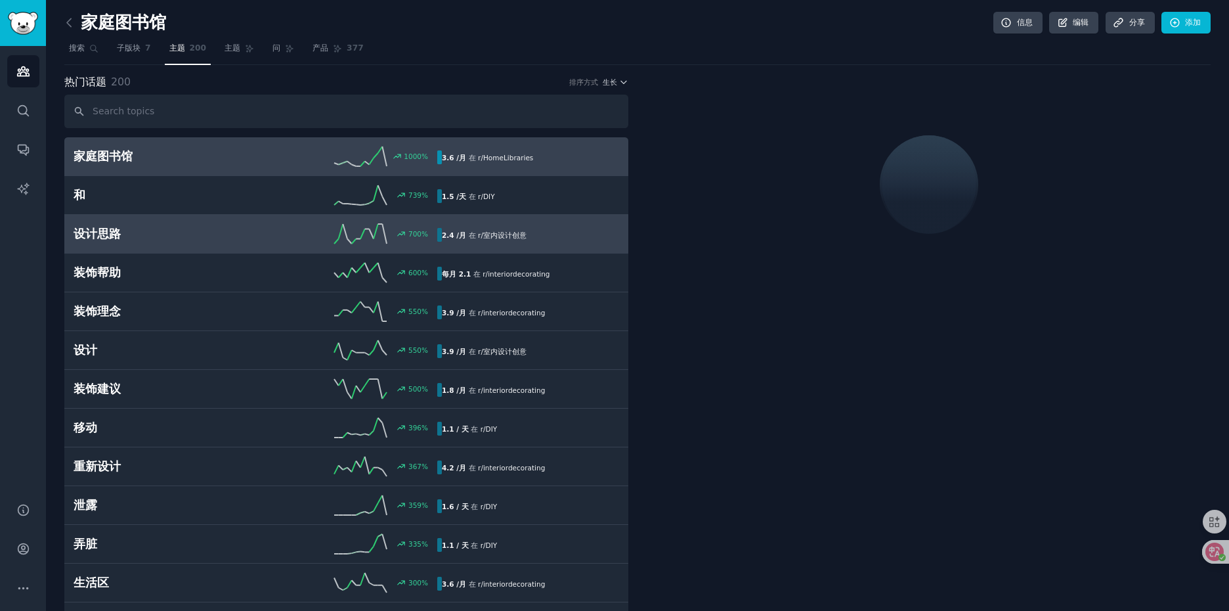
click at [235, 159] on h2 "家庭图书馆" at bounding box center [165, 156] width 182 height 16
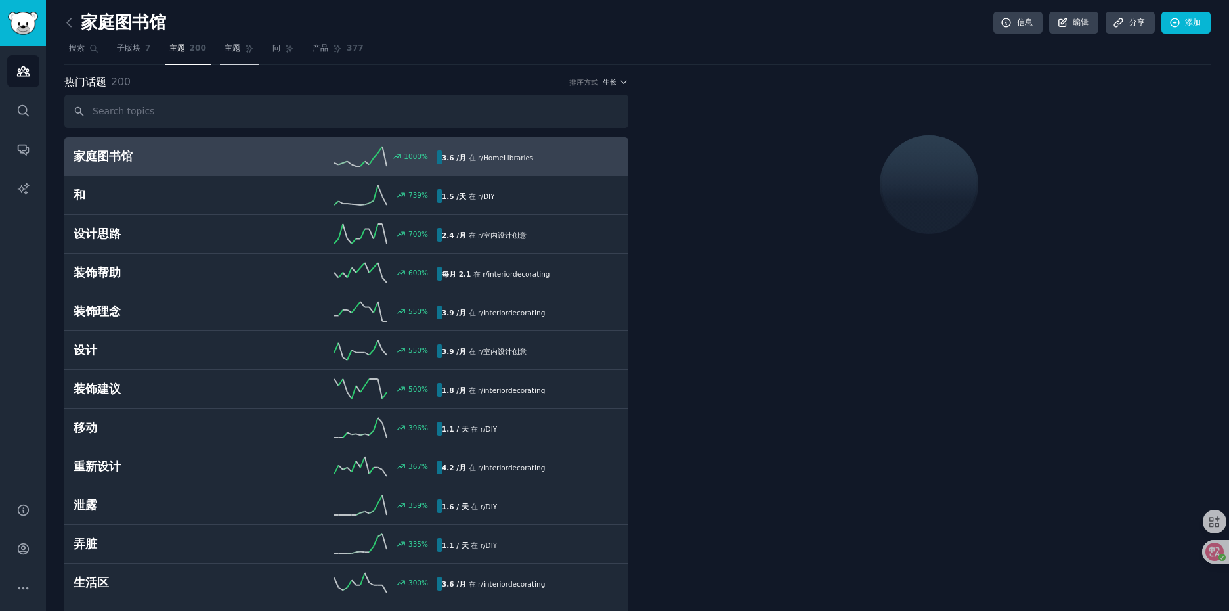
click at [242, 43] on link "主题" at bounding box center [239, 51] width 39 height 27
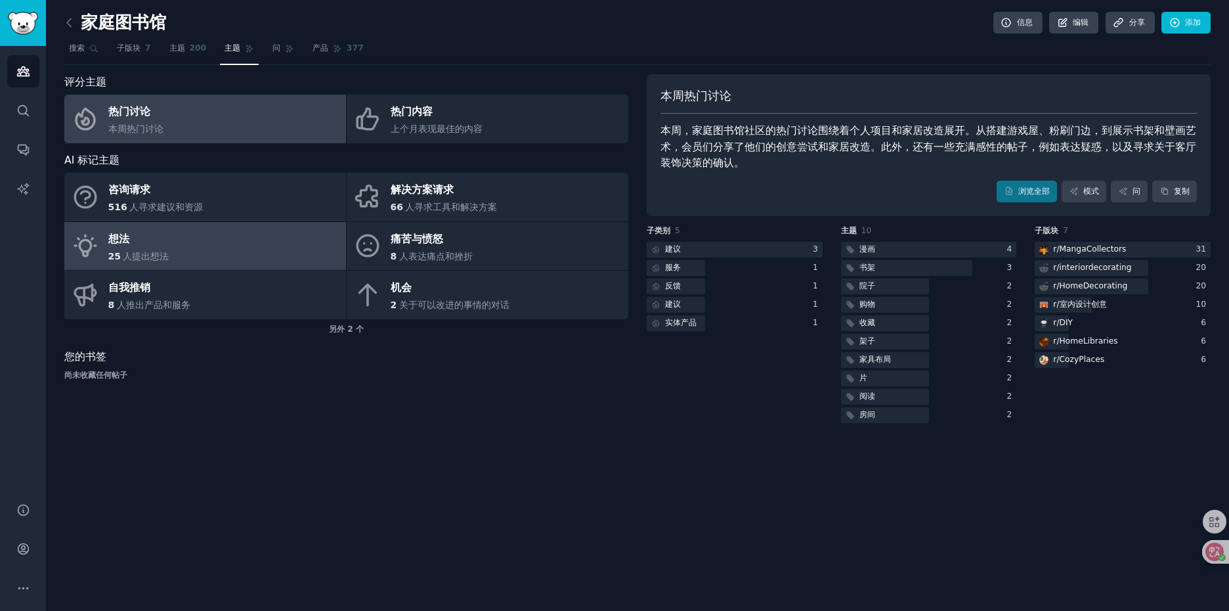
click at [226, 242] on link "想法 25 人提出想法" at bounding box center [205, 246] width 282 height 49
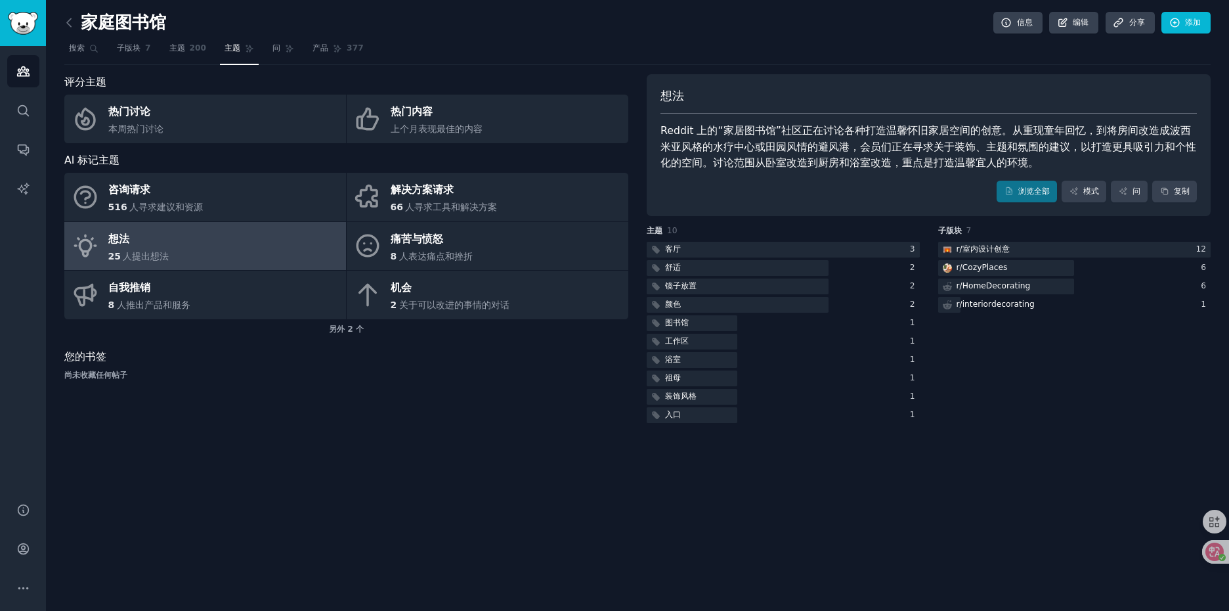
click at [830, 257] on div "客厅 3 舒适 2 镜子放置 2 颜色 2 图书馆 1 工作区 1 浴室 1 祖母 1 装饰风格 1 入口 1" at bounding box center [783, 333] width 273 height 182
click at [833, 251] on div at bounding box center [783, 250] width 273 height 16
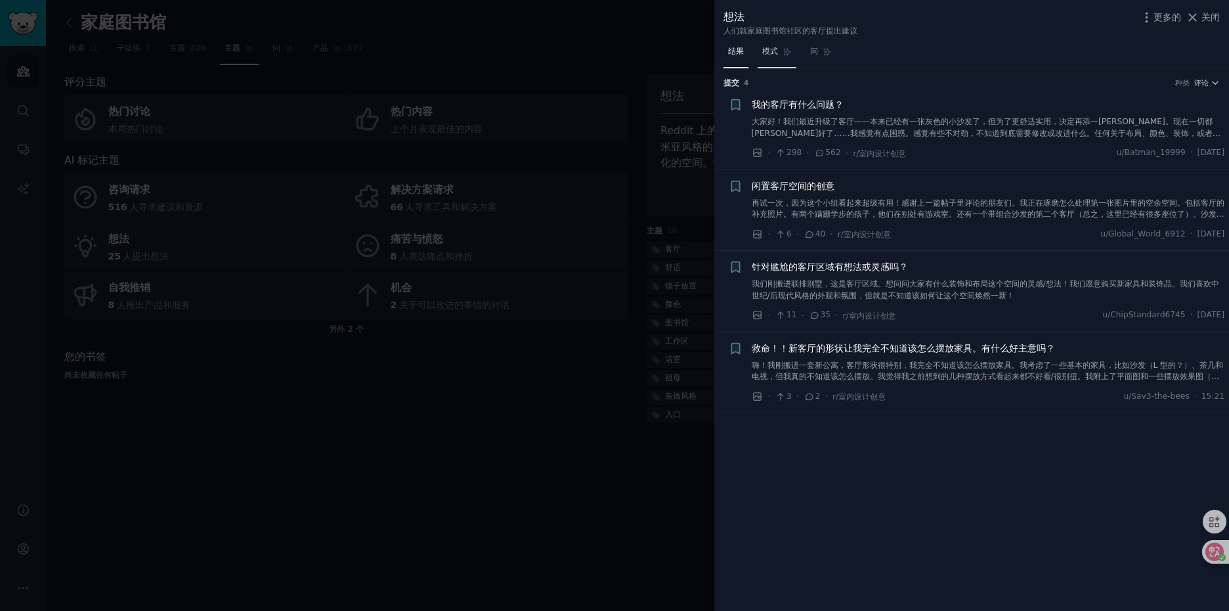
click at [768, 54] on font "模式" at bounding box center [770, 51] width 16 height 9
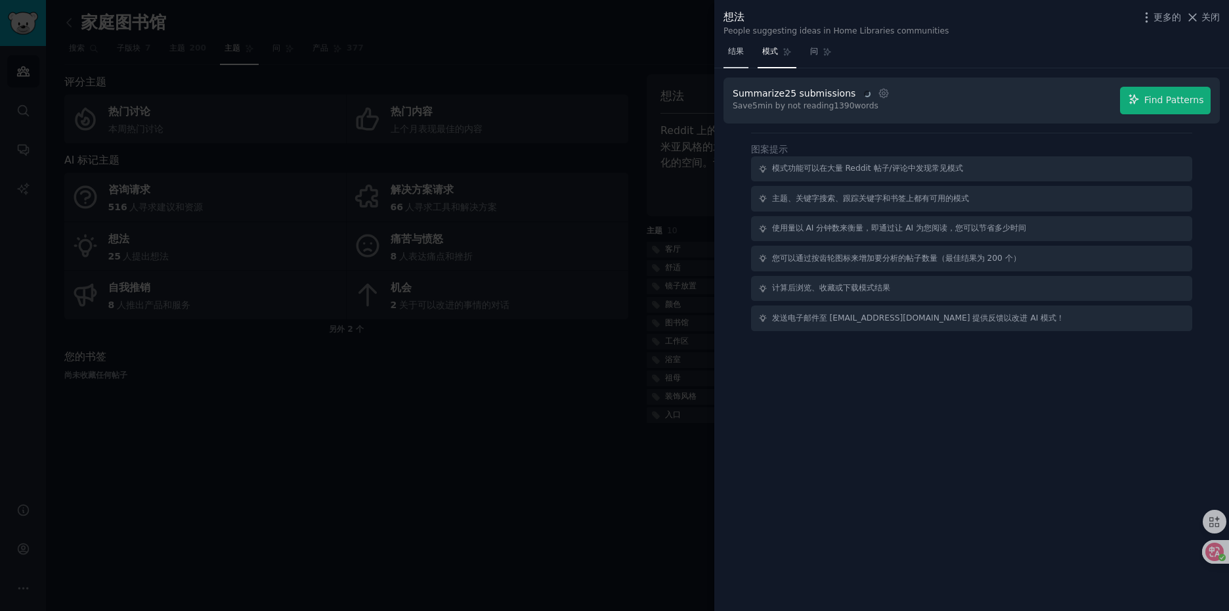
click at [737, 53] on font "结果" at bounding box center [736, 51] width 16 height 9
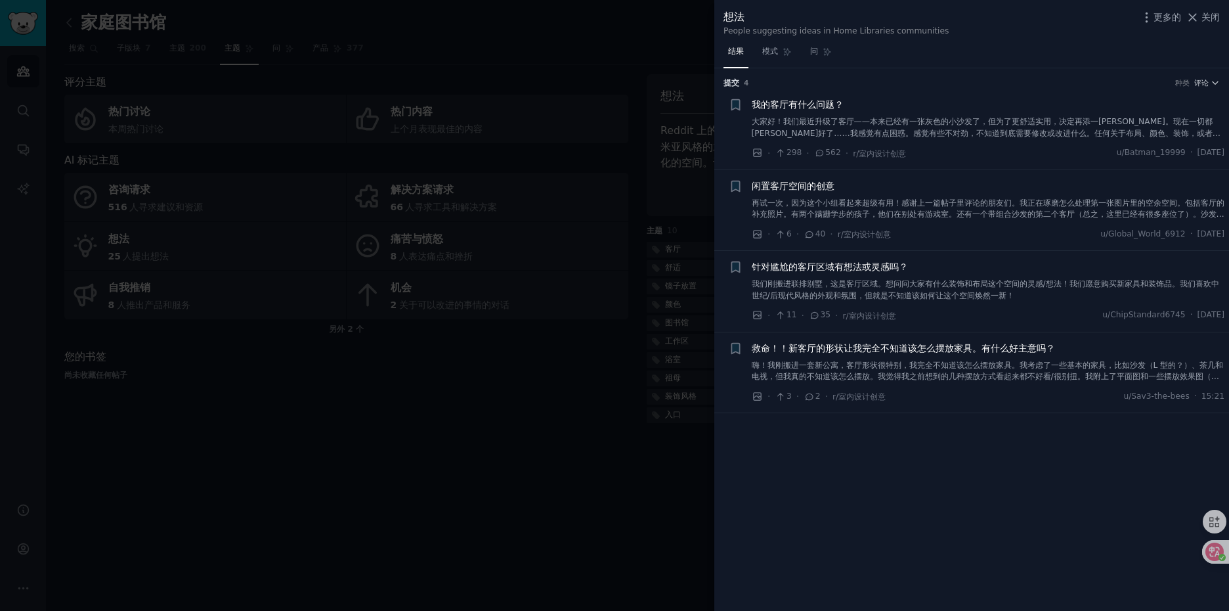
click at [960, 124] on font "大家好！我们最近升级了客厅——本来已经有一张灰色的小沙发了，但为了更舒适实用，决定再添一张大沙发。现在一切都安顿好了……我感觉有点困惑。感觉有些不对劲，不知道…" at bounding box center [986, 133] width 469 height 32
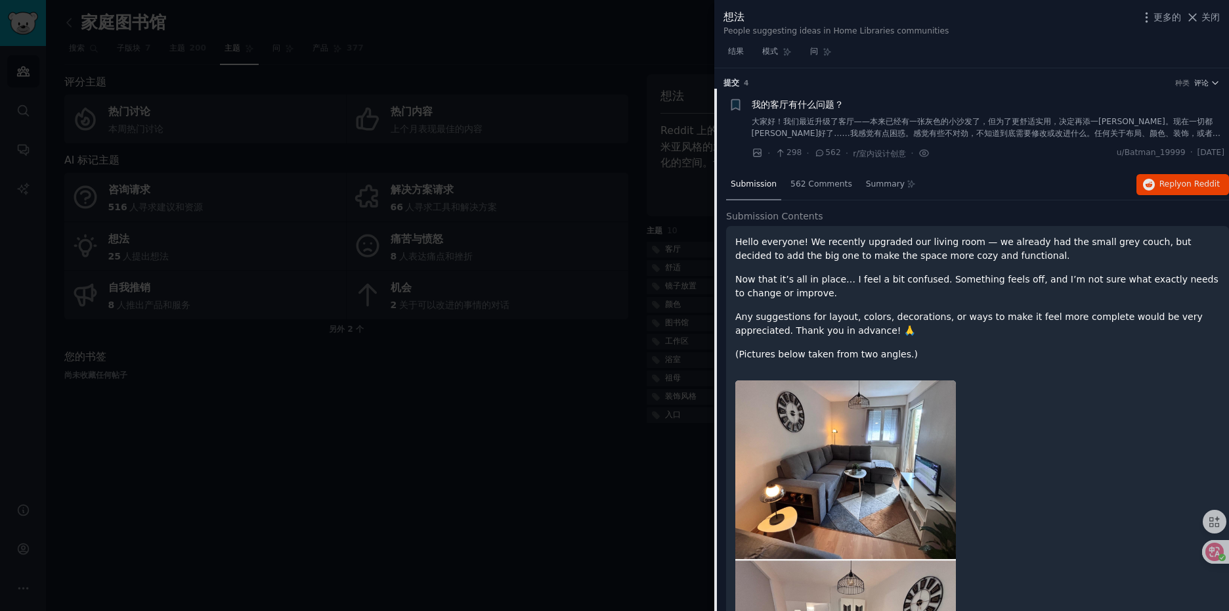
scroll to position [21, 0]
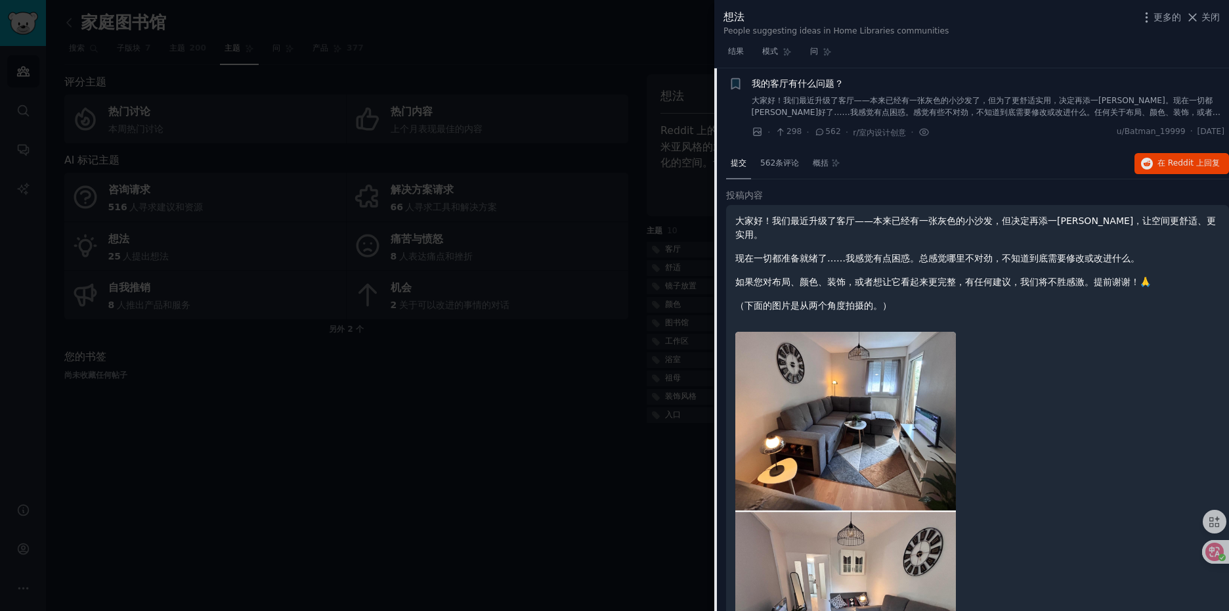
click at [964, 102] on font "大家好！我们最近升级了客厅——本来已经有一张灰色的小沙发了，但为了更舒适实用，决定再添一张大沙发。现在一切都安顿好了……我感觉有点困惑。感觉有些不对劲，不知道…" at bounding box center [986, 112] width 469 height 32
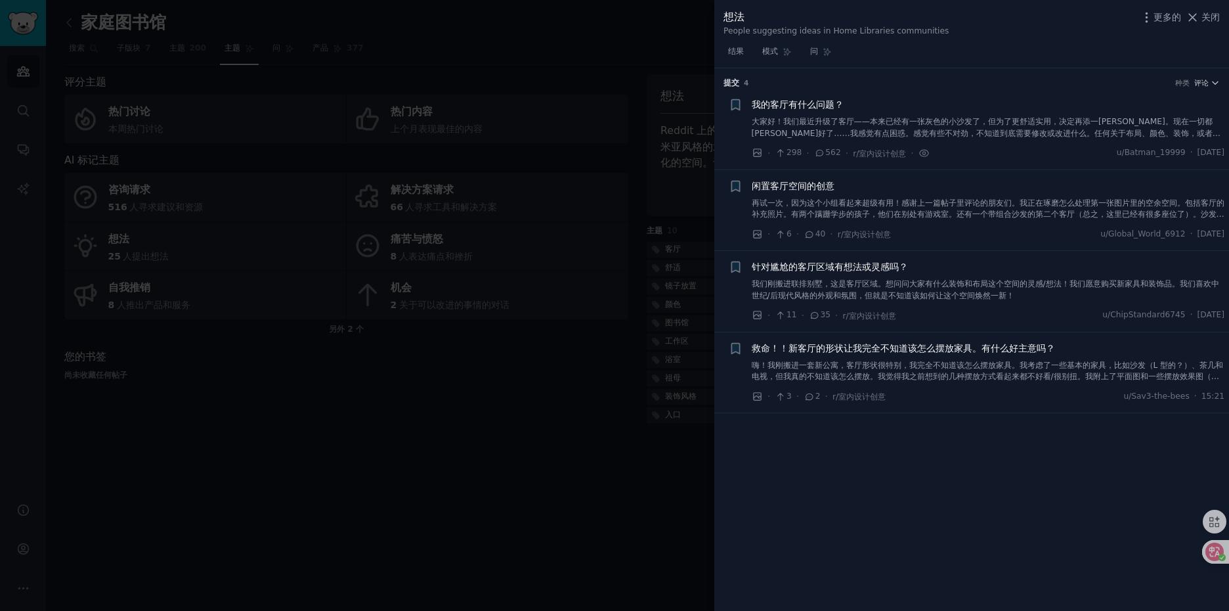
click at [960, 122] on font "大家好！我们最近升级了客厅——本来已经有一张灰色的小沙发了，但为了更舒适实用，决定再添一张大沙发。现在一切都安顿好了……我感觉有点困惑。感觉有些不对劲，不知道…" at bounding box center [986, 133] width 469 height 32
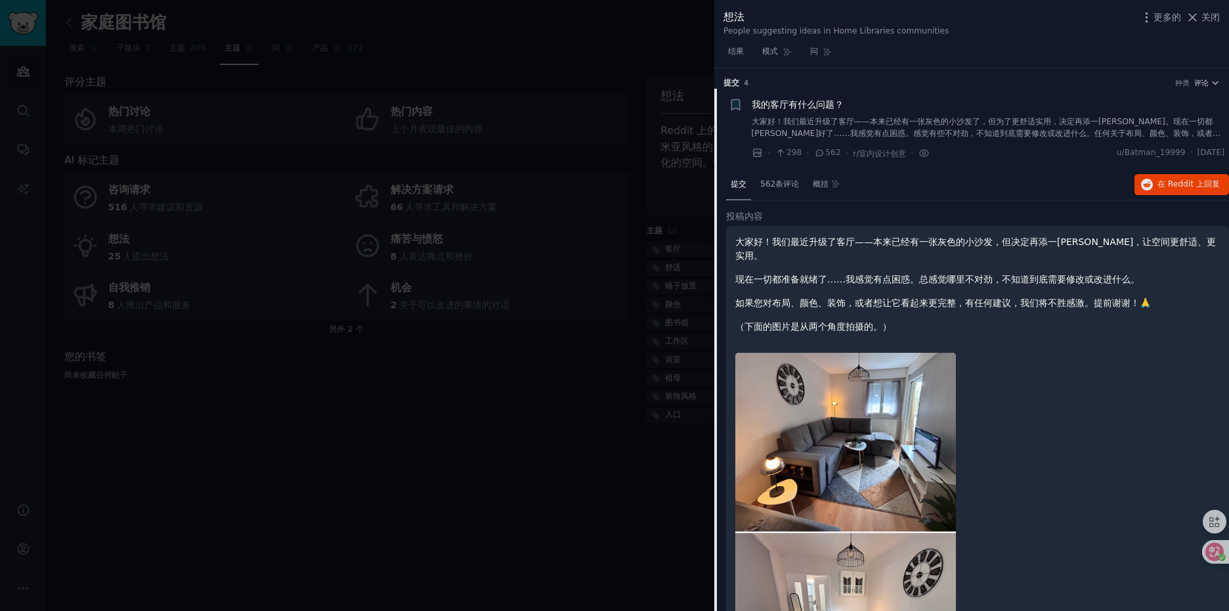
click at [972, 128] on font "大家好！我们最近升级了客厅——本来已经有一张灰色的小沙发了，但为了更舒适实用，决定再添一张大沙发。现在一切都安顿好了……我感觉有点困惑。感觉有些不对劲，不知道…" at bounding box center [986, 133] width 469 height 32
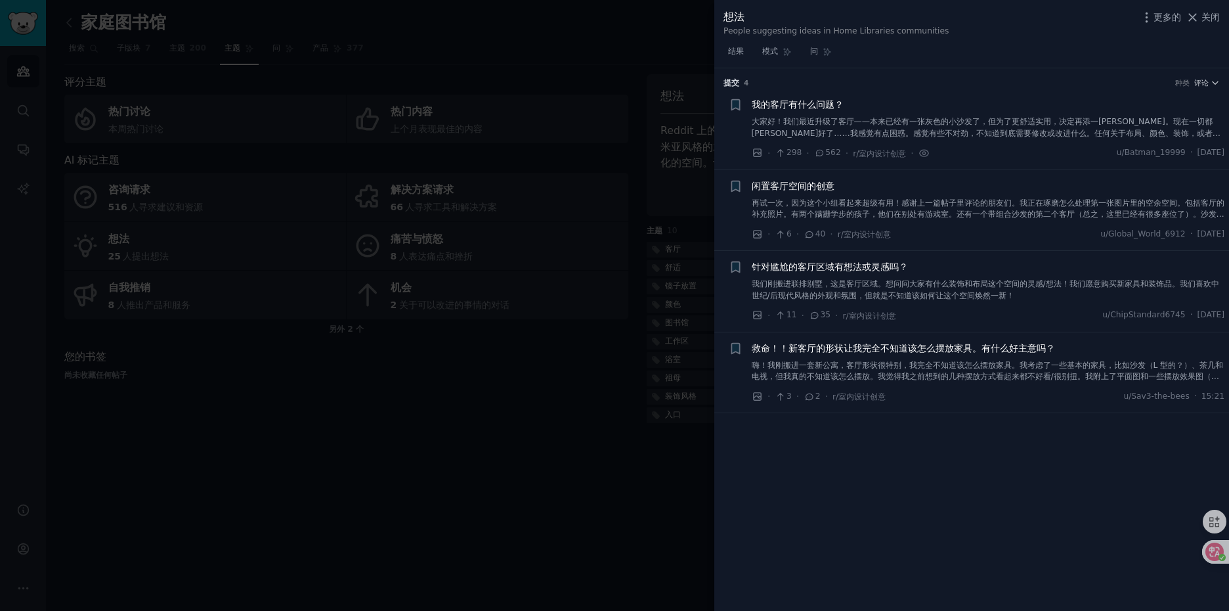
click at [970, 201] on font "再试一次，因为这个小组看起来超级有用！感谢上一篇帖子里评论的朋友们。我正在琢磨怎么处理第一张图片里的空余空间。包括客厅的补充照片。有两个蹒跚学步的孩子，他们在…" at bounding box center [988, 214] width 473 height 32
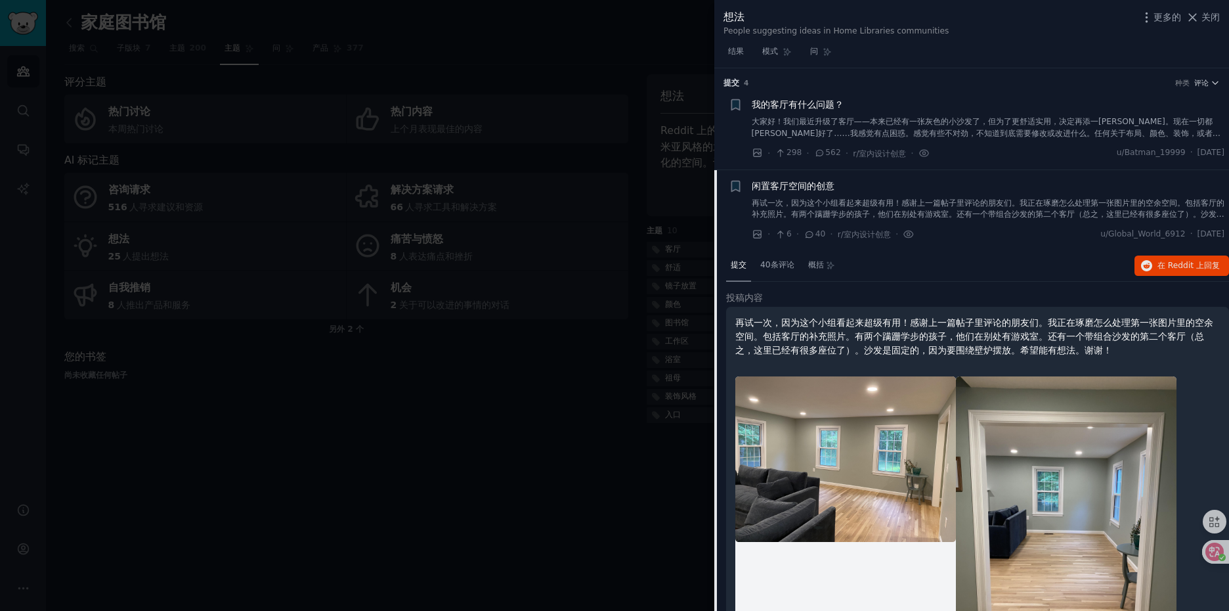
click at [962, 202] on font "再试一次，因为这个小组看起来超级有用！感谢上一篇帖子里评论的朋友们。我正在琢磨怎么处理第一张图片里的空余空间。包括客厅的补充照片。有两个蹒跚学步的孩子，他们在…" at bounding box center [988, 214] width 473 height 32
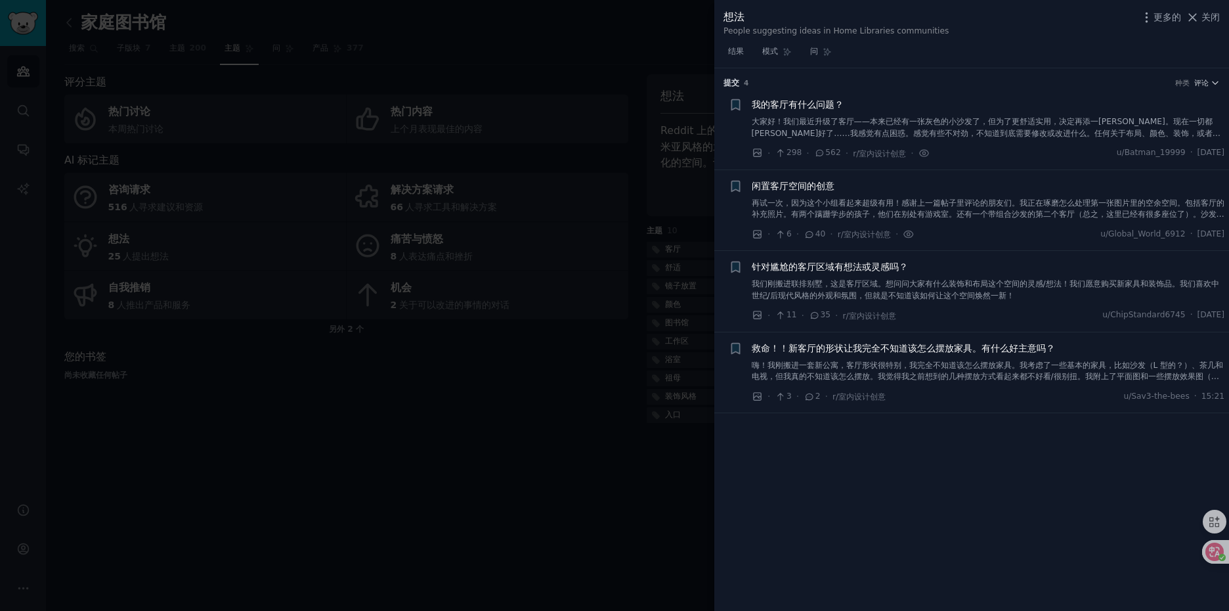
click at [958, 202] on font "再试一次，因为这个小组看起来超级有用！感谢上一篇帖子里评论的朋友们。我正在琢磨怎么处理第一张图片里的空余空间。包括客厅的补充照片。有两个蹒跚学步的孩子，他们在…" at bounding box center [988, 214] width 473 height 32
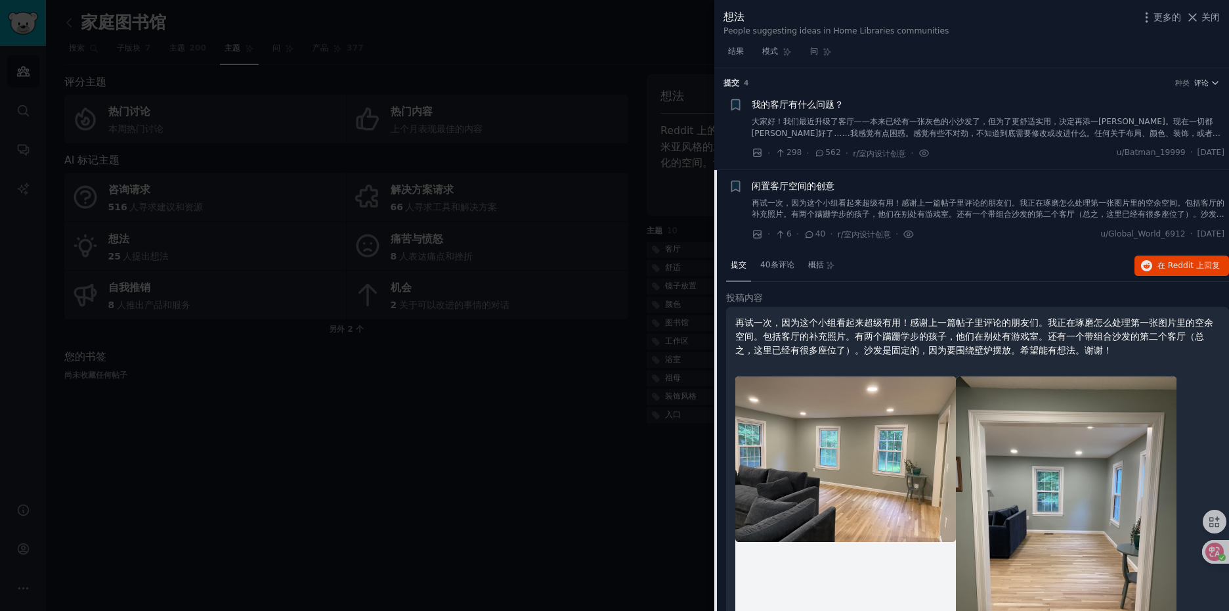
click at [961, 204] on font "再试一次，因为这个小组看起来超级有用！感谢上一篇帖子里评论的朋友们。我正在琢磨怎么处理第一张图片里的空余空间。包括客厅的补充照片。有两个蹒跚学步的孩子，他们在…" at bounding box center [988, 214] width 473 height 32
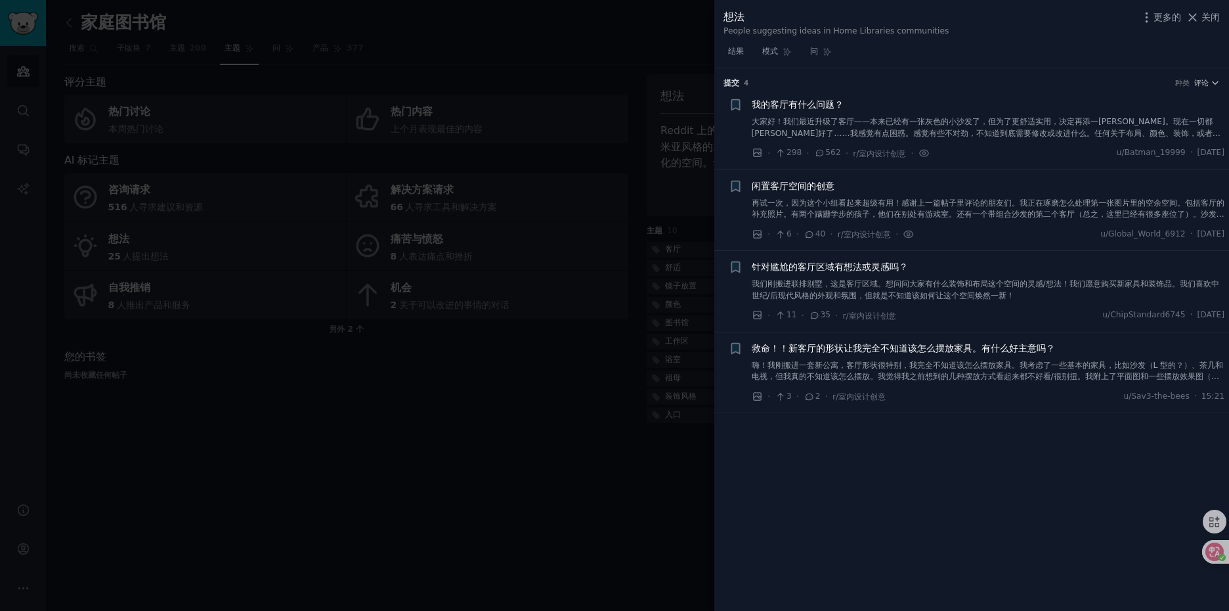
click at [960, 281] on font "我们刚搬进联排别墅，这是客厅区域。想问问大家有什么装饰和布局这个空间的灵感/想法！我们愿意购买新家具和装饰品。我们喜欢中世纪/后现代风格的外观和氛围，但就是不…" at bounding box center [985, 289] width 467 height 21
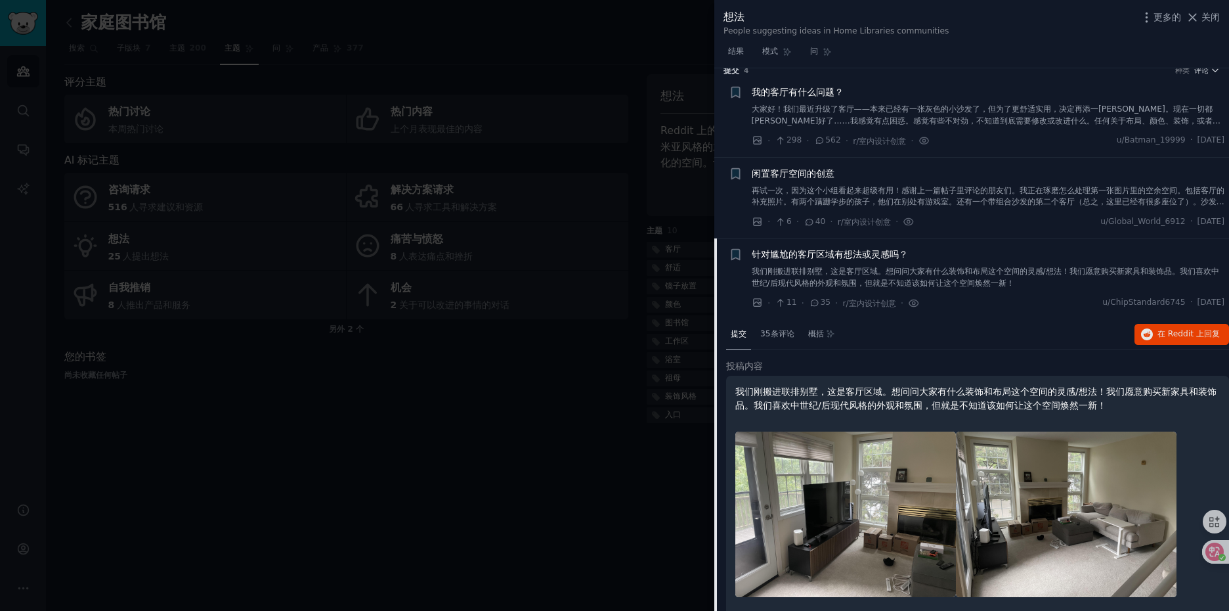
scroll to position [26, 0]
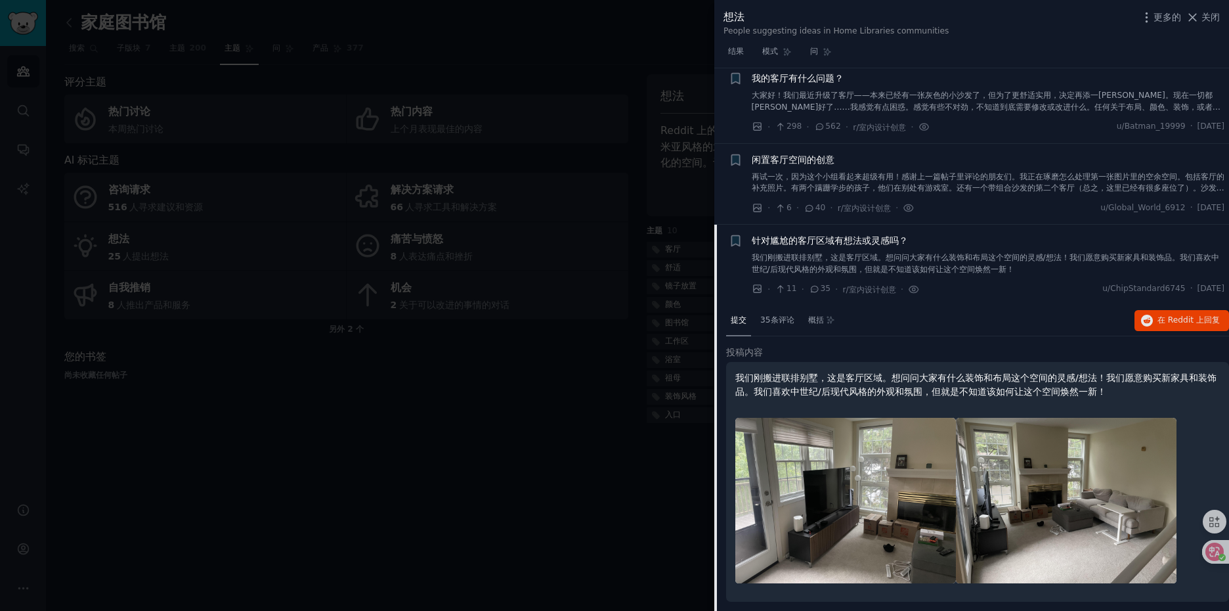
click at [965, 270] on font "我们刚搬进联排别墅，这是客厅区域。想问问大家有什么装饰和布局这个空间的灵感/想法！我们愿意购买新家具和装饰品。我们喜欢中世纪/后现代风格的外观和氛围，但就是不…" at bounding box center [985, 263] width 467 height 21
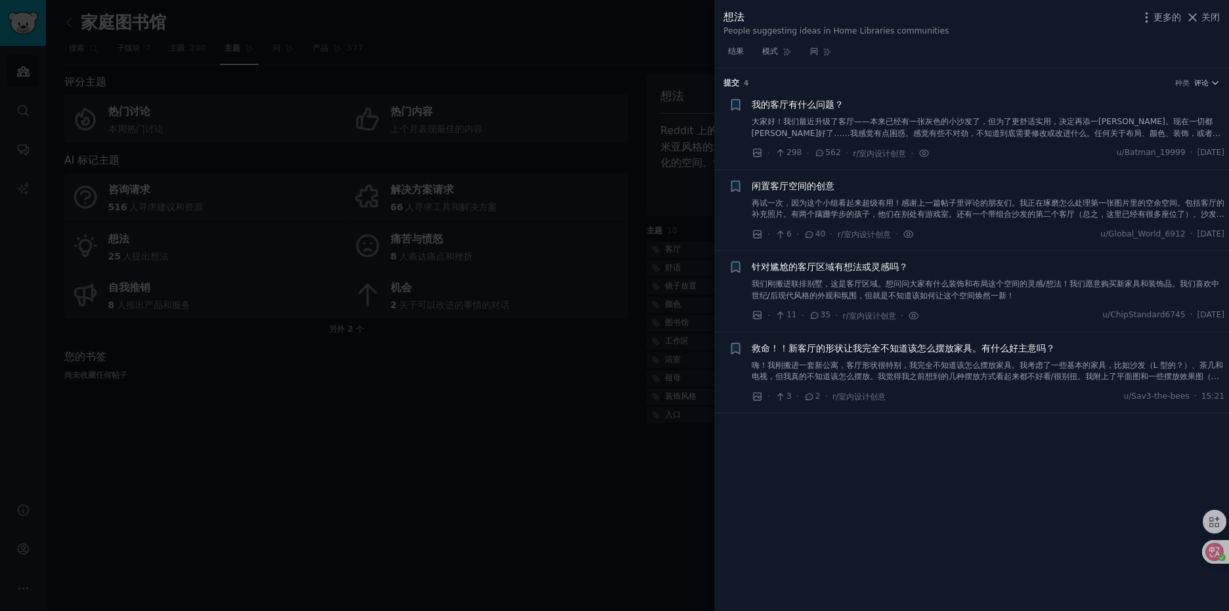
click at [1205, 19] on font "关闭" at bounding box center [1210, 17] width 18 height 11
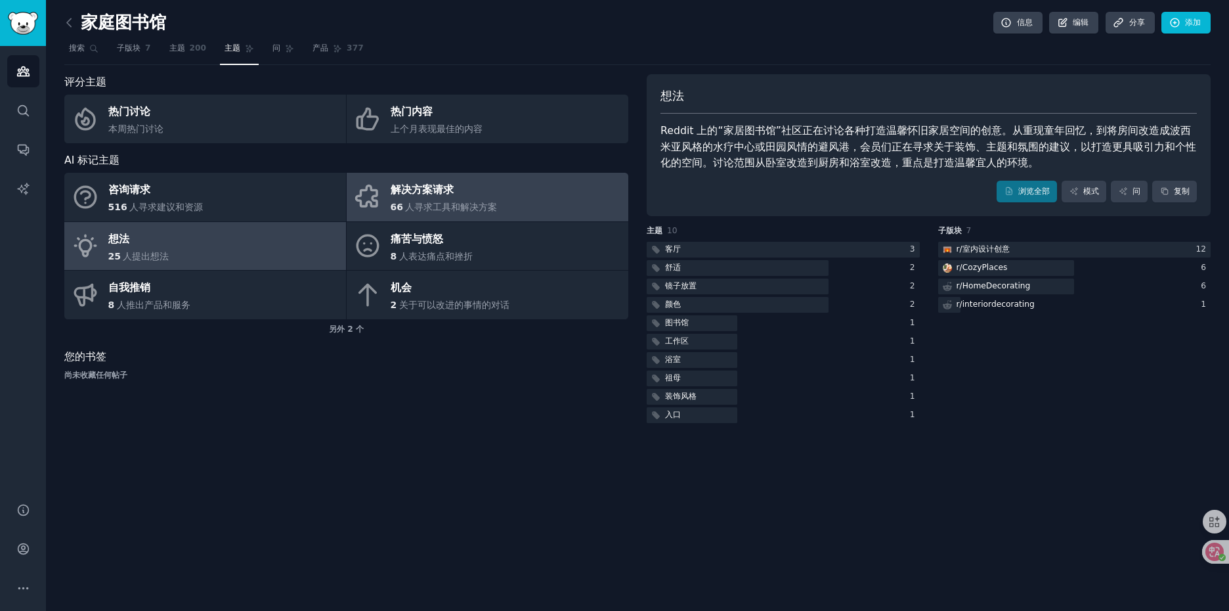
click at [431, 211] on span "人寻求工具和解决方案" at bounding box center [451, 207] width 92 height 11
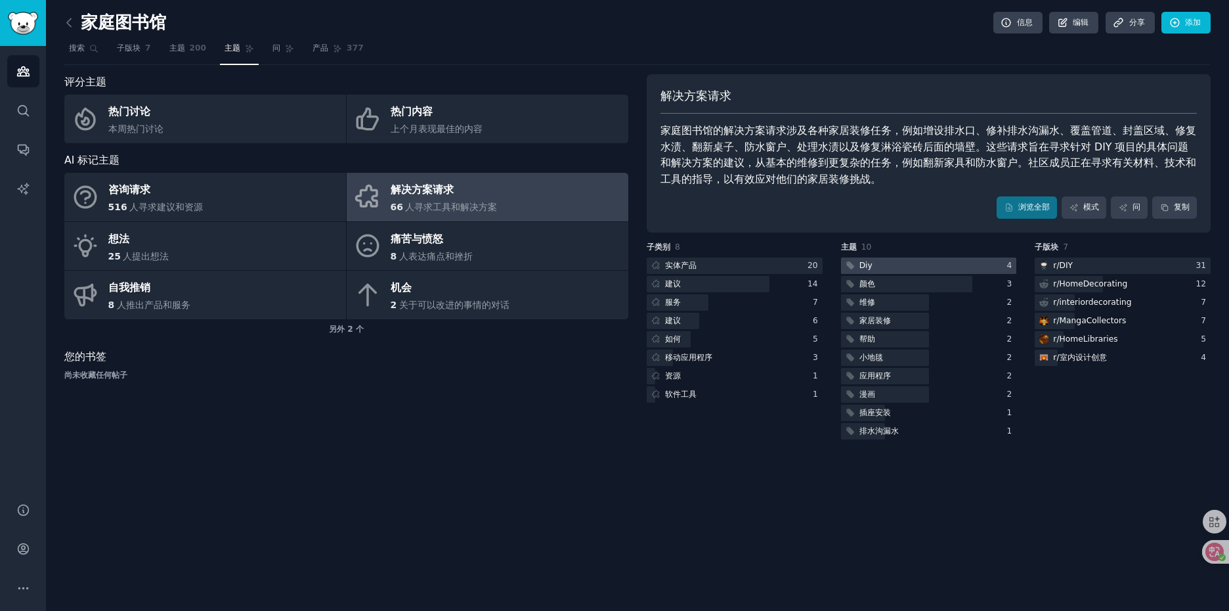
click at [865, 263] on div "Diy" at bounding box center [865, 266] width 13 height 12
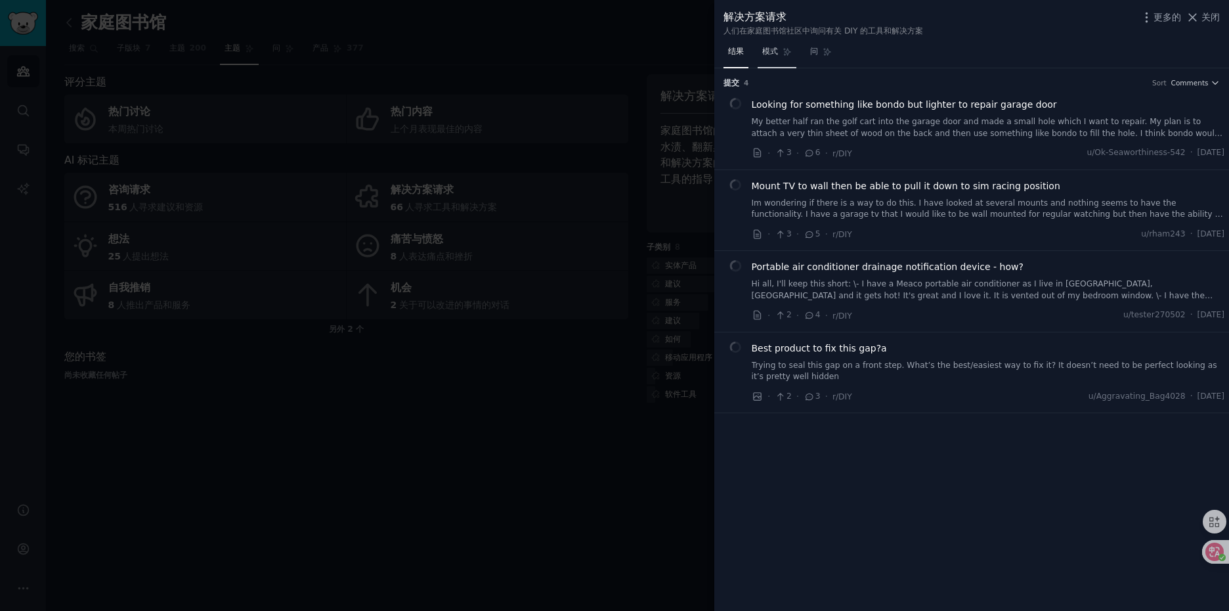
click at [779, 52] on link "模式" at bounding box center [777, 54] width 39 height 27
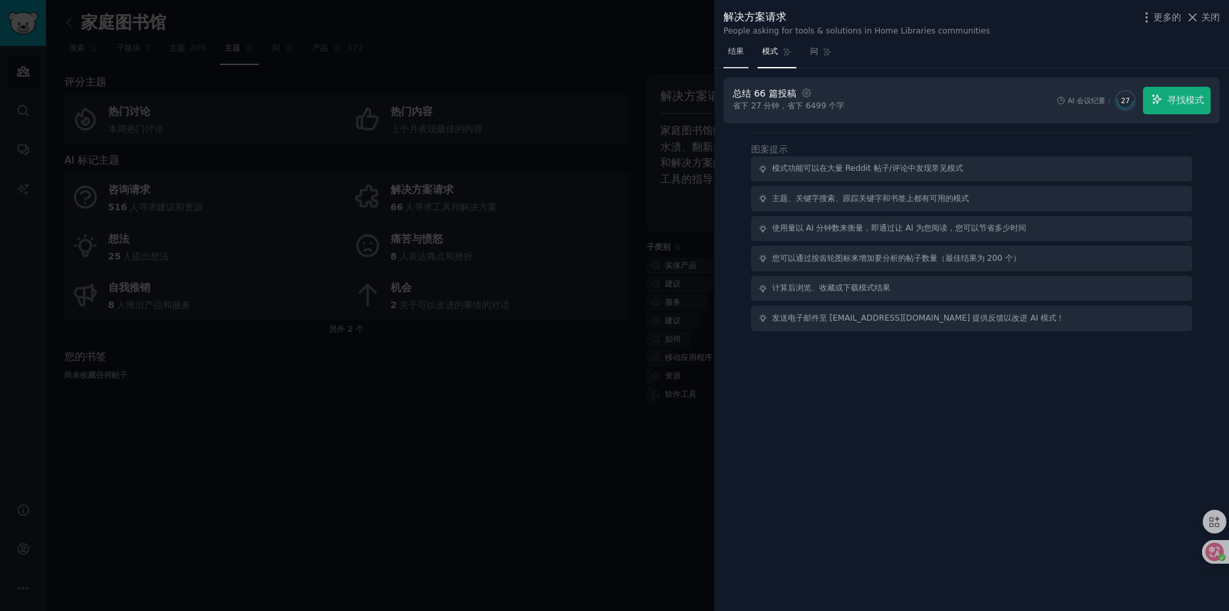
click at [737, 54] on font "结果" at bounding box center [736, 51] width 16 height 9
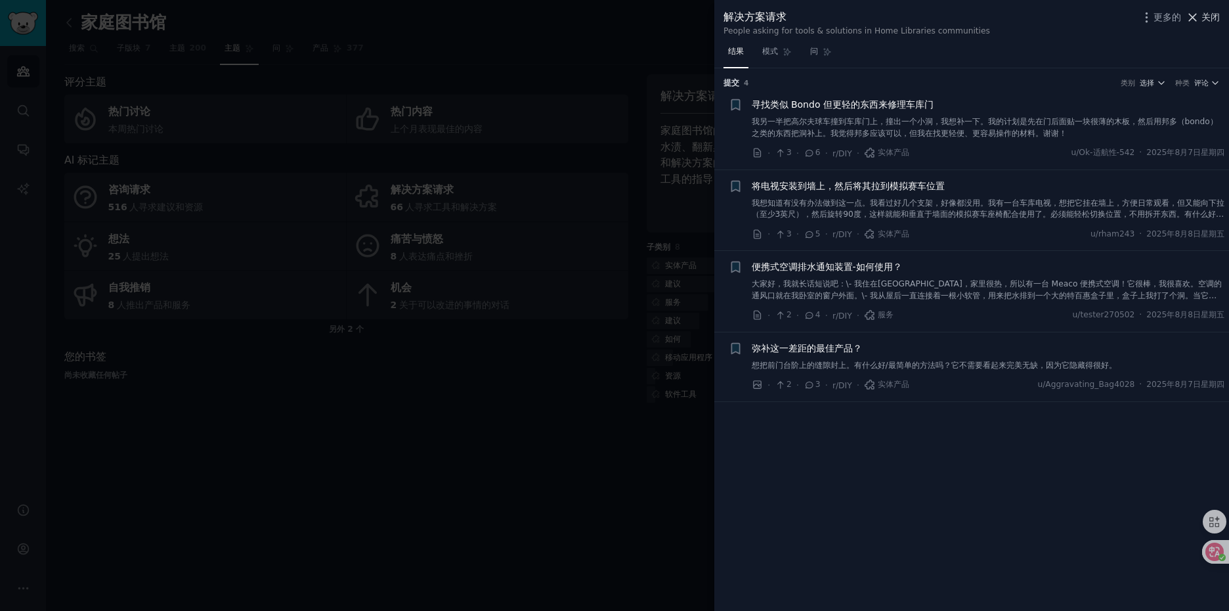
click at [1203, 22] on font "关闭" at bounding box center [1210, 17] width 18 height 11
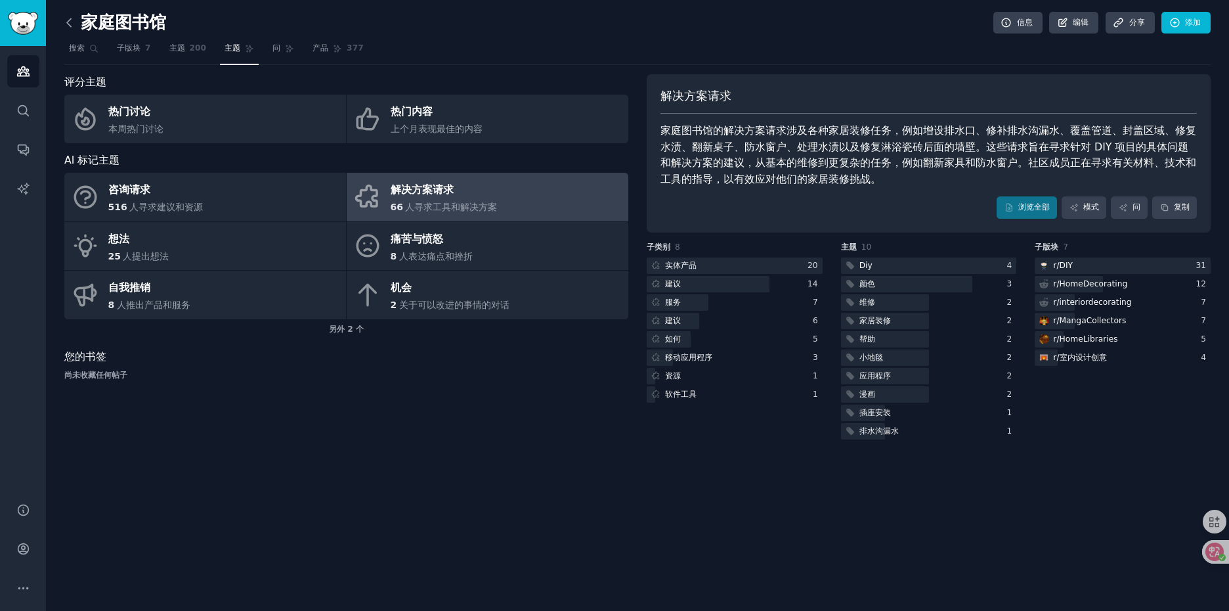
click at [68, 24] on icon at bounding box center [69, 23] width 14 height 14
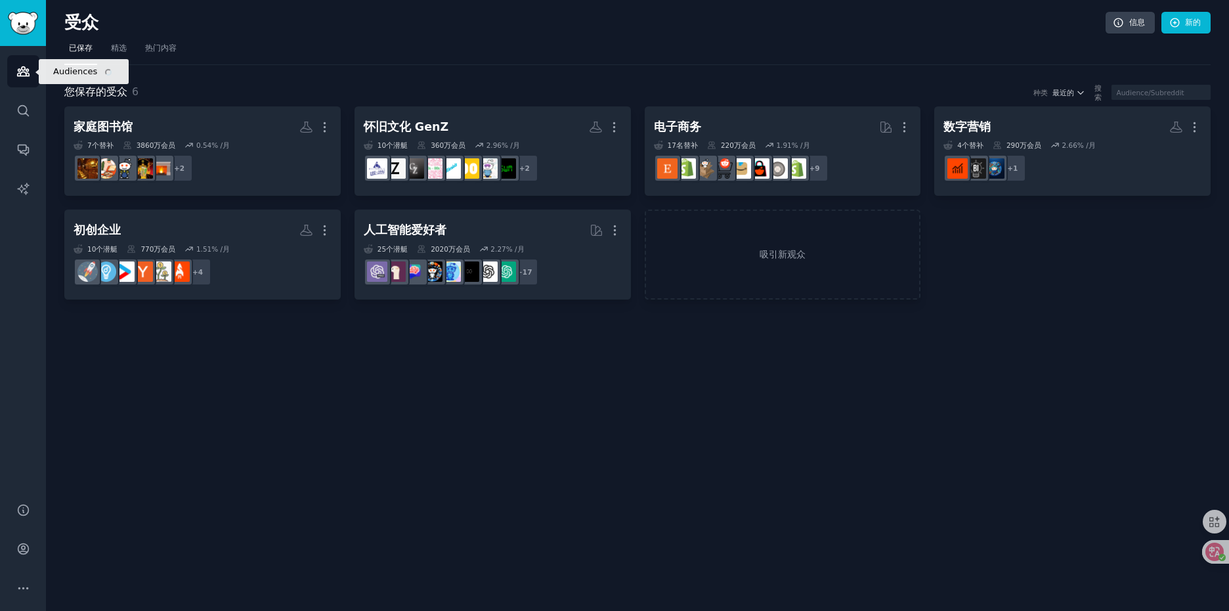
click at [30, 72] on link "Audiences" at bounding box center [23, 71] width 32 height 32
click at [14, 109] on link "Search" at bounding box center [23, 111] width 32 height 32
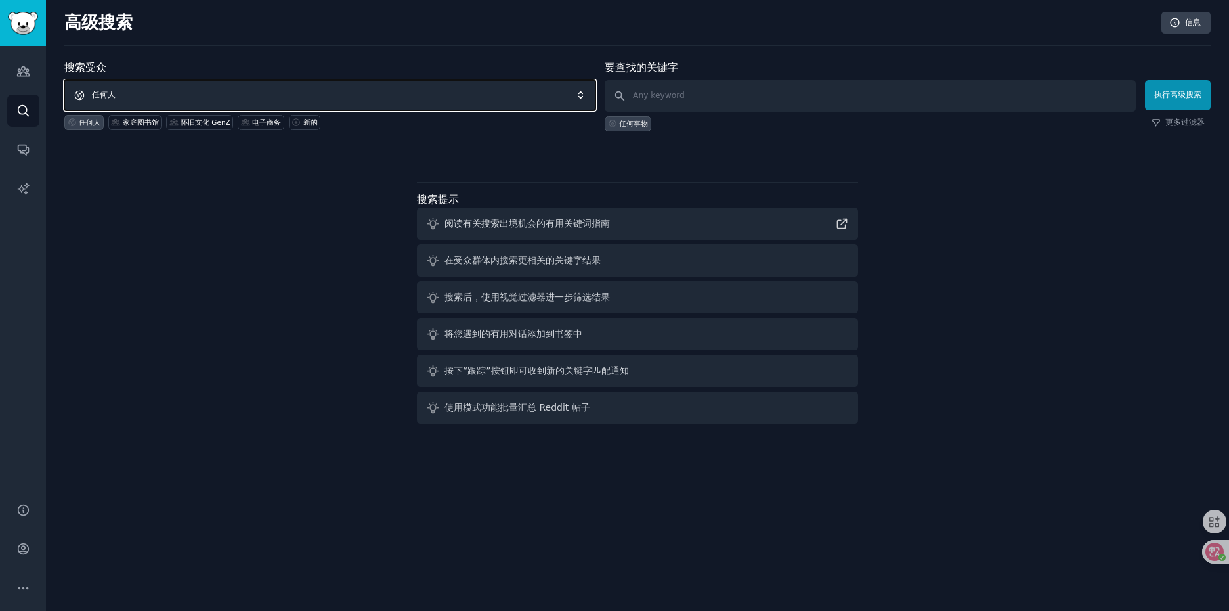
click at [463, 96] on span "任何人" at bounding box center [329, 95] width 531 height 30
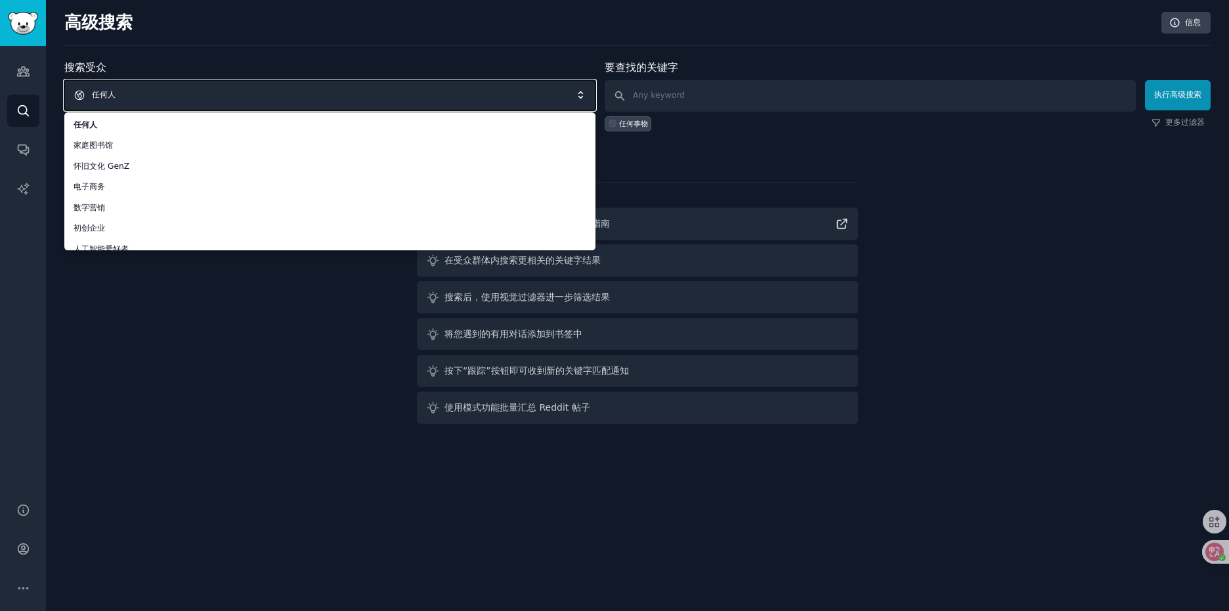
click at [289, 94] on span "任何人" at bounding box center [329, 95] width 531 height 30
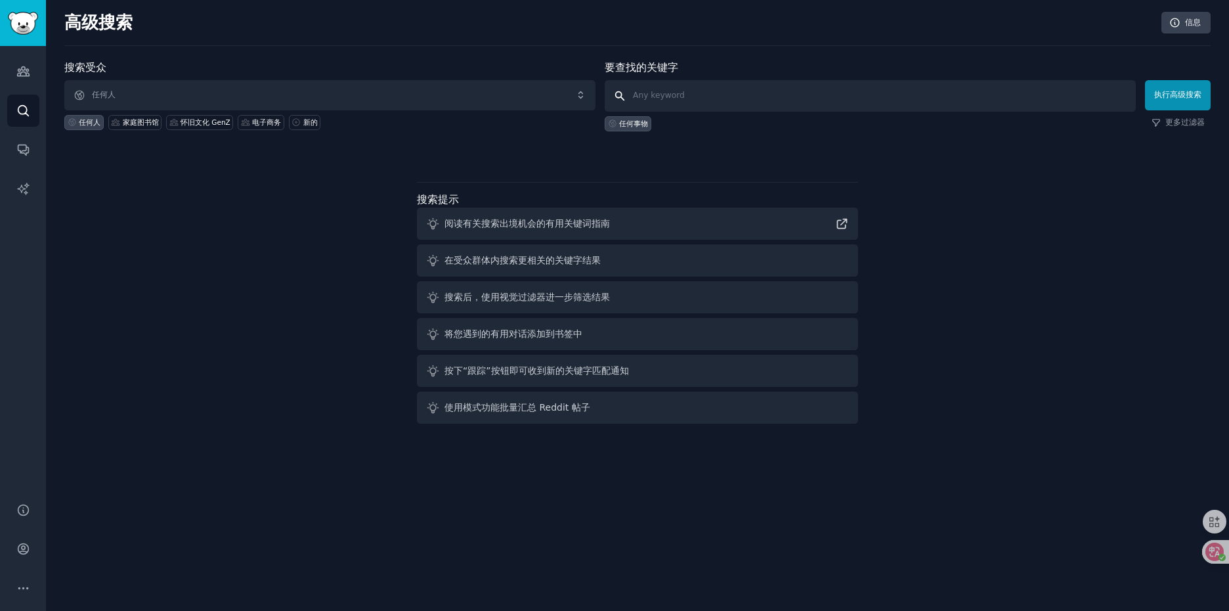
click at [688, 93] on input "text" at bounding box center [870, 96] width 531 height 32
click at [25, 152] on icon "Sidebar" at bounding box center [23, 149] width 14 height 14
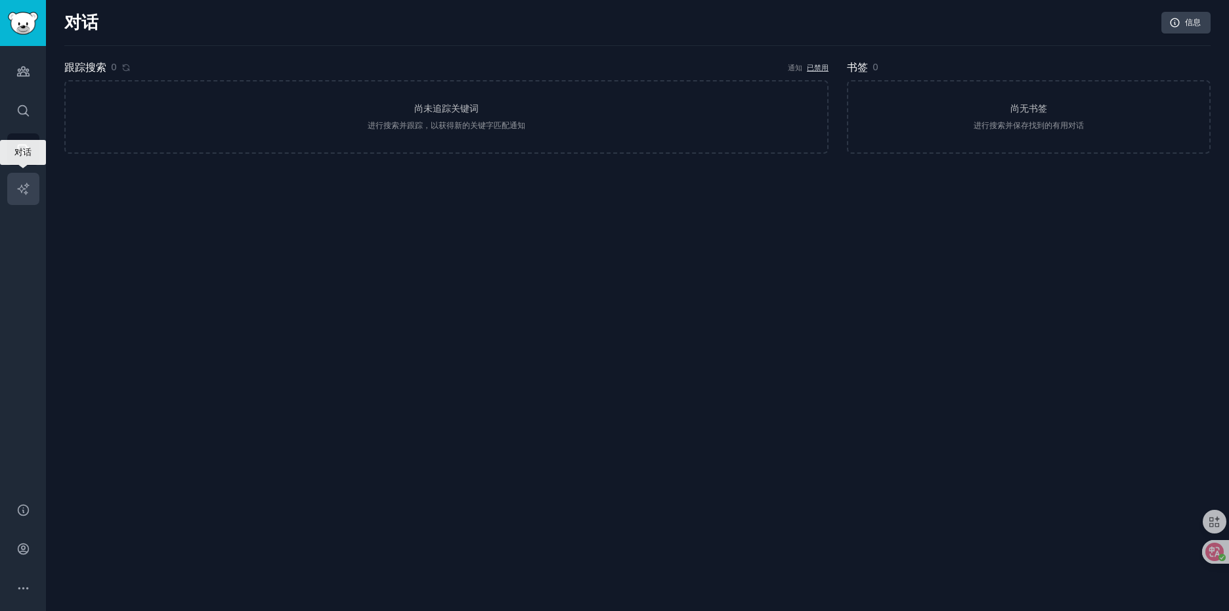
click at [19, 194] on icon "Sidebar" at bounding box center [23, 189] width 14 height 14
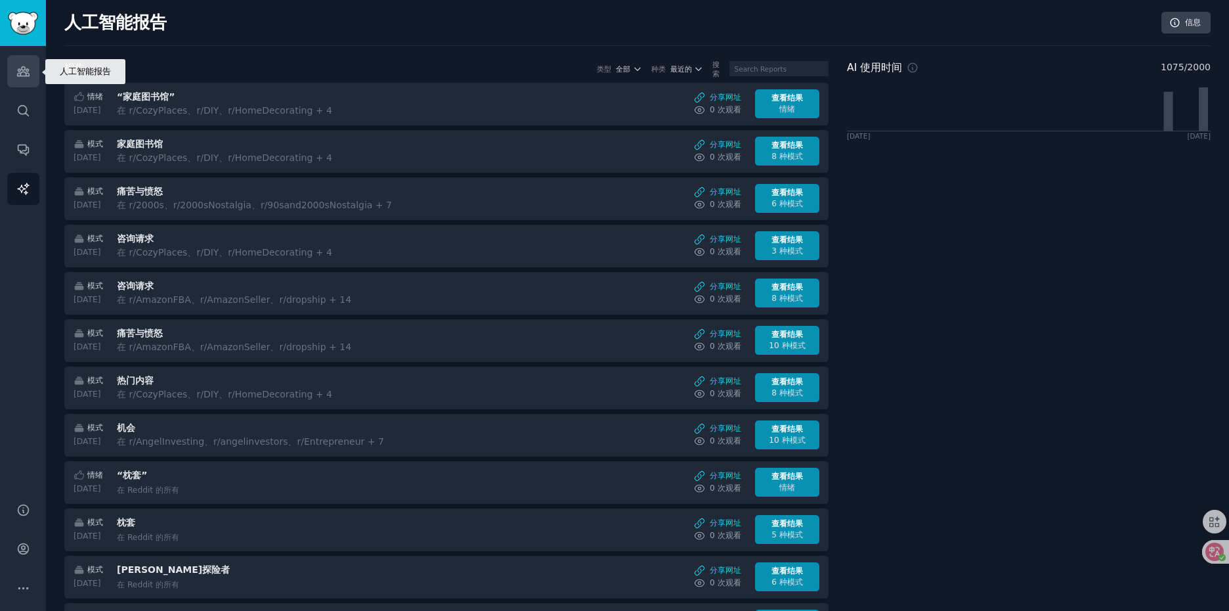
click at [16, 82] on link "Audiences" at bounding box center [23, 71] width 32 height 32
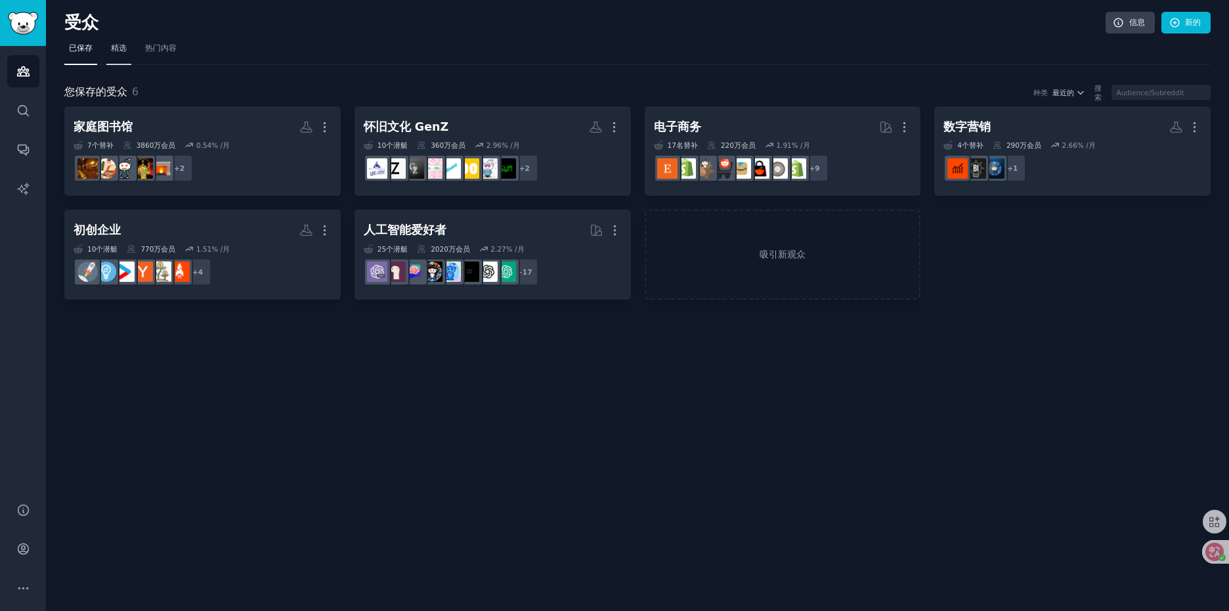
click at [116, 50] on font "精选" at bounding box center [119, 47] width 16 height 9
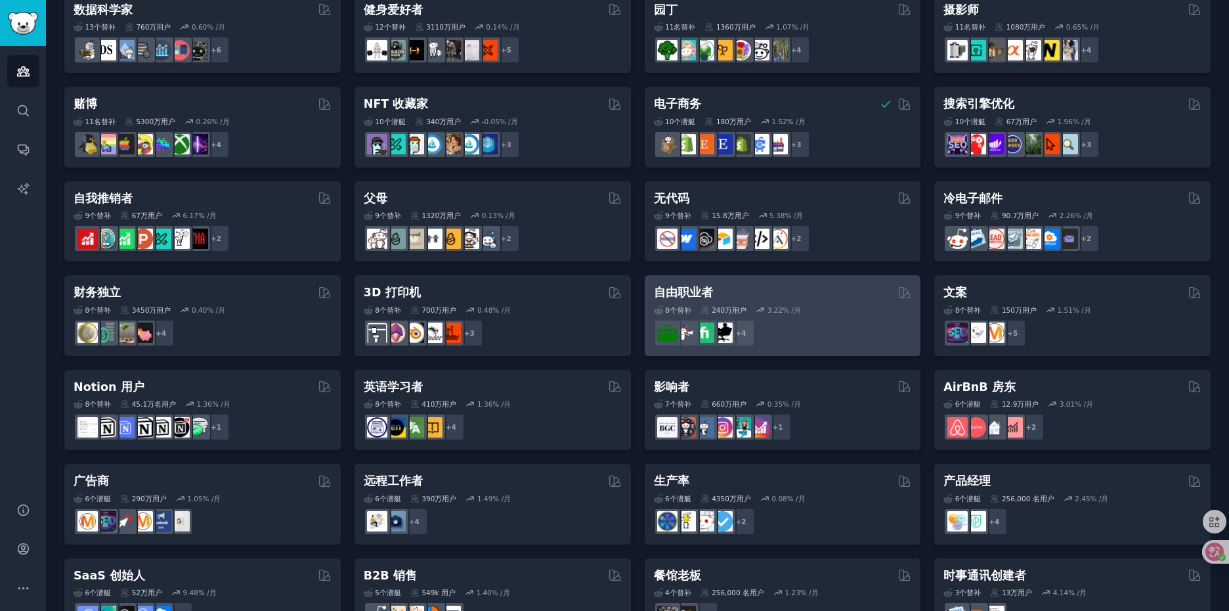
scroll to position [440, 0]
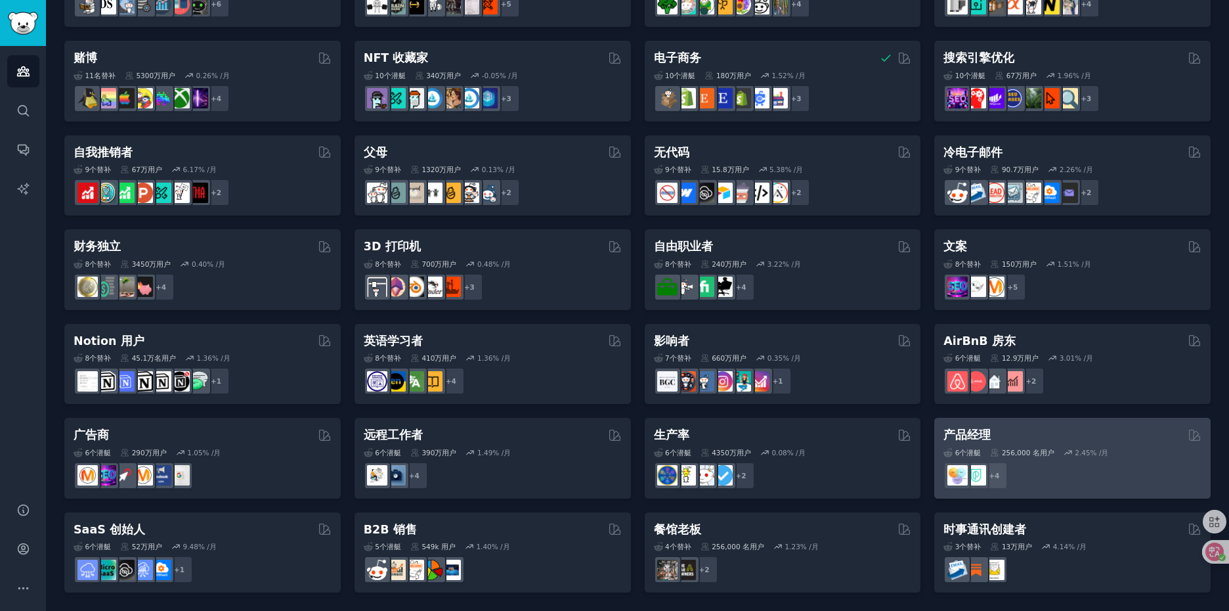
click at [1046, 450] on font "256,000 名用户" at bounding box center [1028, 452] width 53 height 8
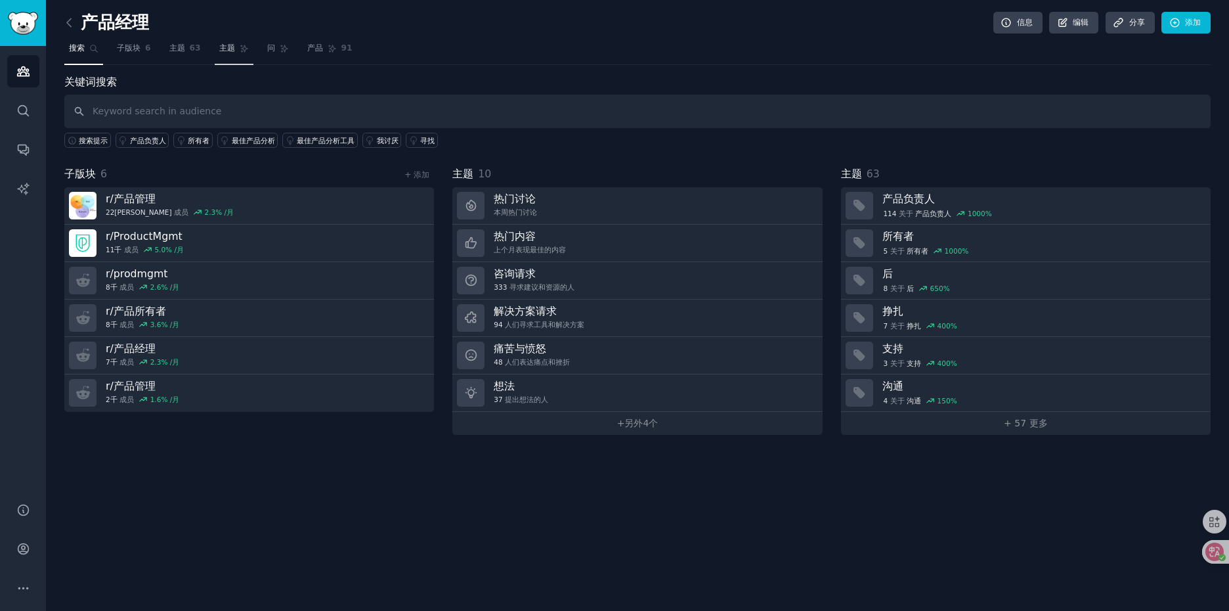
click at [226, 51] on font "主题" at bounding box center [227, 47] width 16 height 9
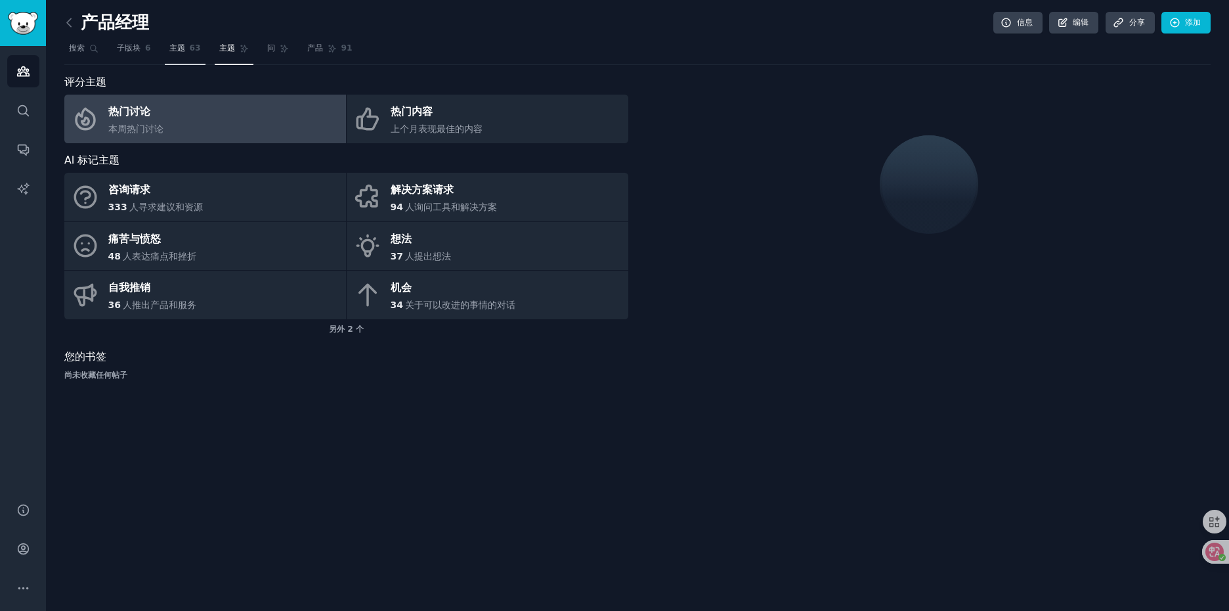
click at [185, 45] on font "主题" at bounding box center [177, 47] width 16 height 9
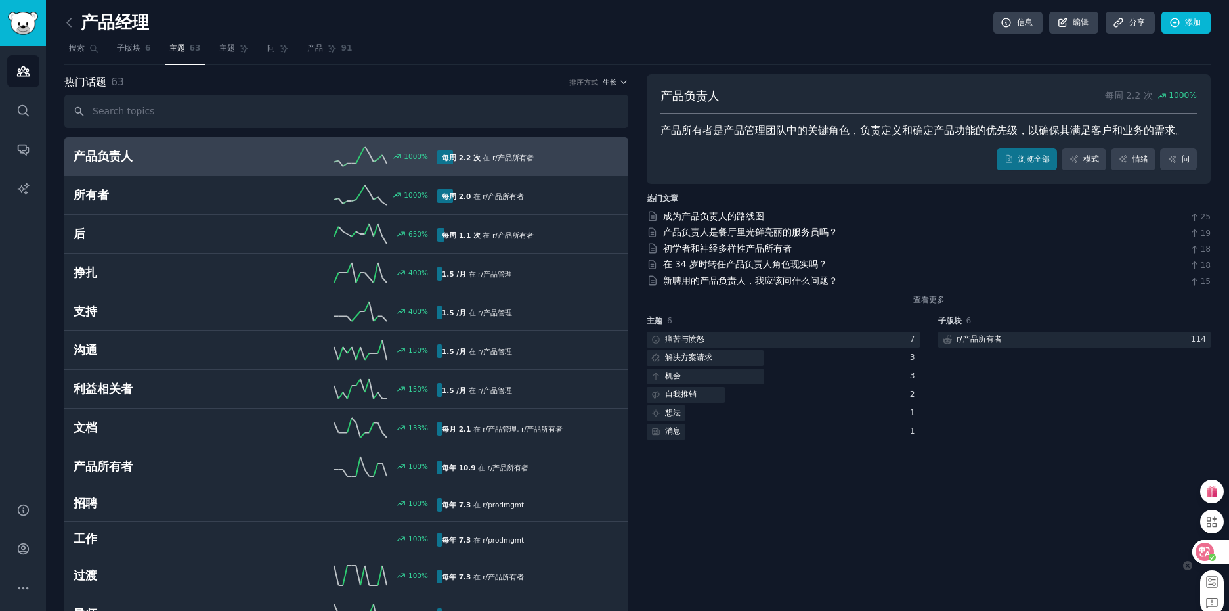
click at [1201, 552] on icon at bounding box center [1204, 551] width 13 height 13
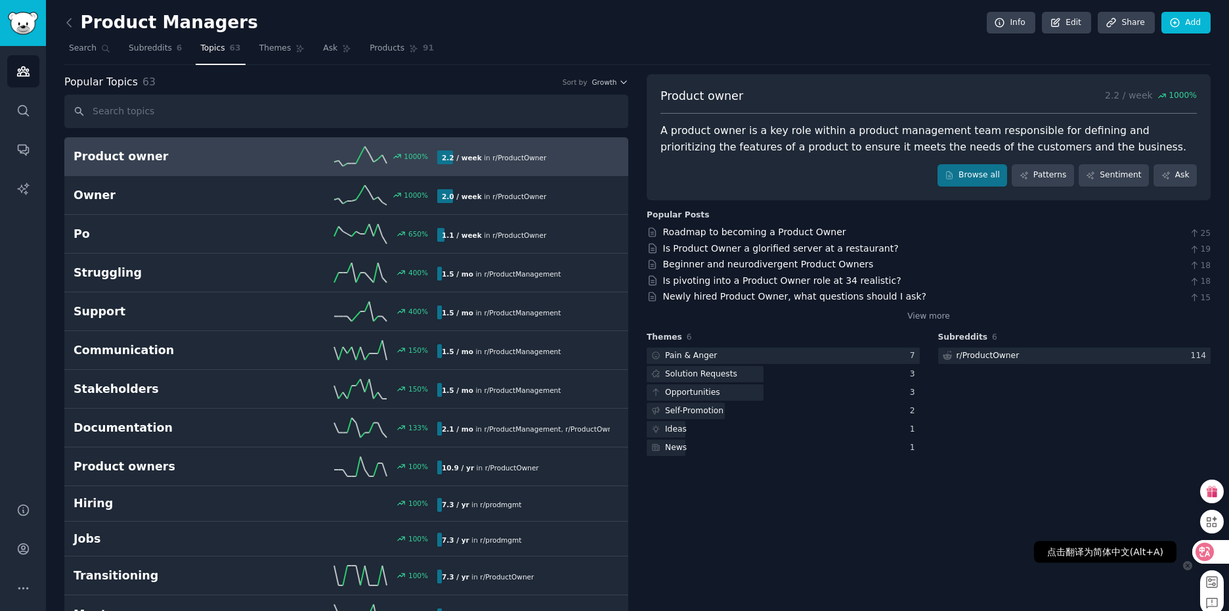
click at [1201, 551] on icon at bounding box center [1204, 551] width 13 height 13
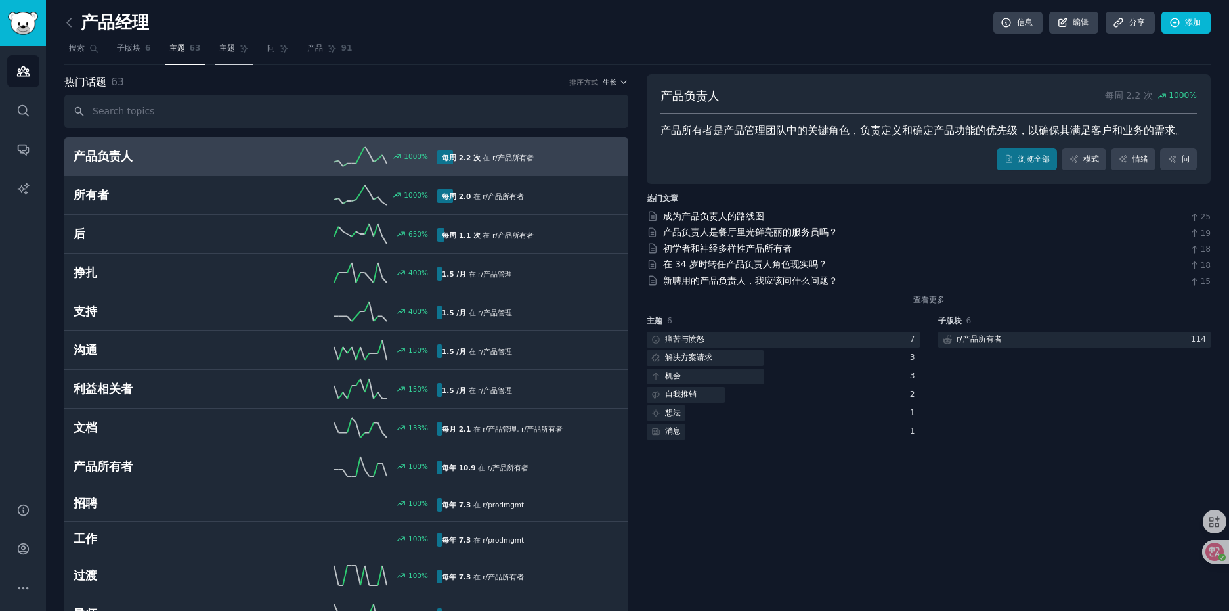
click at [240, 51] on icon at bounding box center [244, 48] width 9 height 9
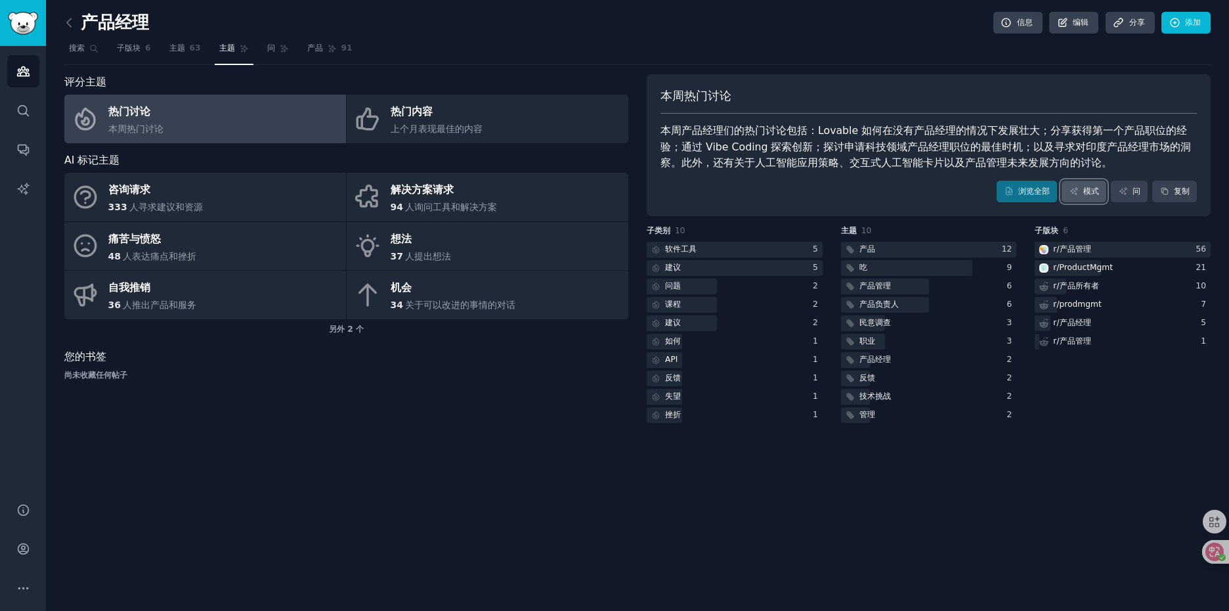
click at [1088, 190] on font "模式" at bounding box center [1091, 190] width 16 height 9
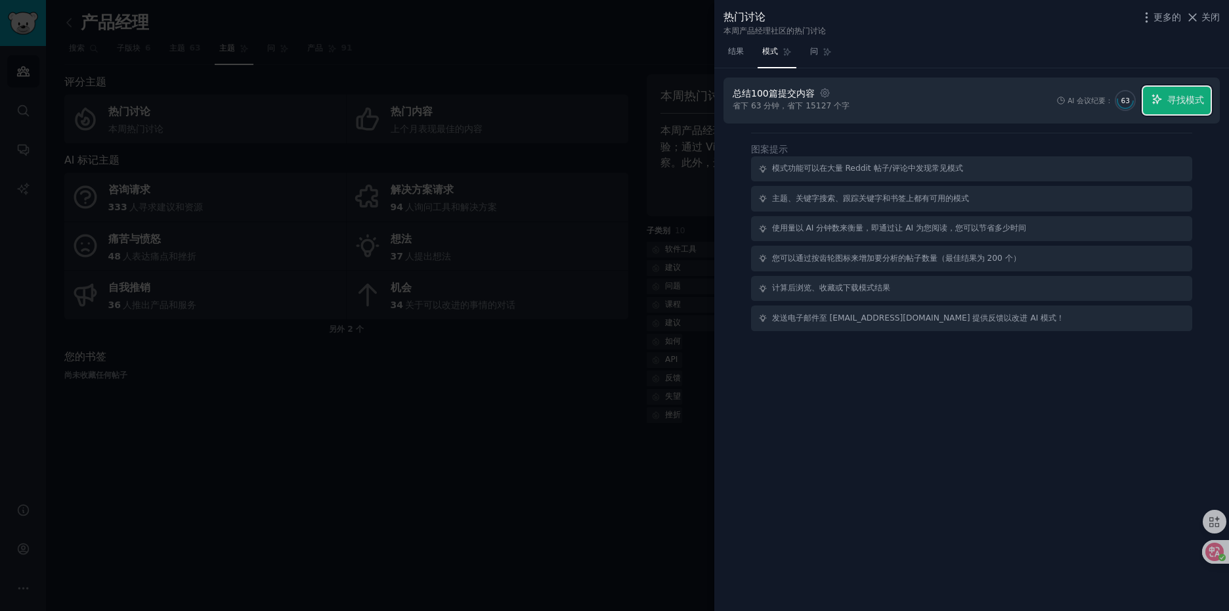
click at [1184, 100] on font "寻找模式" at bounding box center [1185, 100] width 37 height 11
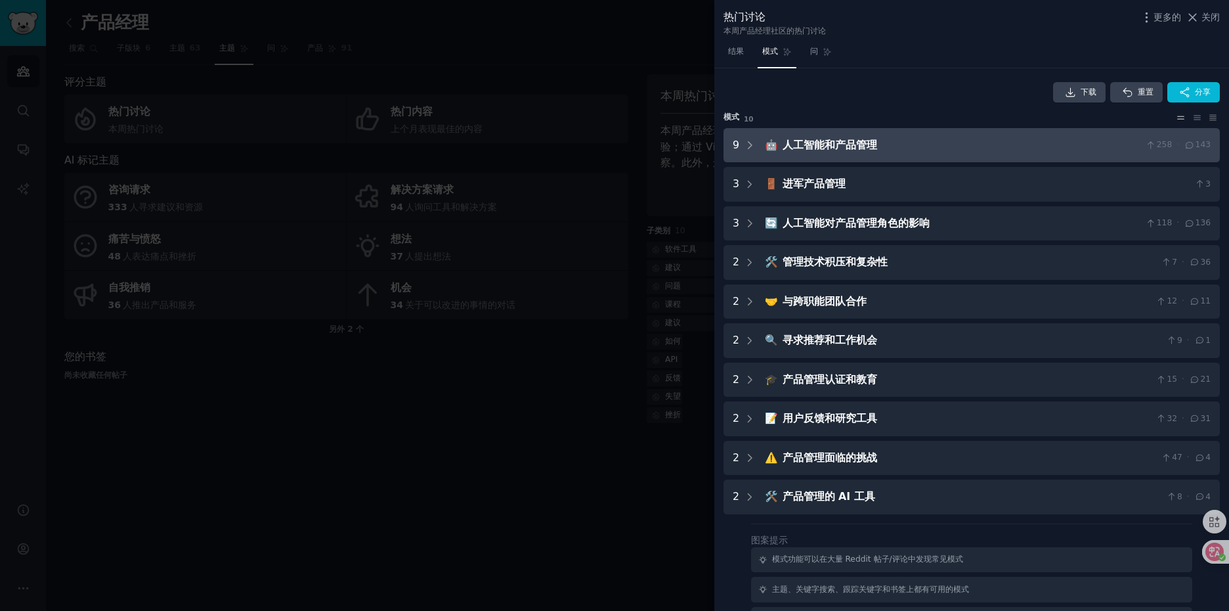
click at [855, 148] on font "人工智能和产品管理" at bounding box center [829, 145] width 95 height 12
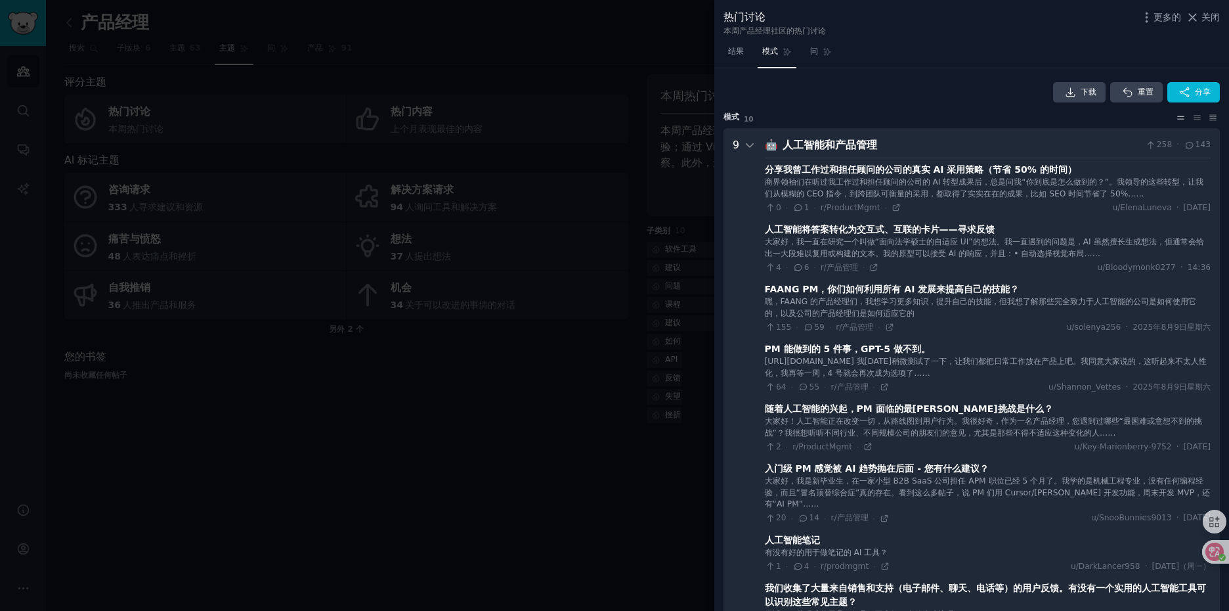
click at [860, 145] on font "人工智能和产品管理" at bounding box center [829, 145] width 95 height 12
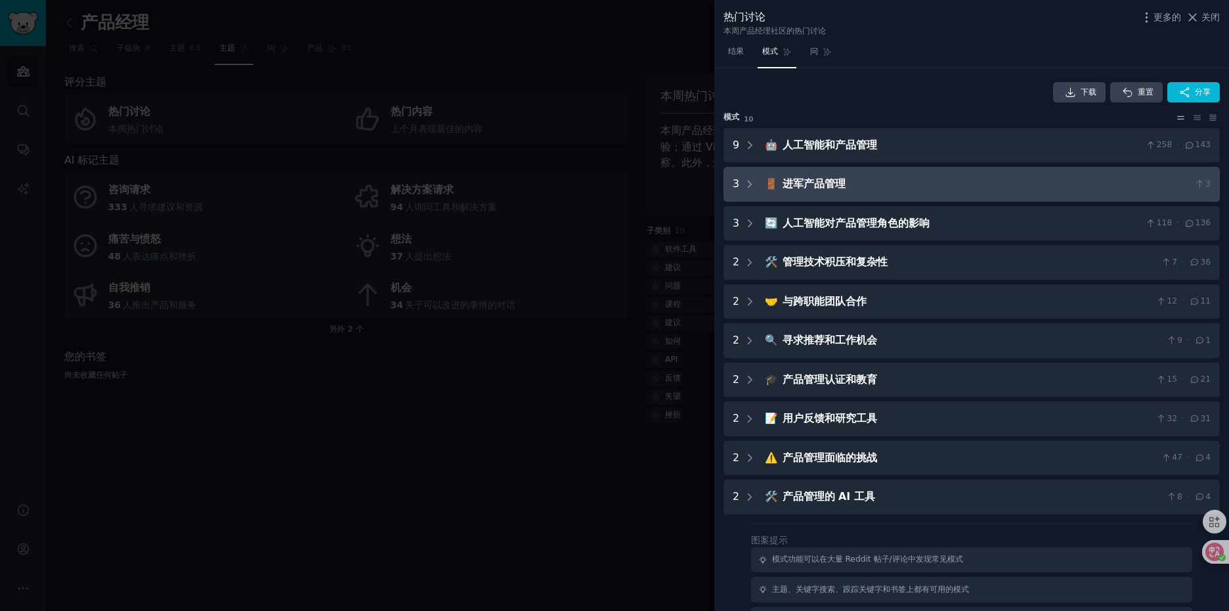
click at [833, 185] on font "进军产品管理" at bounding box center [813, 183] width 63 height 12
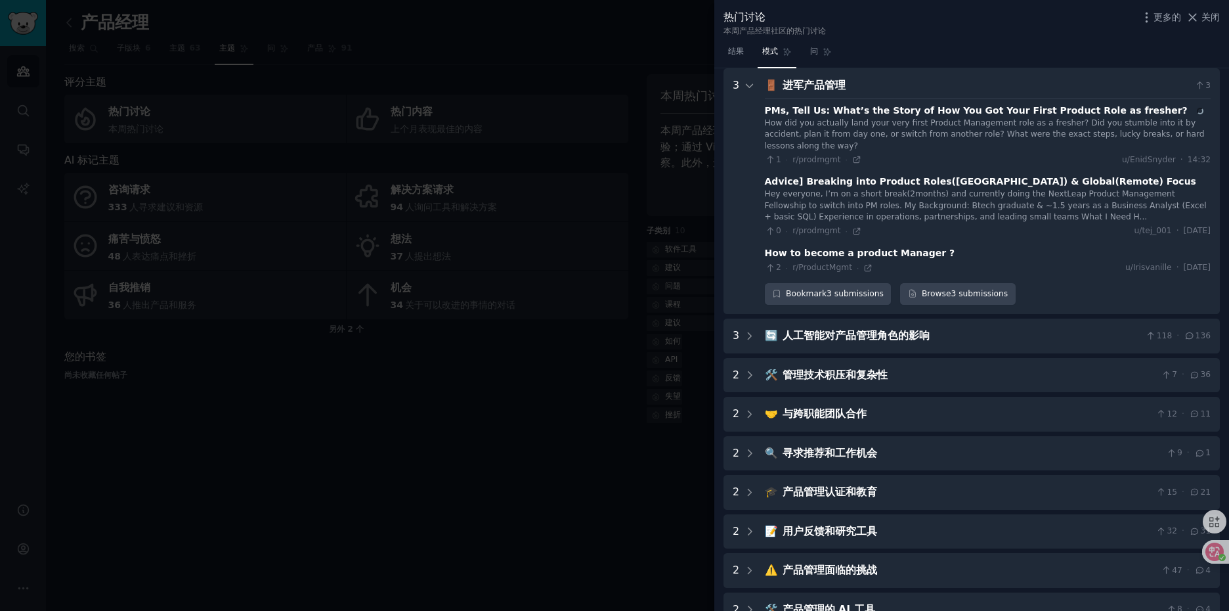
scroll to position [99, 0]
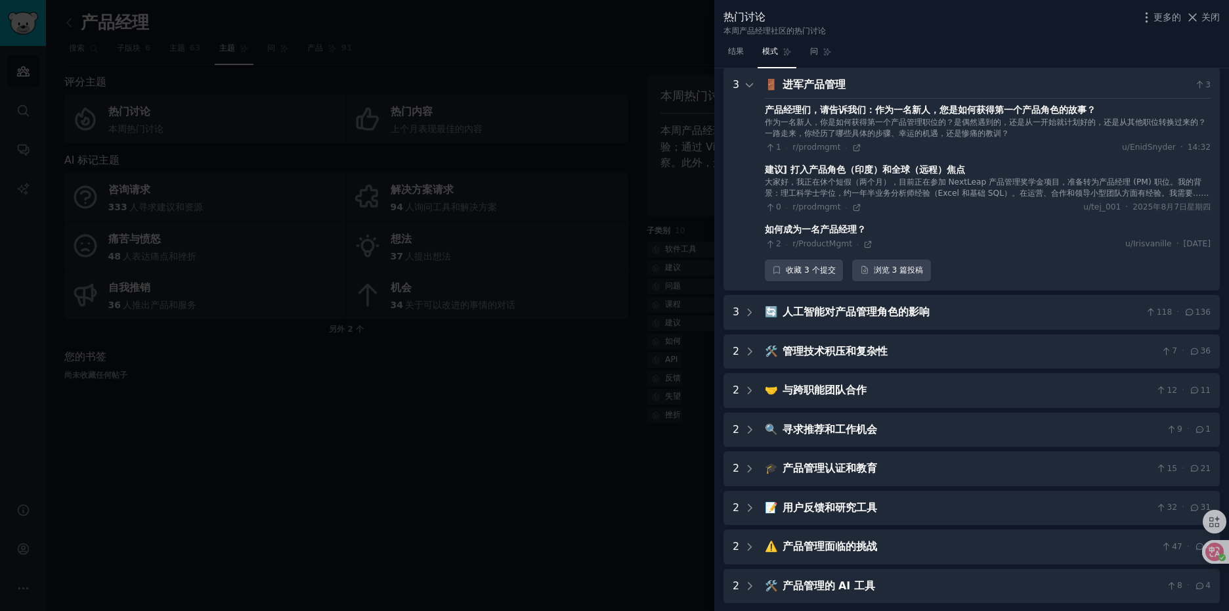
click at [840, 84] on font "进军产品管理" at bounding box center [813, 84] width 63 height 12
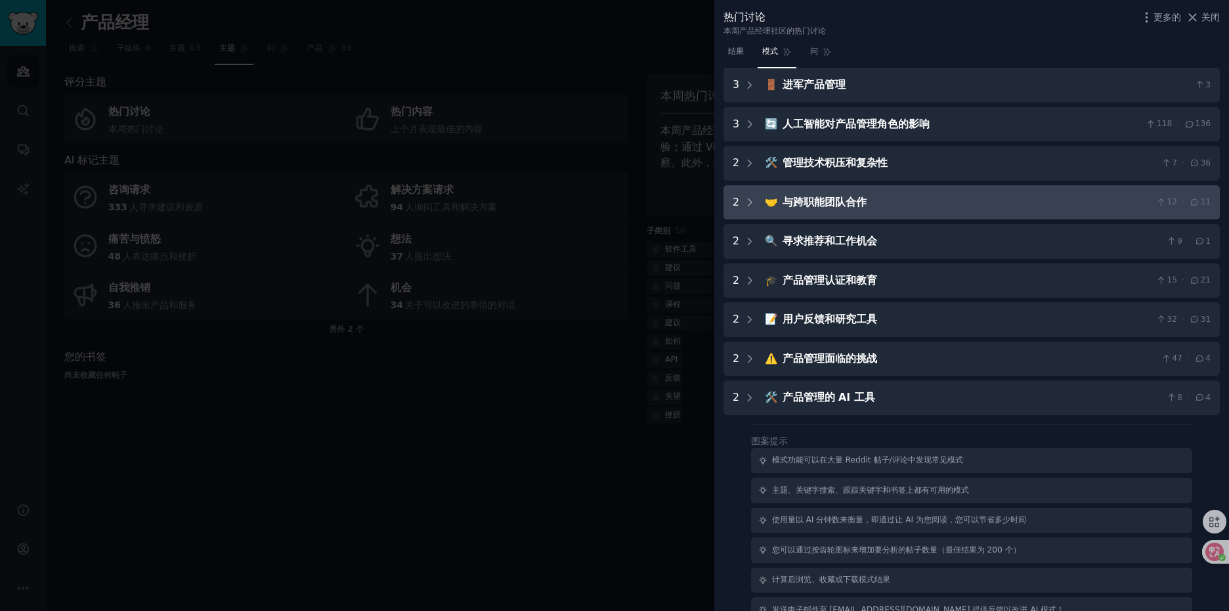
click at [844, 208] on font "与跨职能团队合作" at bounding box center [824, 202] width 84 height 12
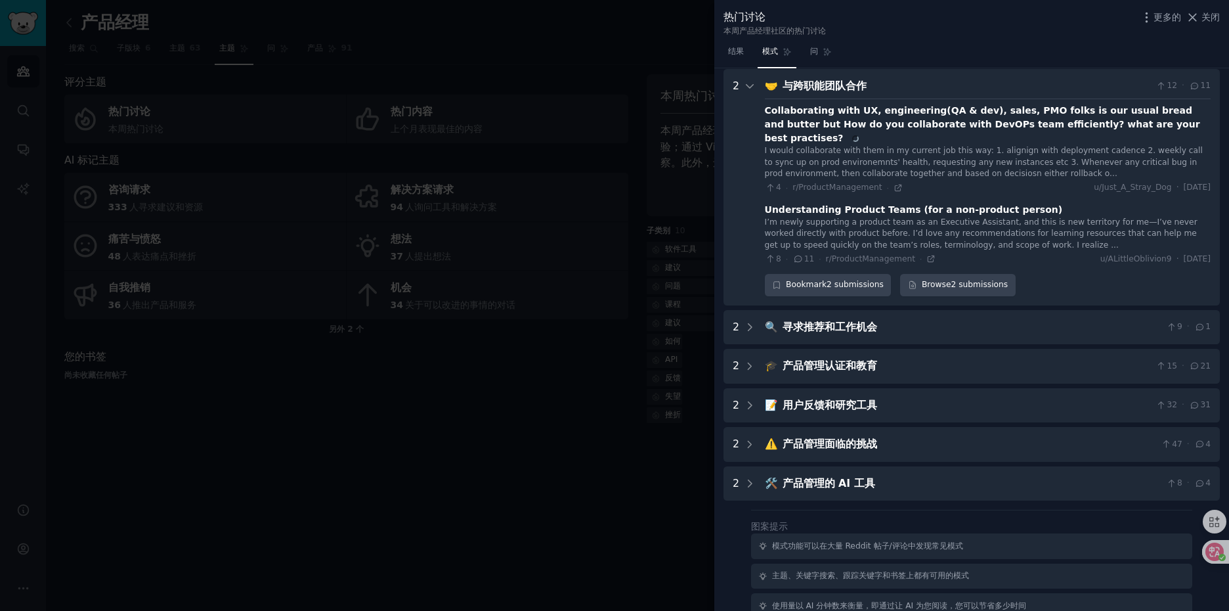
scroll to position [216, 0]
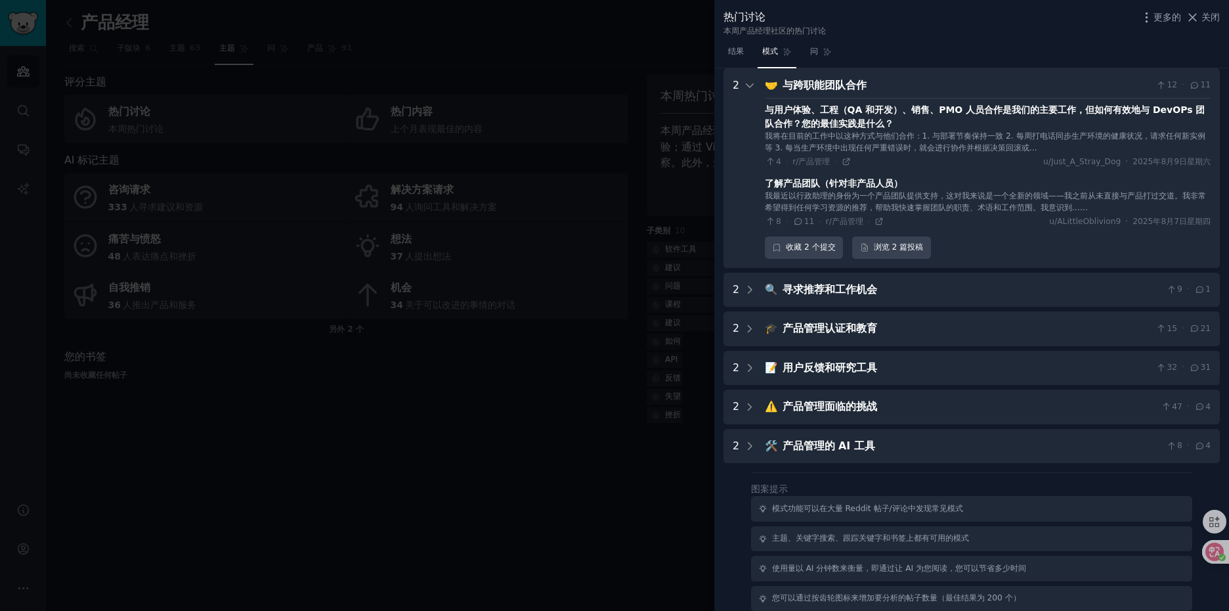
click at [848, 85] on font "与跨职能团队合作" at bounding box center [824, 85] width 84 height 12
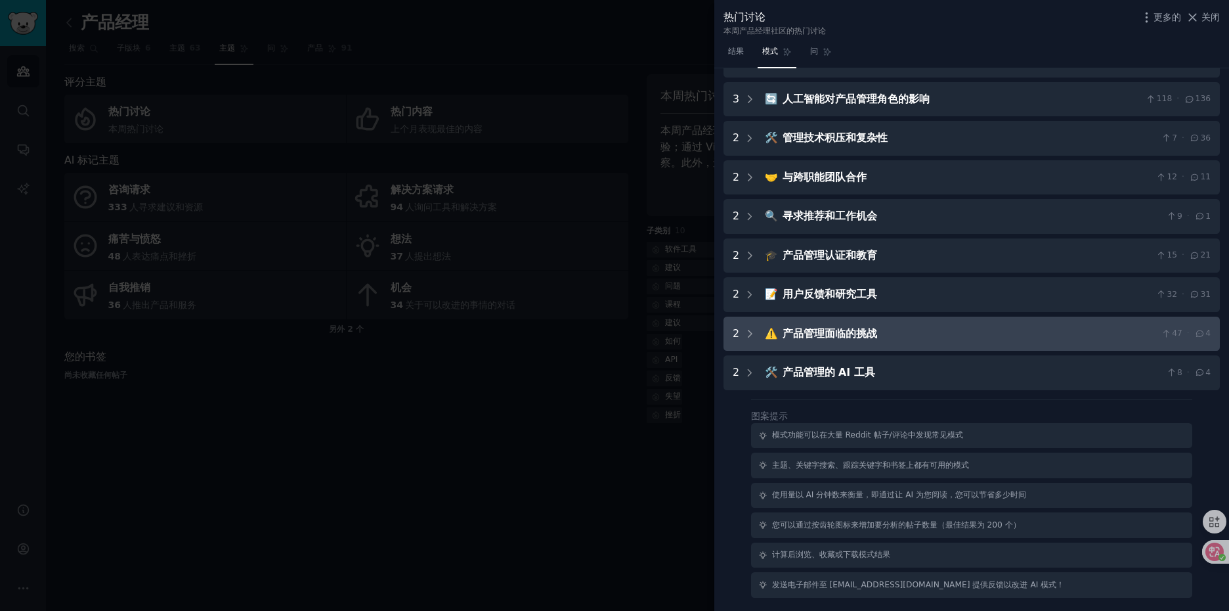
click at [847, 336] on font "产品管理面临的挑战" at bounding box center [829, 333] width 95 height 12
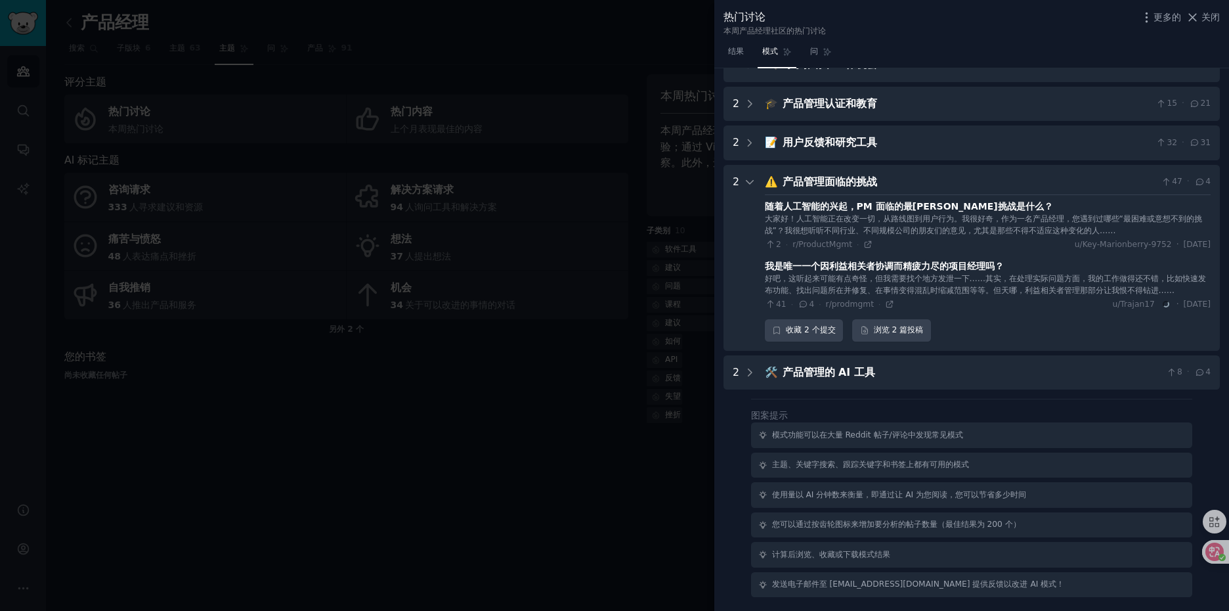
scroll to position [276, 0]
click at [981, 226] on font "大家好！人工智能正在改变一切，从路线图到用户行为。我很好奇，作为一名产品经理，您遇到过哪些“最困难或意想不到的挑战”？我很想听听不同行业、不同规模公司的朋友们…" at bounding box center [983, 224] width 437 height 21
click at [847, 183] on font "产品管理面临的挑战" at bounding box center [829, 181] width 95 height 12
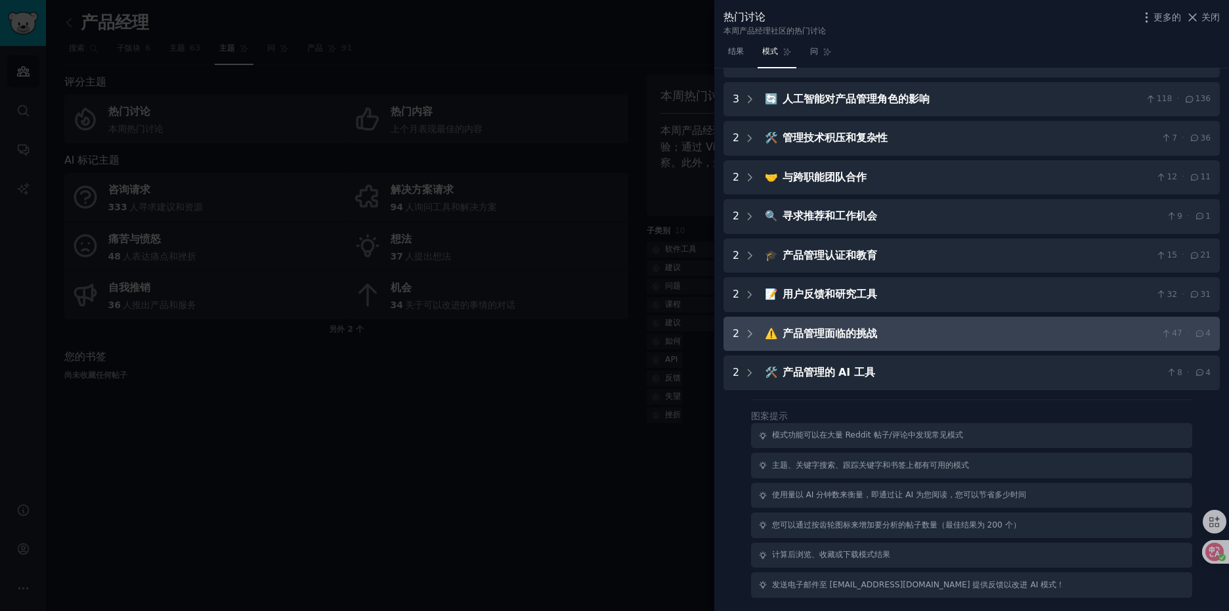
scroll to position [124, 0]
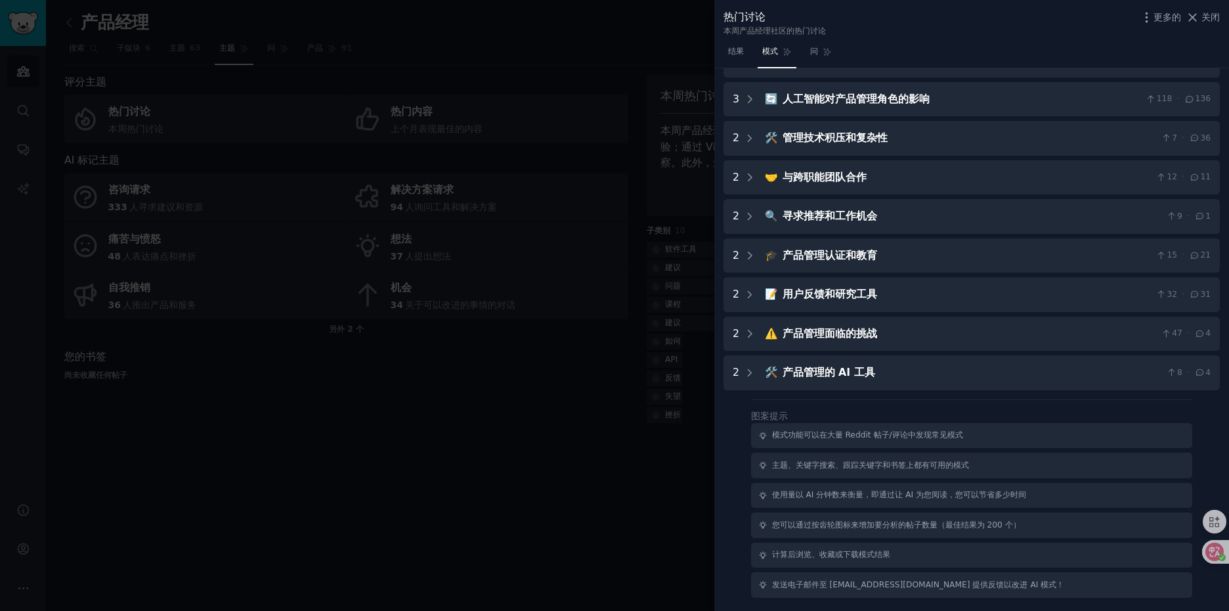
click at [316, 131] on div at bounding box center [614, 305] width 1229 height 611
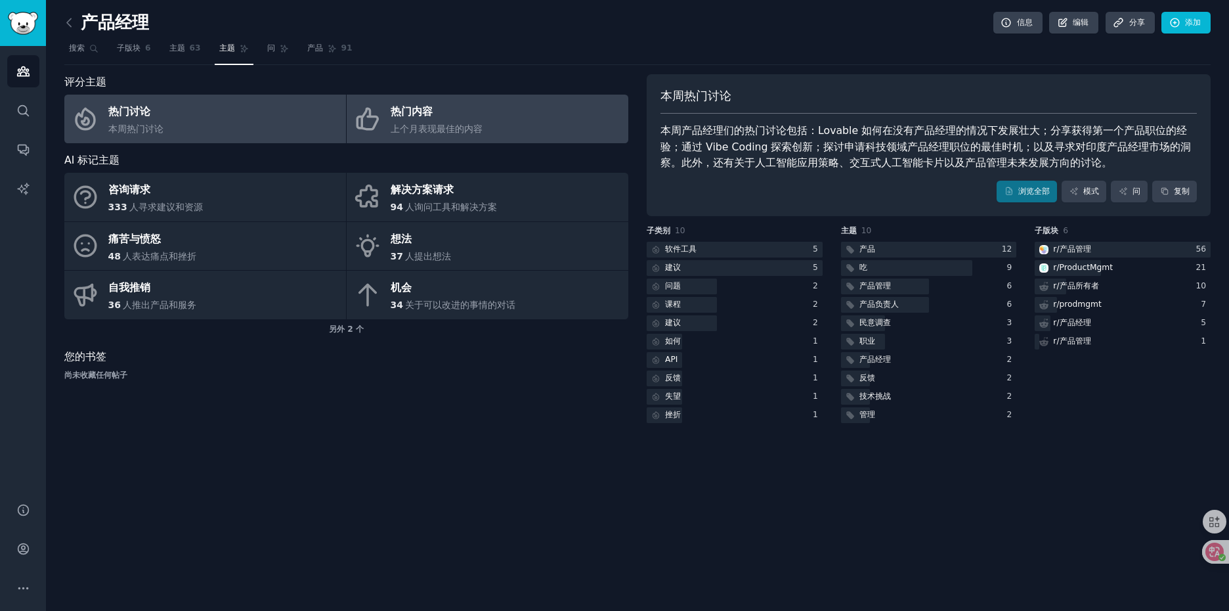
drag, startPoint x: 445, startPoint y: 106, endPoint x: 472, endPoint y: 111, distance: 27.4
click at [445, 106] on div "热门内容" at bounding box center [437, 112] width 92 height 21
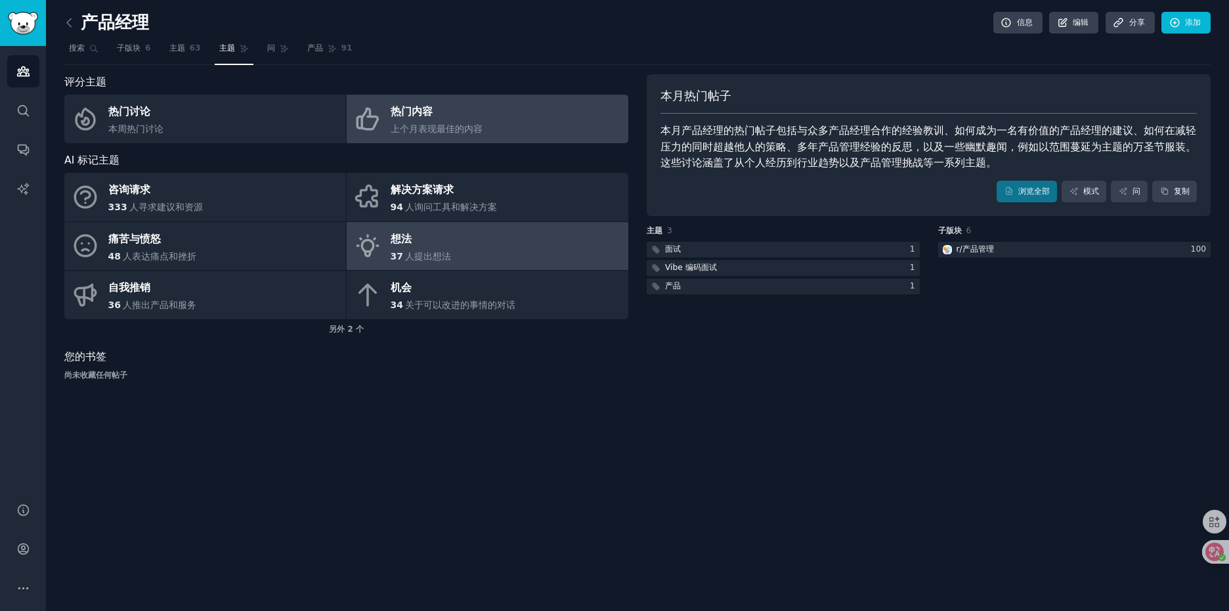
click at [395, 239] on font "想法" at bounding box center [401, 238] width 21 height 12
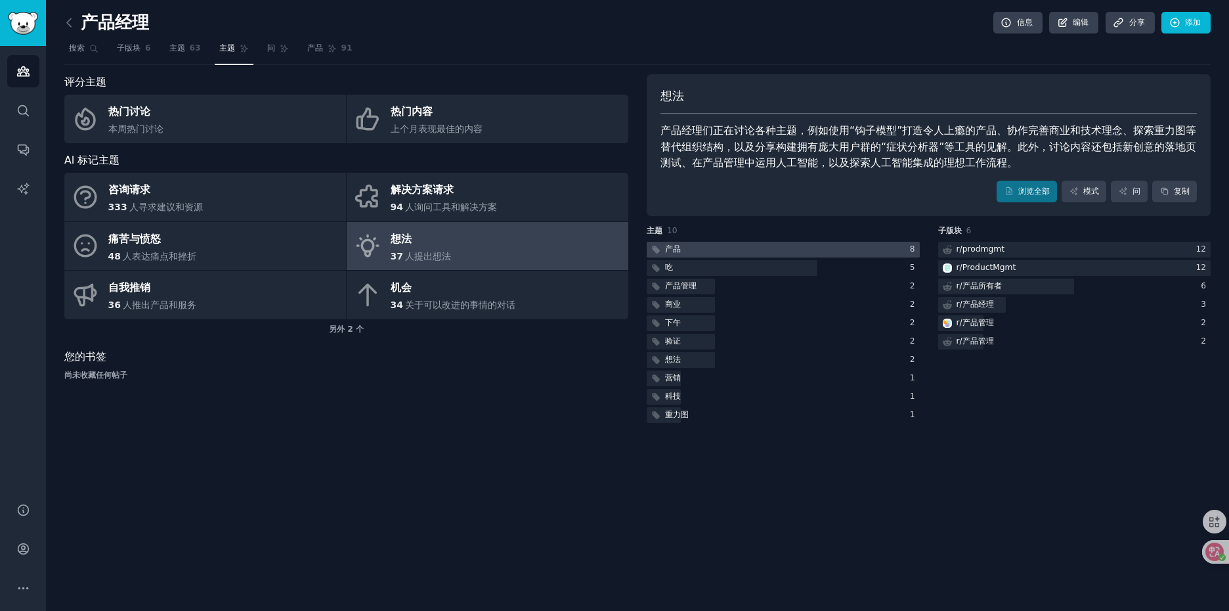
click at [746, 250] on div at bounding box center [783, 250] width 273 height 16
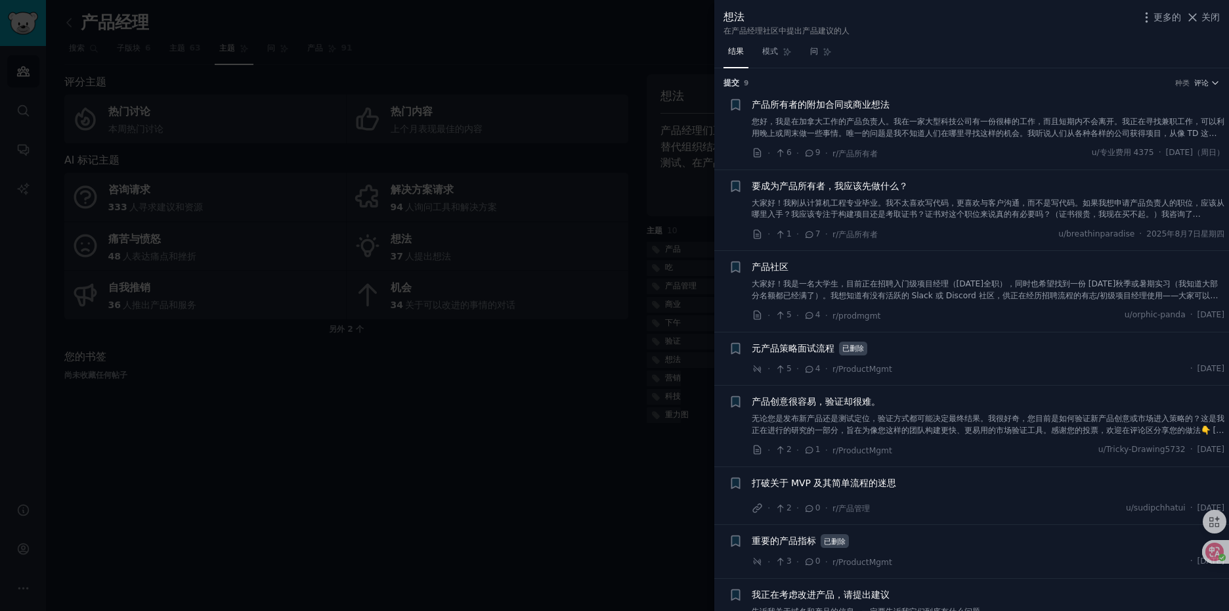
scroll to position [95, 0]
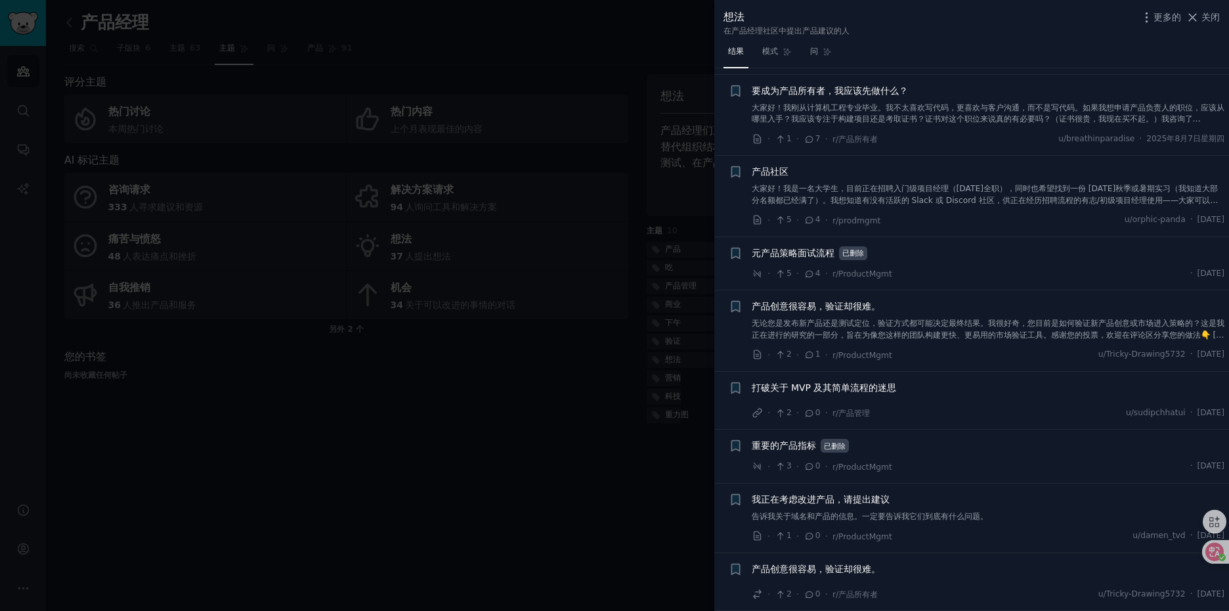
click at [590, 502] on div at bounding box center [614, 305] width 1229 height 611
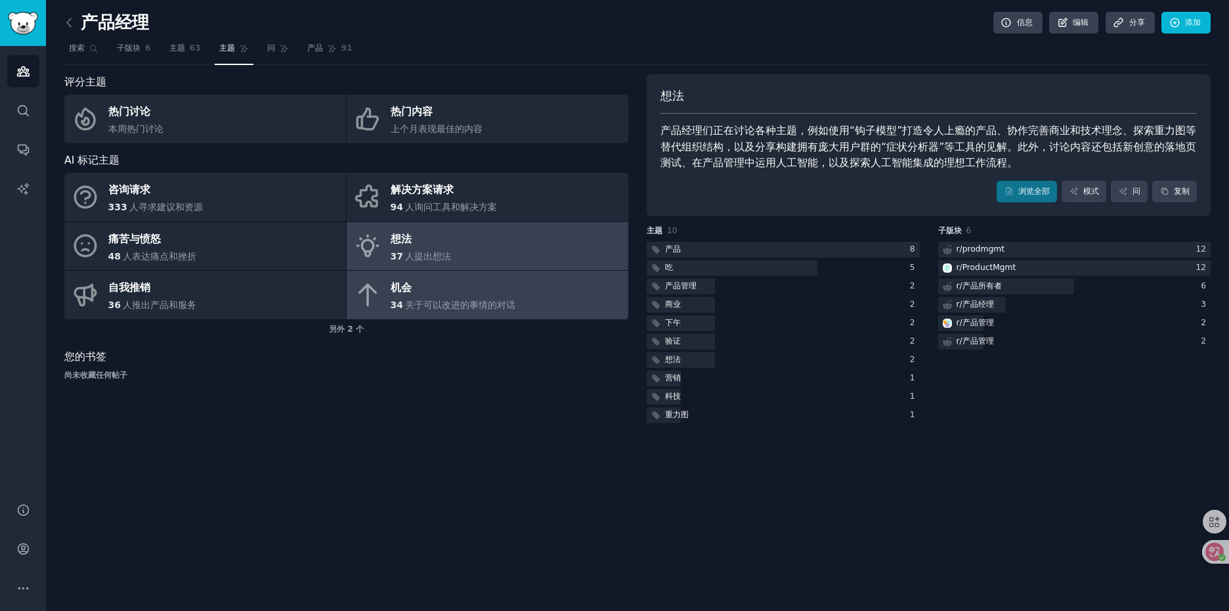
click at [432, 304] on span "关于可以改进的事情的对话" at bounding box center [460, 304] width 110 height 11
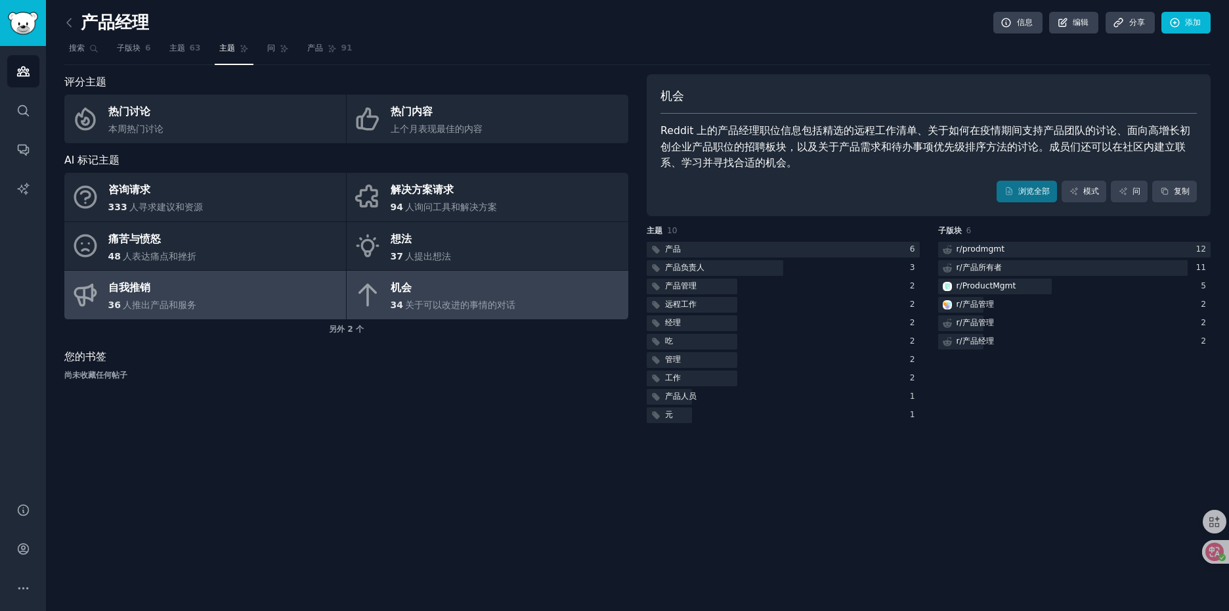
click at [255, 298] on link "自我推销 36 人推出产品和服务" at bounding box center [205, 294] width 282 height 49
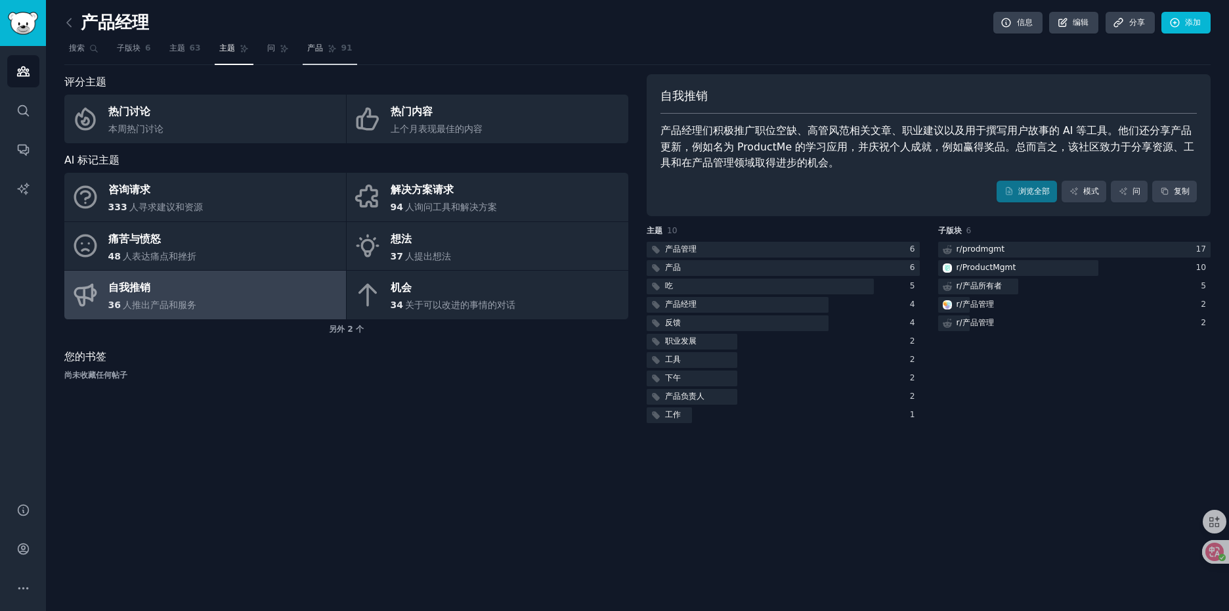
click at [315, 49] on font "产品" at bounding box center [315, 47] width 16 height 9
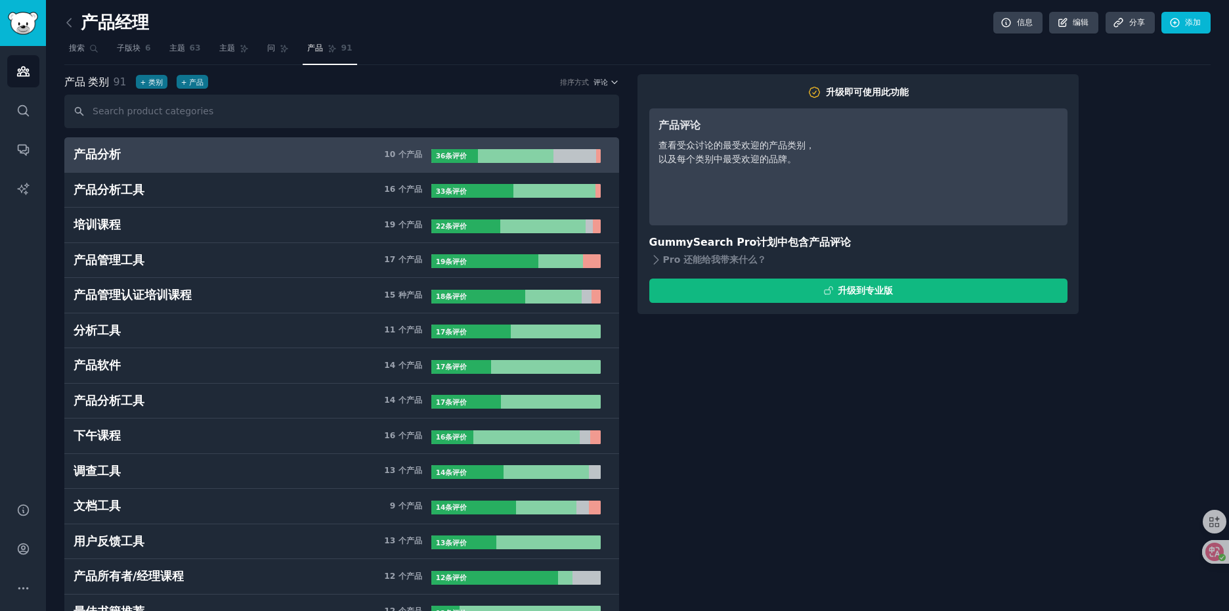
click at [319, 154] on h3 "产品分析 10 个产品" at bounding box center [253, 154] width 358 height 16
click at [175, 156] on h3 "产品分析 10 个产品" at bounding box center [253, 154] width 358 height 16
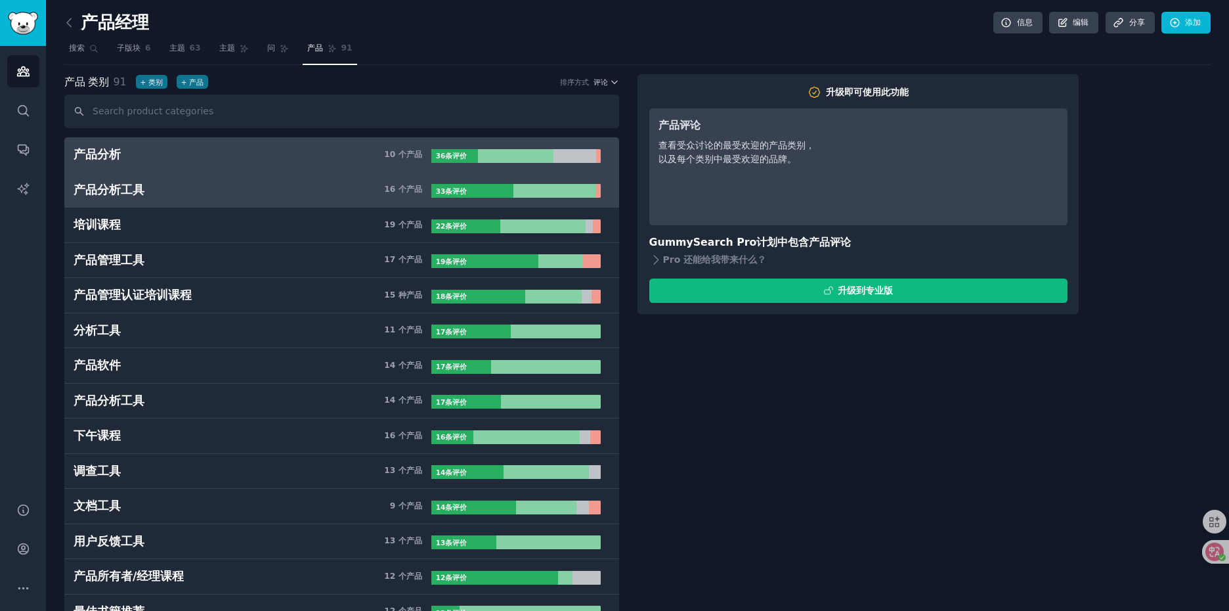
click at [150, 196] on h3 "产品分析工具 16 个产品" at bounding box center [253, 190] width 358 height 16
click at [182, 142] on link "产品分析 10 个产品 36条评价" at bounding box center [341, 154] width 555 height 35
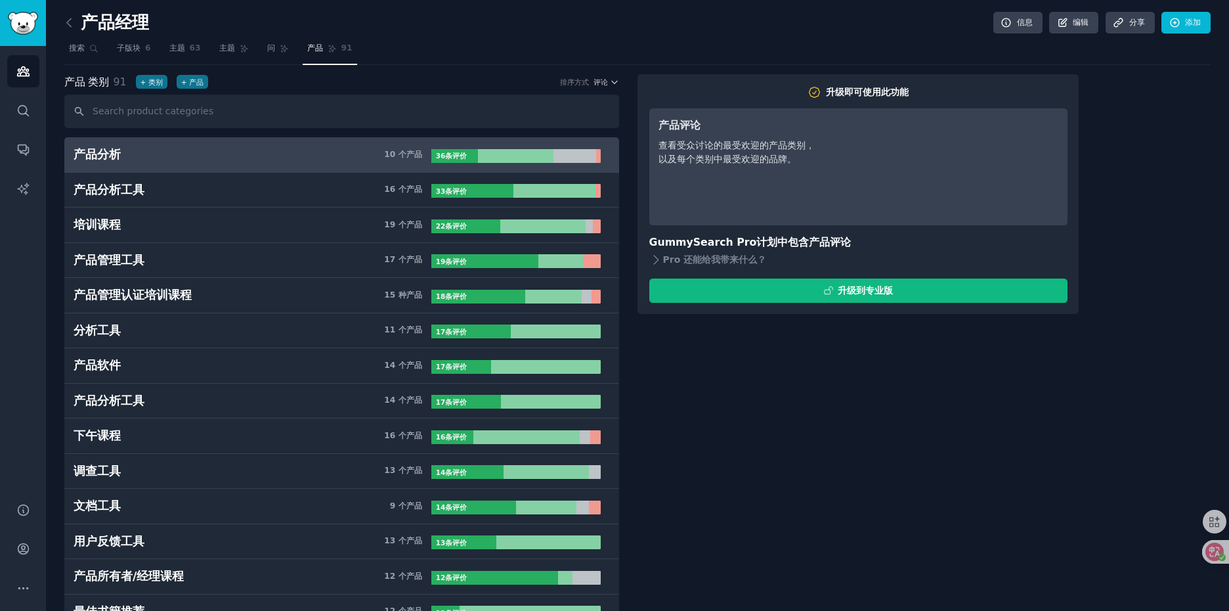
click at [182, 171] on link "产品分析 10 个产品 36条评价" at bounding box center [341, 154] width 555 height 35
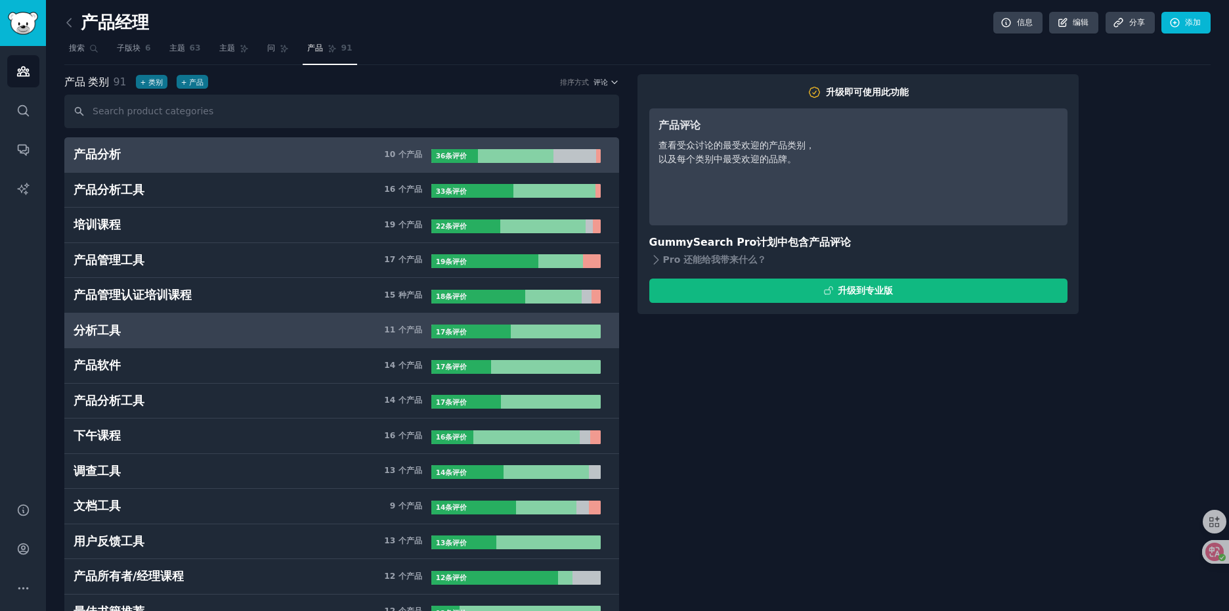
click at [169, 334] on h3 "分析工具 11 个产品" at bounding box center [253, 330] width 358 height 16
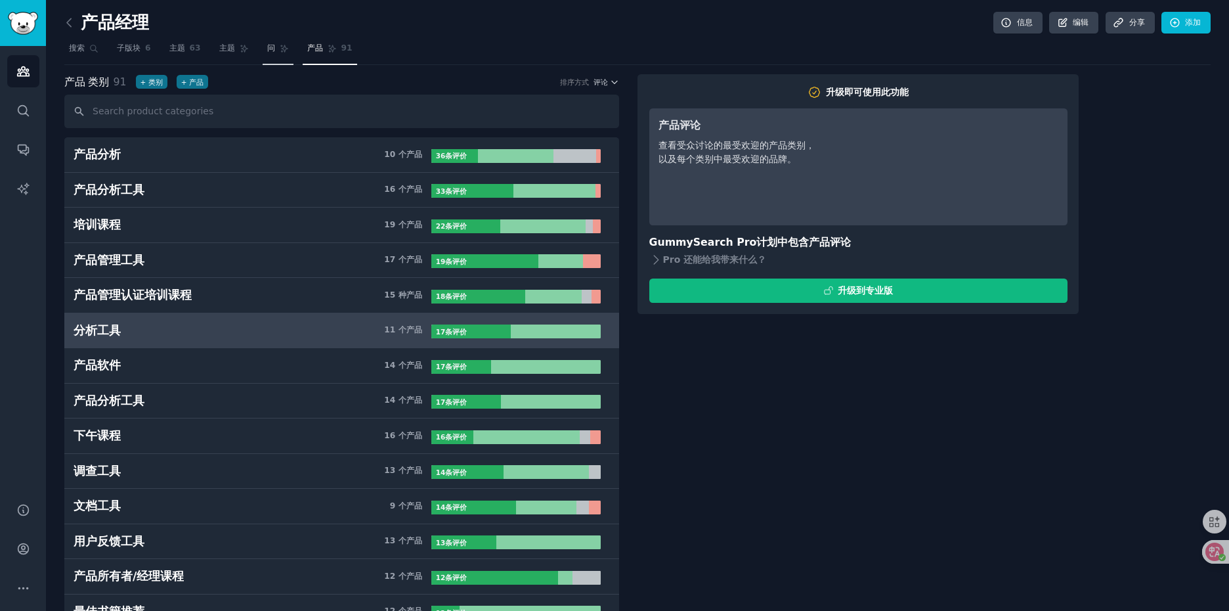
click at [277, 51] on link "问" at bounding box center [278, 51] width 31 height 27
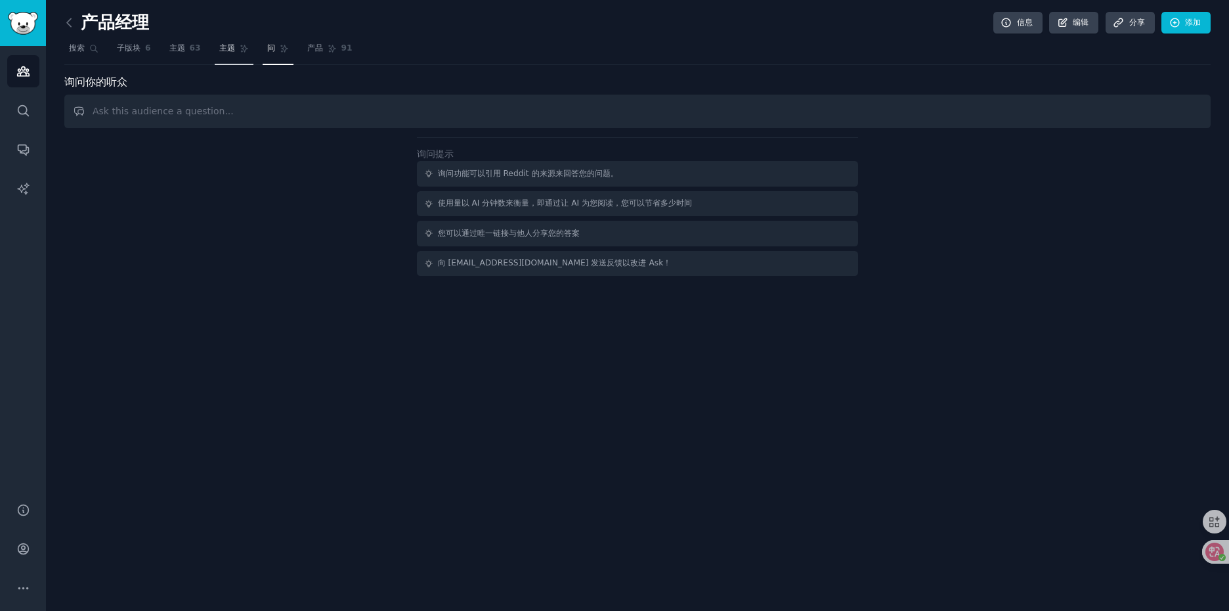
click at [232, 49] on font "主题" at bounding box center [227, 47] width 16 height 9
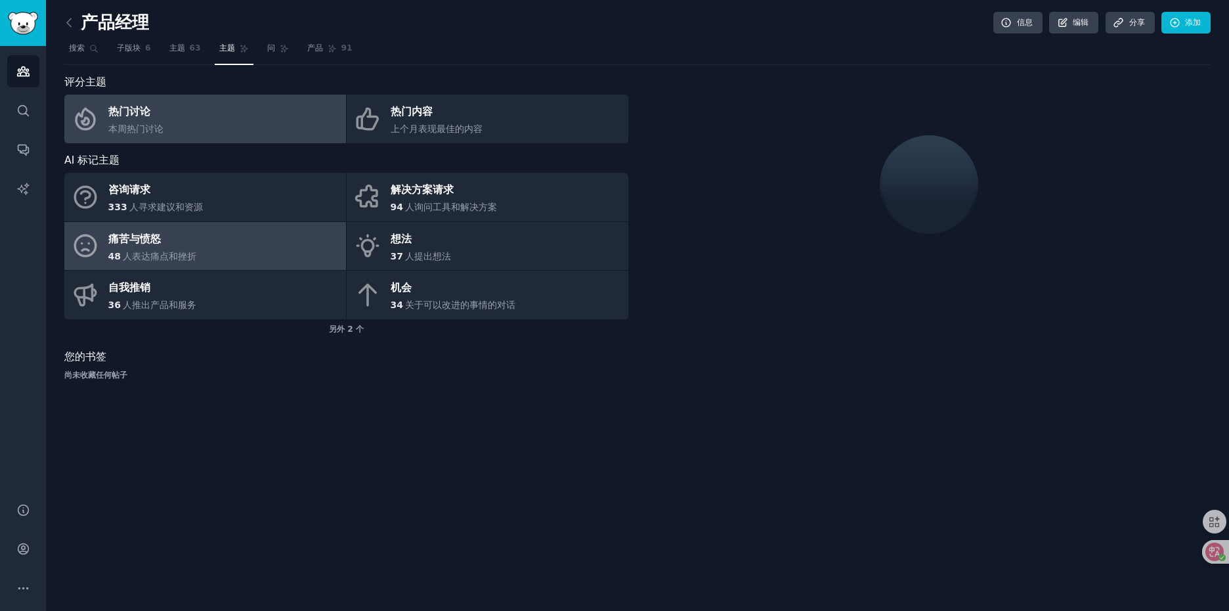
click at [225, 242] on link "痛苦与愤怒 48 人表达痛点和挫折" at bounding box center [205, 246] width 282 height 49
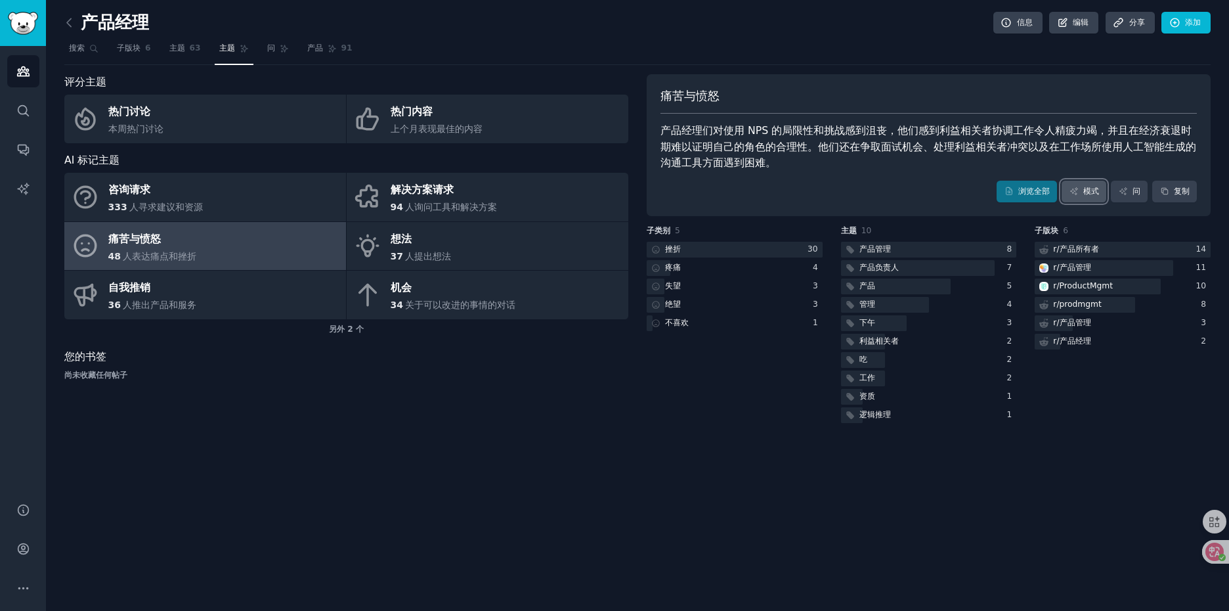
click at [1086, 194] on font "模式" at bounding box center [1091, 190] width 16 height 9
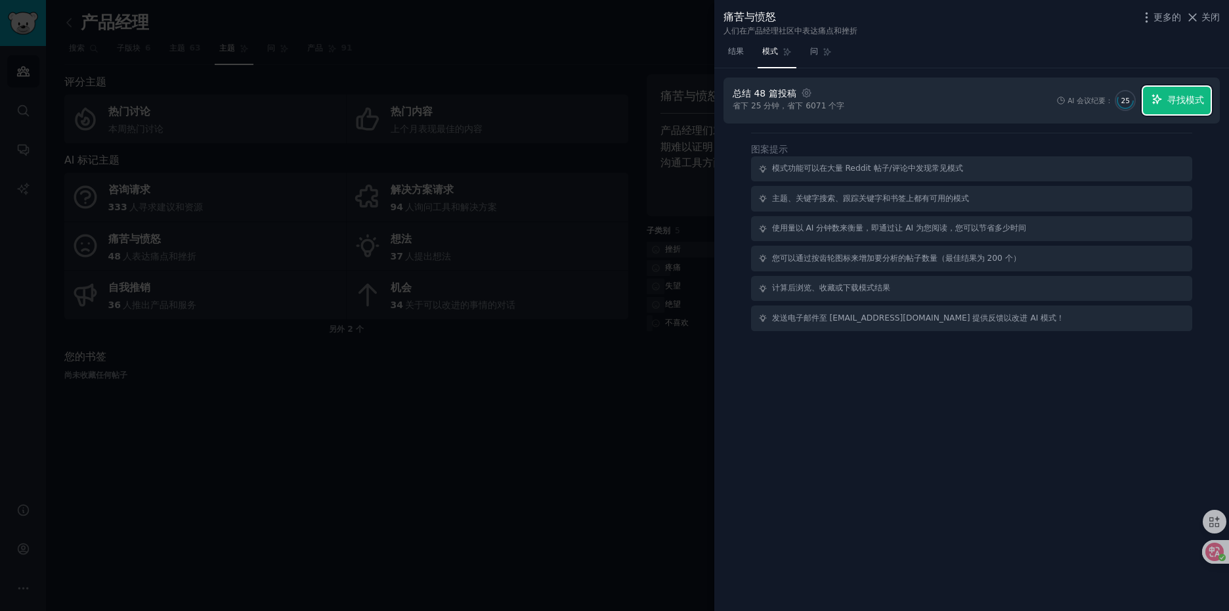
click at [1171, 100] on font "寻找模式" at bounding box center [1185, 100] width 37 height 11
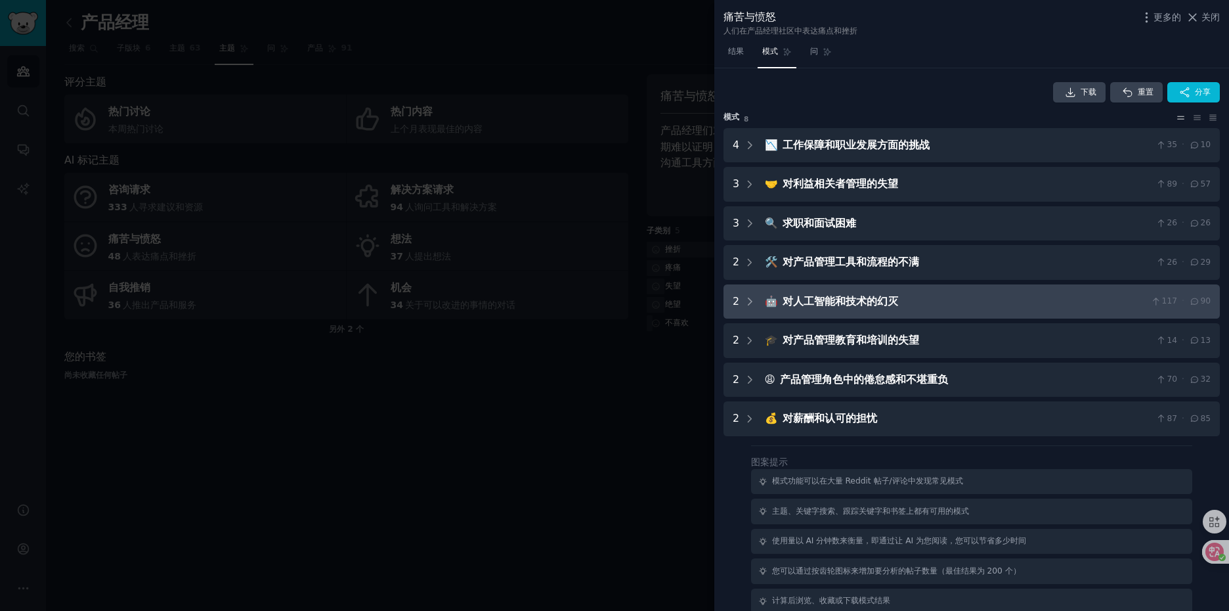
click at [877, 303] on font "对人工智能和技术的幻灭" at bounding box center [840, 301] width 116 height 12
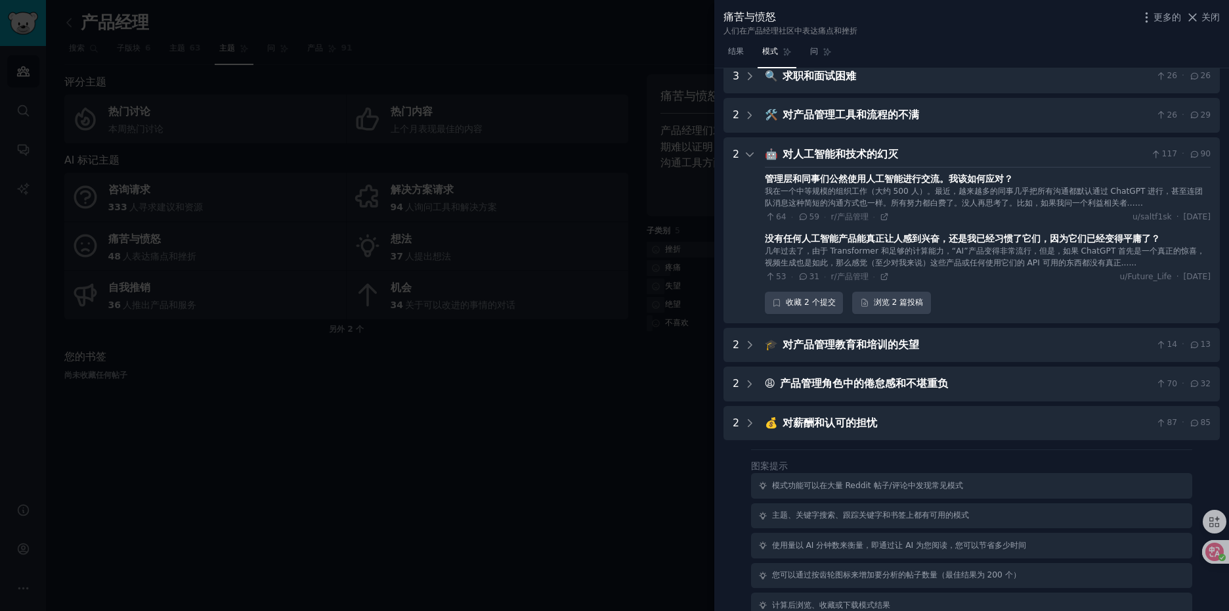
scroll to position [132, 0]
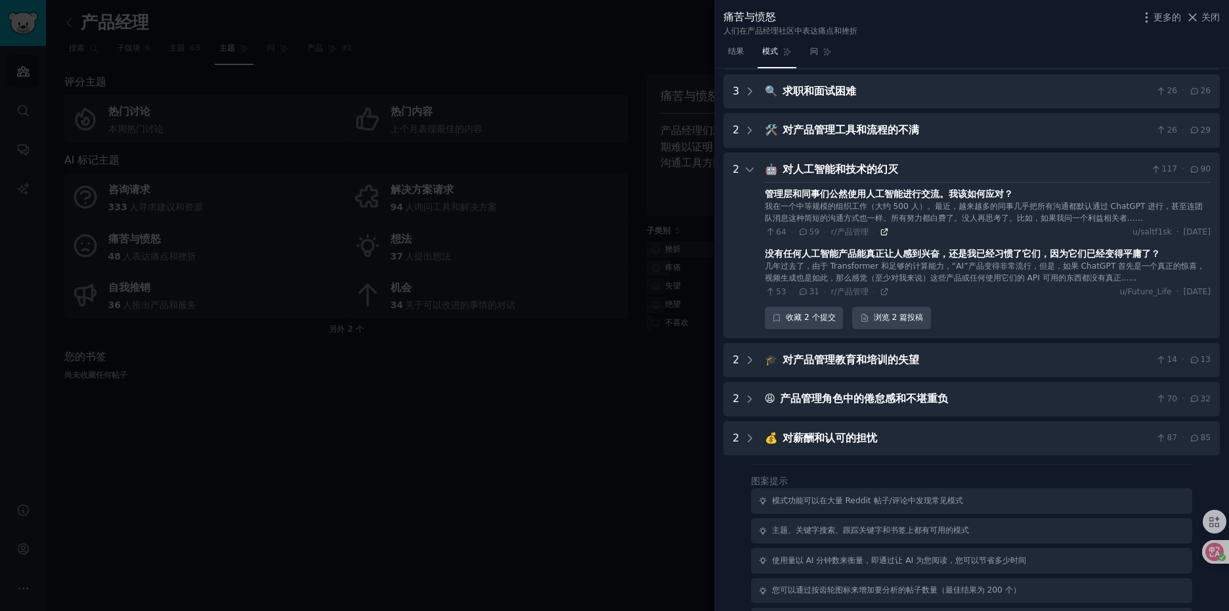
click at [884, 234] on icon at bounding box center [884, 232] width 6 height 6
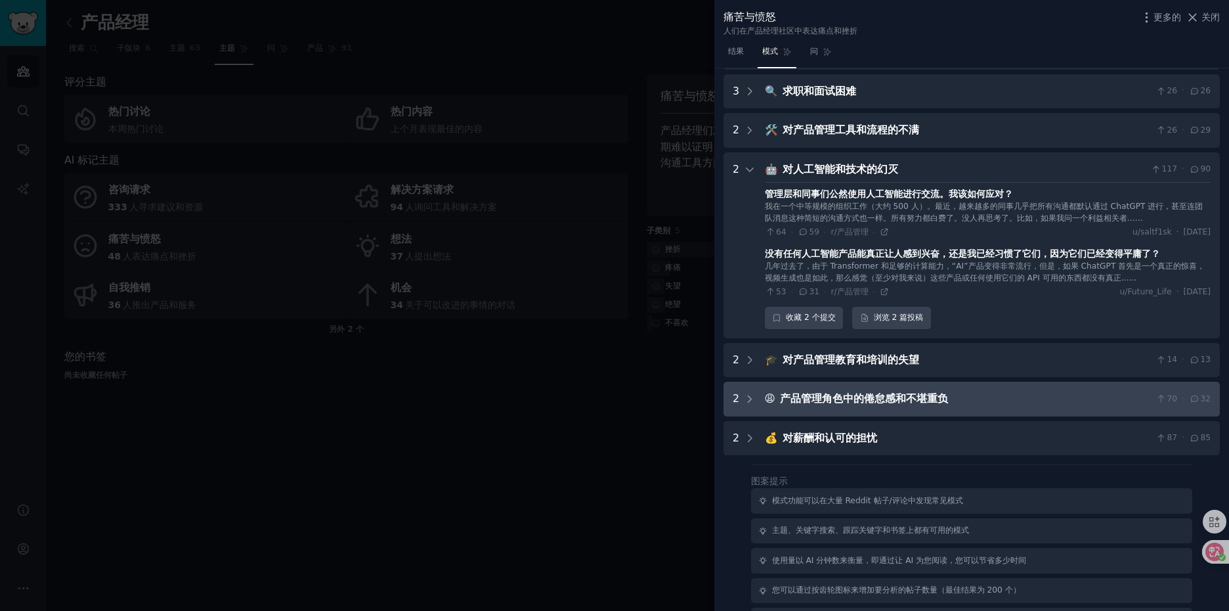
click at [893, 401] on font "产品管理角色中的倦怠感和不堪重负" at bounding box center [864, 398] width 168 height 12
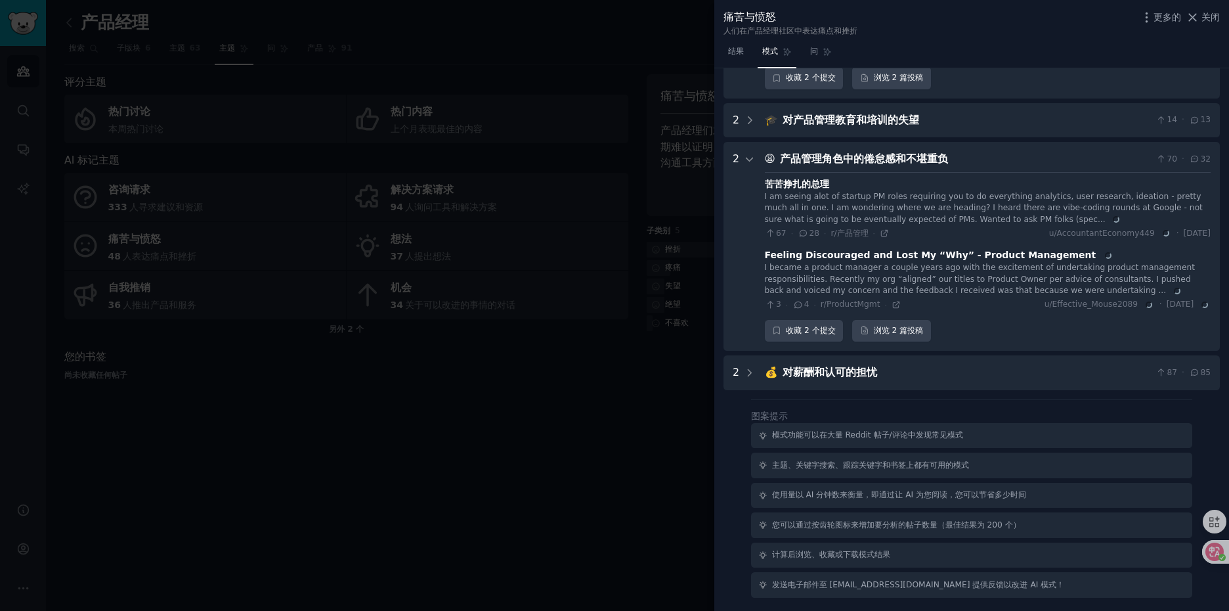
scroll to position [349, 0]
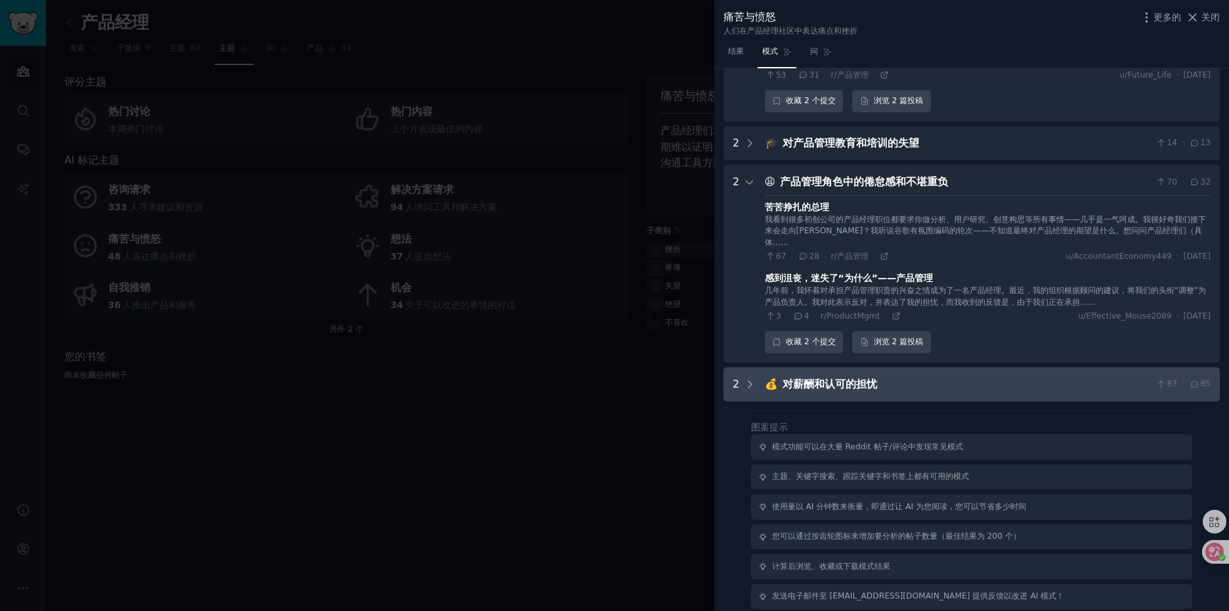
click at [870, 377] on font "对薪酬和认可的担忧" at bounding box center [829, 383] width 95 height 12
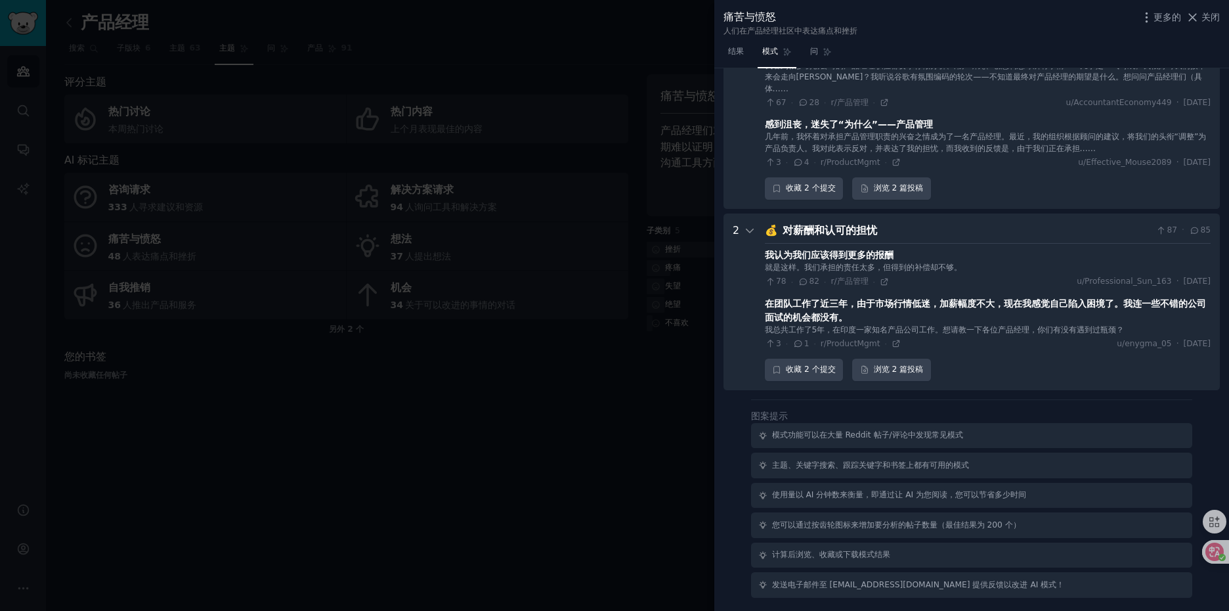
scroll to position [491, 0]
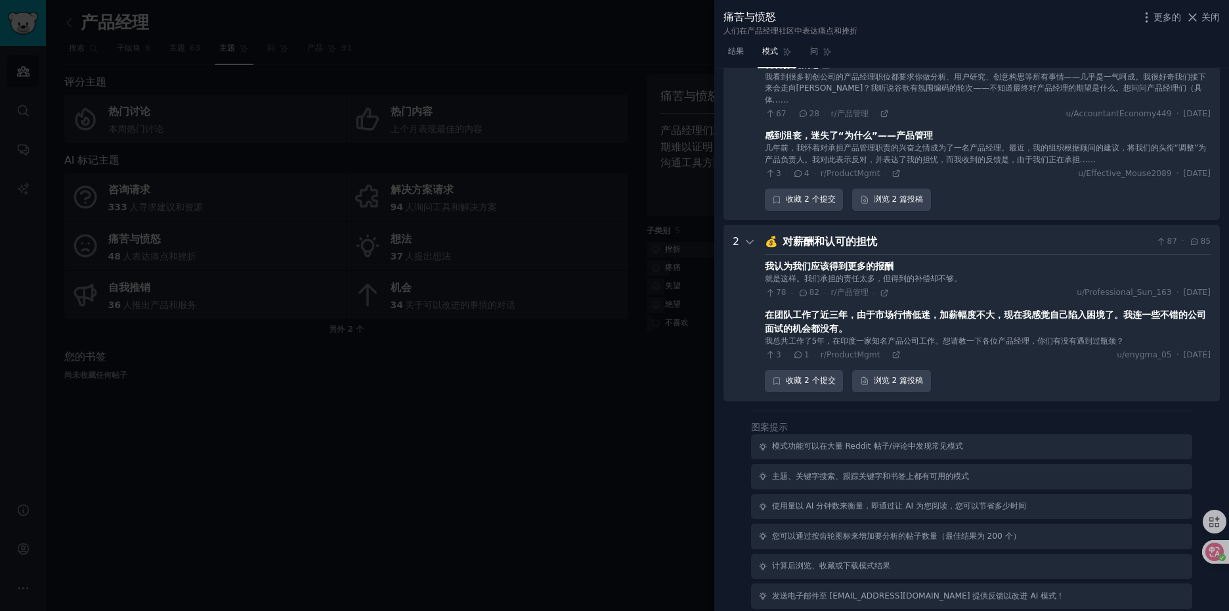
click at [651, 408] on div at bounding box center [614, 305] width 1229 height 611
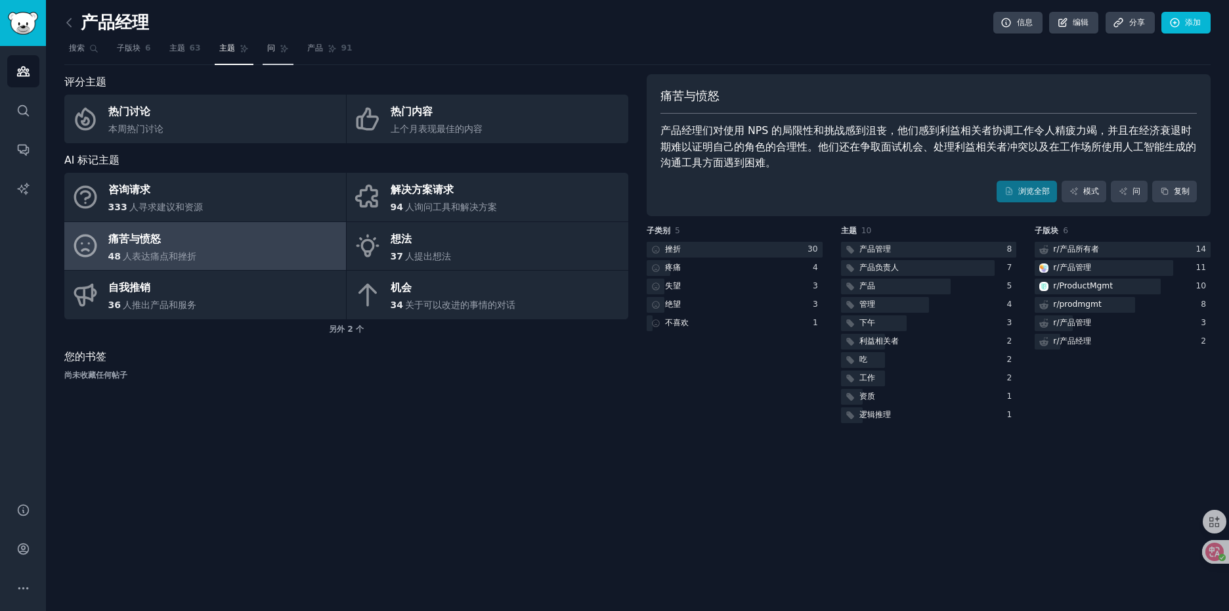
click at [270, 49] on font "问" at bounding box center [271, 47] width 8 height 9
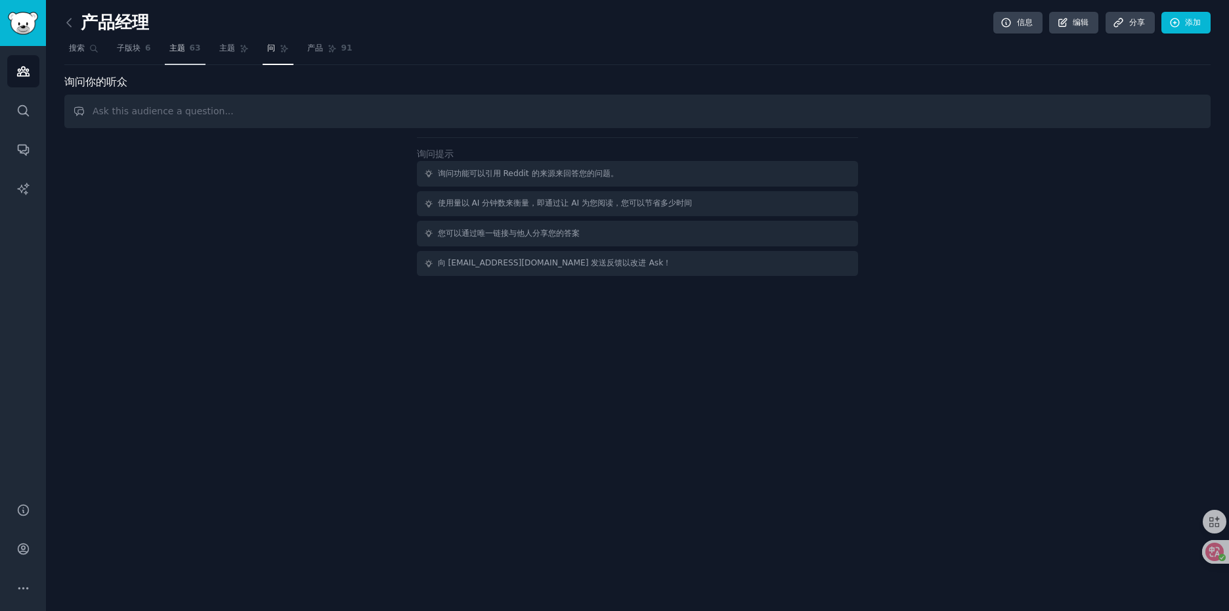
click at [192, 52] on span "63" at bounding box center [195, 49] width 11 height 12
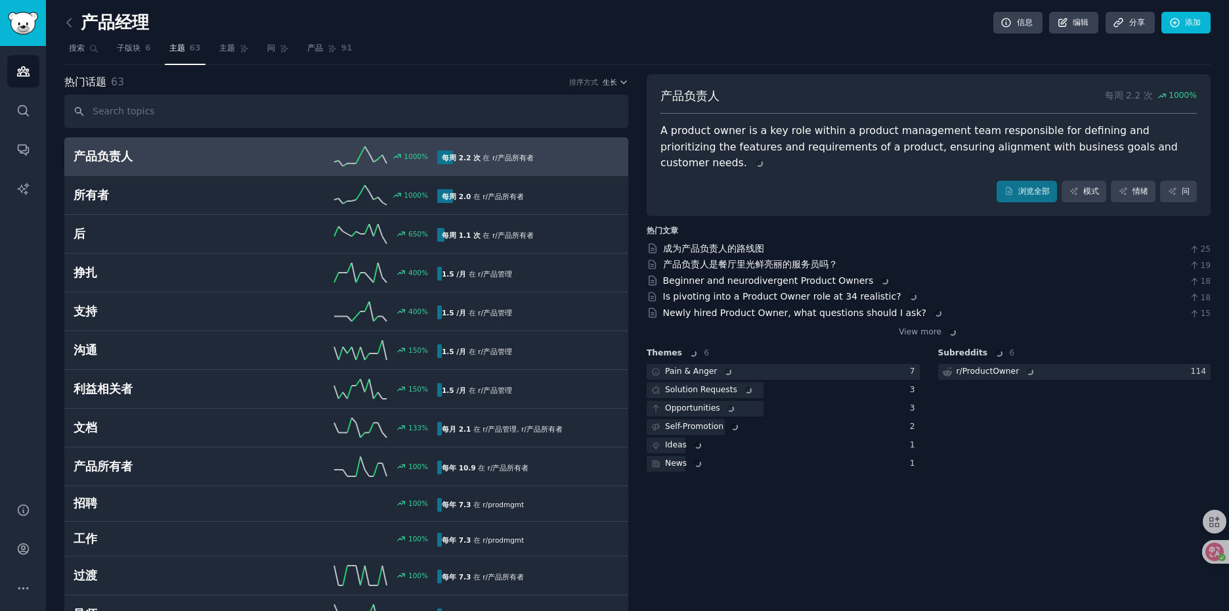
click at [74, 31] on link at bounding box center [72, 22] width 16 height 21
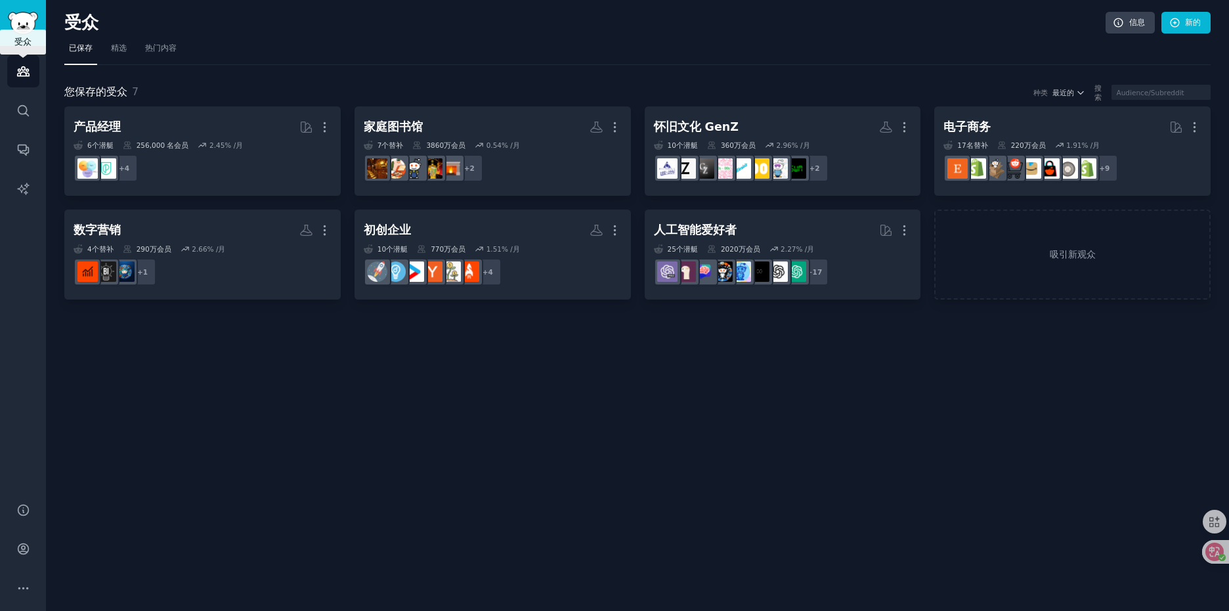
click at [26, 72] on icon "Sidebar" at bounding box center [23, 71] width 14 height 14
click at [116, 42] on link "精选" at bounding box center [118, 51] width 25 height 27
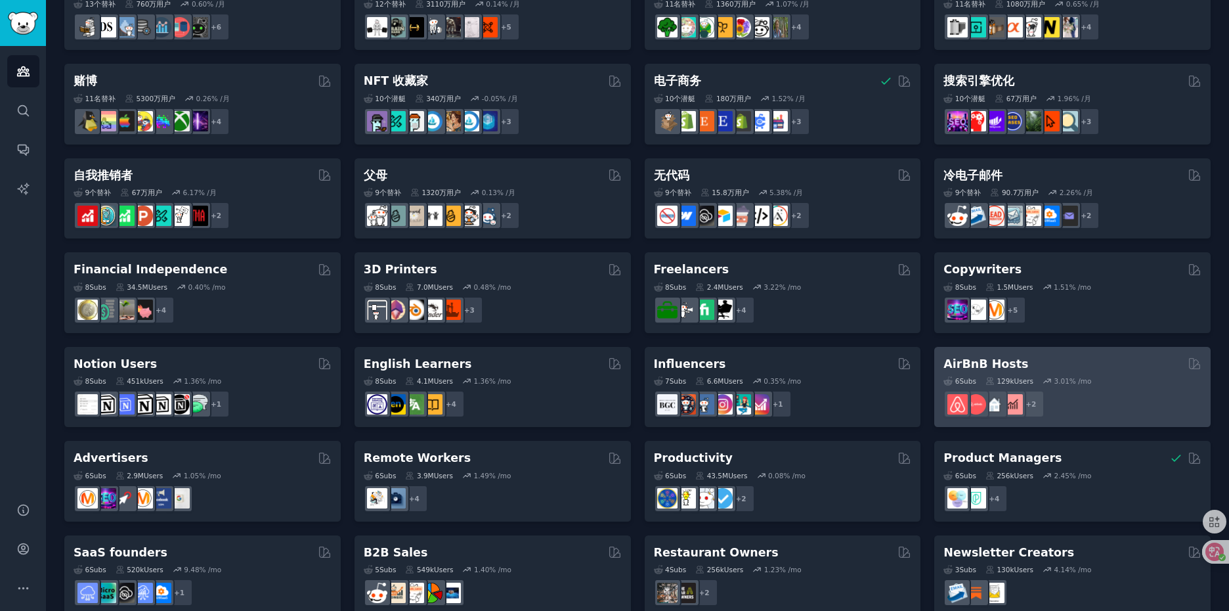
scroll to position [440, 0]
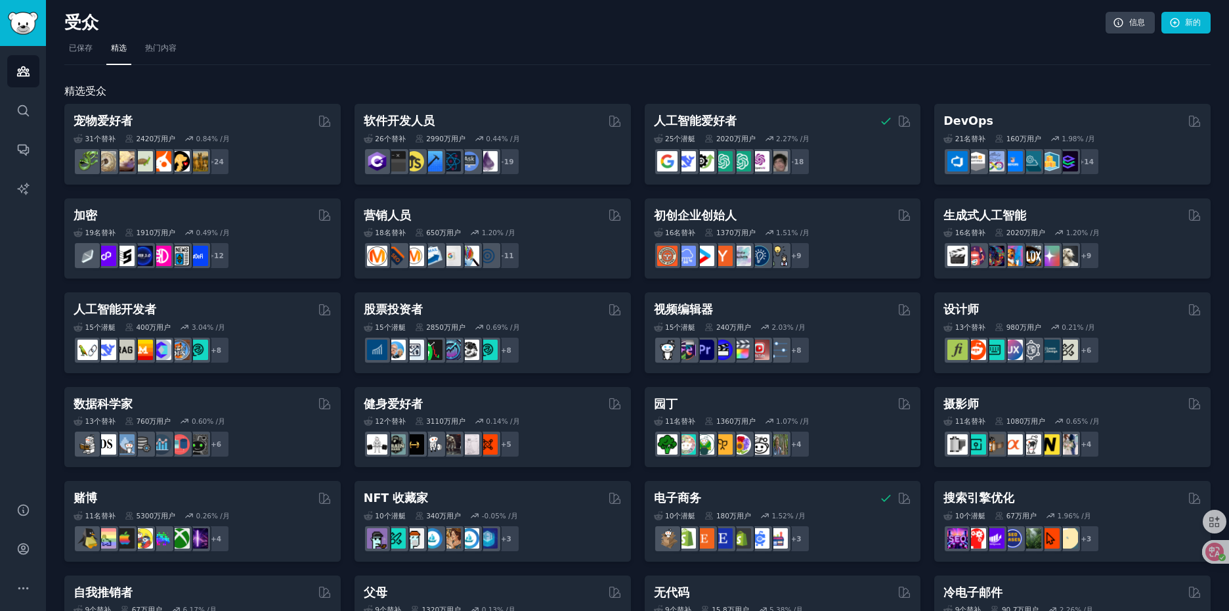
scroll to position [309, 0]
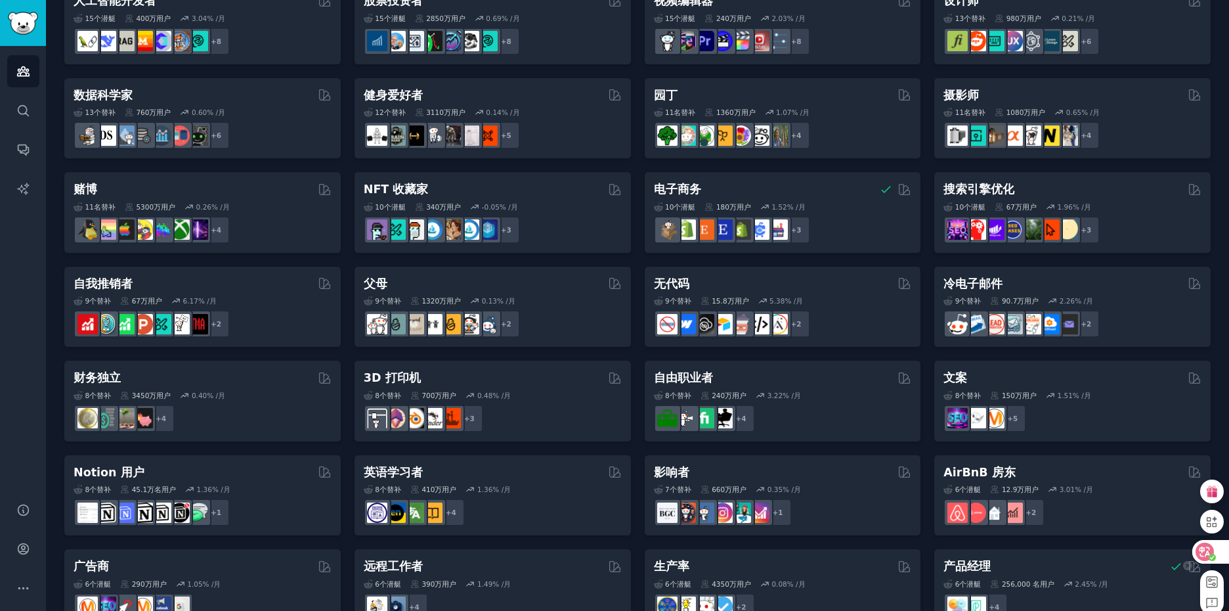
click at [1206, 557] on icon at bounding box center [1204, 551] width 13 height 13
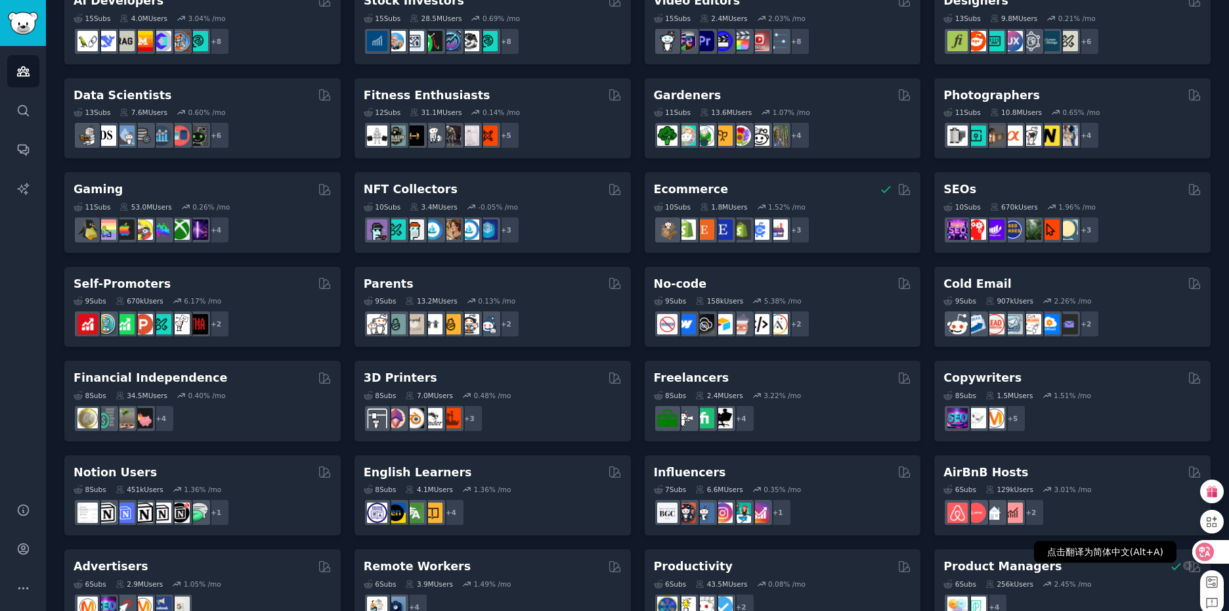
click at [1208, 555] on icon at bounding box center [1204, 551] width 11 height 11
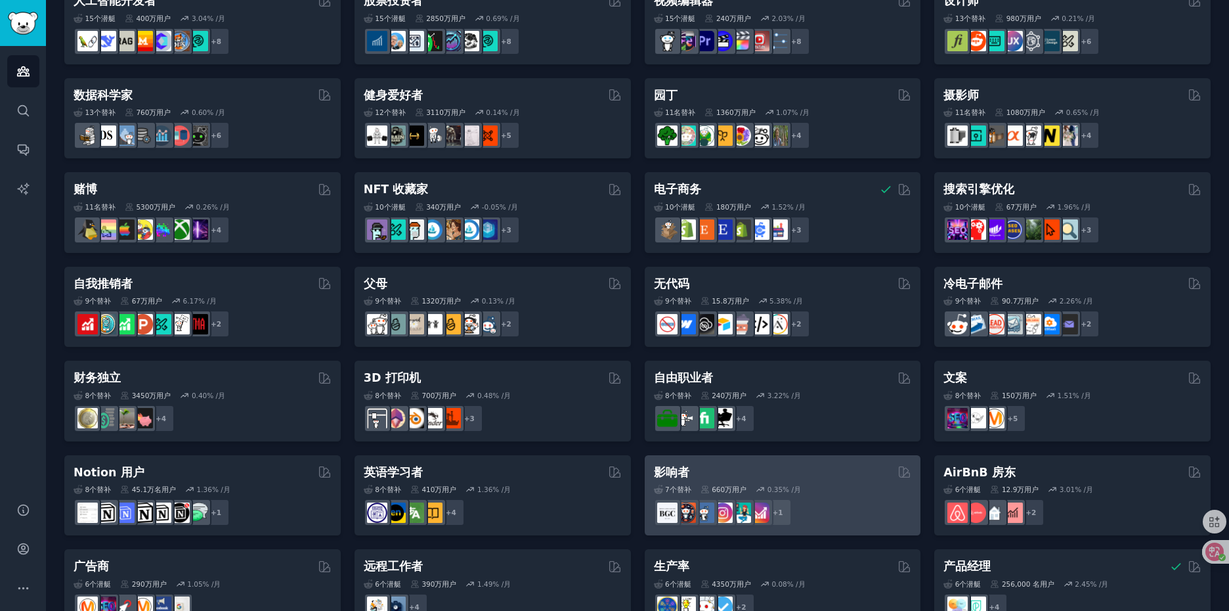
click at [742, 473] on div "影响者 由 GummySearch 策划" at bounding box center [783, 472] width 258 height 16
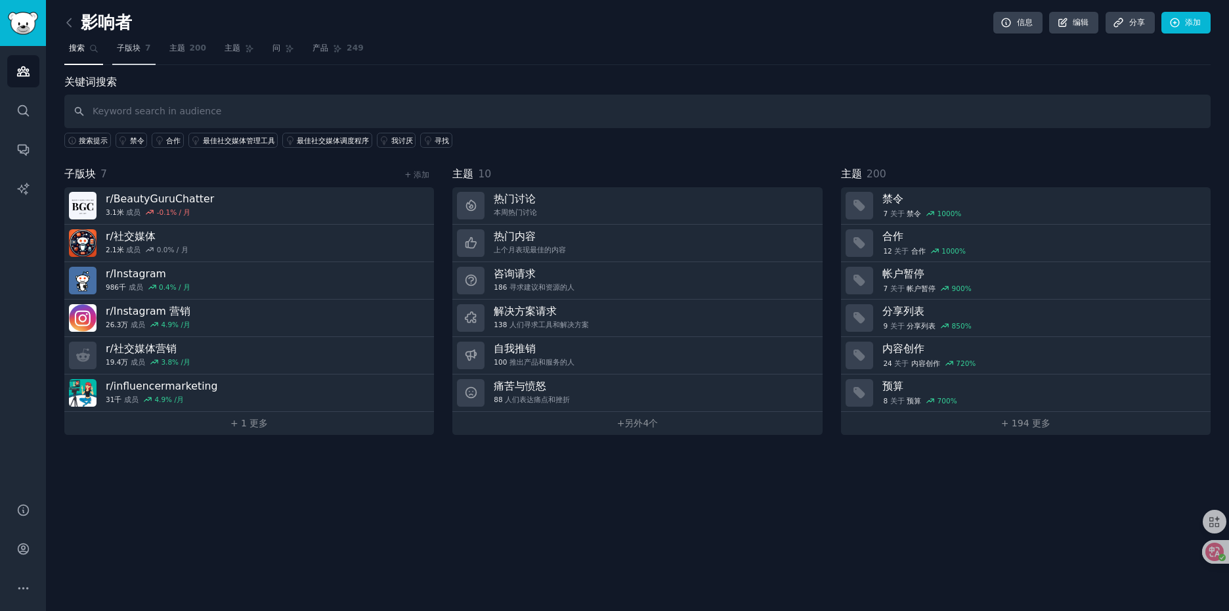
click at [139, 53] on span "子版块" at bounding box center [129, 49] width 24 height 12
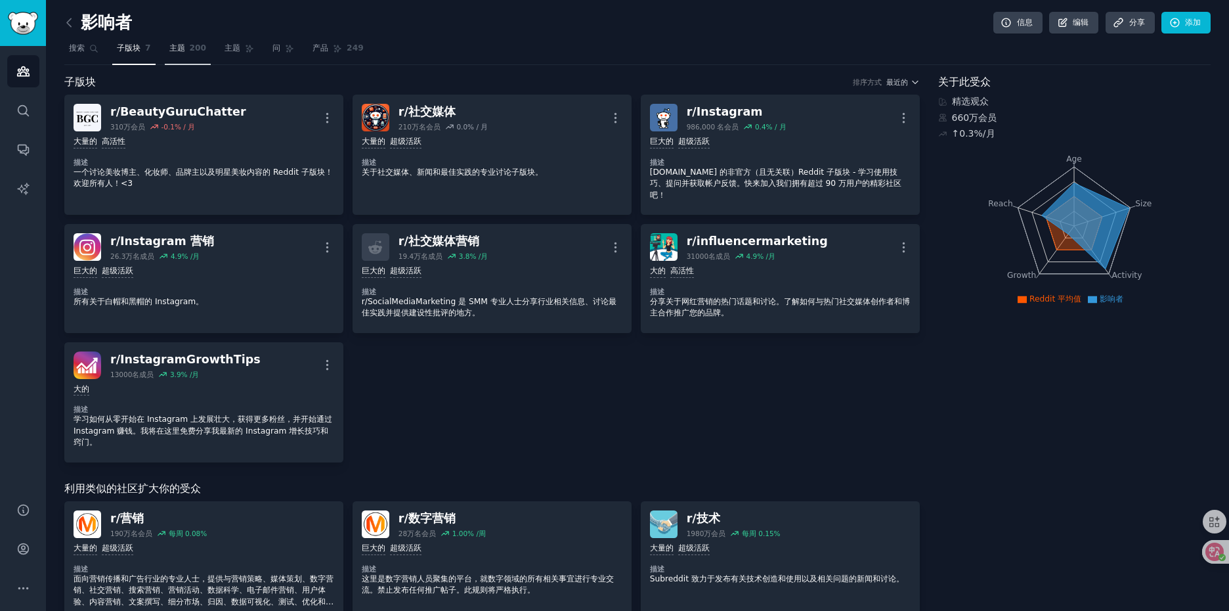
click at [177, 50] on font "主题" at bounding box center [177, 47] width 16 height 9
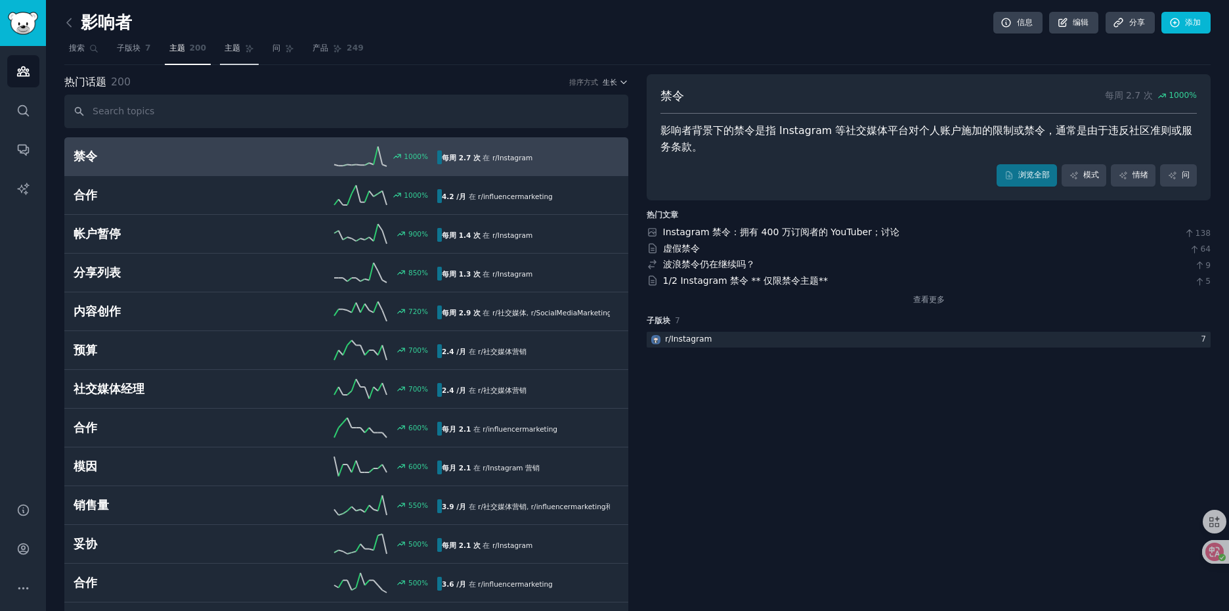
click at [232, 51] on font "主题" at bounding box center [233, 47] width 16 height 9
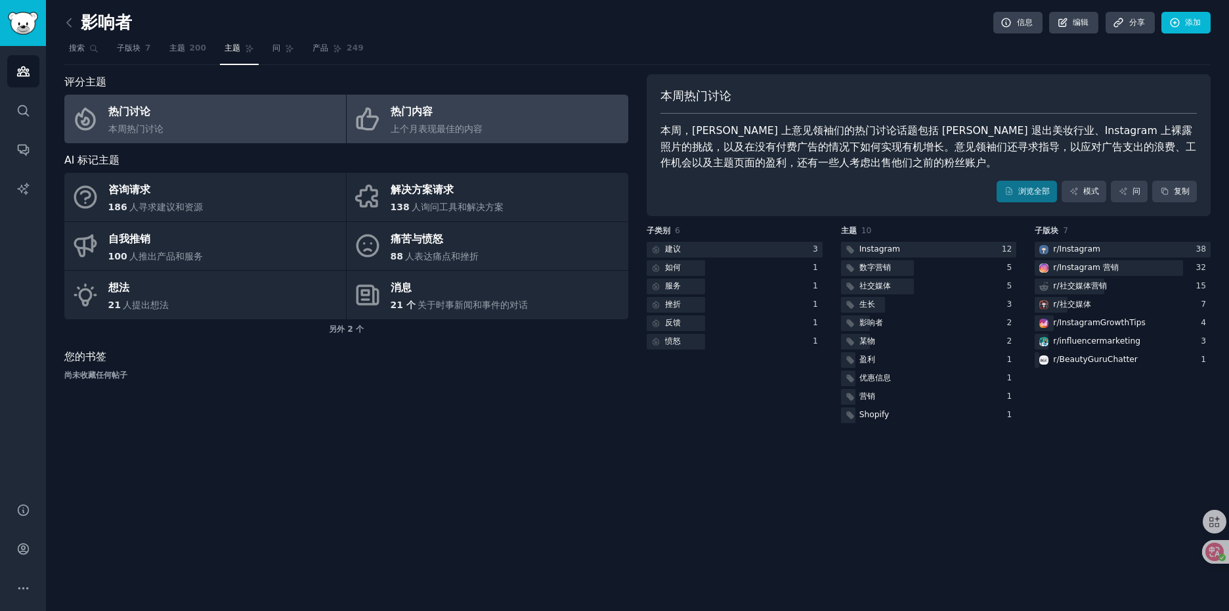
click at [398, 116] on font "热门内容" at bounding box center [412, 111] width 42 height 12
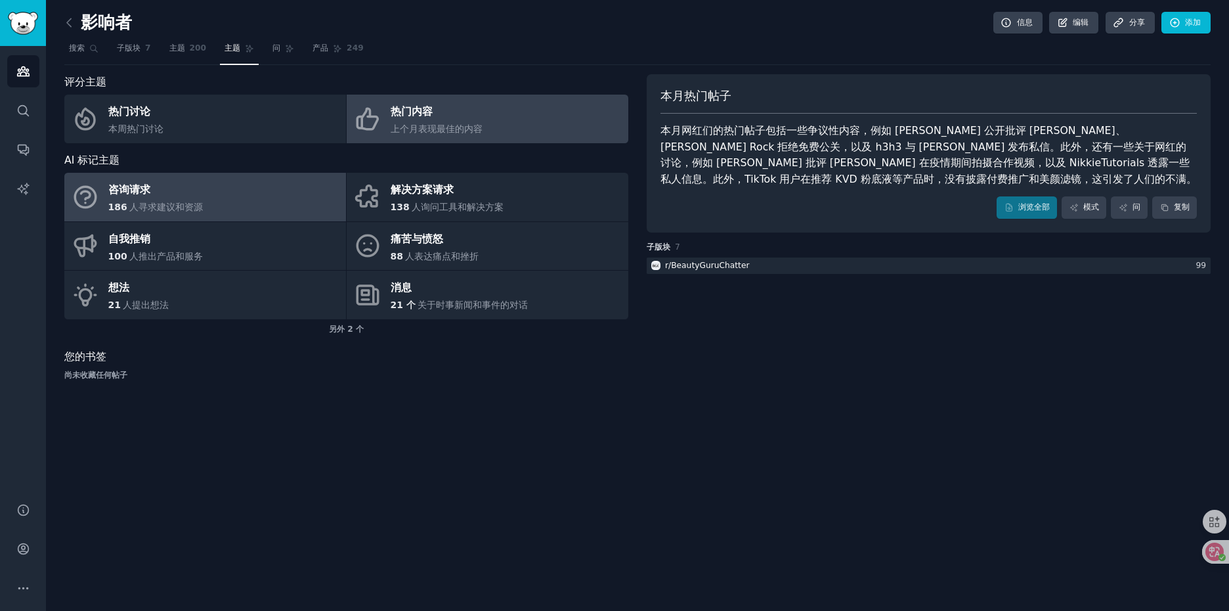
click at [226, 200] on link "咨询请求 186 人寻求建议和资源" at bounding box center [205, 197] width 282 height 49
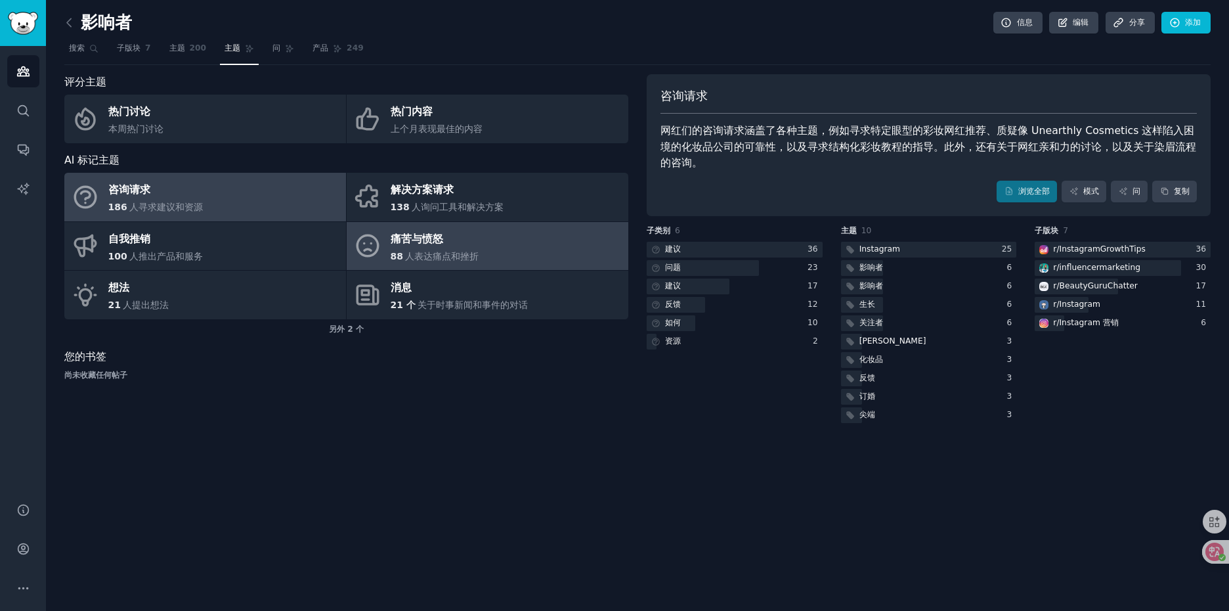
click at [454, 244] on div "痛苦与愤怒" at bounding box center [435, 238] width 89 height 21
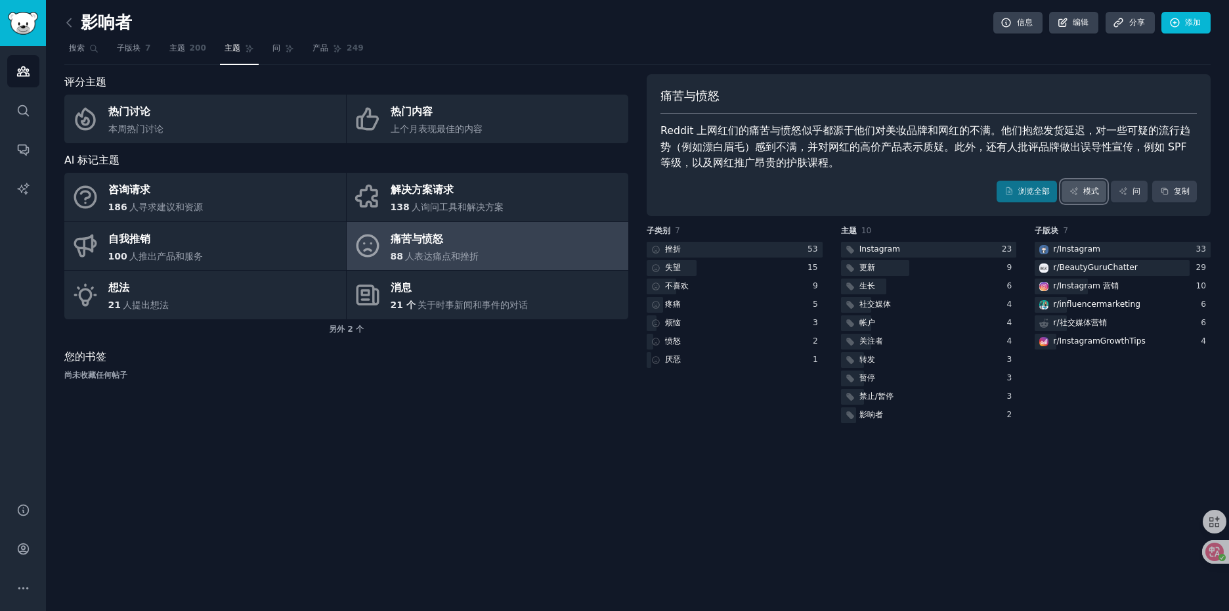
click at [1088, 192] on font "模式" at bounding box center [1091, 190] width 16 height 9
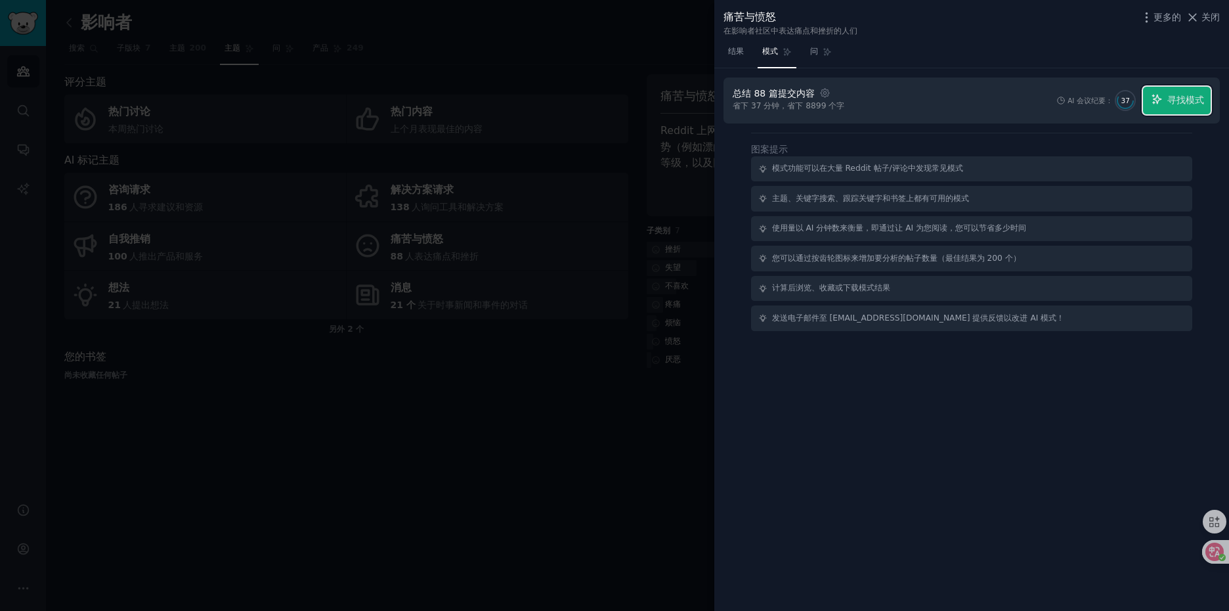
click at [1179, 104] on font "寻找模式" at bounding box center [1185, 100] width 37 height 11
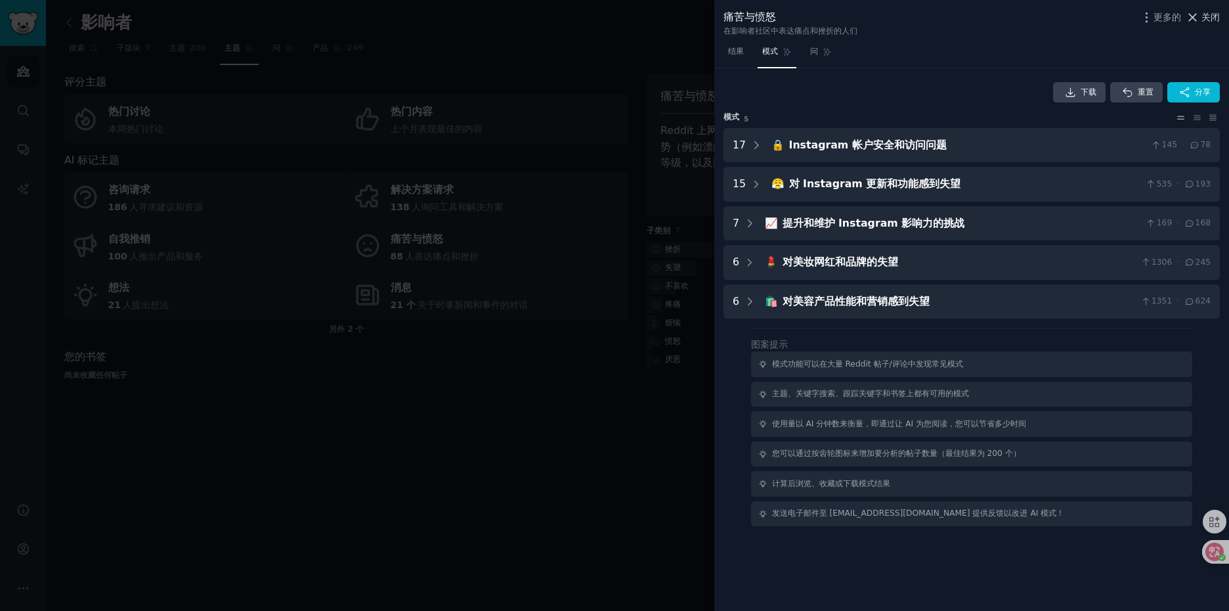
click at [1211, 16] on font "关闭" at bounding box center [1210, 17] width 18 height 11
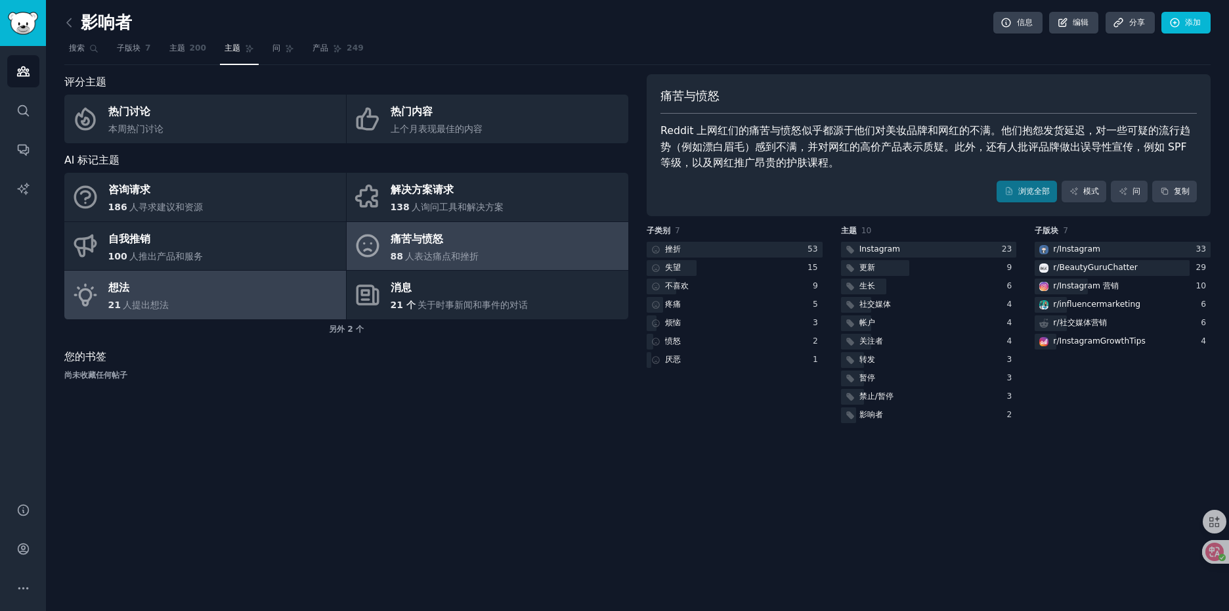
click at [261, 298] on link "想法 21 人提出想法" at bounding box center [205, 294] width 282 height 49
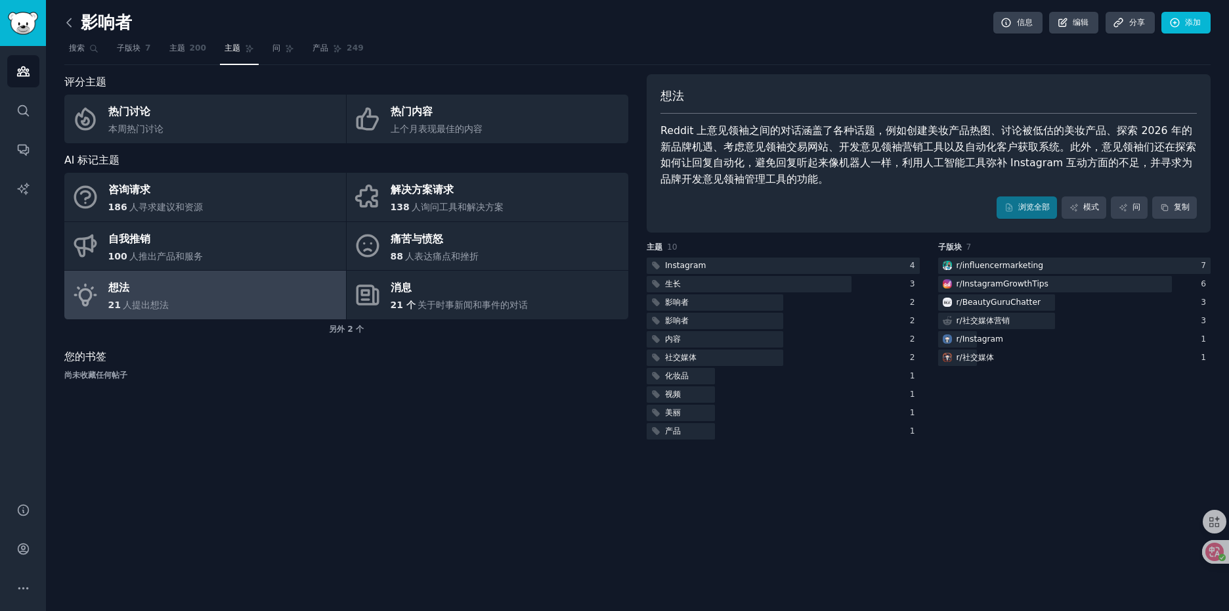
click at [72, 28] on icon at bounding box center [69, 23] width 14 height 14
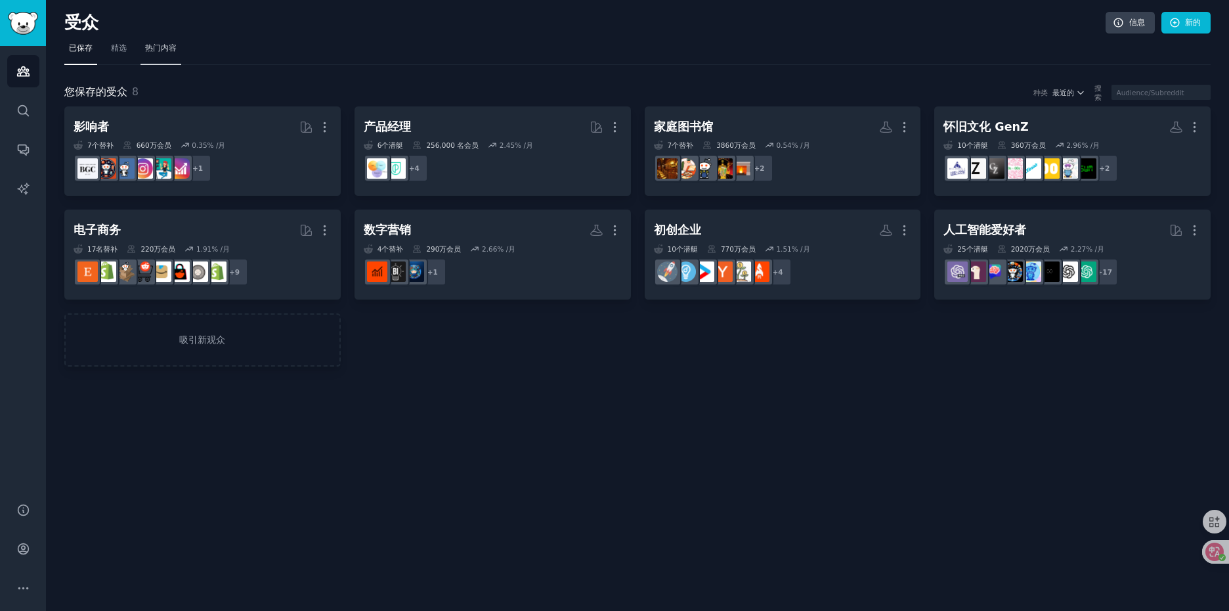
click at [169, 53] on span "热门内容" at bounding box center [161, 49] width 32 height 12
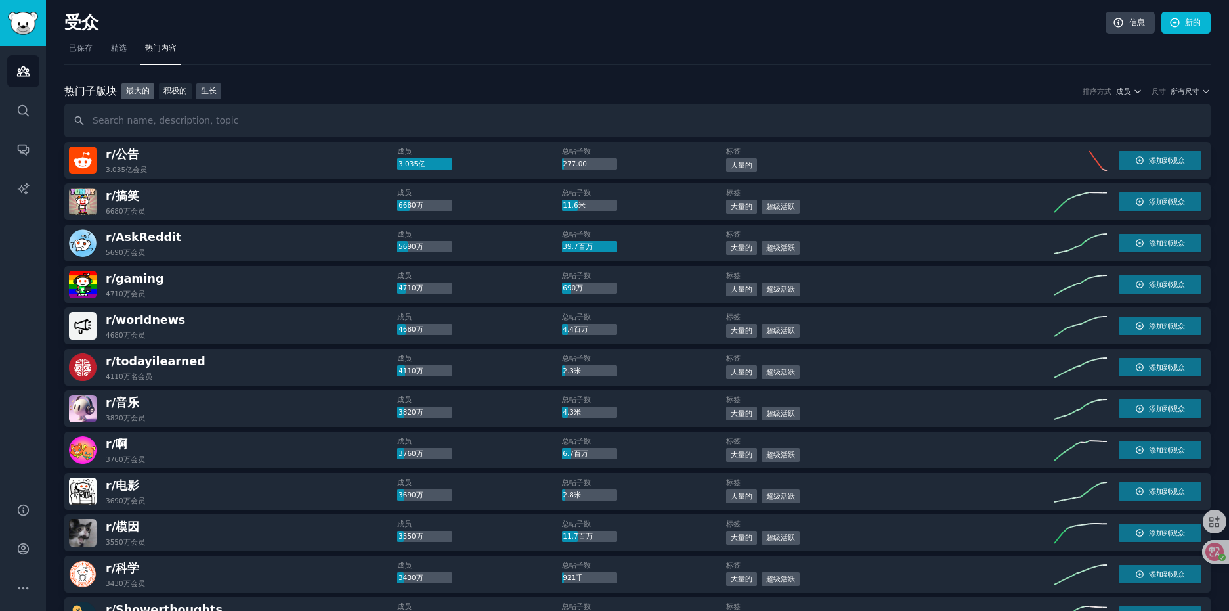
click at [204, 94] on font "生长" at bounding box center [209, 90] width 16 height 9
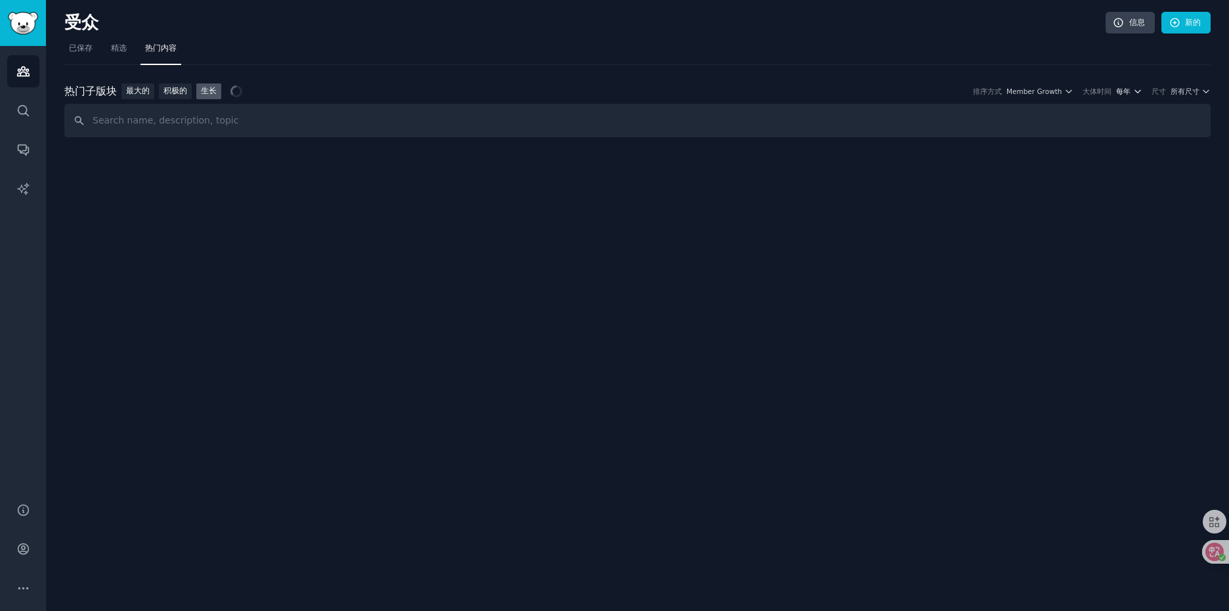
click at [1126, 93] on font "每年" at bounding box center [1123, 91] width 14 height 8
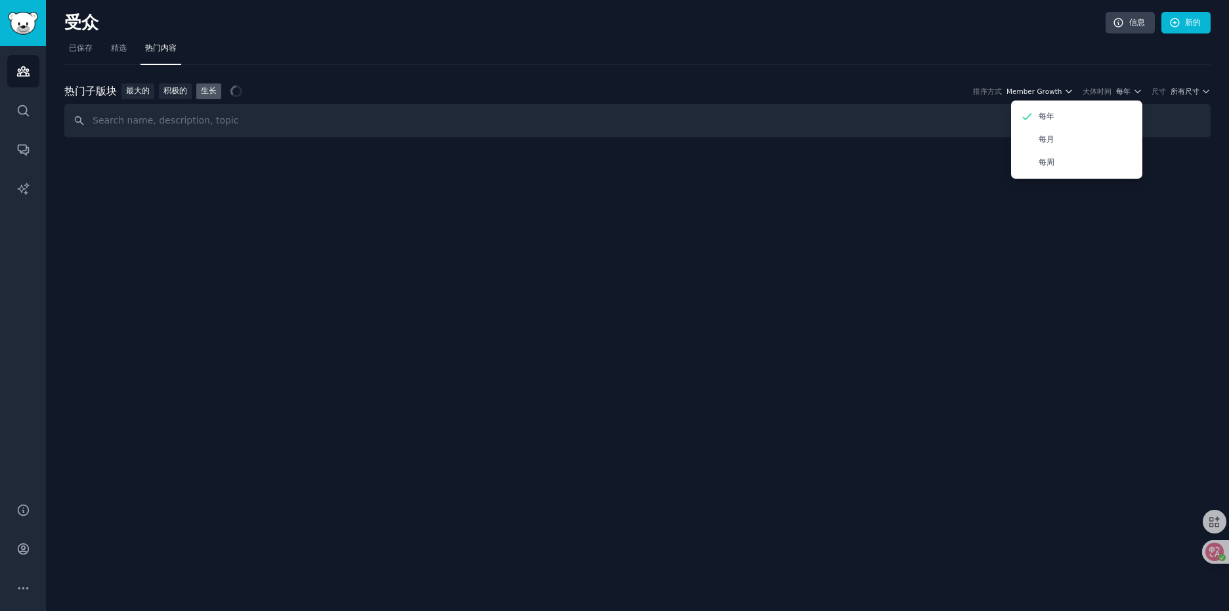
click at [1067, 93] on button "Member Growth" at bounding box center [1039, 91] width 67 height 9
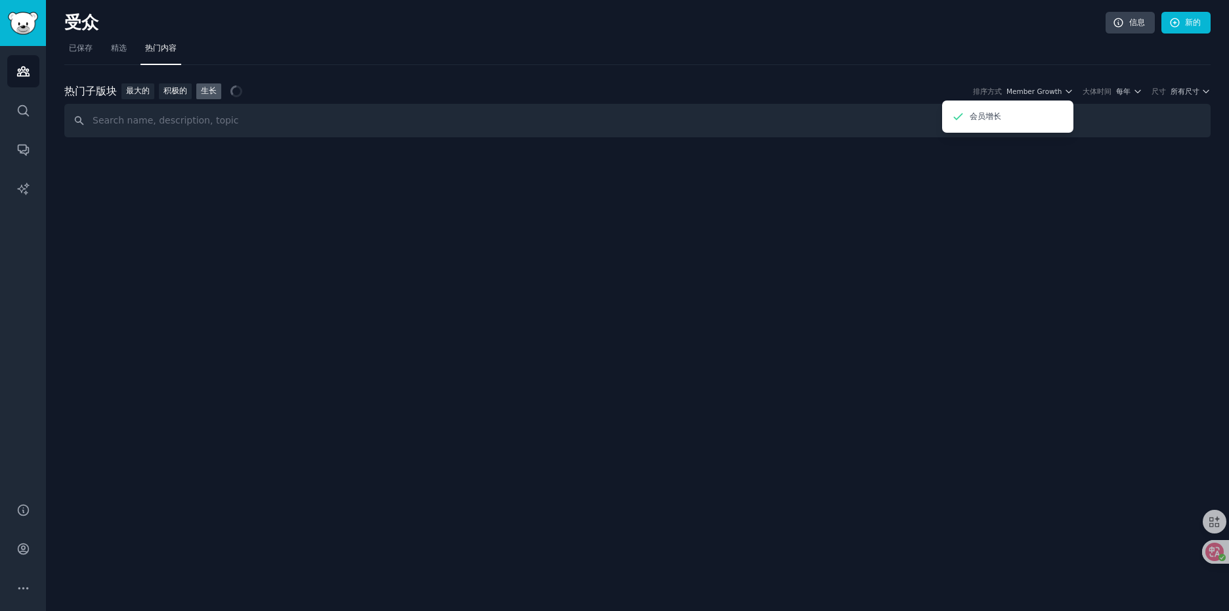
click at [1075, 71] on div "热门子版块 Top Subreddits 最大的 积极的 生长 排序方式 Member Growth 会员增长 大体时间 每年 尺寸 所有尺寸" at bounding box center [637, 101] width 1146 height 73
click at [1117, 96] on div "热门子版块 Top Subreddits 最大的 积极的 生长 排序方式 Member Growth 大体时间 每年 尺寸 所有尺寸" at bounding box center [637, 91] width 1146 height 16
drag, startPoint x: 1117, startPoint y: 96, endPoint x: 1124, endPoint y: 94, distance: 7.7
click at [1124, 94] on font "每年" at bounding box center [1123, 91] width 14 height 8
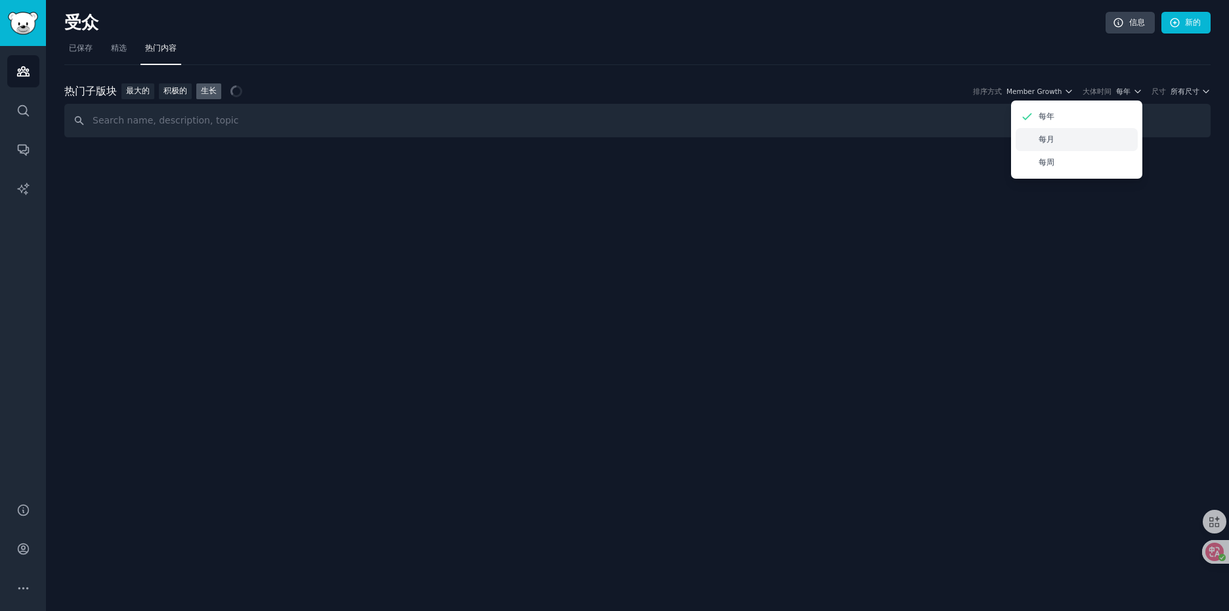
click at [1060, 139] on div "每月" at bounding box center [1077, 139] width 122 height 23
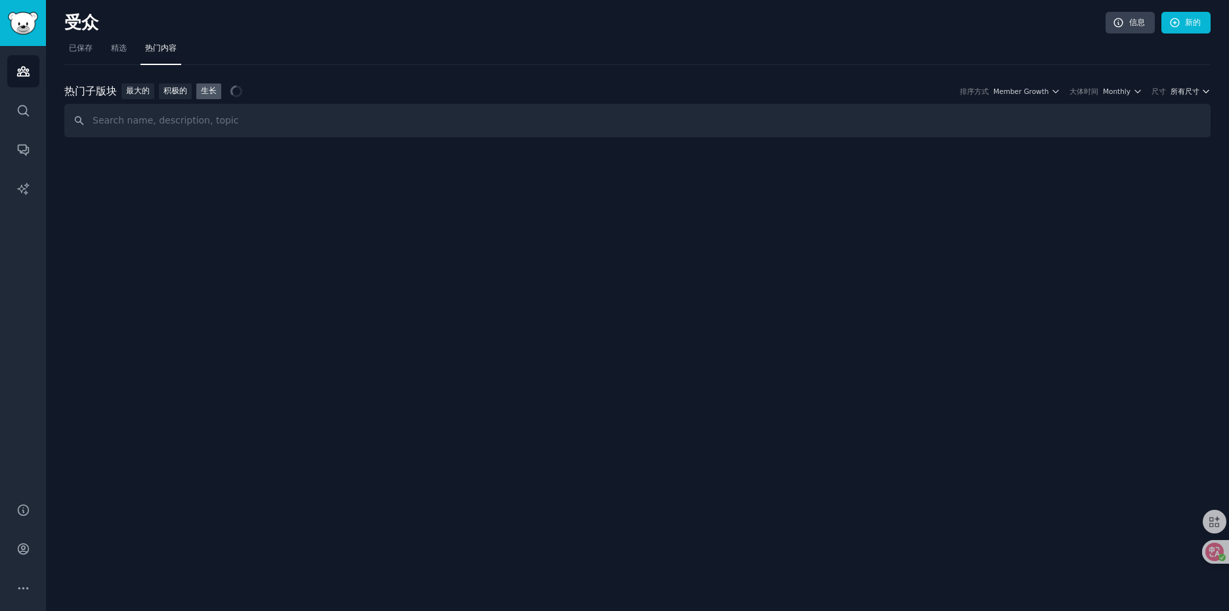
click at [1187, 91] on font "所有尺寸" at bounding box center [1184, 91] width 29 height 8
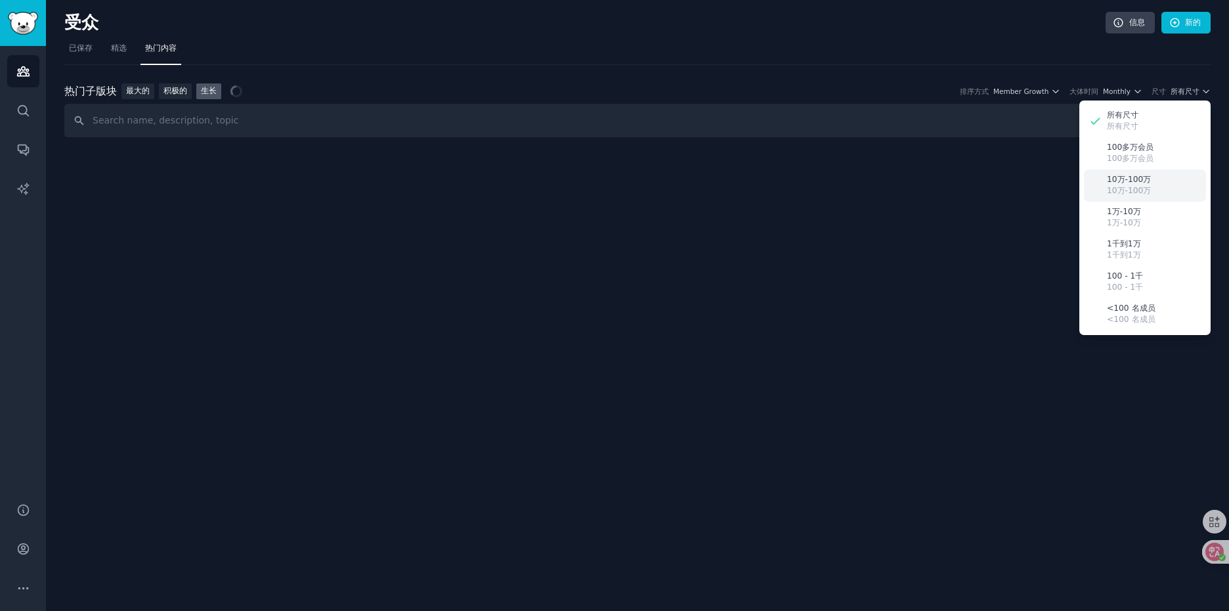
click at [1138, 186] on font "10万-100万" at bounding box center [1129, 190] width 44 height 9
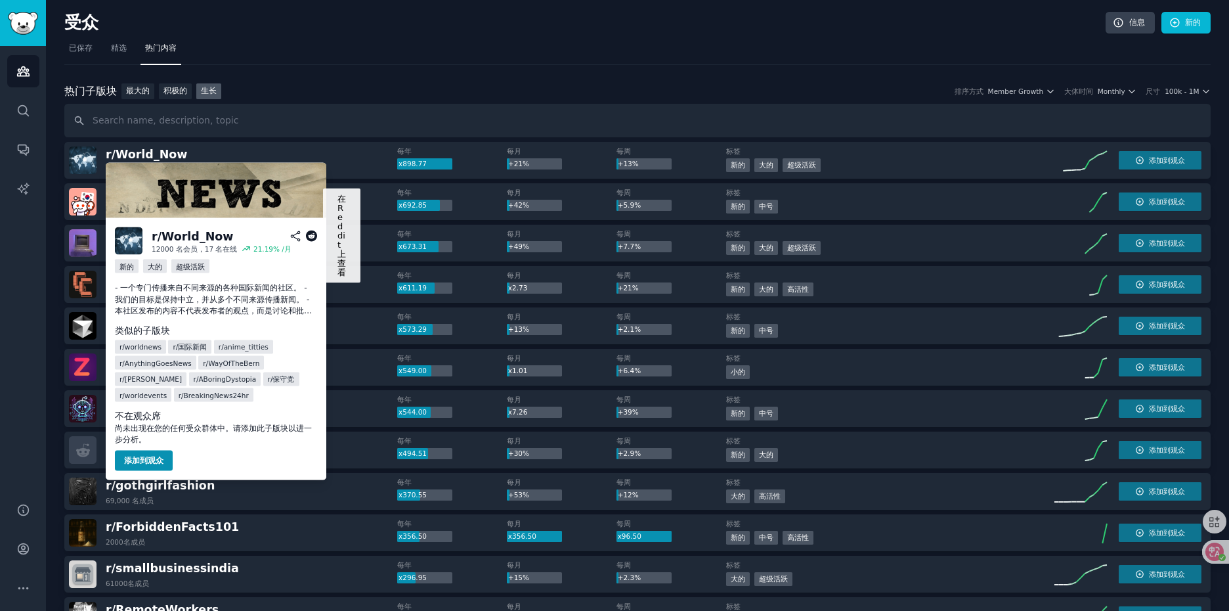
click at [314, 238] on icon at bounding box center [312, 236] width 12 height 12
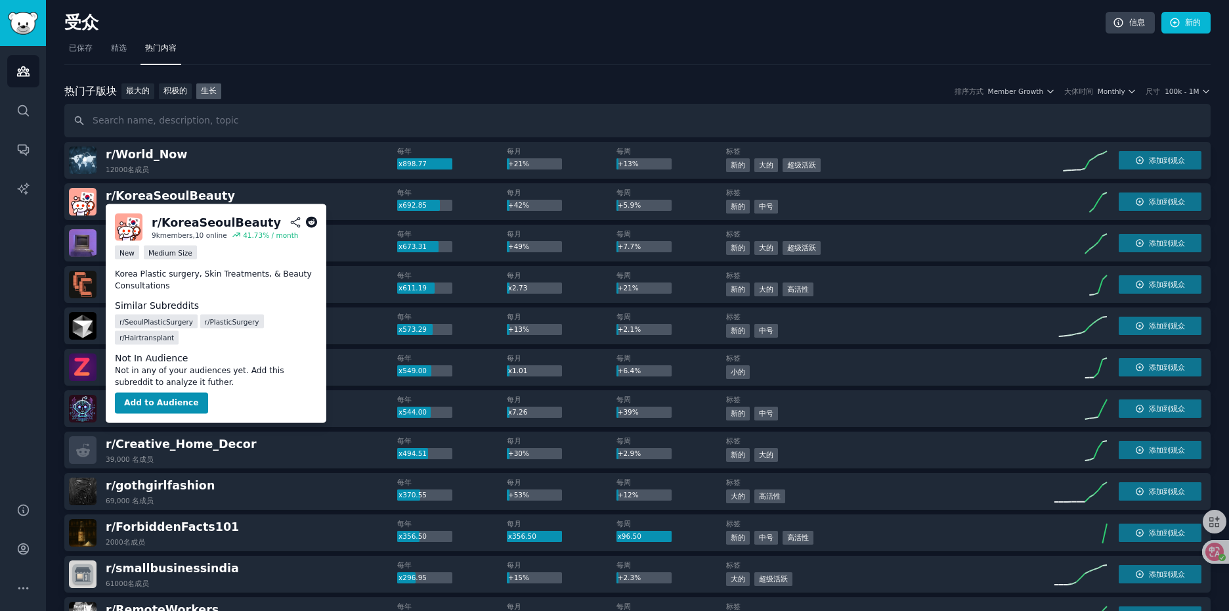
click at [310, 222] on icon at bounding box center [312, 223] width 12 height 12
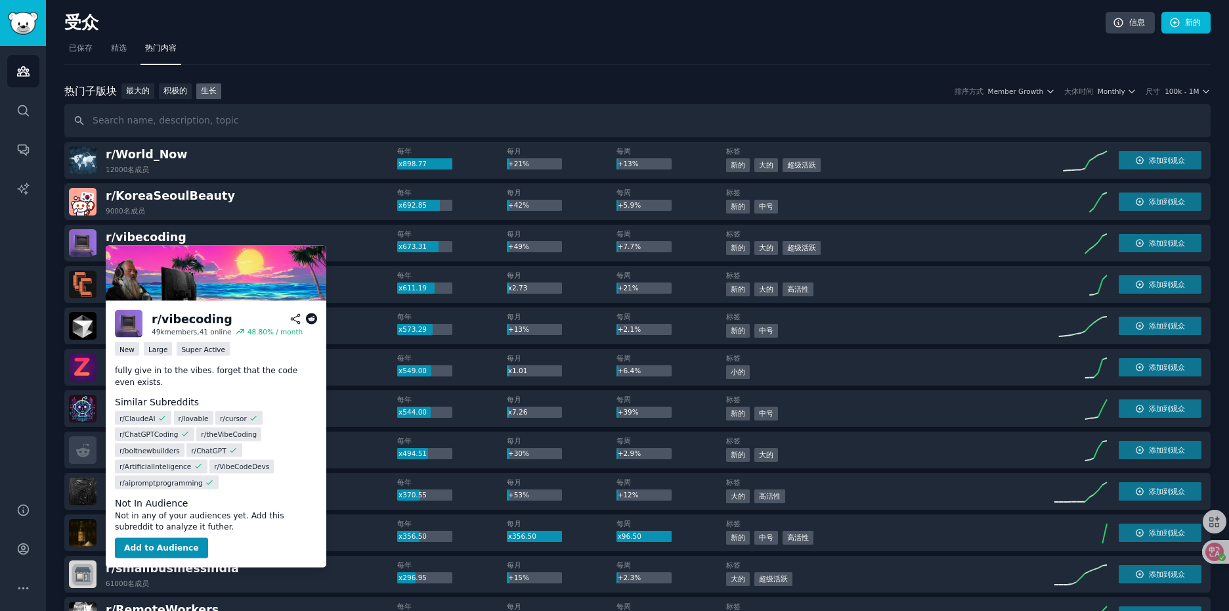
click at [314, 317] on icon at bounding box center [312, 319] width 12 height 12
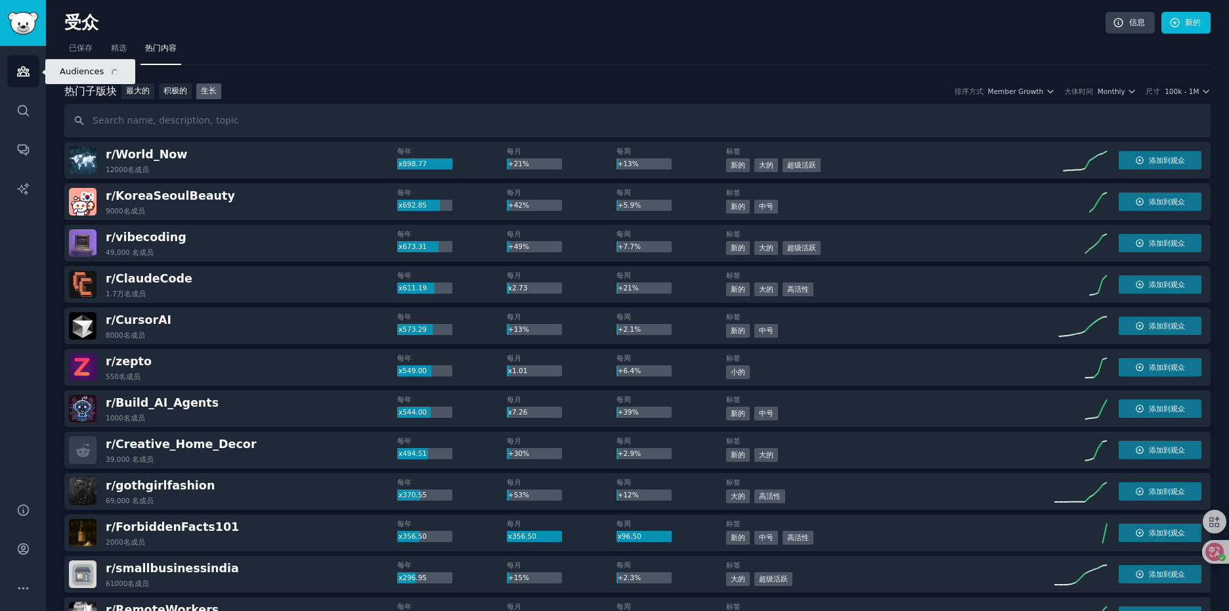
click at [19, 75] on icon "Sidebar" at bounding box center [23, 71] width 14 height 14
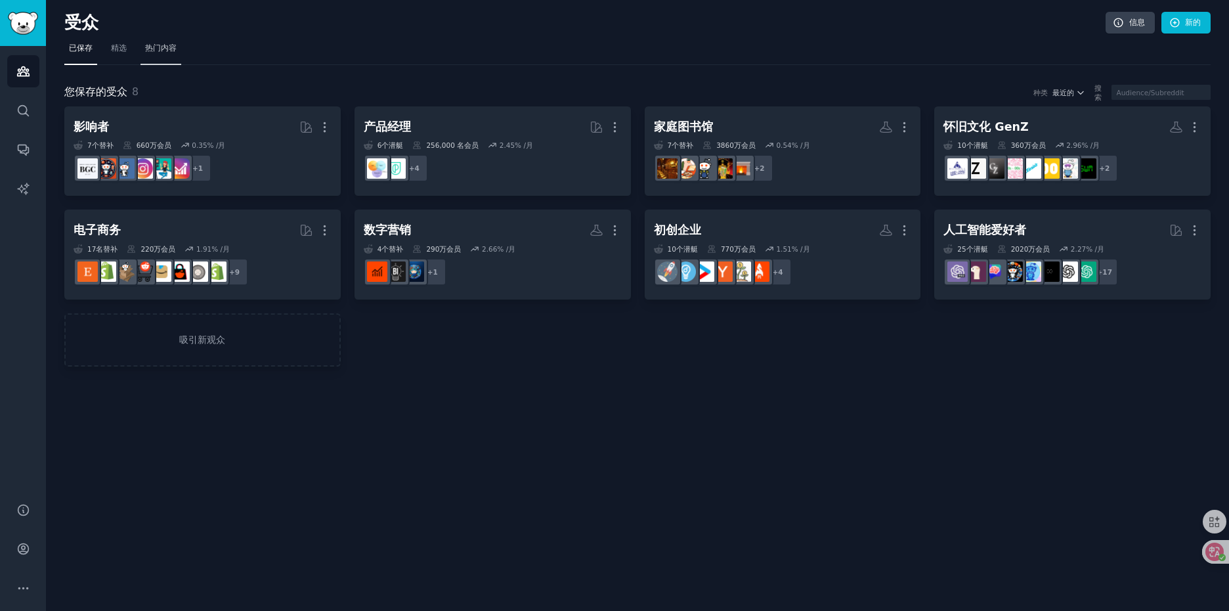
click at [165, 49] on font "热门内容" at bounding box center [161, 47] width 32 height 9
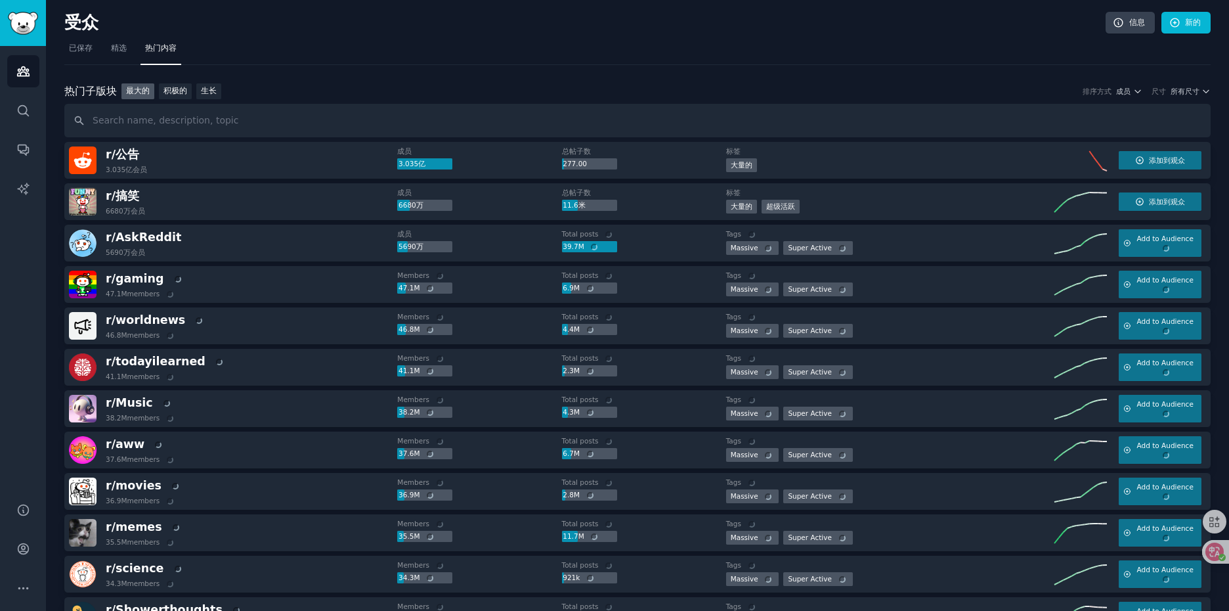
click at [252, 121] on input "text" at bounding box center [637, 120] width 1146 height 33
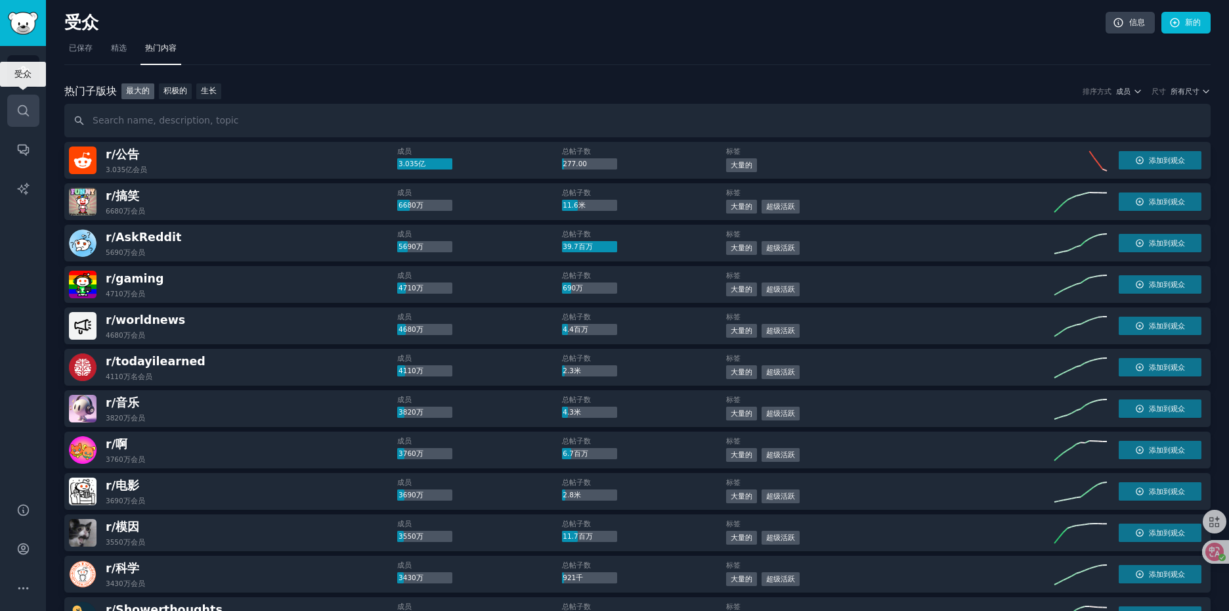
click at [32, 111] on link "Search" at bounding box center [23, 111] width 32 height 32
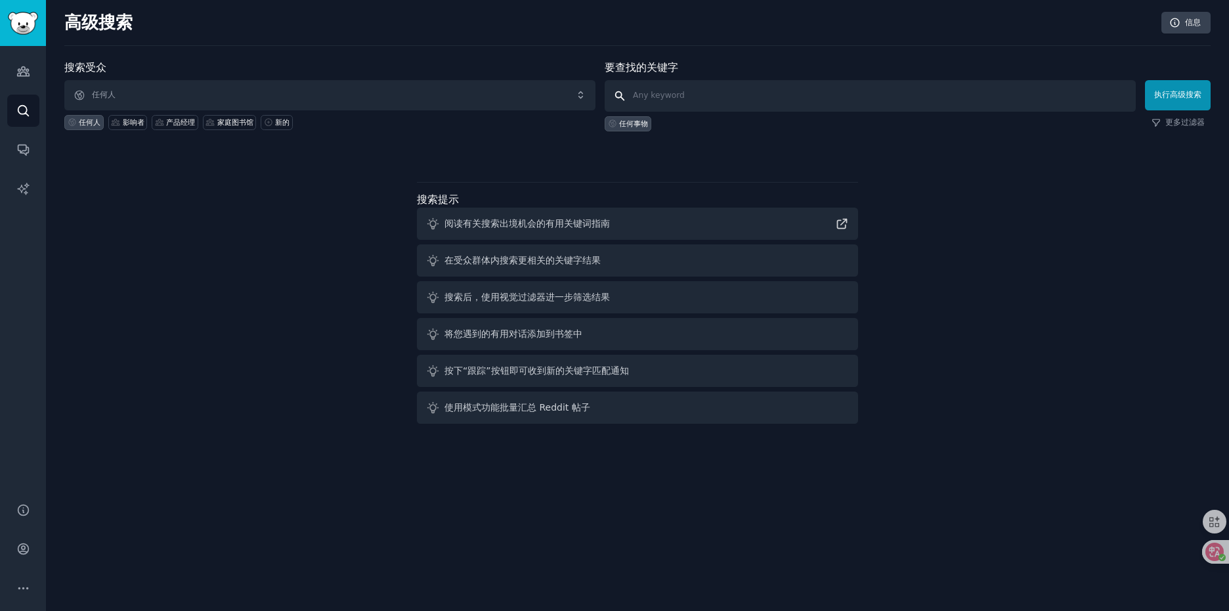
click at [731, 98] on input "text" at bounding box center [870, 96] width 531 height 32
type input "jeep wrangler"
click at [1161, 106] on button "执行高级搜索" at bounding box center [1178, 95] width 66 height 30
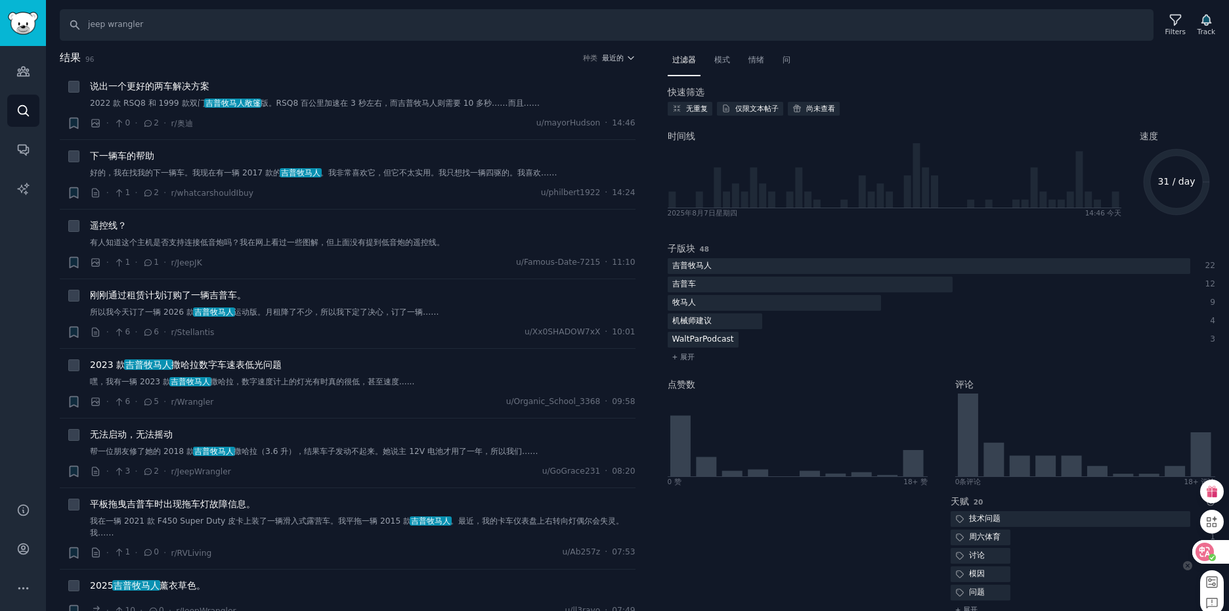
click at [1204, 550] on icon at bounding box center [1204, 551] width 11 height 11
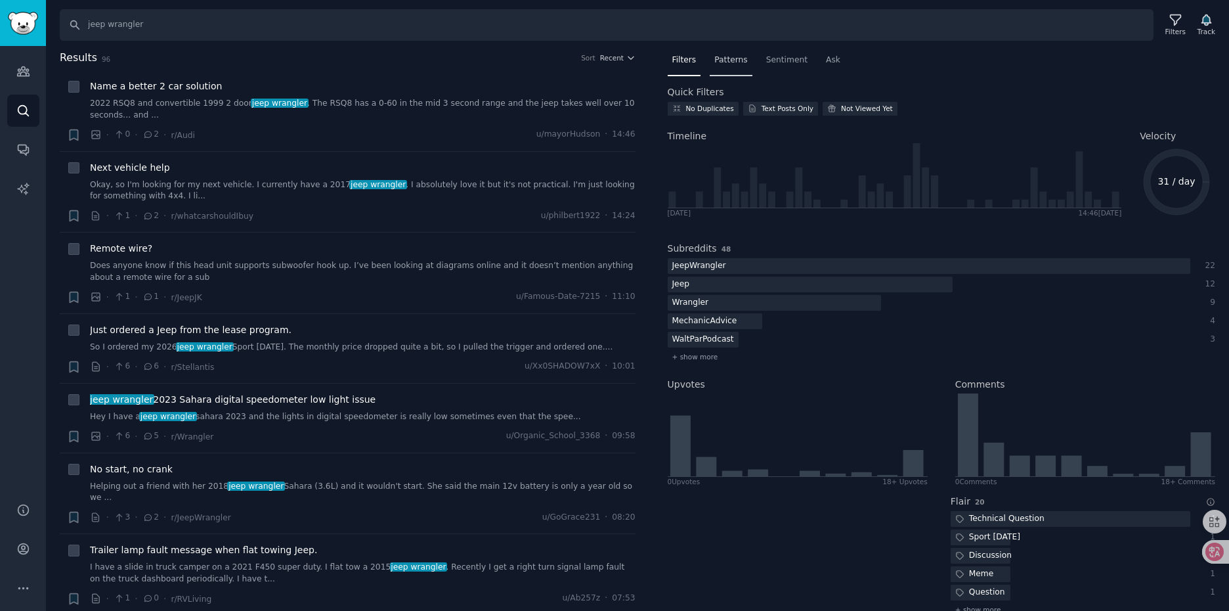
click at [736, 61] on span "Patterns" at bounding box center [730, 60] width 33 height 12
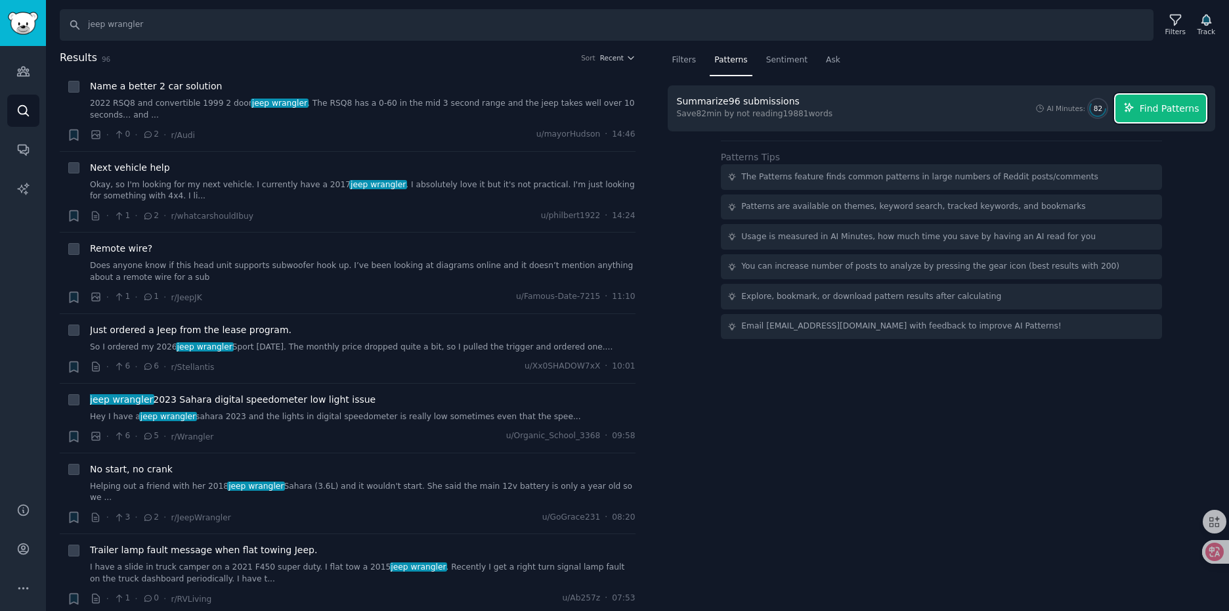
click at [1140, 105] on button "Find Patterns" at bounding box center [1160, 109] width 91 height 28
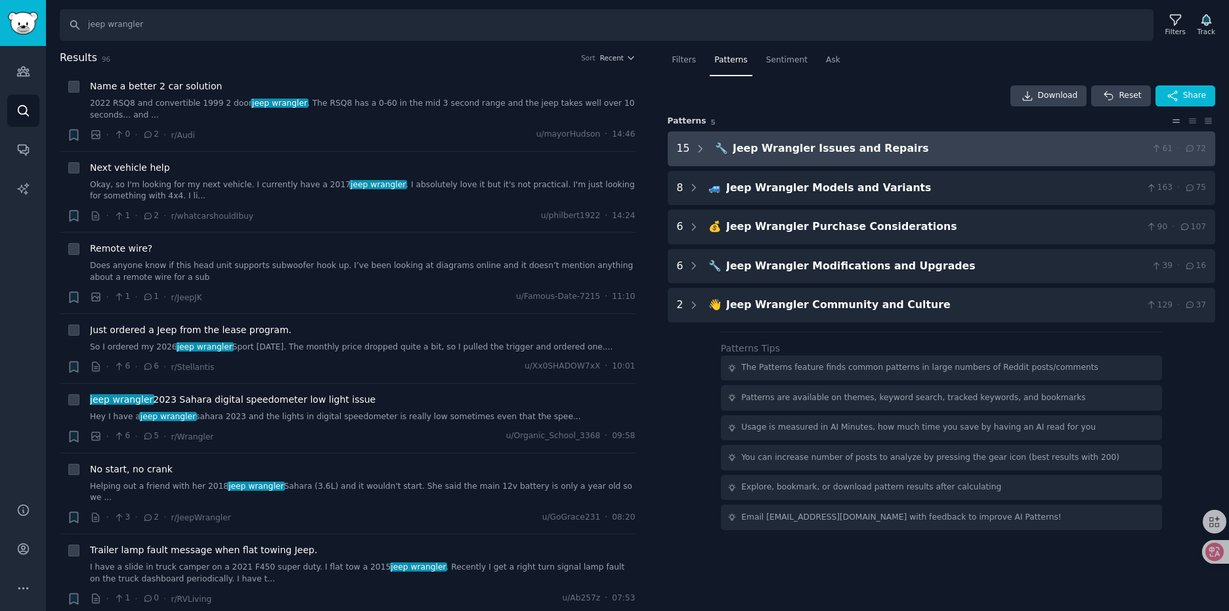
click at [890, 148] on div "Jeep Wrangler Issues and Repairs" at bounding box center [940, 148] width 414 height 16
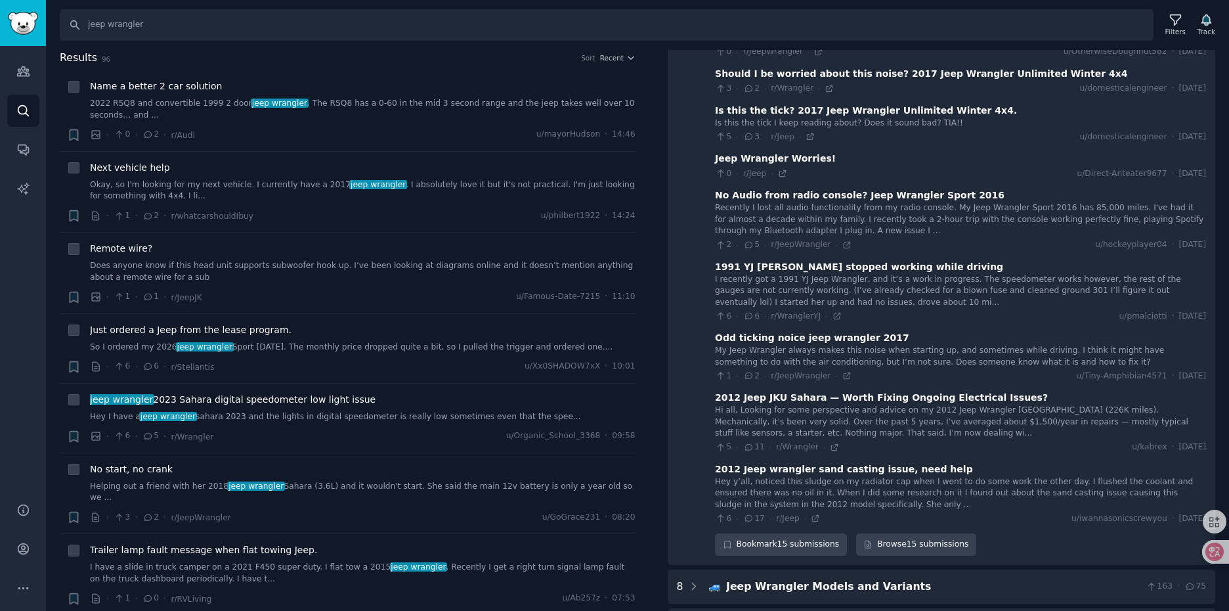
scroll to position [542, 0]
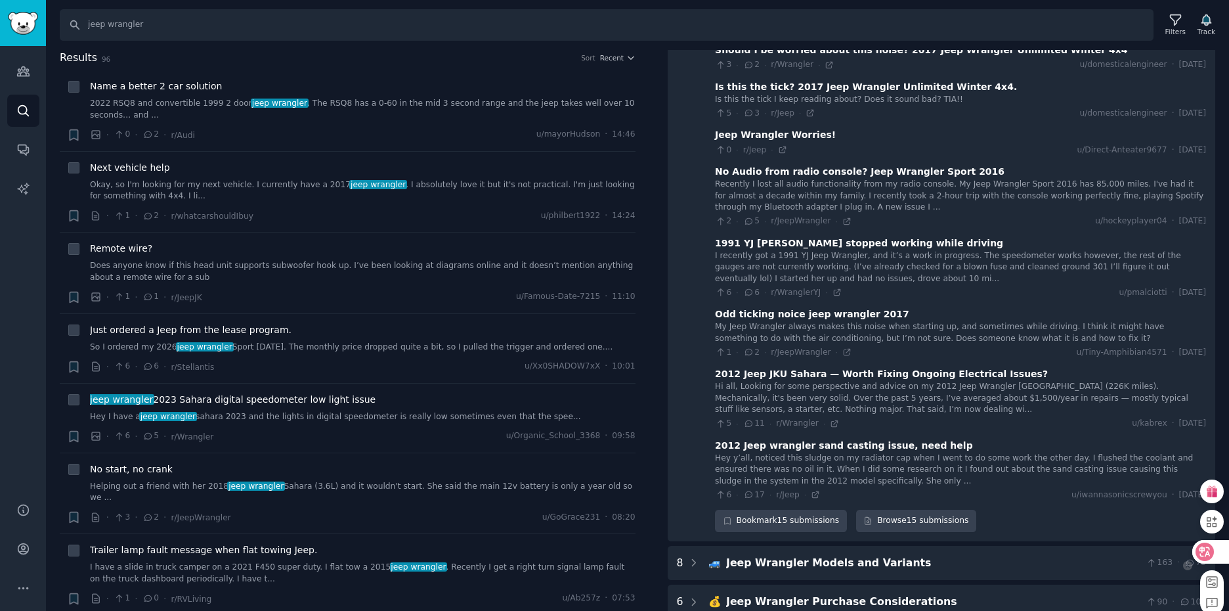
click at [1202, 548] on icon at bounding box center [1204, 551] width 11 height 11
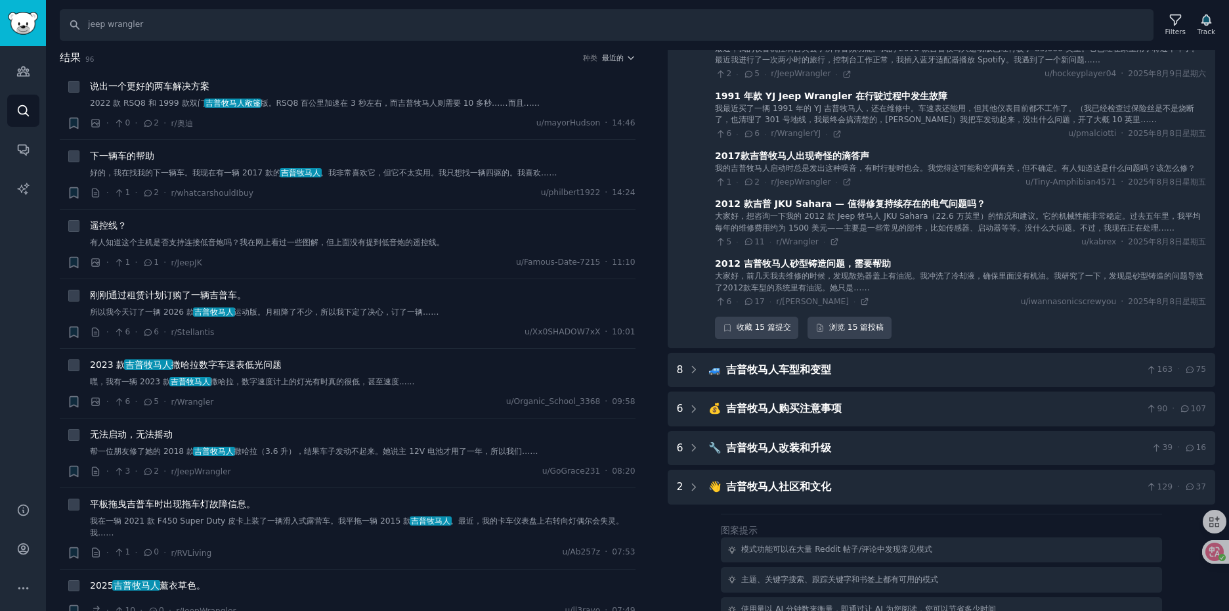
scroll to position [722, 0]
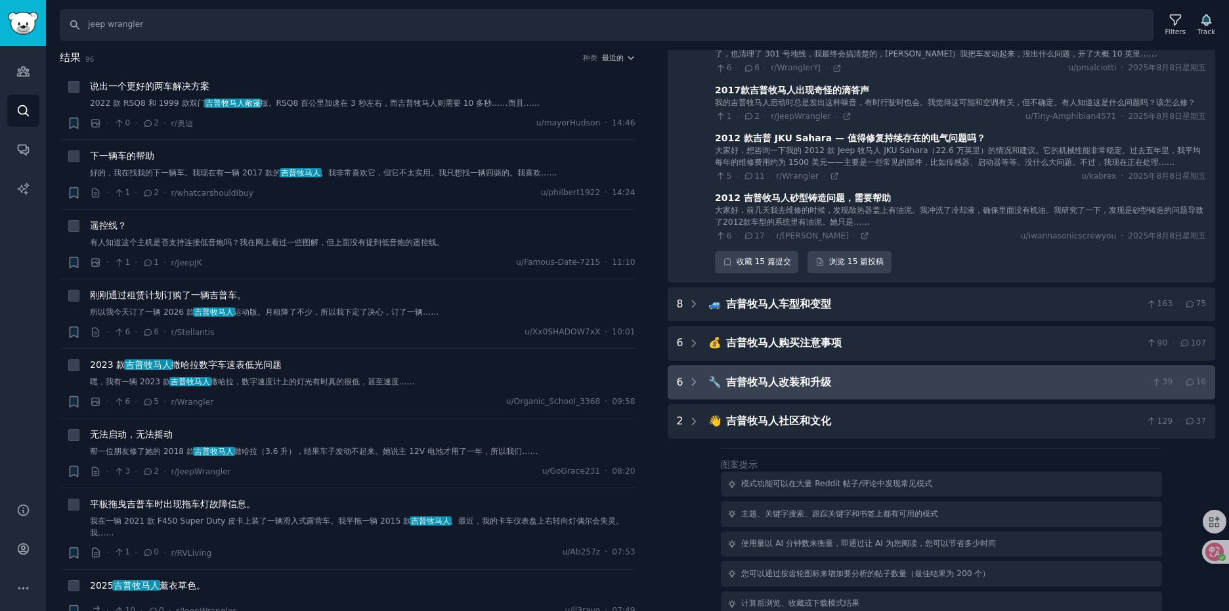
click at [812, 385] on font "吉普牧马人改装和升级" at bounding box center [778, 381] width 105 height 12
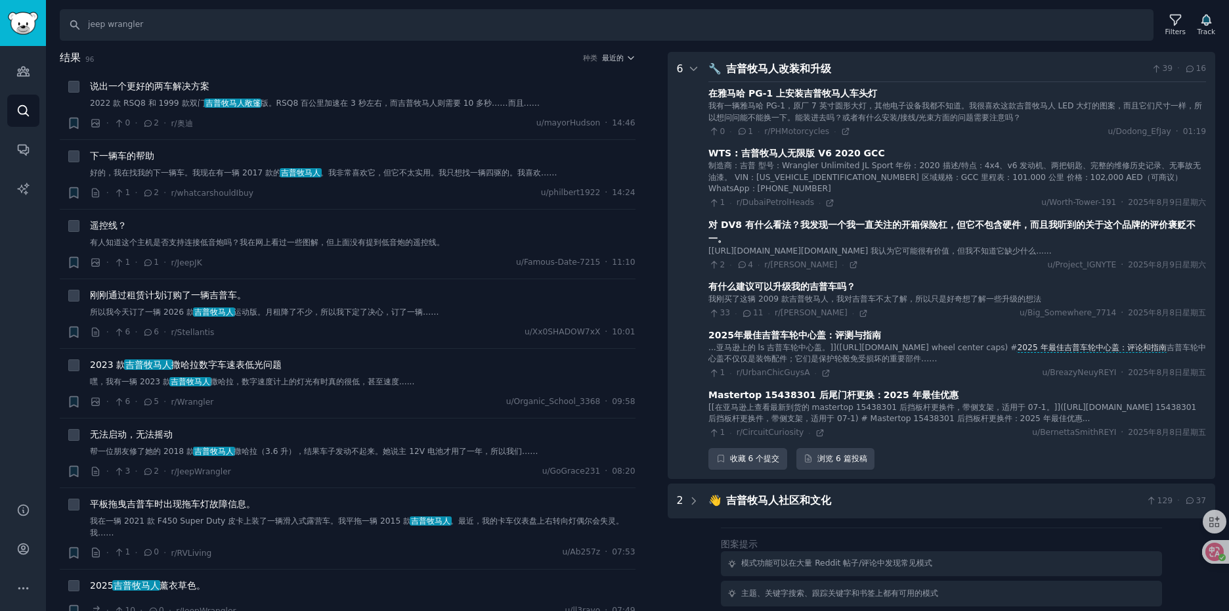
scroll to position [970, 0]
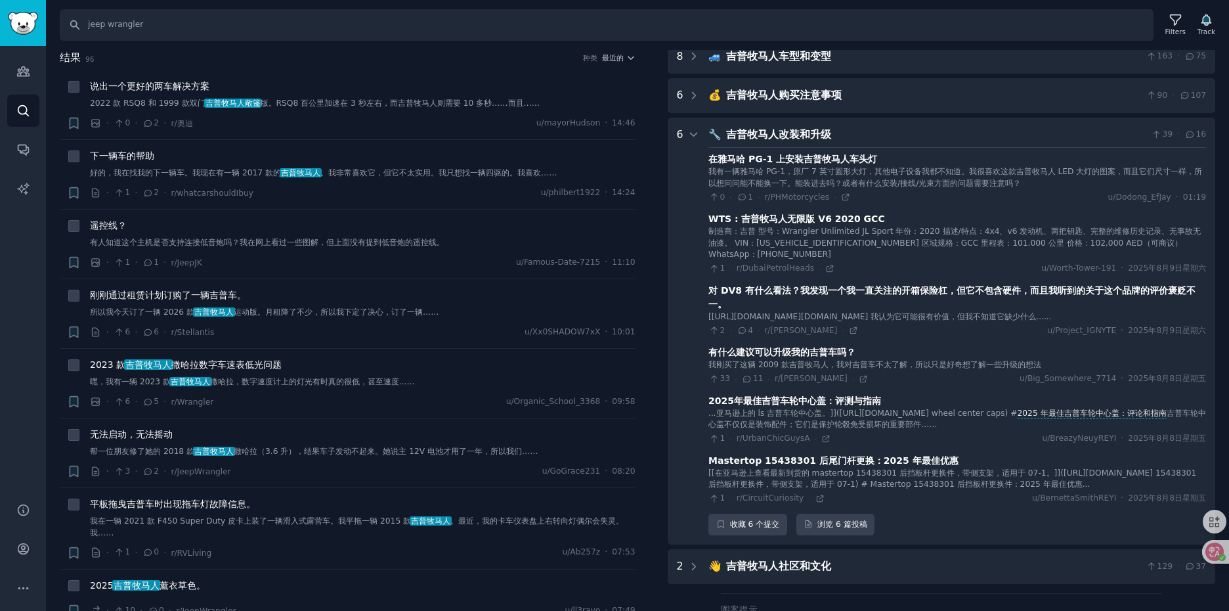
click at [830, 357] on font "有什么建议可以升级我的吉普车吗？" at bounding box center [781, 352] width 147 height 11
click at [859, 383] on icon at bounding box center [863, 378] width 9 height 9
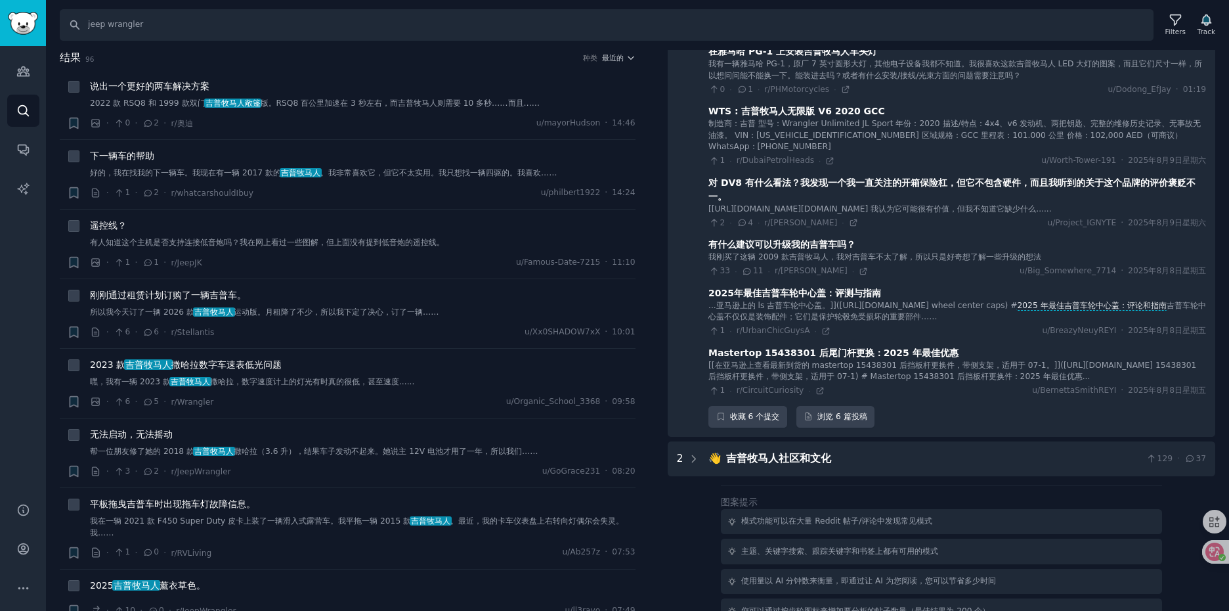
scroll to position [1101, 0]
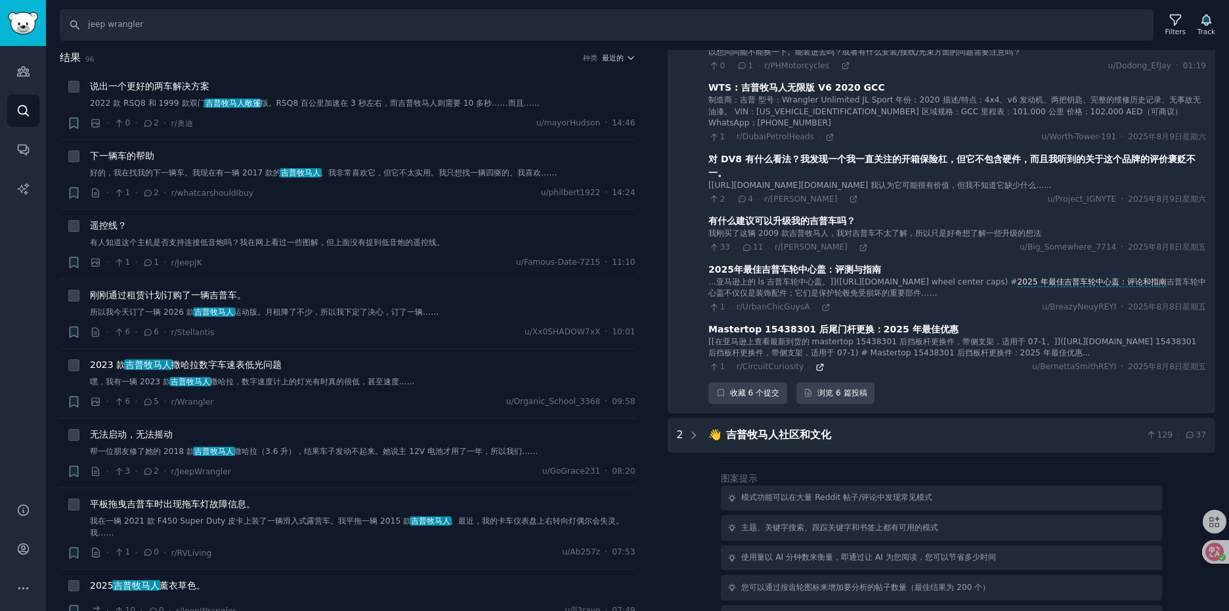
click at [817, 370] on icon at bounding box center [820, 367] width 6 height 6
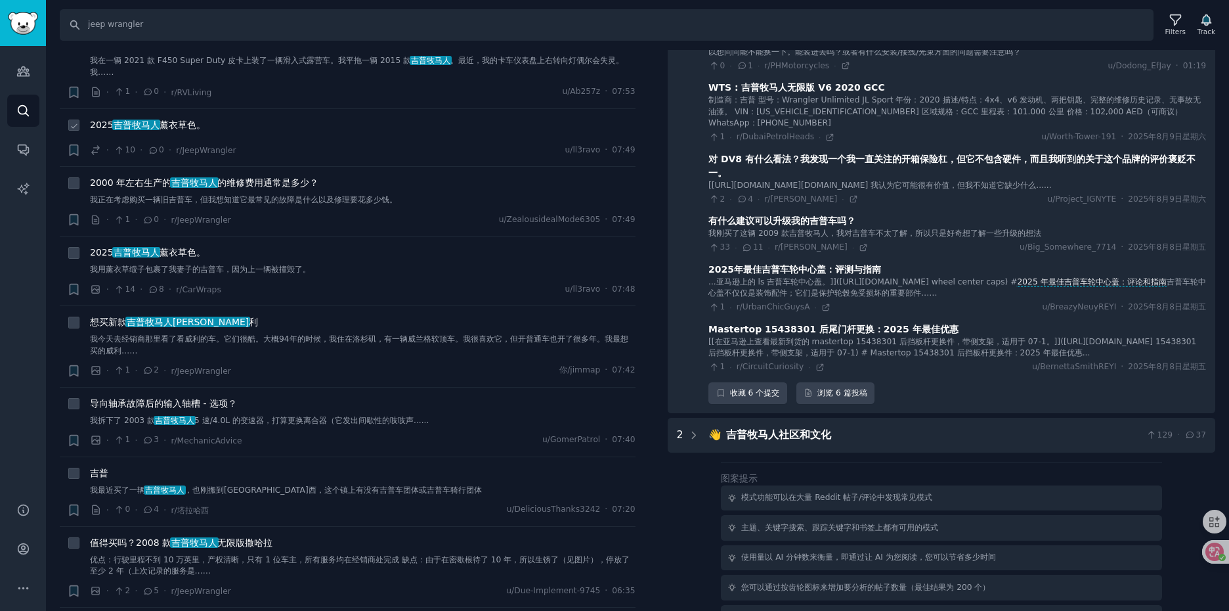
scroll to position [460, 0]
click at [271, 32] on input "jeep wrangler" at bounding box center [607, 25] width 1094 height 32
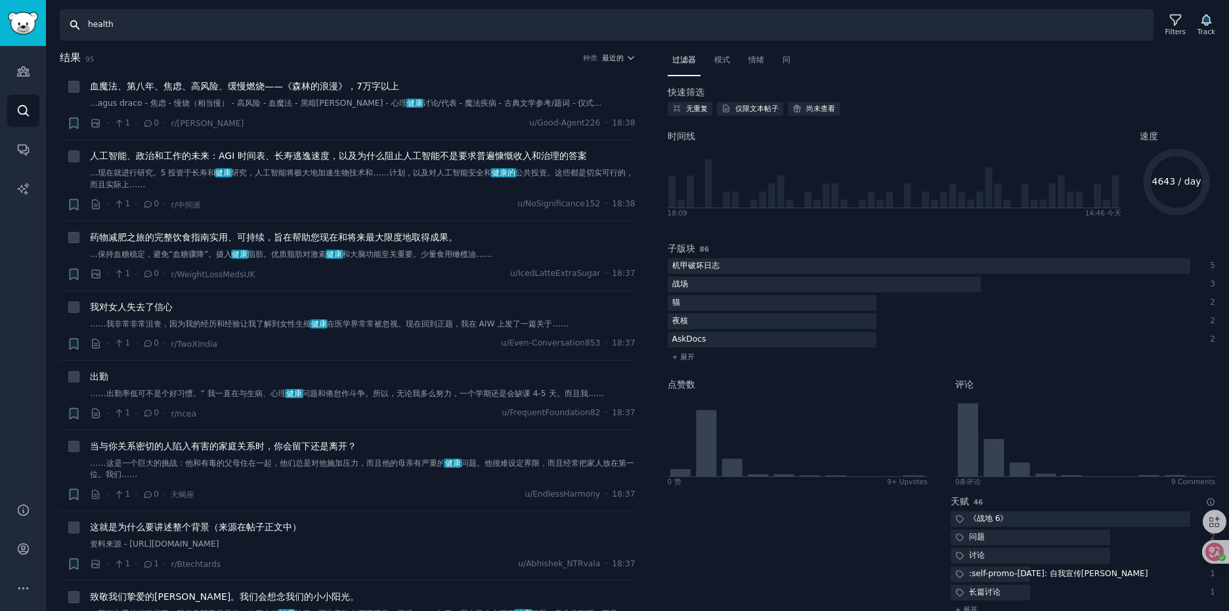
click at [127, 26] on input "health" at bounding box center [607, 25] width 1094 height 32
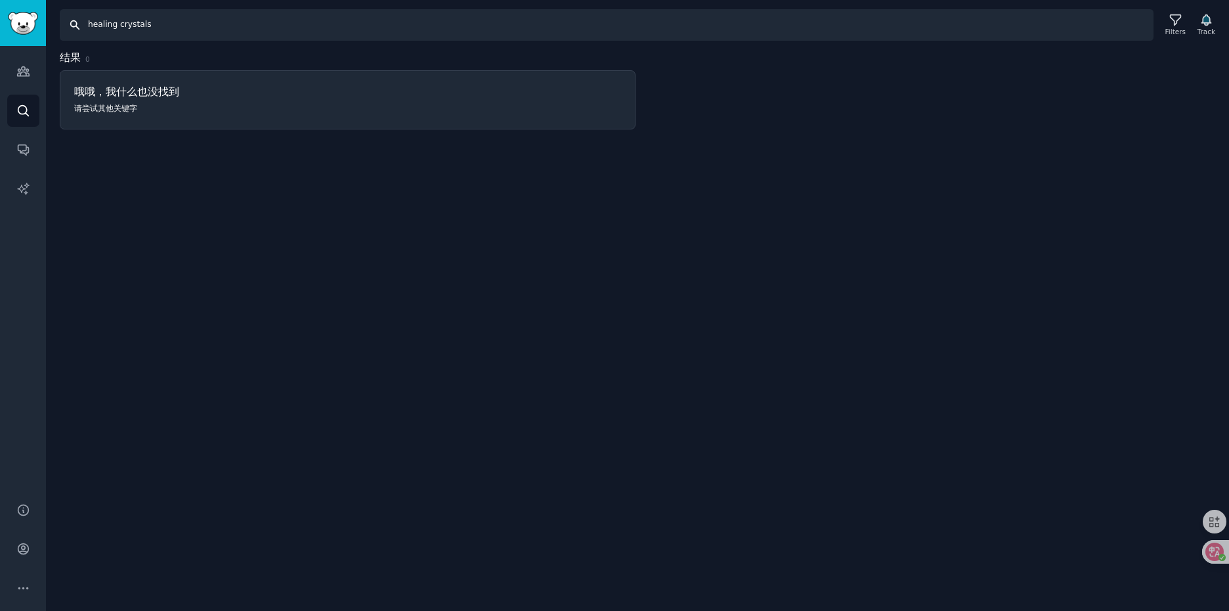
type input "healing crystals"
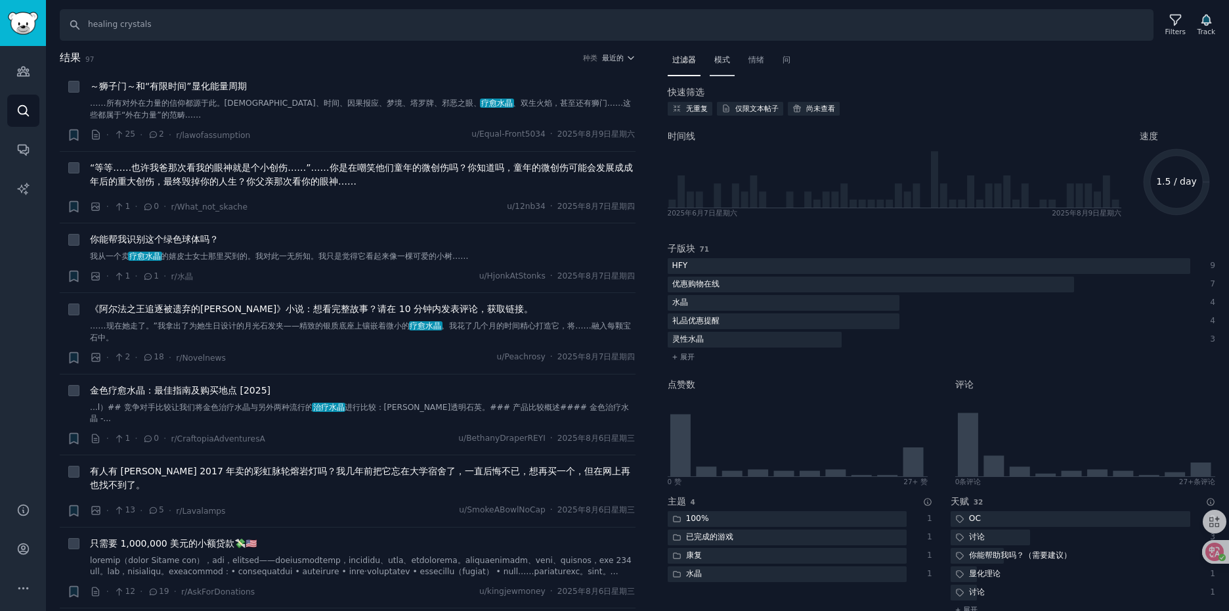
click at [721, 59] on font "模式" at bounding box center [722, 59] width 16 height 9
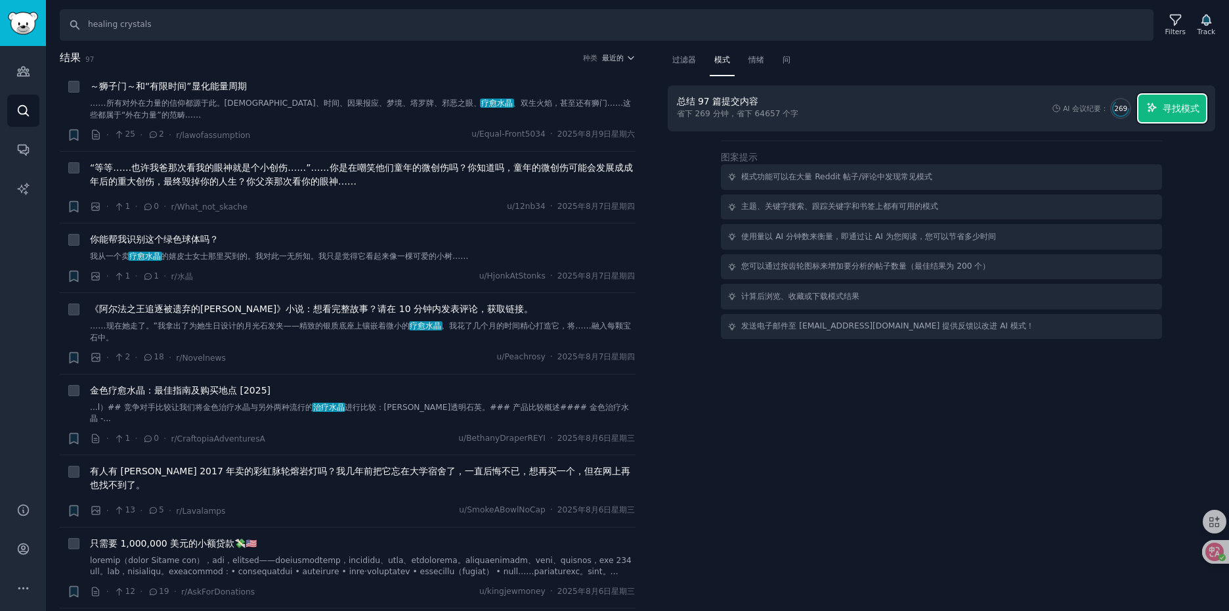
click at [1158, 112] on button "寻找模式" at bounding box center [1172, 109] width 68 height 28
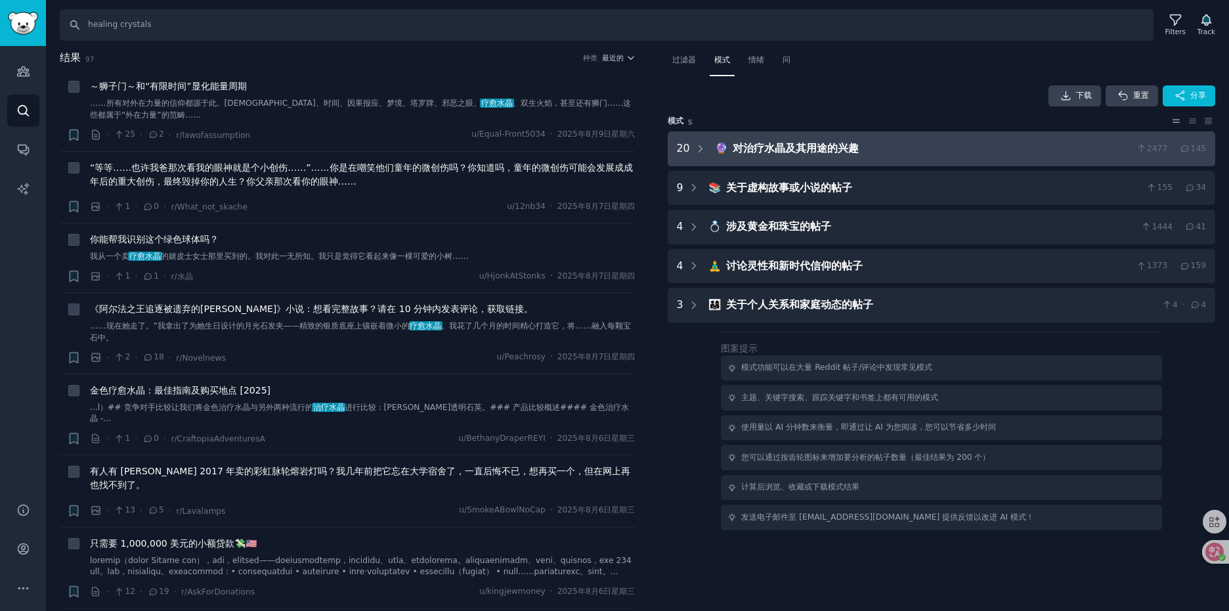
click at [801, 154] on font "对治疗水晶及其用途的兴趣" at bounding box center [796, 148] width 126 height 12
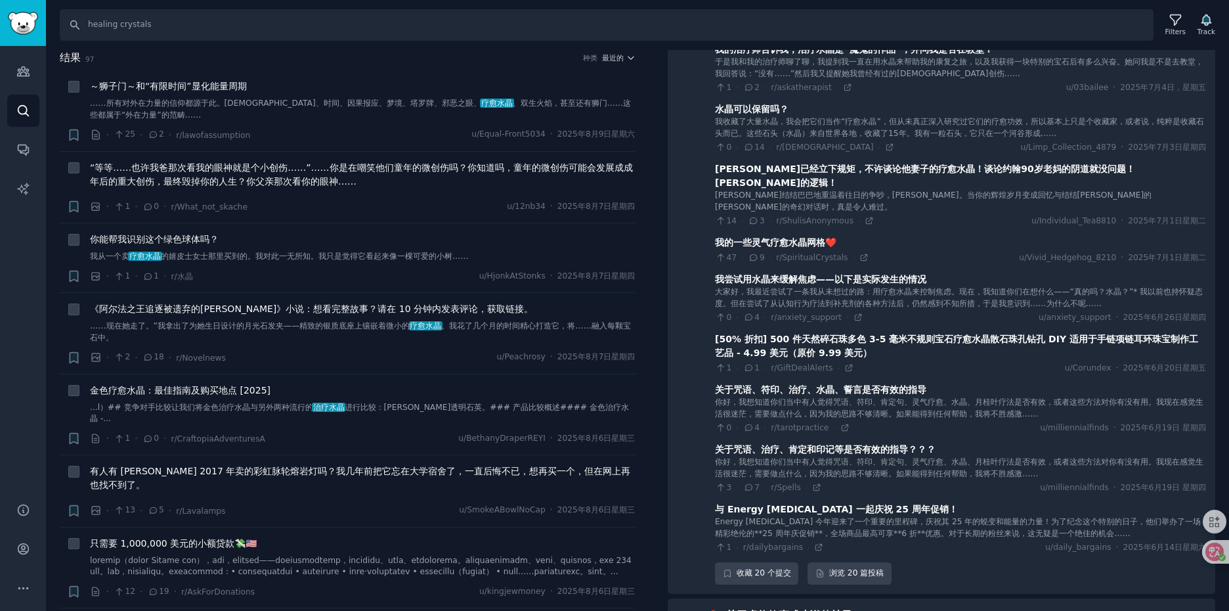
scroll to position [996, 0]
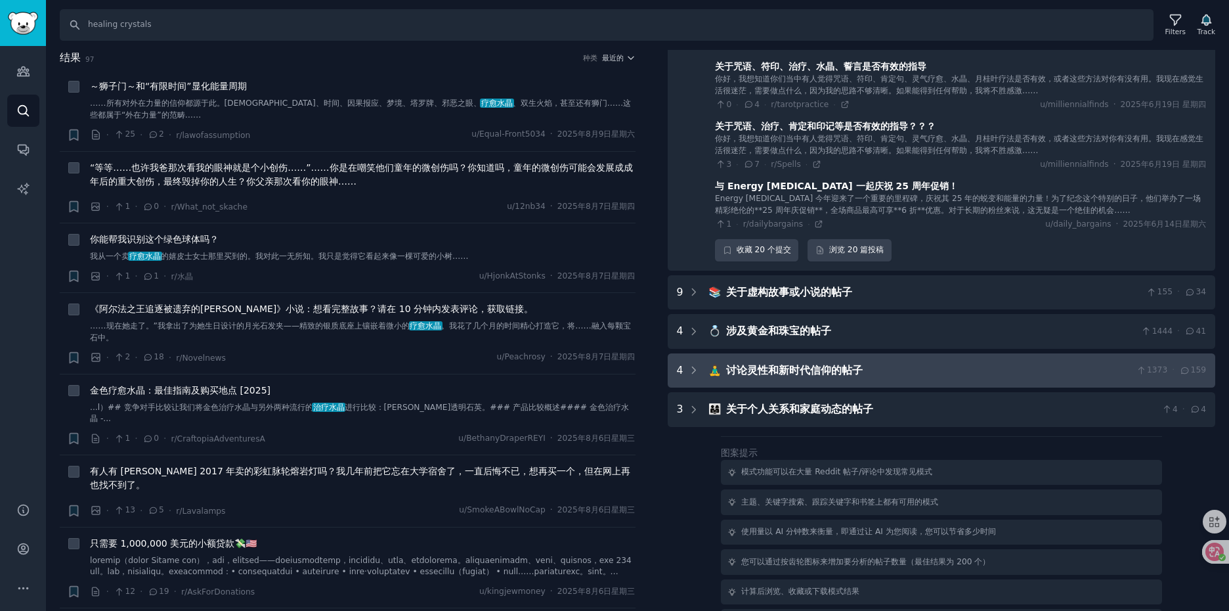
click at [834, 364] on font "讨论灵性和新时代信仰的帖子" at bounding box center [794, 370] width 137 height 12
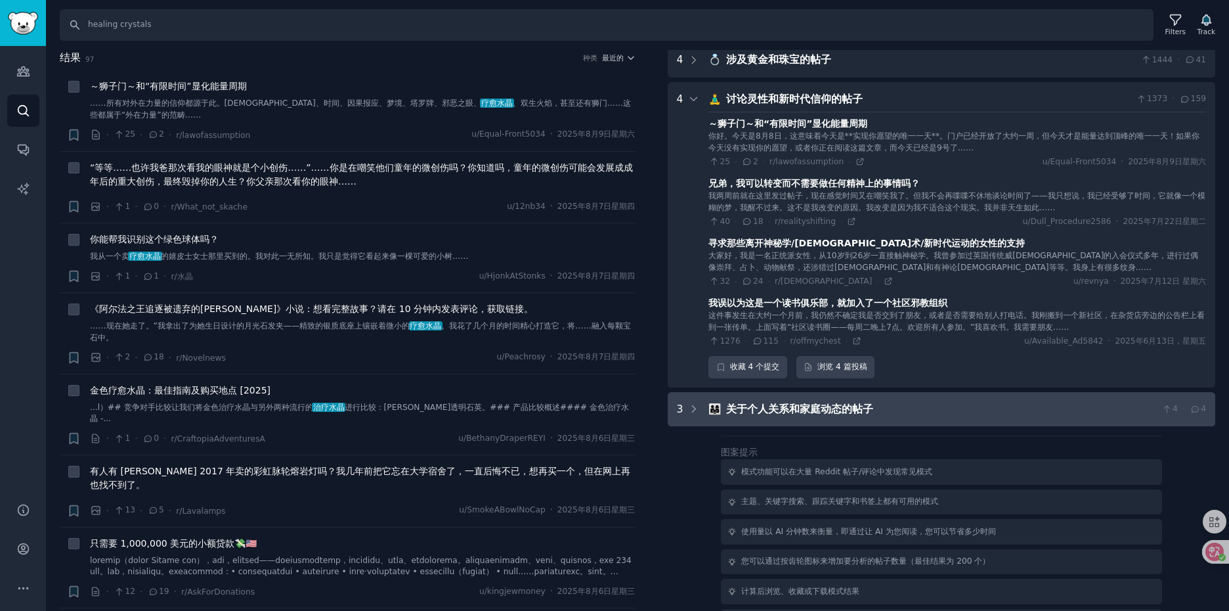
scroll to position [1201, 0]
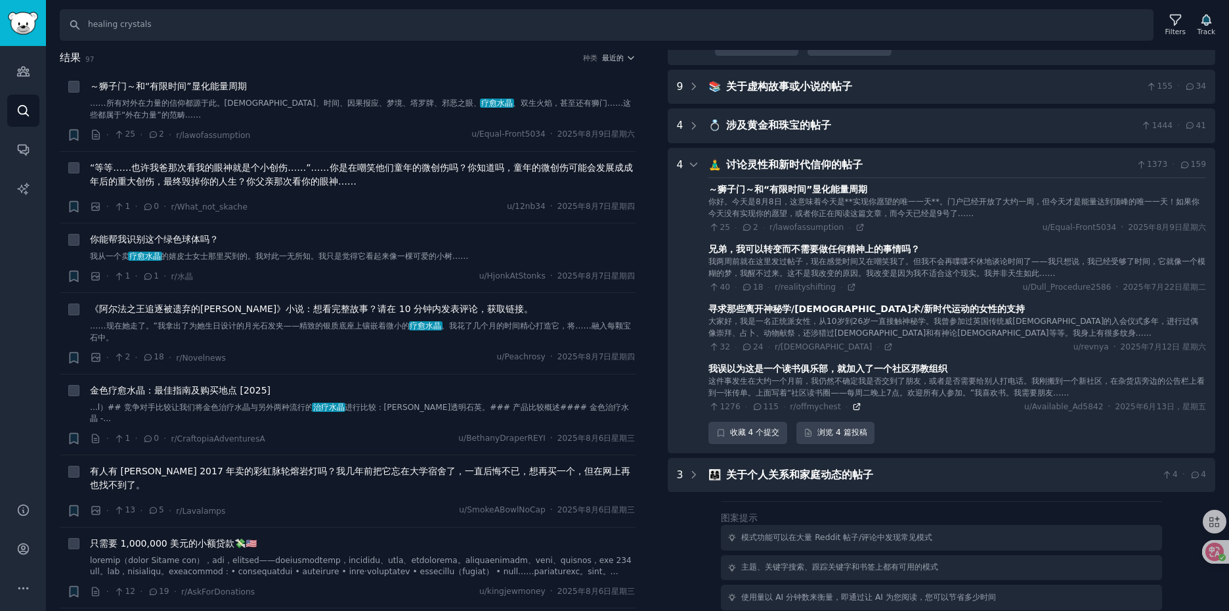
click at [852, 402] on icon at bounding box center [856, 406] width 9 height 9
click at [805, 158] on font "讨论灵性和新时代信仰的帖子" at bounding box center [794, 164] width 137 height 12
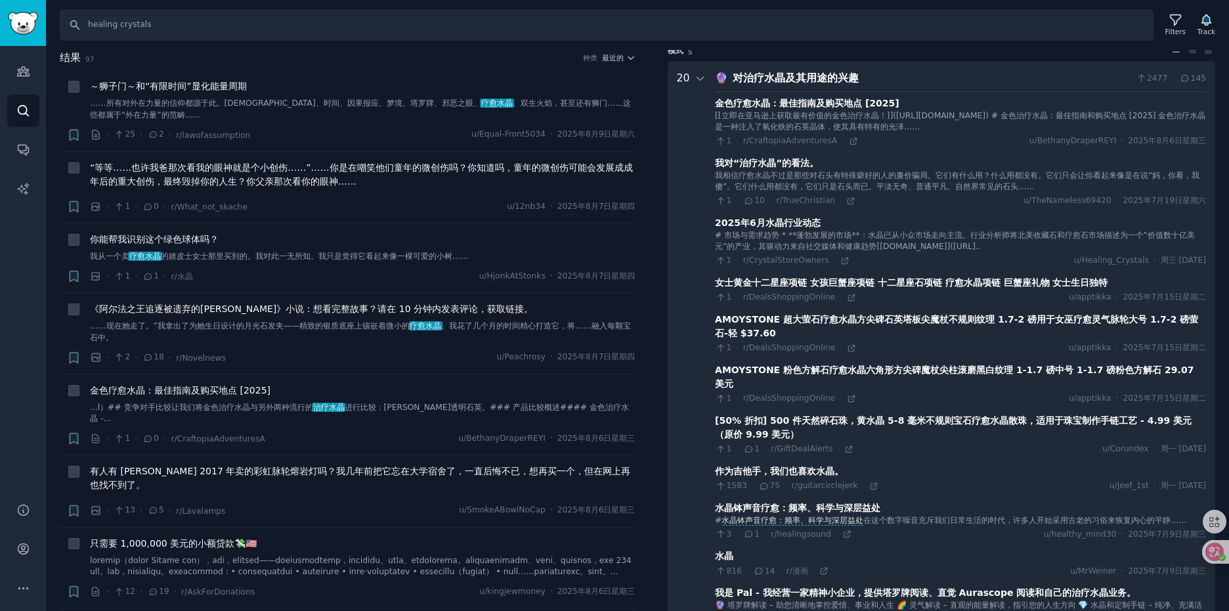
scroll to position [0, 0]
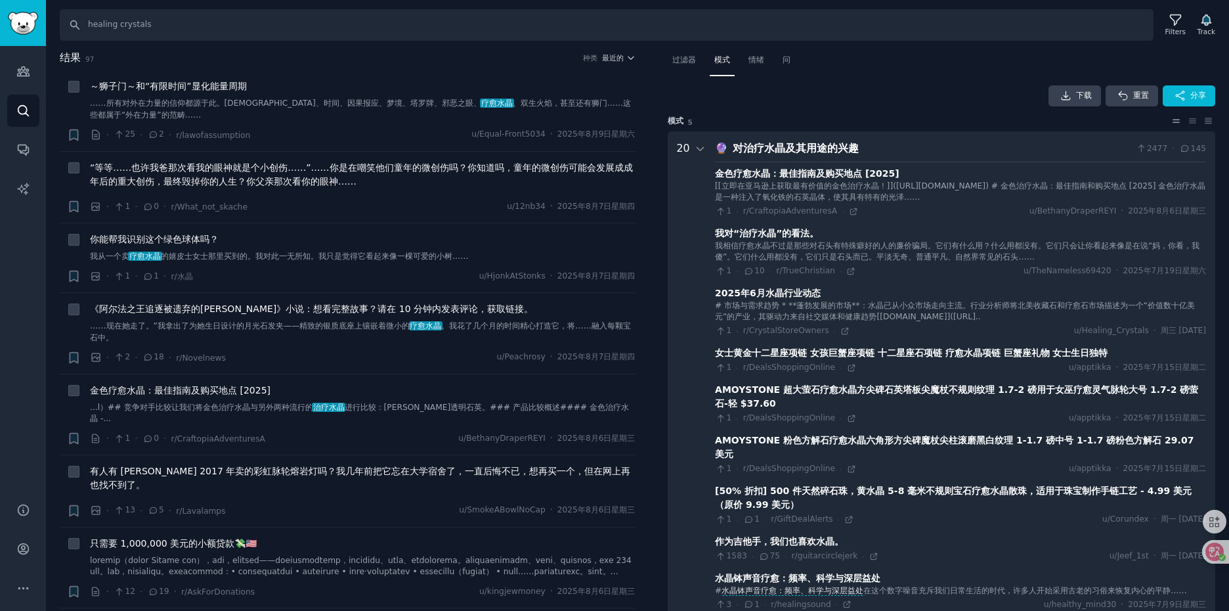
click at [819, 152] on font "对治疗水晶及其用途的兴趣" at bounding box center [796, 148] width 126 height 12
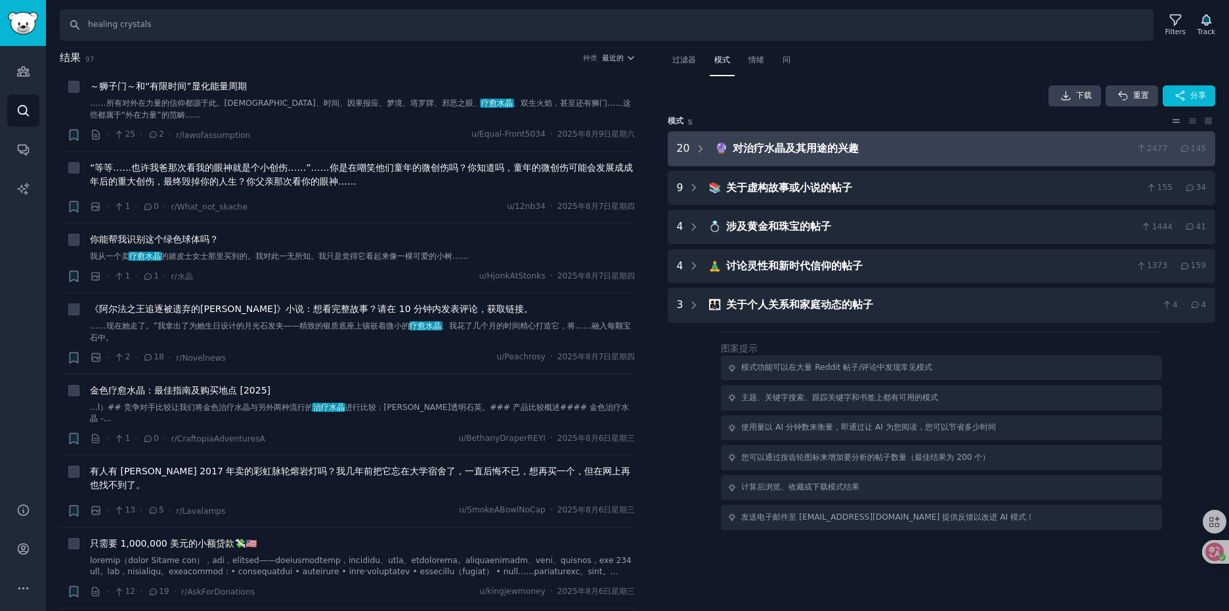
click at [828, 152] on font "对治疗水晶及其用途的兴趣" at bounding box center [796, 148] width 126 height 12
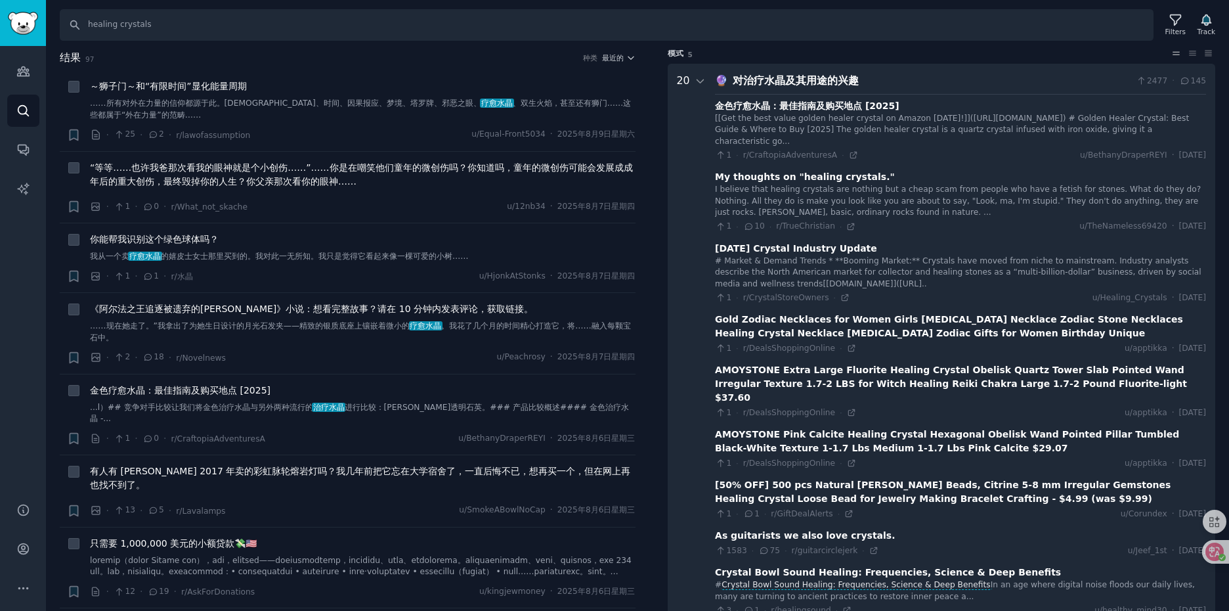
scroll to position [82, 0]
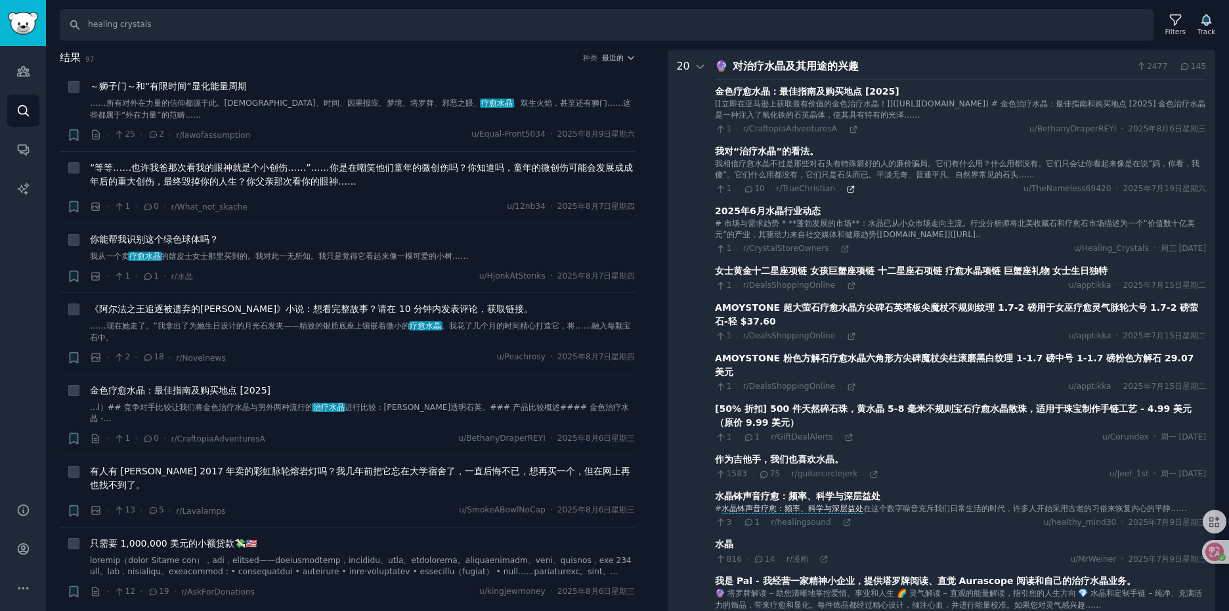
click at [847, 194] on icon at bounding box center [850, 188] width 9 height 9
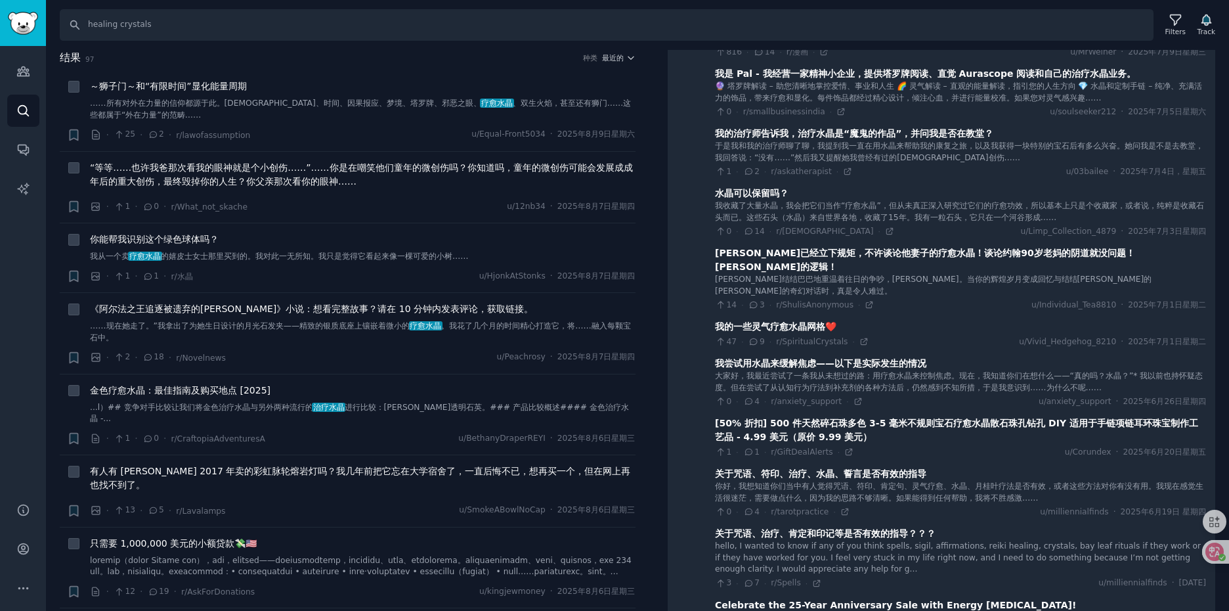
scroll to position [591, 0]
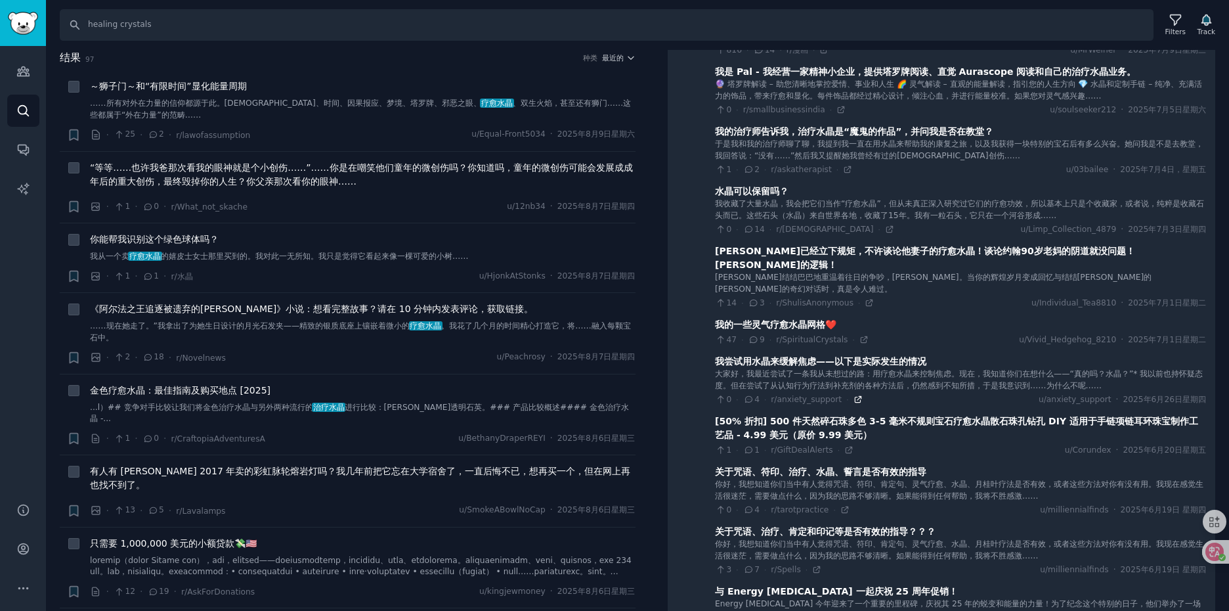
click at [855, 396] on icon at bounding box center [858, 399] width 6 height 6
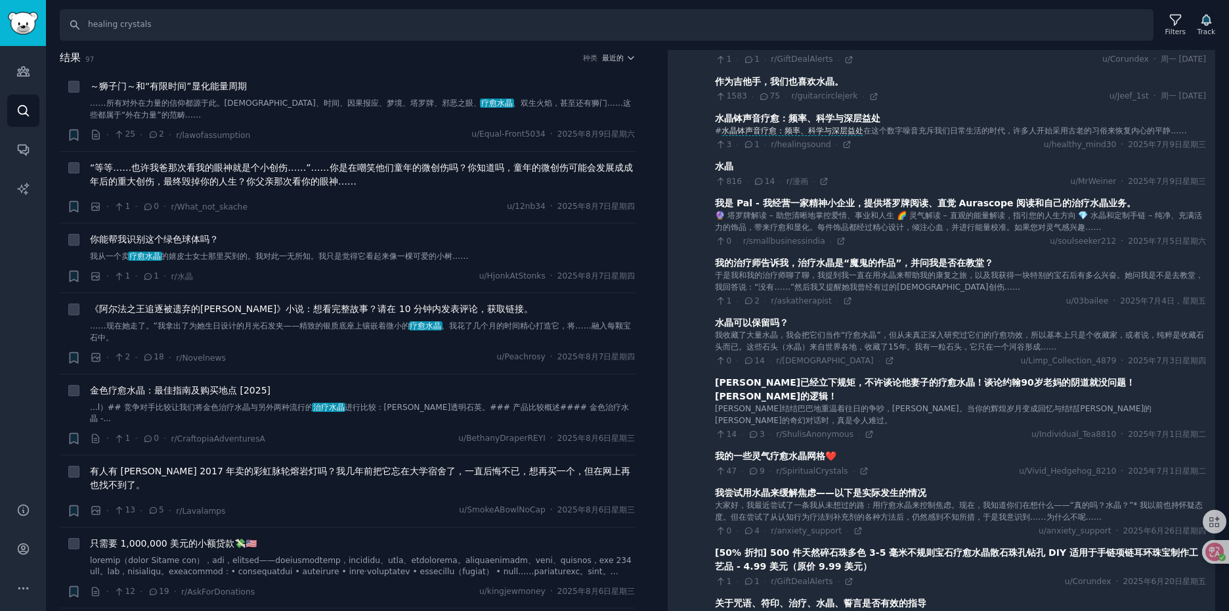
scroll to position [394, 0]
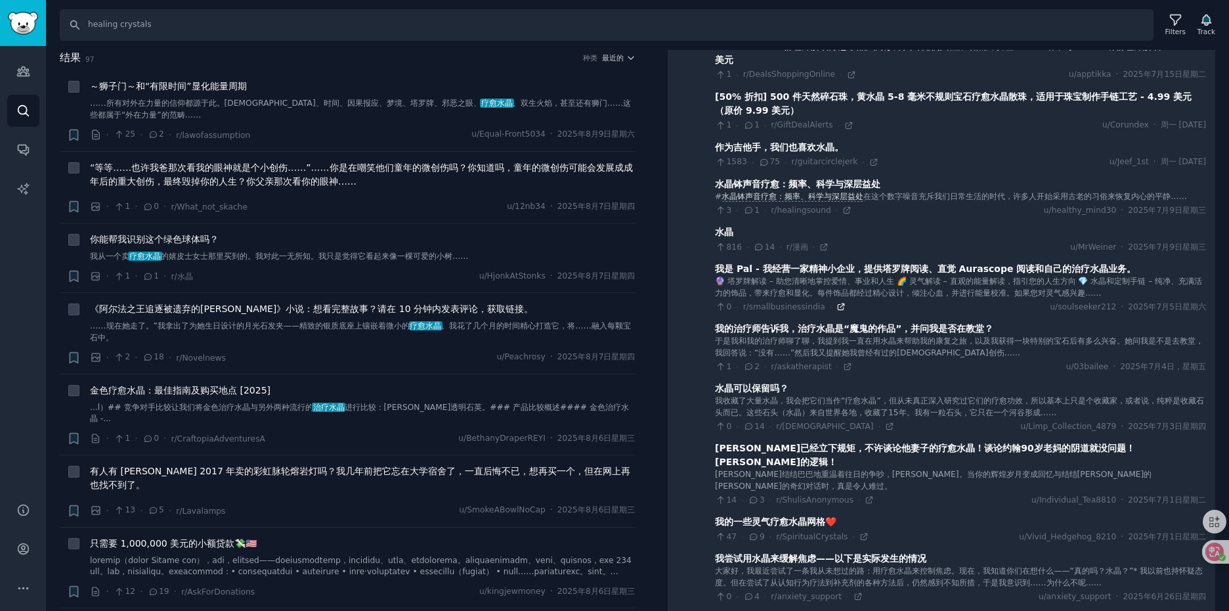
click at [836, 303] on icon at bounding box center [840, 306] width 9 height 9
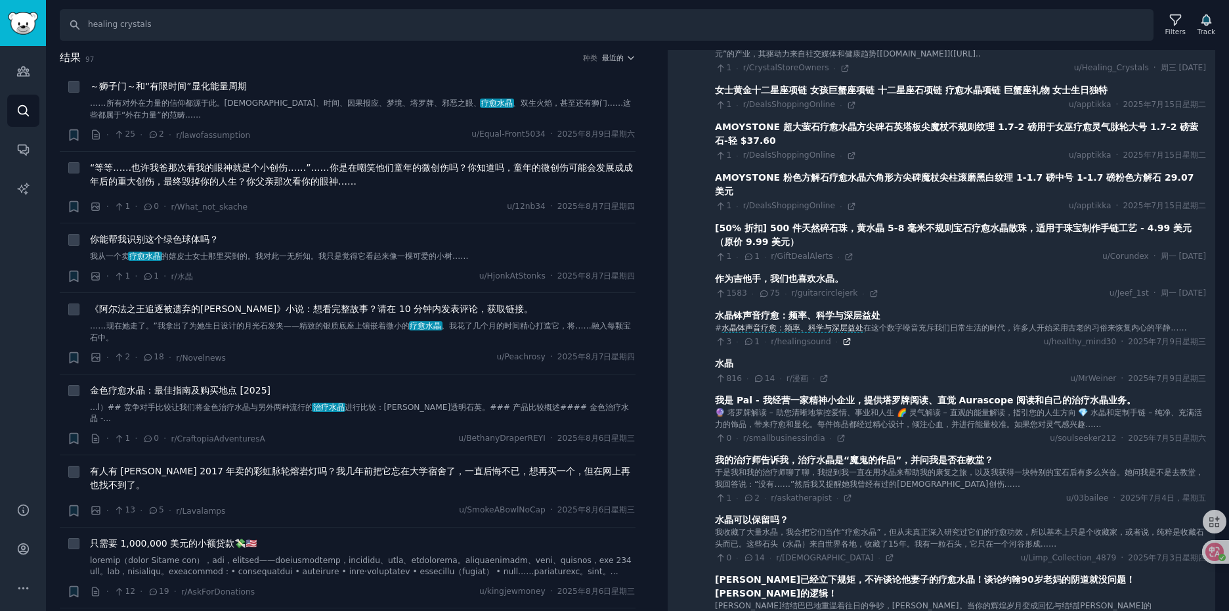
click at [846, 341] on icon at bounding box center [846, 341] width 9 height 9
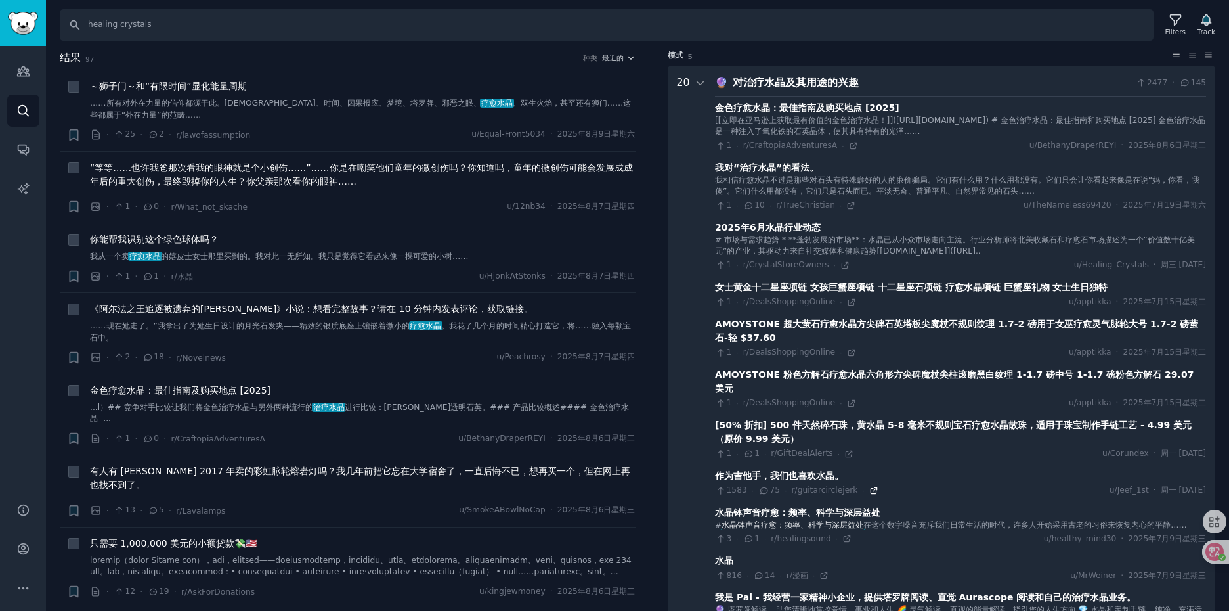
scroll to position [0, 0]
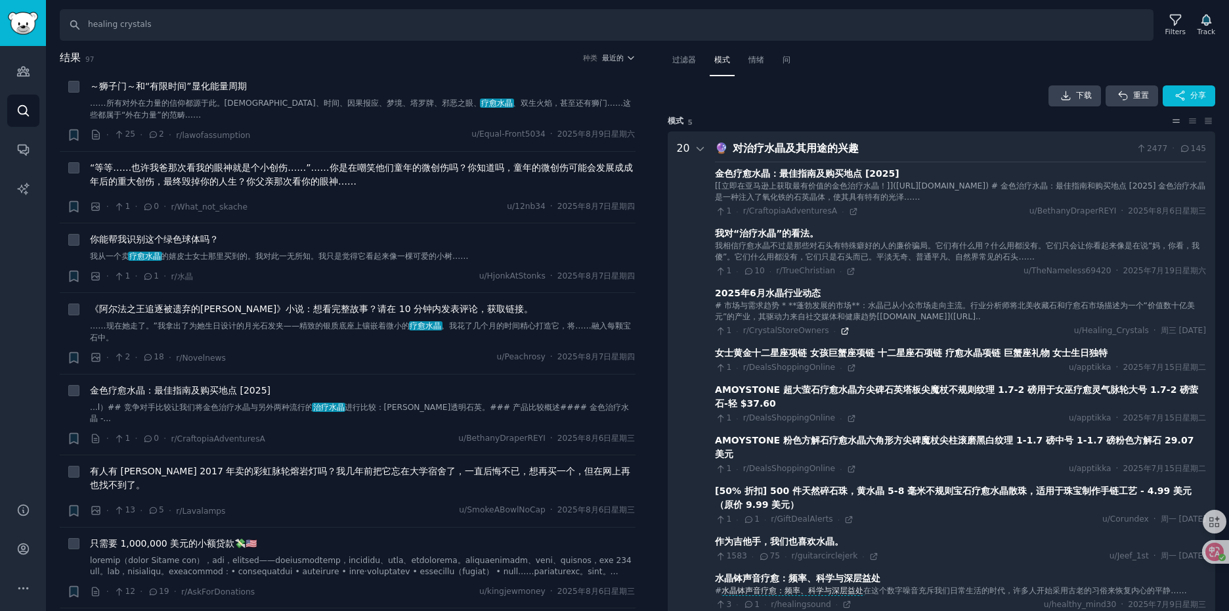
click at [842, 333] on icon at bounding box center [845, 331] width 6 height 6
